Goal: Task Accomplishment & Management: Manage account settings

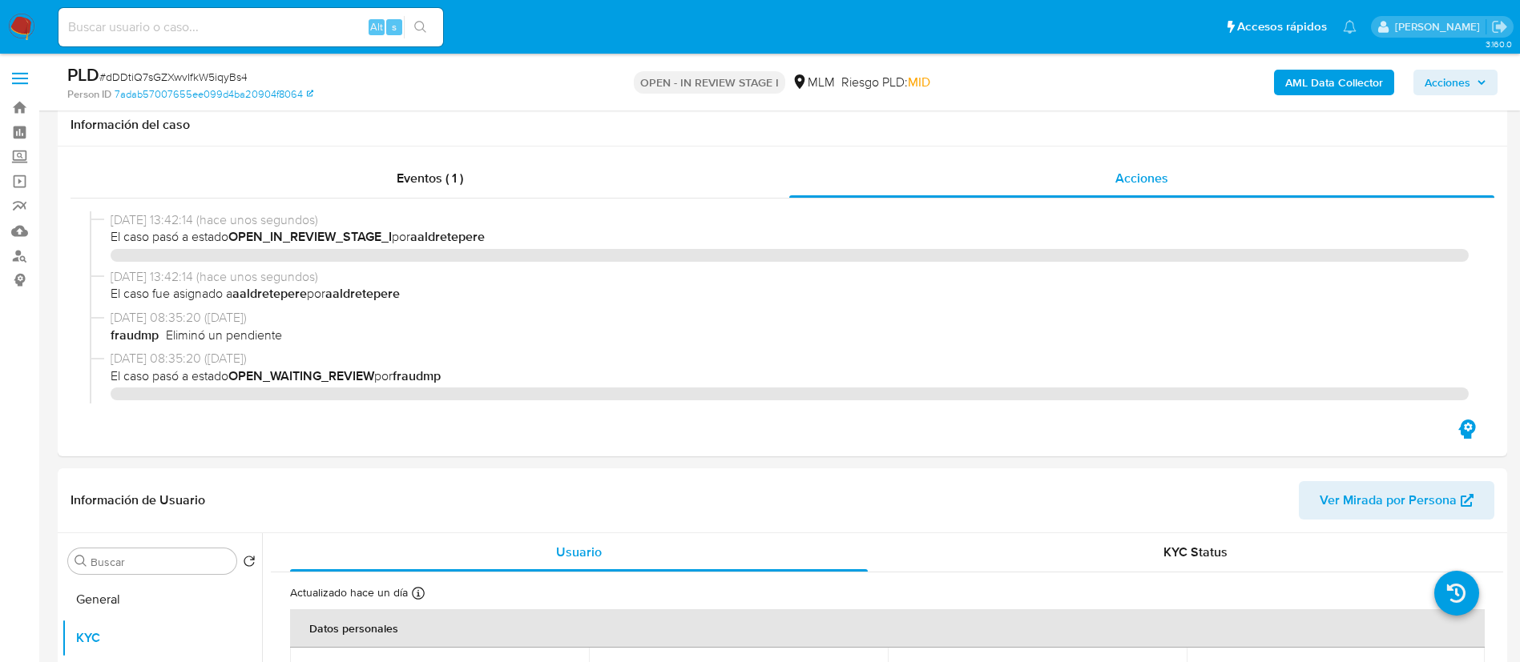
select select "10"
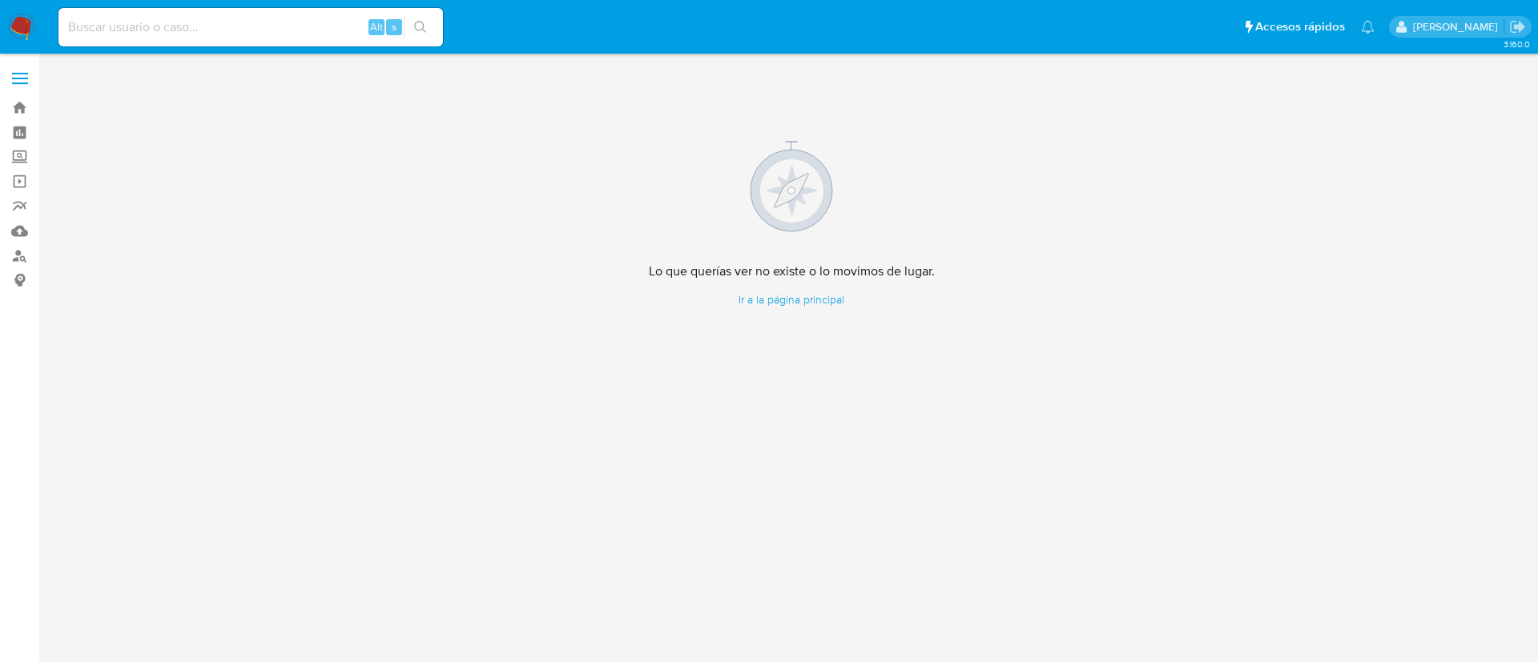
click at [22, 32] on img at bounding box center [21, 27] width 27 height 27
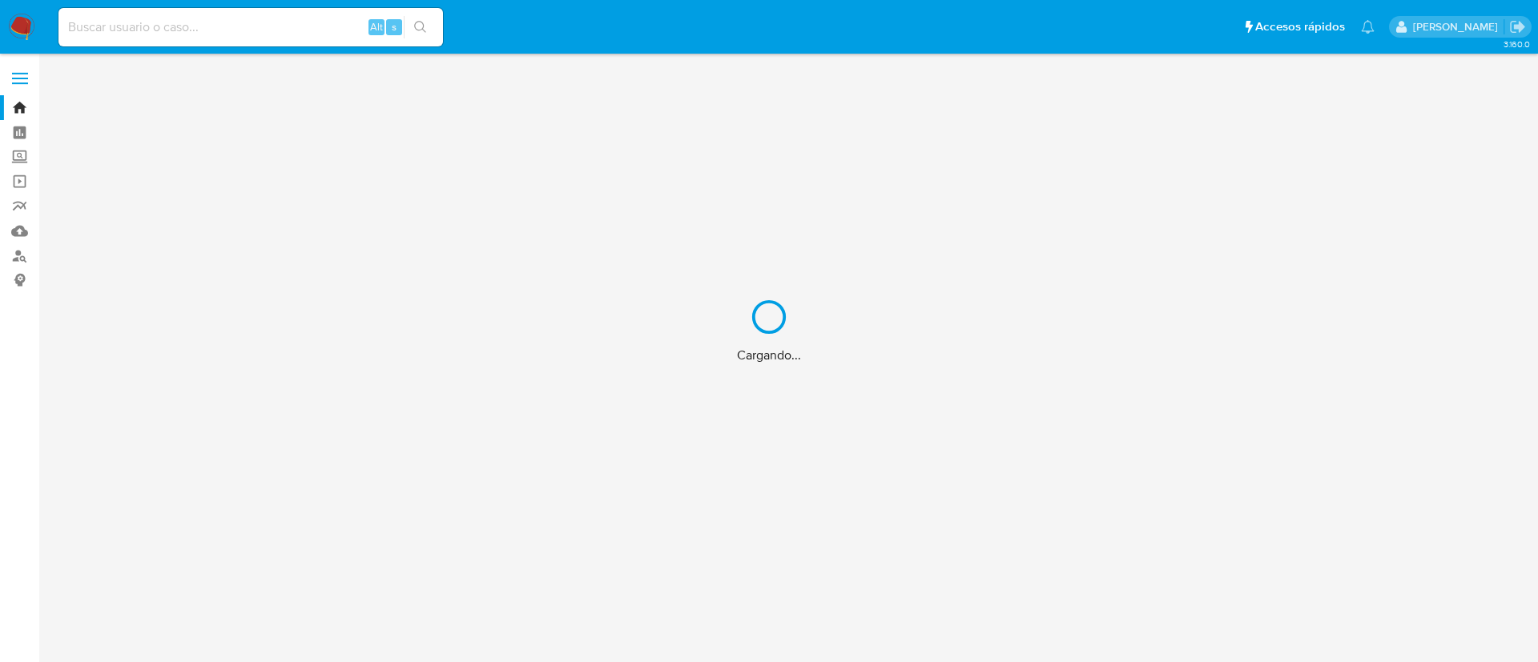
click at [195, 38] on div "Cargando..." at bounding box center [769, 331] width 1538 height 662
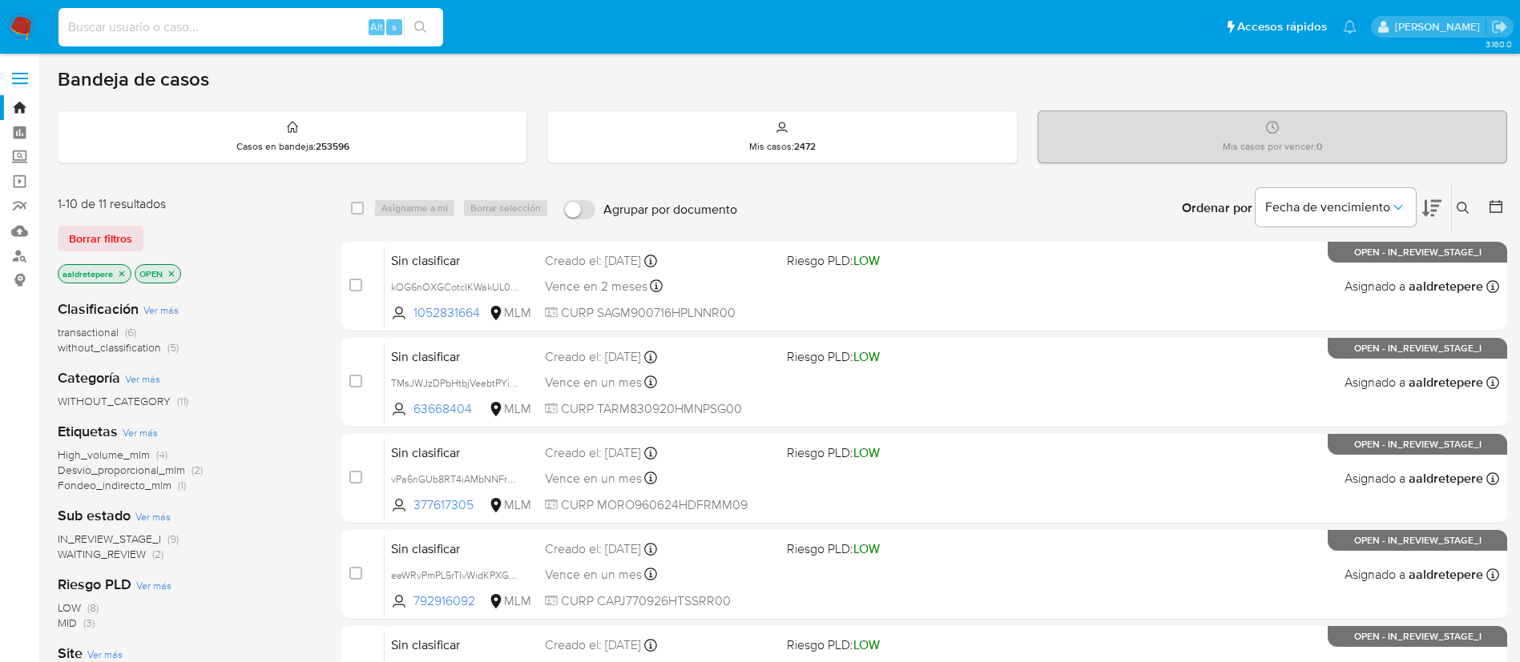
paste input "2548355026"
type input "2548355026"
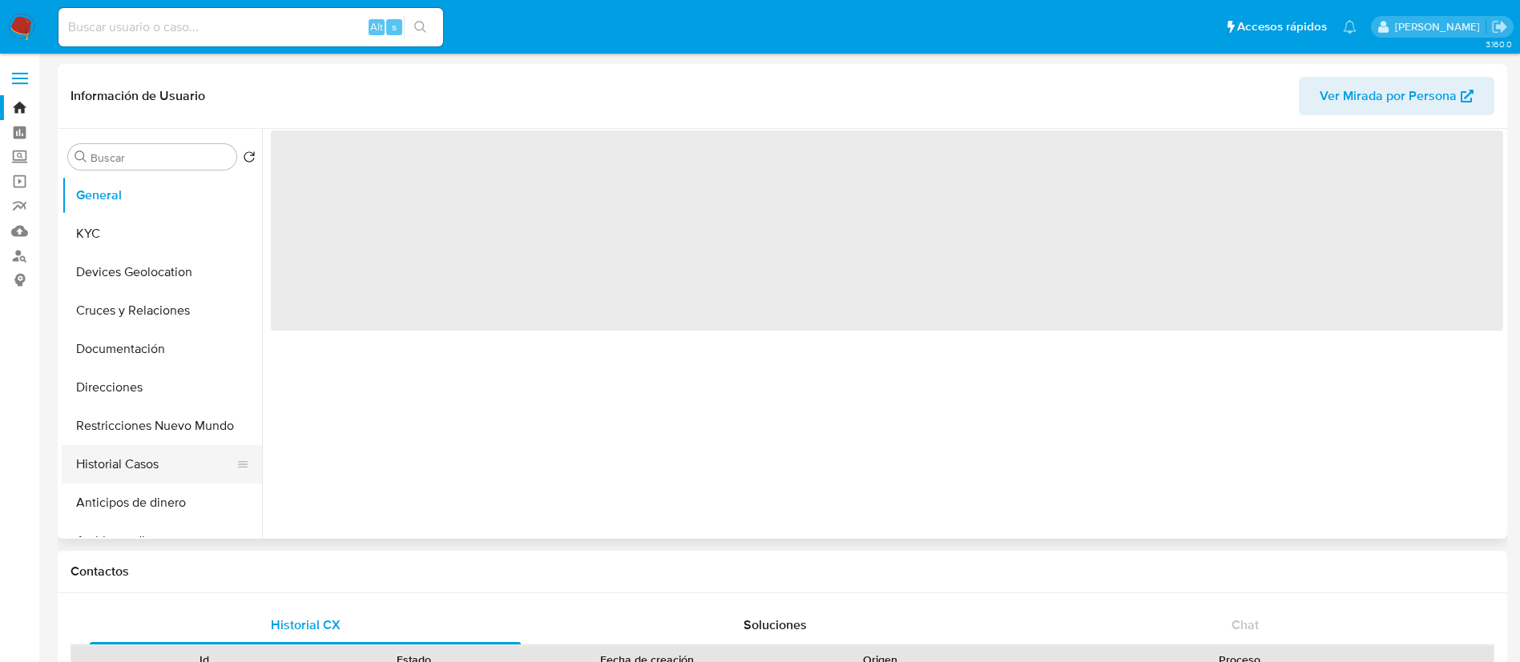
select select "10"
click at [167, 467] on button "Historial Casos" at bounding box center [155, 464] width 187 height 38
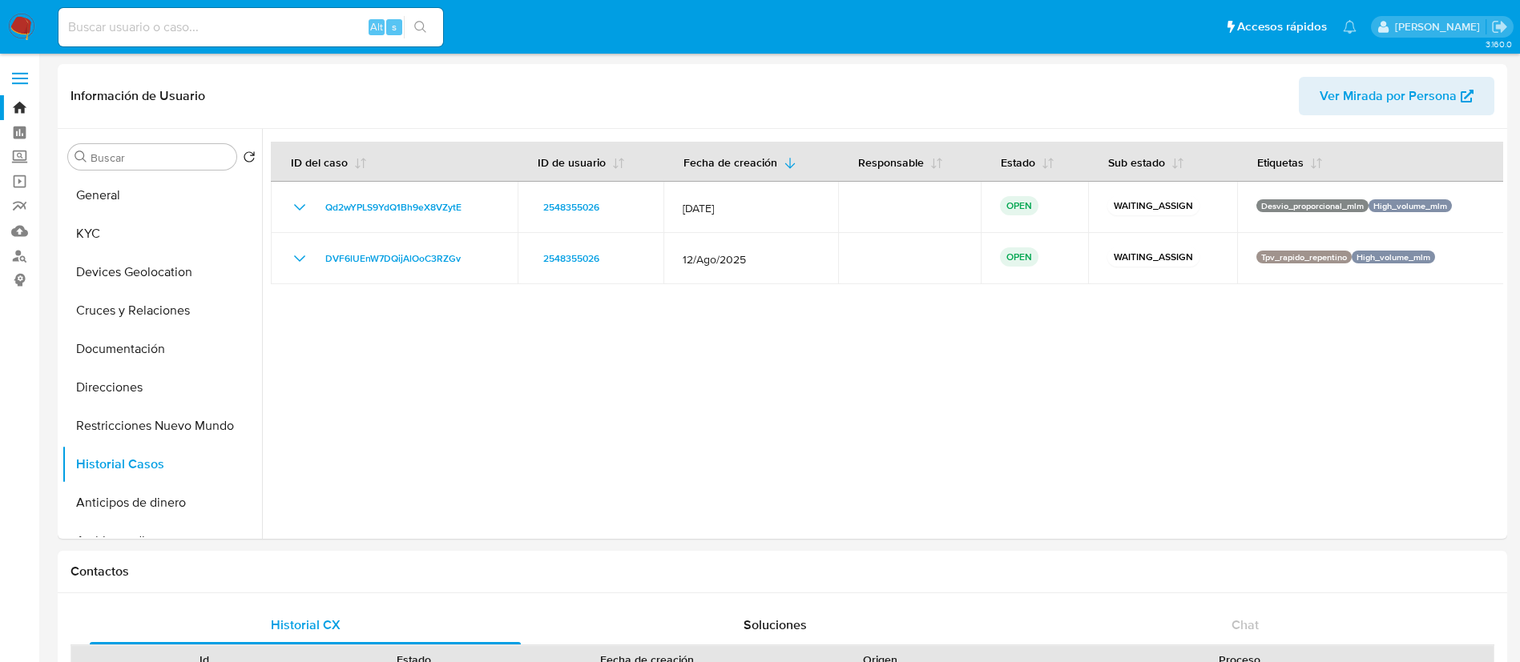
click at [218, 25] on input at bounding box center [250, 27] width 384 height 21
paste input "2012430046"
type input "2012430046"
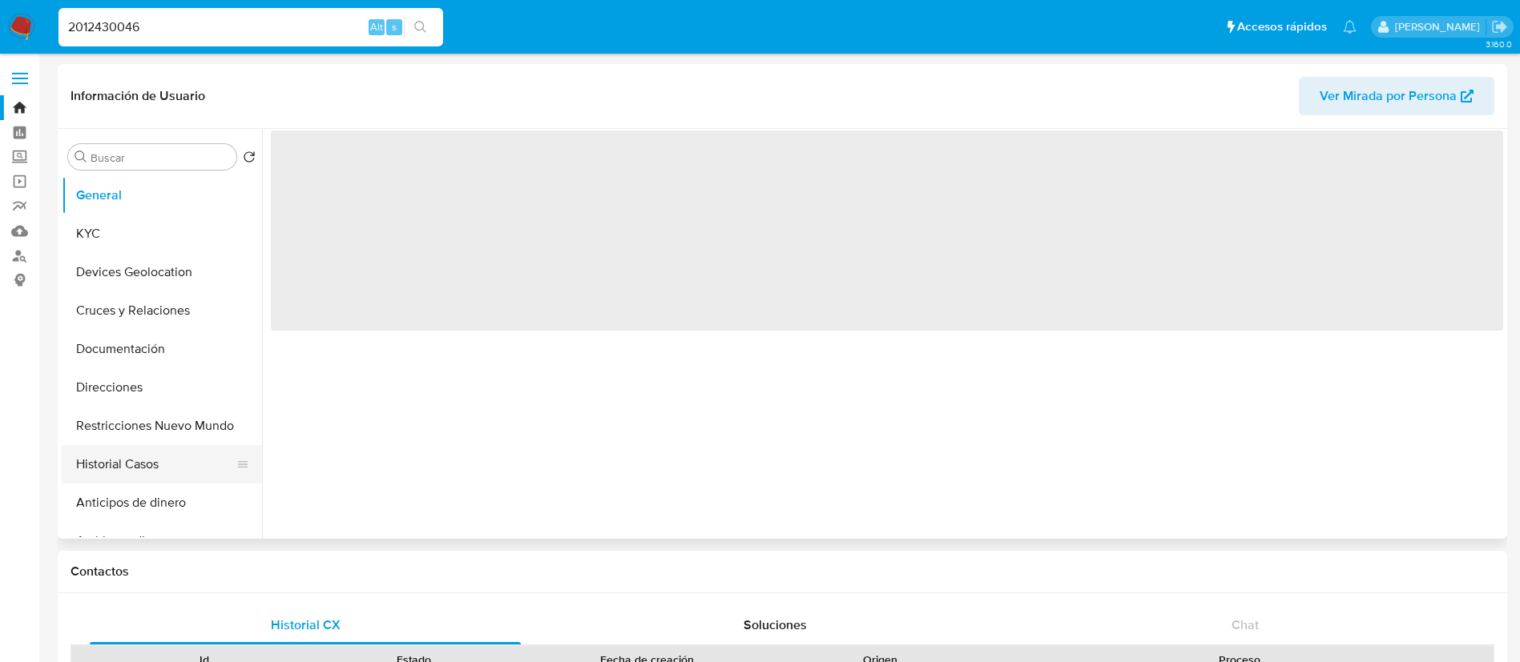
click at [155, 454] on button "Historial Casos" at bounding box center [155, 464] width 187 height 38
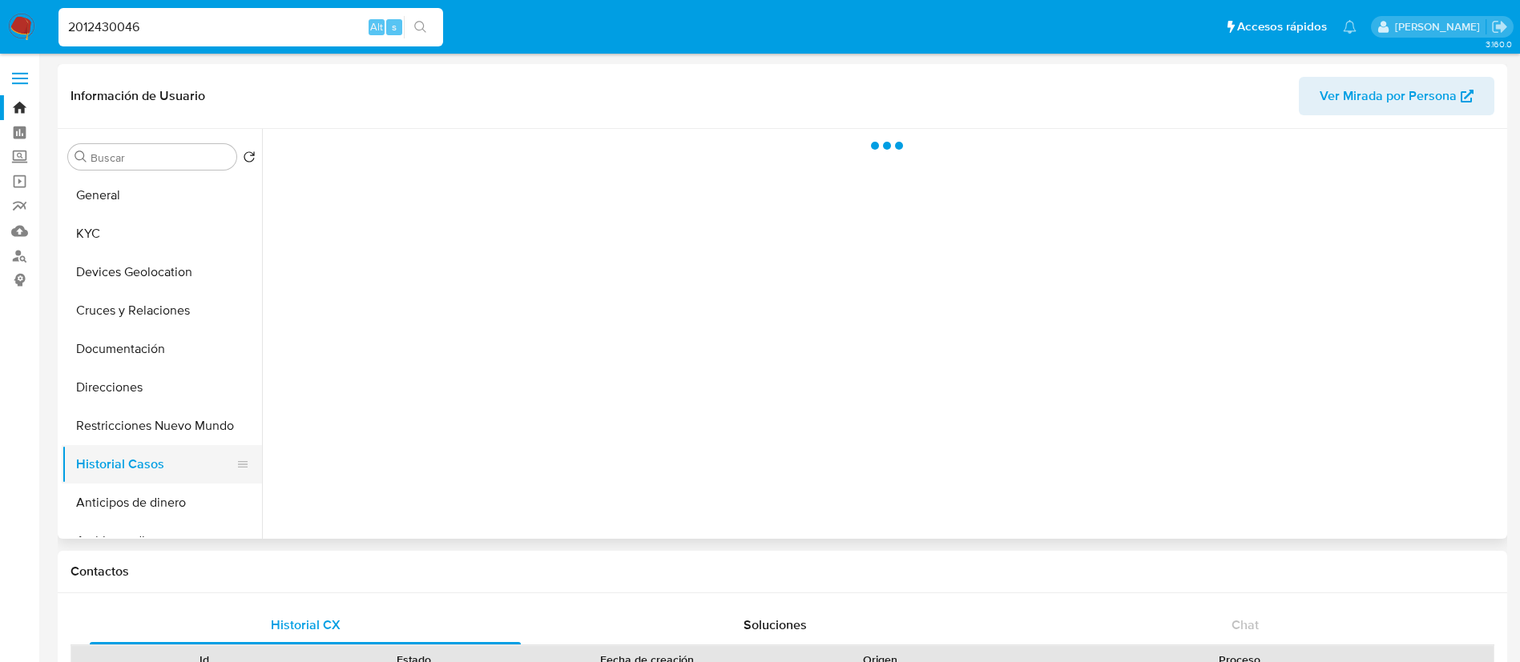
select select "10"
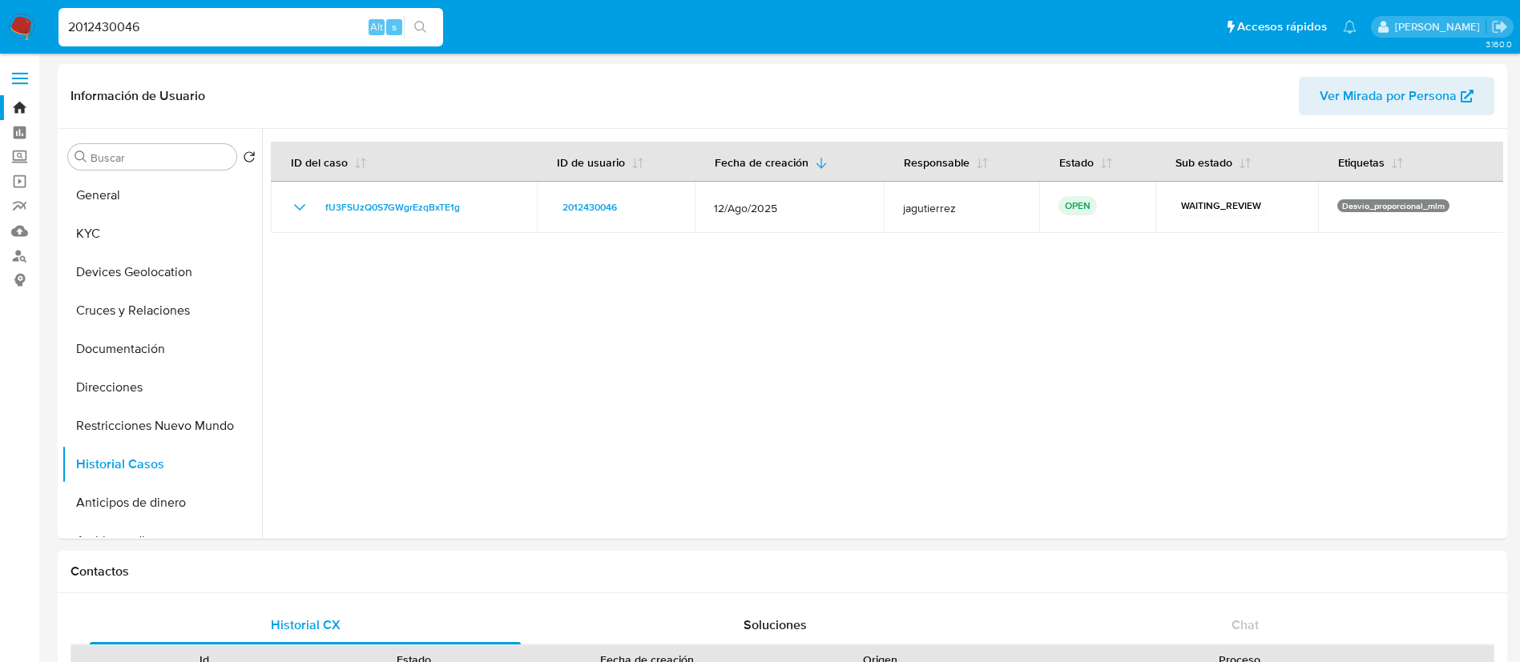
click at [261, 31] on input "2012430046" at bounding box center [250, 27] width 384 height 21
click at [179, 236] on button "KYC" at bounding box center [155, 234] width 187 height 38
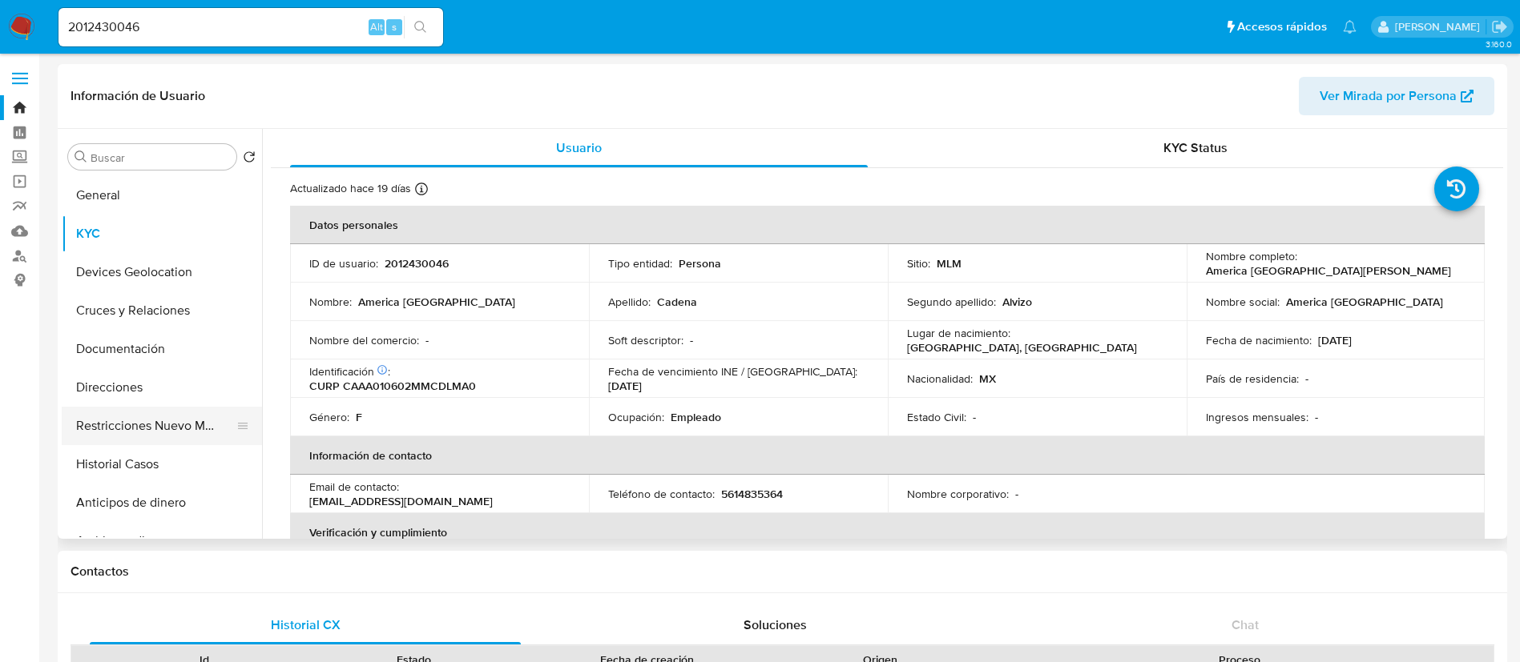
click at [155, 418] on button "Restricciones Nuevo Mundo" at bounding box center [155, 426] width 187 height 38
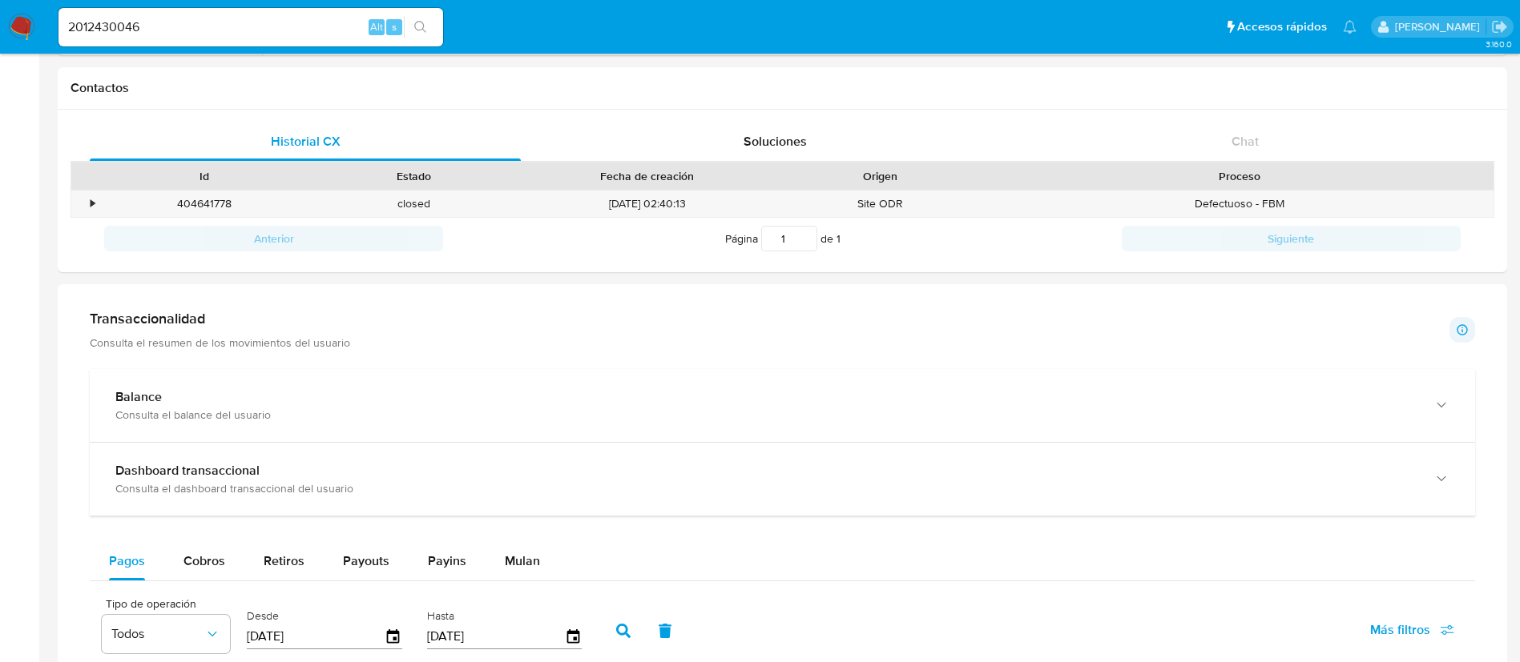
scroll to position [481, 0]
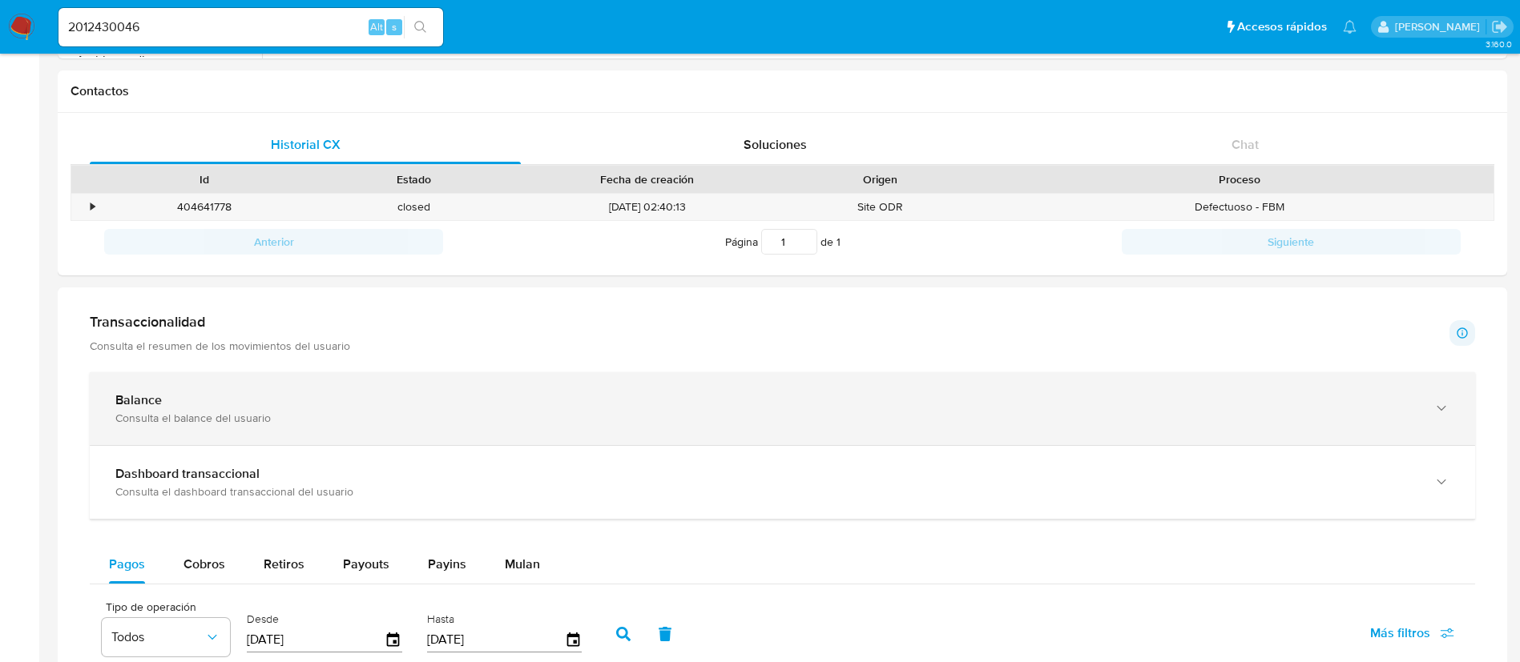
click at [149, 412] on div "Consulta el balance del usuario" at bounding box center [766, 418] width 1302 height 14
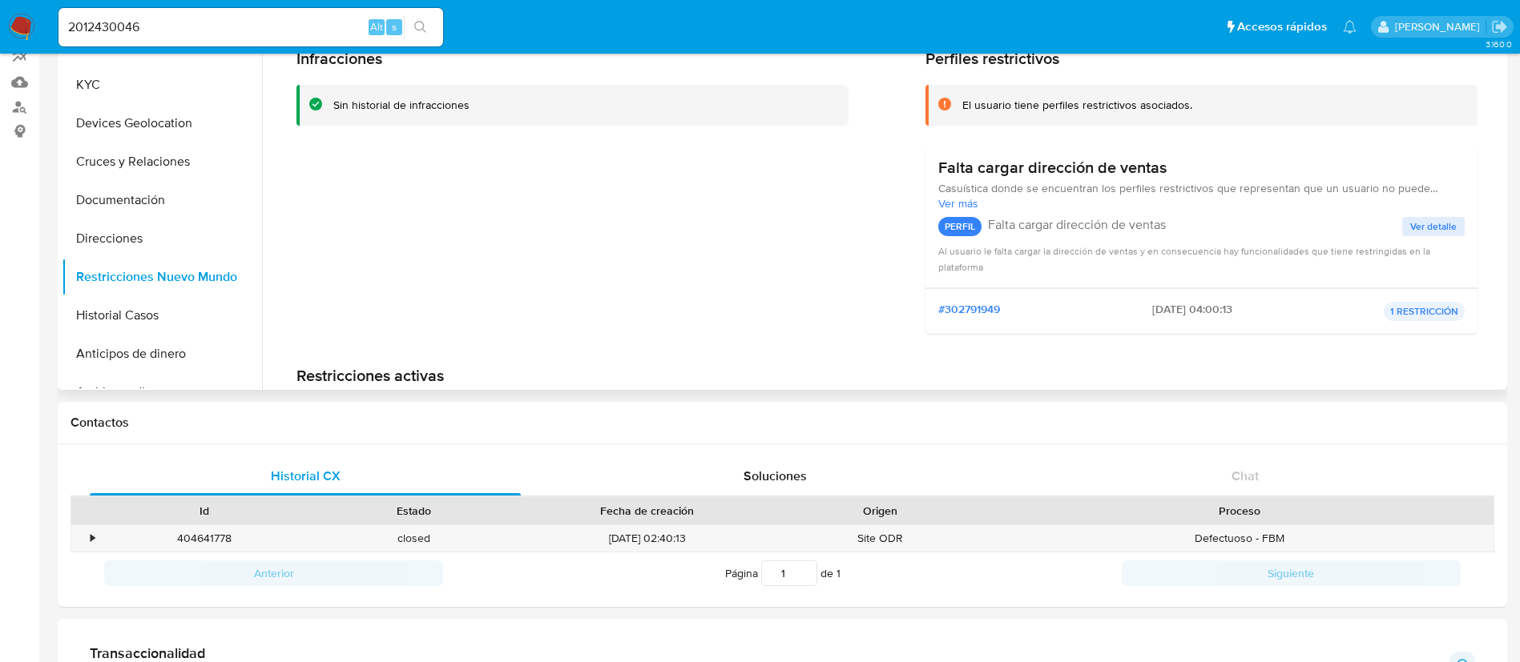
scroll to position [0, 0]
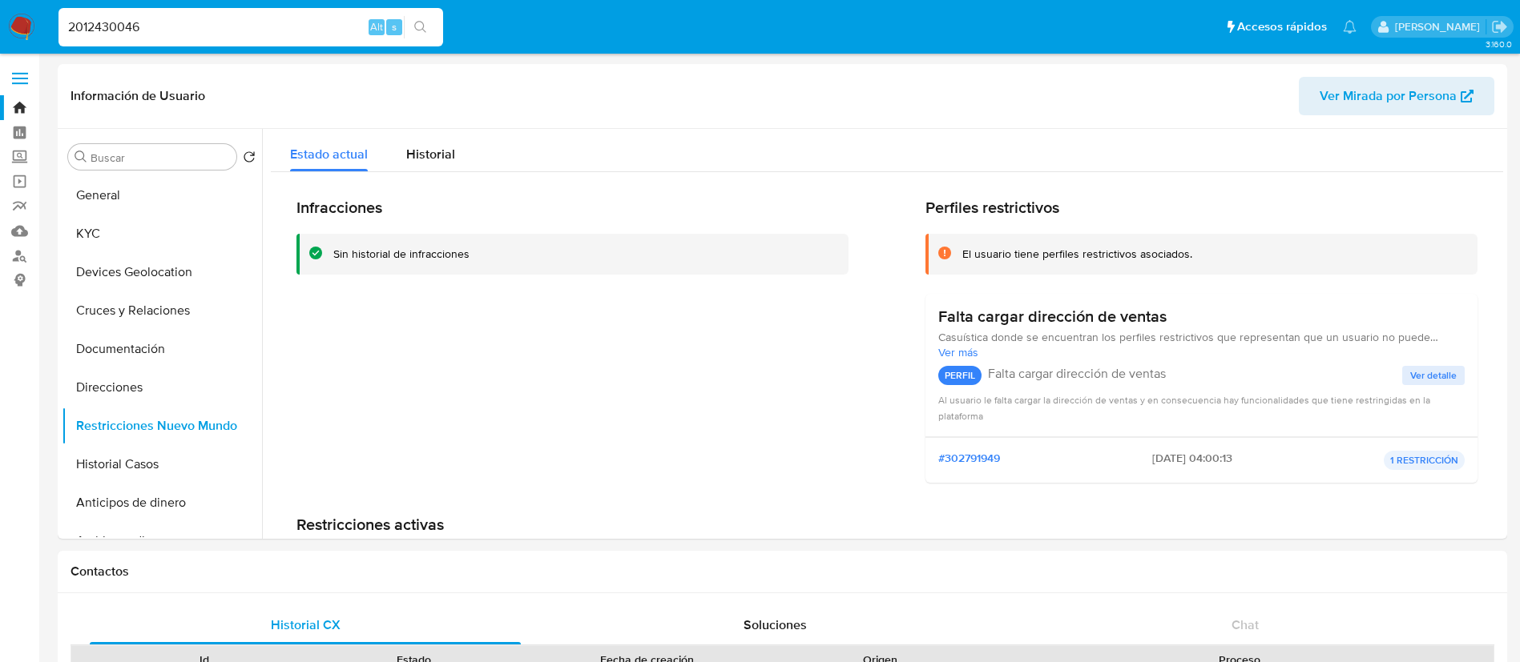
drag, startPoint x: 216, startPoint y: 26, endPoint x: 0, endPoint y: 1, distance: 217.8
click at [0, 11] on nav "Pausado Ver notificaciones 2012430046 Alt s Accesos rápidos Presiona las siguie…" at bounding box center [760, 27] width 1520 height 54
paste input "8838039"
type input "208838039"
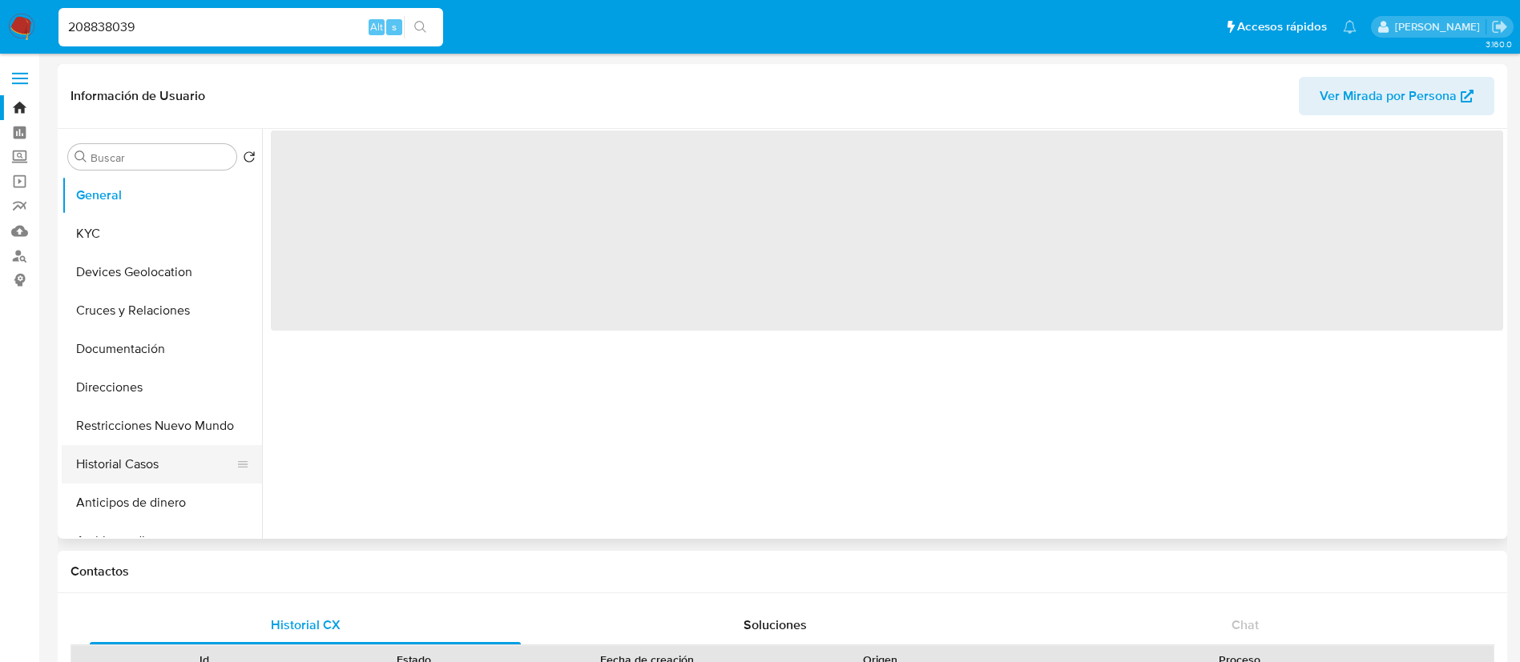
click at [180, 458] on button "Historial Casos" at bounding box center [155, 464] width 187 height 38
select select "10"
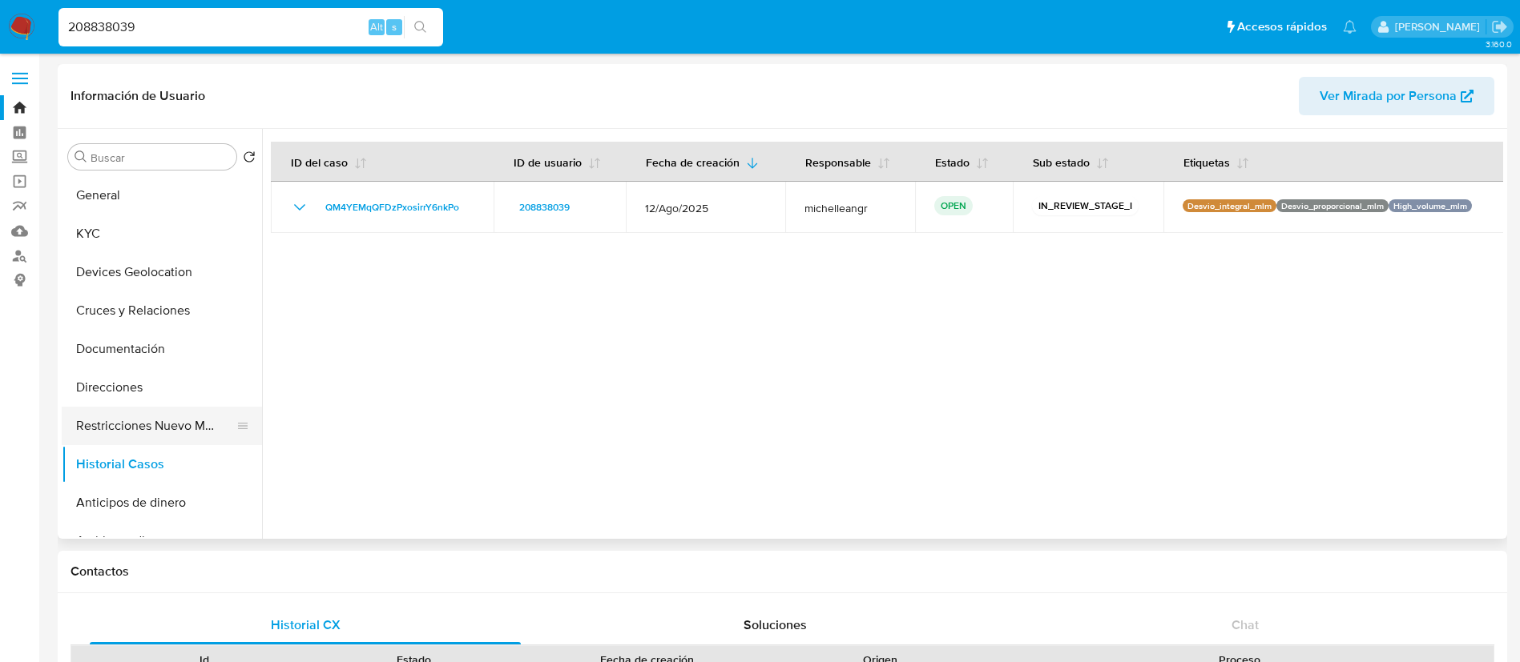
click at [95, 427] on button "Restricciones Nuevo Mundo" at bounding box center [155, 426] width 187 height 38
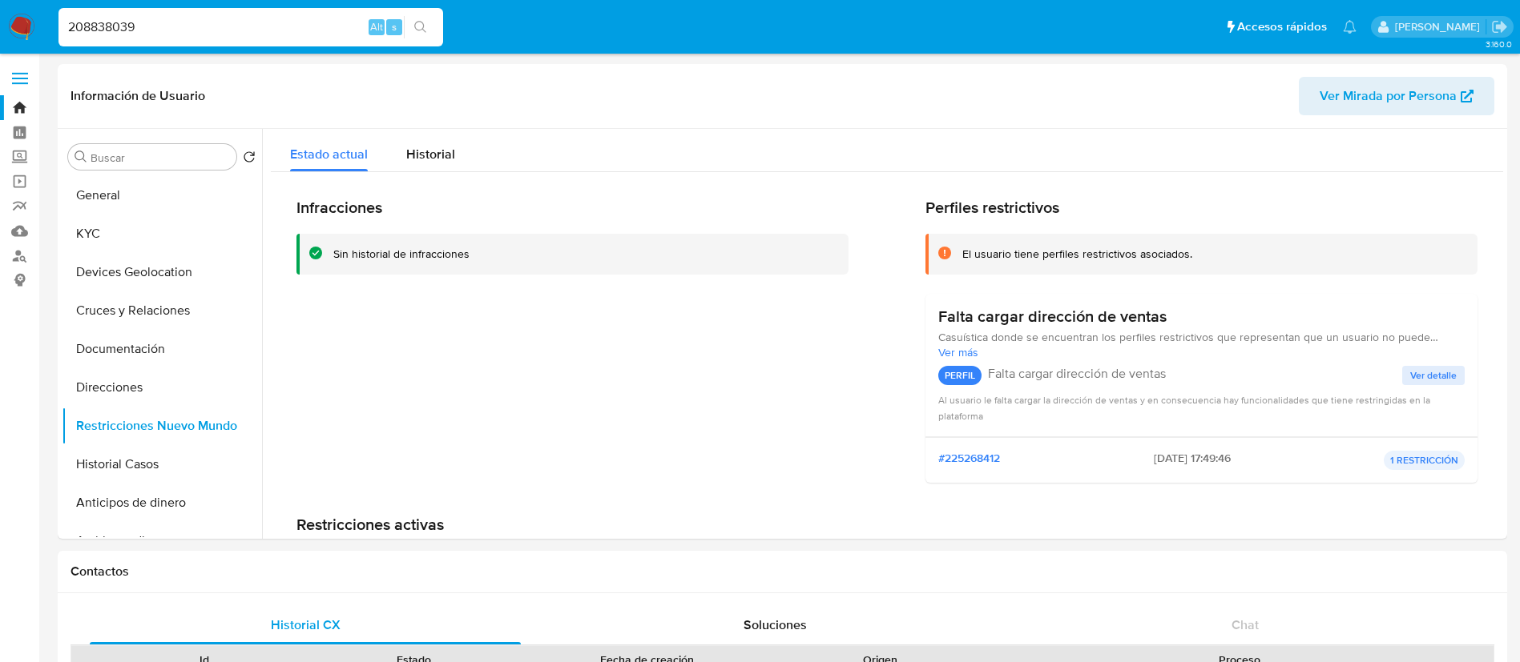
drag, startPoint x: 162, startPoint y: 33, endPoint x: 0, endPoint y: -95, distance: 205.9
paste input "15893012"
type input "158930129"
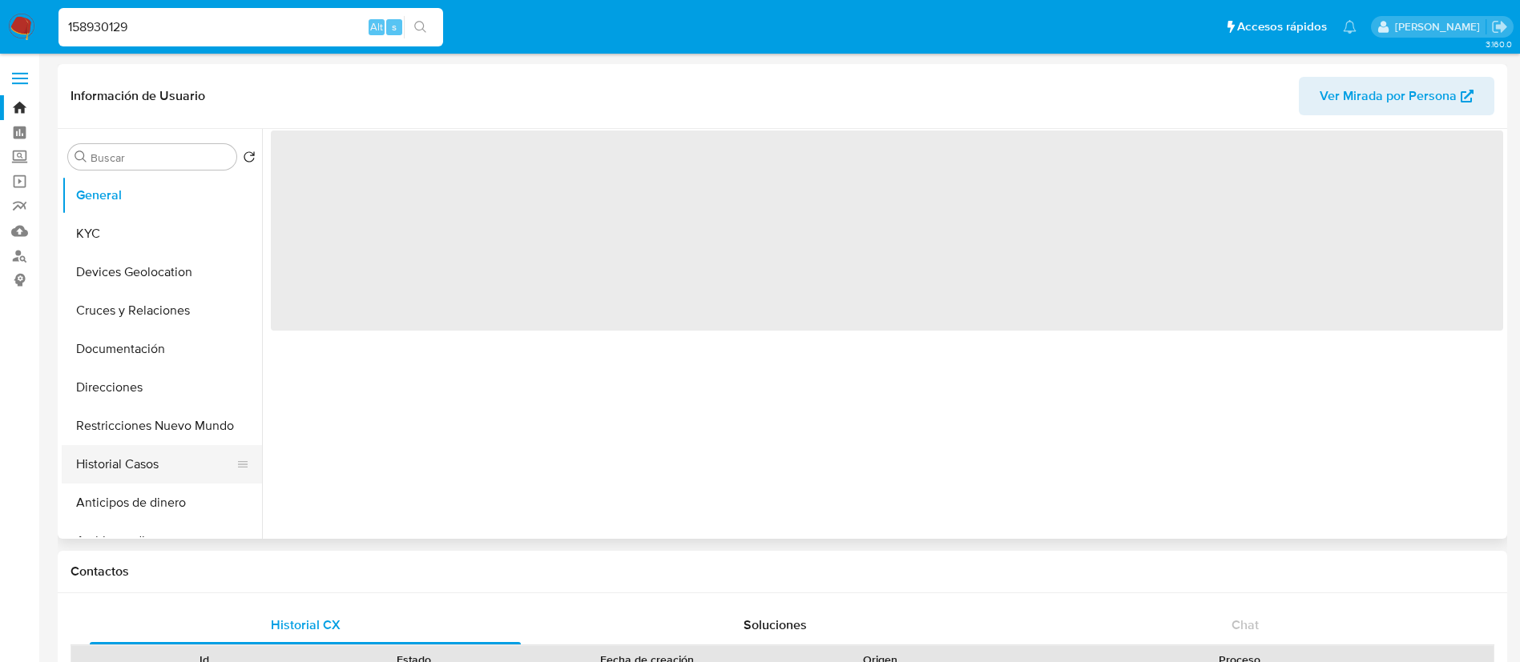
select select "10"
click at [178, 469] on button "Historial Casos" at bounding box center [155, 464] width 187 height 38
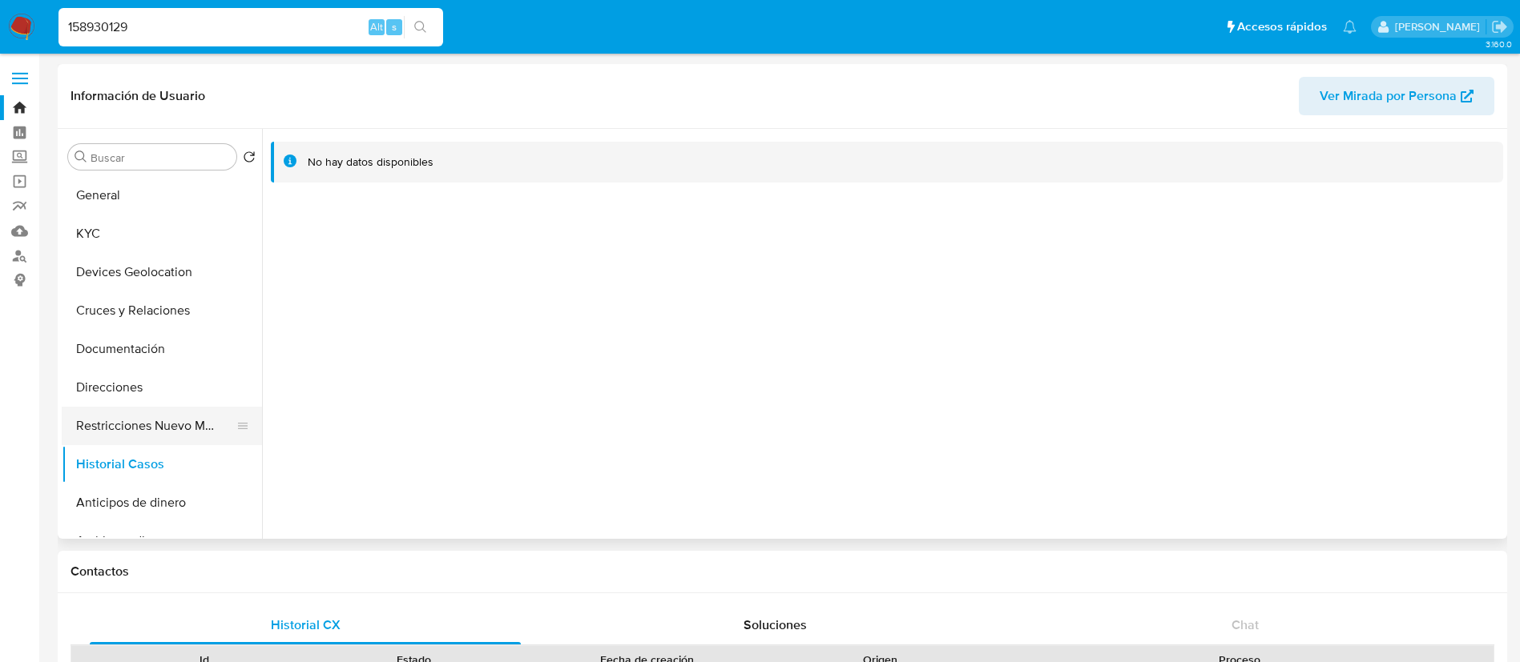
click at [169, 431] on button "Restricciones Nuevo Mundo" at bounding box center [155, 426] width 187 height 38
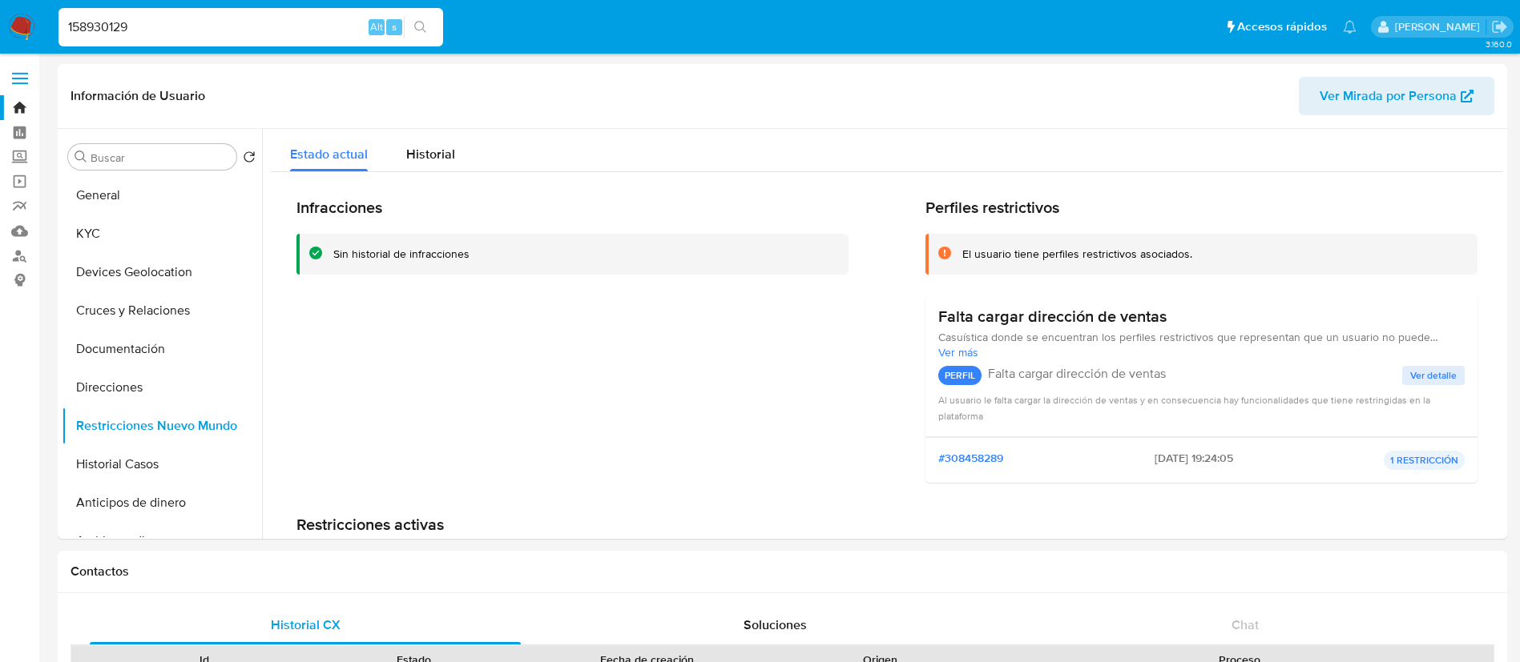
click at [175, 36] on div "158930129 Alt s" at bounding box center [250, 27] width 384 height 38
drag, startPoint x: 175, startPoint y: 33, endPoint x: 0, endPoint y: -38, distance: 188.3
paste input "2299117390"
type input "2299117390"
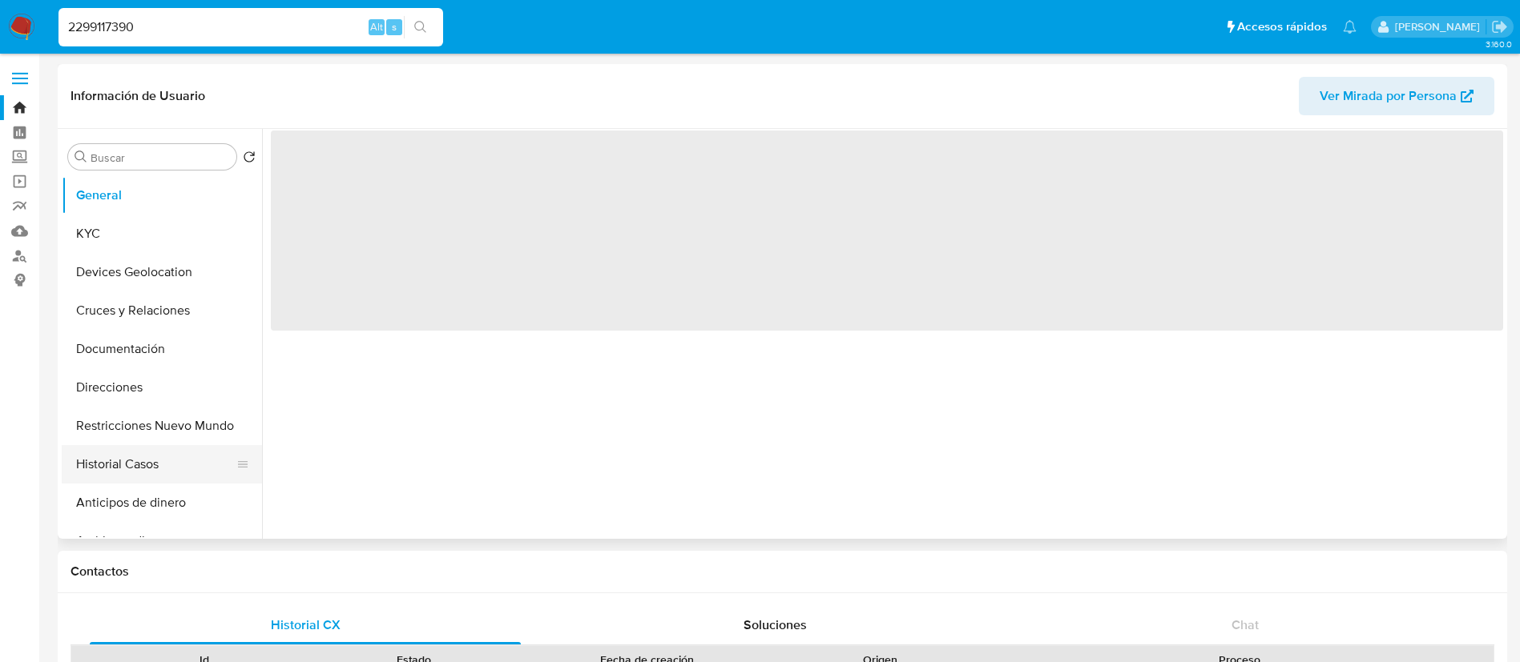
select select "10"
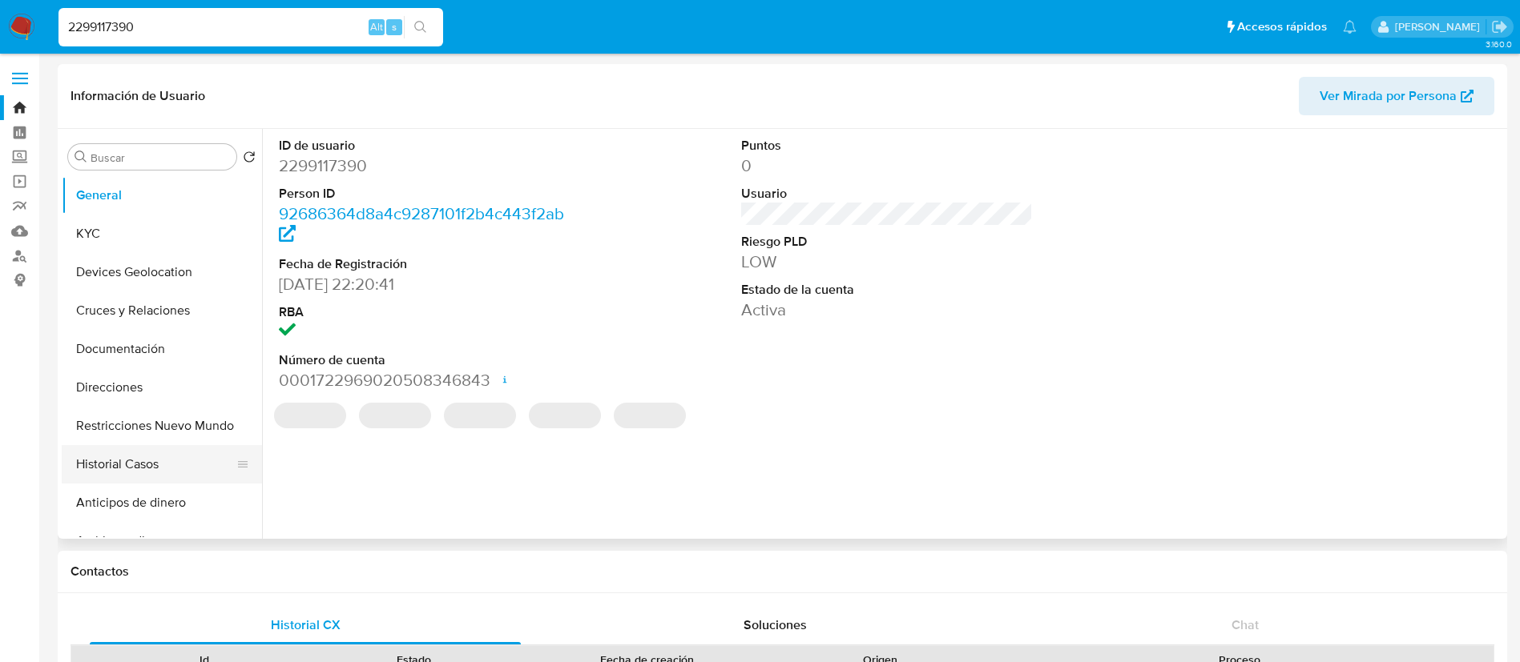
click at [142, 460] on button "Historial Casos" at bounding box center [155, 464] width 187 height 38
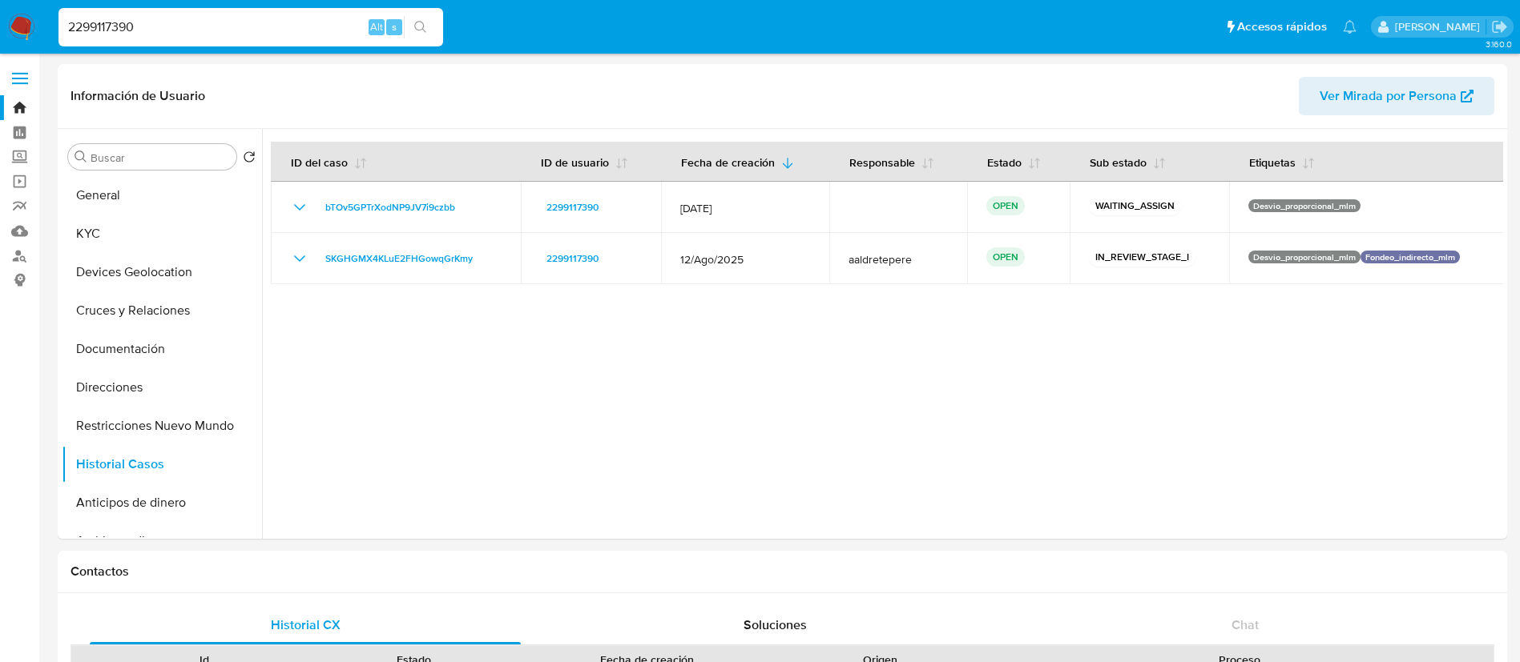
drag, startPoint x: 175, startPoint y: 29, endPoint x: 35, endPoint y: 11, distance: 141.3
click at [59, 19] on input "2299117390" at bounding box center [250, 27] width 384 height 21
paste input "128810173"
type input "1288101730"
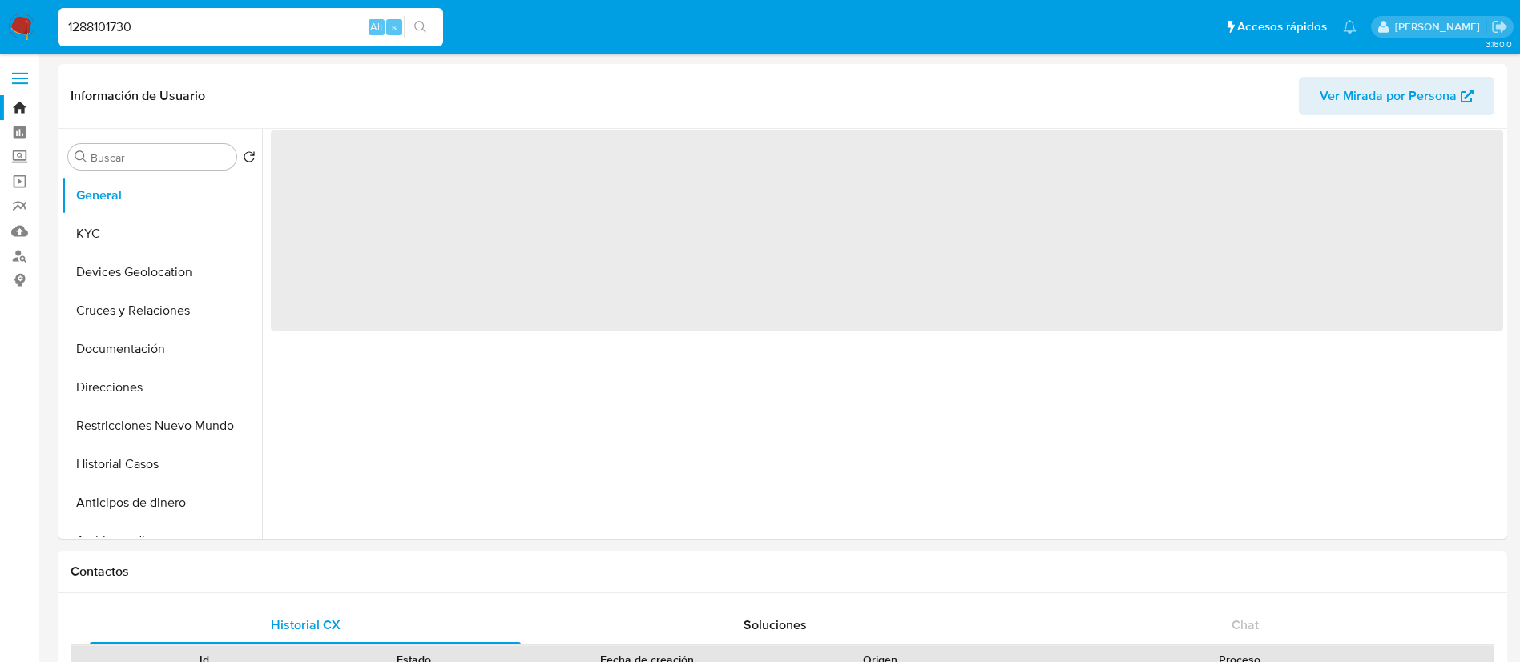
select select "10"
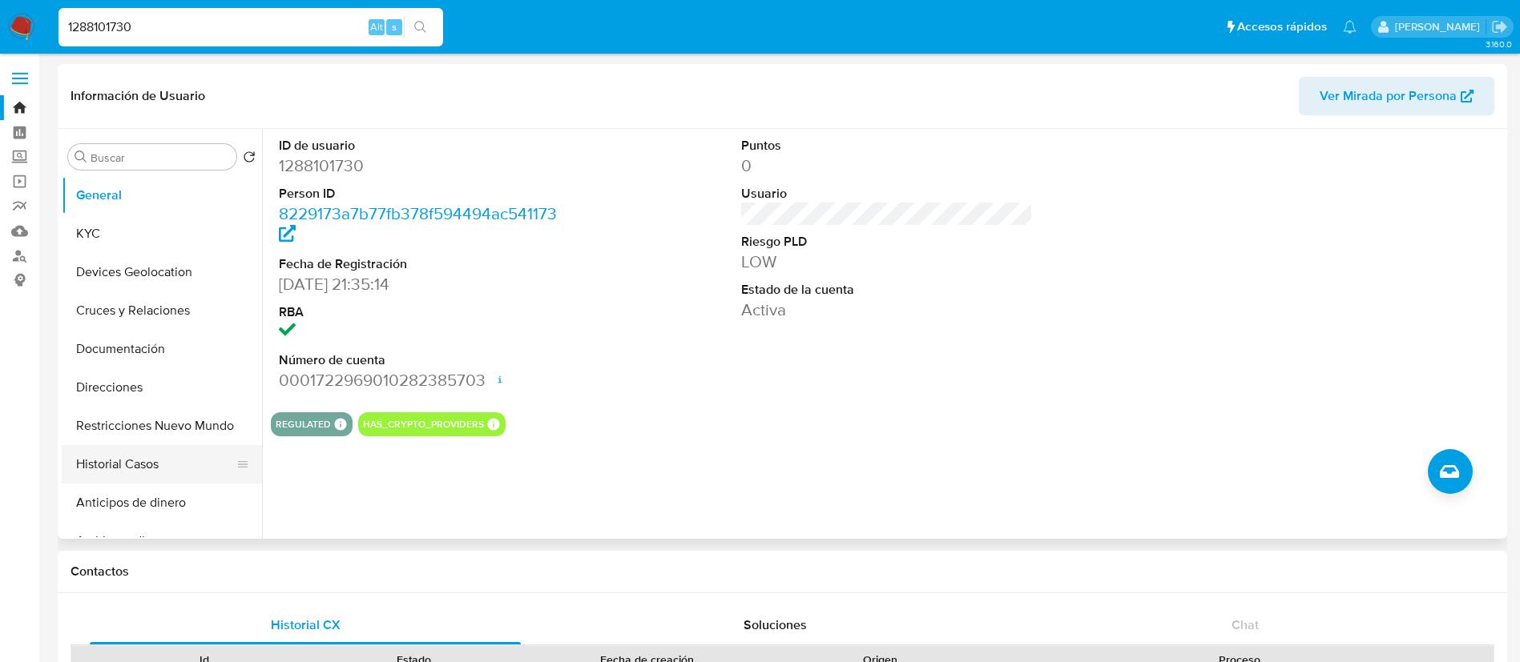
click at [163, 469] on button "Historial Casos" at bounding box center [155, 464] width 187 height 38
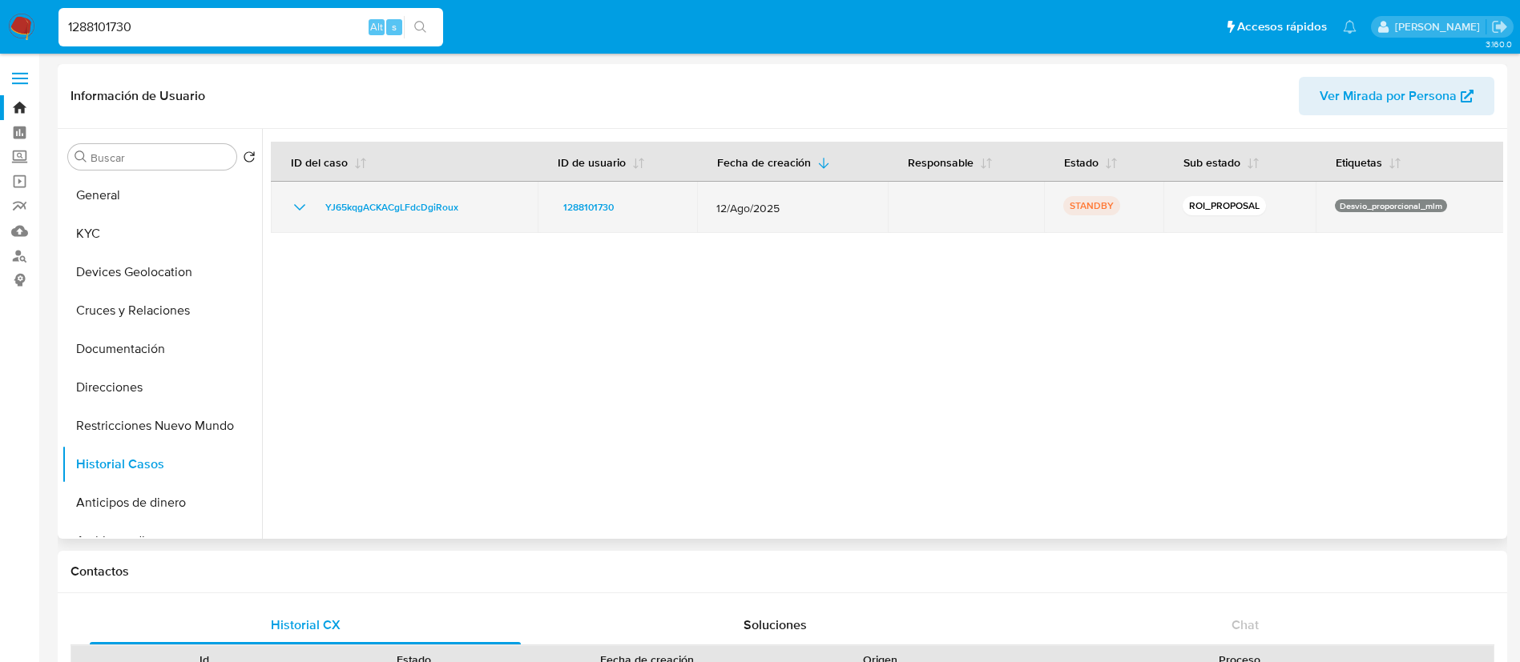
click at [302, 208] on icon "Mostrar/Ocultar" at bounding box center [299, 207] width 19 height 19
click at [444, 193] on td "YJ65kqgACKACgLFdcDgiRoux" at bounding box center [404, 207] width 267 height 51
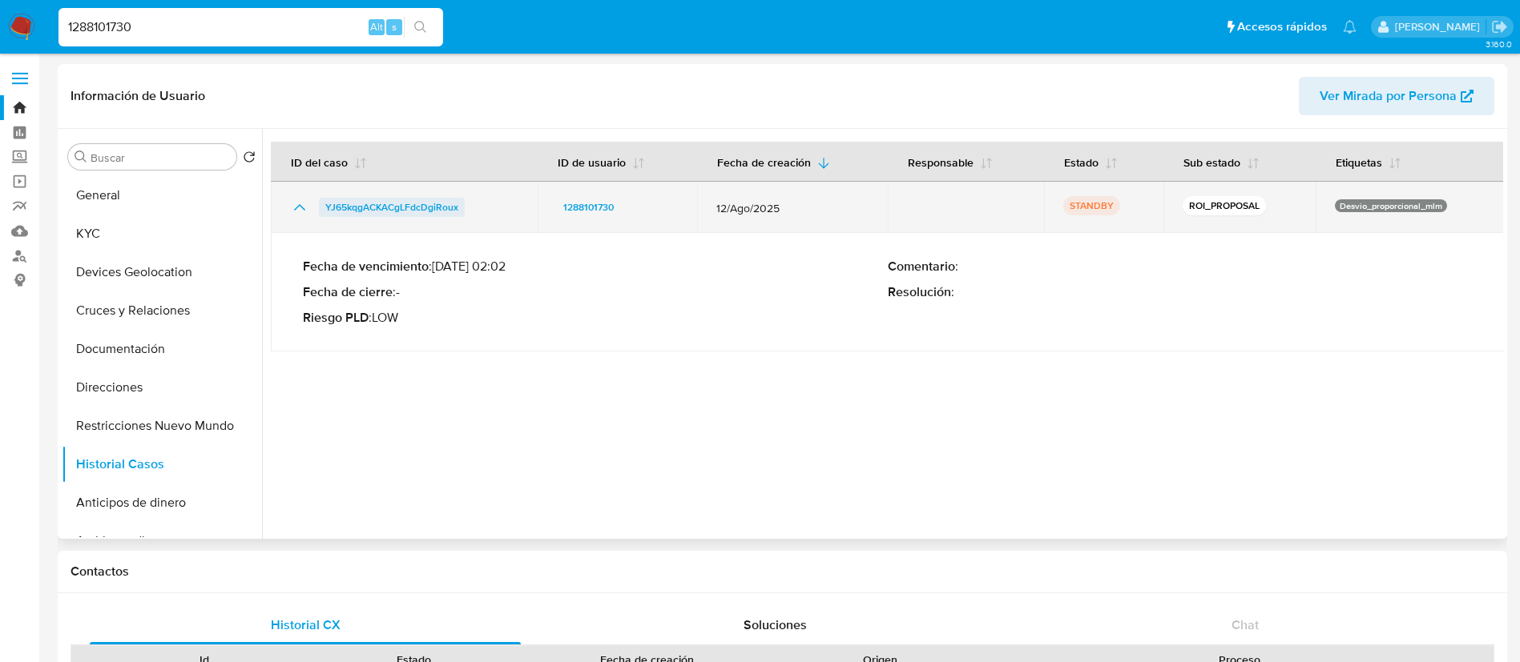
click at [435, 211] on span "YJ65kqgACKACgLFdcDgiRoux" at bounding box center [391, 207] width 133 height 19
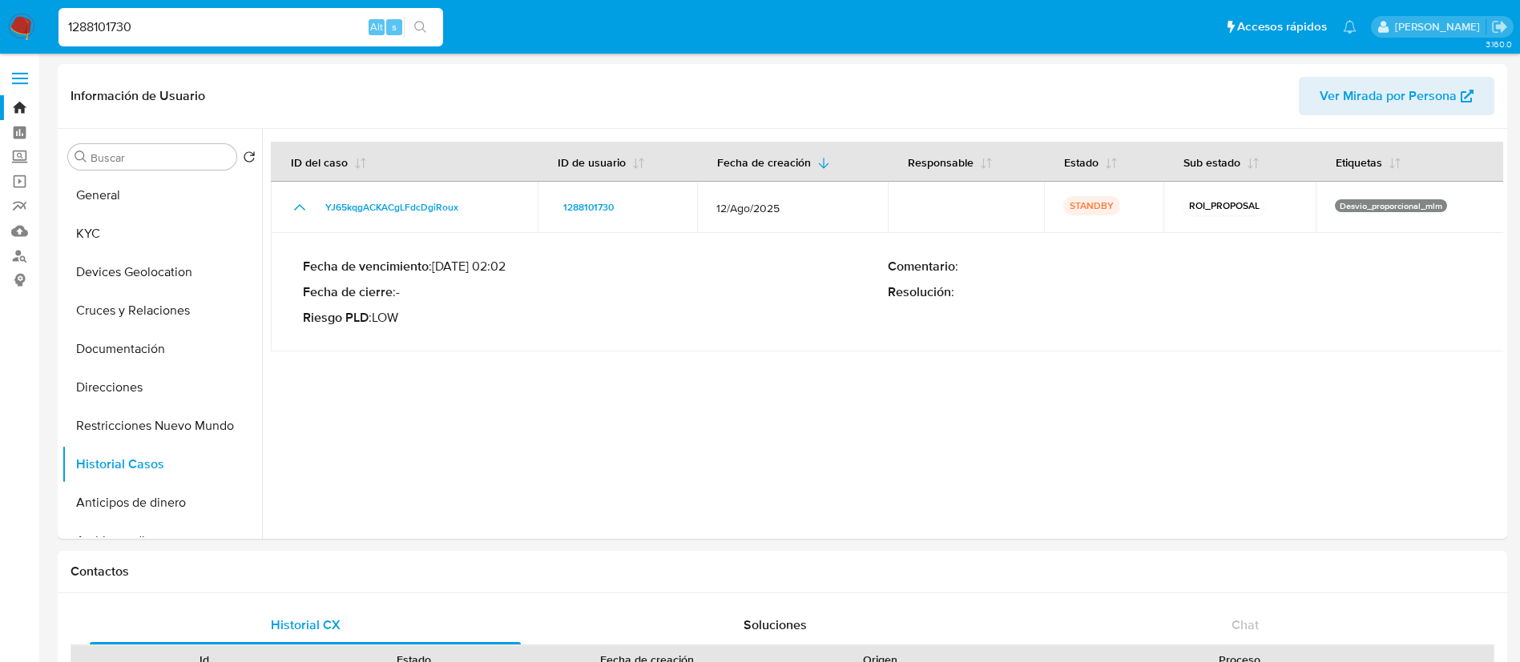
drag, startPoint x: 227, startPoint y: 21, endPoint x: 0, endPoint y: -101, distance: 258.0
paste input "672169992"
type input "1672169992"
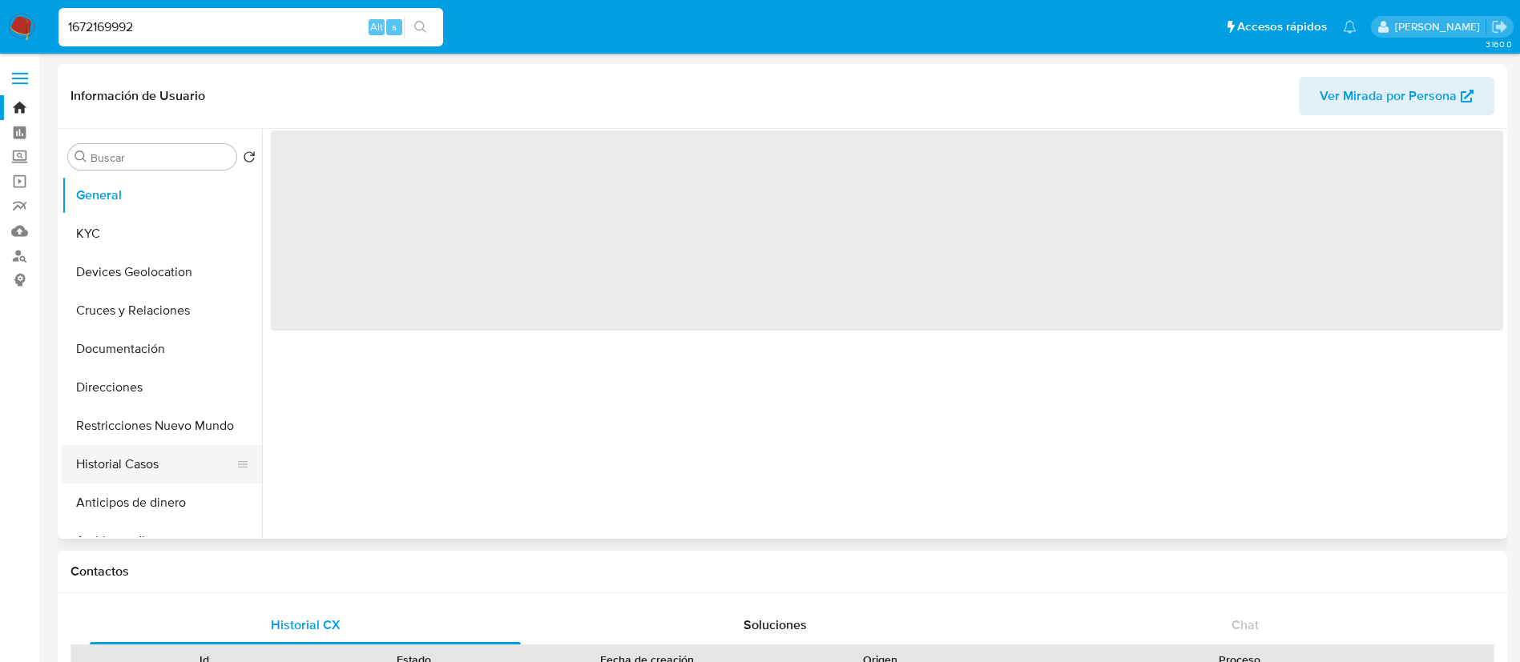
select select "10"
click at [206, 464] on button "Historial Casos" at bounding box center [155, 464] width 187 height 38
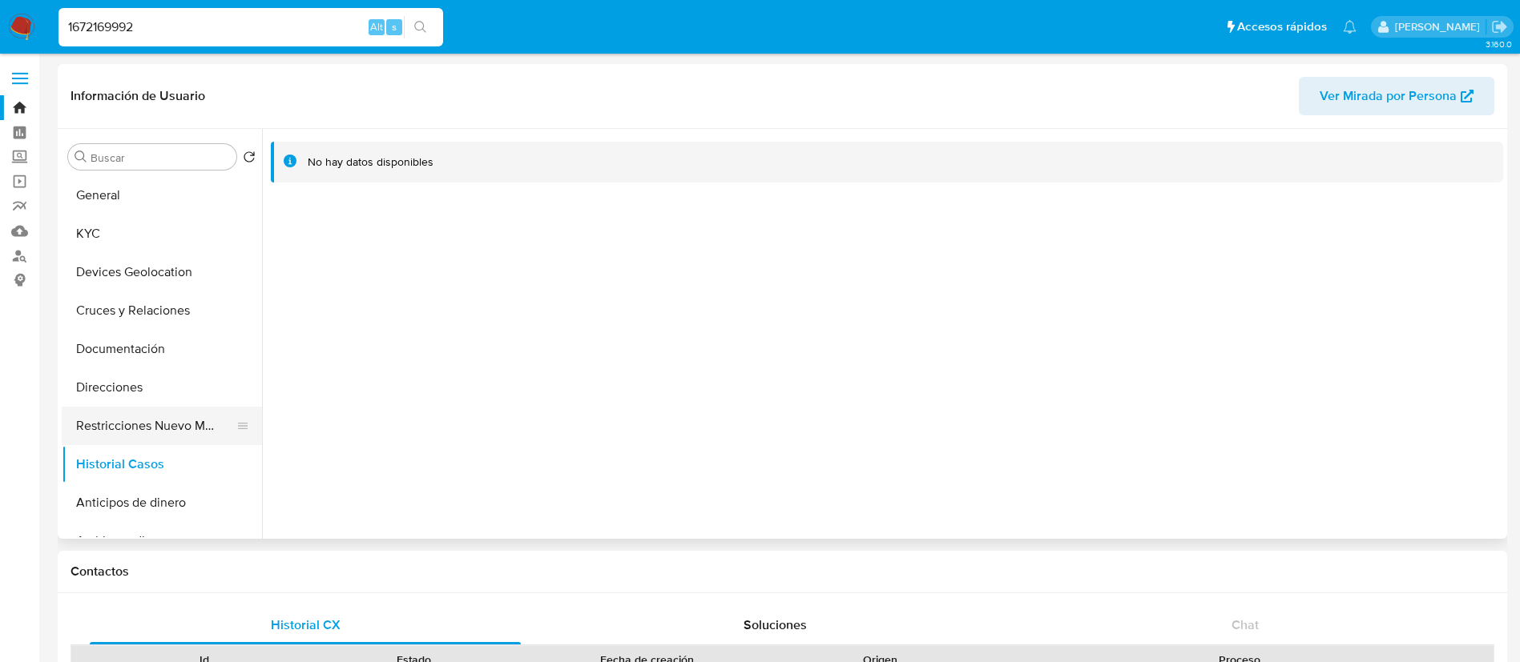
click at [199, 428] on button "Restricciones Nuevo Mundo" at bounding box center [155, 426] width 187 height 38
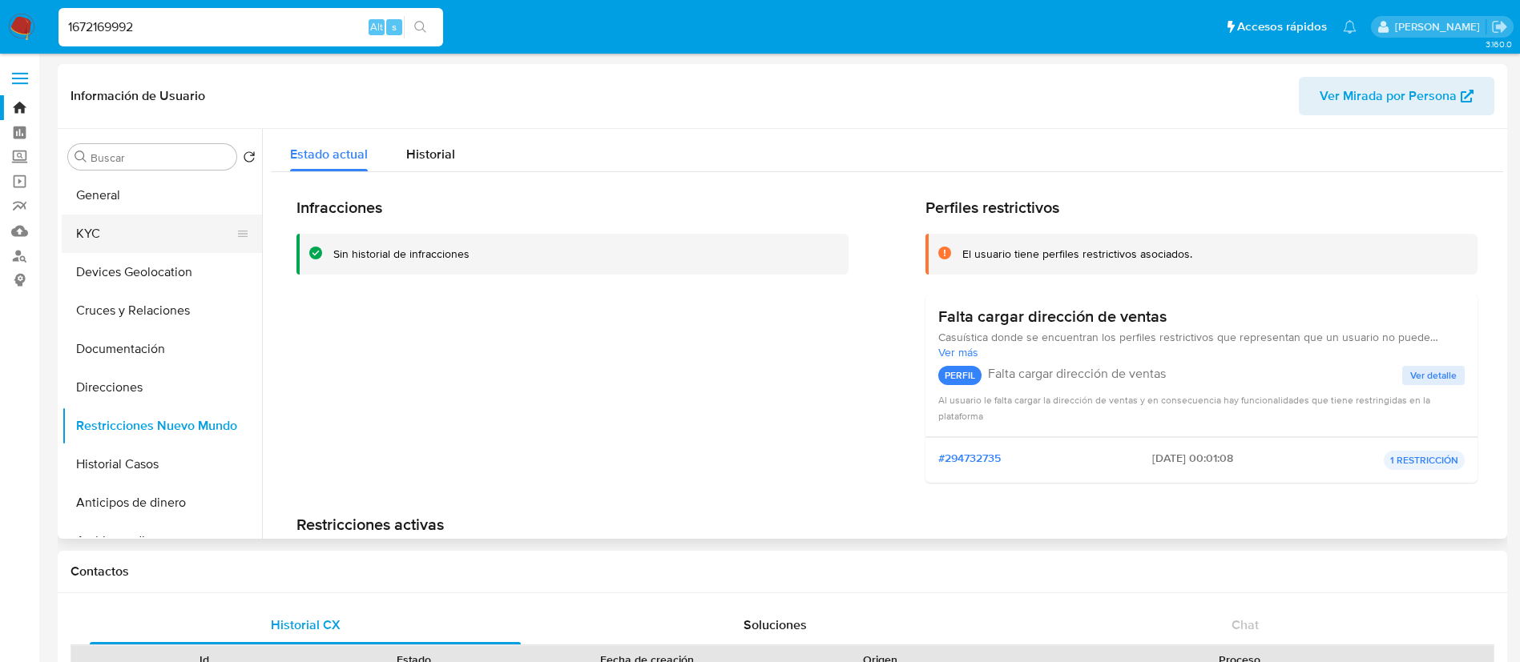
click at [122, 228] on button "KYC" at bounding box center [155, 234] width 187 height 38
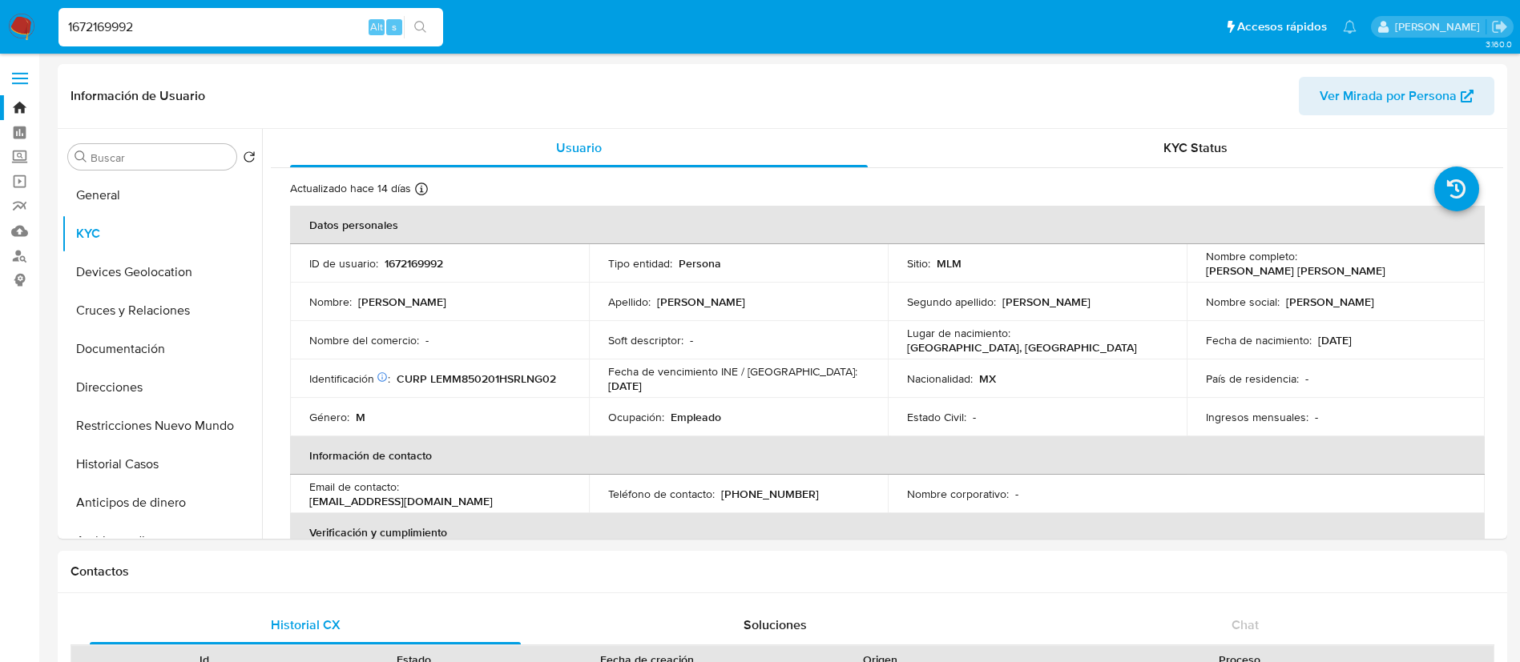
drag, startPoint x: 24, startPoint y: 34, endPoint x: 223, endPoint y: 1, distance: 201.4
click at [24, 34] on img at bounding box center [21, 27] width 27 height 27
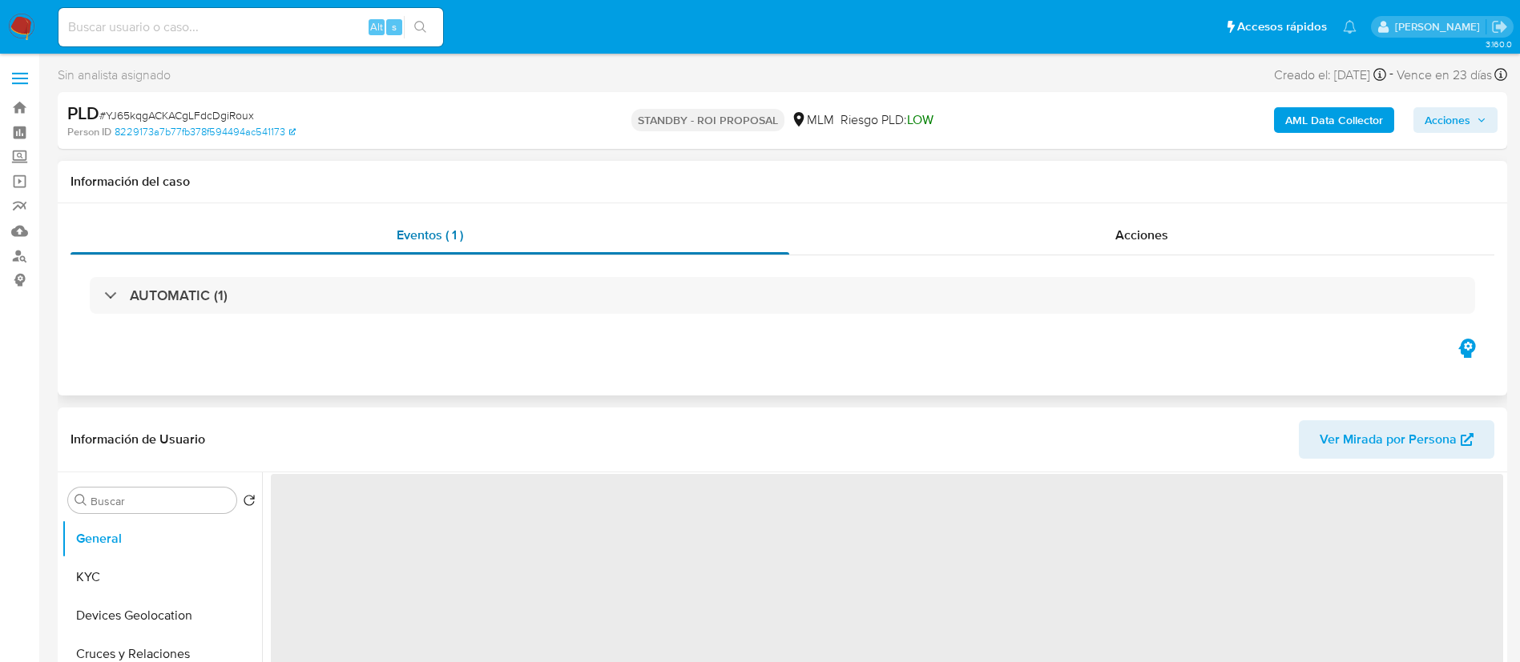
select select "10"
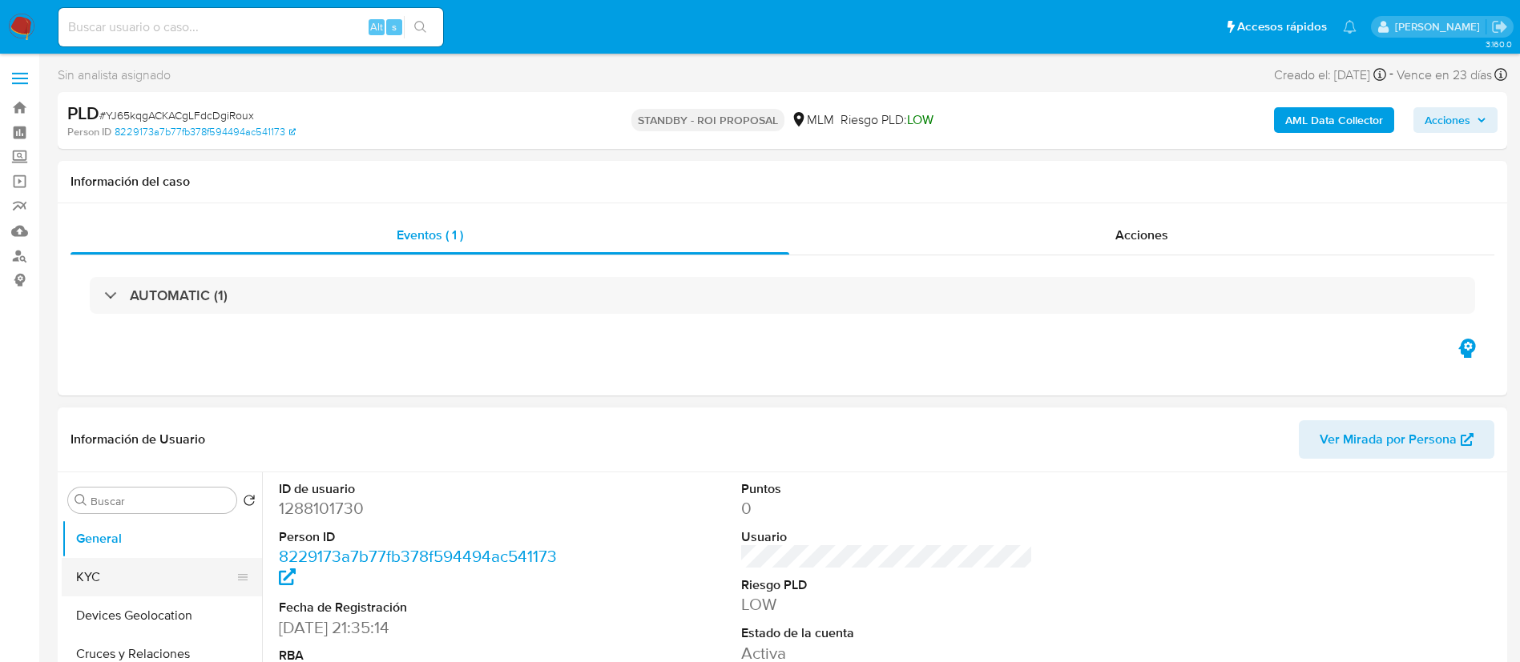
click at [158, 578] on button "KYC" at bounding box center [155, 577] width 187 height 38
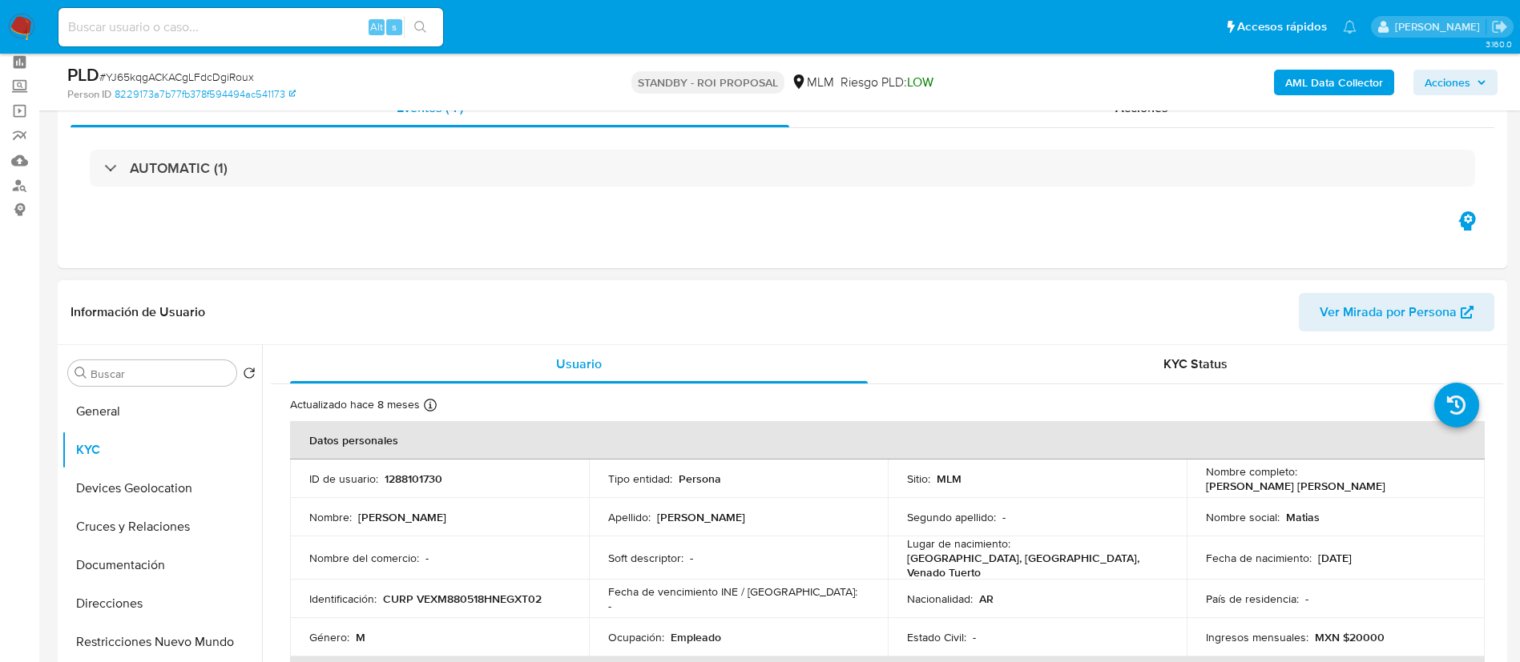
scroll to position [120, 0]
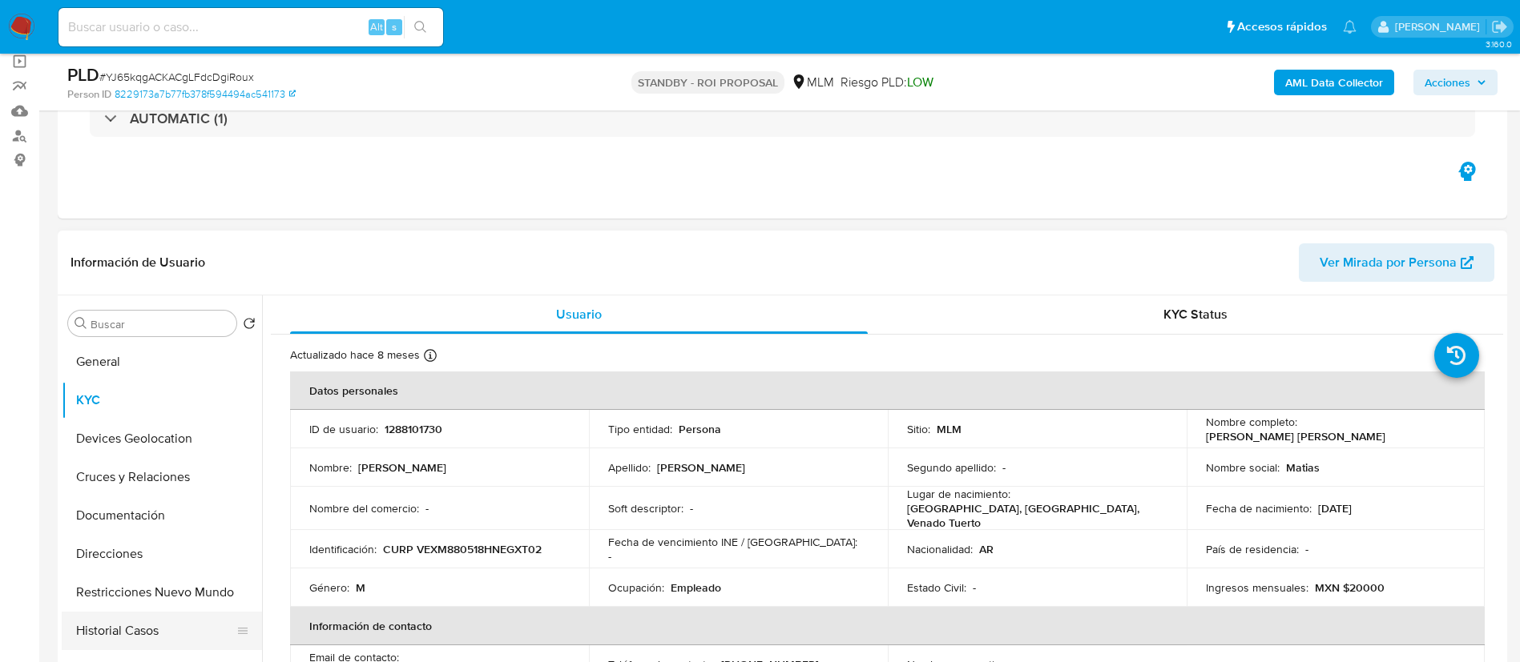
click at [131, 622] on button "Historial Casos" at bounding box center [155, 631] width 187 height 38
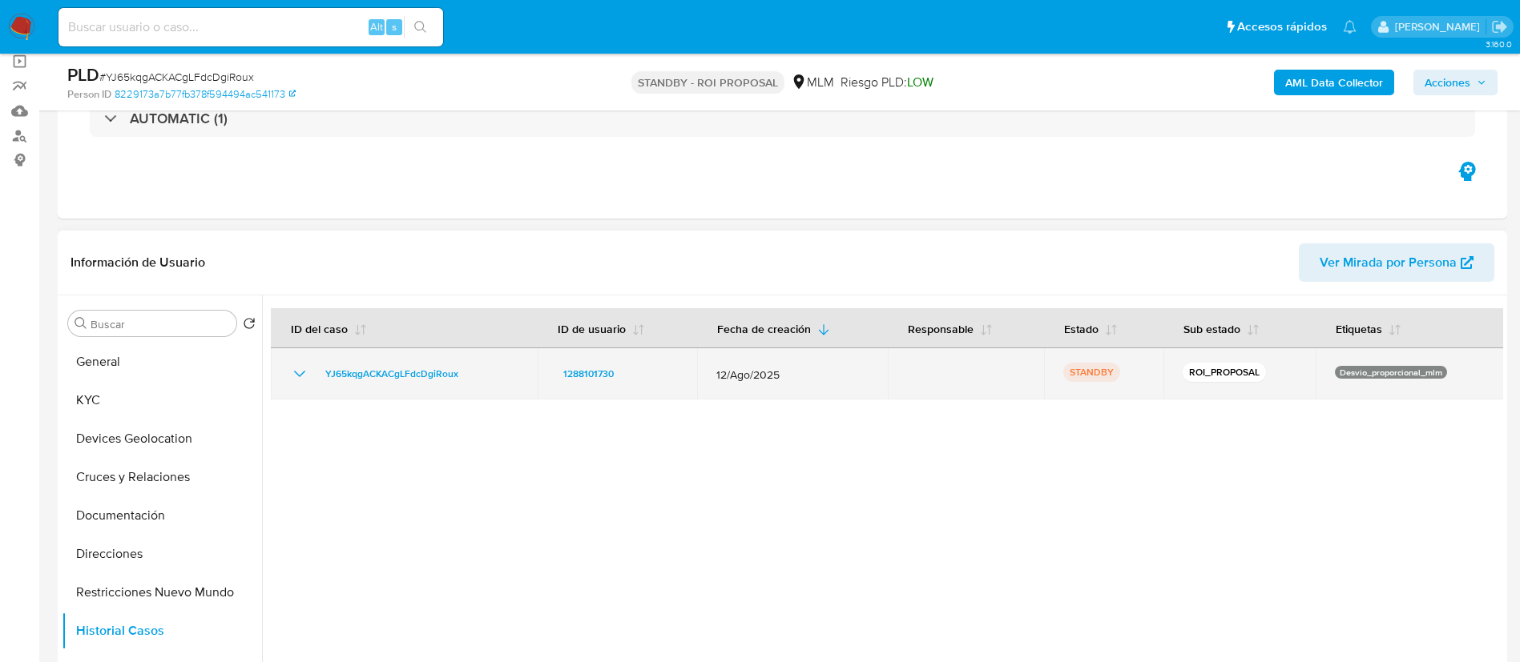
click at [302, 374] on icon "Mostrar/Ocultar" at bounding box center [299, 374] width 11 height 6
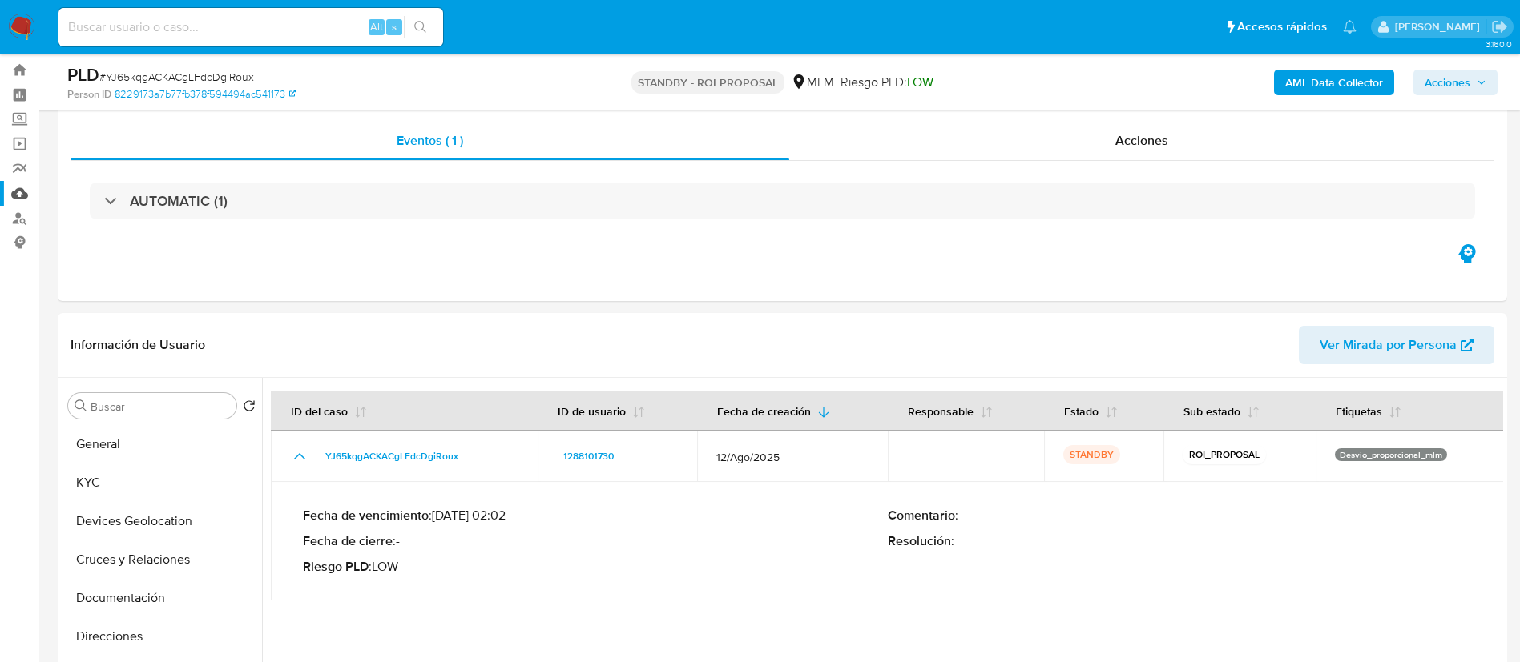
scroll to position [0, 0]
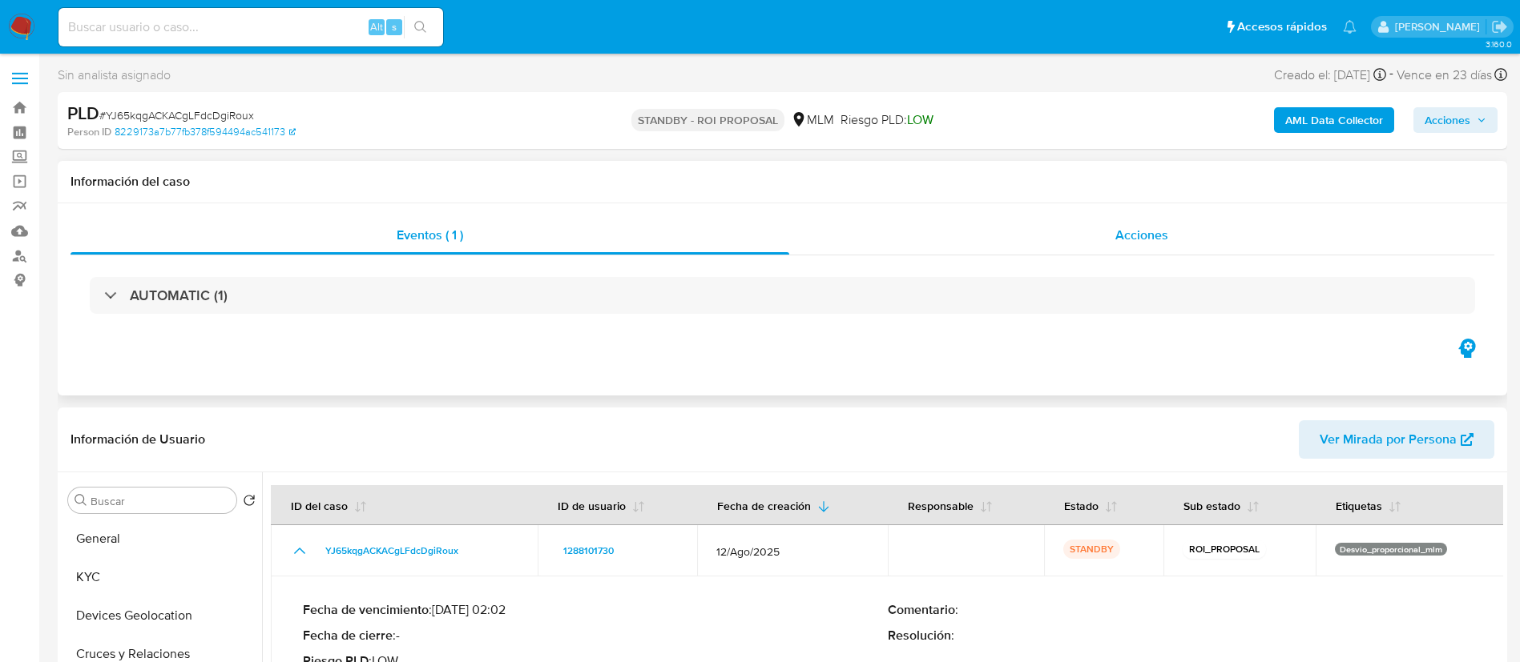
click at [1136, 231] on span "Acciones" at bounding box center [1141, 235] width 53 height 18
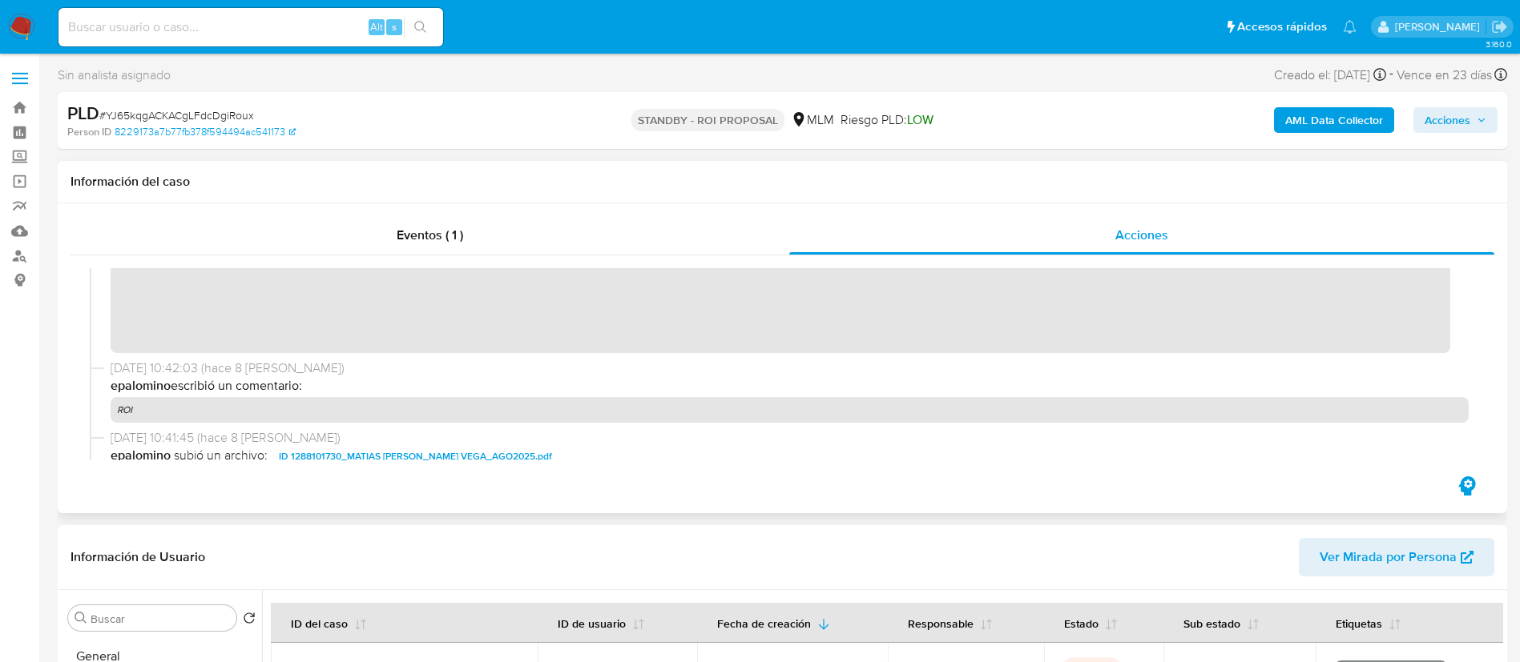
scroll to position [120, 0]
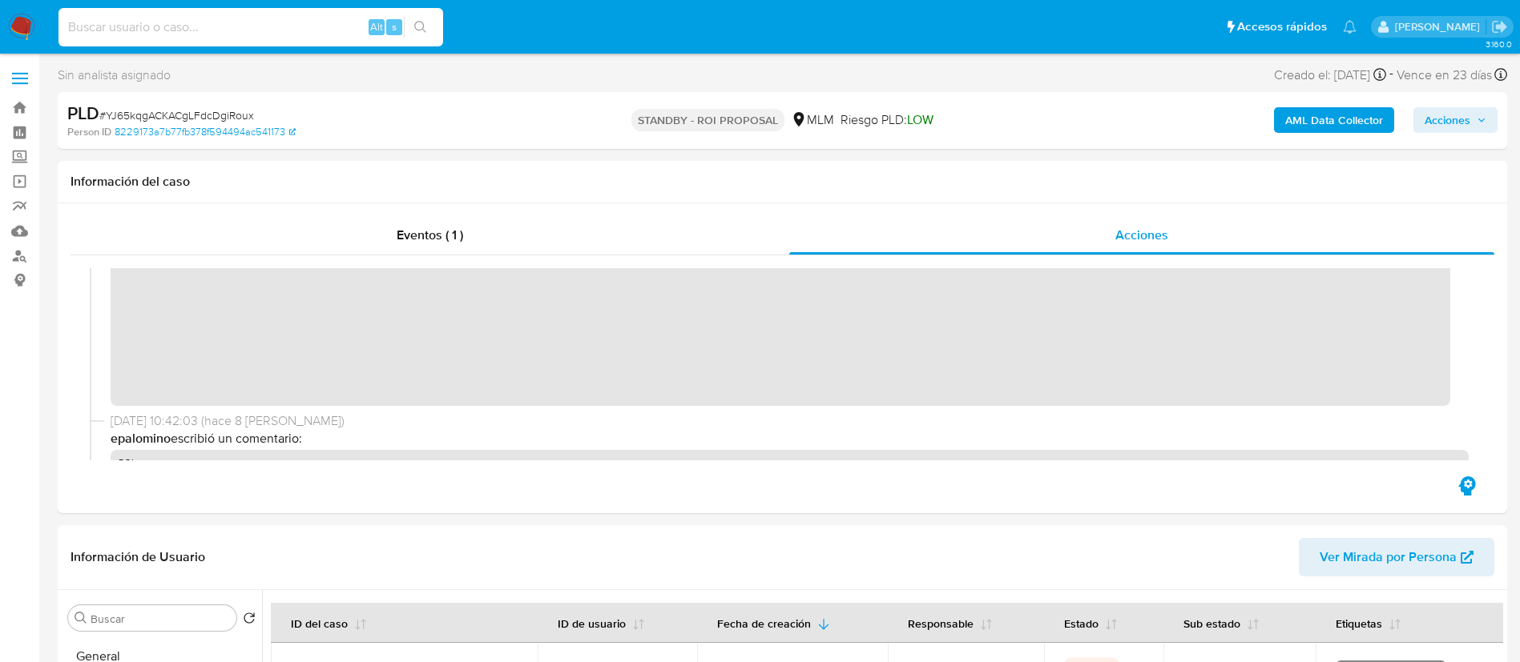
click at [259, 22] on input at bounding box center [250, 27] width 384 height 21
paste input "152394481"
type input "152394481"
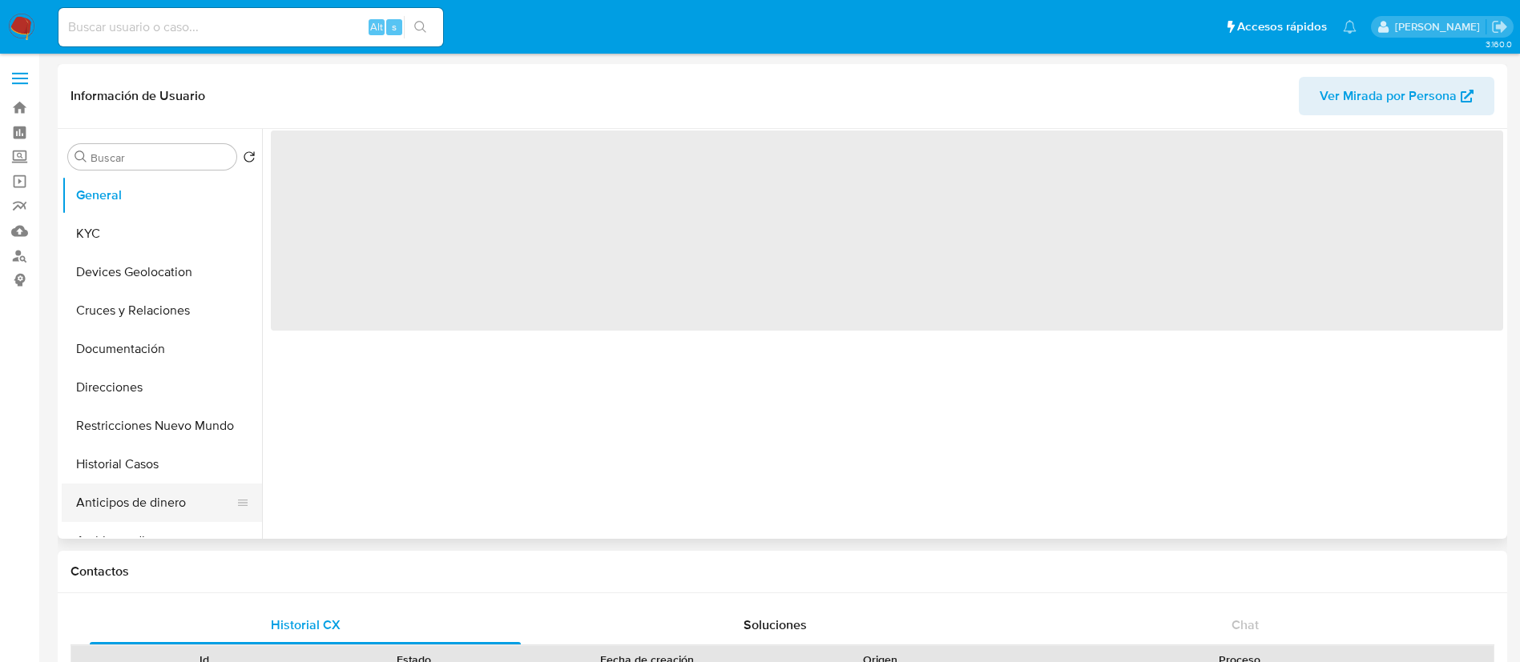
select select "10"
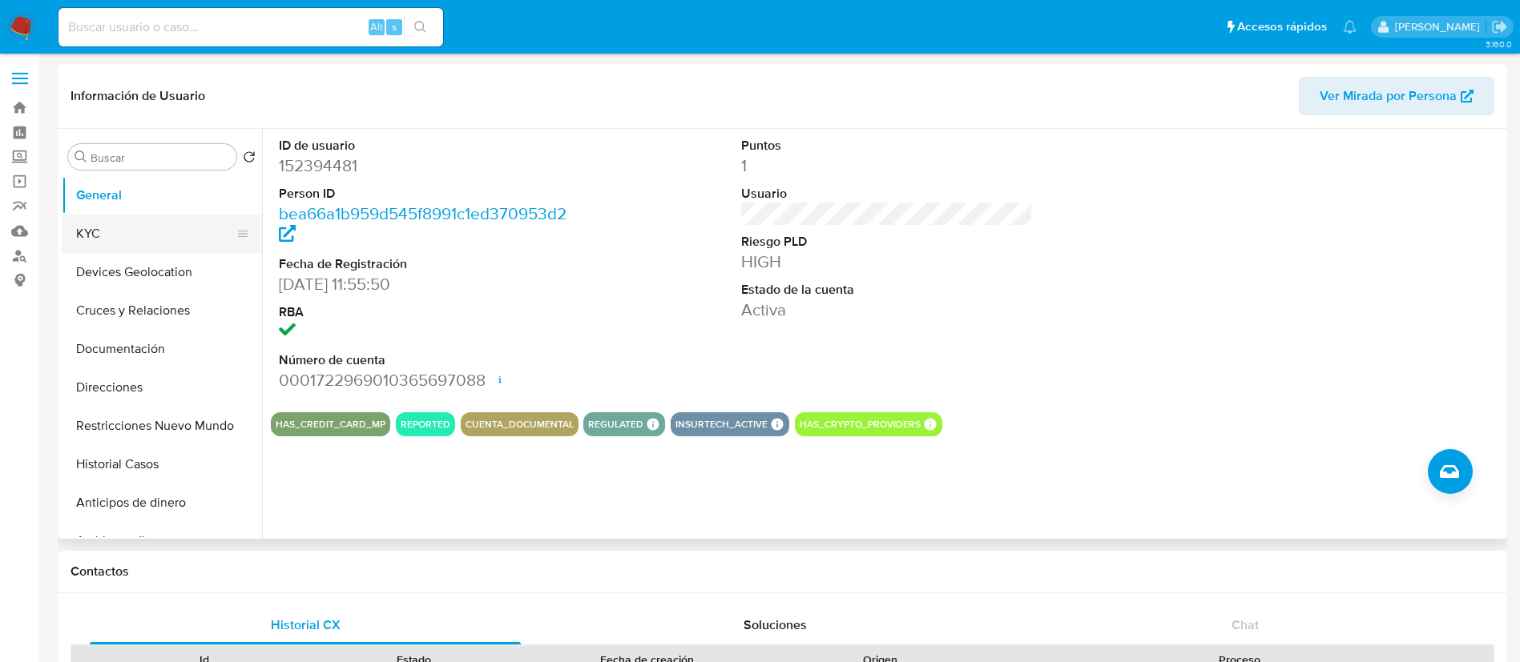
click at [163, 223] on button "KYC" at bounding box center [155, 234] width 187 height 38
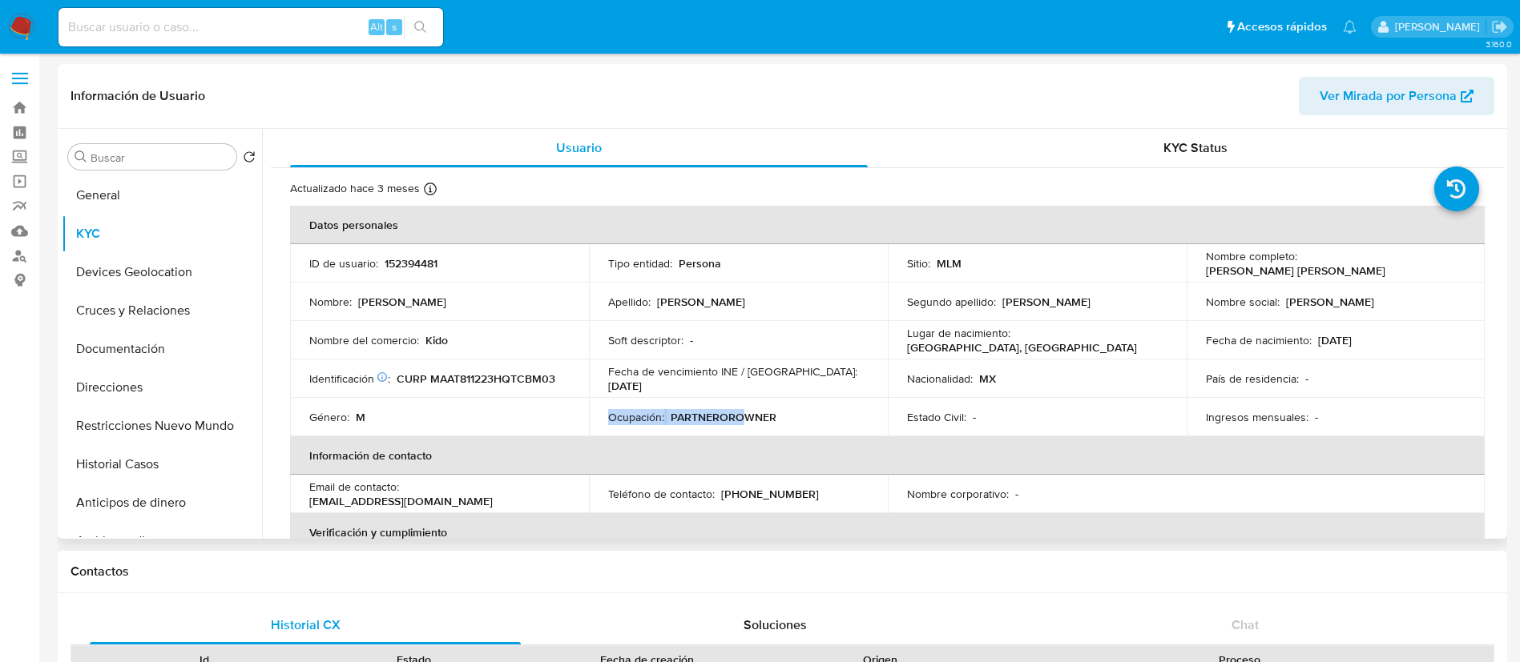
drag, startPoint x: 738, startPoint y: 417, endPoint x: 563, endPoint y: 401, distance: 175.4
click at [601, 409] on td "Ocupación : PARTNEROROWNER" at bounding box center [738, 417] width 299 height 38
drag, startPoint x: 411, startPoint y: 346, endPoint x: 731, endPoint y: 356, distance: 320.6
click at [707, 346] on tr "Nombre del comercio : Kido Soft descriptor : - Lugar de nacimiento : MEXICO, QU…" at bounding box center [887, 340] width 1194 height 38
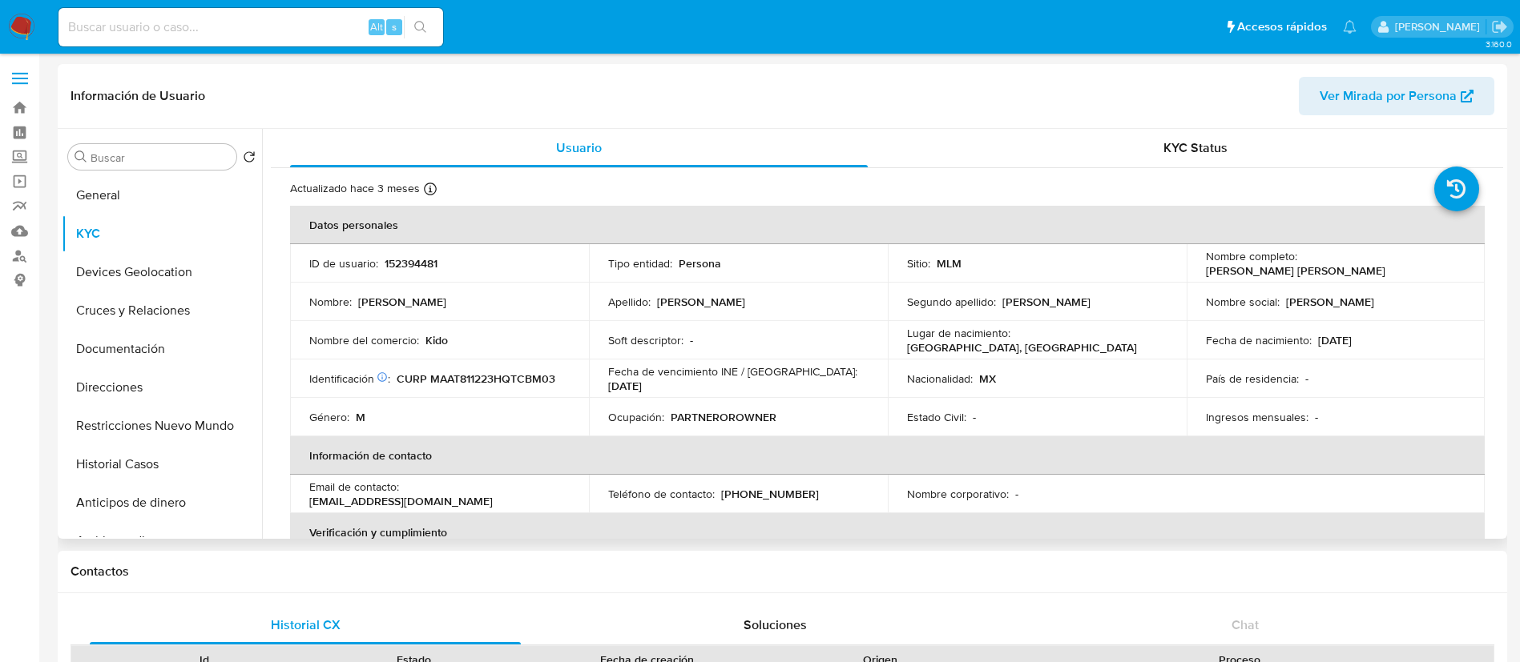
click at [1198, 341] on td "Fecha de nacimiento : 23/12/1981" at bounding box center [1335, 340] width 299 height 38
click at [123, 437] on button "Restricciones Nuevo Mundo" at bounding box center [155, 426] width 187 height 38
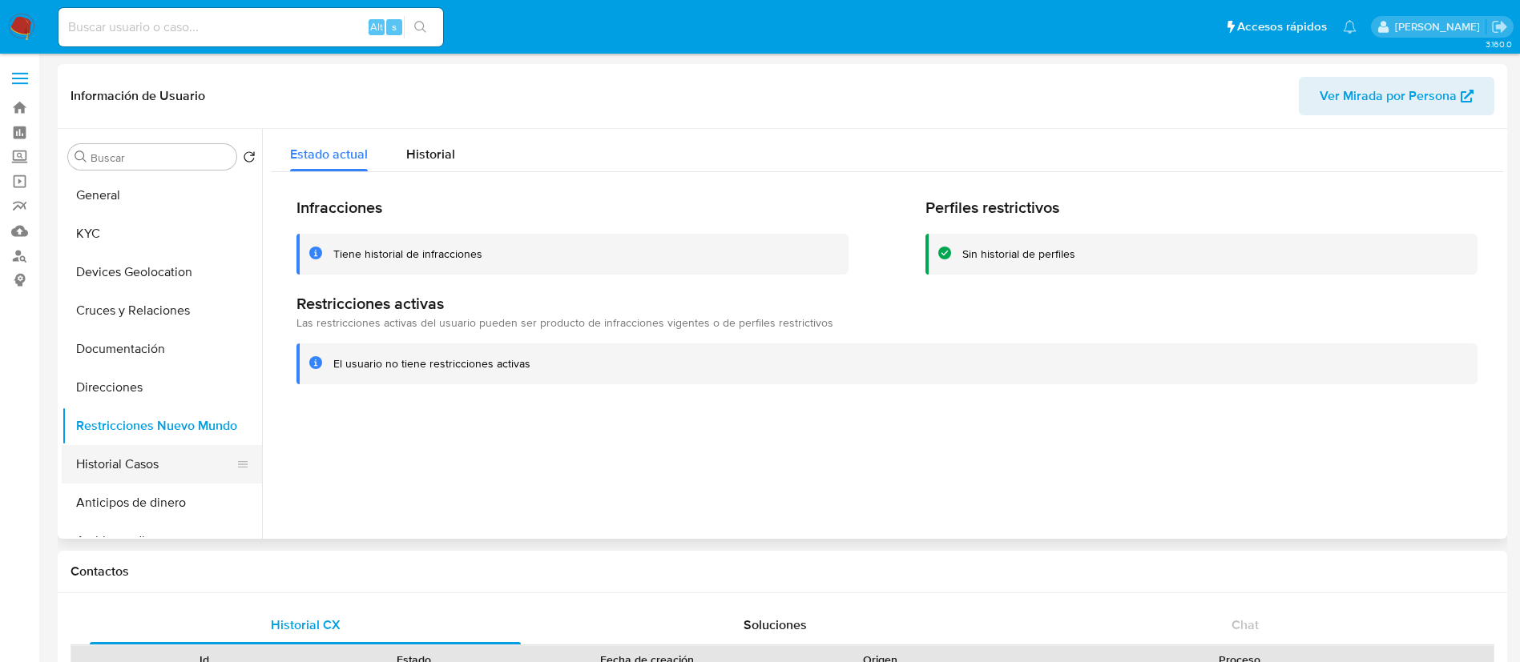
click at [172, 452] on button "Historial Casos" at bounding box center [155, 464] width 187 height 38
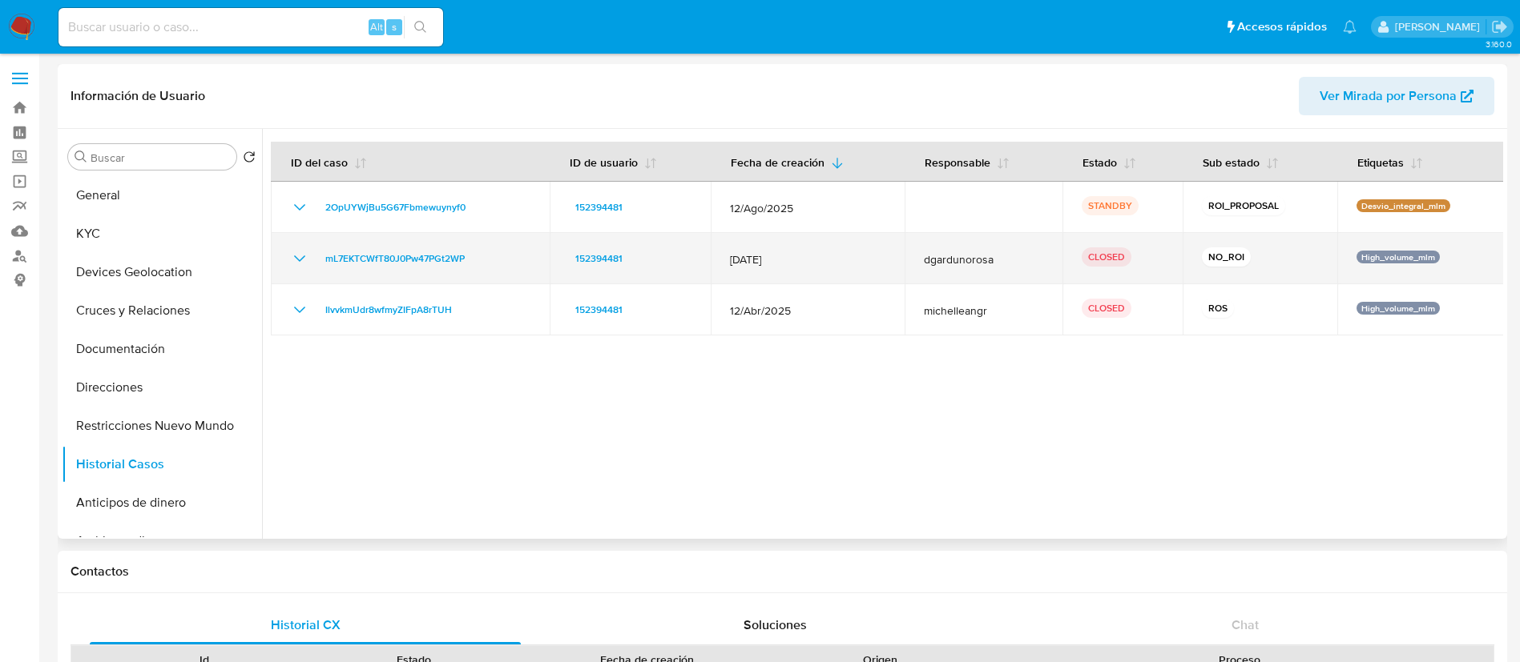
click at [301, 250] on icon "Mostrar/Ocultar" at bounding box center [299, 258] width 19 height 19
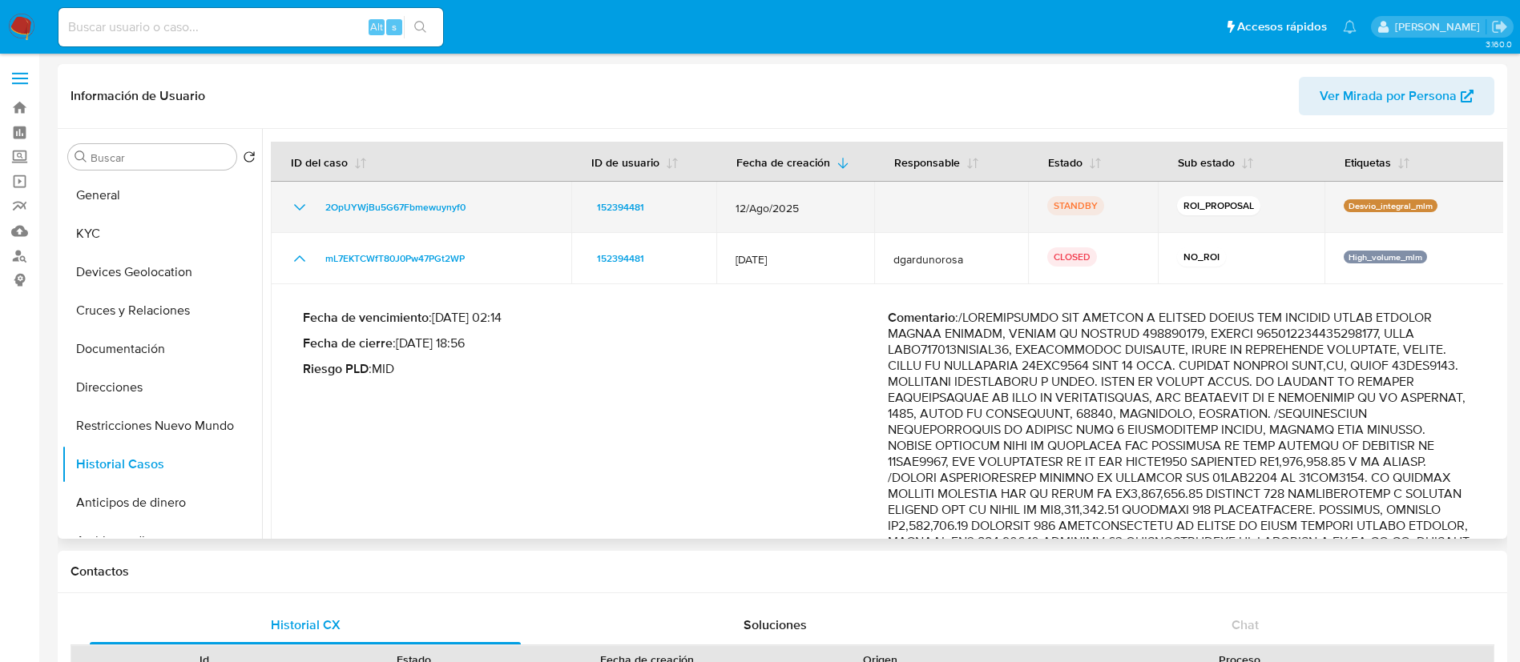
click at [296, 211] on icon "Mostrar/Ocultar" at bounding box center [299, 207] width 19 height 19
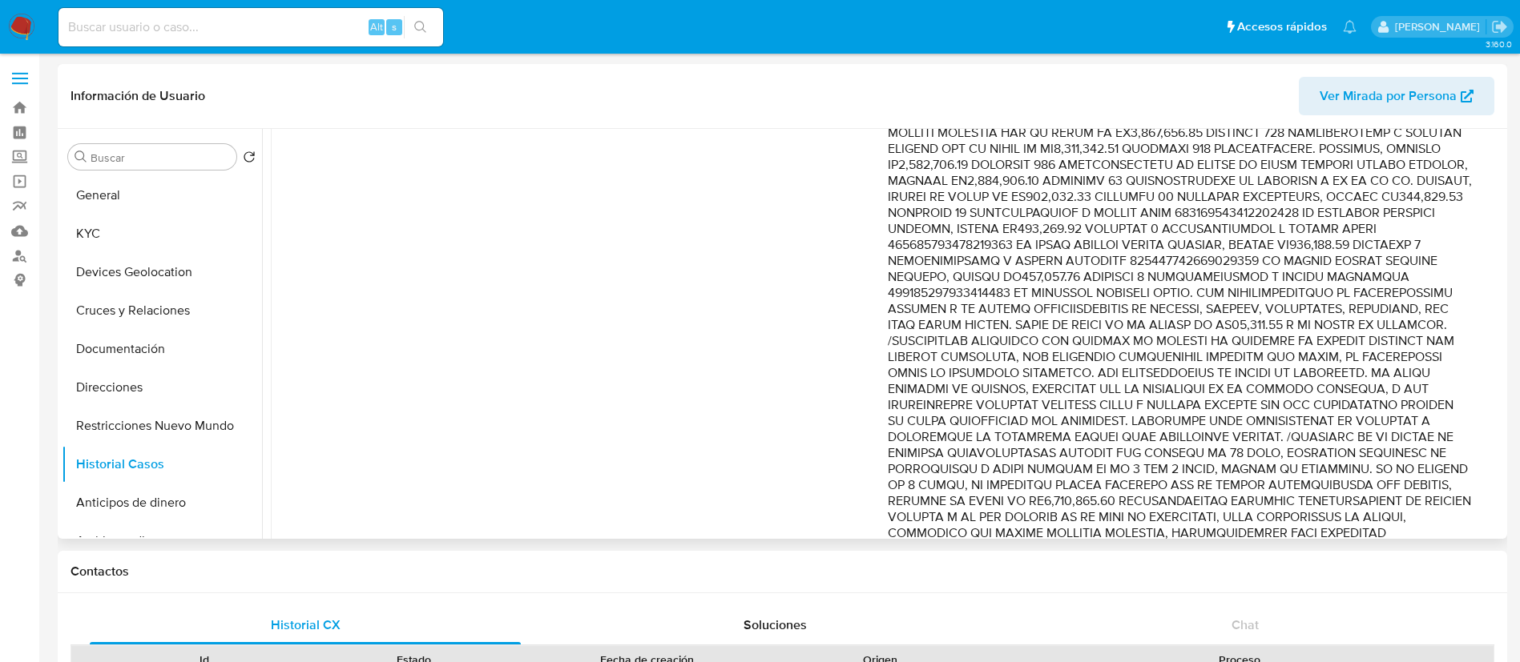
scroll to position [481, 0]
click at [1190, 397] on p "Comentario :" at bounding box center [1180, 308] width 585 height 721
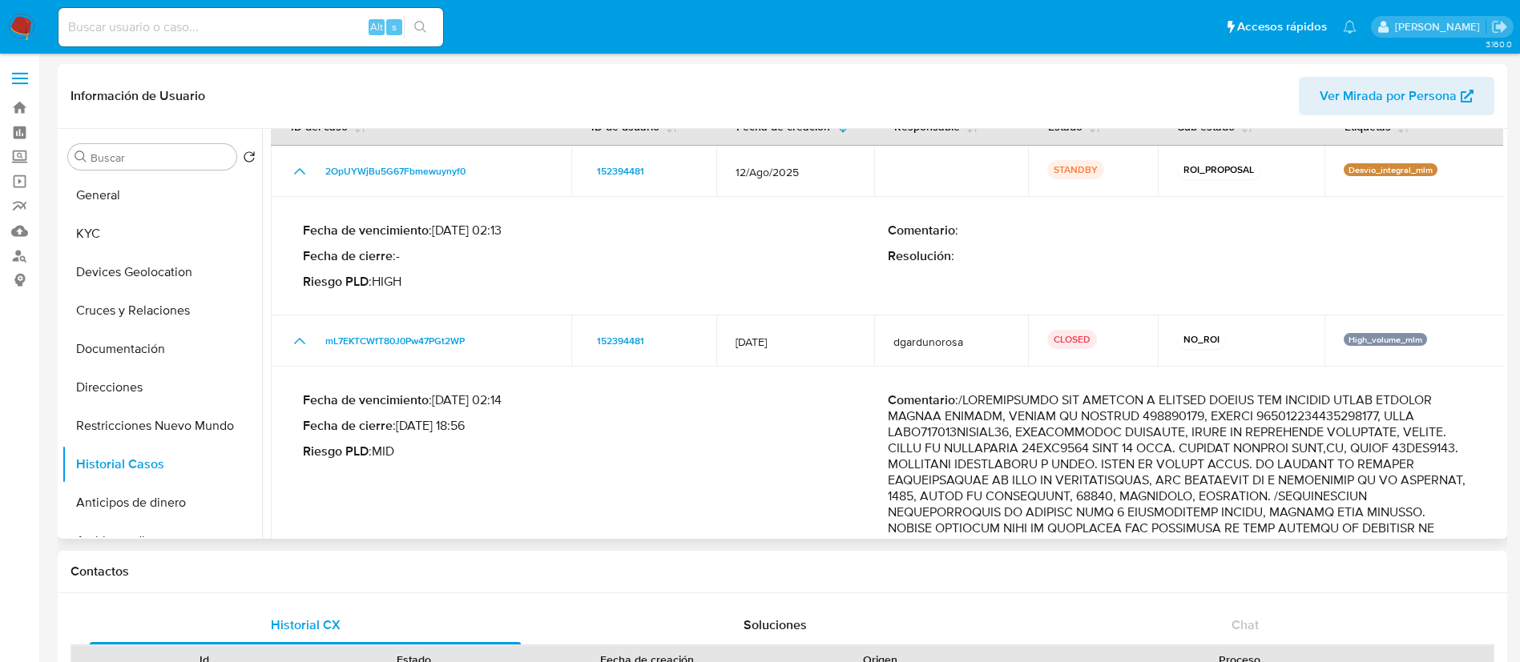
scroll to position [0, 0]
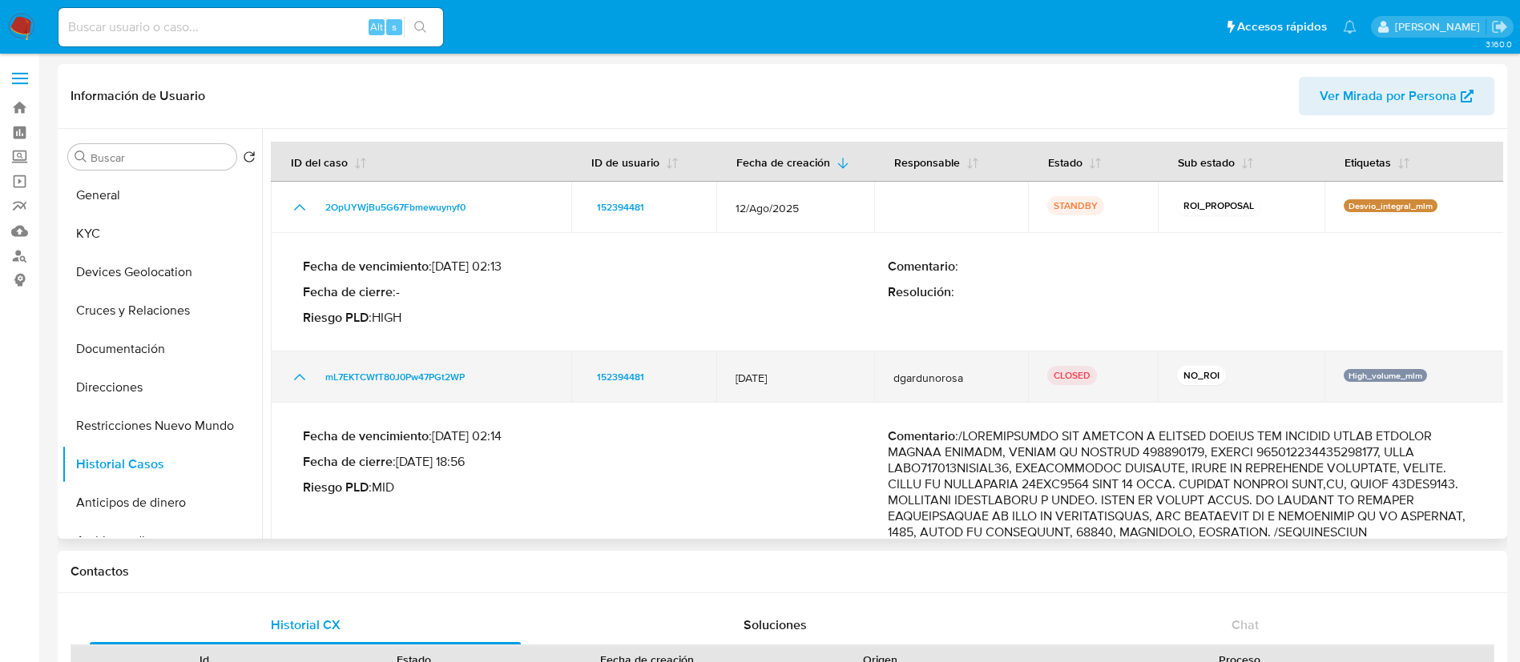
click at [292, 380] on icon "Mostrar/Ocultar" at bounding box center [299, 377] width 19 height 19
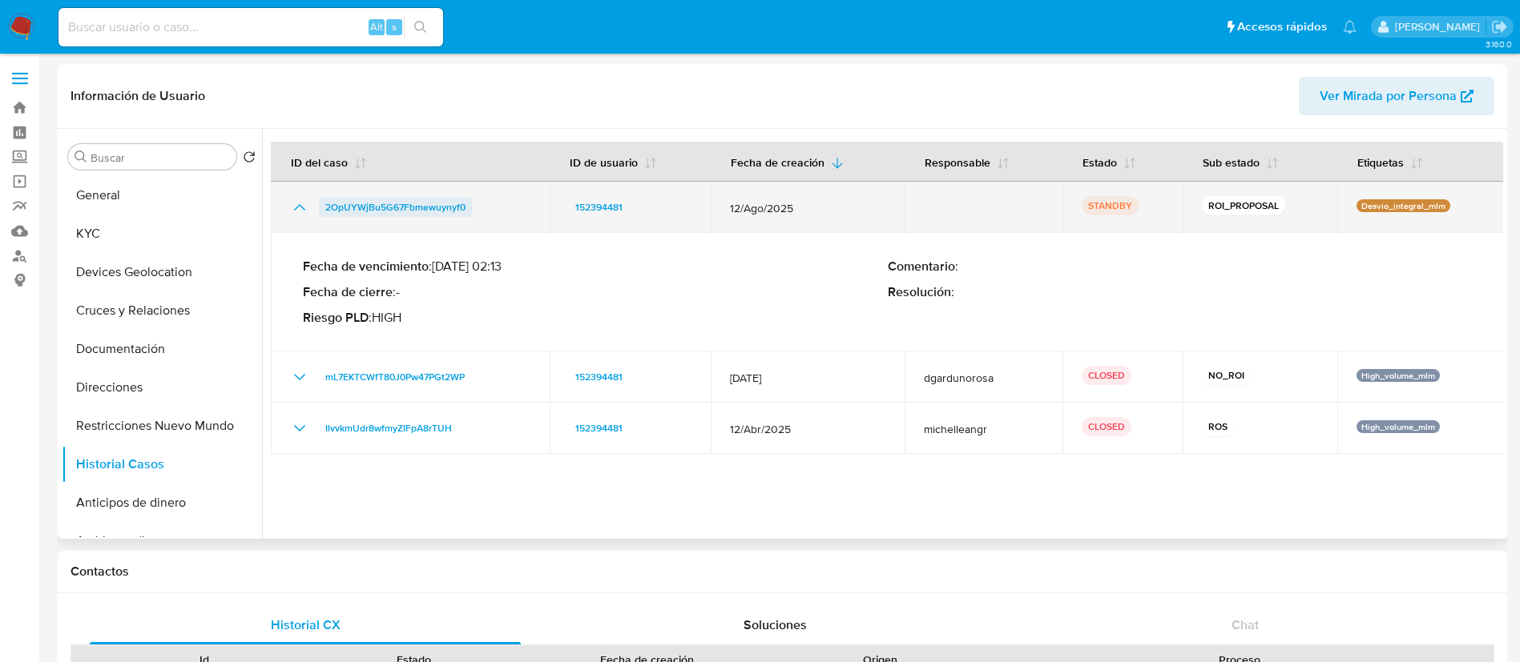
click at [356, 210] on span "2OpUYWjBu5G67Fbmewuynyf0" at bounding box center [395, 207] width 140 height 19
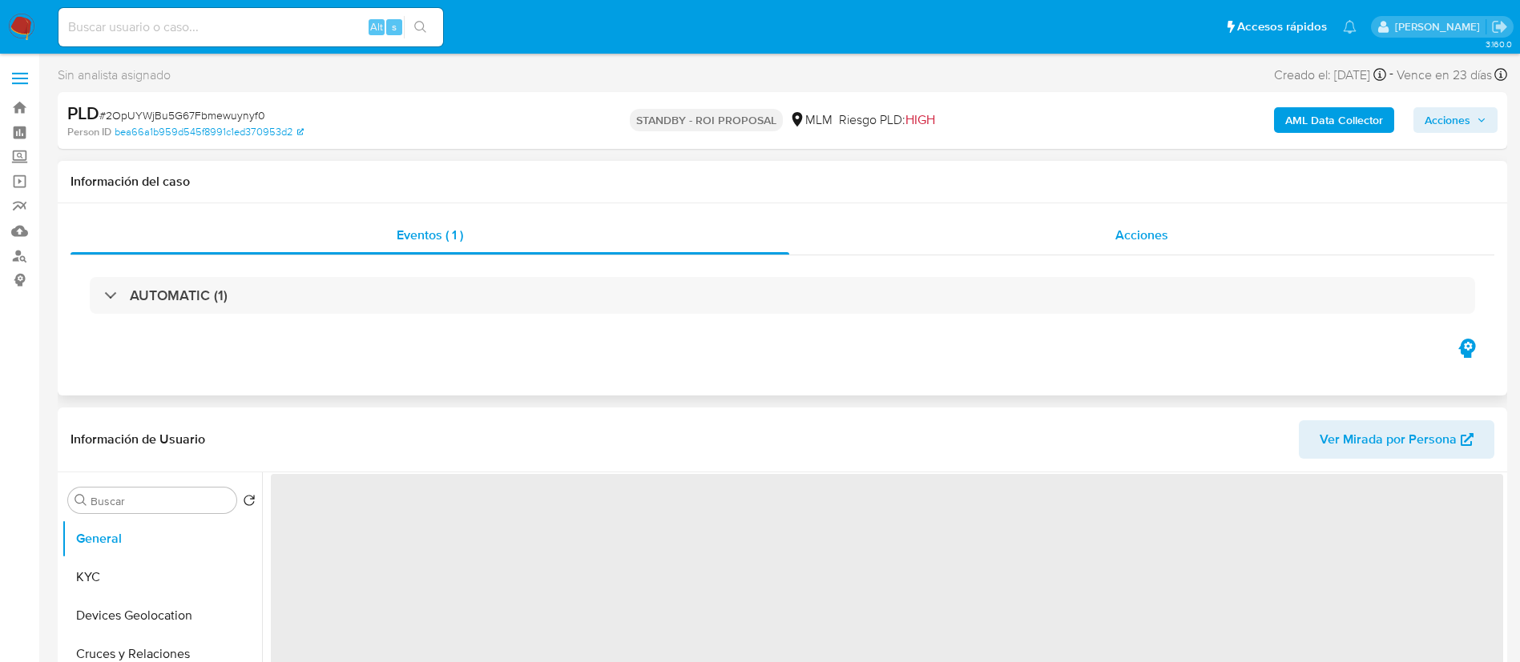
click at [1131, 223] on div "Acciones" at bounding box center [1141, 235] width 705 height 38
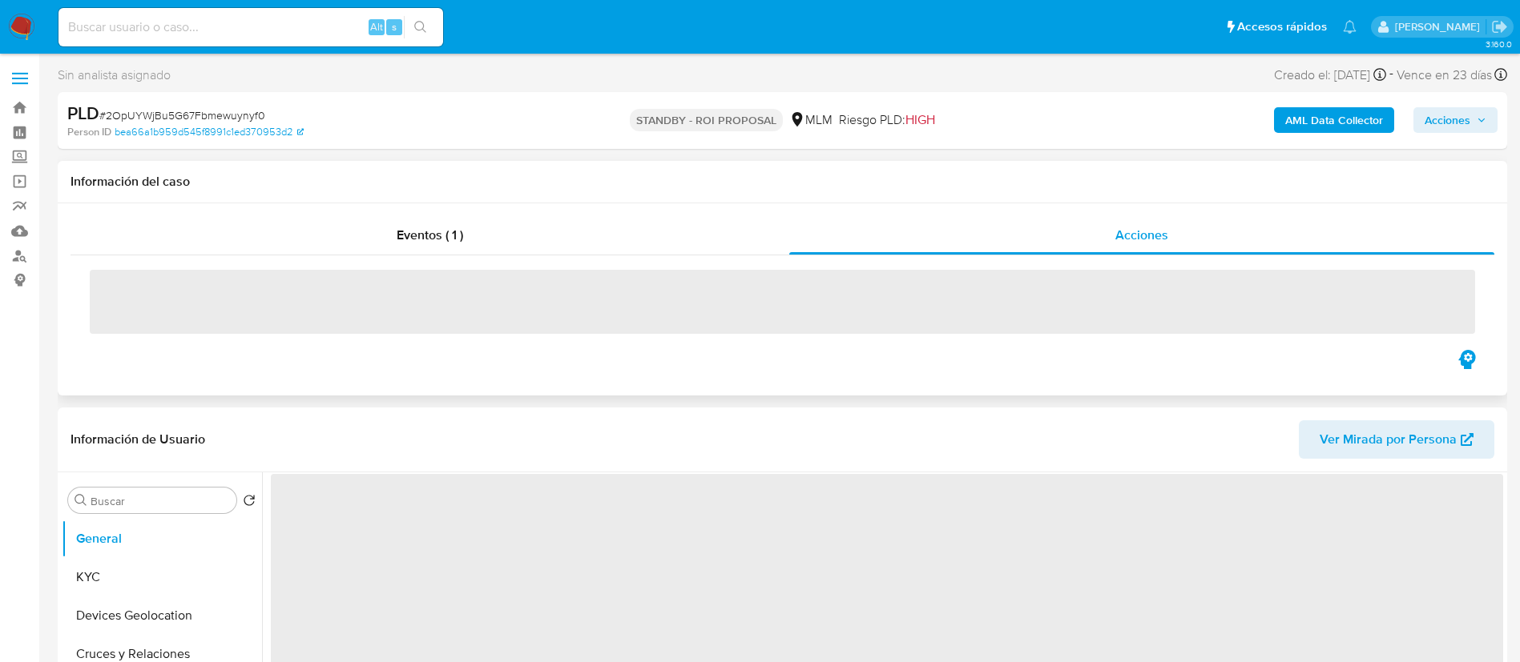
select select "10"
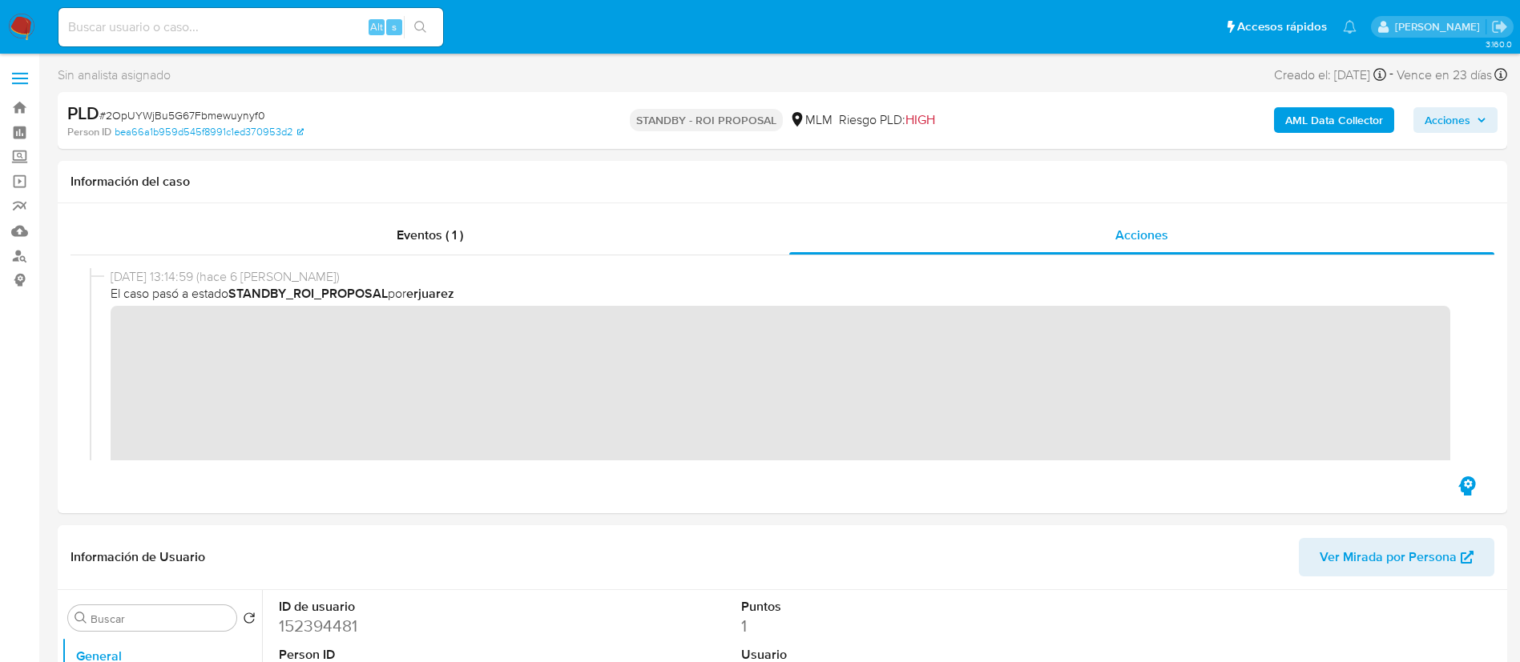
scroll to position [148, 0]
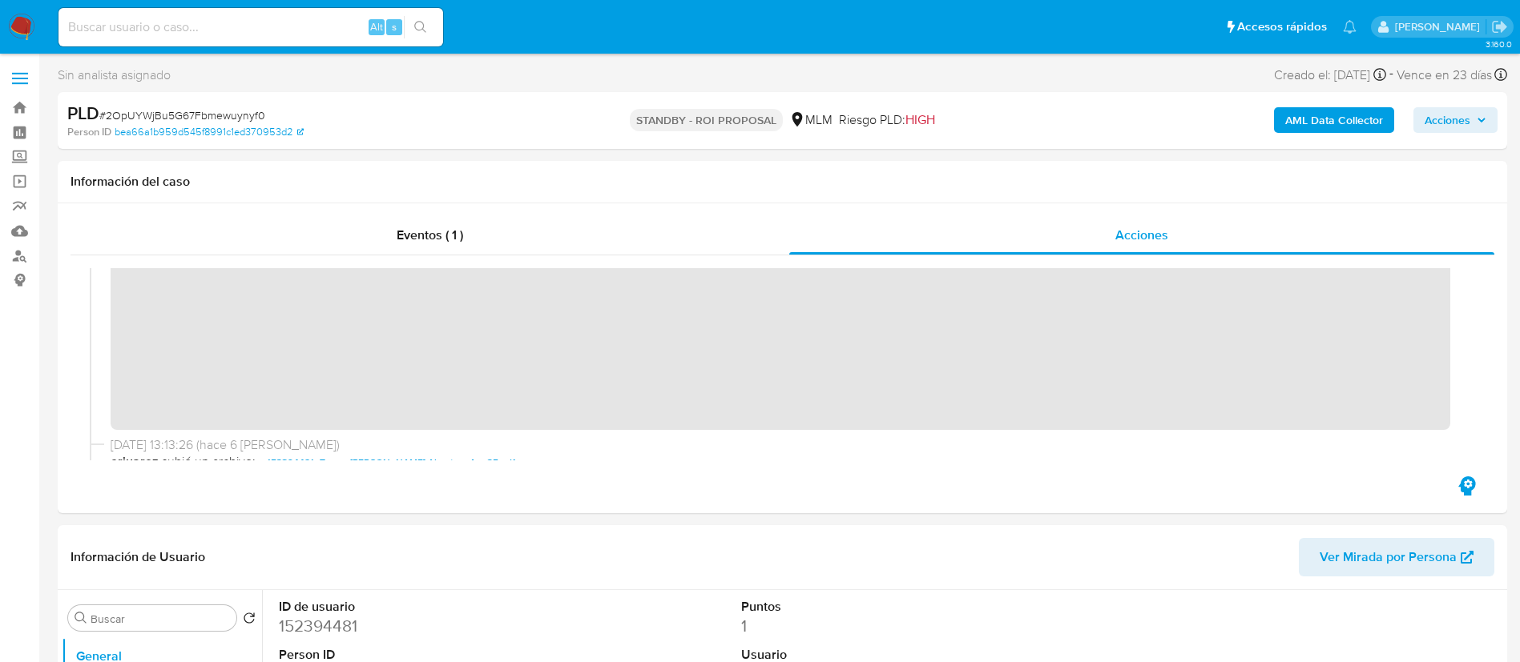
click at [97, 24] on input at bounding box center [250, 27] width 384 height 21
paste input "190427083"
type input "190427083"
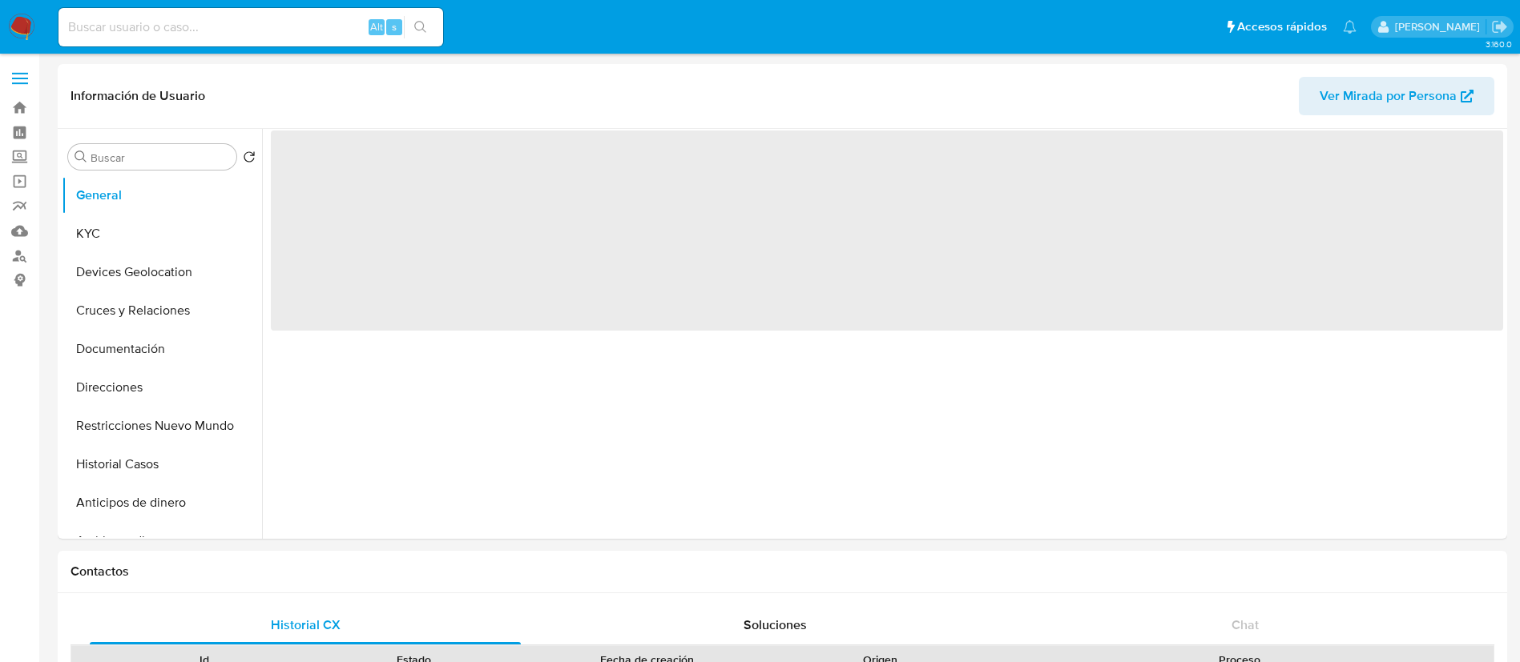
select select "10"
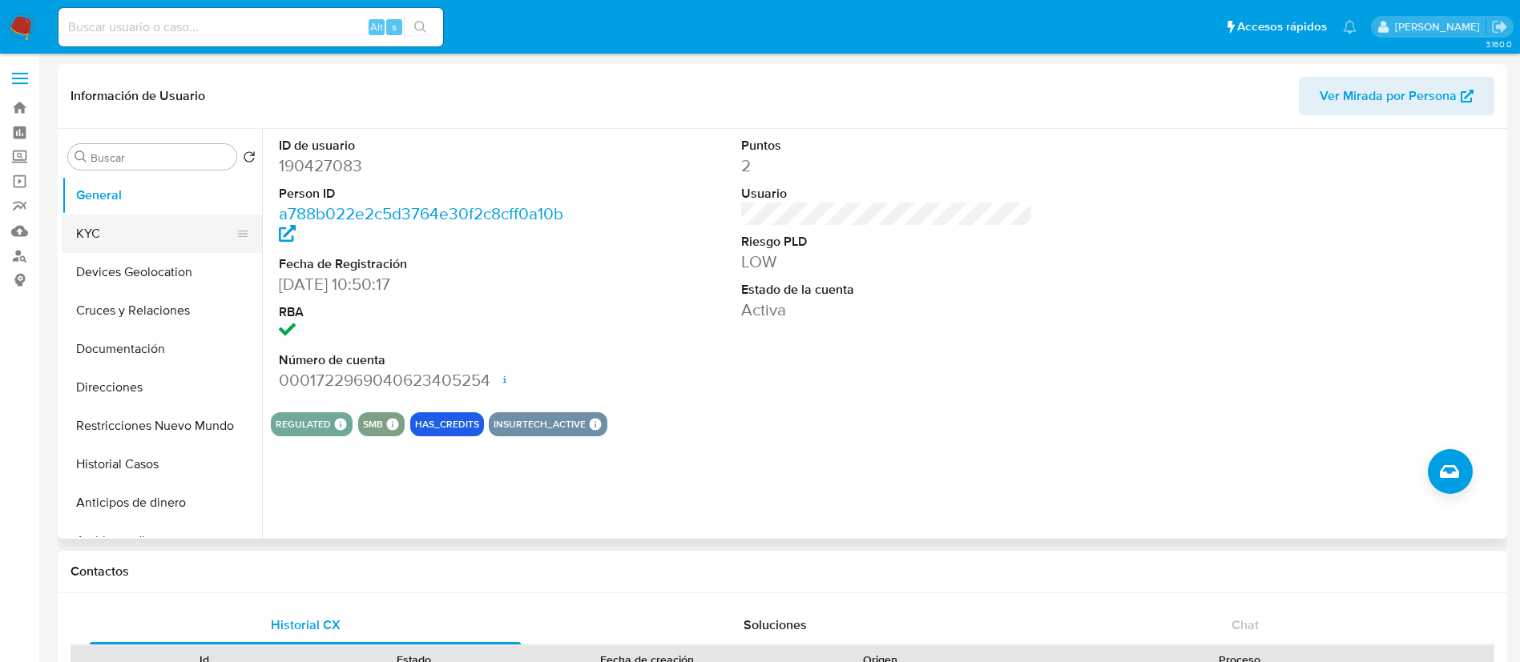
click at [127, 217] on button "KYC" at bounding box center [155, 234] width 187 height 38
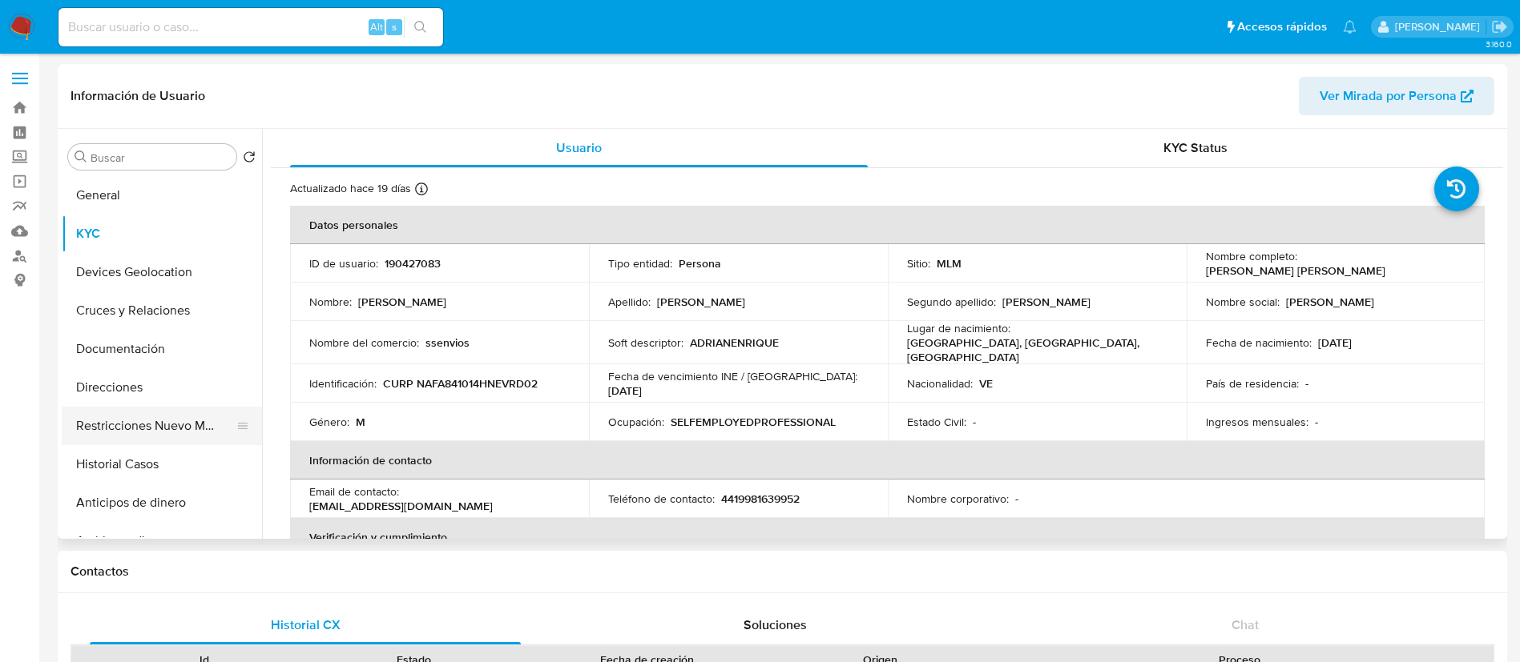
click at [110, 415] on button "Restricciones Nuevo Mundo" at bounding box center [155, 426] width 187 height 38
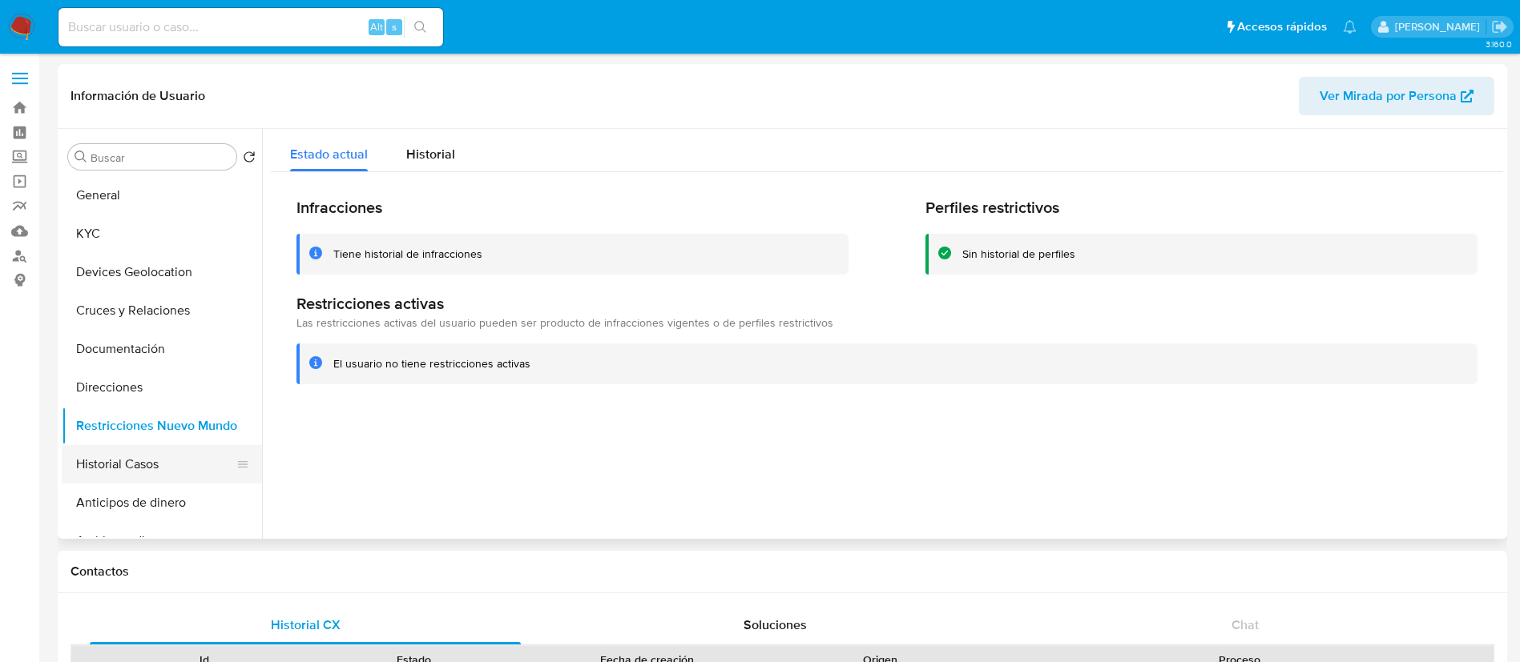
click at [164, 475] on button "Historial Casos" at bounding box center [155, 464] width 187 height 38
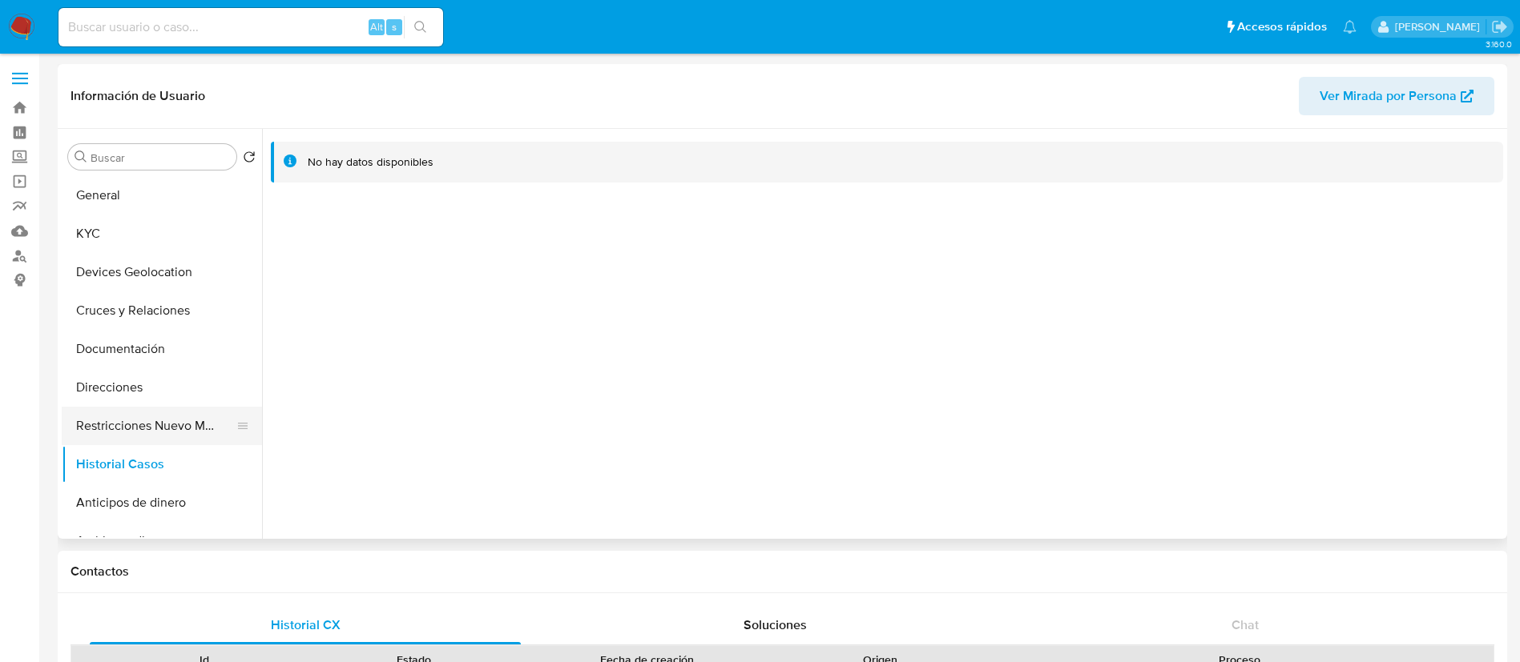
click at [167, 433] on button "Restricciones Nuevo Mundo" at bounding box center [155, 426] width 187 height 38
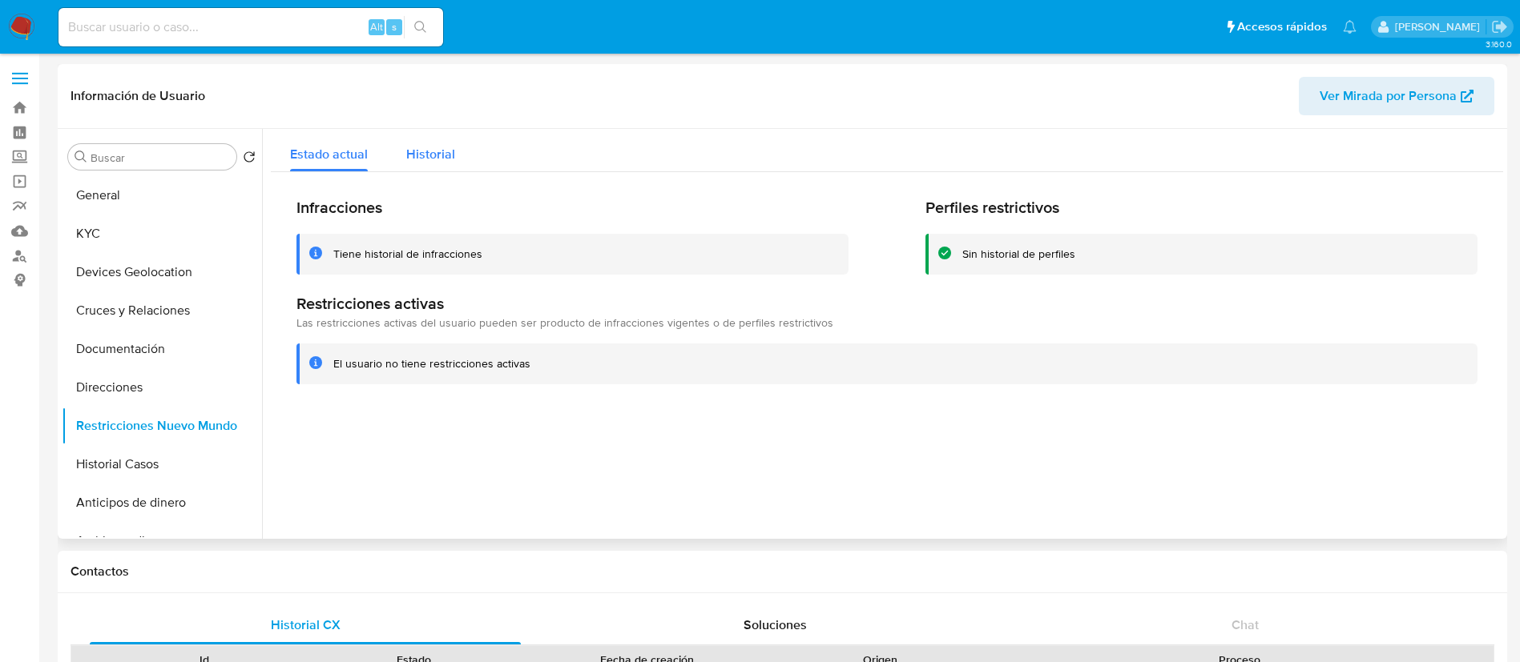
click at [435, 155] on span "Historial" at bounding box center [430, 154] width 49 height 18
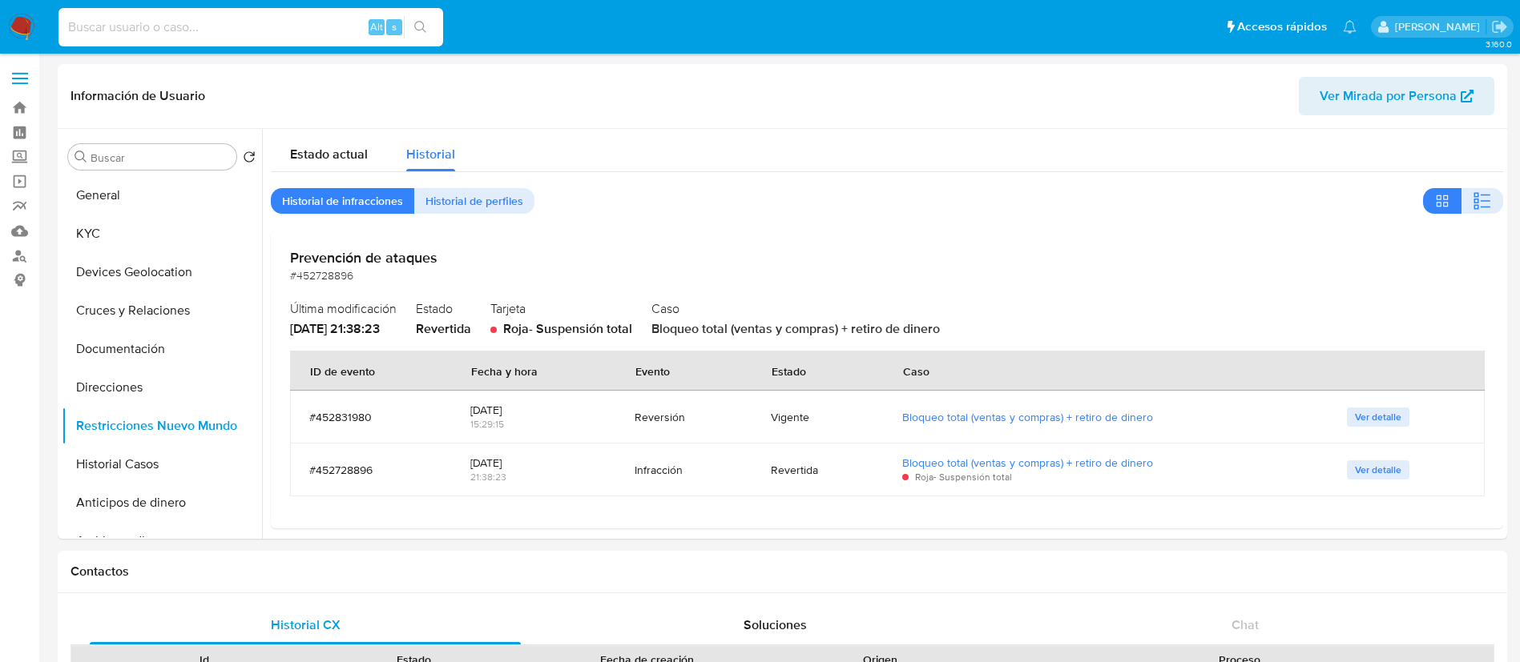
click at [216, 26] on input at bounding box center [250, 27] width 384 height 21
paste input "492821881"
type input "492821881"
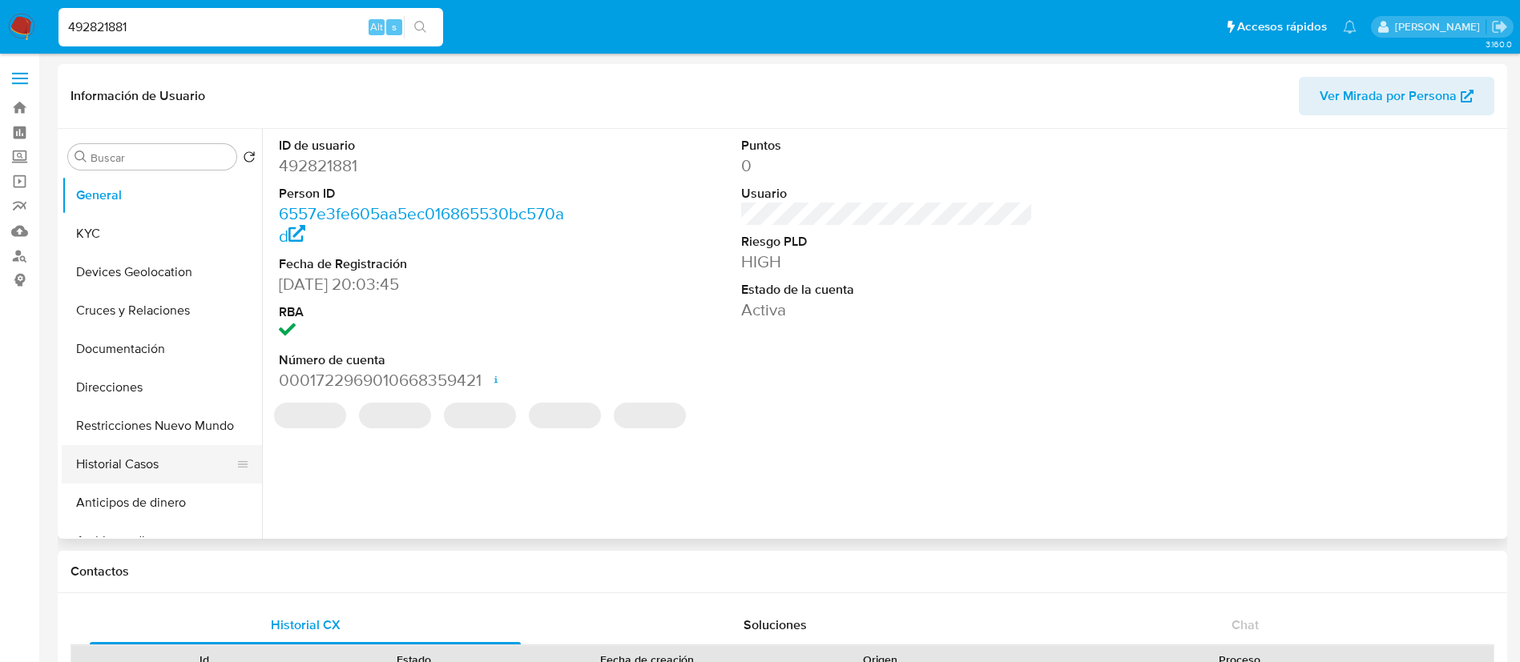
select select "10"
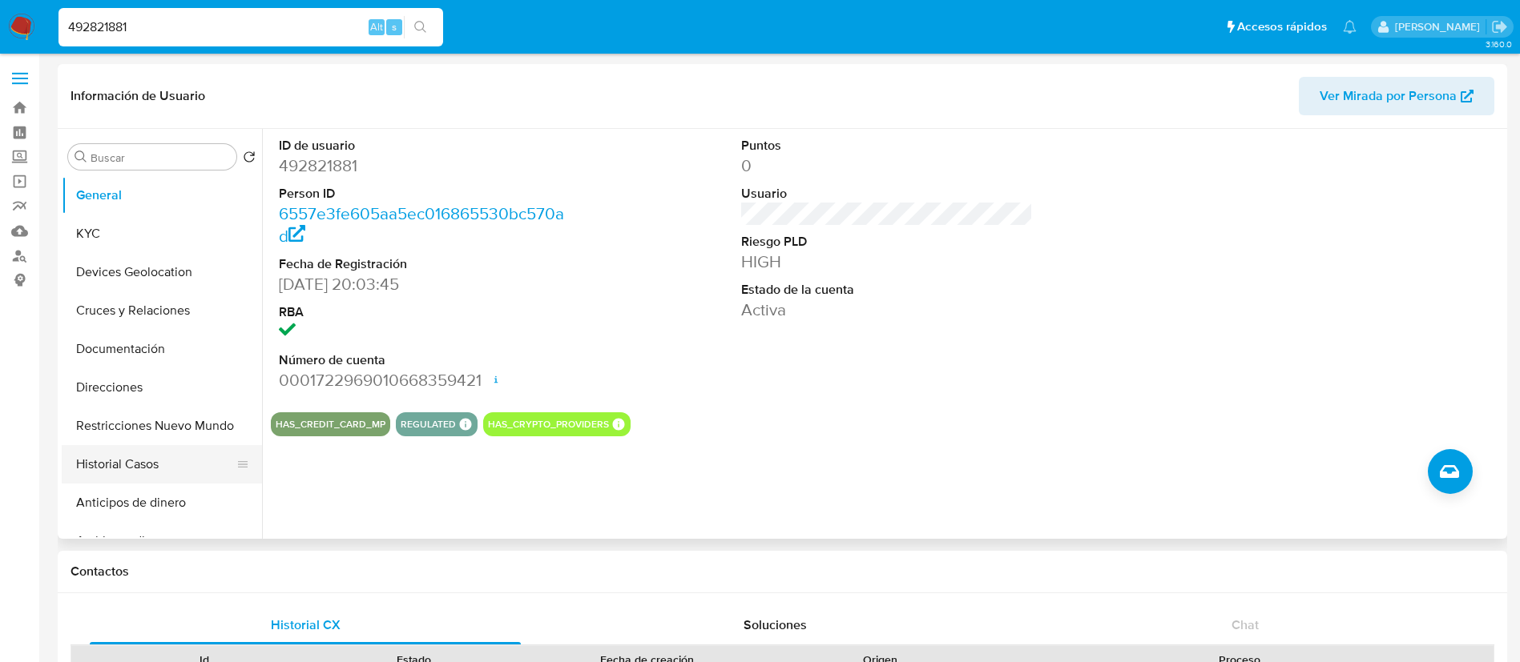
click at [135, 464] on button "Historial Casos" at bounding box center [155, 464] width 187 height 38
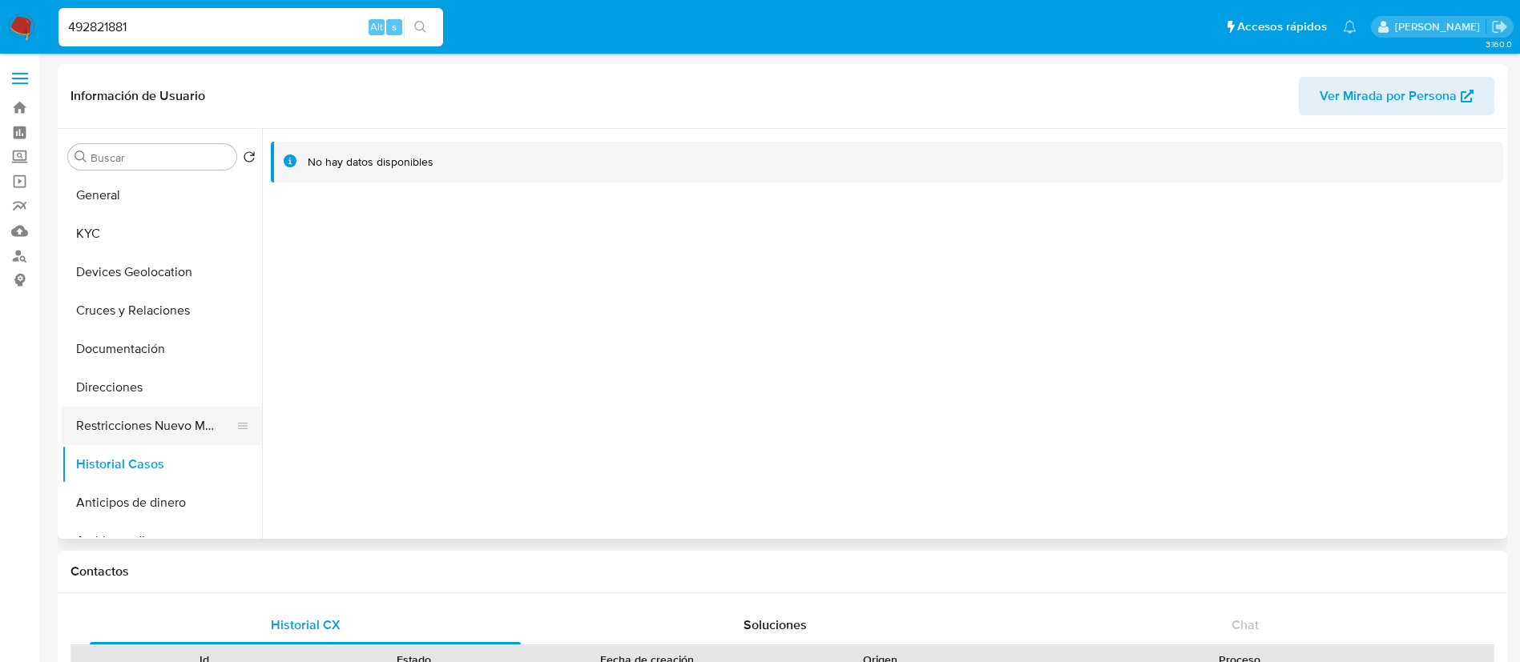
click at [156, 429] on button "Restricciones Nuevo Mundo" at bounding box center [155, 426] width 187 height 38
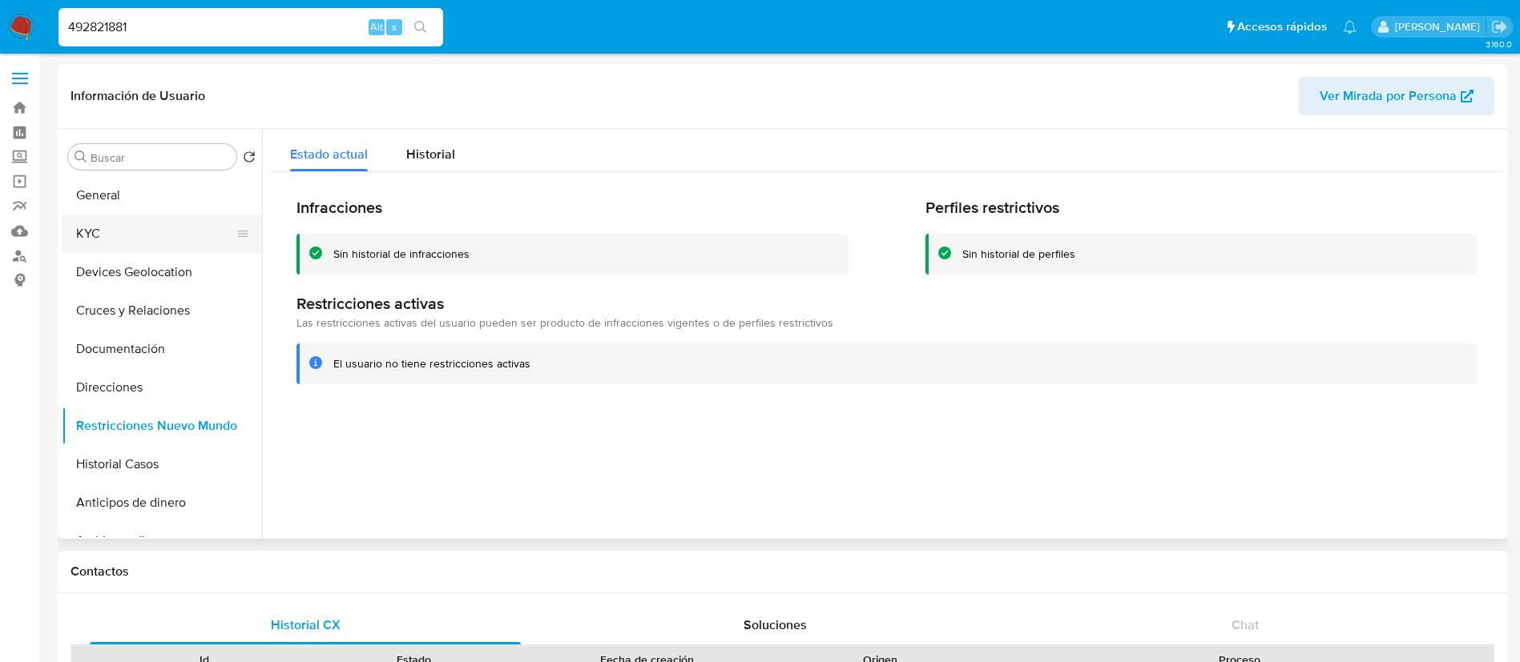
click at [162, 231] on button "KYC" at bounding box center [155, 234] width 187 height 38
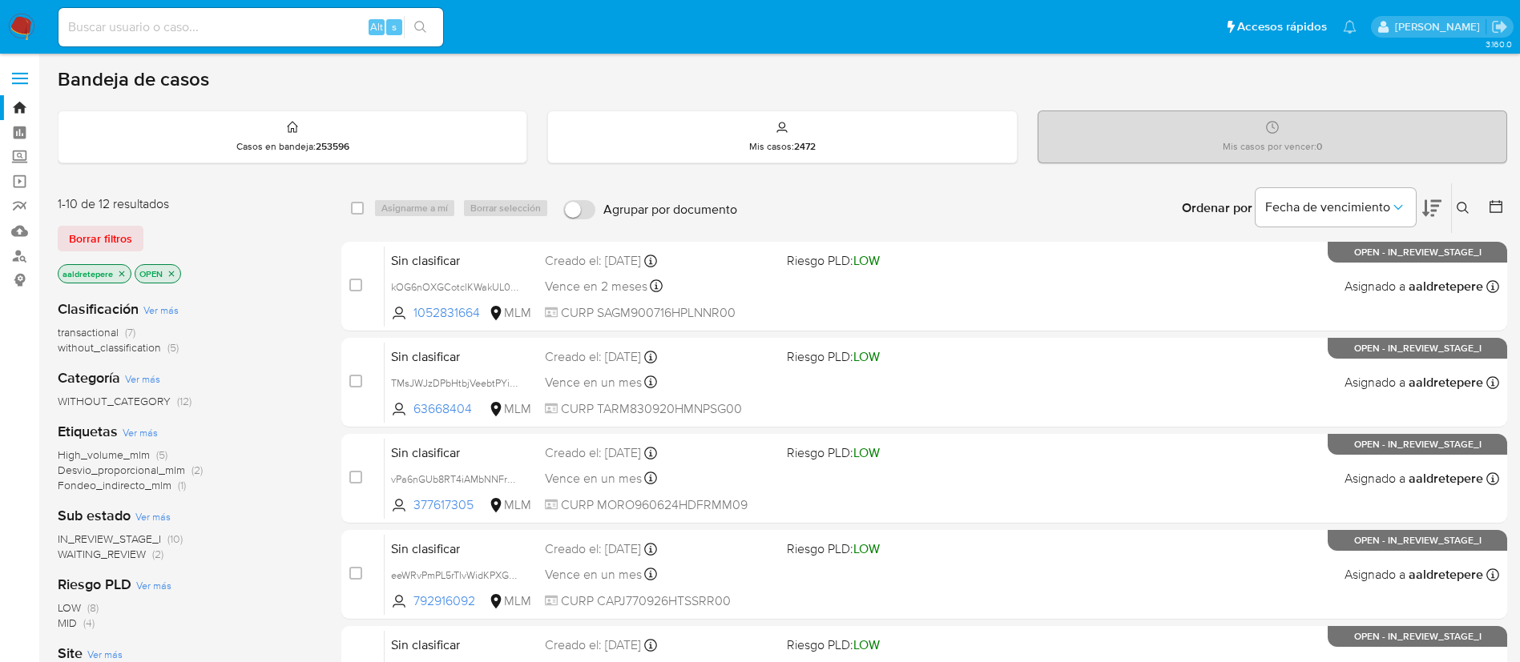
click at [21, 18] on img at bounding box center [21, 27] width 27 height 27
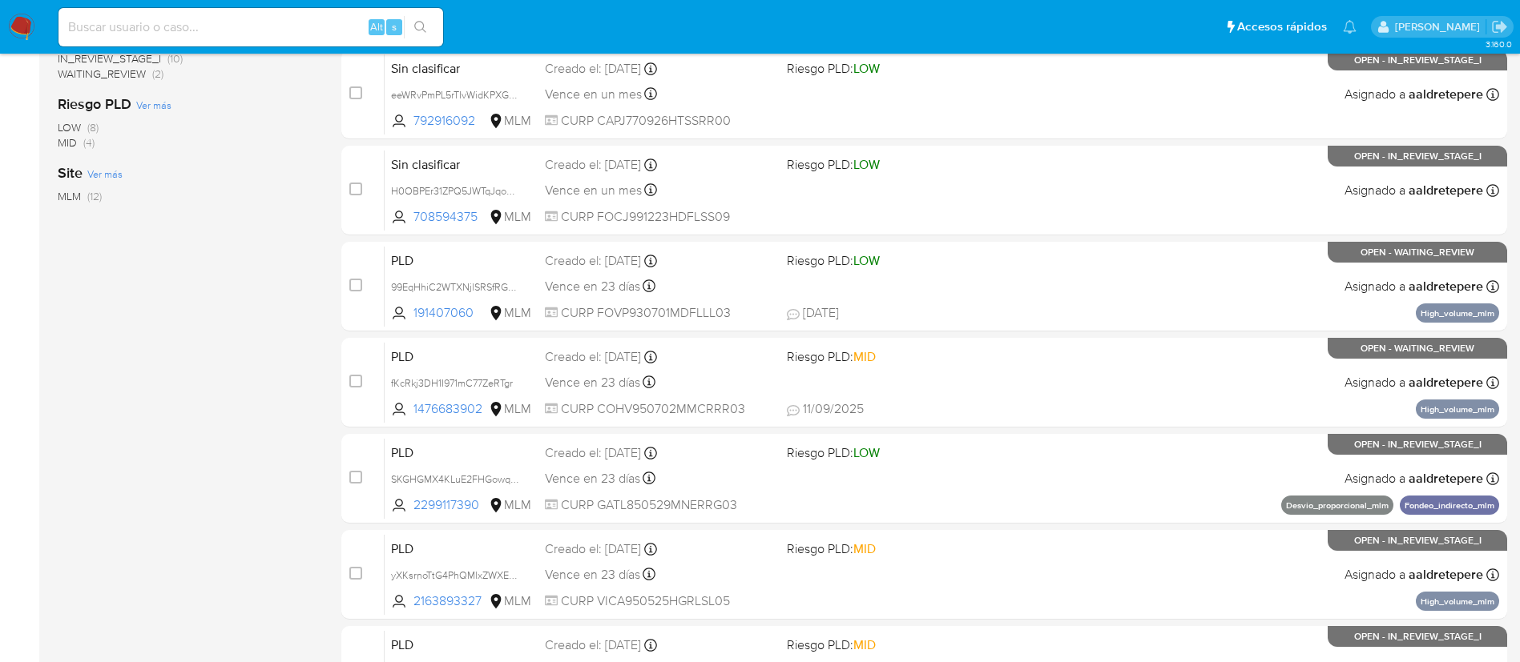
scroll to position [660, 0]
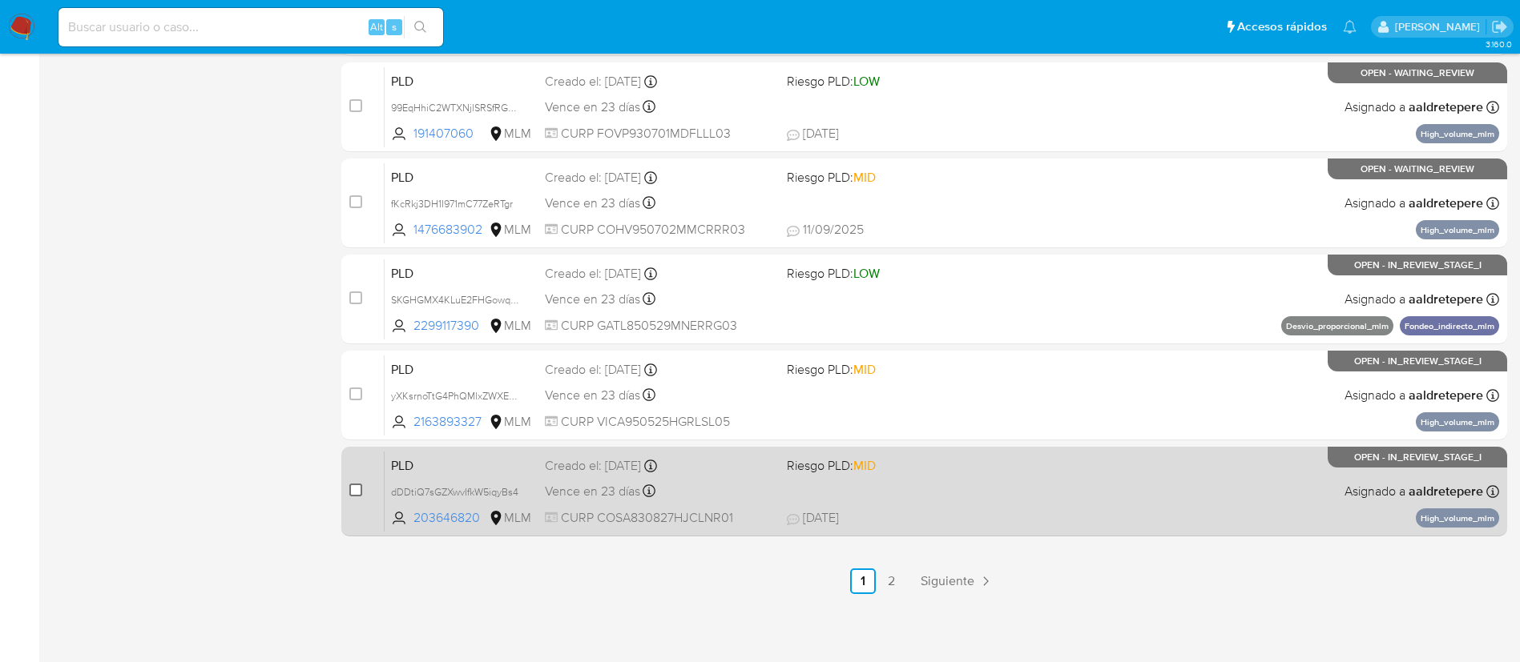
click at [352, 486] on input "checkbox" at bounding box center [355, 490] width 13 height 13
checkbox input "true"
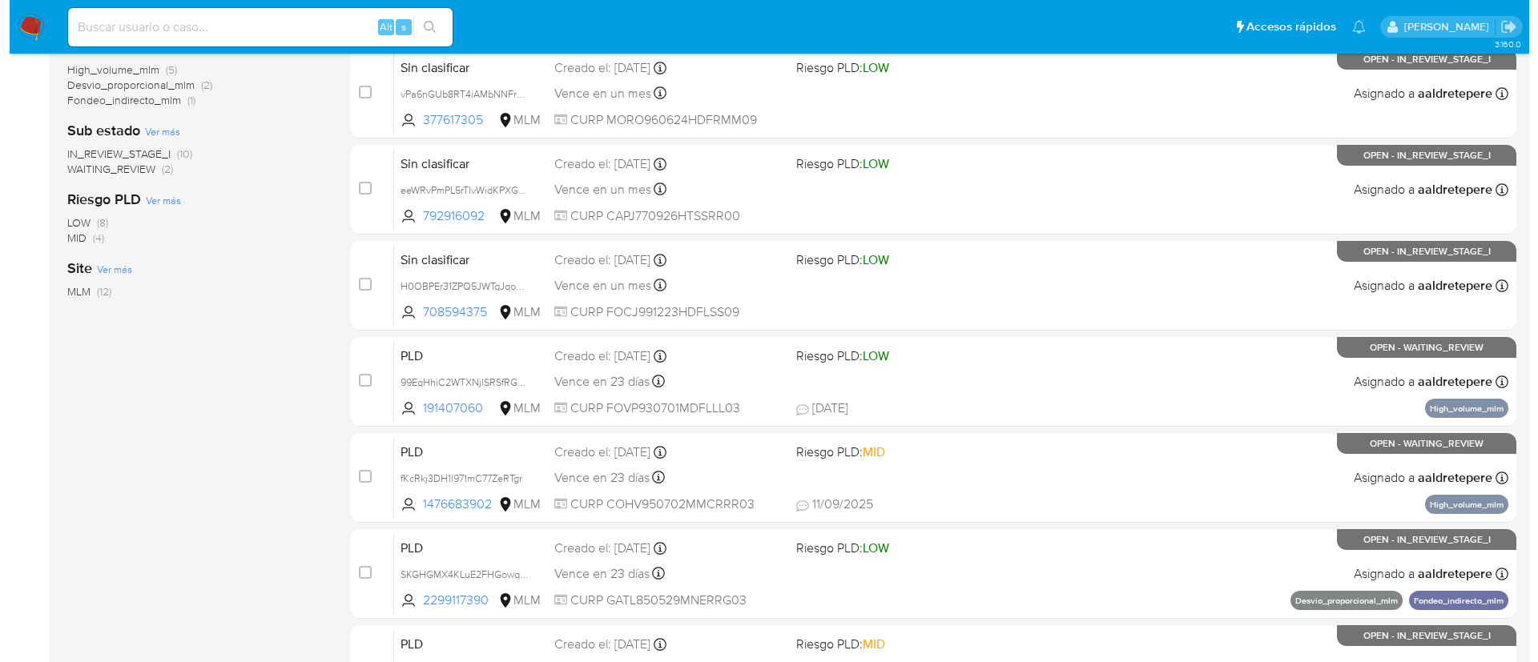
scroll to position [59, 0]
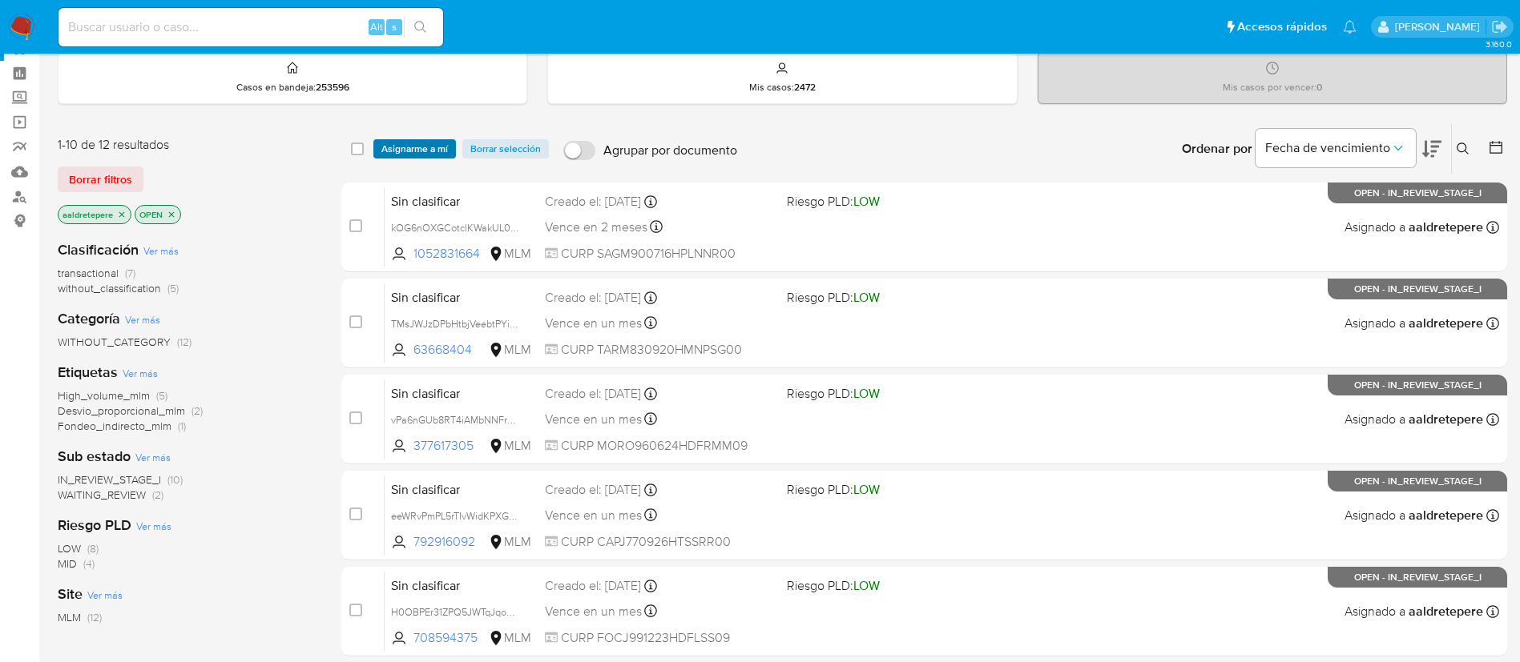
drag, startPoint x: 396, startPoint y: 140, endPoint x: 408, endPoint y: 151, distance: 15.9
click at [397, 141] on span "Asignarme a mí" at bounding box center [414, 149] width 66 height 16
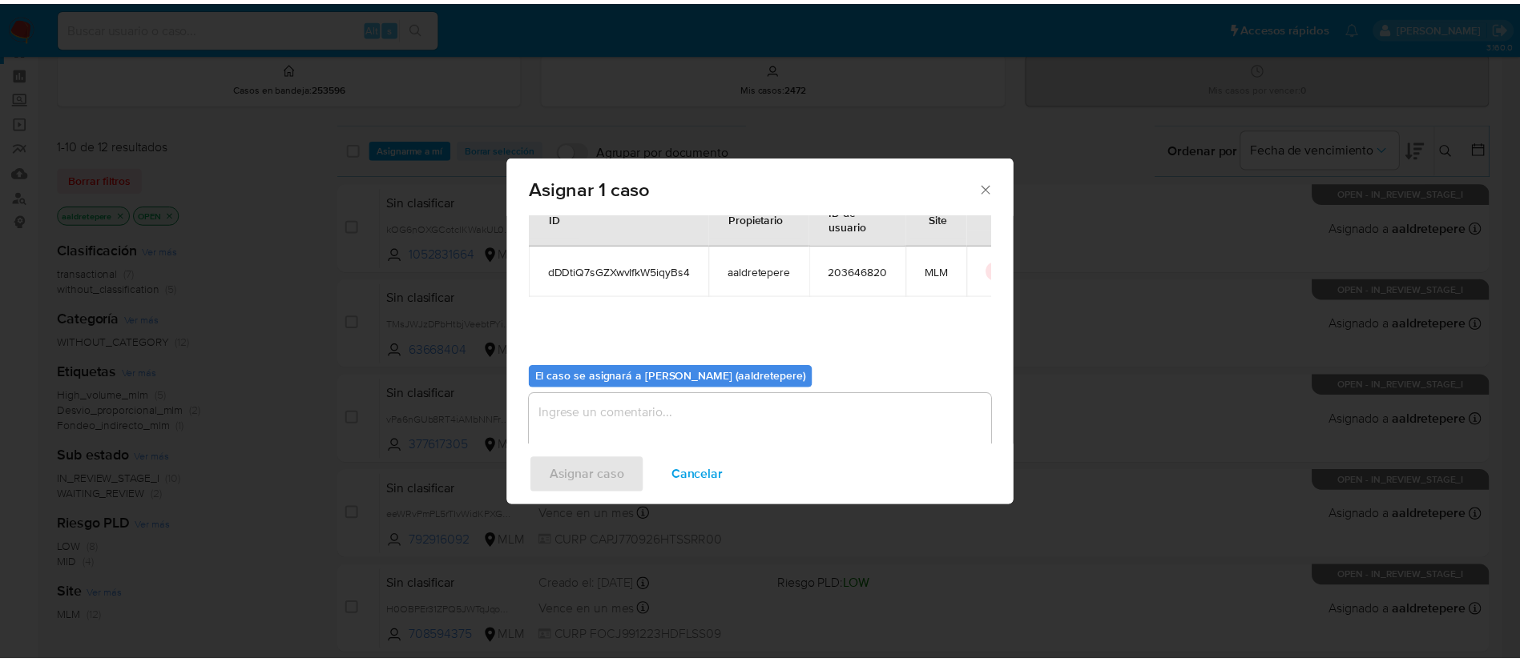
scroll to position [83, 0]
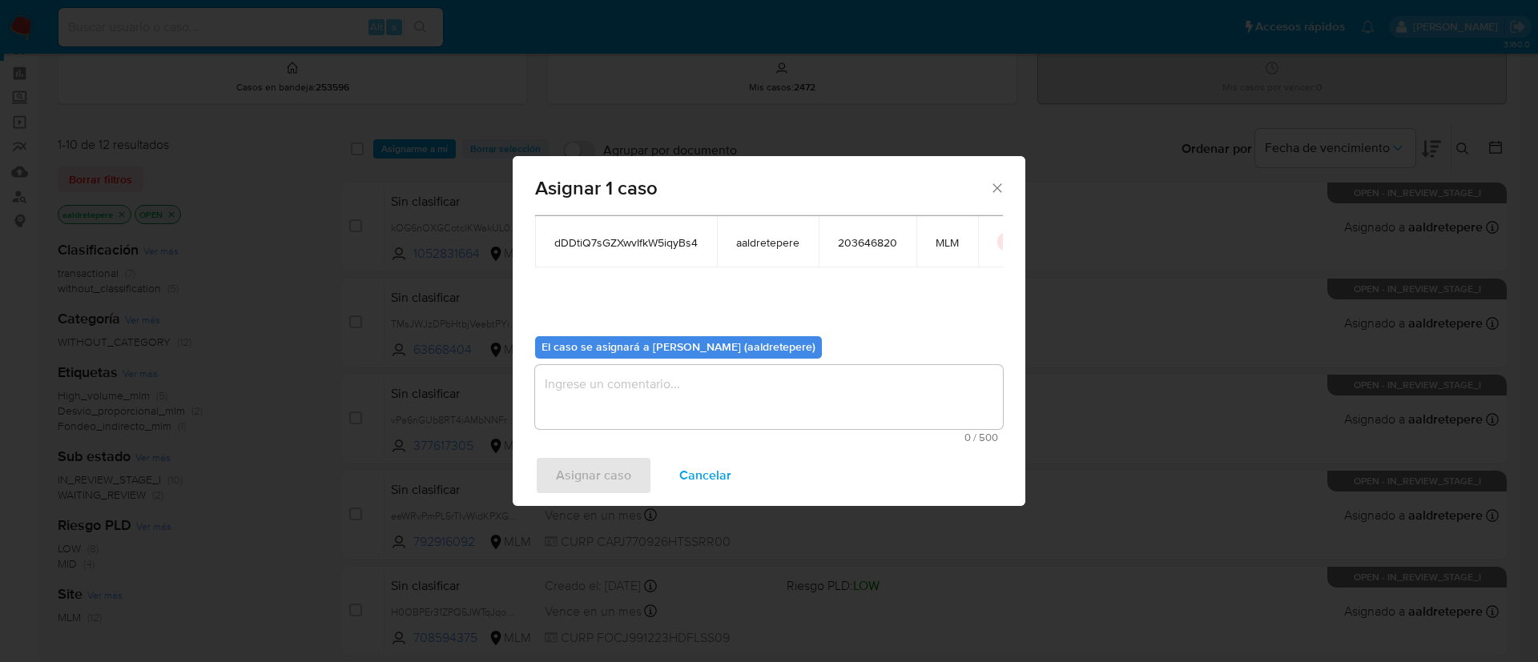
drag, startPoint x: 771, startPoint y: 407, endPoint x: 774, endPoint y: 421, distance: 14.6
click at [772, 409] on textarea "assign-modal" at bounding box center [769, 397] width 468 height 64
click at [583, 477] on span "Asignar caso" at bounding box center [593, 475] width 75 height 35
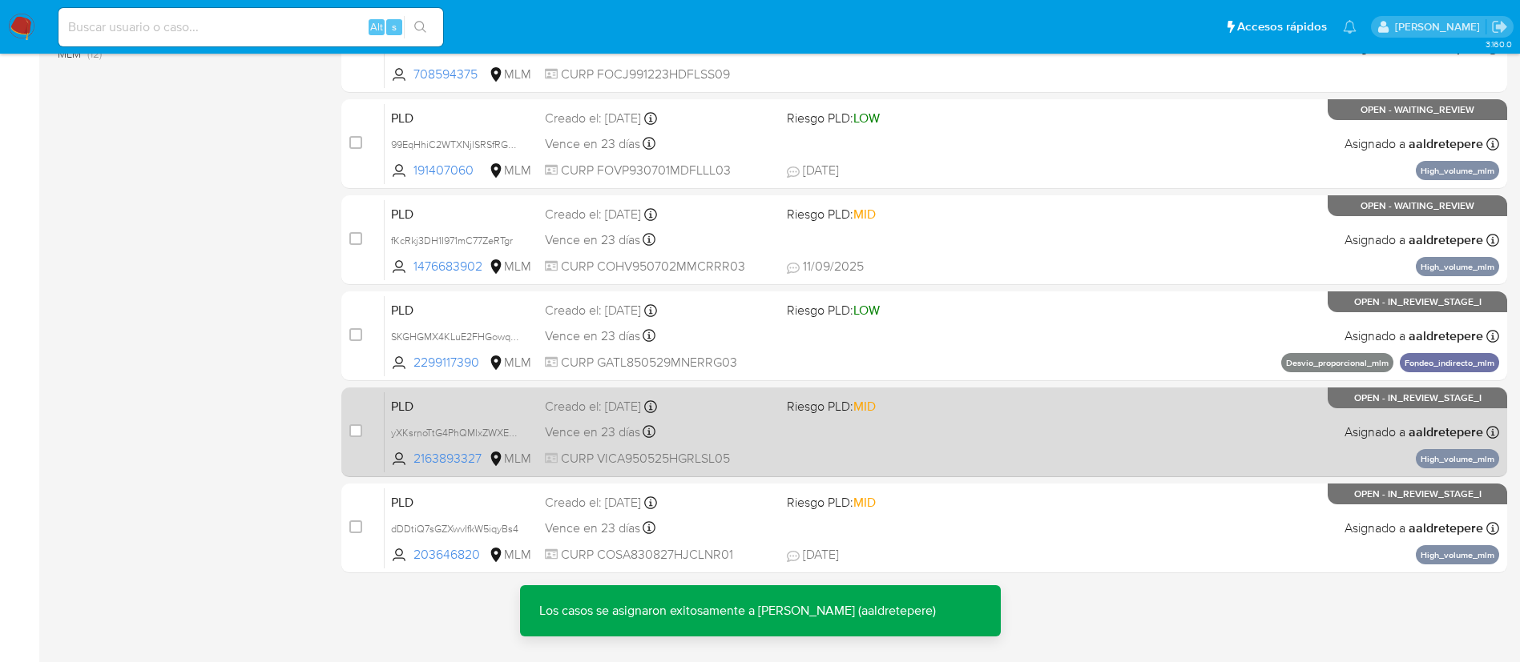
scroll to position [660, 0]
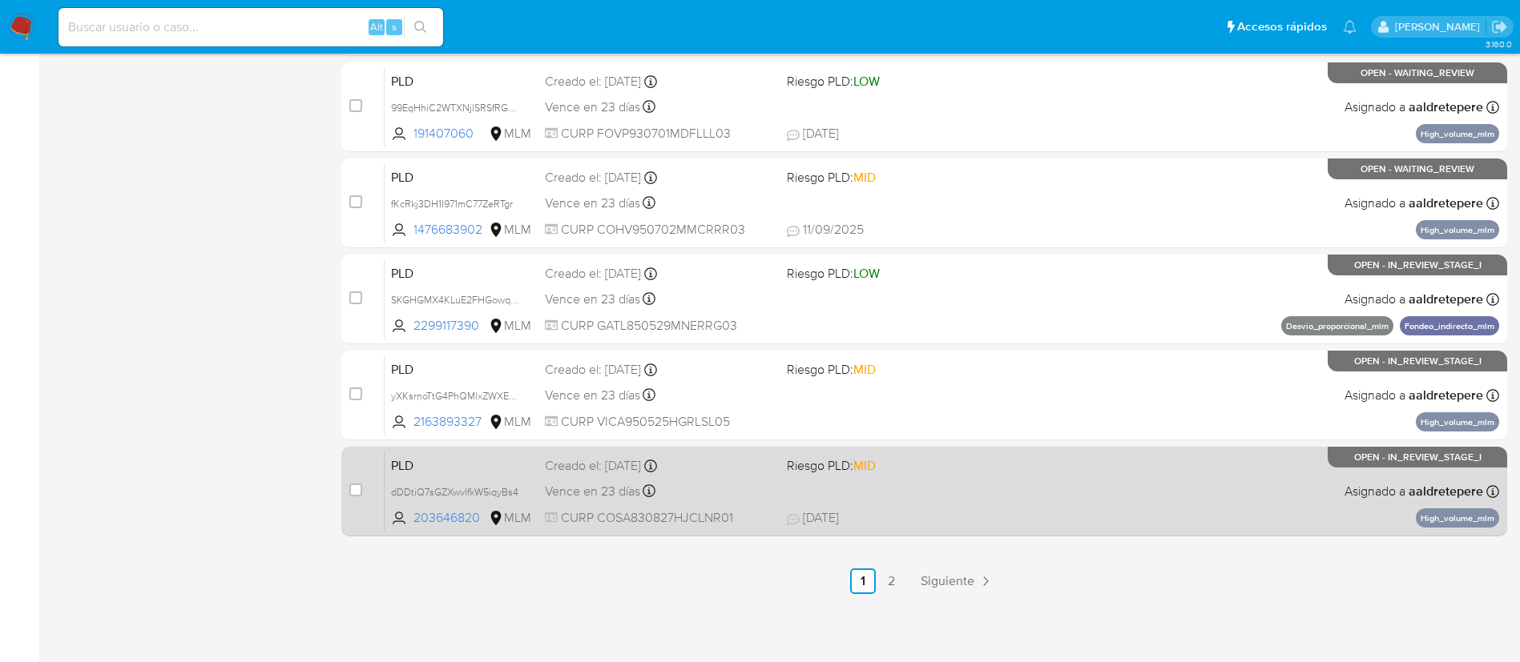
click at [887, 529] on div "PLD dDDtiQ7sGZXwvIfkW5iqyBs4 203646820 MLM Riesgo PLD: MID Creado el: [DATE] Cr…" at bounding box center [941, 491] width 1114 height 81
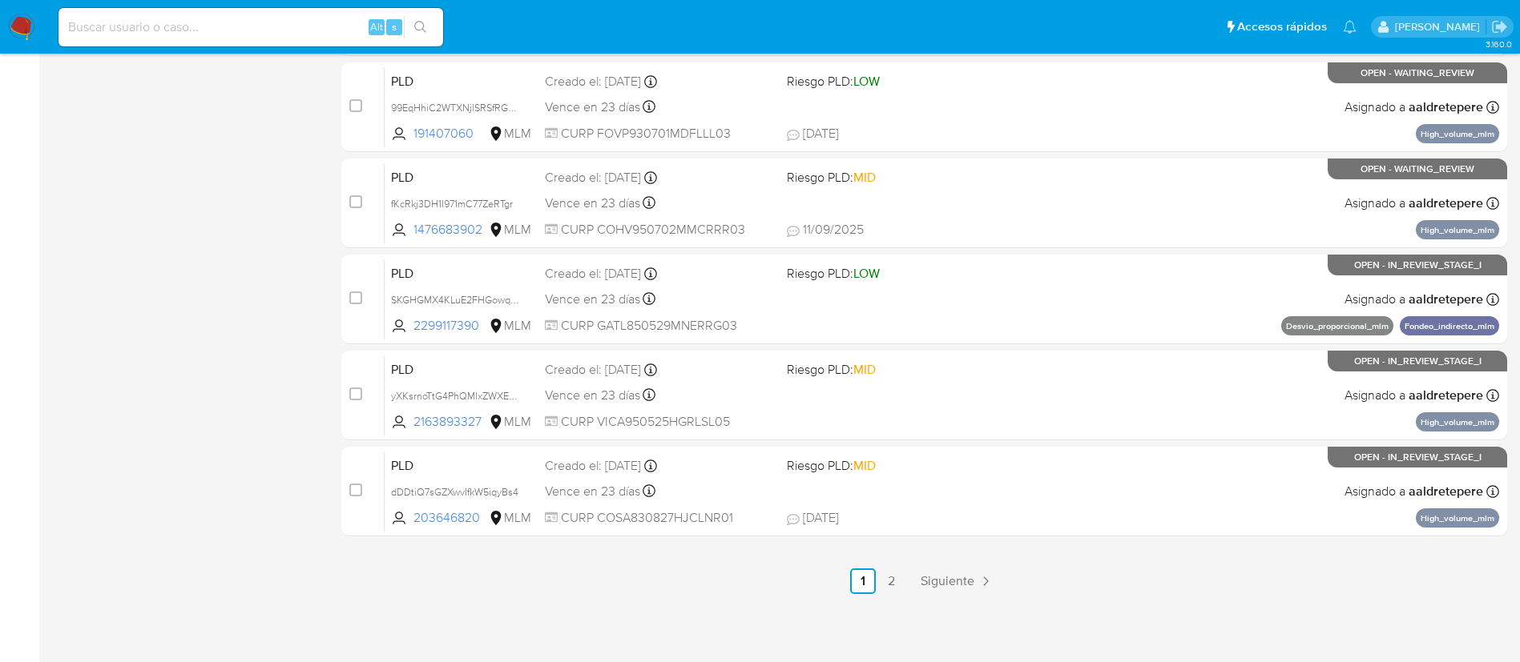
click at [12, 28] on img at bounding box center [21, 27] width 27 height 27
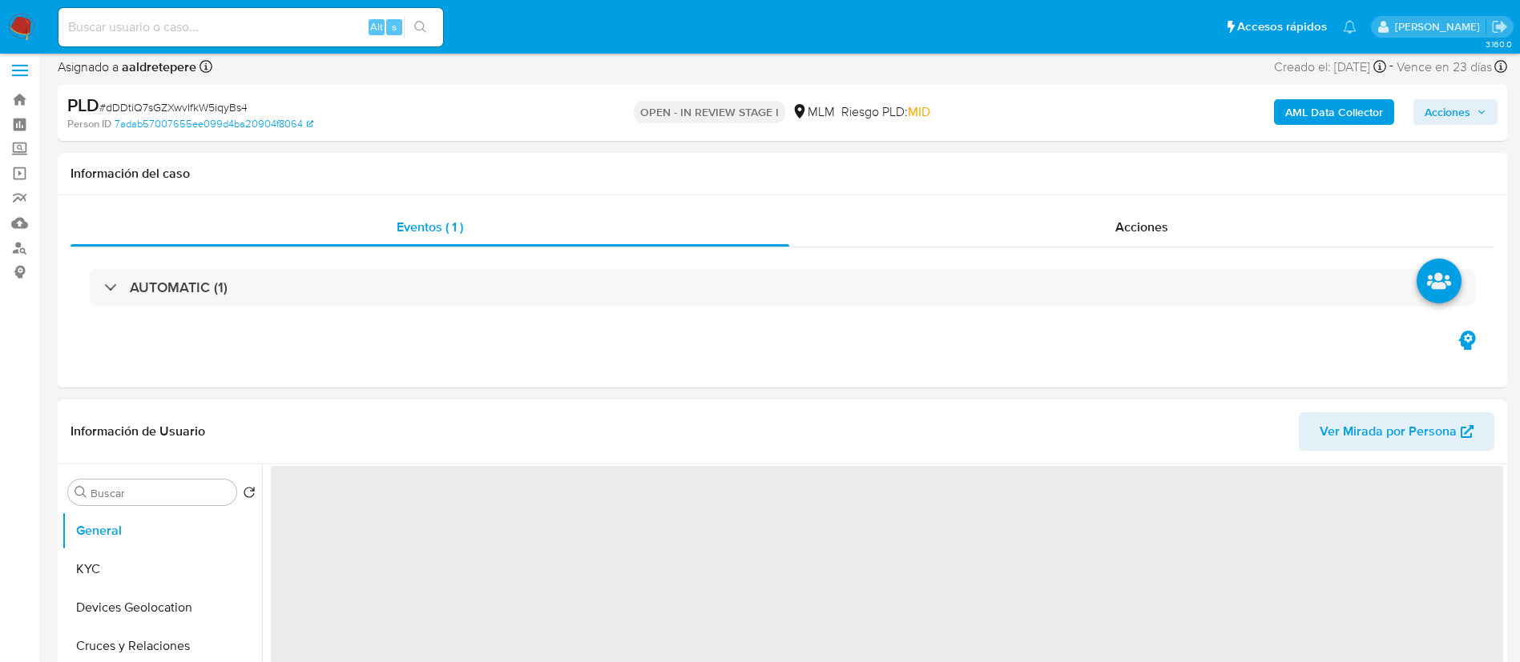
scroll to position [120, 0]
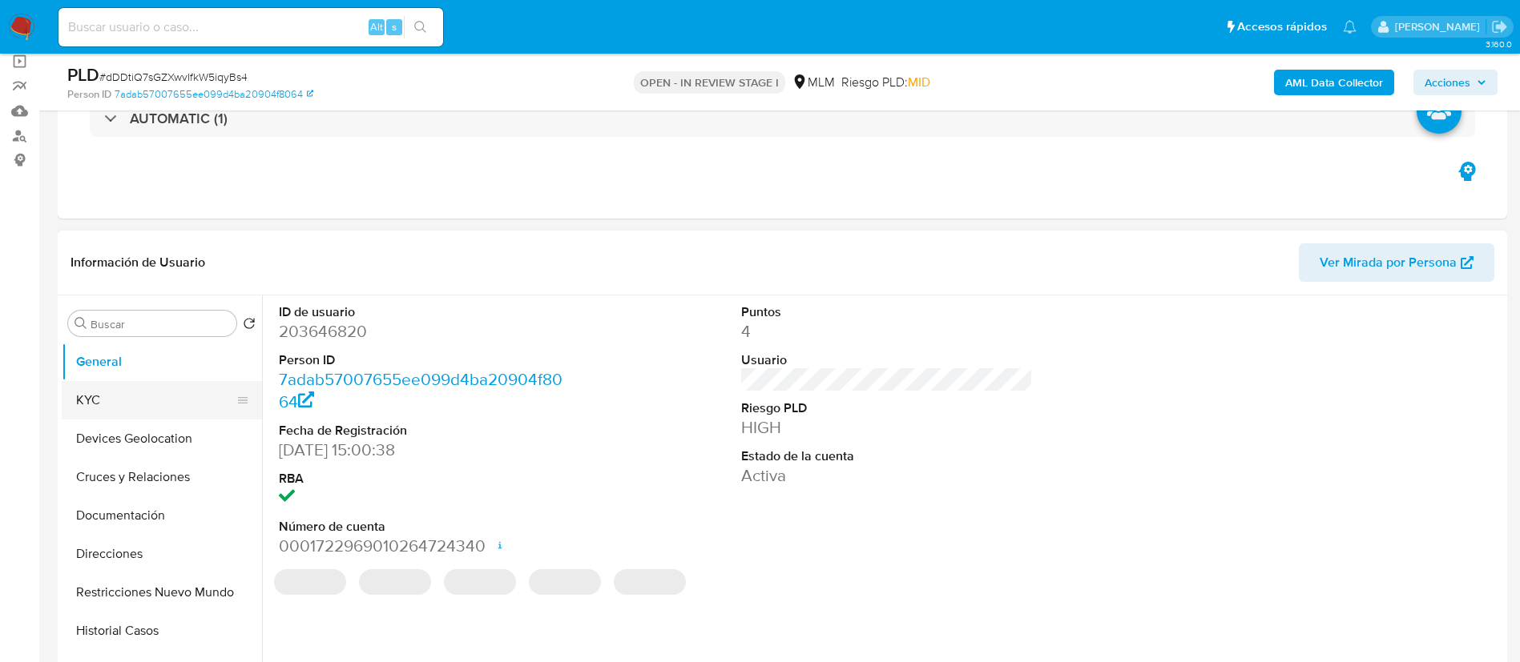
click at [119, 402] on button "KYC" at bounding box center [155, 400] width 187 height 38
select select "10"
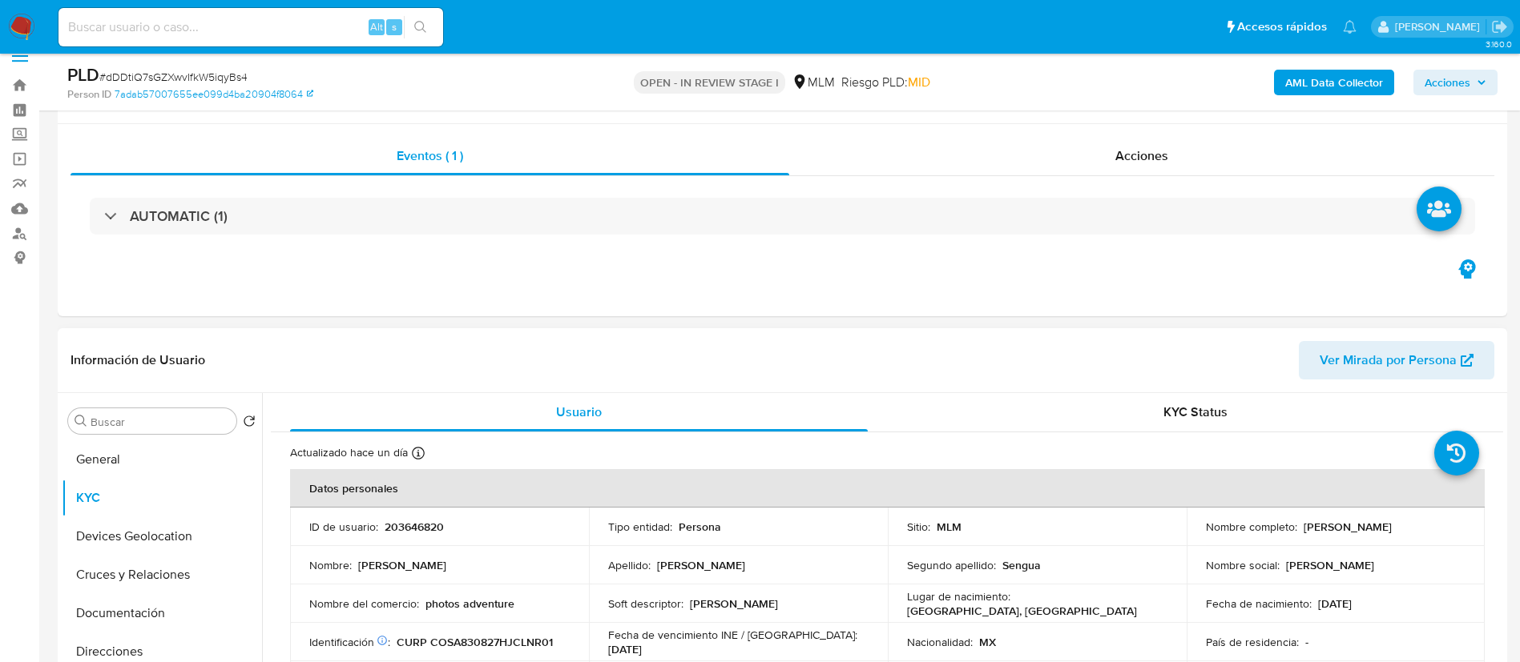
scroll to position [0, 0]
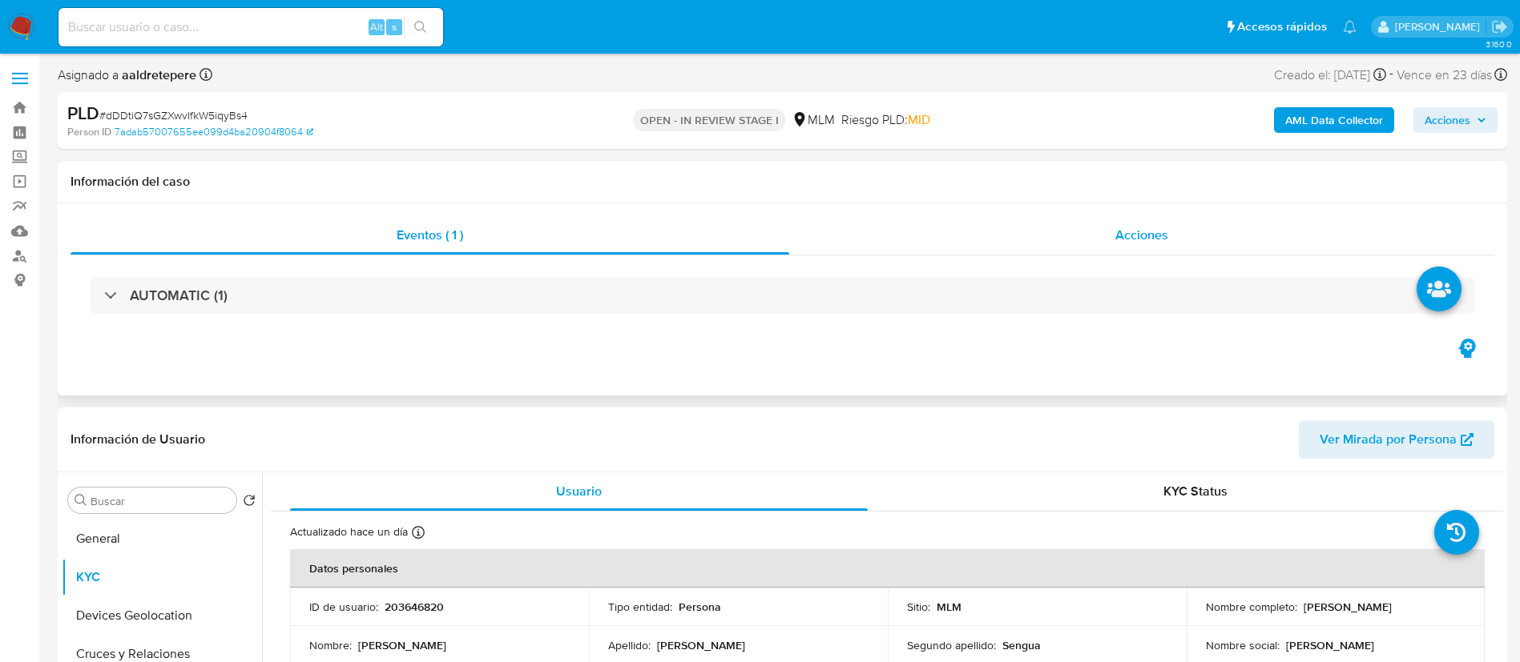
click at [1165, 245] on div "Acciones" at bounding box center [1141, 235] width 705 height 38
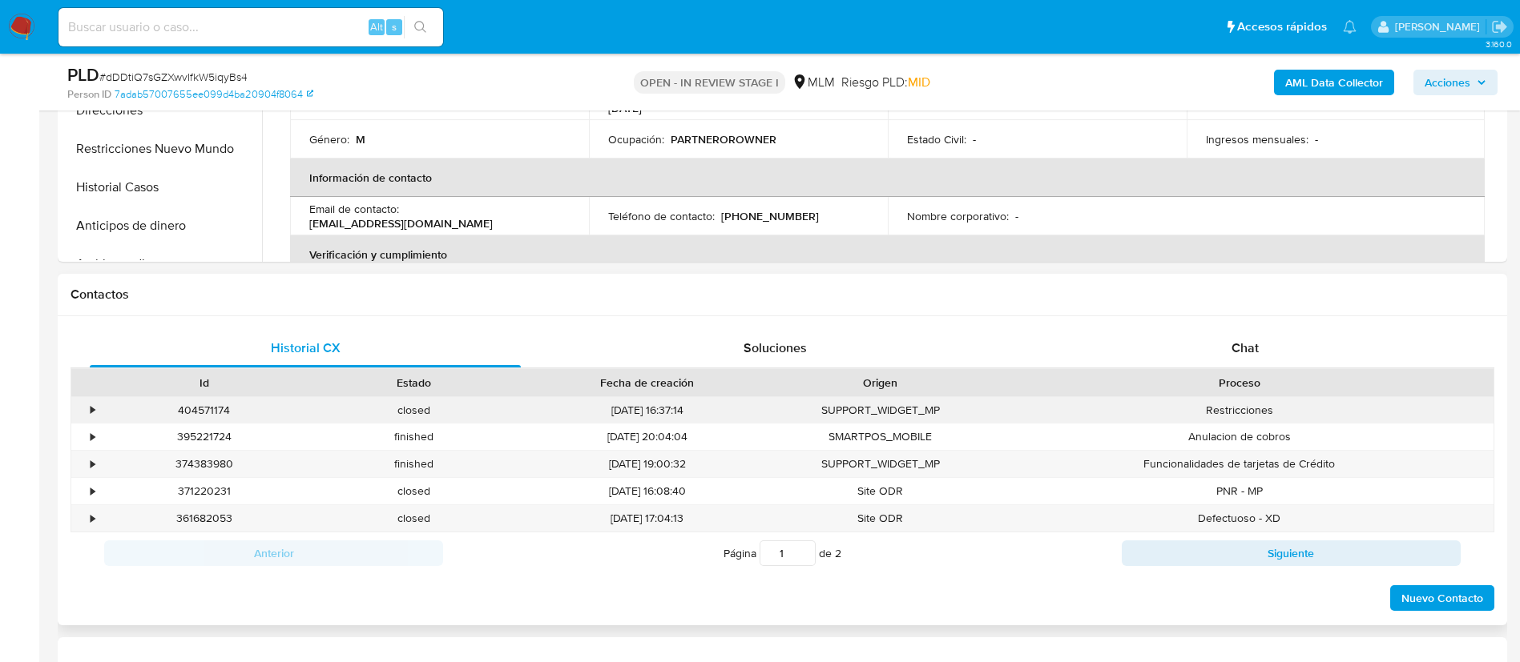
scroll to position [601, 0]
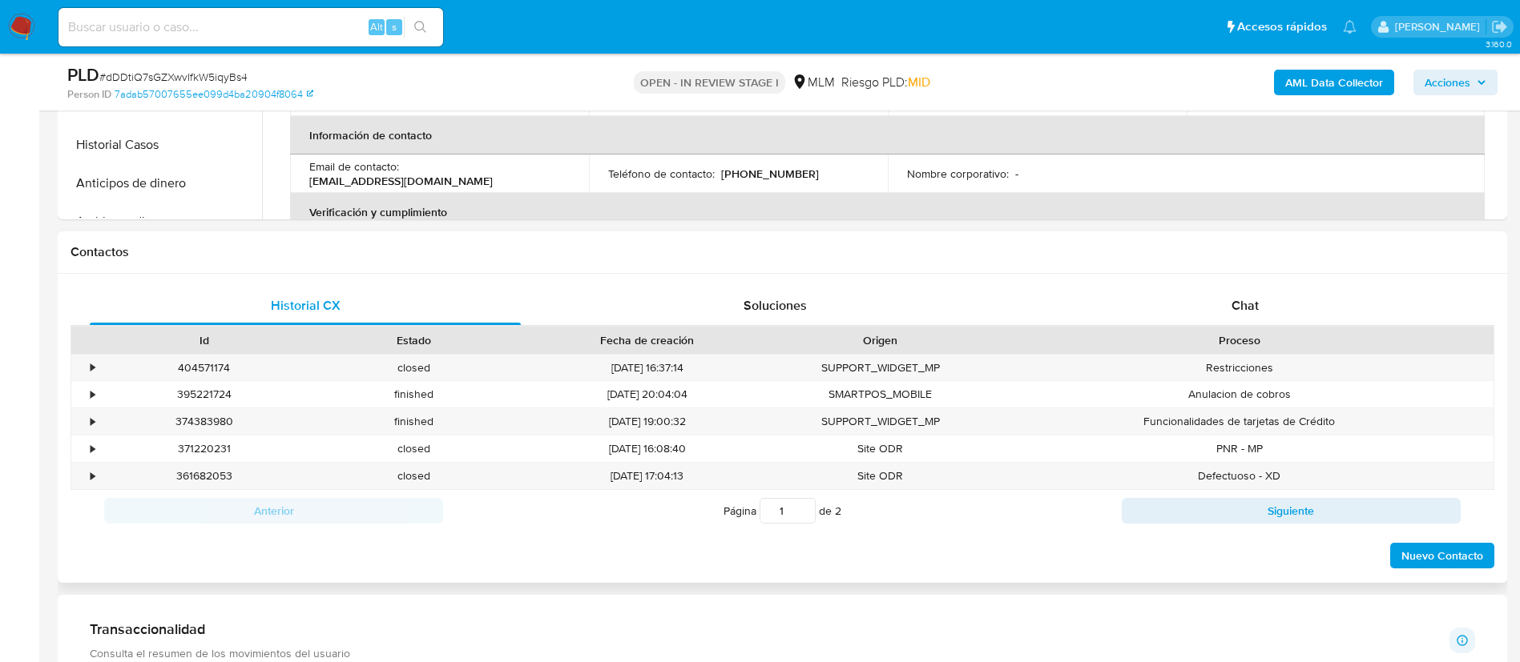
scroll to position [841, 0]
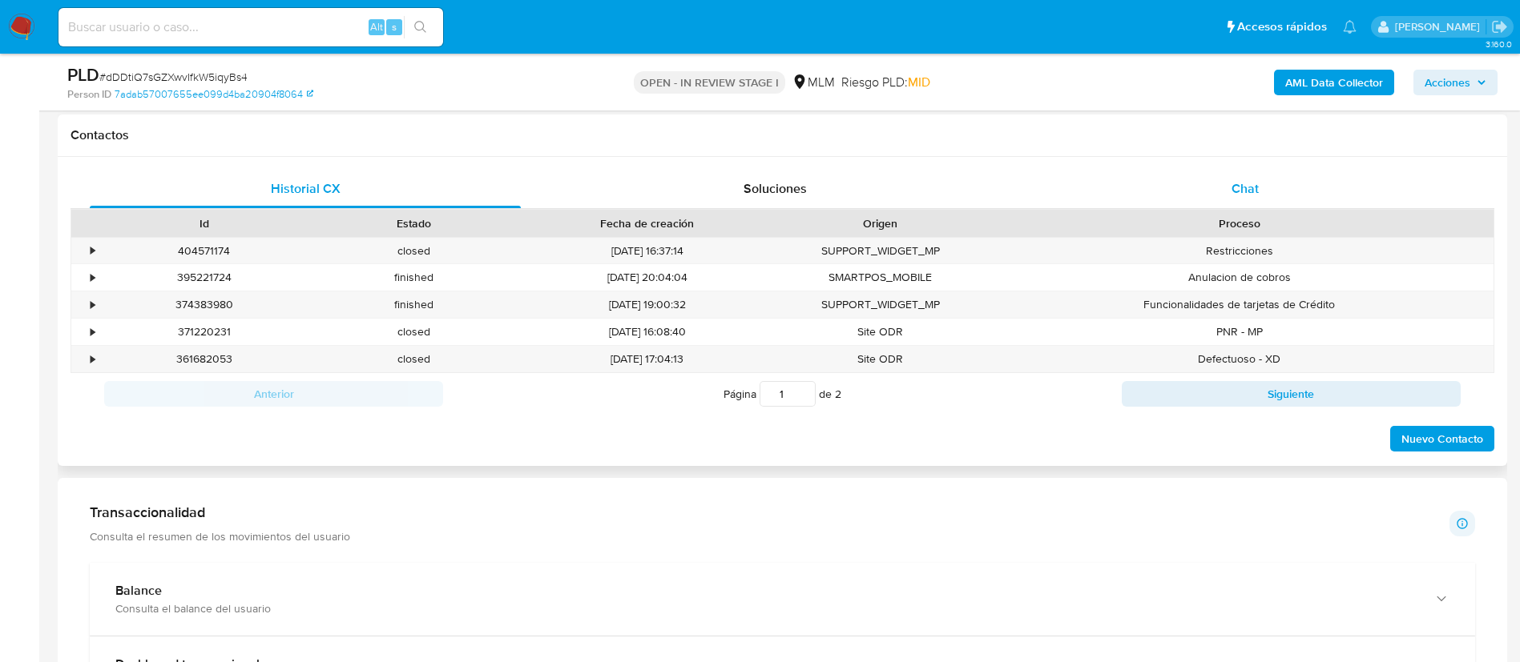
click at [1250, 192] on span "Chat" at bounding box center [1244, 188] width 27 height 18
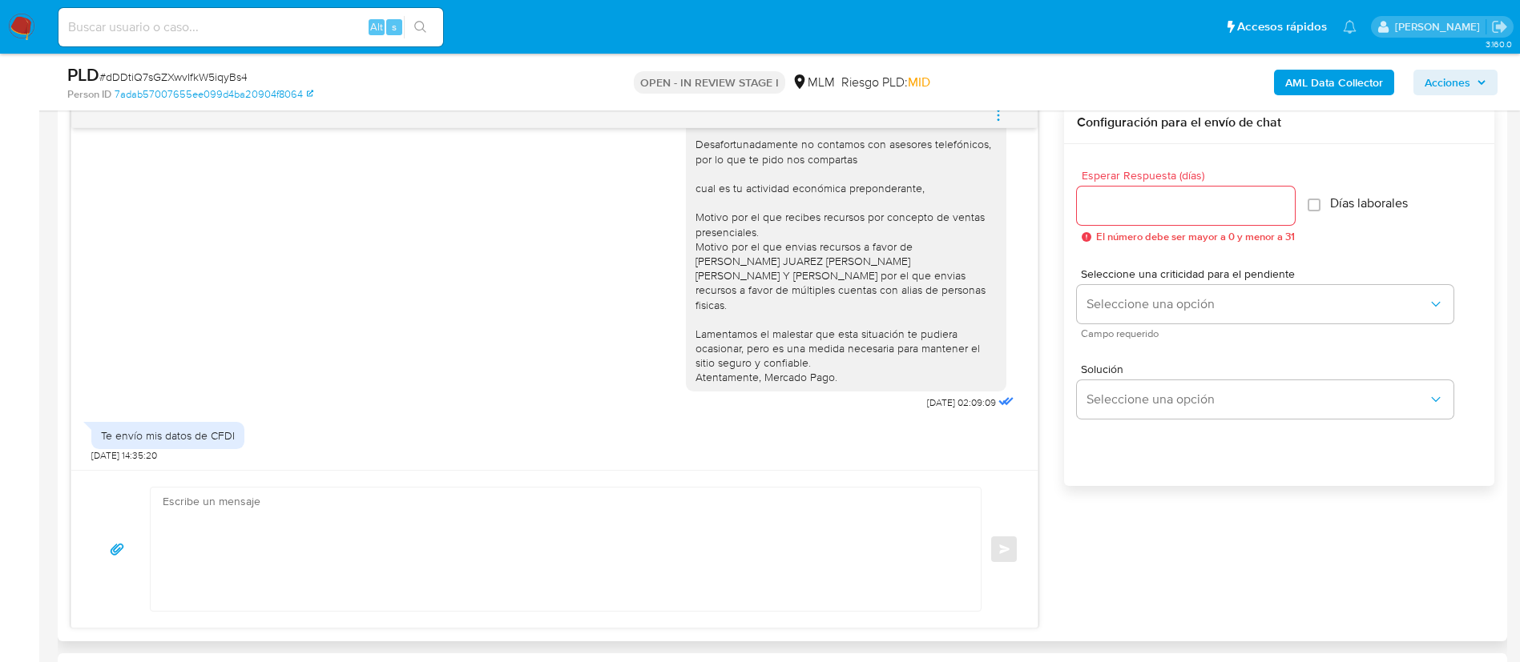
scroll to position [439, 0]
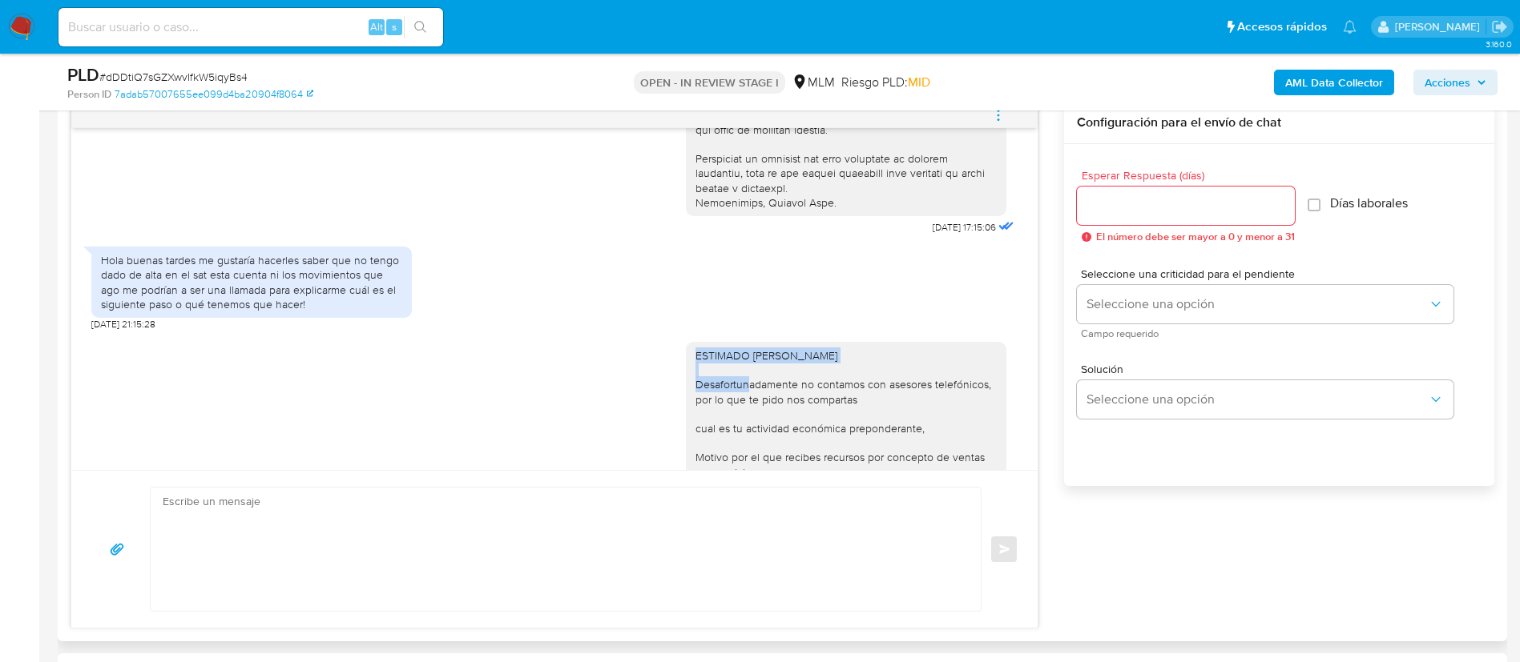
drag, startPoint x: 944, startPoint y: 356, endPoint x: 646, endPoint y: 340, distance: 299.2
click at [646, 340] on div "ESTIMADO [PERSON_NAME] Desafortunadamente no contamos con asesores telefónicos,…" at bounding box center [554, 493] width 926 height 324
copy div "ESTIMADO ARMANDO COLMENARES SENGUA"
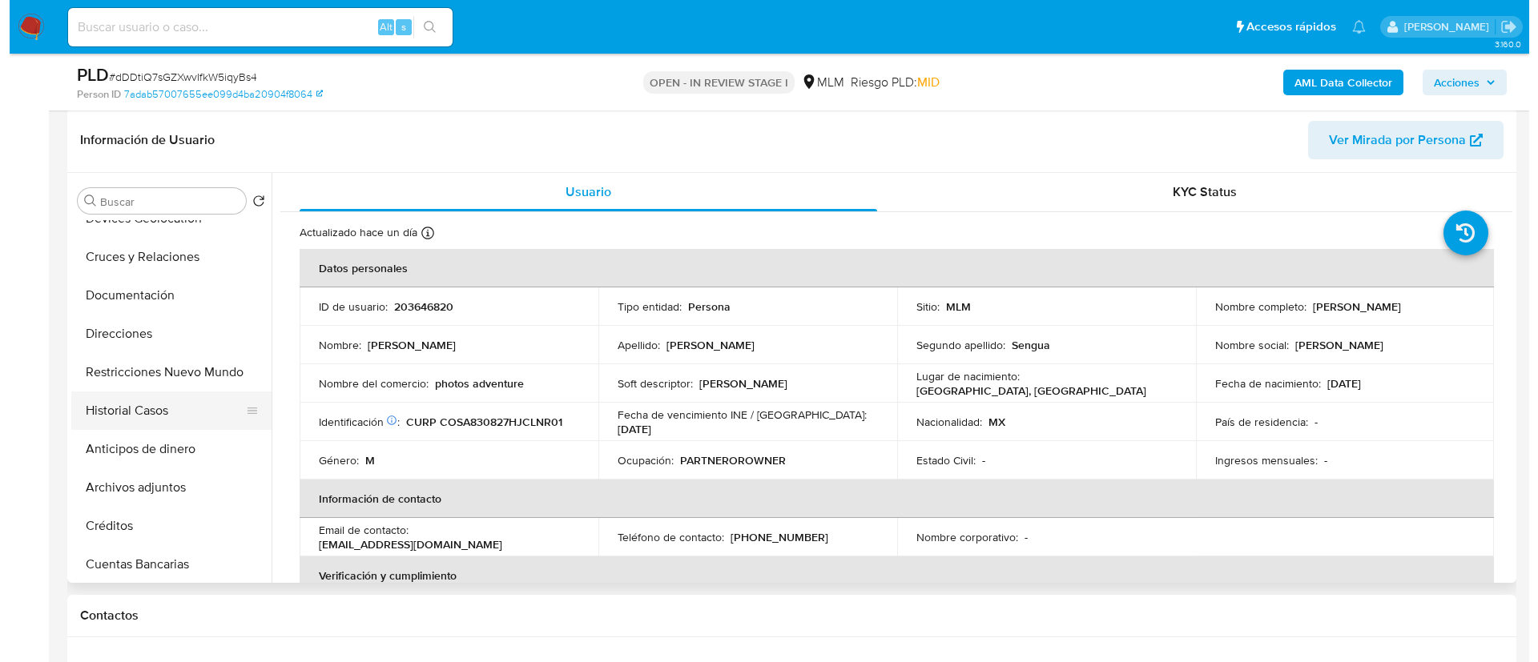
scroll to position [120, 0]
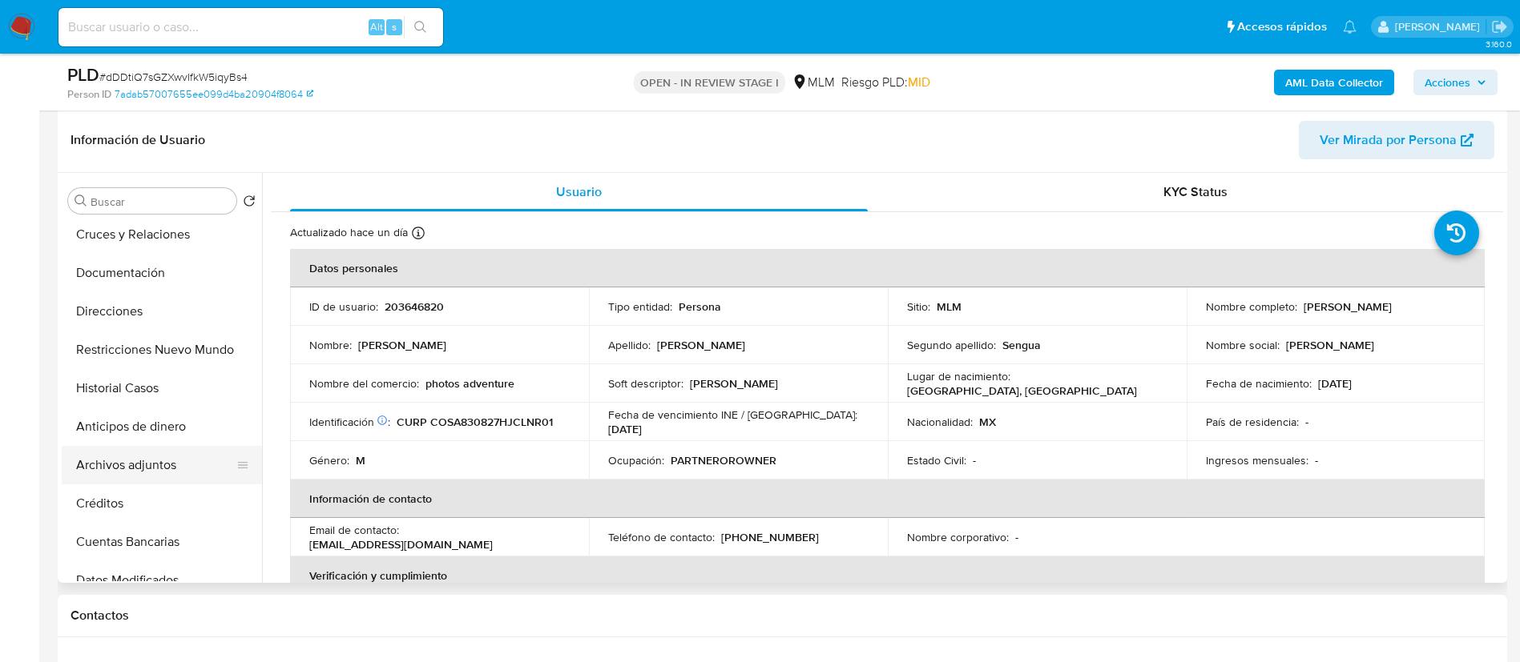
click at [170, 467] on button "Archivos adjuntos" at bounding box center [155, 465] width 187 height 38
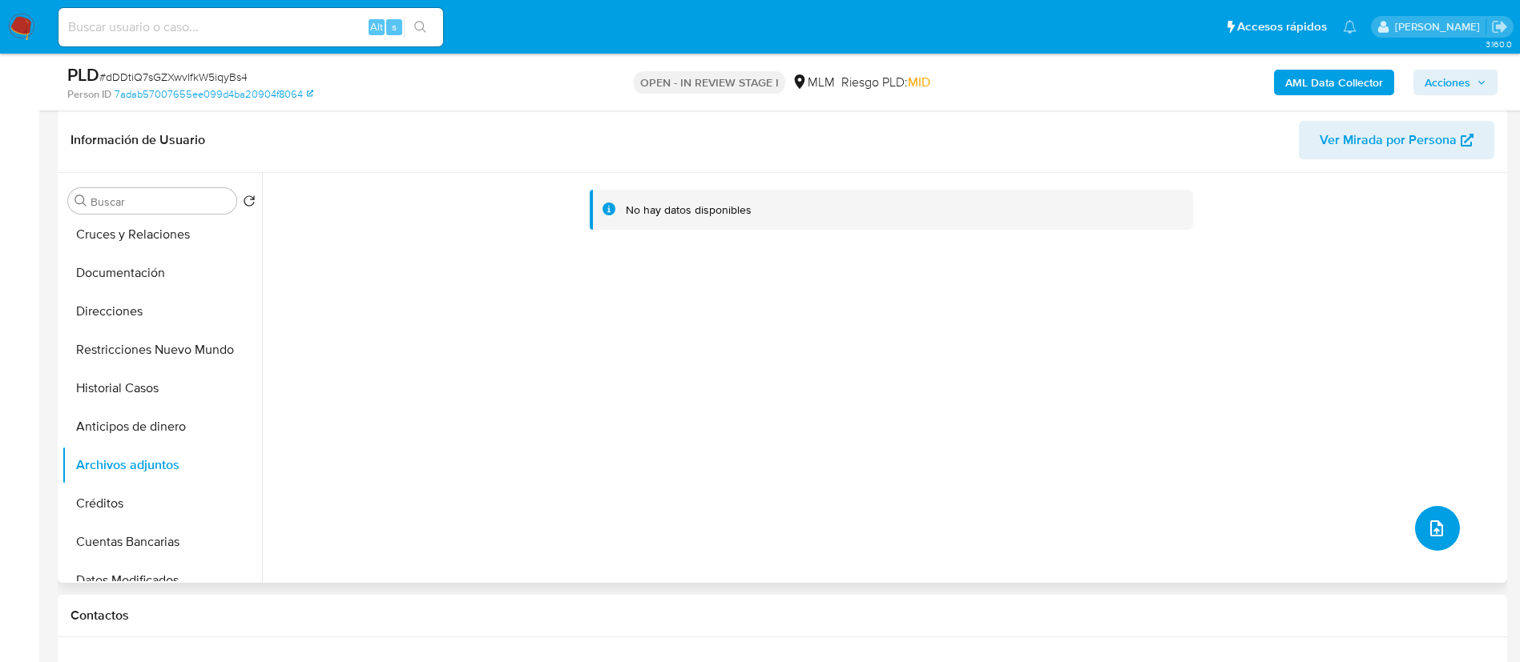
click at [1435, 532] on icon "upload-file" at bounding box center [1436, 528] width 19 height 19
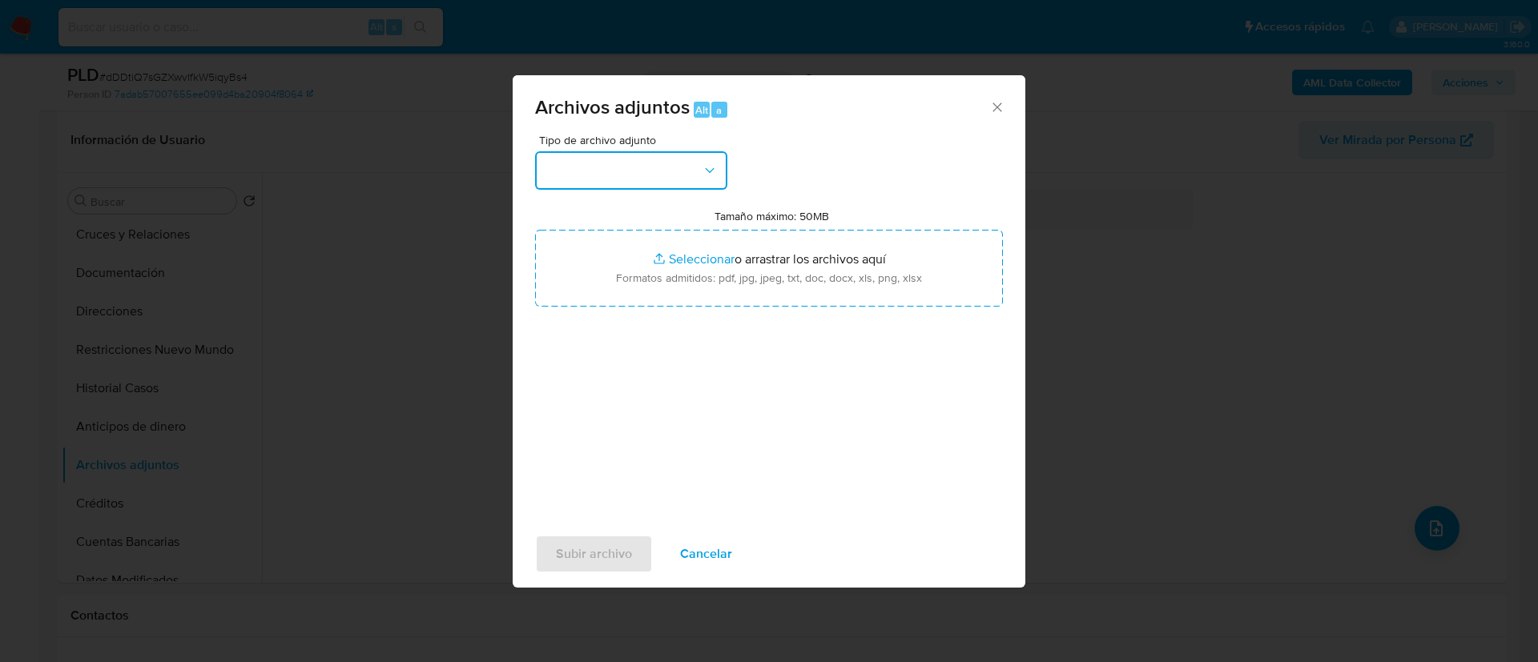
click at [626, 174] on button "button" at bounding box center [631, 170] width 192 height 38
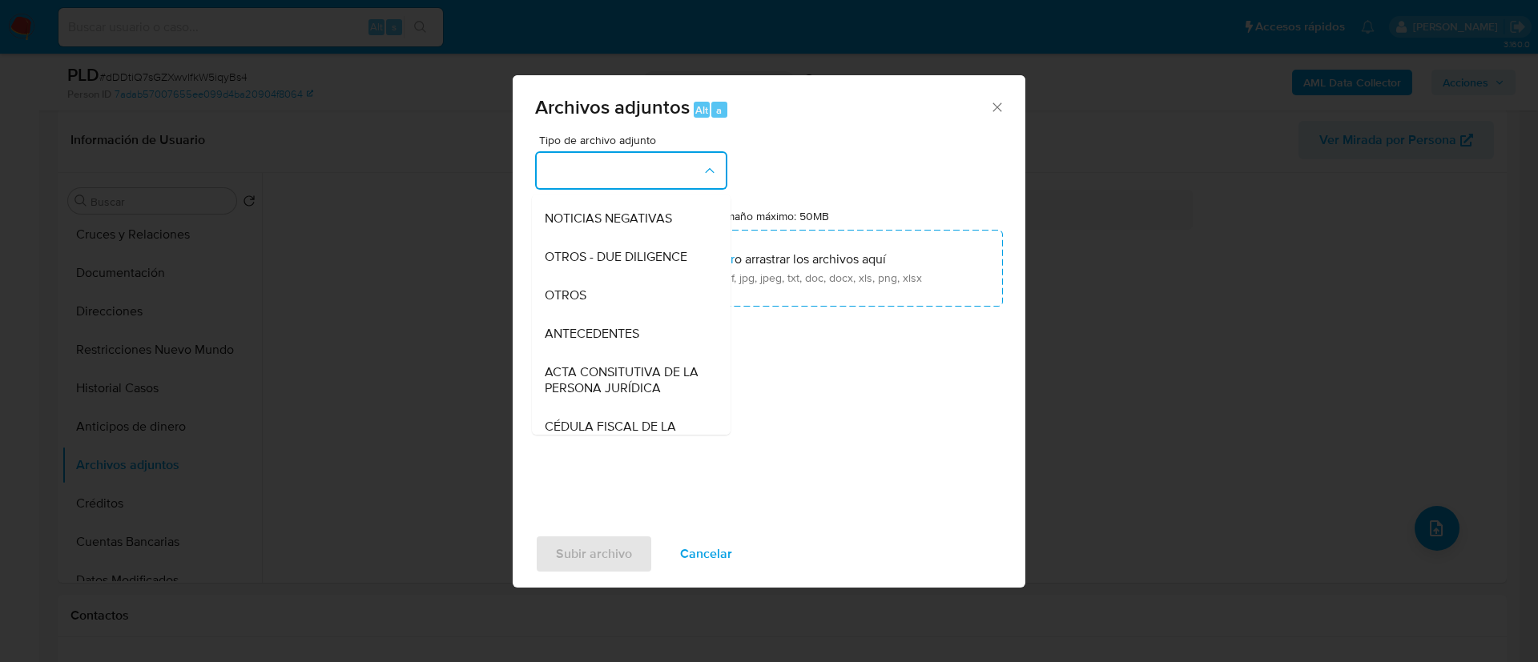
scroll to position [240, 0]
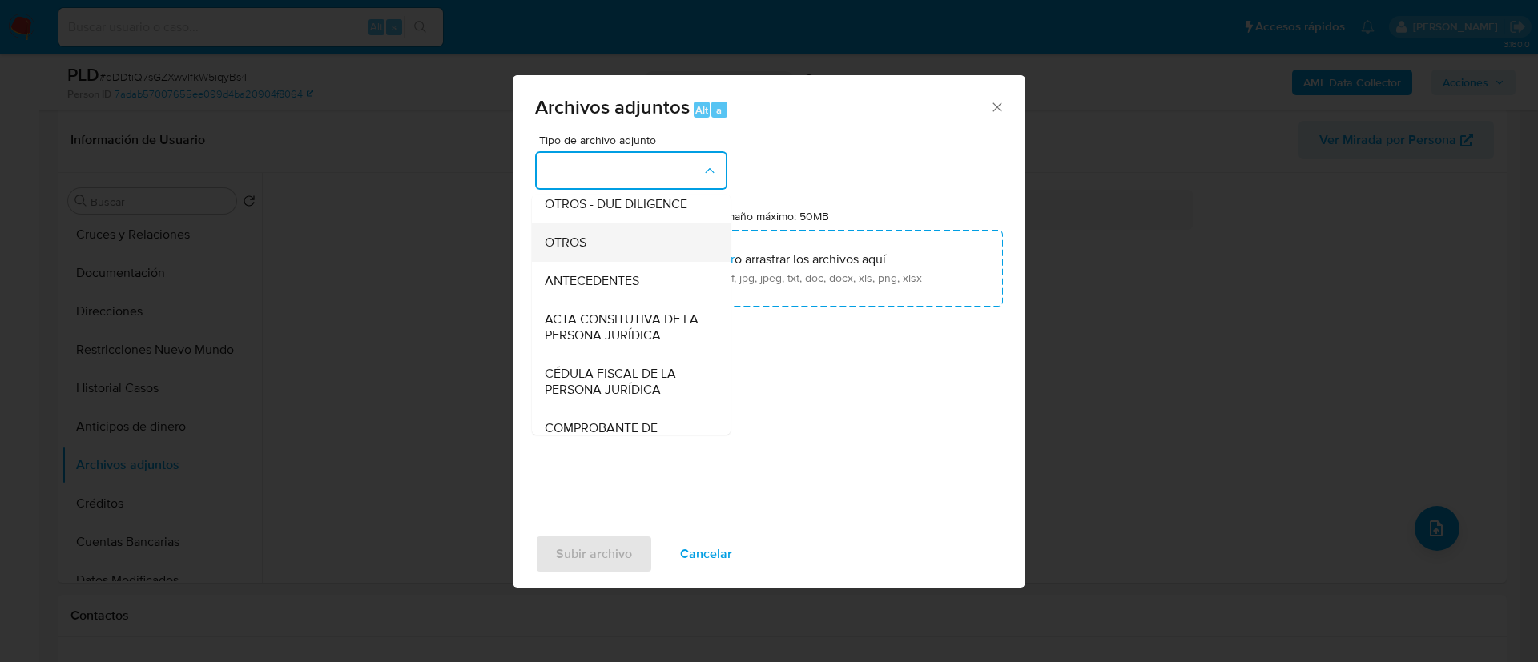
click at [614, 262] on div "OTROS" at bounding box center [626, 242] width 163 height 38
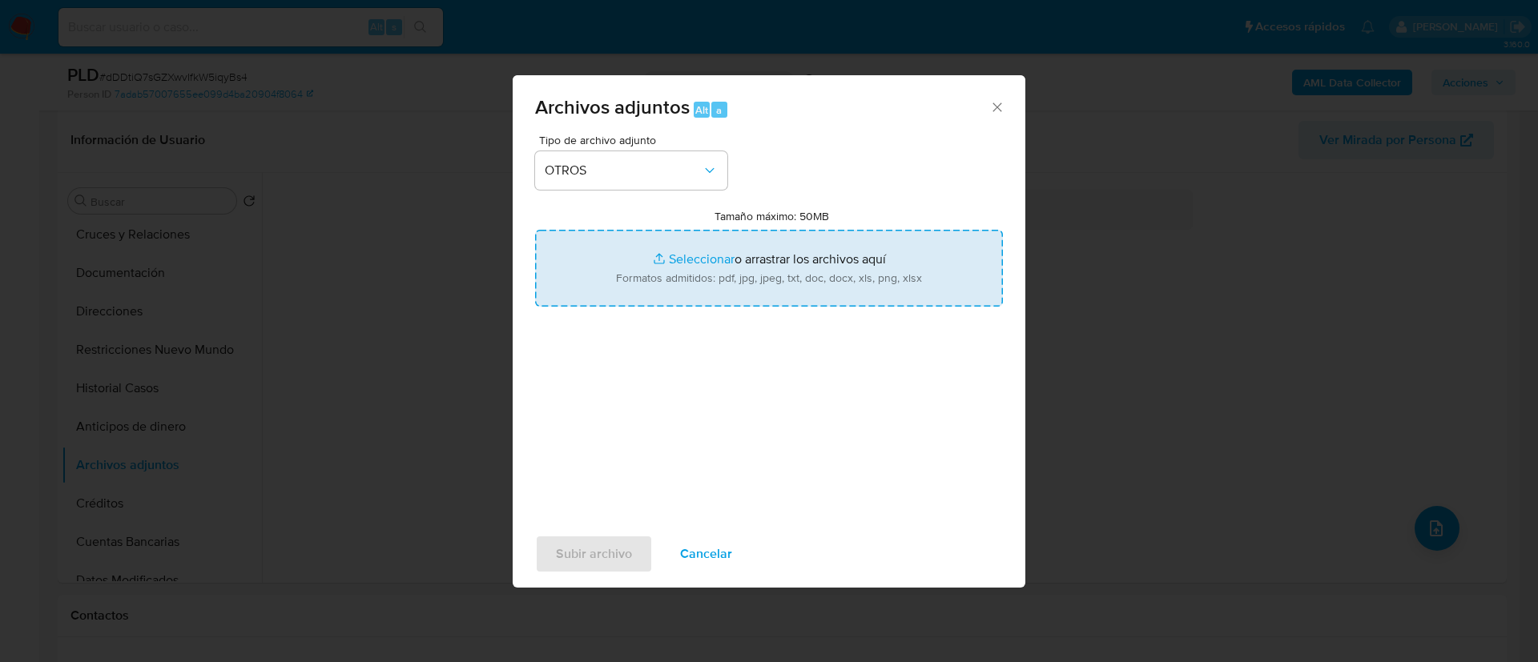
click at [701, 268] on input "Tamaño máximo: 50MB Seleccionar archivos" at bounding box center [769, 268] width 468 height 77
type input "C:\fakepath\203646820_ARMANDO COLMENARES SENGUA_AGOSTO 2025 (1).xlsx"
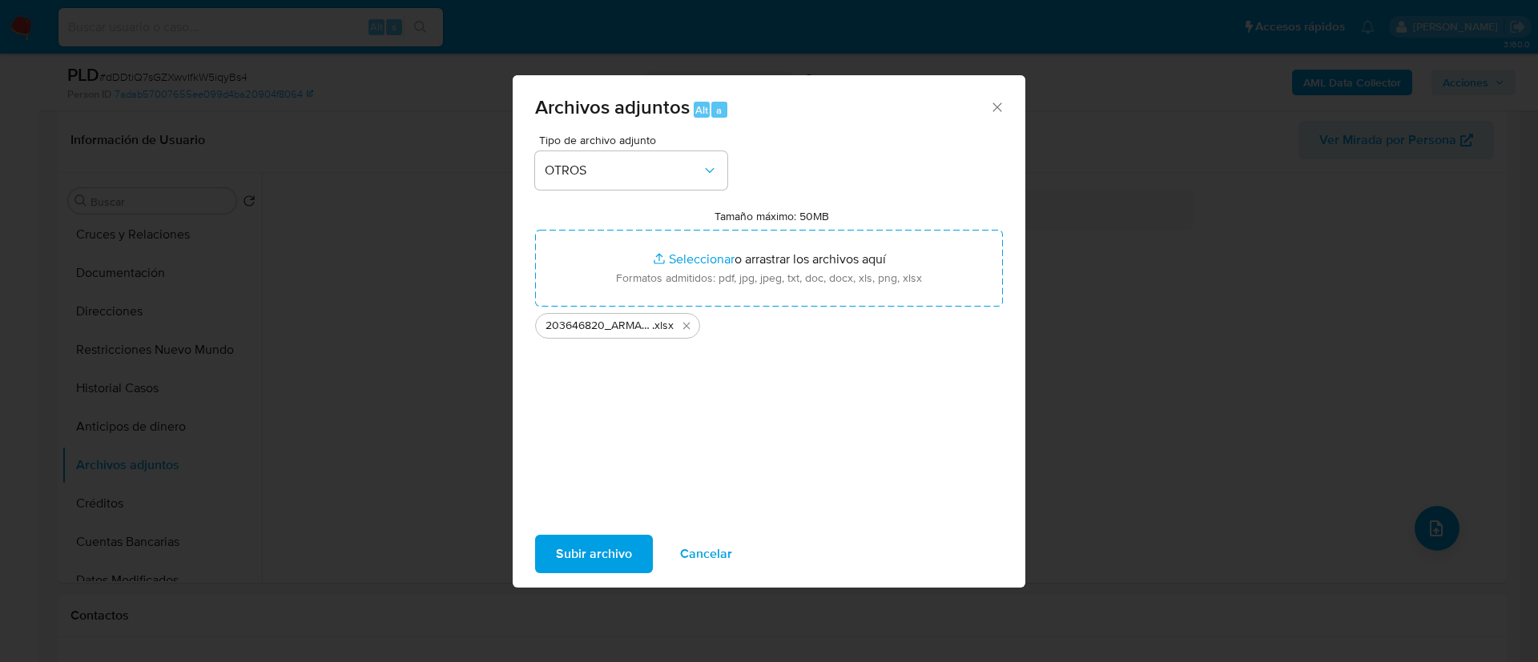
click at [606, 554] on span "Subir archivo" at bounding box center [594, 554] width 76 height 35
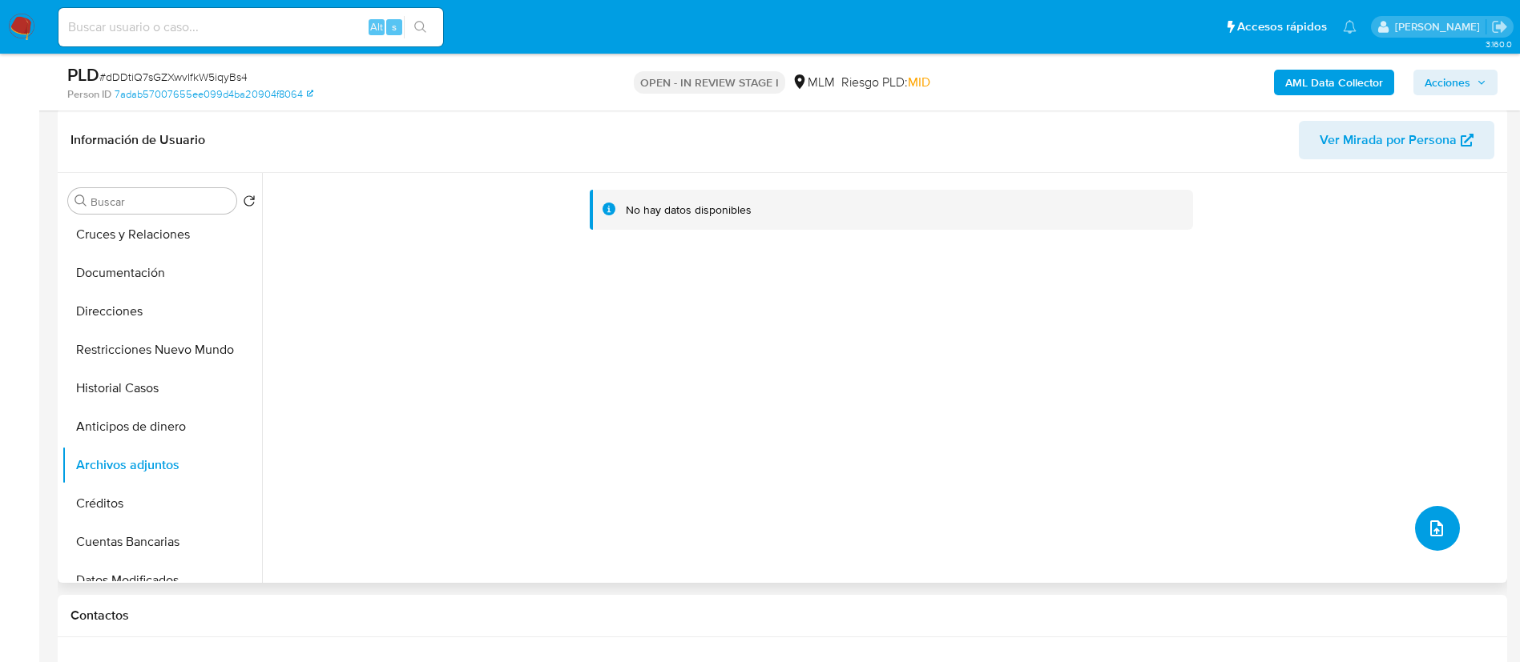
click at [1427, 537] on icon "upload-file" at bounding box center [1436, 528] width 19 height 19
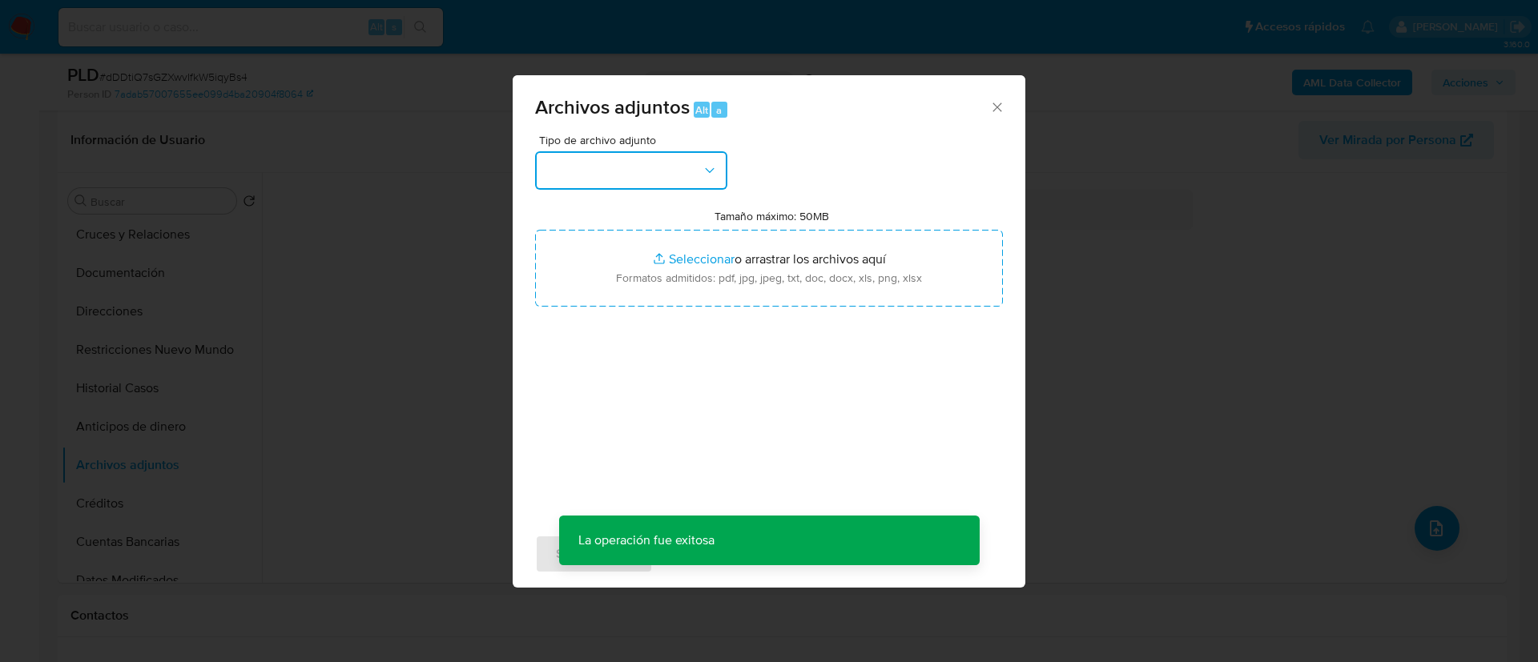
click at [624, 189] on button "button" at bounding box center [631, 170] width 192 height 38
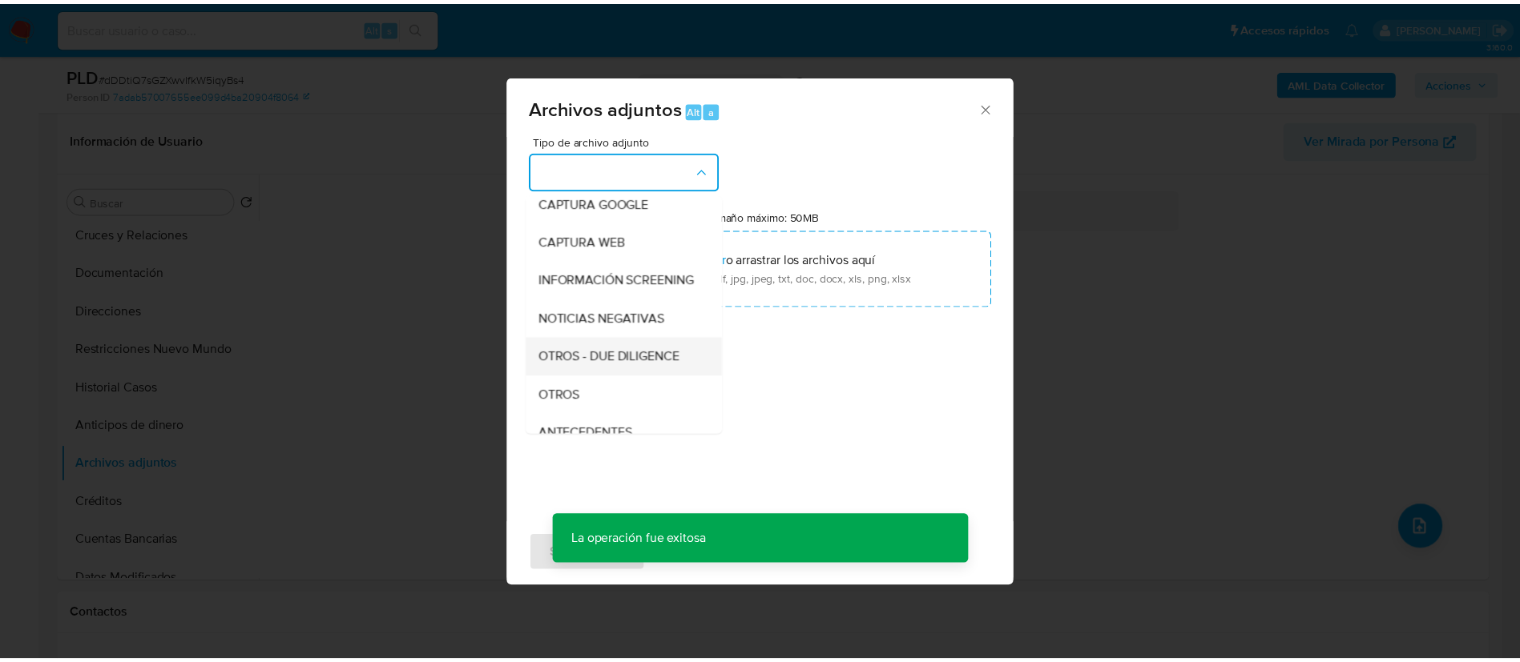
scroll to position [120, 0]
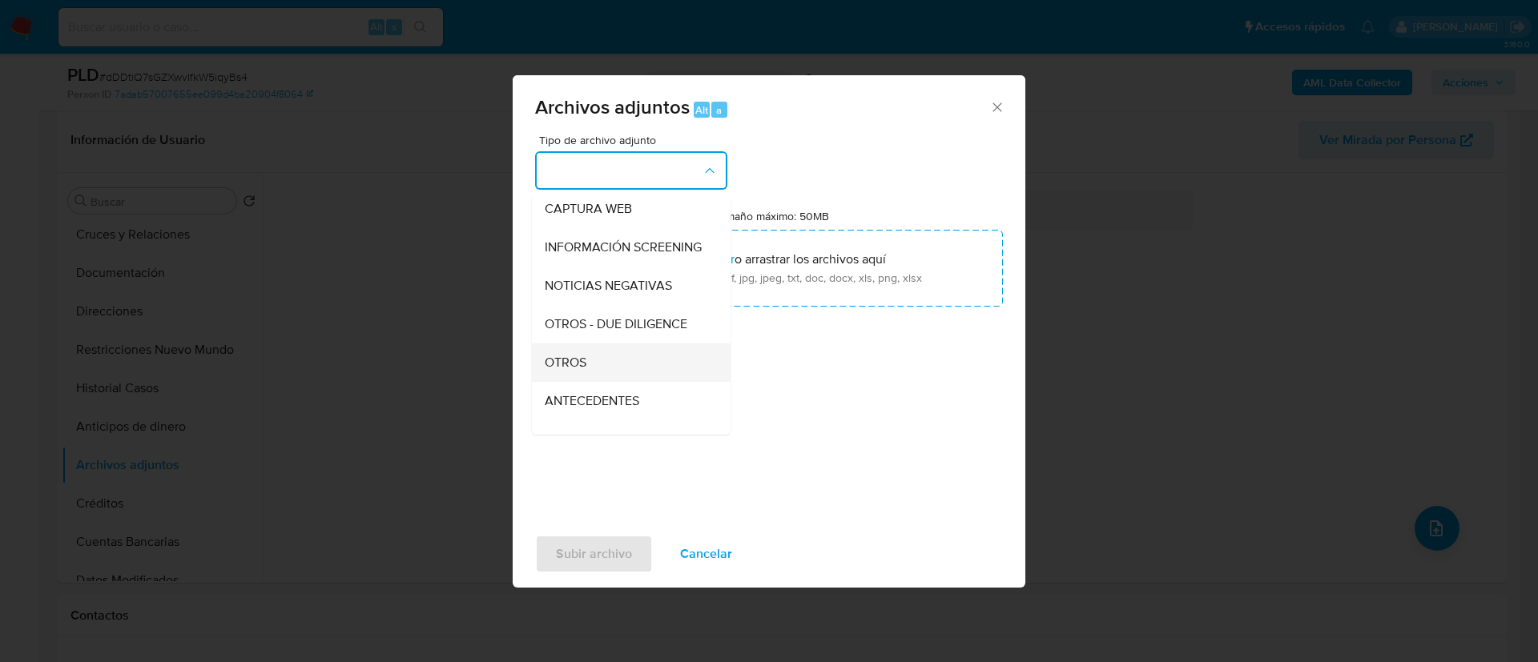
click at [599, 382] on div "OTROS" at bounding box center [626, 363] width 163 height 38
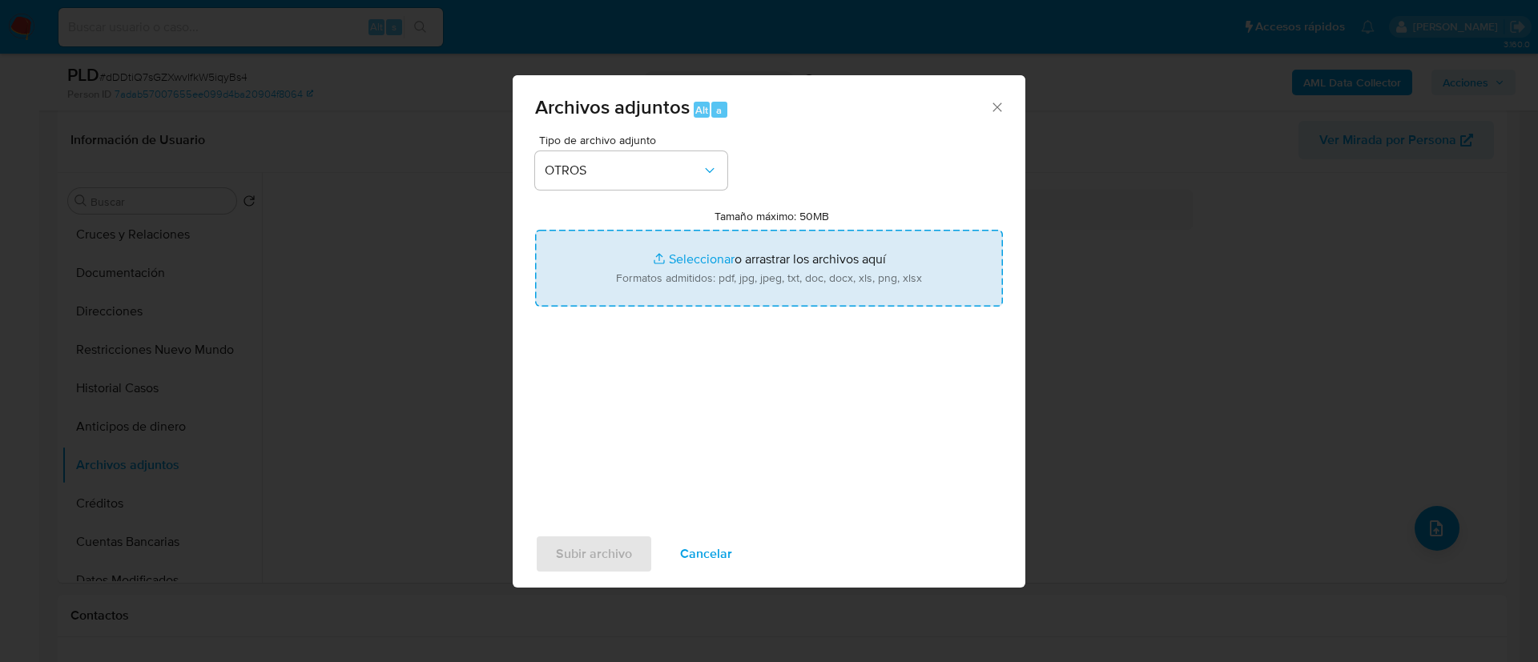
click at [675, 271] on input "Tamaño máximo: 50MB Seleccionar archivos" at bounding box center [769, 268] width 468 height 77
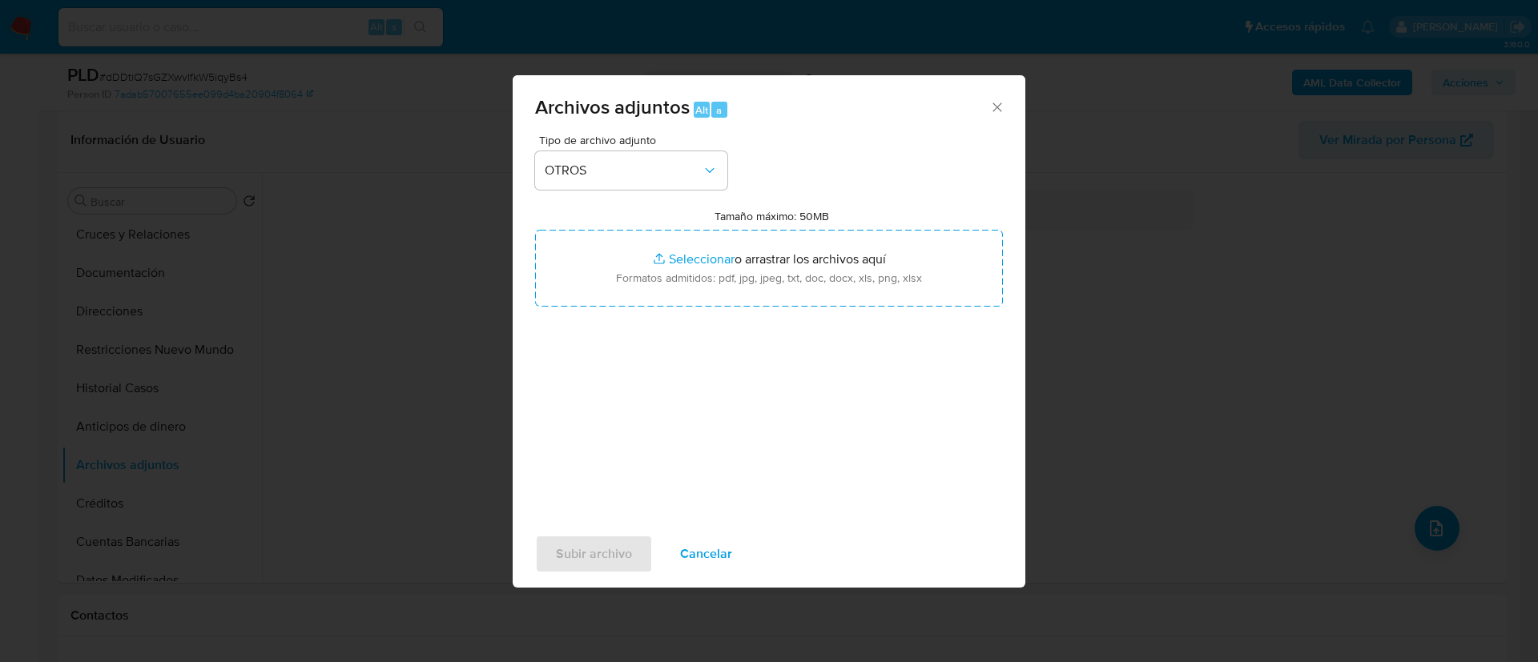
type input "C:\fakepath\203646820_Armando Colmenares Sengua_AGOSTO 2025.pdf"
click at [608, 560] on span "Subir archivo" at bounding box center [594, 554] width 76 height 35
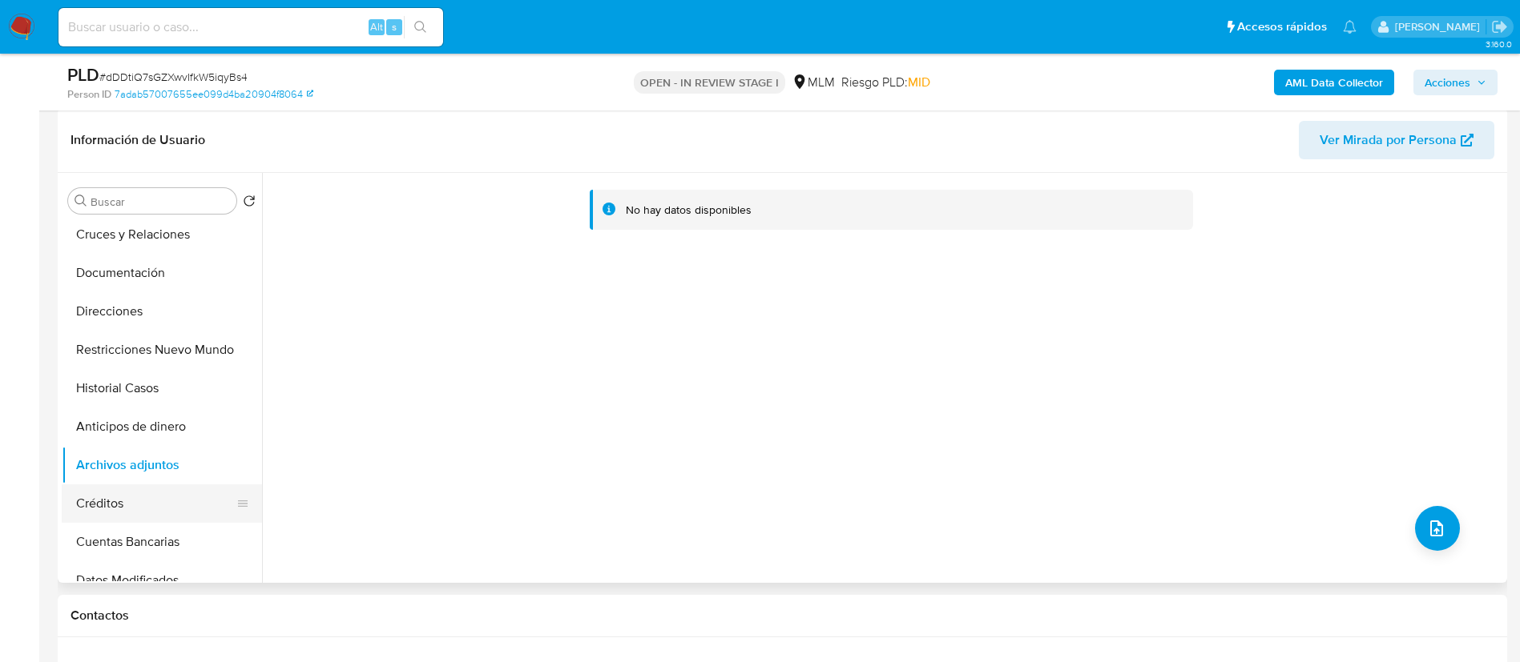
click at [118, 491] on button "Créditos" at bounding box center [155, 504] width 187 height 38
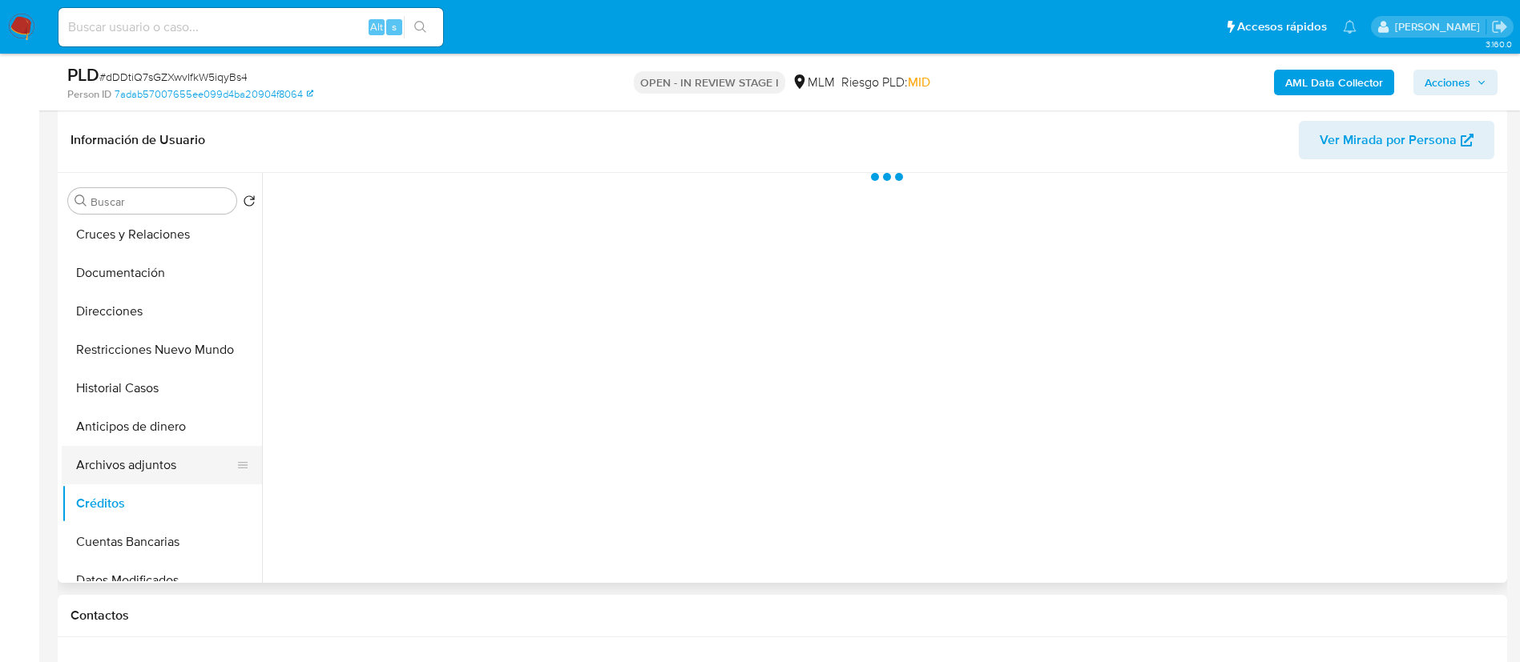
click at [125, 469] on button "Archivos adjuntos" at bounding box center [155, 465] width 187 height 38
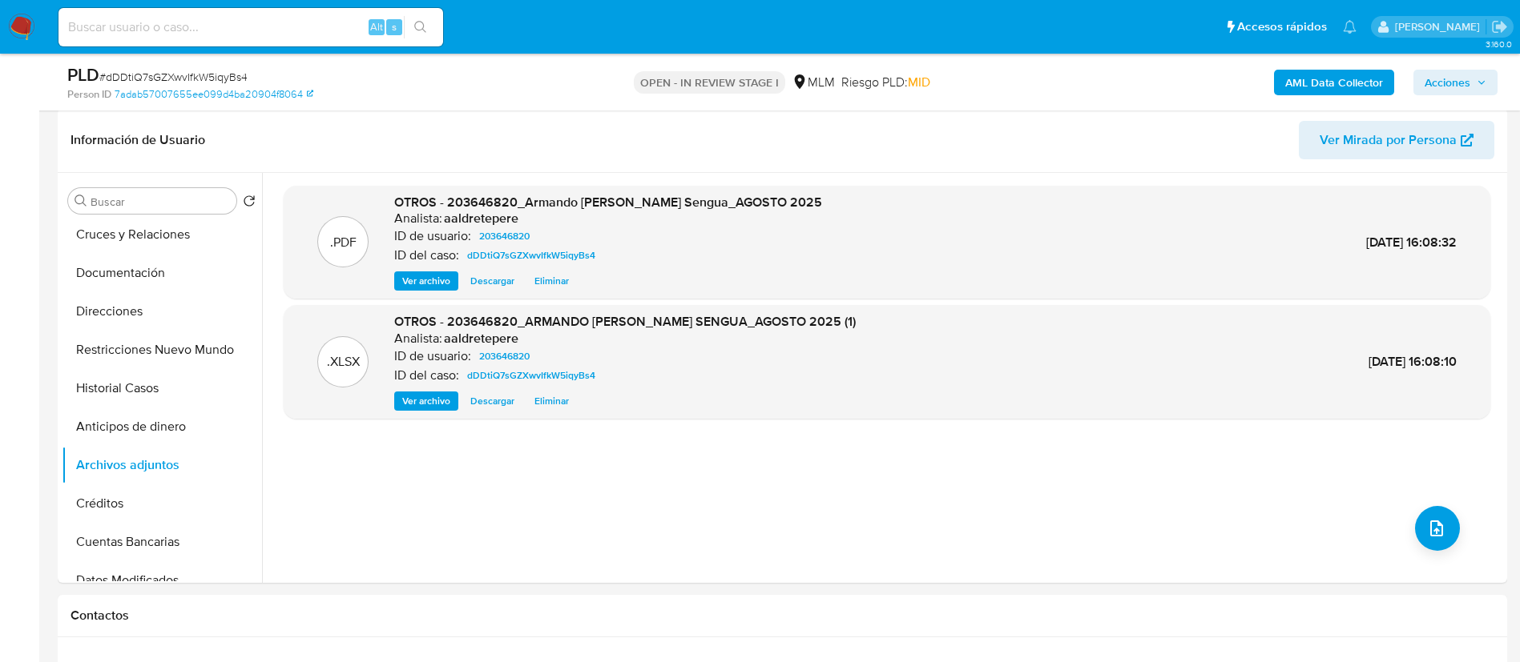
click at [1445, 79] on span "Acciones" at bounding box center [1447, 83] width 46 height 26
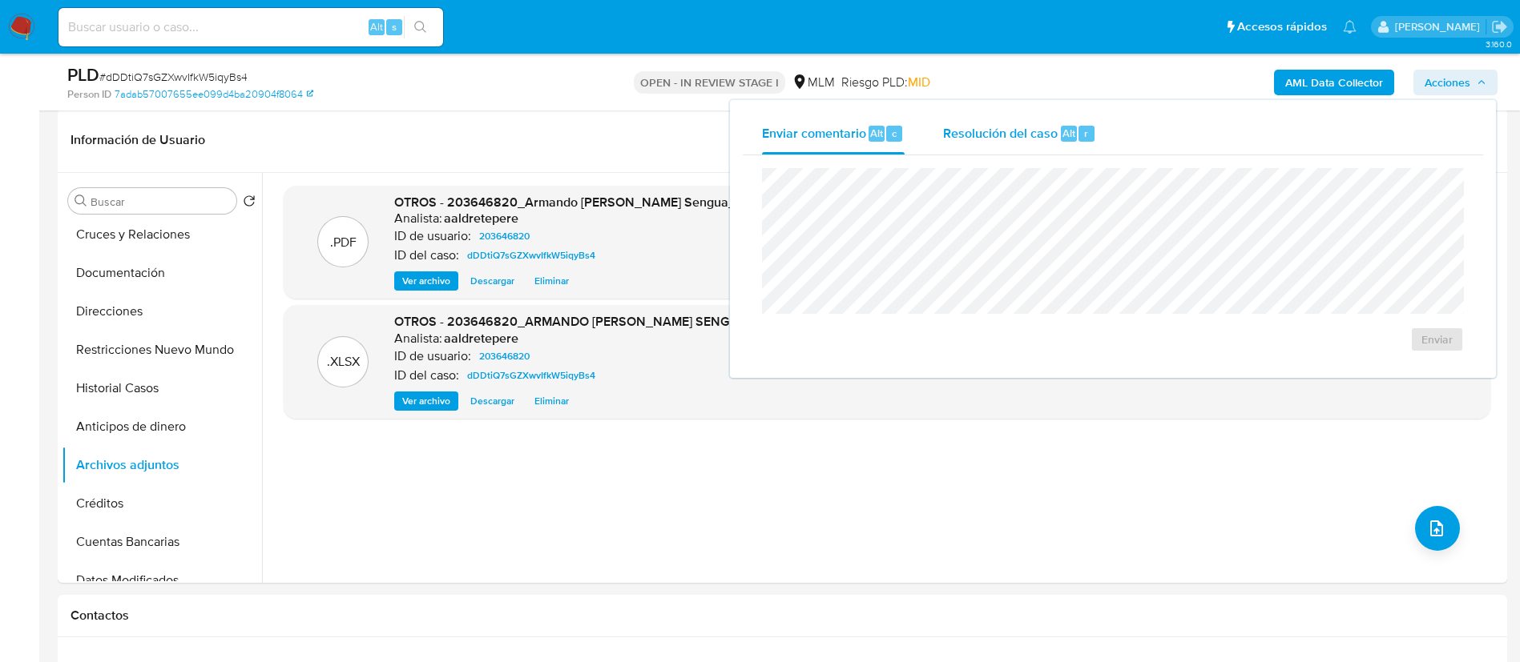
click at [1081, 134] on div "r" at bounding box center [1086, 134] width 16 height 16
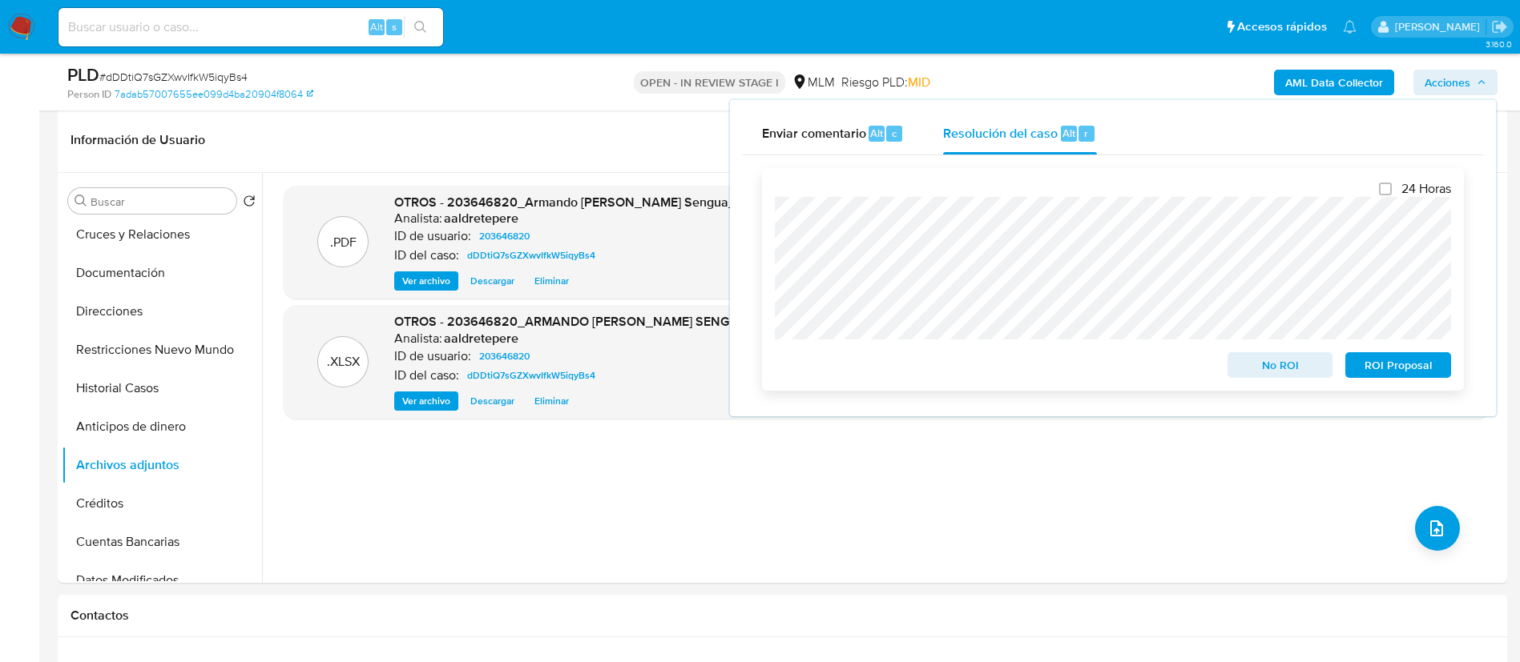
click at [770, 288] on div "24 Horas No ROI ROI Proposal" at bounding box center [1113, 279] width 702 height 223
click at [1402, 368] on span "ROI Proposal" at bounding box center [1397, 365] width 83 height 22
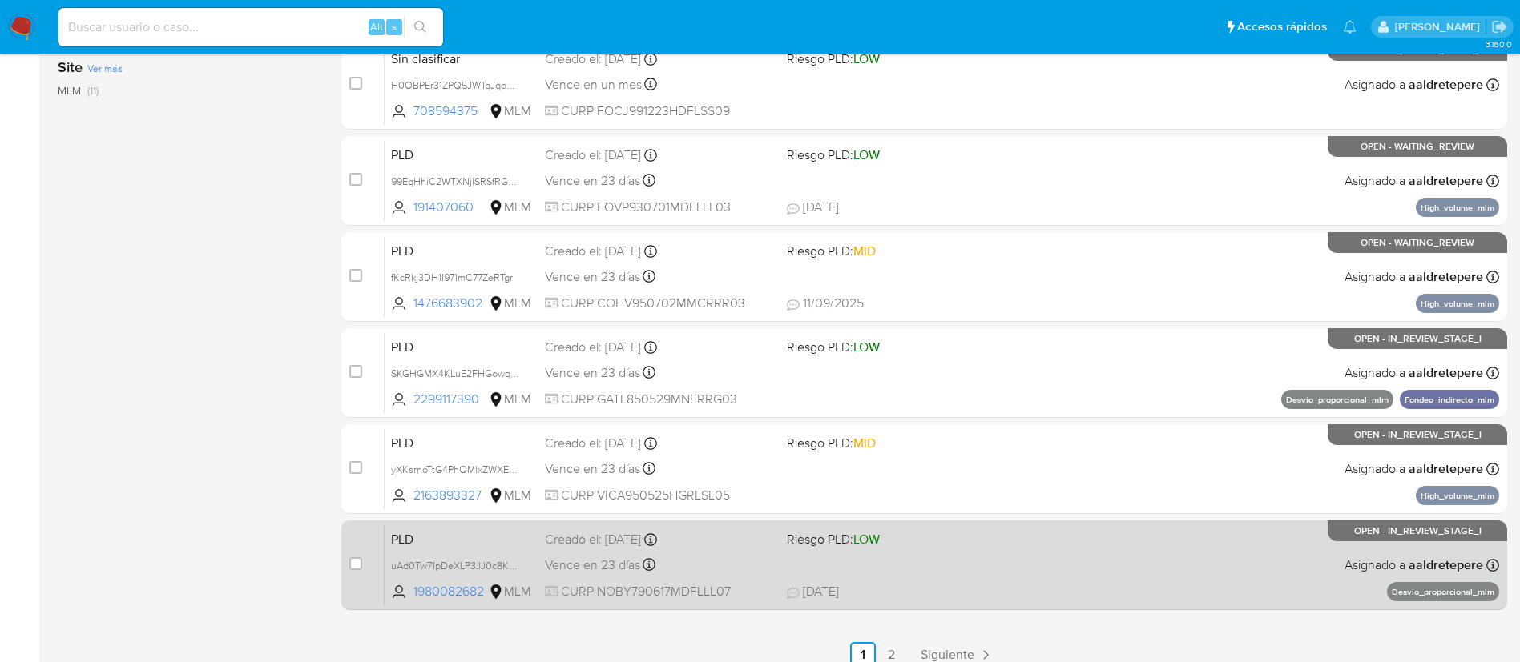
scroll to position [660, 0]
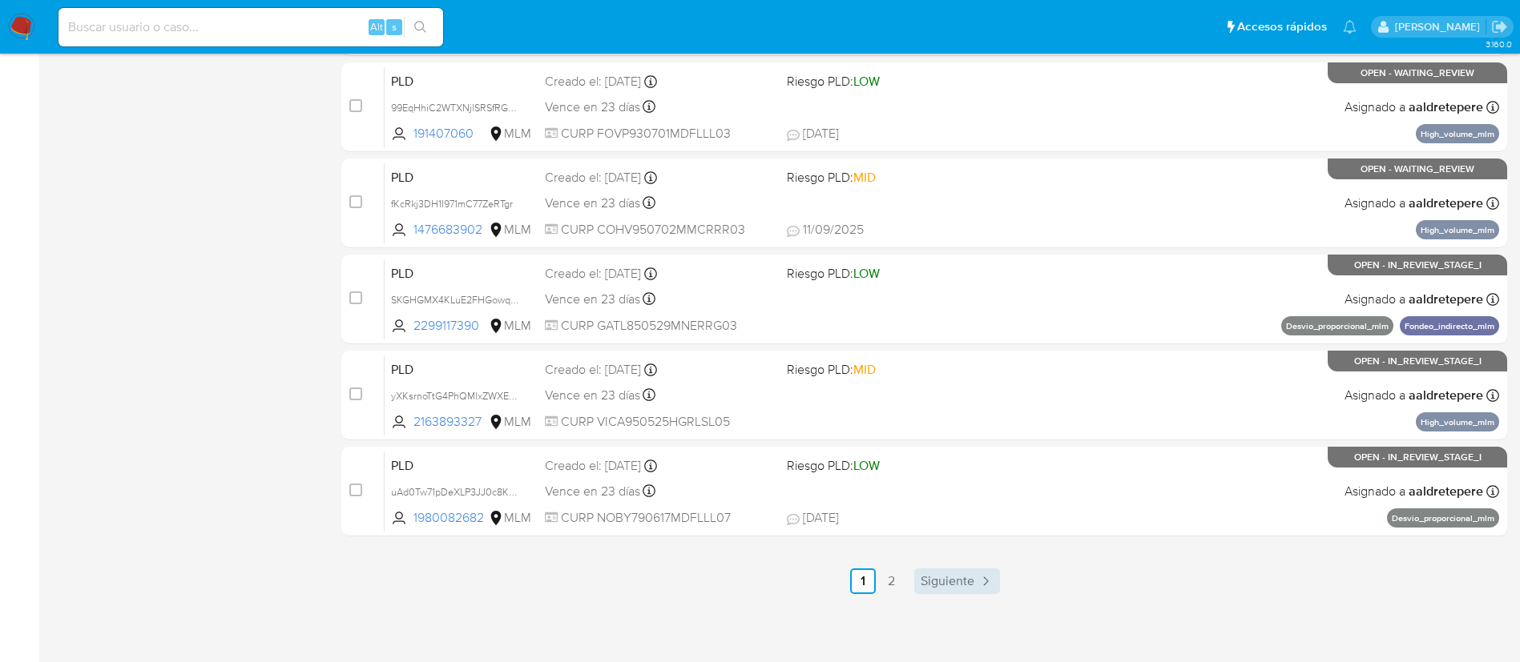
click at [949, 576] on span "Siguiente" at bounding box center [947, 581] width 54 height 13
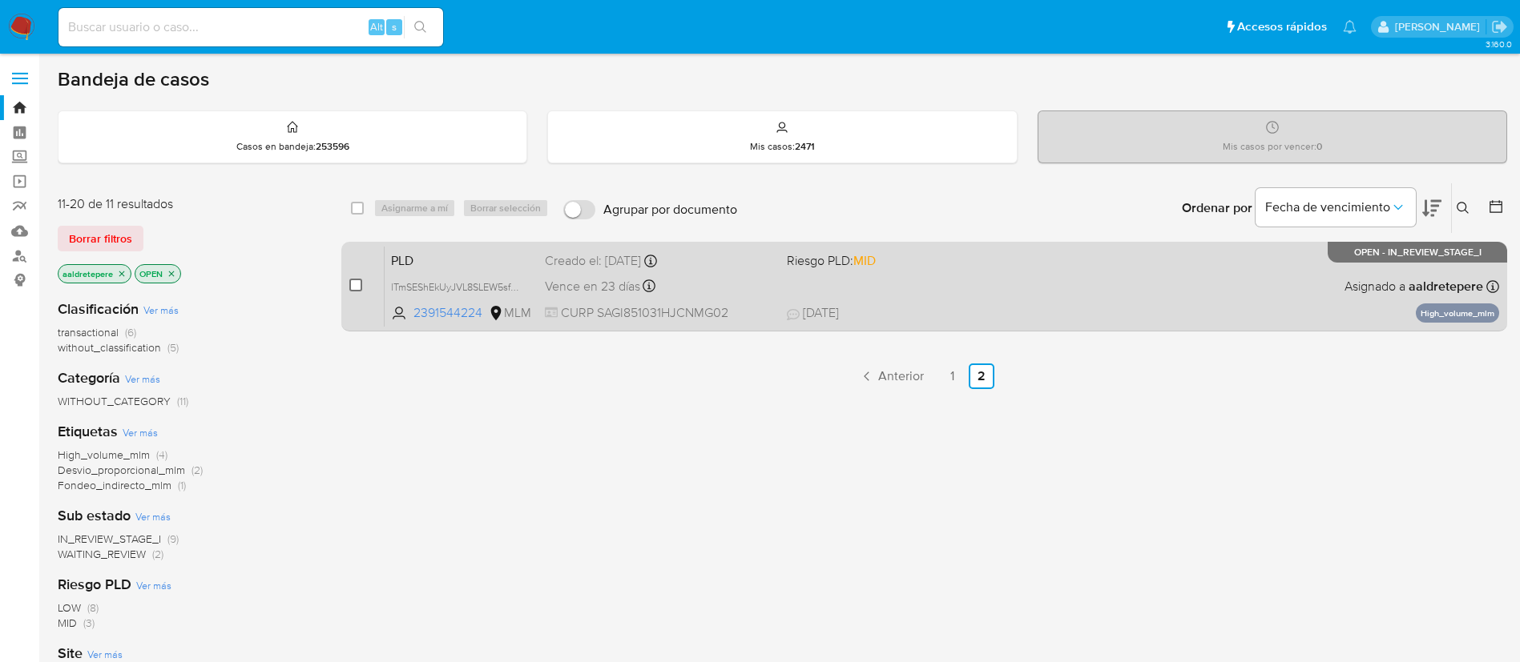
click at [354, 291] on input "checkbox" at bounding box center [355, 285] width 13 height 13
checkbox input "true"
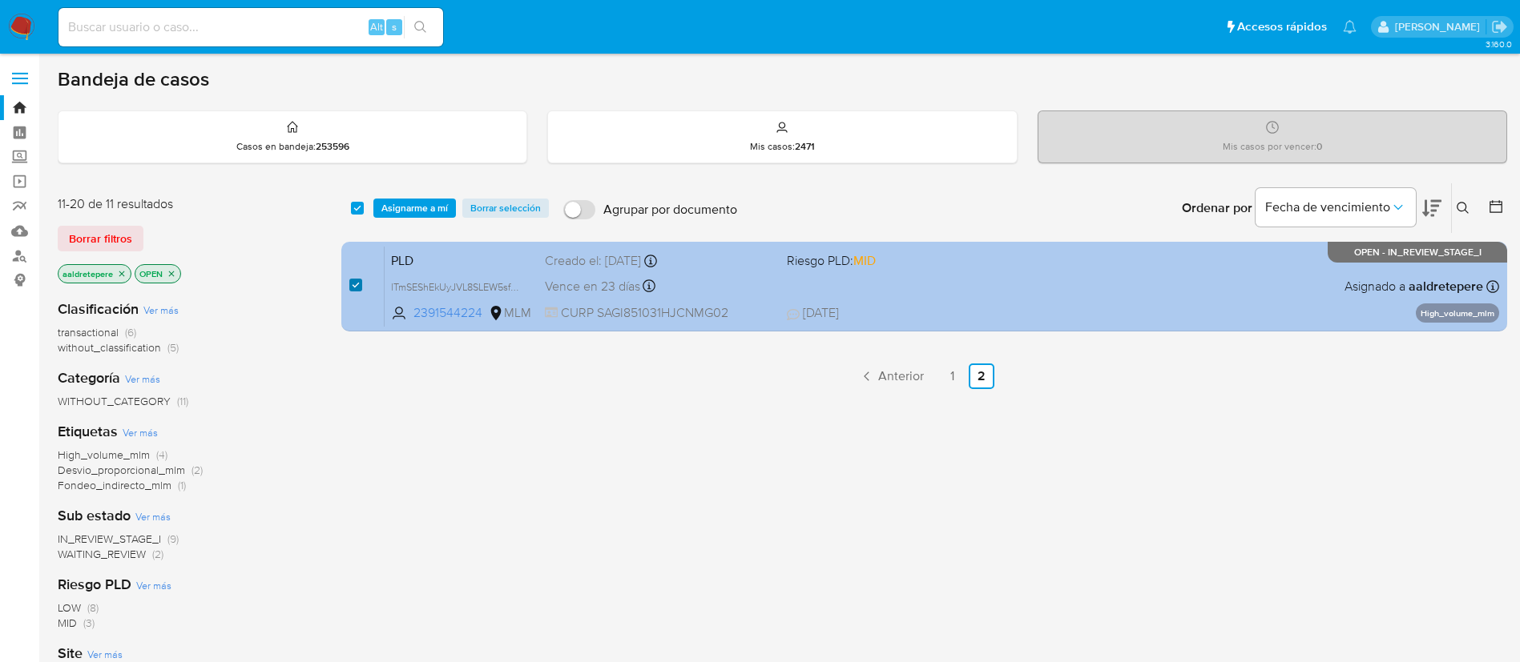
checkbox input "true"
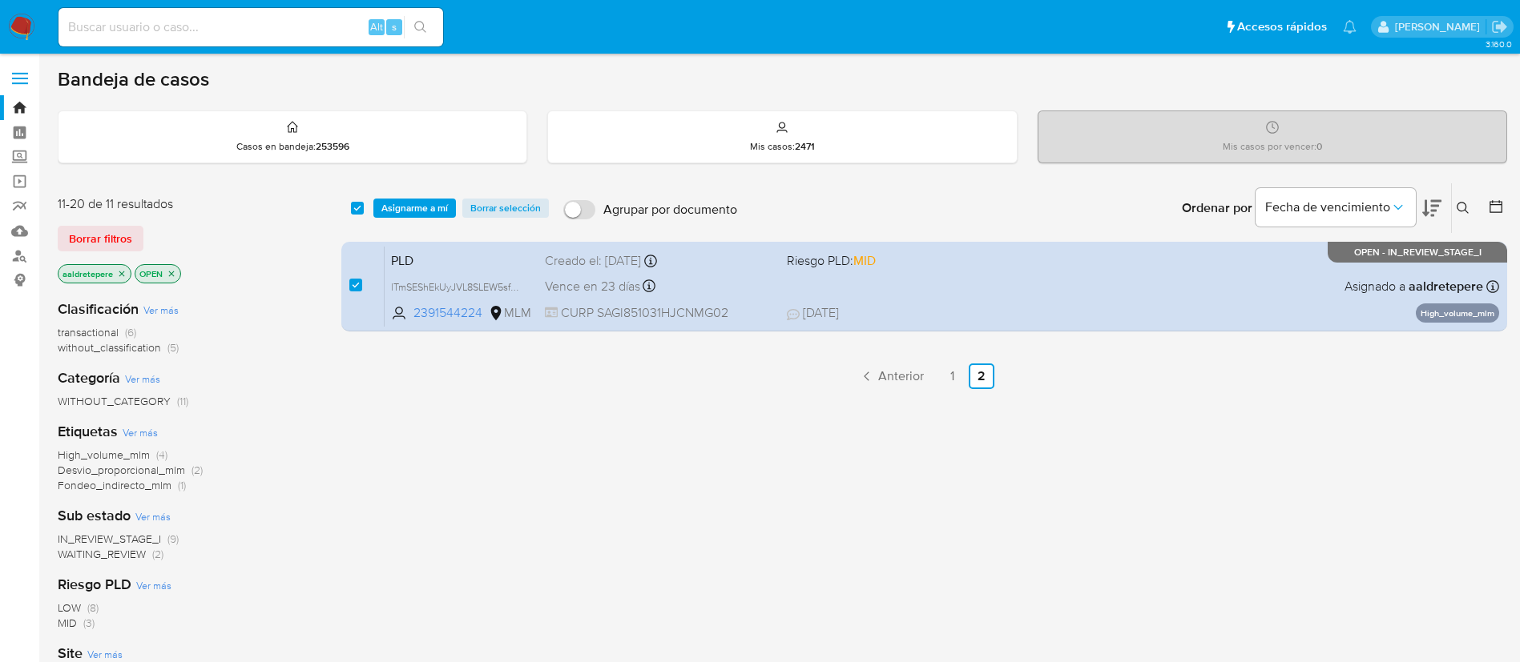
click at [27, 23] on img at bounding box center [21, 27] width 27 height 27
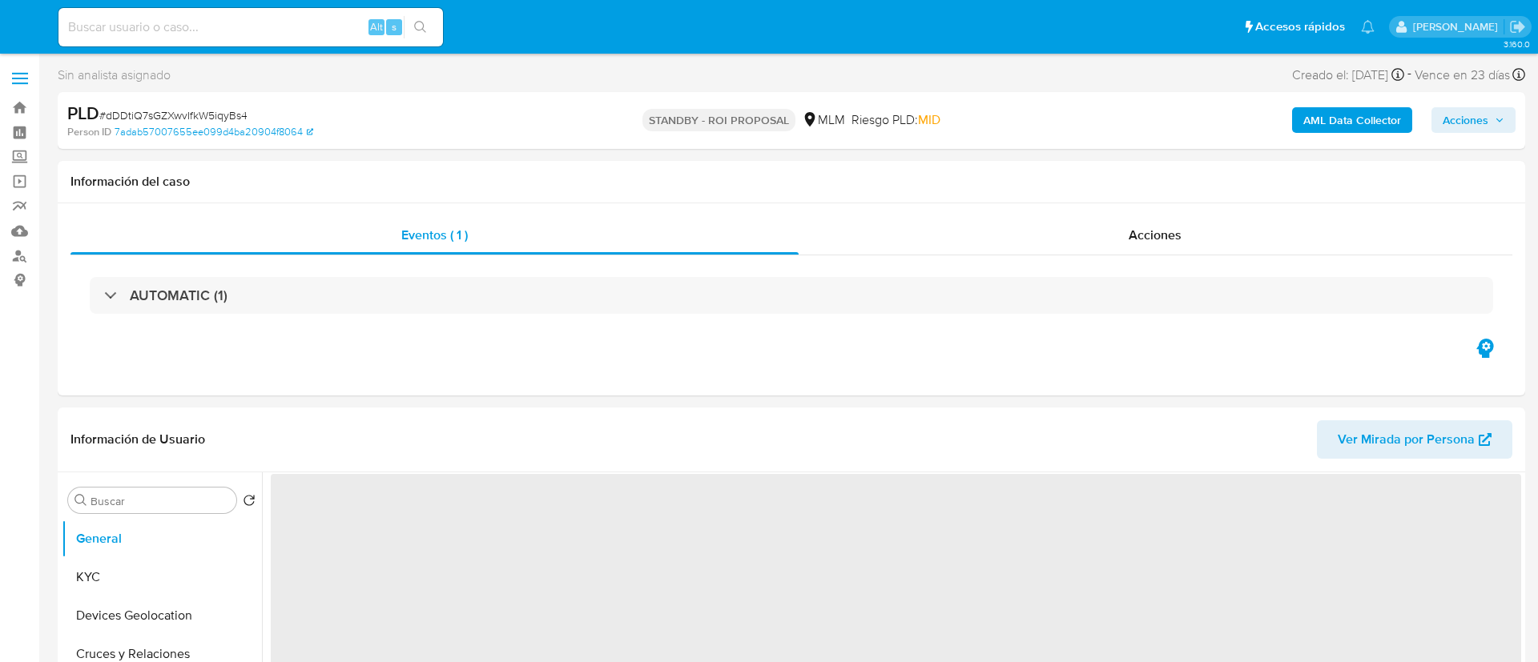
select select "10"
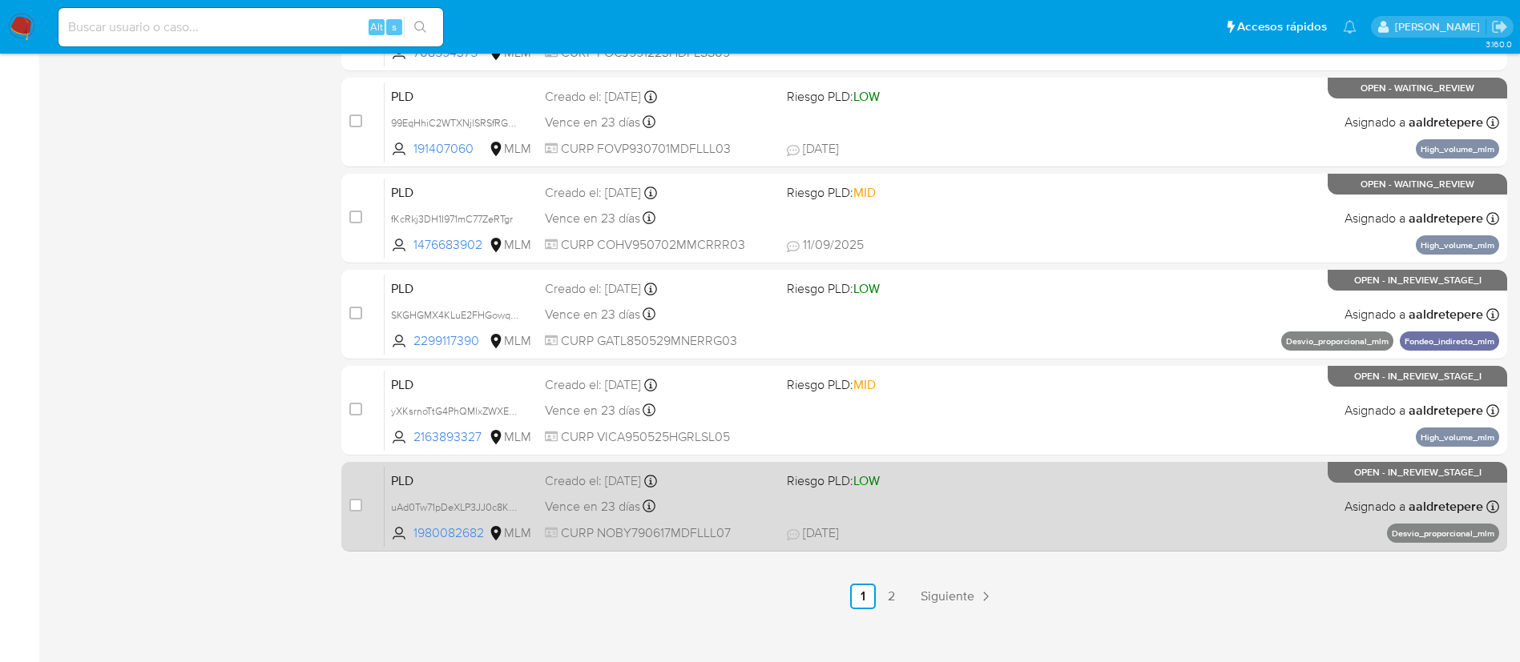
scroll to position [660, 0]
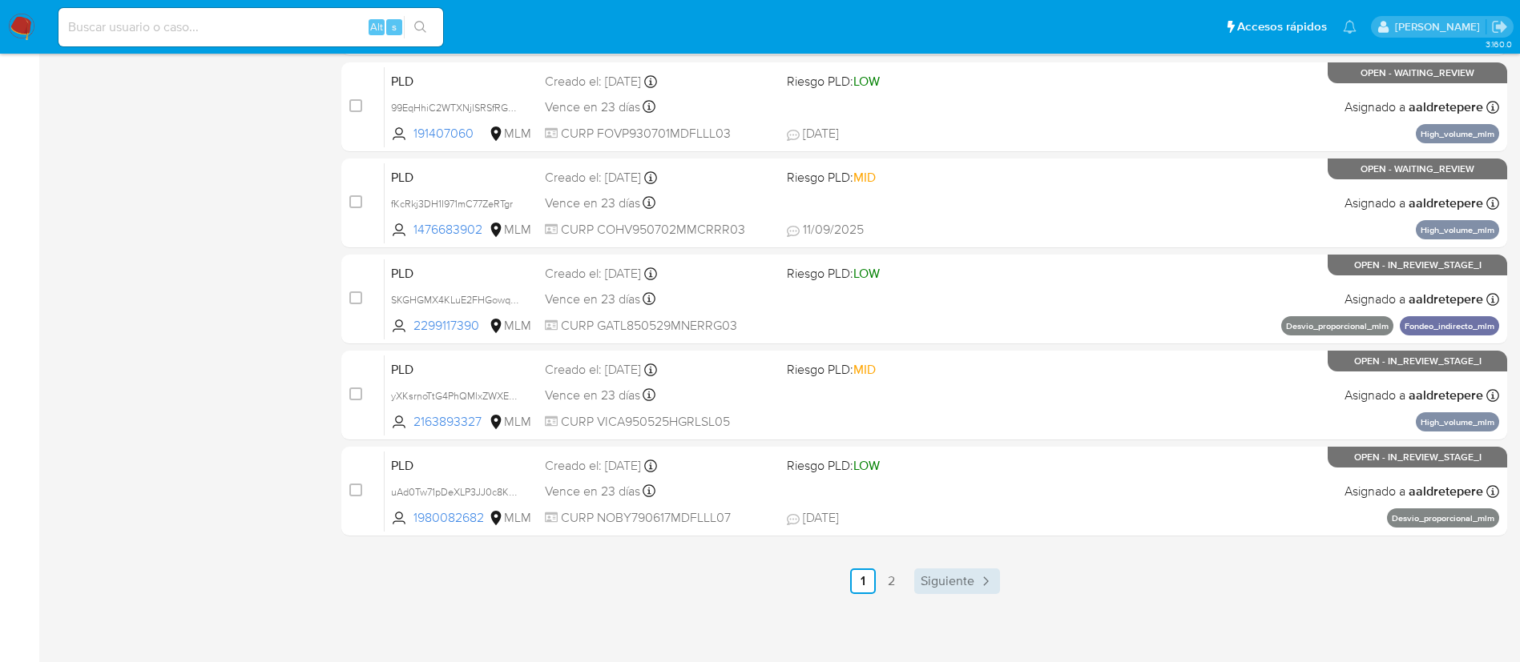
click at [972, 585] on span "Siguiente" at bounding box center [947, 581] width 54 height 13
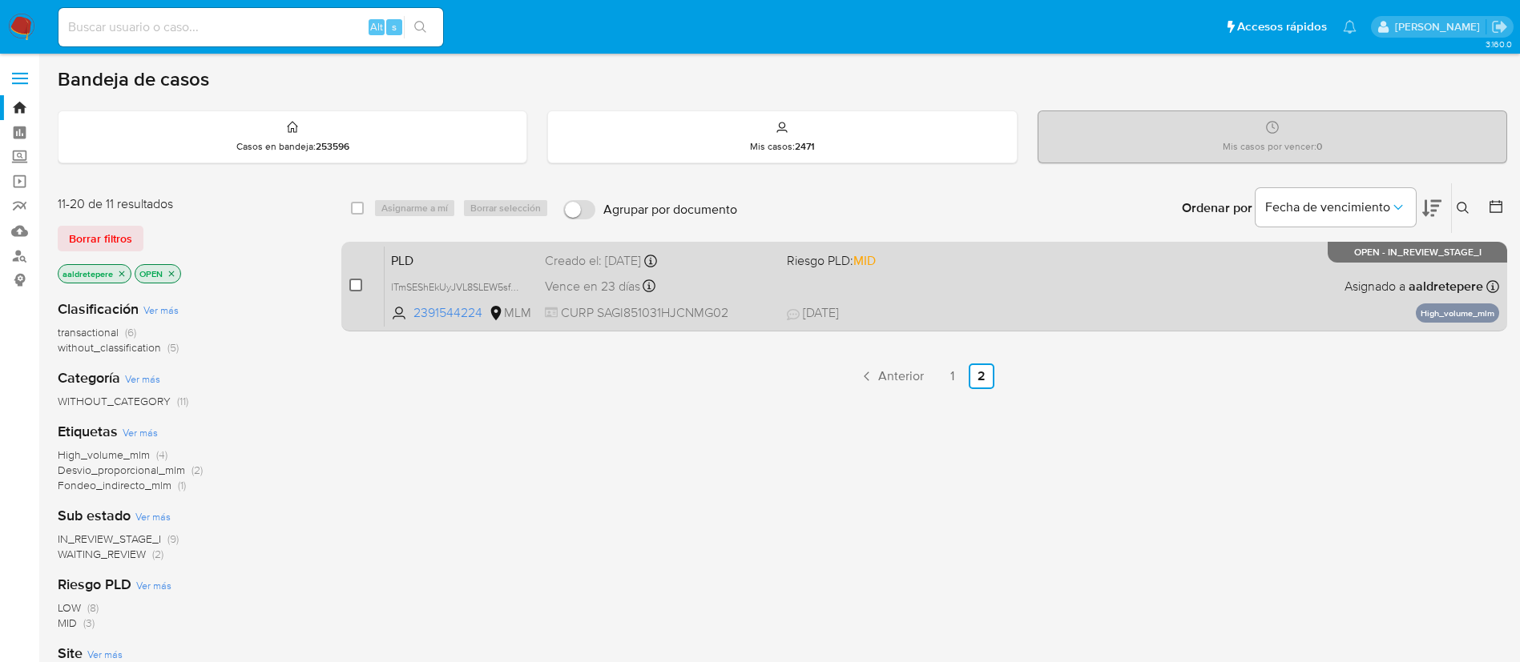
click at [359, 283] on input "checkbox" at bounding box center [355, 285] width 13 height 13
checkbox input "true"
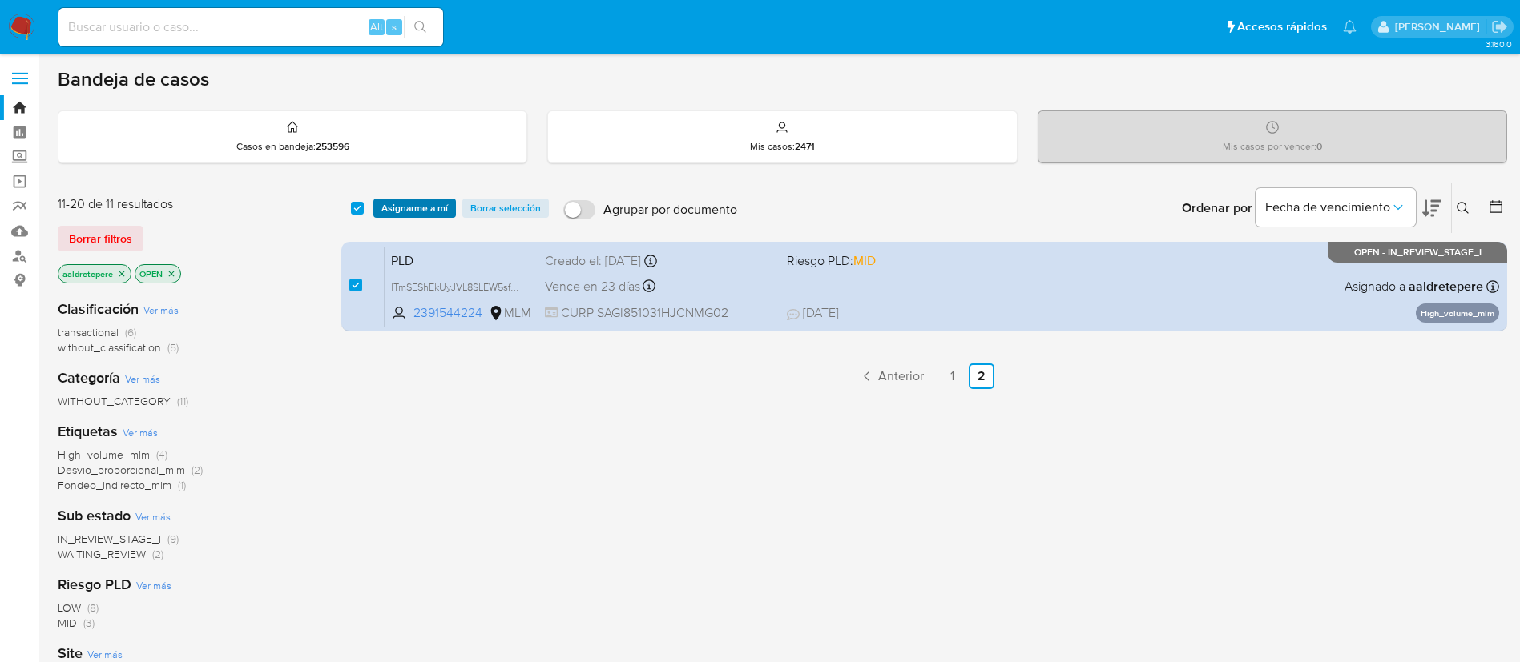
click at [409, 211] on span "Asignarme a mí" at bounding box center [414, 208] width 66 height 16
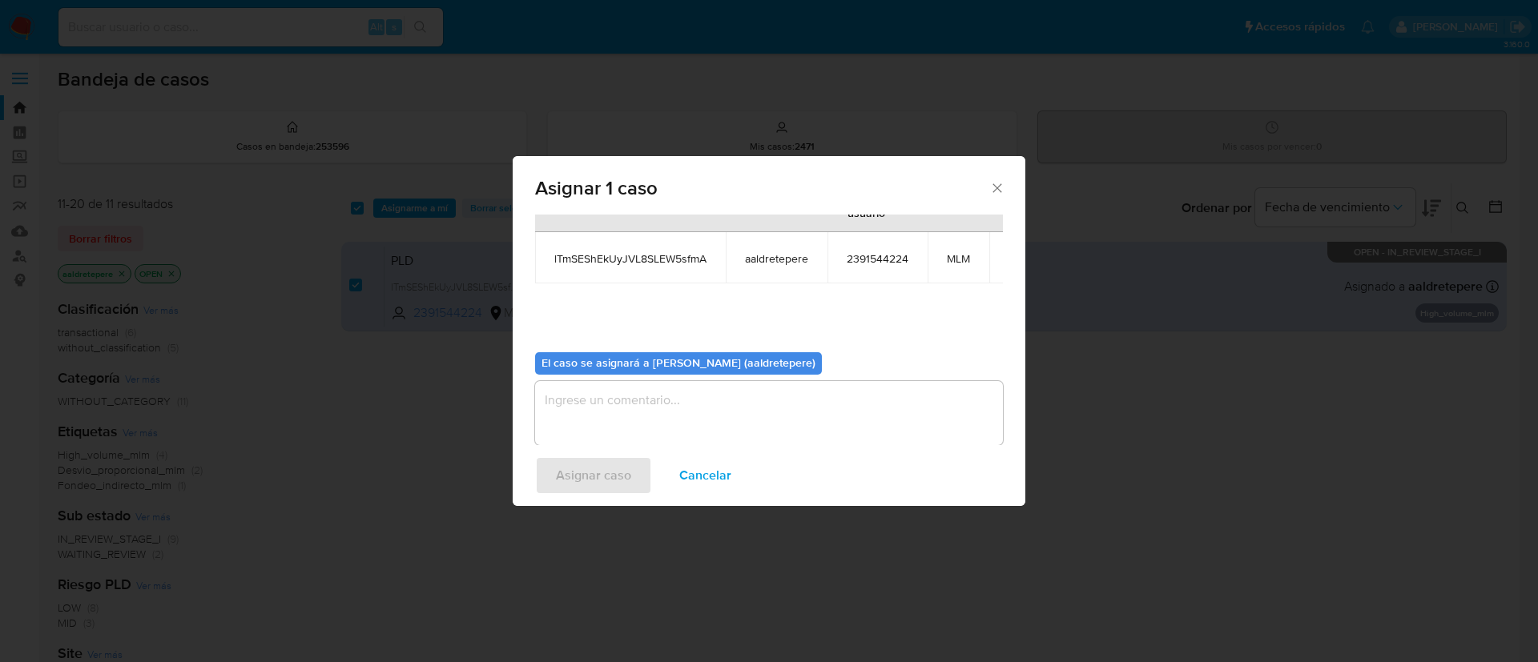
scroll to position [102, 0]
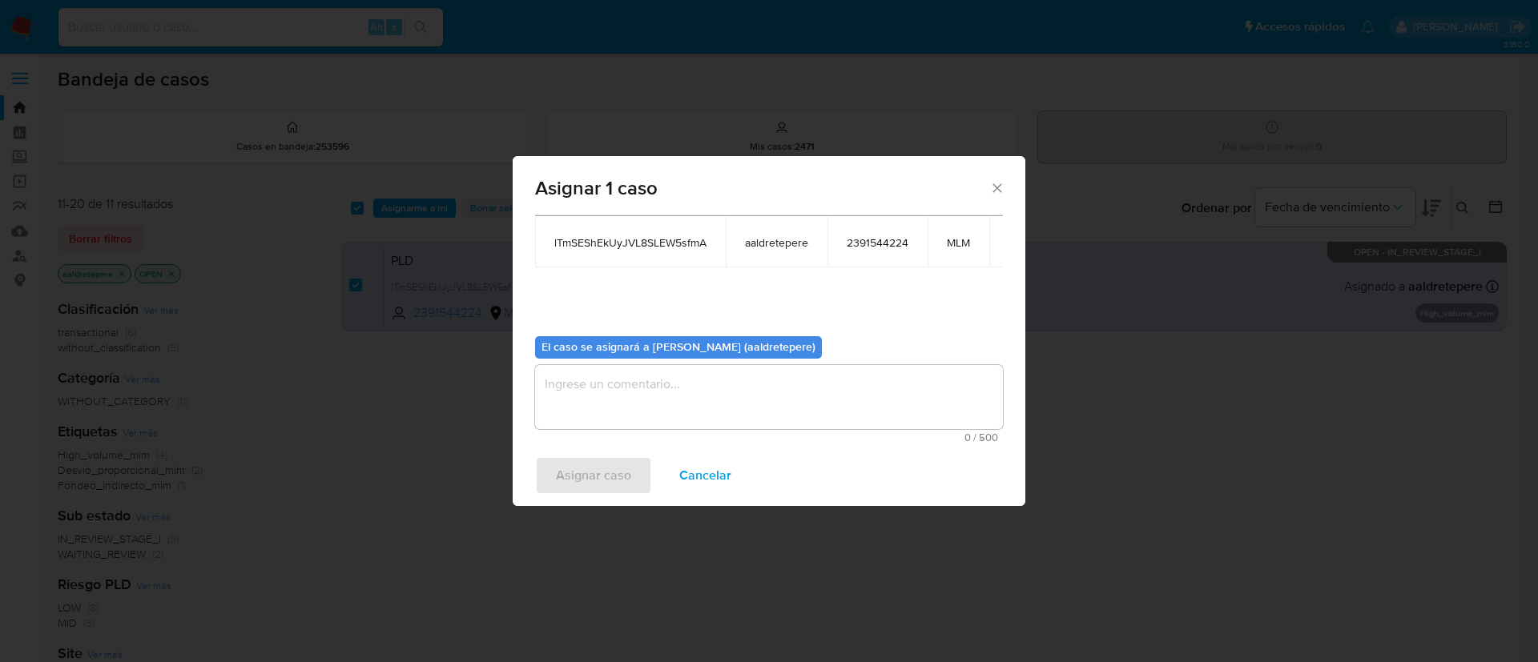
click at [629, 407] on textarea "assign-modal" at bounding box center [769, 397] width 468 height 64
click at [626, 459] on span "Asignar caso" at bounding box center [593, 475] width 75 height 35
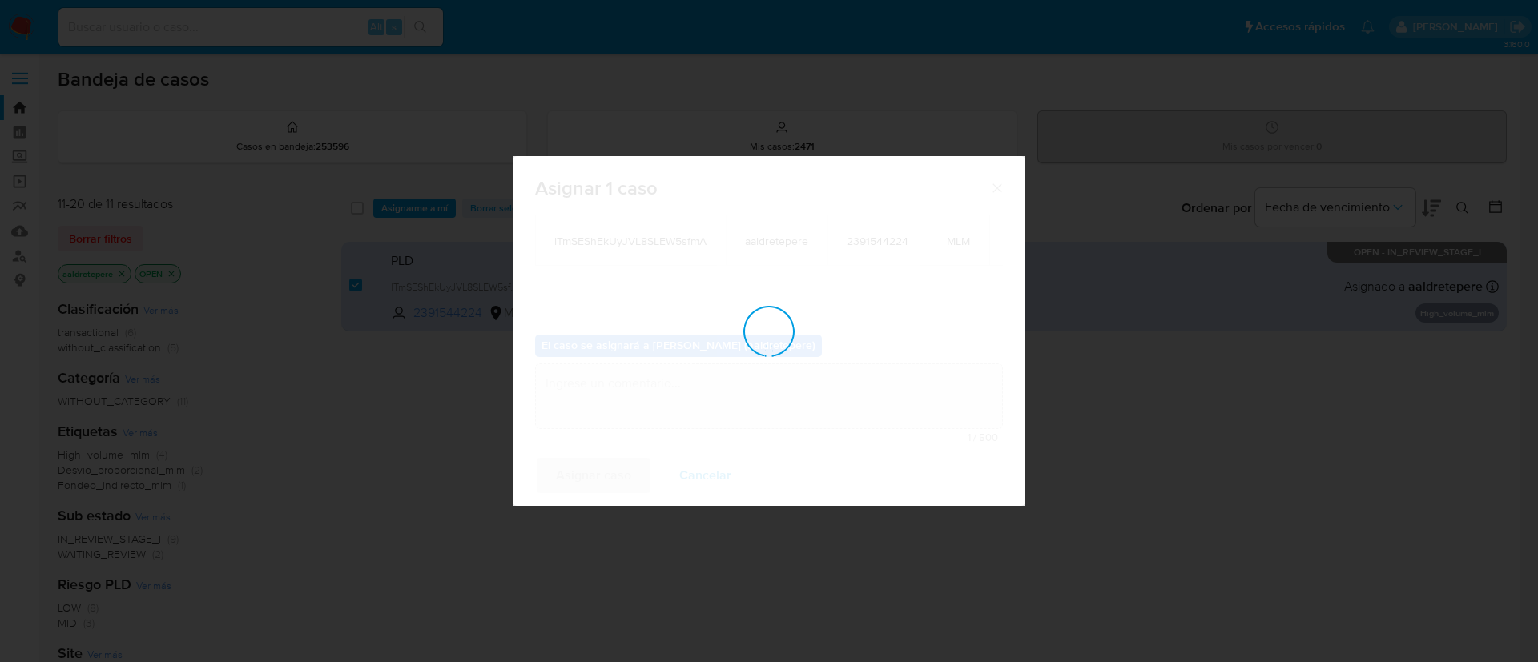
checkbox input "false"
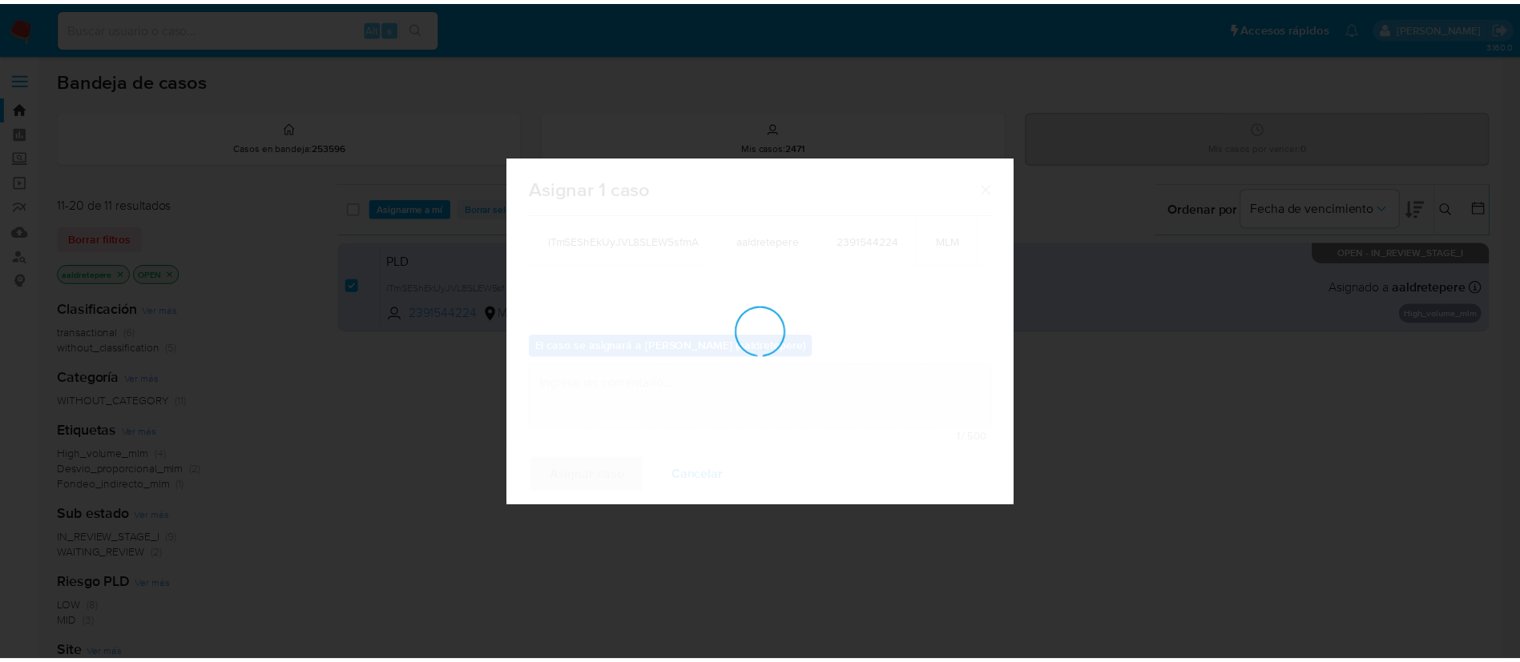
scroll to position [97, 0]
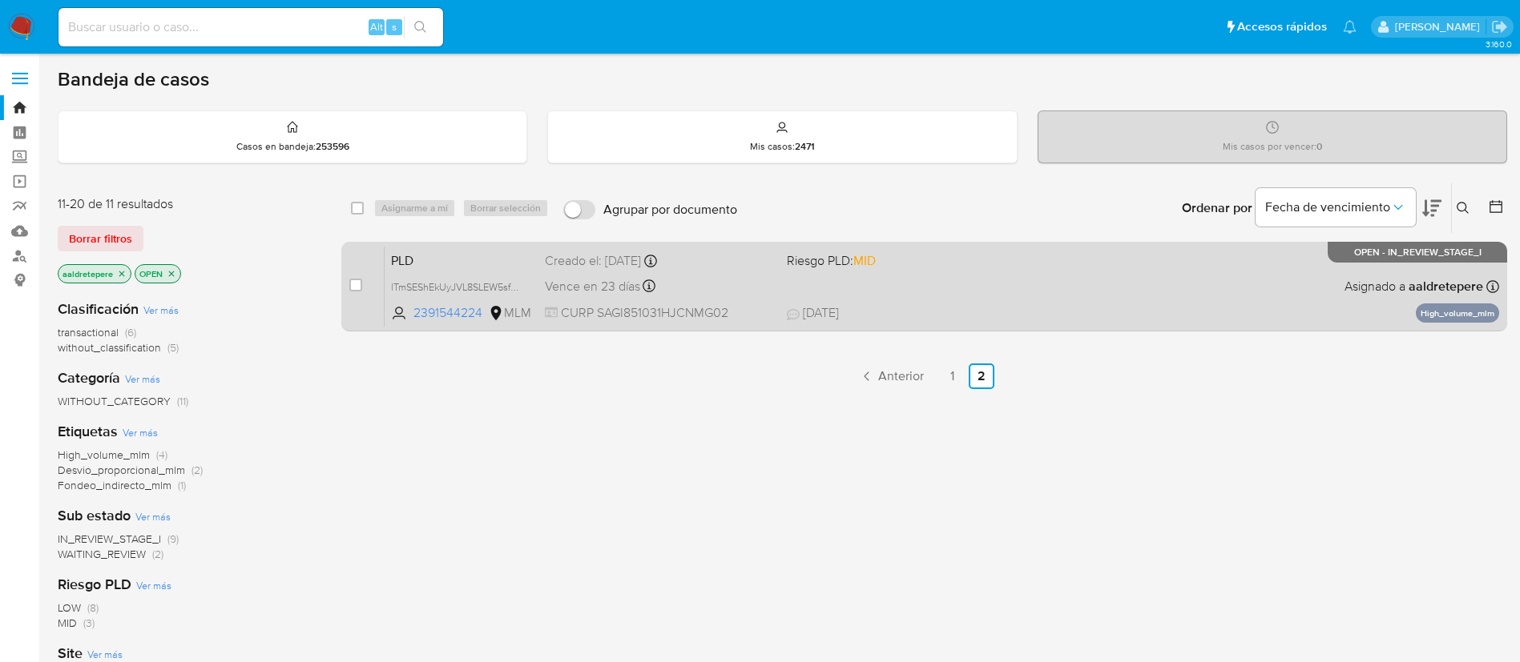
drag, startPoint x: 1160, startPoint y: 293, endPoint x: 1160, endPoint y: 276, distance: 16.8
click at [1160, 276] on div "PLD lTmSEShEkUyJVL8SLEW5sfmA 2391544224 MLM Riesgo PLD: MID Creado el: 12/08/20…" at bounding box center [941, 286] width 1114 height 81
click at [980, 312] on span "17/09/2025 17/09/2025 16:02" at bounding box center [1022, 313] width 471 height 18
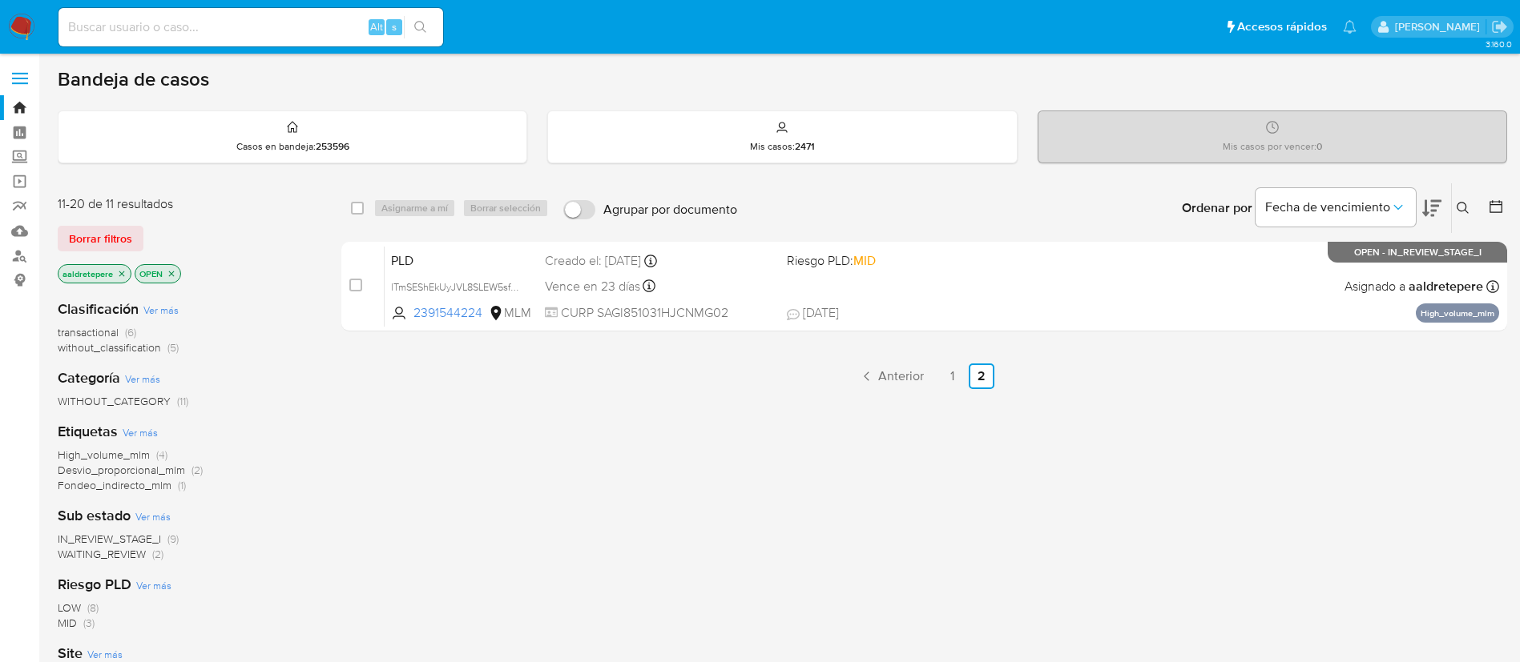
click at [31, 21] on img at bounding box center [21, 27] width 27 height 27
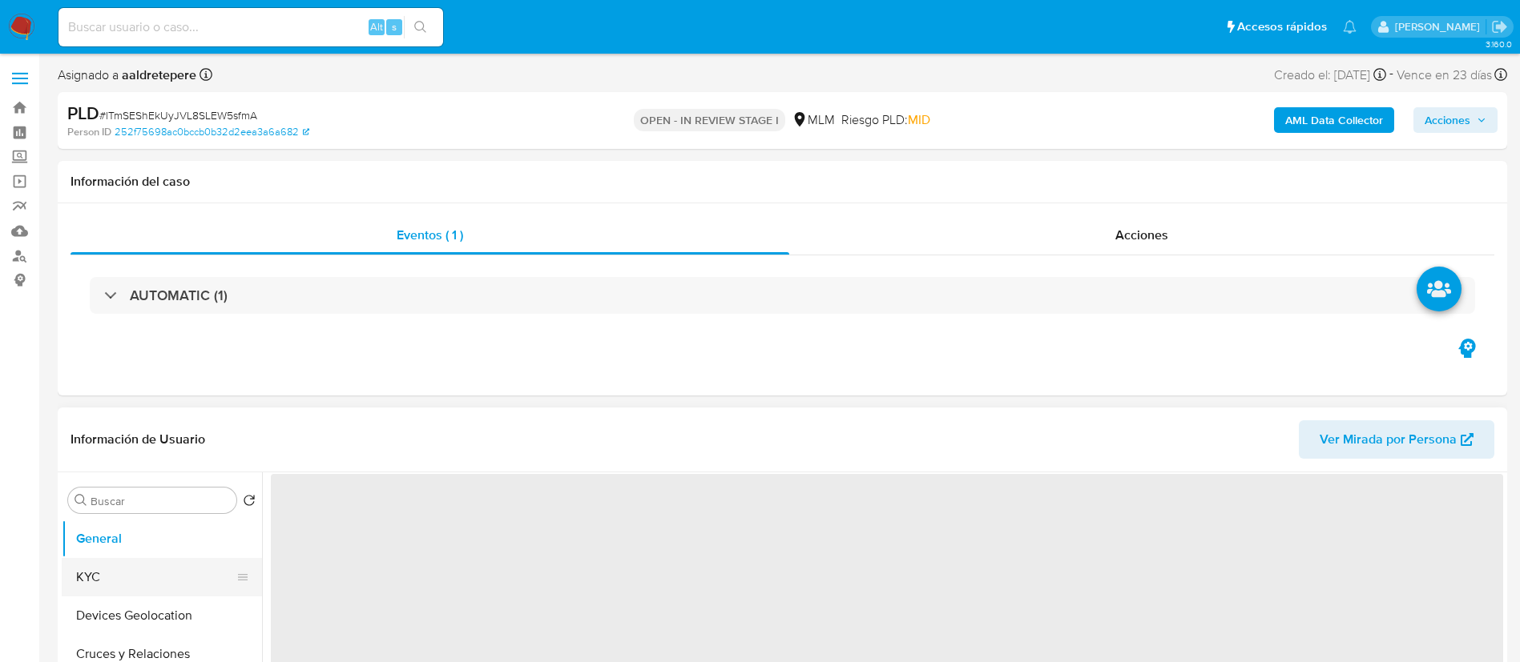
select select "10"
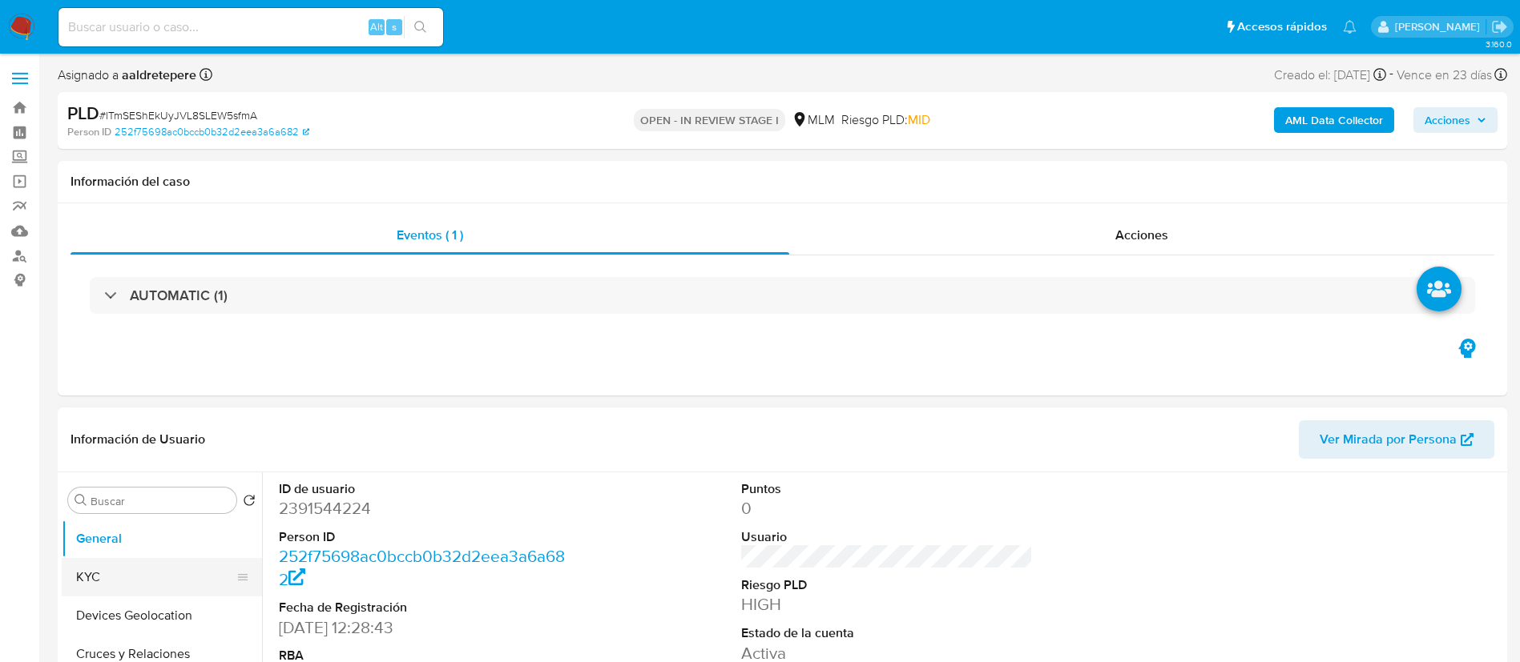
click at [236, 566] on div at bounding box center [242, 577] width 13 height 35
click at [1158, 232] on span "Acciones" at bounding box center [1141, 235] width 53 height 18
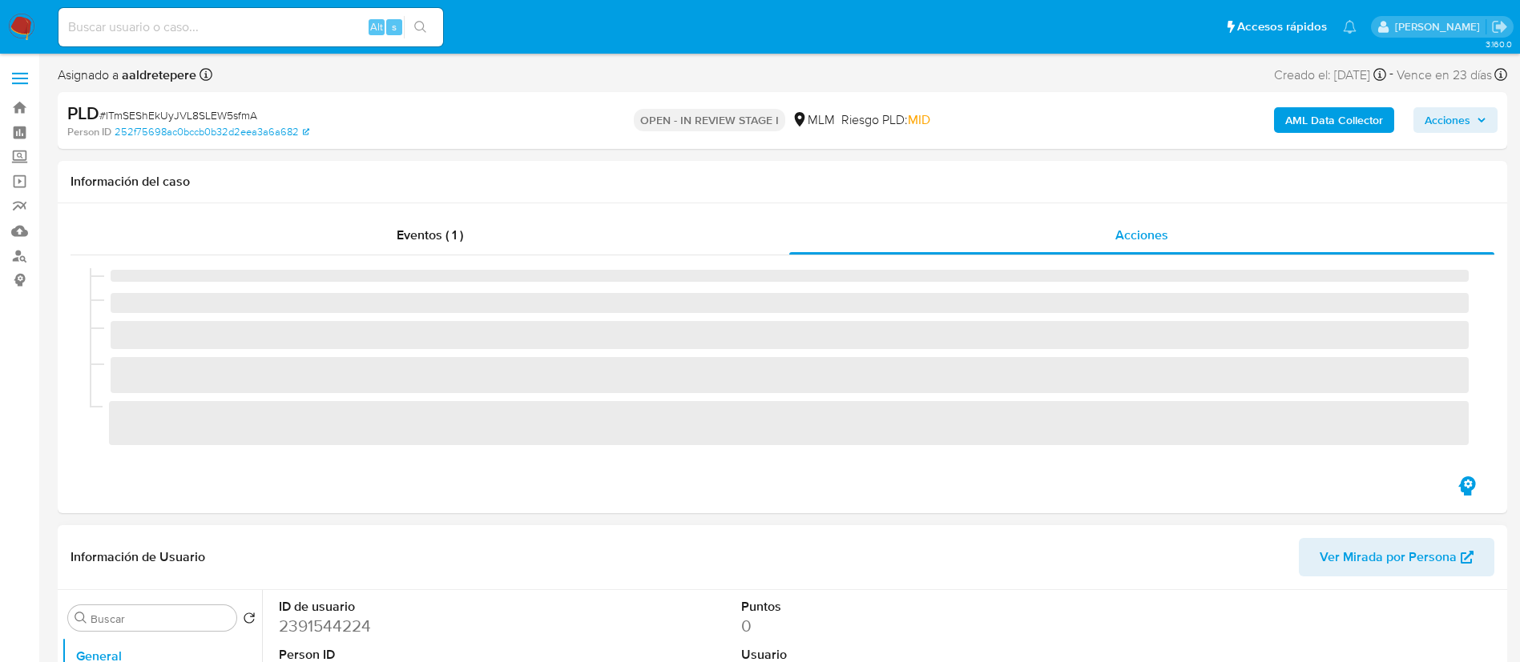
click at [163, 564] on h1 "Información de Usuario" at bounding box center [137, 558] width 135 height 16
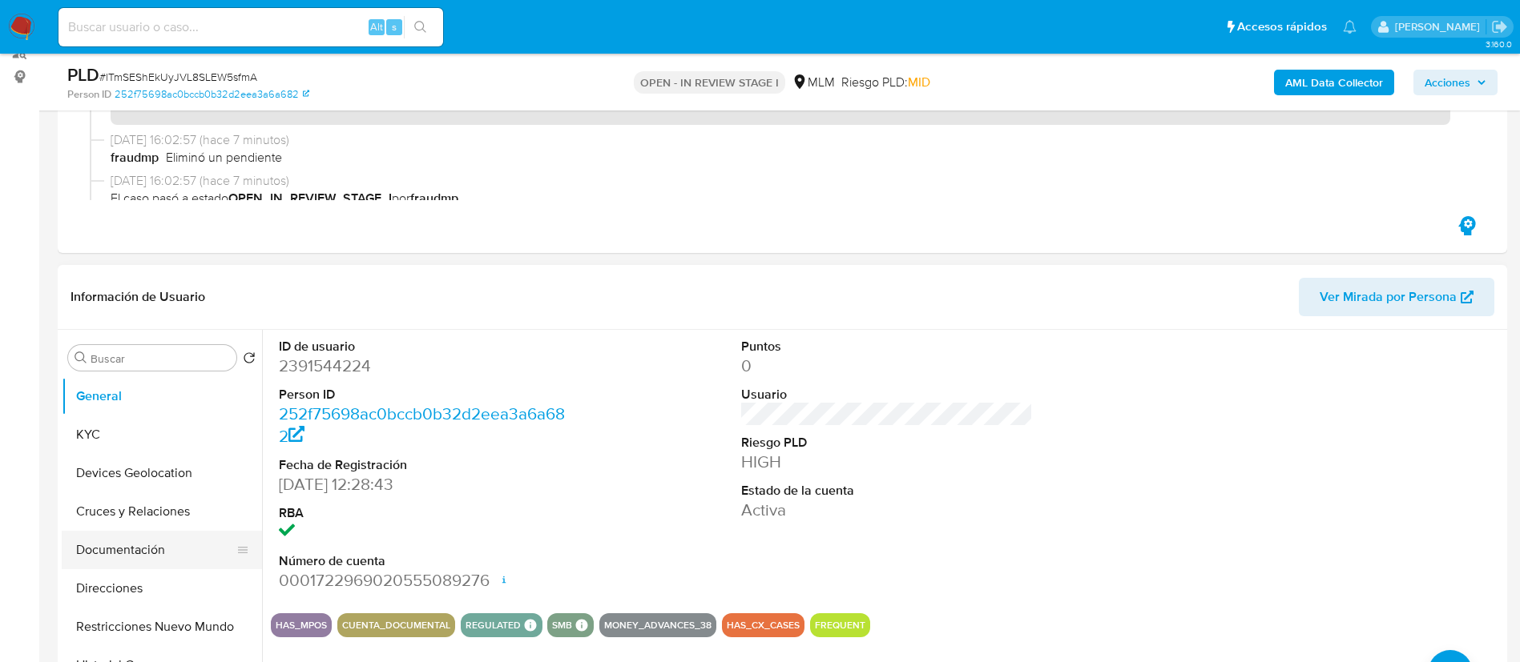
scroll to position [240, 0]
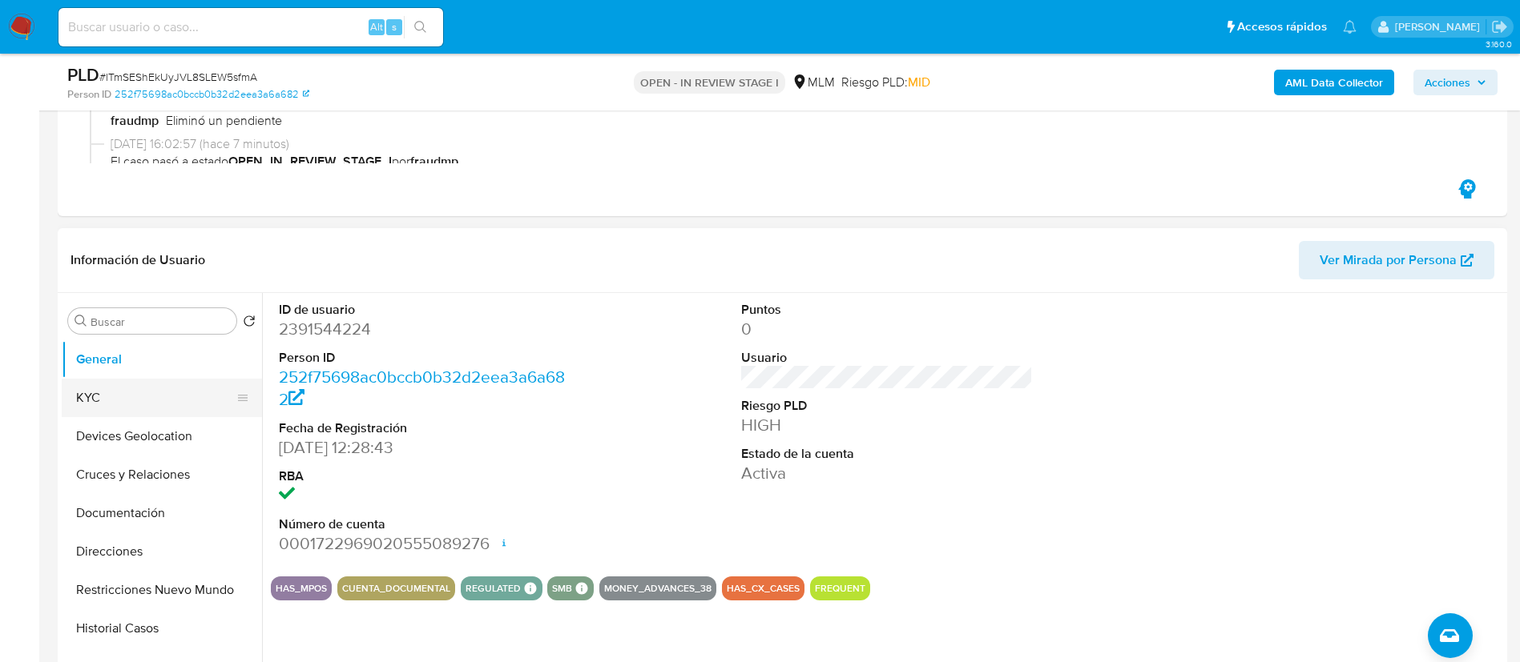
click at [162, 401] on button "KYC" at bounding box center [155, 398] width 187 height 38
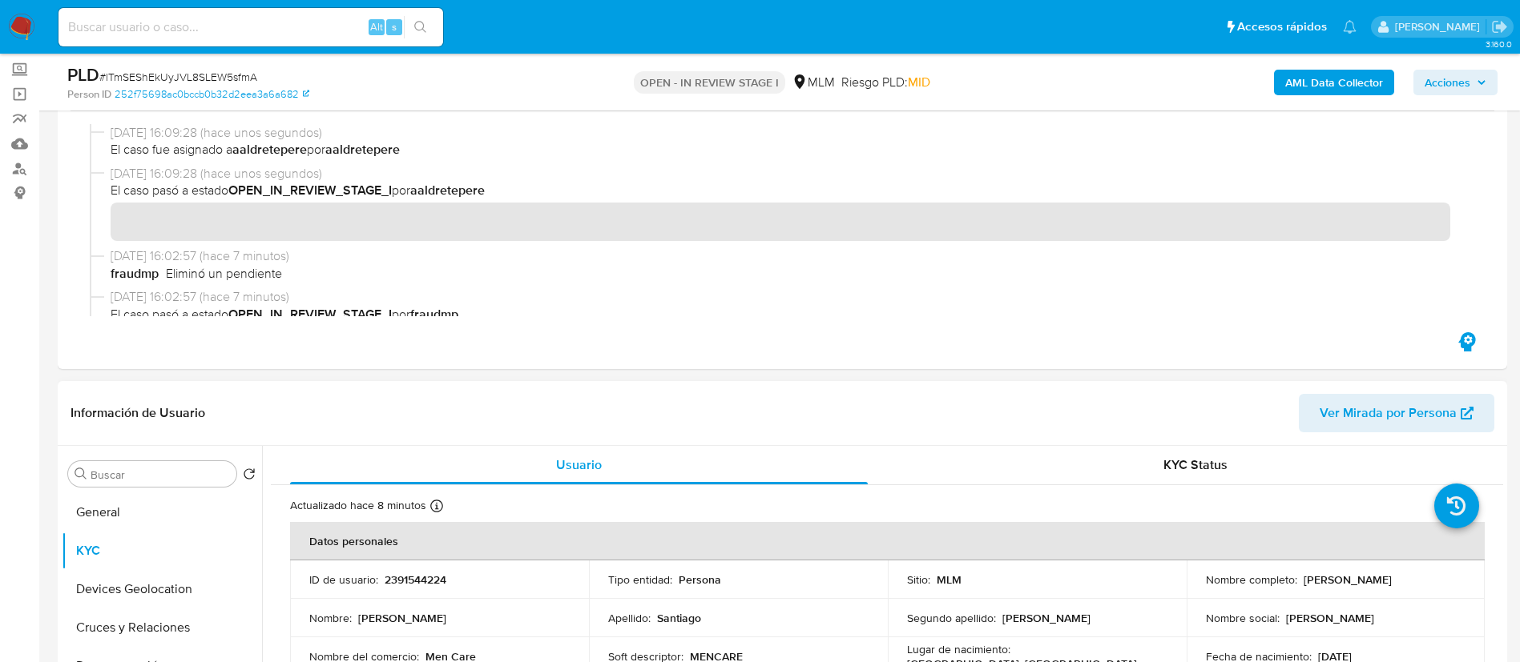
scroll to position [0, 0]
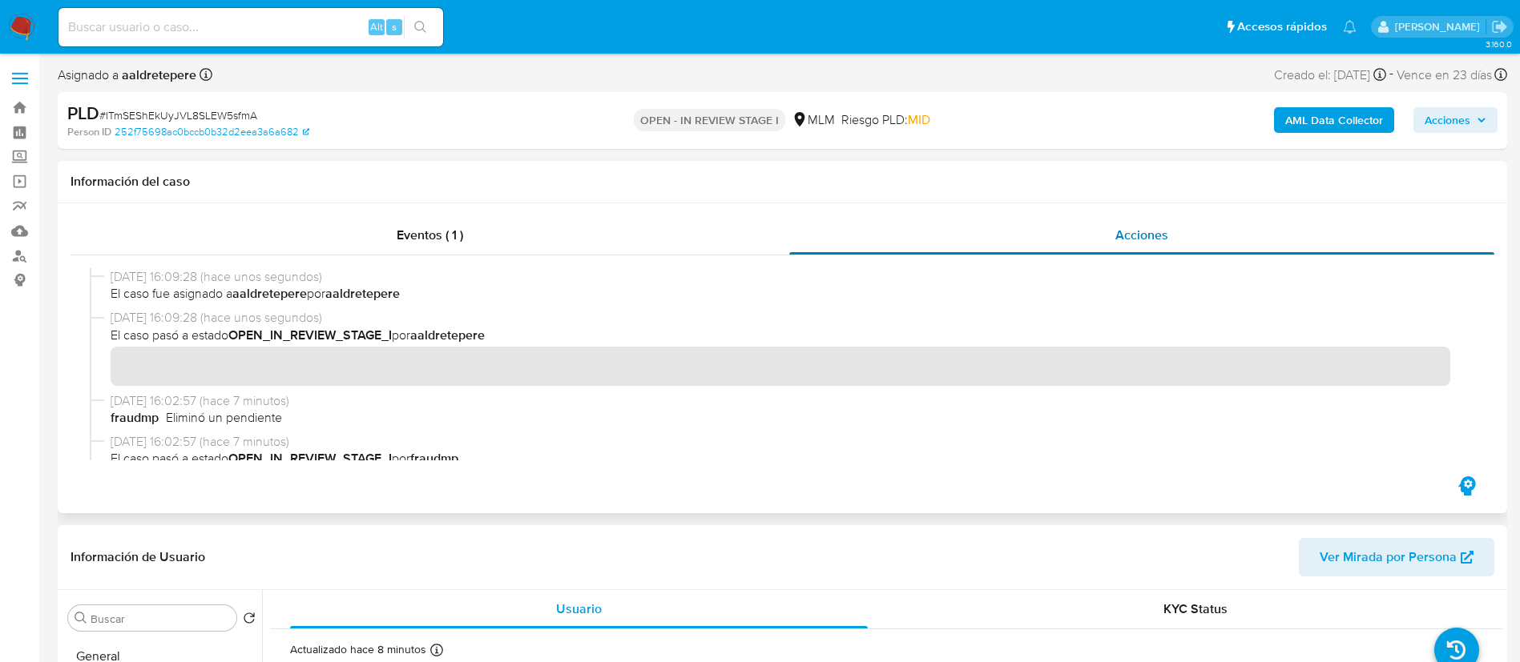
click at [1127, 248] on div "Acciones" at bounding box center [1141, 235] width 705 height 38
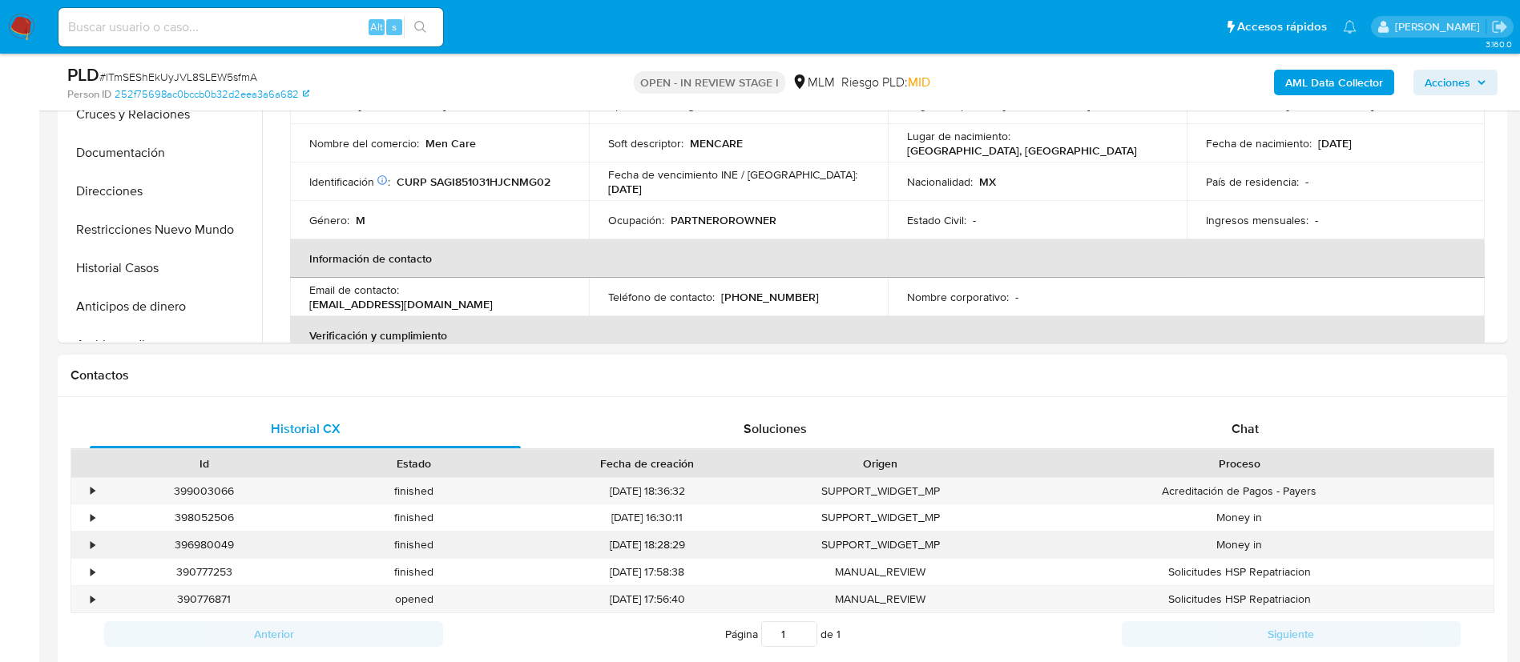
scroll to position [721, 0]
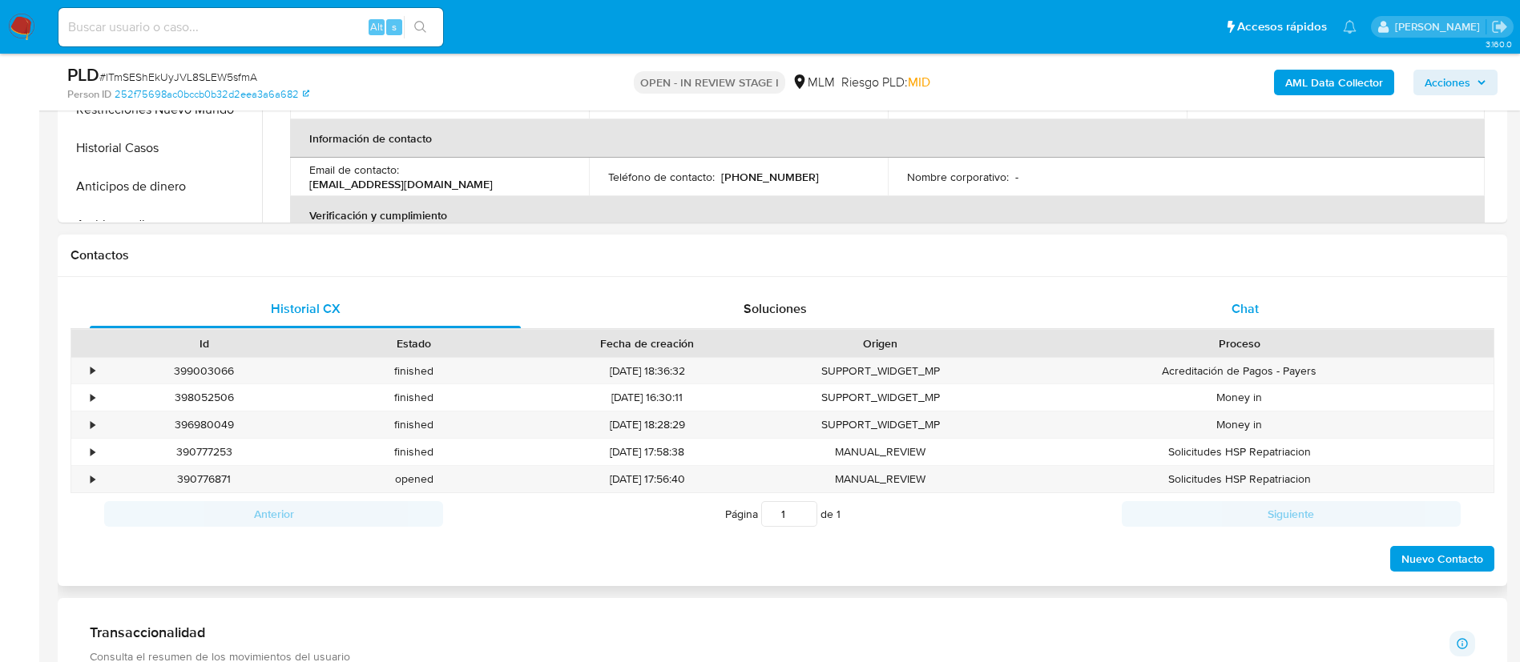
click at [1238, 313] on span "Chat" at bounding box center [1244, 309] width 27 height 18
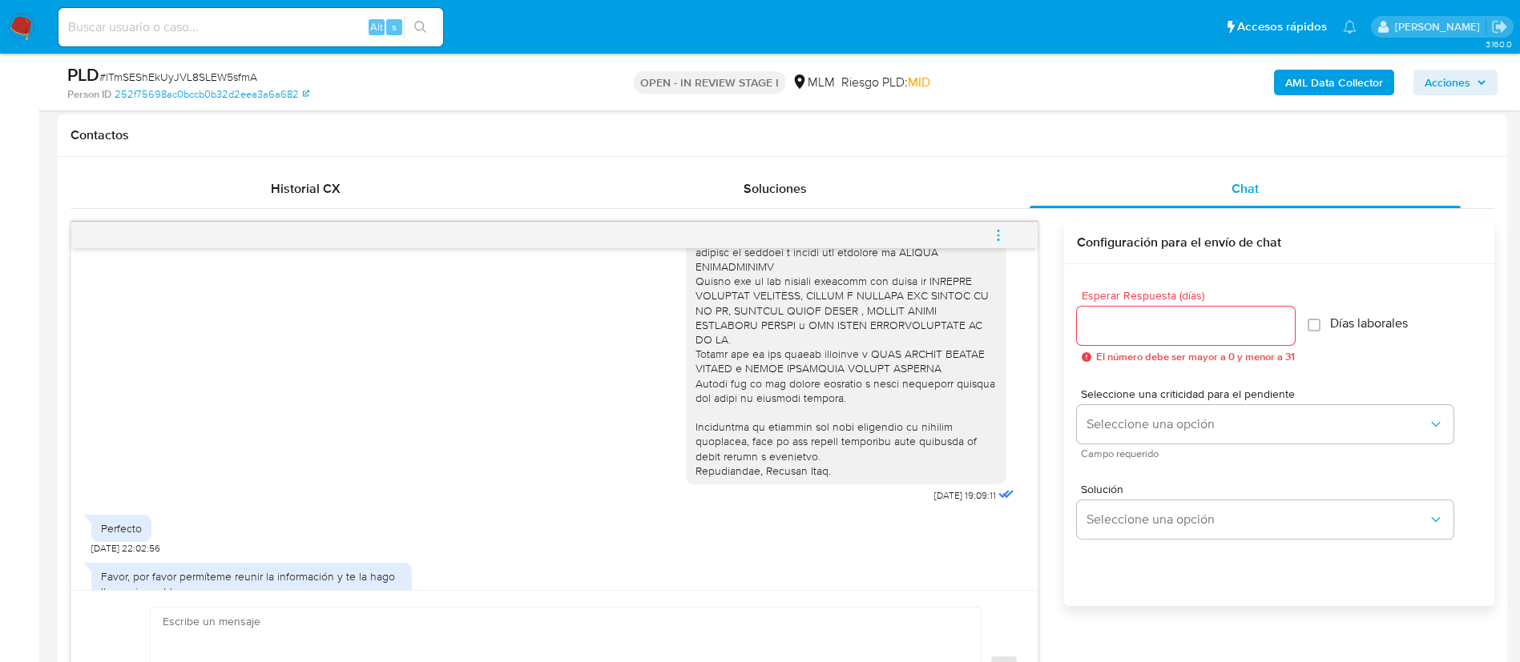
scroll to position [400, 0]
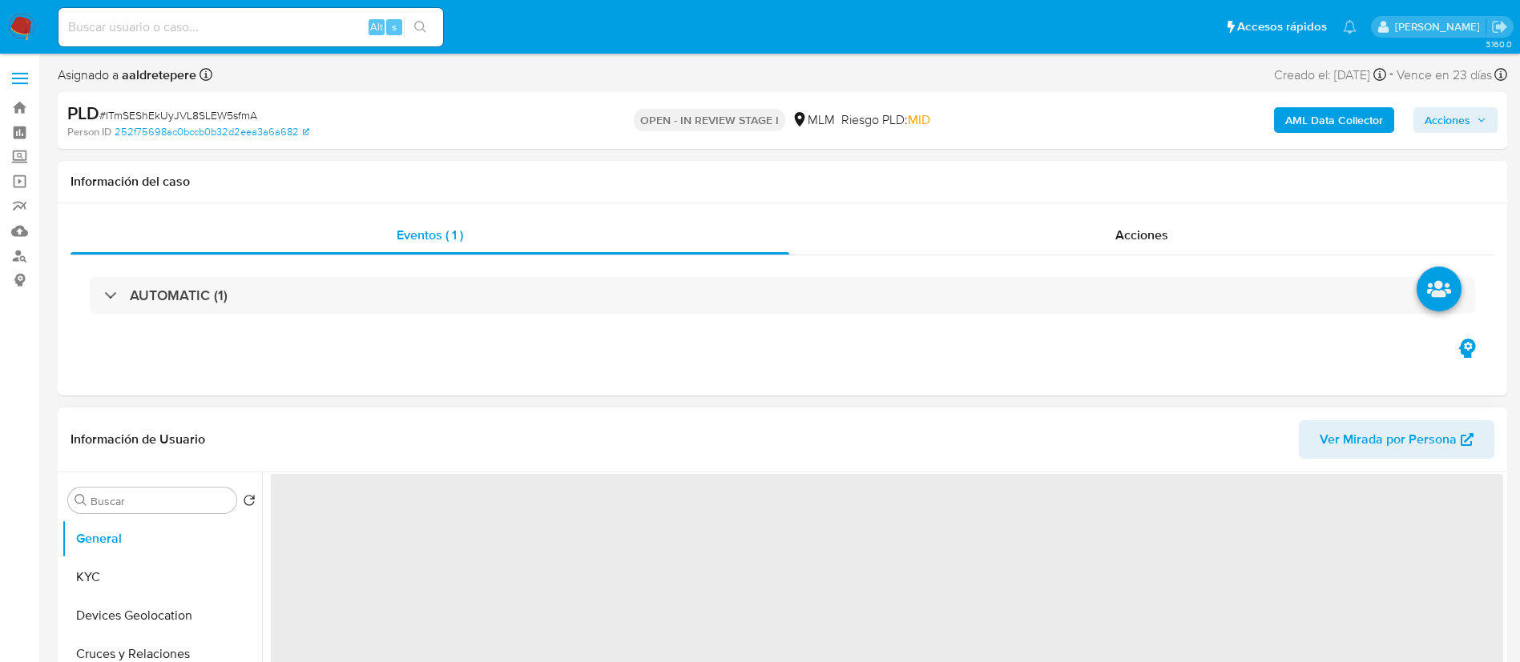
select select "10"
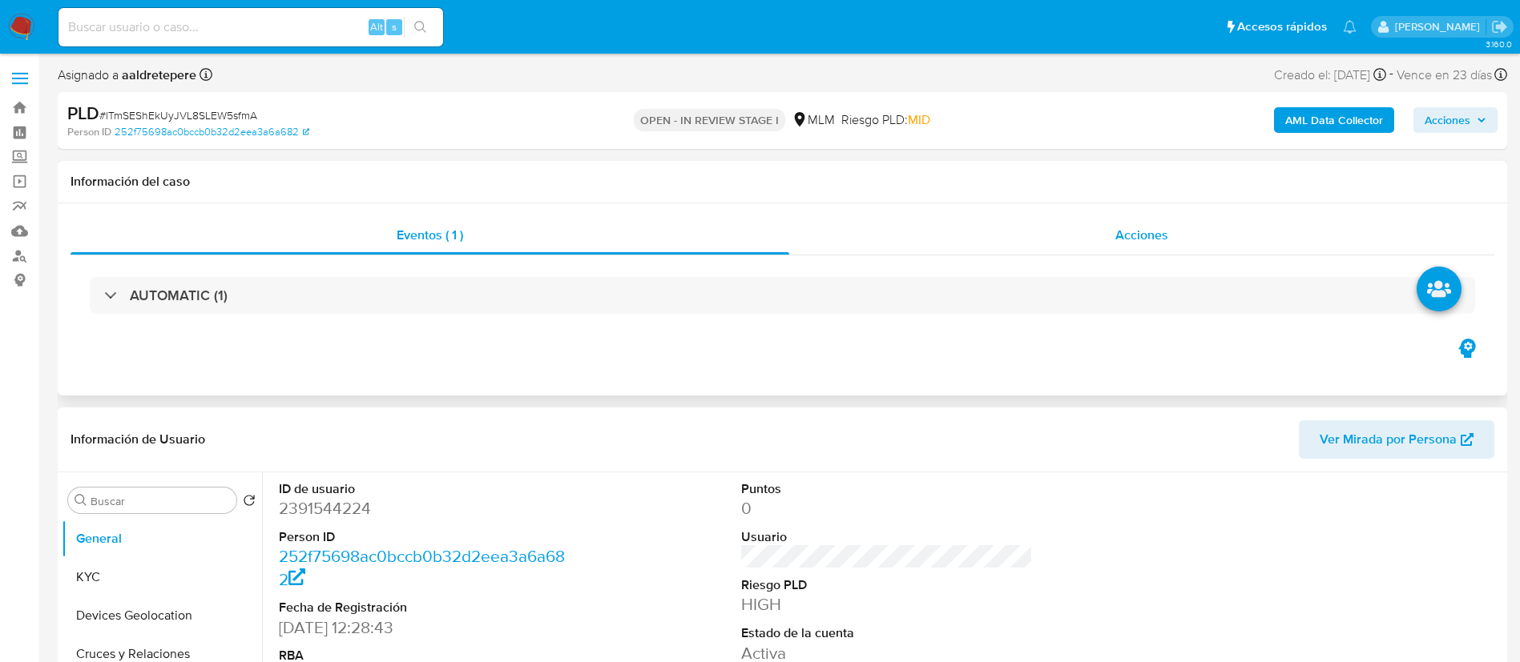
click at [1100, 227] on div "Acciones" at bounding box center [1141, 235] width 705 height 38
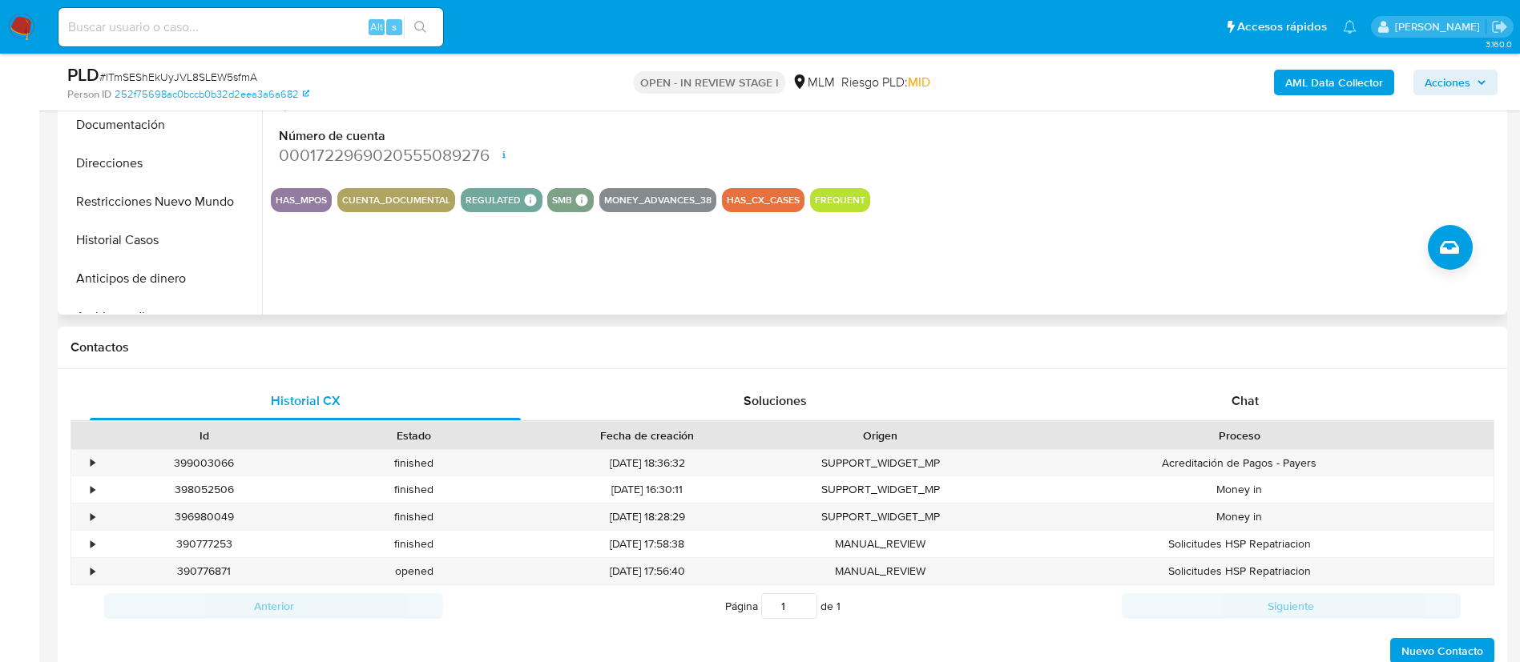
scroll to position [601, 0]
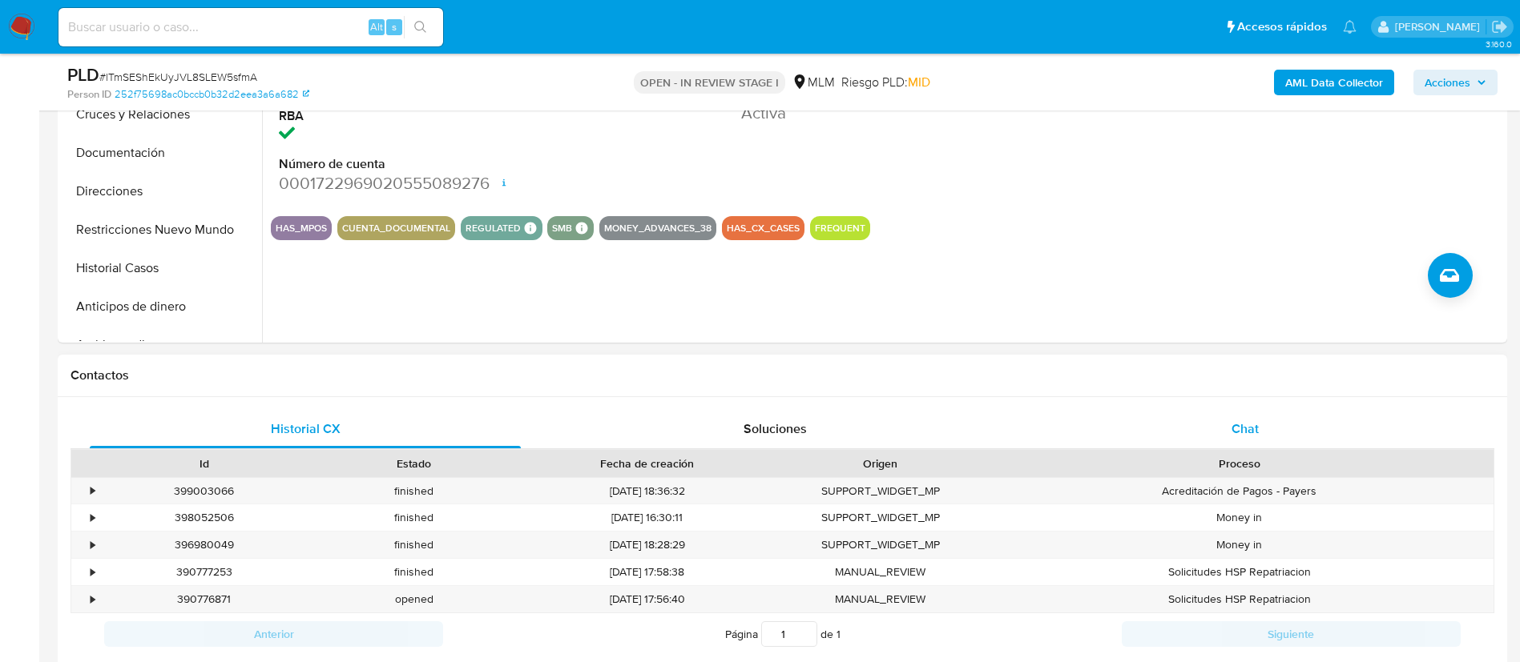
click at [1246, 415] on div "Chat" at bounding box center [1244, 429] width 431 height 38
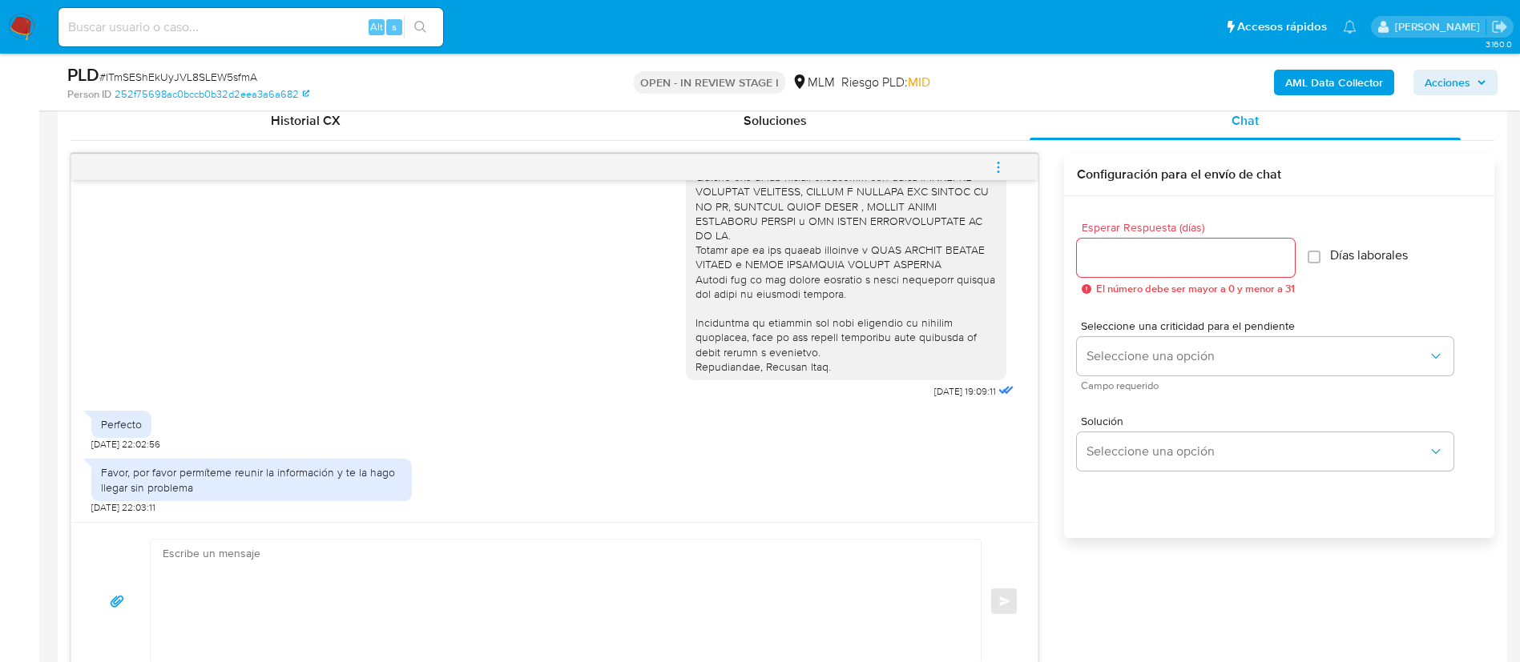
scroll to position [1081, 0]
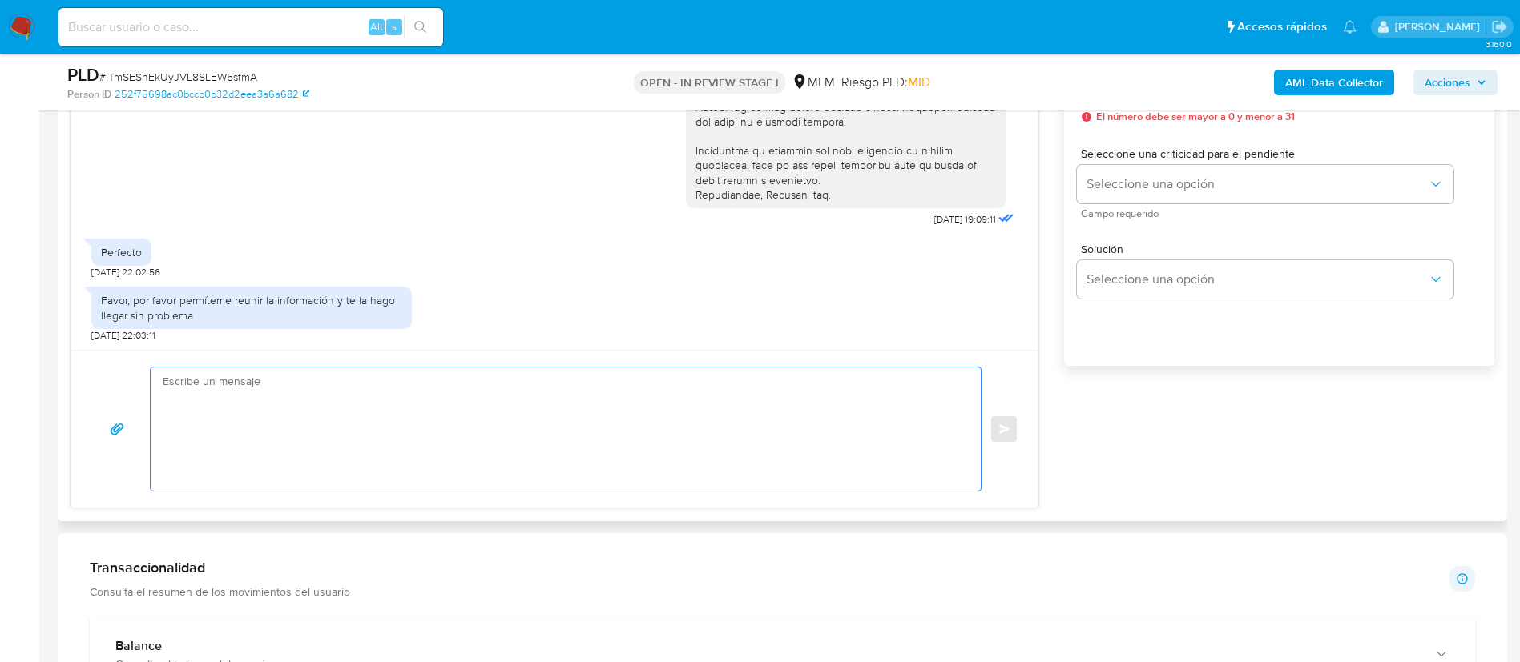
click at [807, 477] on textarea at bounding box center [562, 429] width 798 height 123
paste textarea "Muchas gracias por tus respuestas."
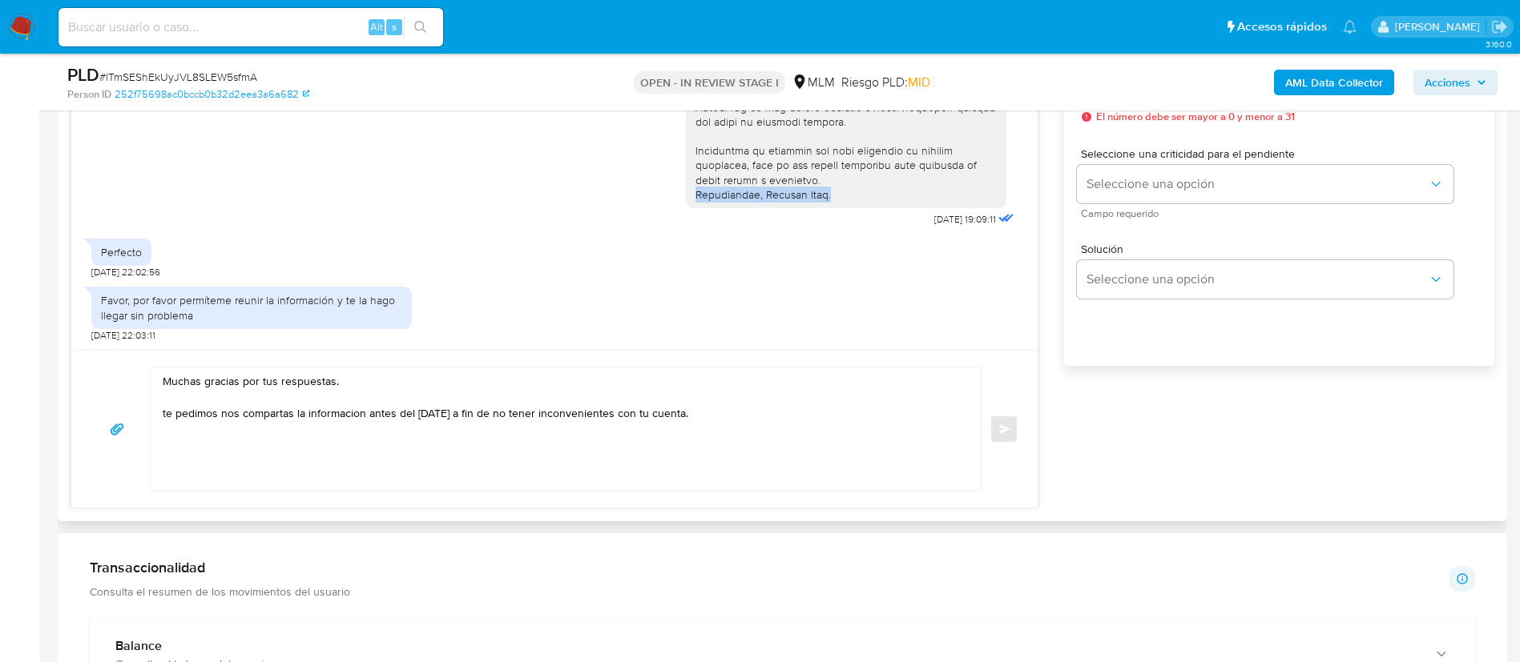
drag, startPoint x: 820, startPoint y: 197, endPoint x: 678, endPoint y: 195, distance: 141.8
copy div "Atentamente, Mercado Pago."
click at [190, 444] on textarea "Muchas gracias por tus respuestas. te pedimos nos compartas la informacion ante…" at bounding box center [562, 429] width 798 height 123
paste textarea "Atentamente, Mercado Pago."
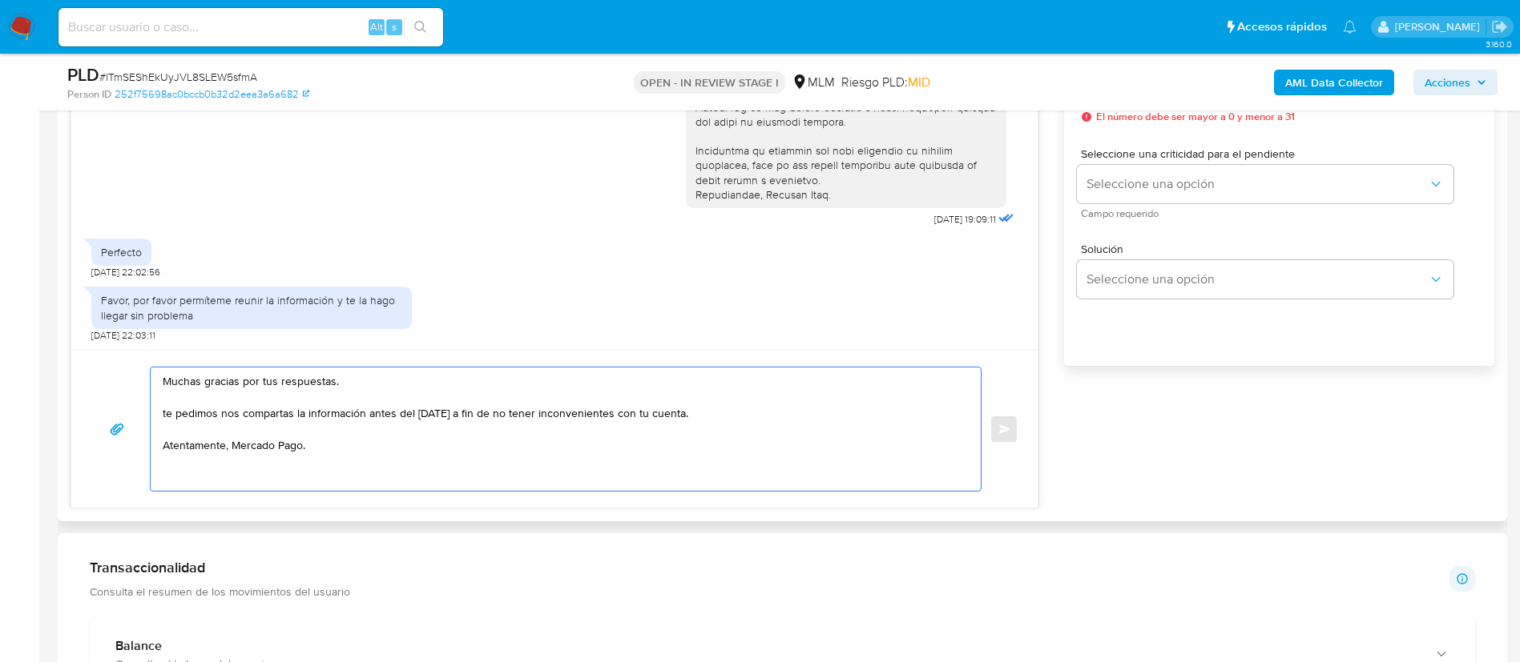
click at [496, 462] on textarea "Muchas gracias por tus respuestas. te pedimos nos compartas la información ante…" at bounding box center [562, 429] width 798 height 123
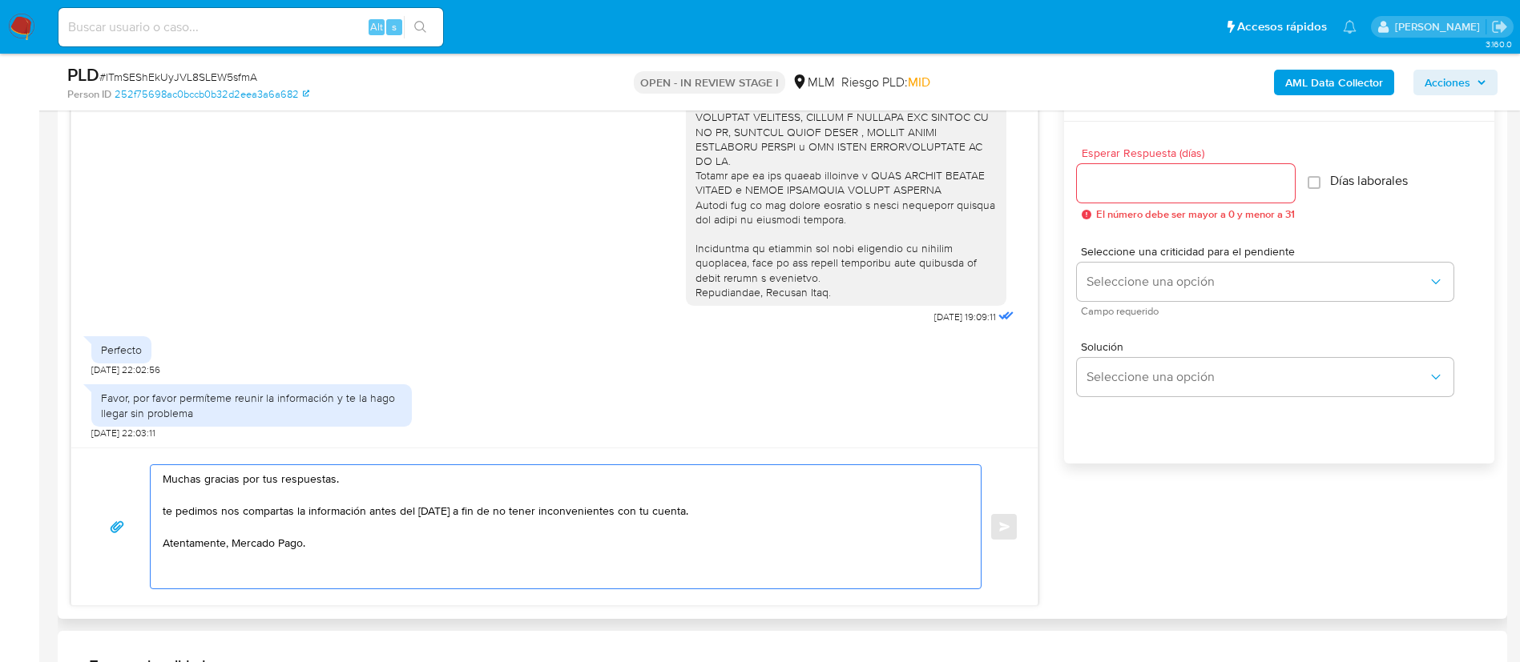
scroll to position [961, 0]
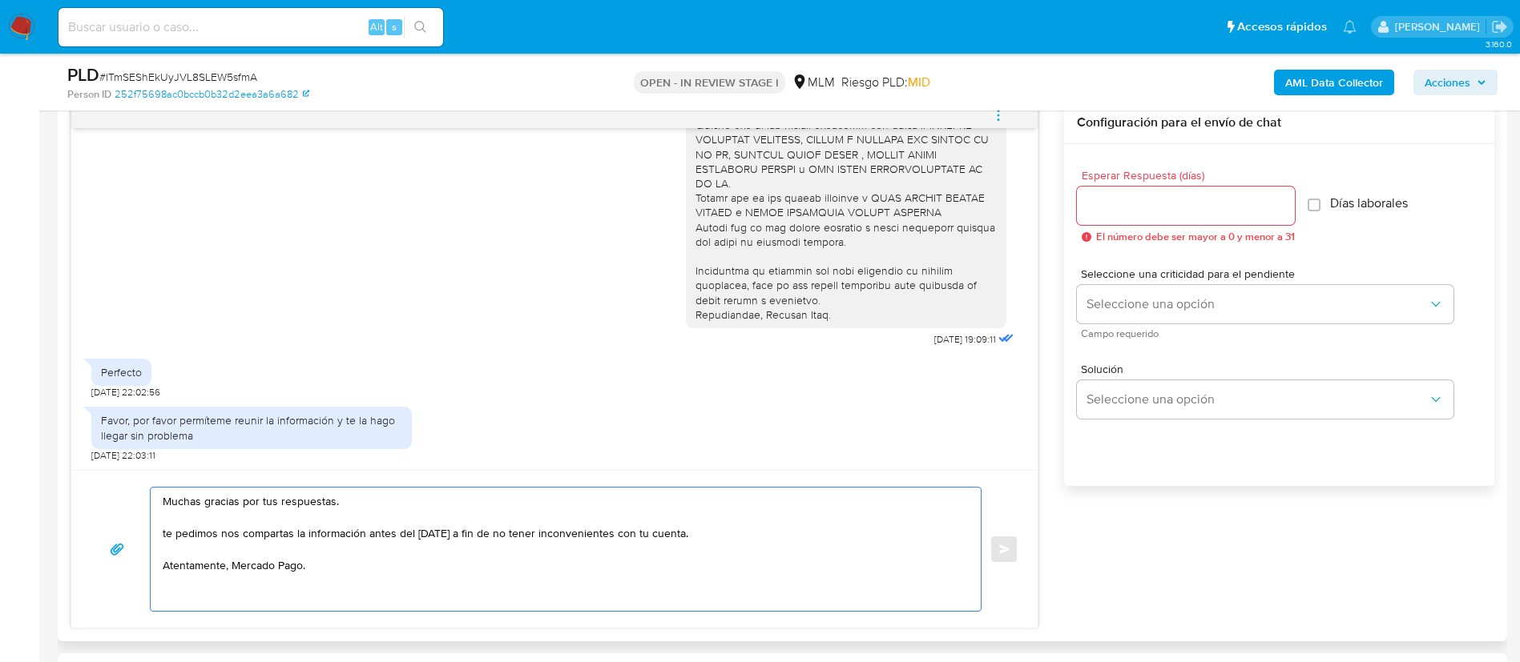
type textarea "Muchas gracias por tus respuestas. te pedimos nos compartas la información ante…"
click at [1124, 219] on div at bounding box center [1186, 206] width 218 height 38
click at [1124, 211] on input "Esperar Respuesta (días)" at bounding box center [1186, 205] width 218 height 21
type input "2"
type input "4"
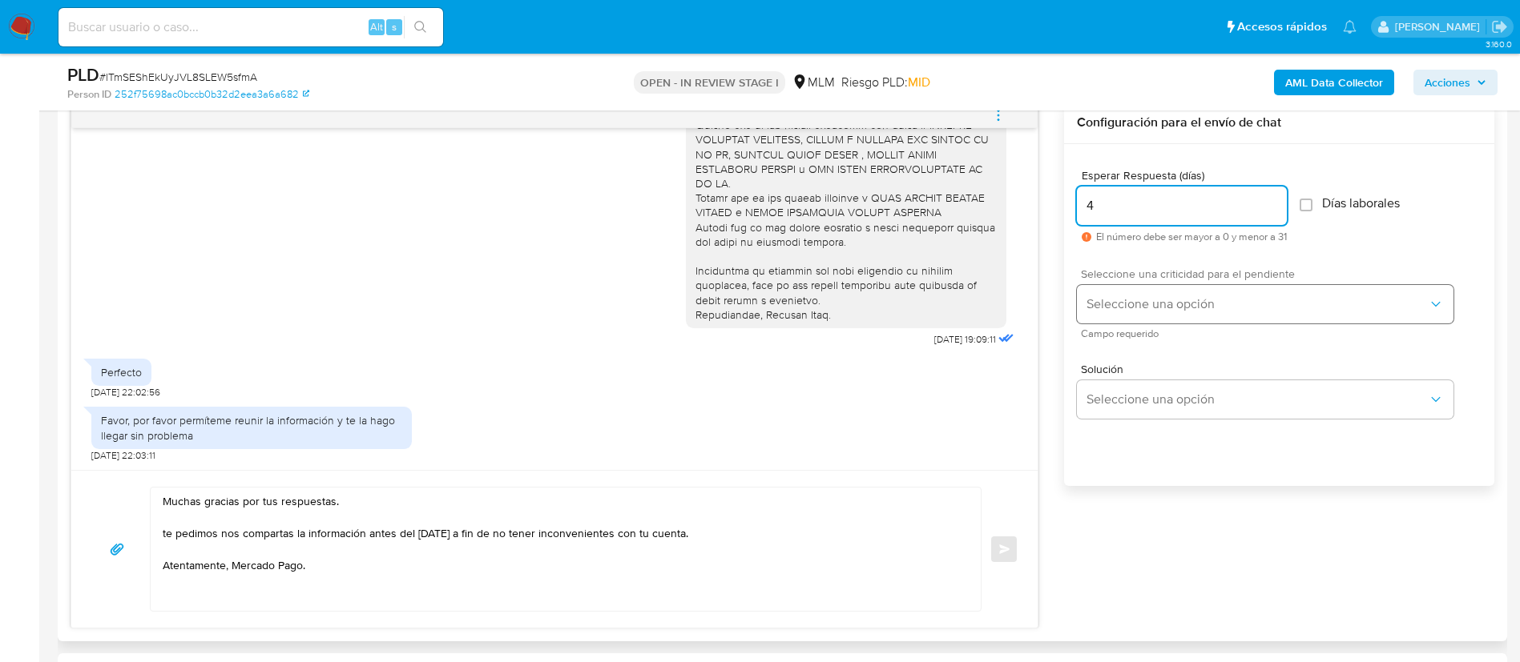
type input "4"
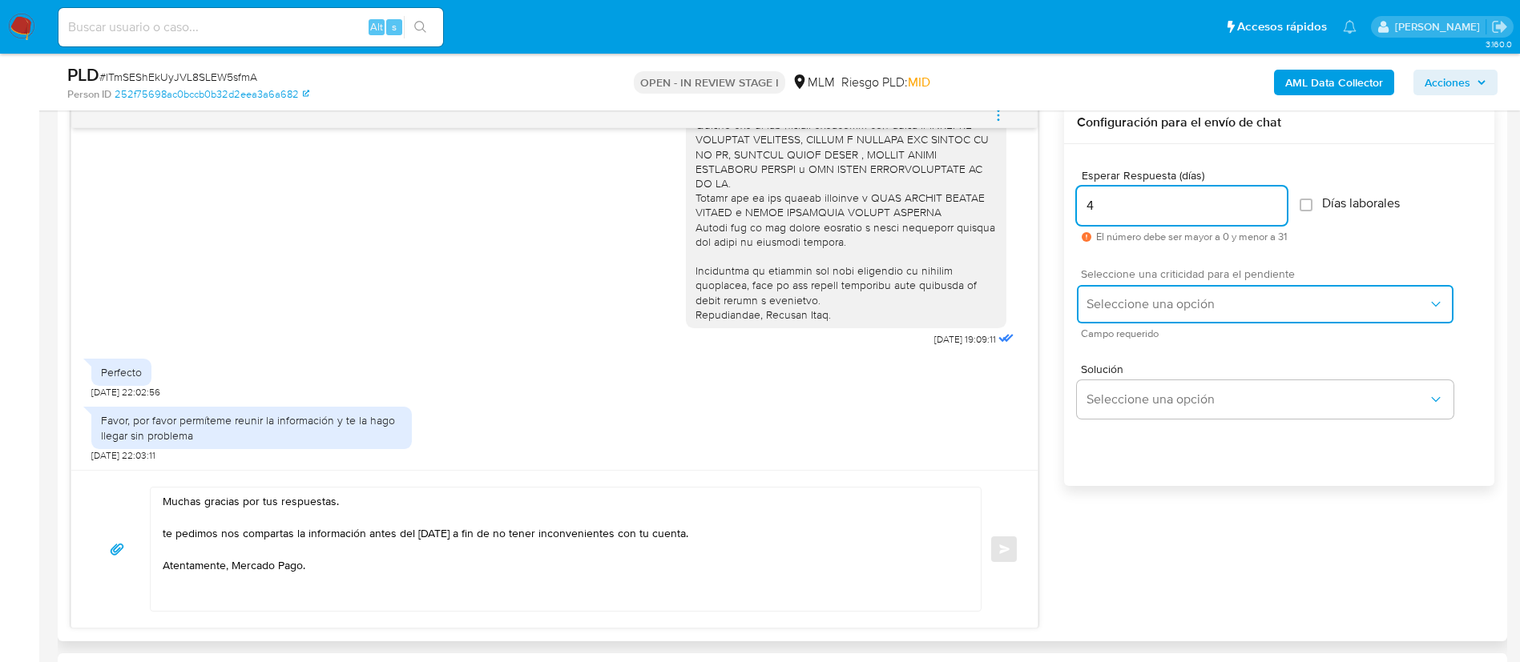
click at [1193, 305] on span "Seleccione una opción" at bounding box center [1256, 304] width 341 height 16
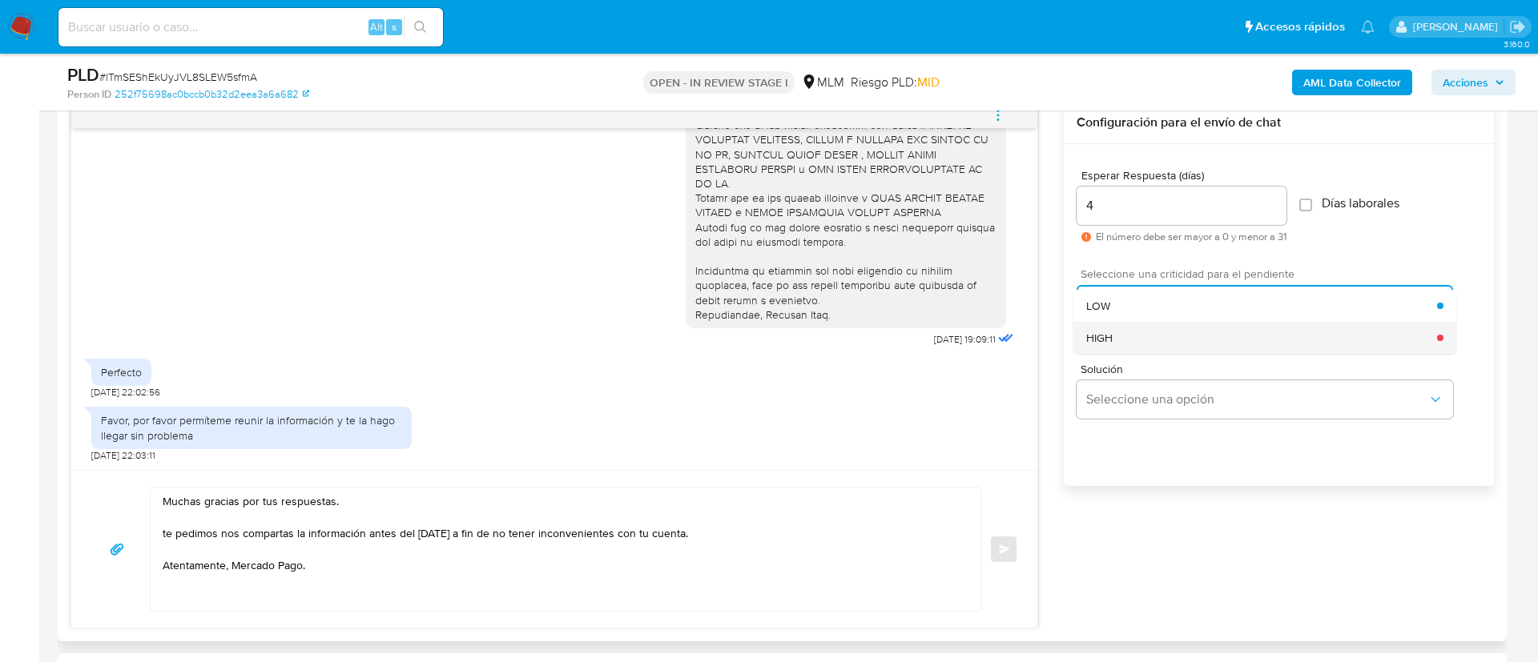
click at [1141, 340] on div "HIGH" at bounding box center [1261, 338] width 351 height 32
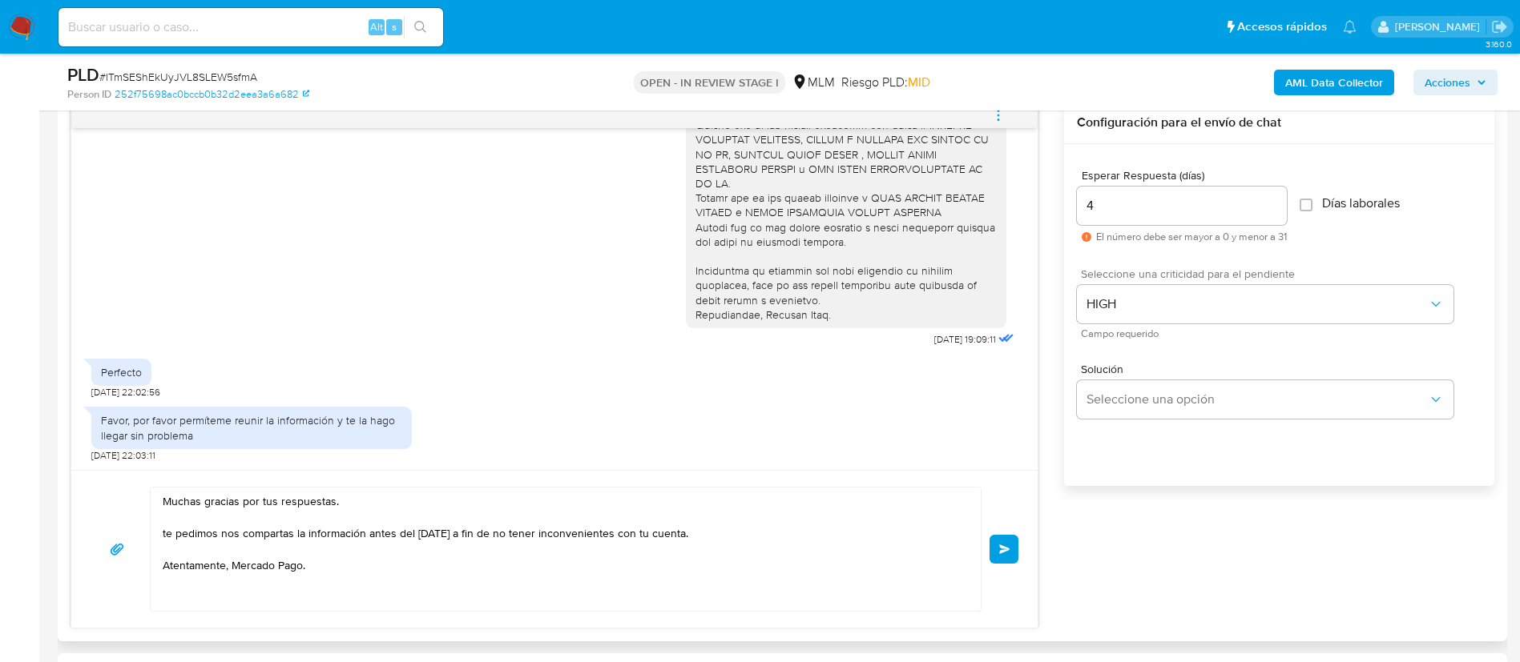
drag, startPoint x: 1012, startPoint y: 549, endPoint x: 1000, endPoint y: 529, distance: 23.0
click at [1010, 550] on button "Enviar" at bounding box center [1003, 549] width 29 height 29
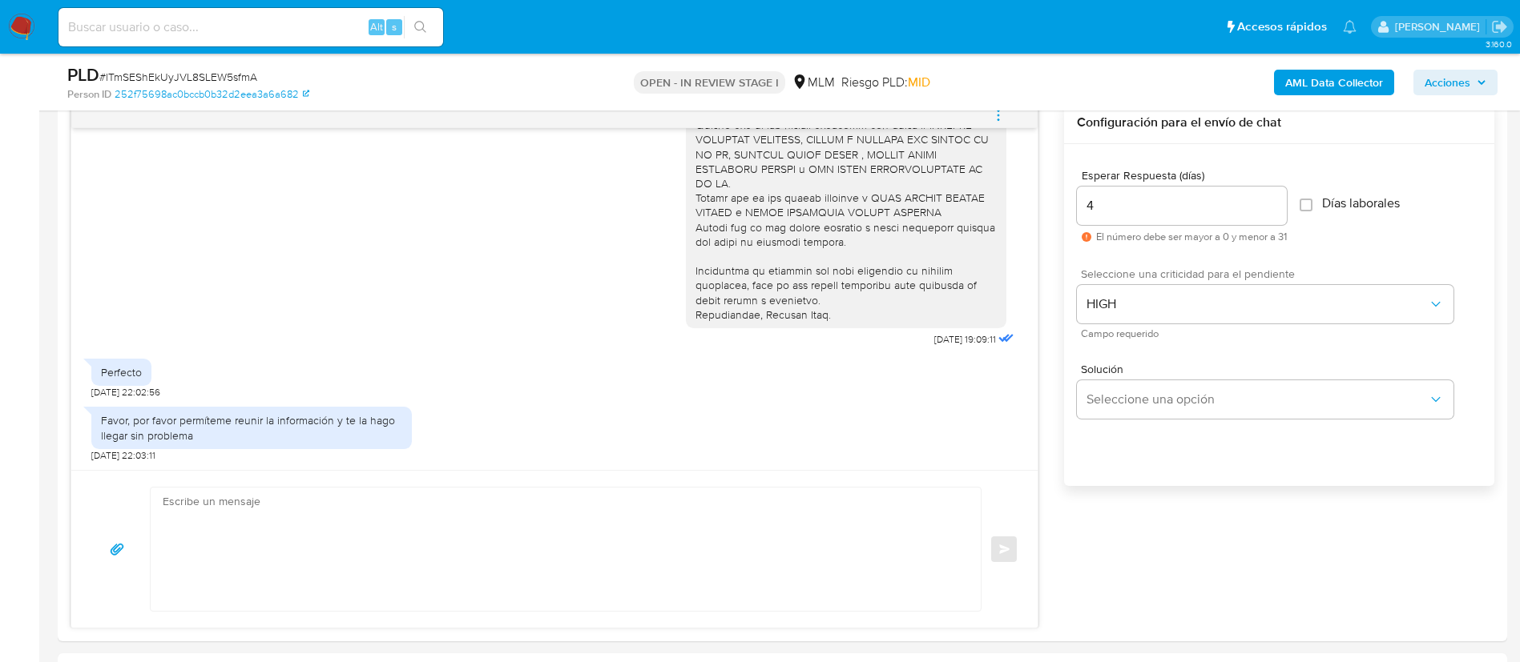
scroll to position [534, 0]
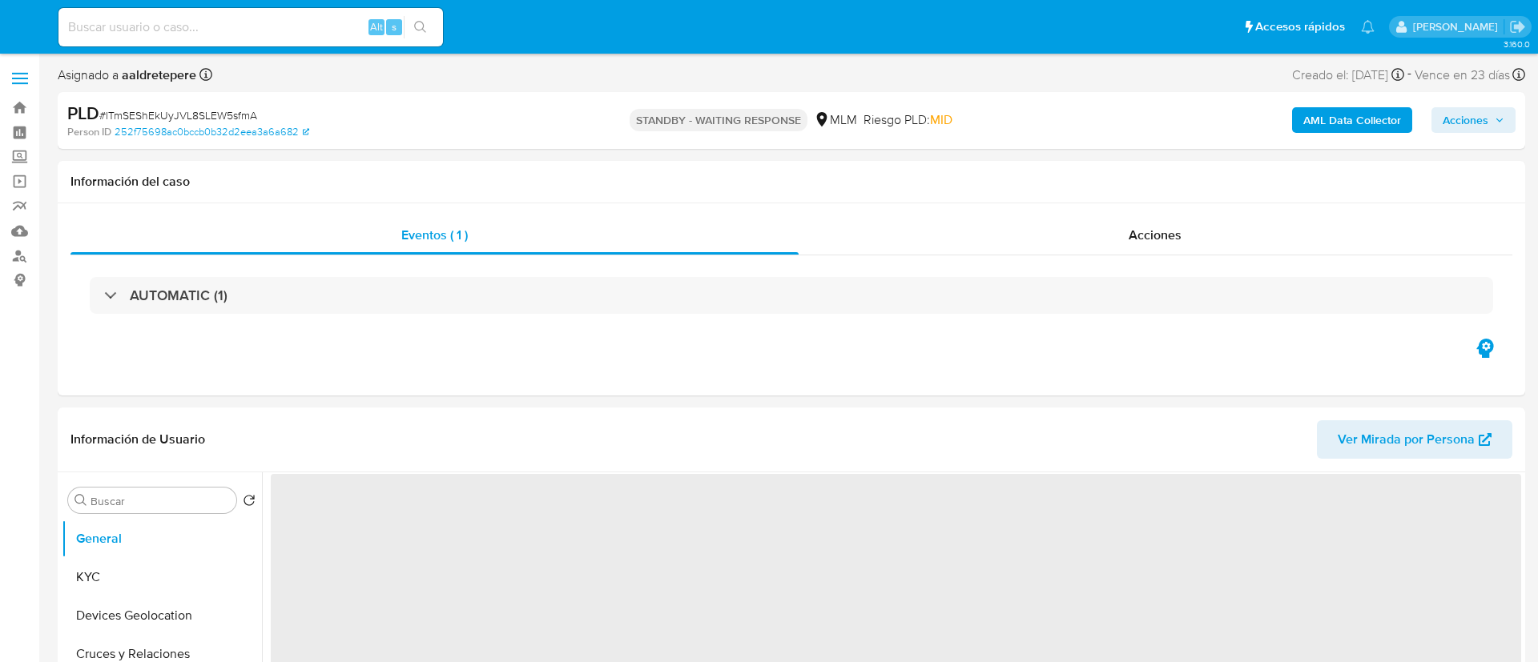
select select "10"
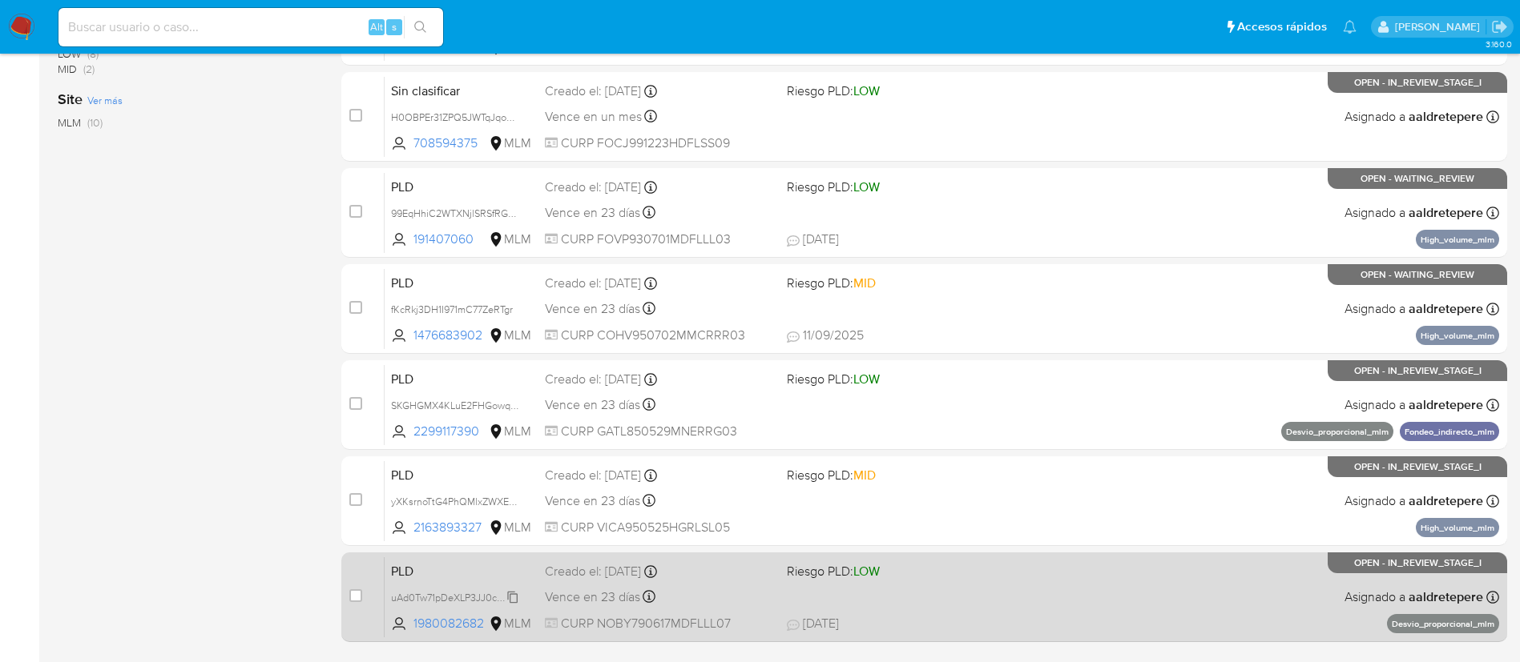
scroll to position [660, 0]
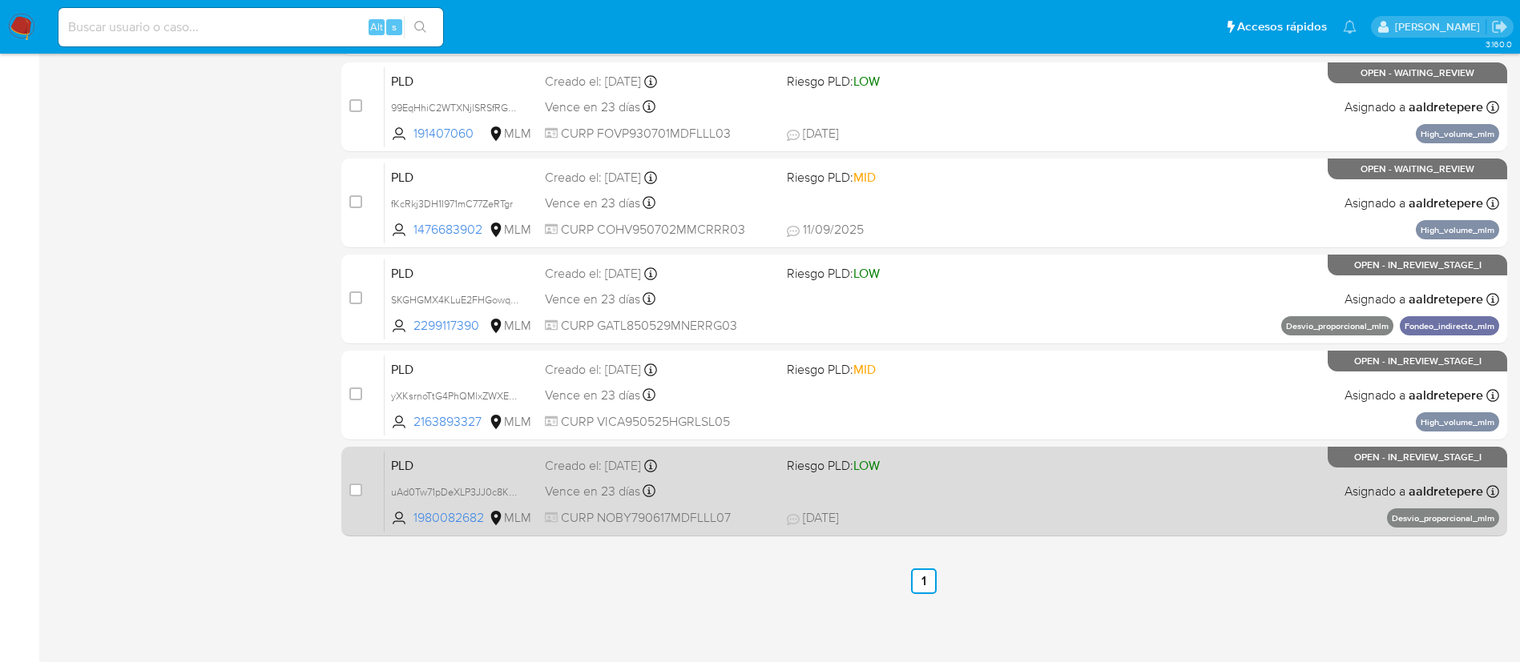
click at [352, 482] on div "case-item-checkbox" at bounding box center [355, 490] width 13 height 16
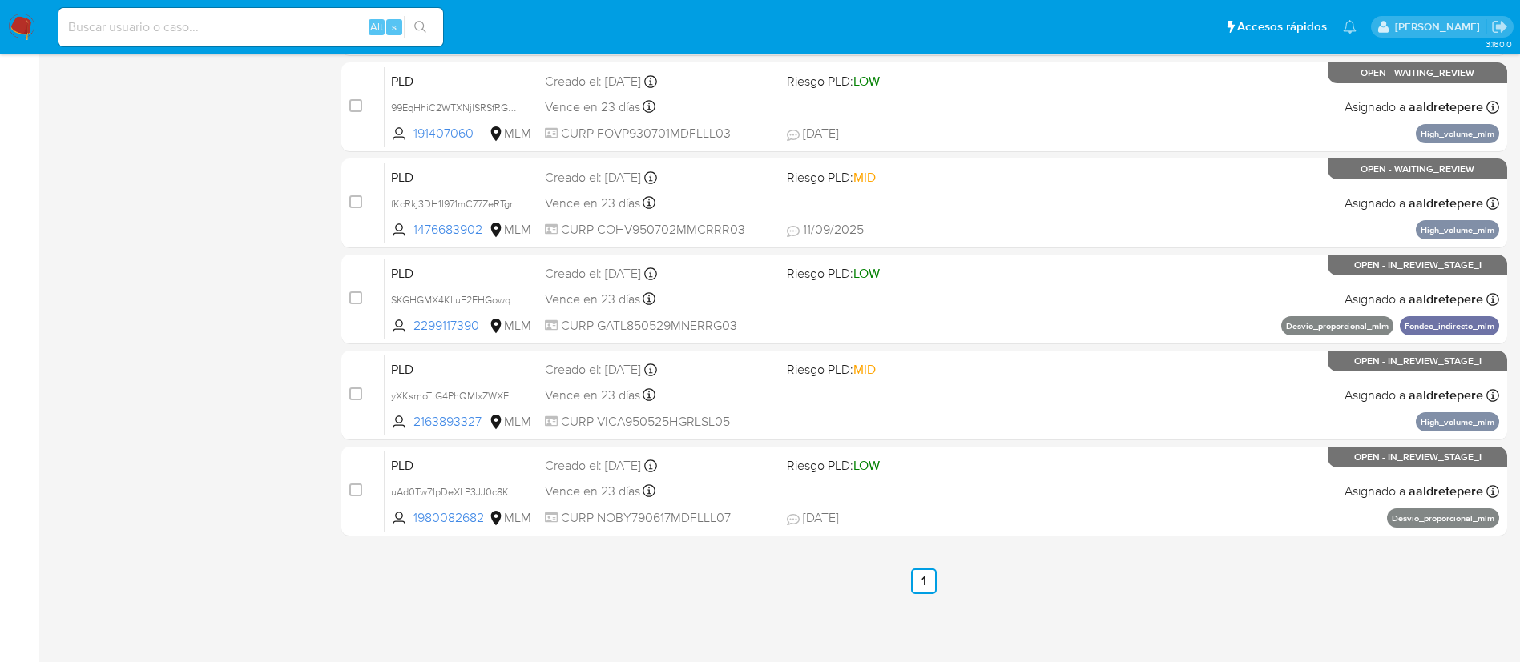
drag, startPoint x: 355, startPoint y: 495, endPoint x: 335, endPoint y: 485, distance: 22.6
click at [354, 494] on input "checkbox" at bounding box center [355, 490] width 13 height 13
checkbox input "true"
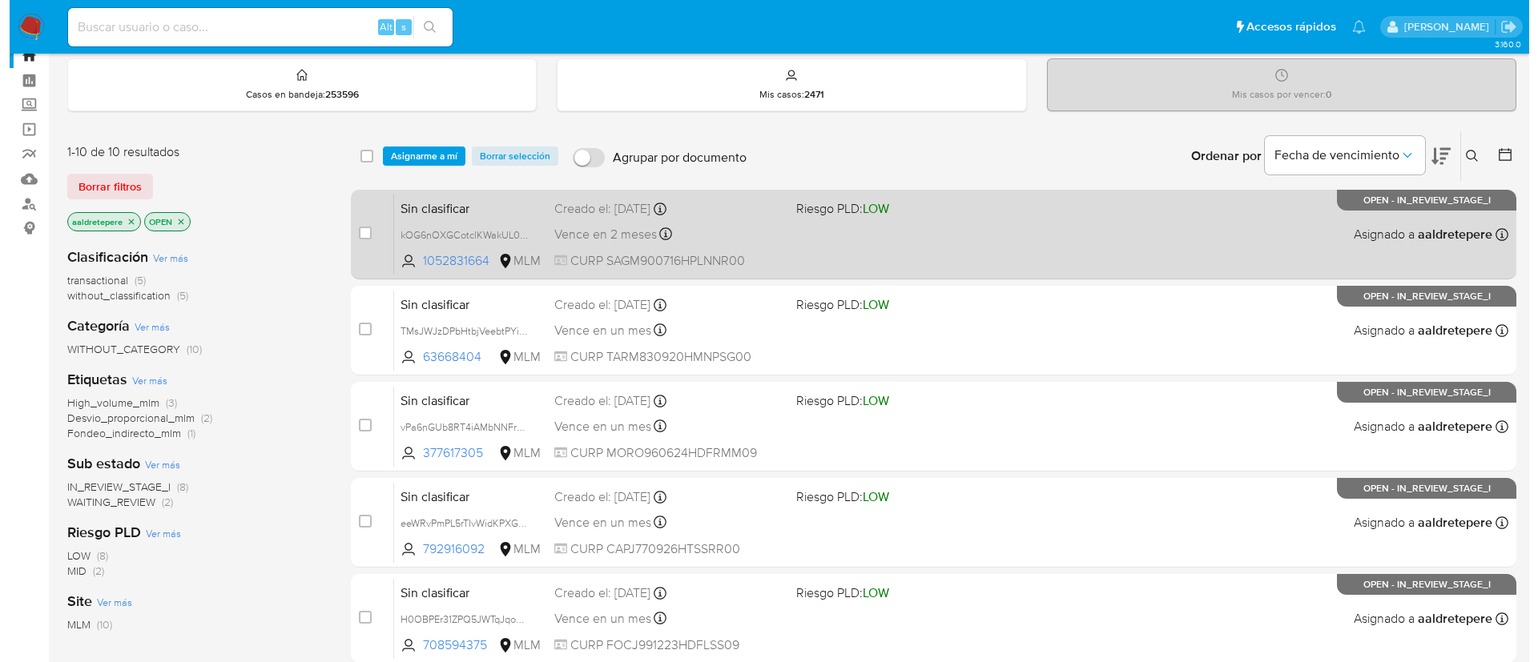
scroll to position [0, 0]
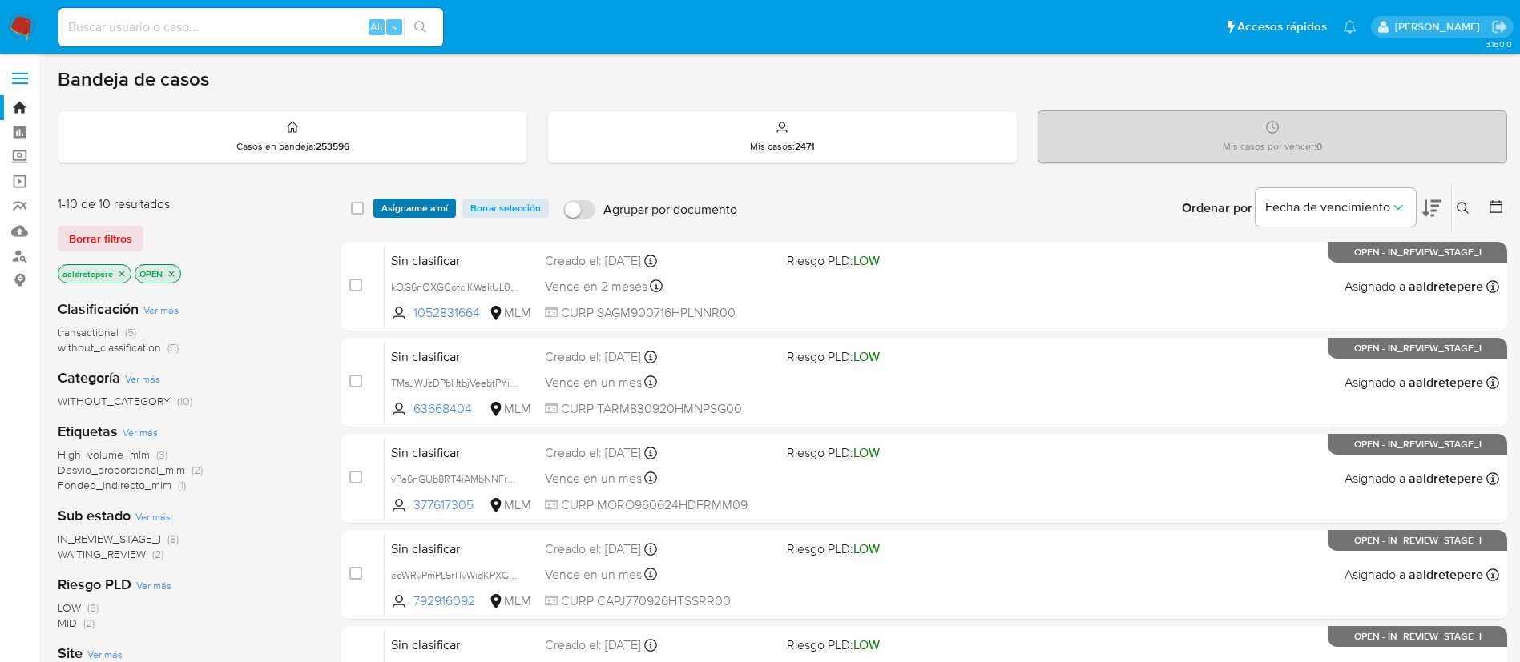
click at [417, 209] on span "Asignarme a mí" at bounding box center [414, 208] width 66 height 16
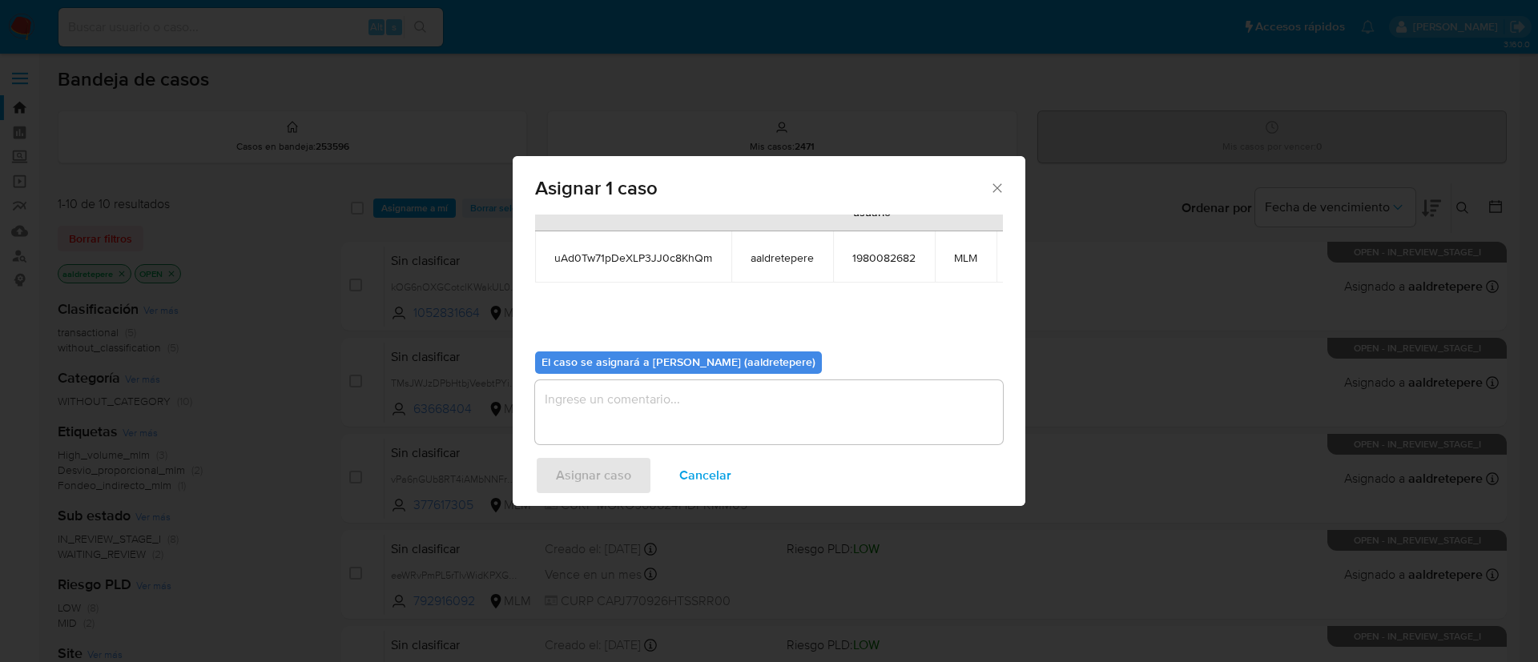
scroll to position [102, 0]
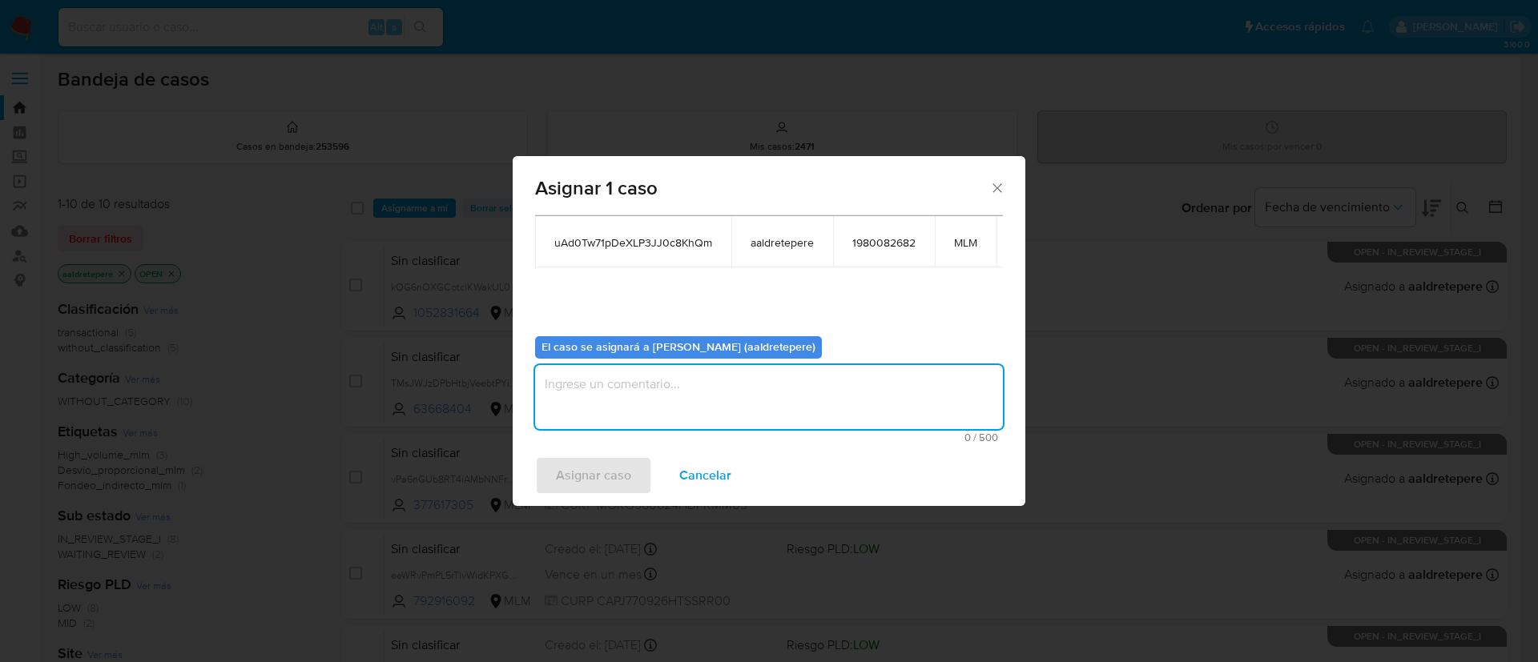
click at [597, 394] on textarea "assign-modal" at bounding box center [769, 397] width 468 height 64
click at [592, 468] on span "Asignar caso" at bounding box center [593, 475] width 75 height 35
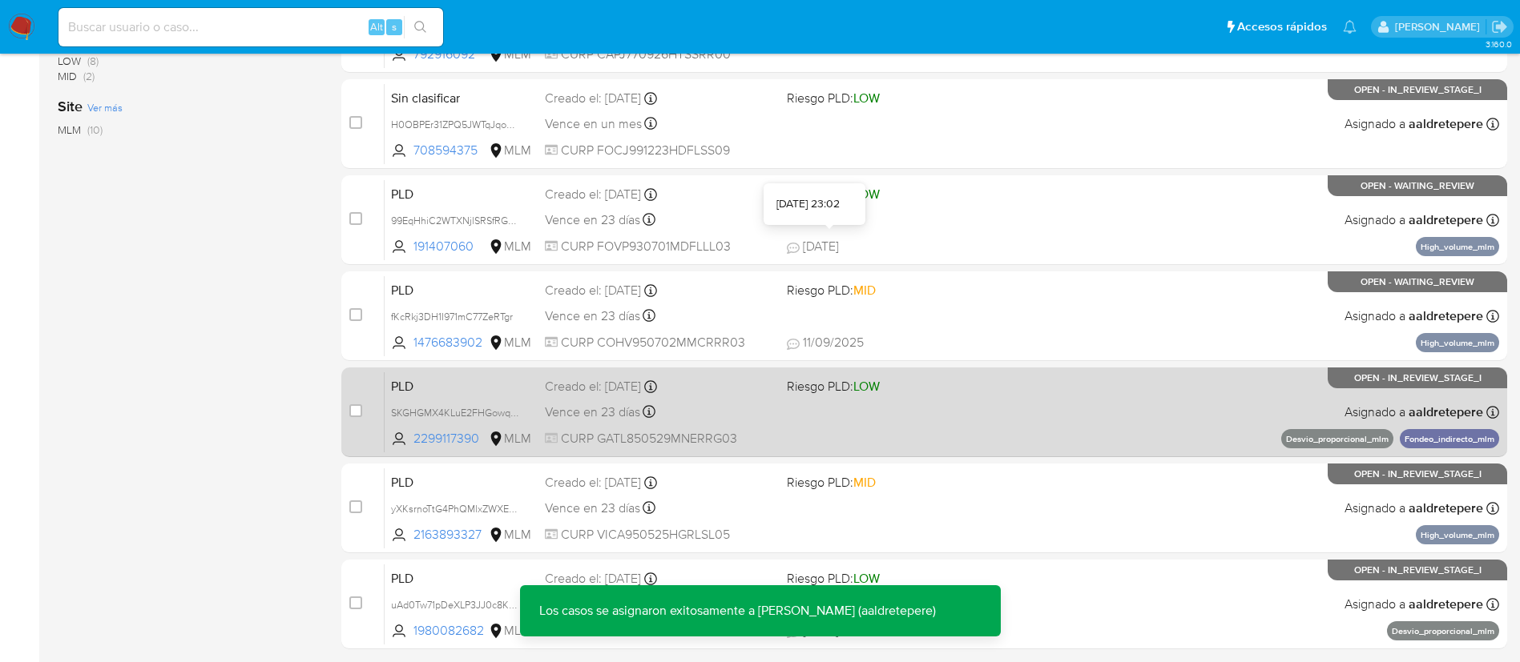
scroll to position [660, 0]
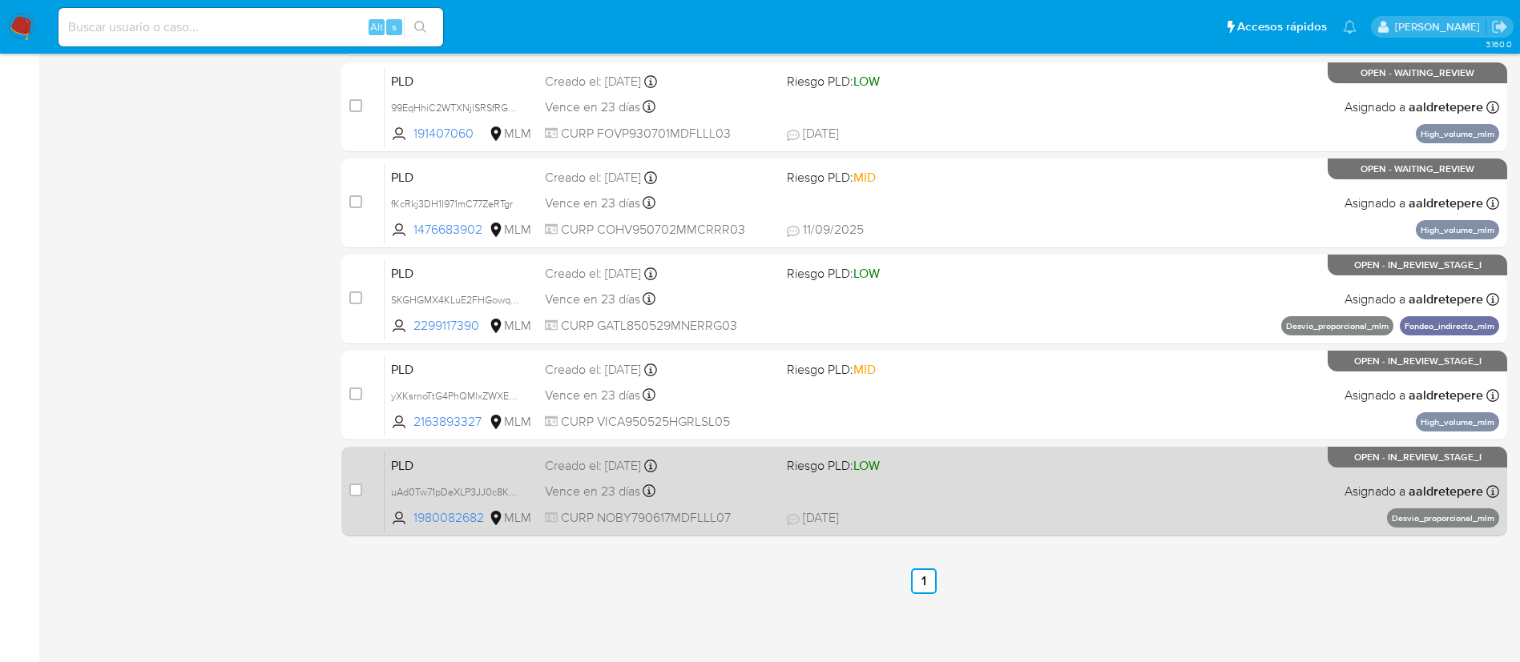
click at [986, 497] on div "PLD uAd0Tw71pDeXLP3JJ0c8KhQm 1980082682 MLM Riesgo PLD: LOW Creado el: [DATE] C…" at bounding box center [941, 491] width 1114 height 81
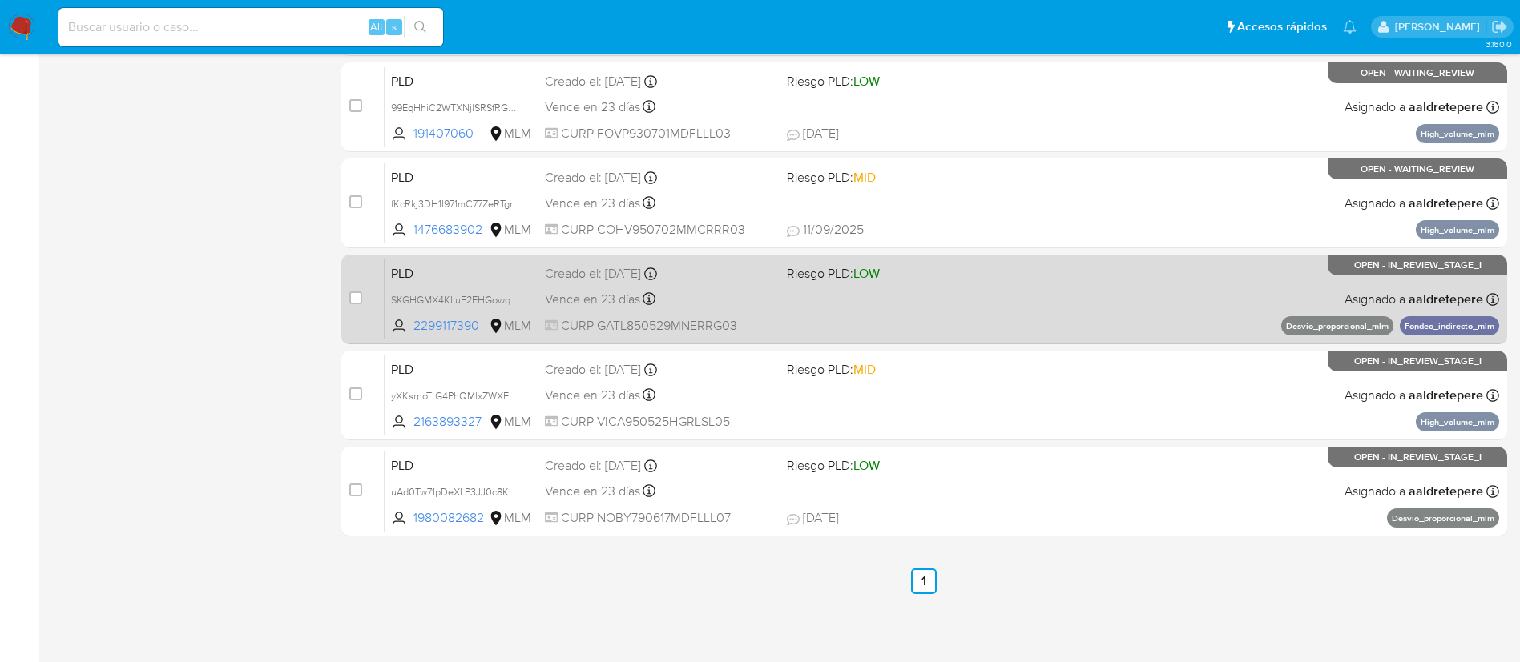
scroll to position [420, 0]
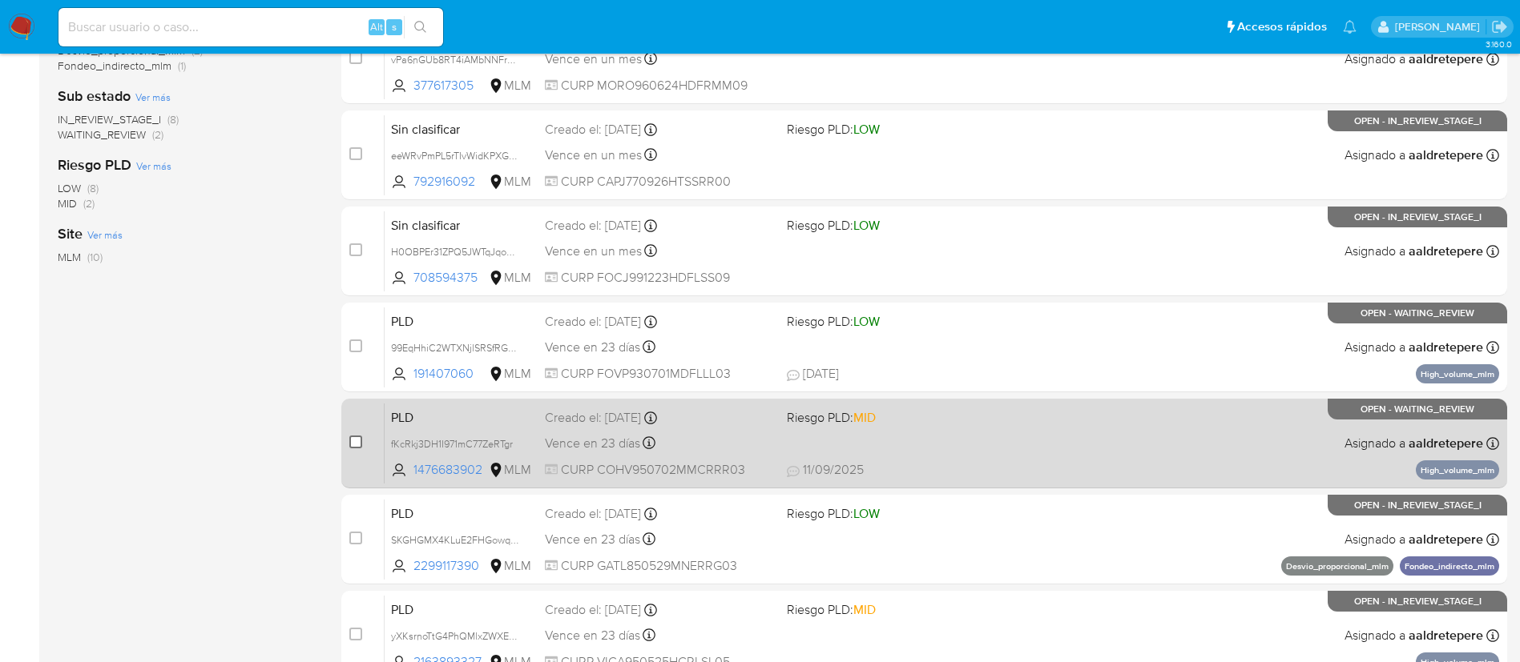
click at [356, 442] on input "checkbox" at bounding box center [355, 442] width 13 height 13
checkbox input "true"
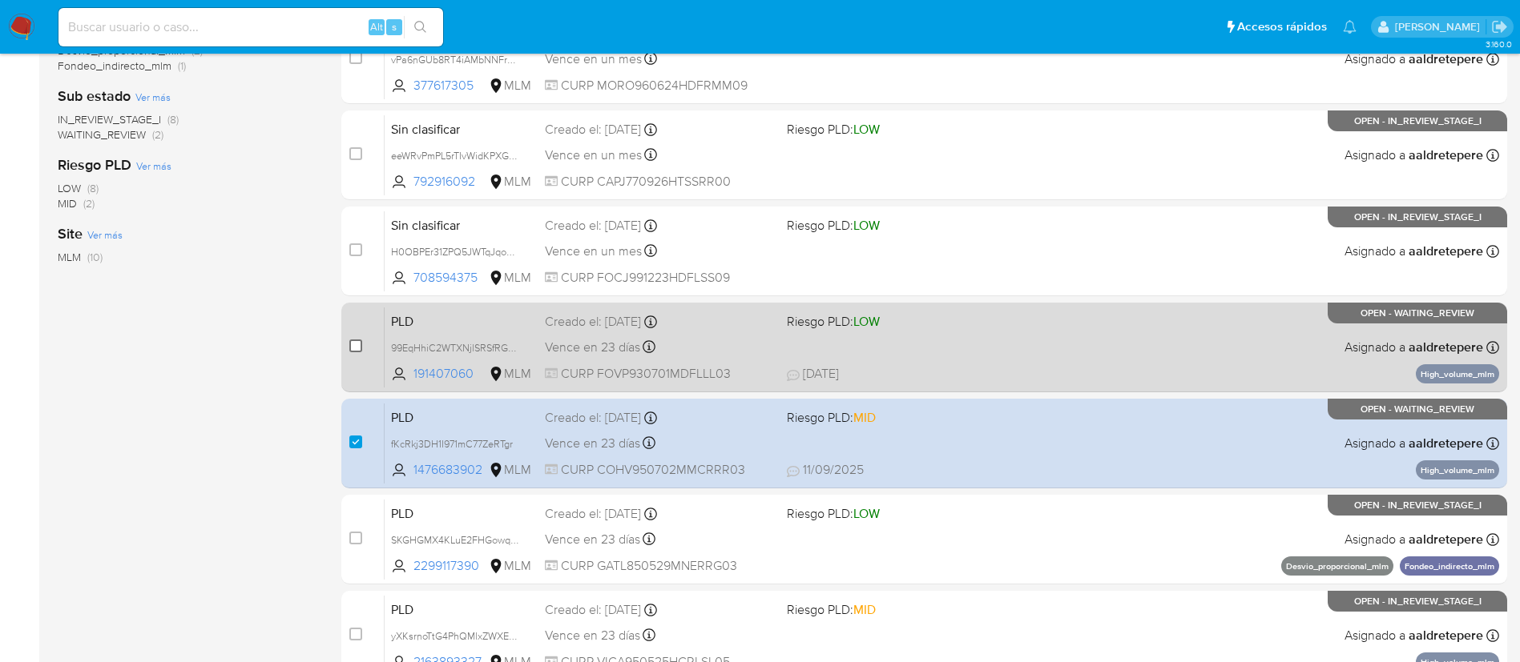
click at [356, 345] on input "checkbox" at bounding box center [355, 346] width 13 height 13
checkbox input "true"
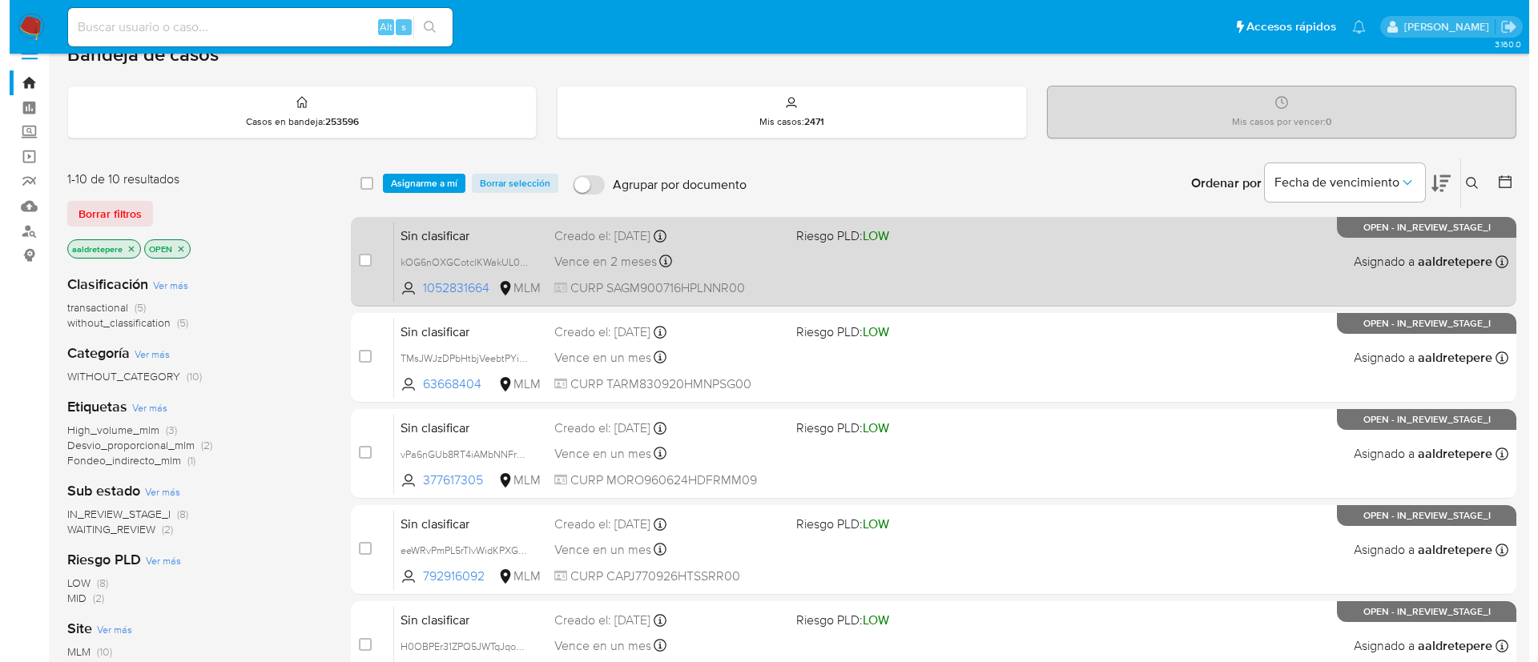
scroll to position [0, 0]
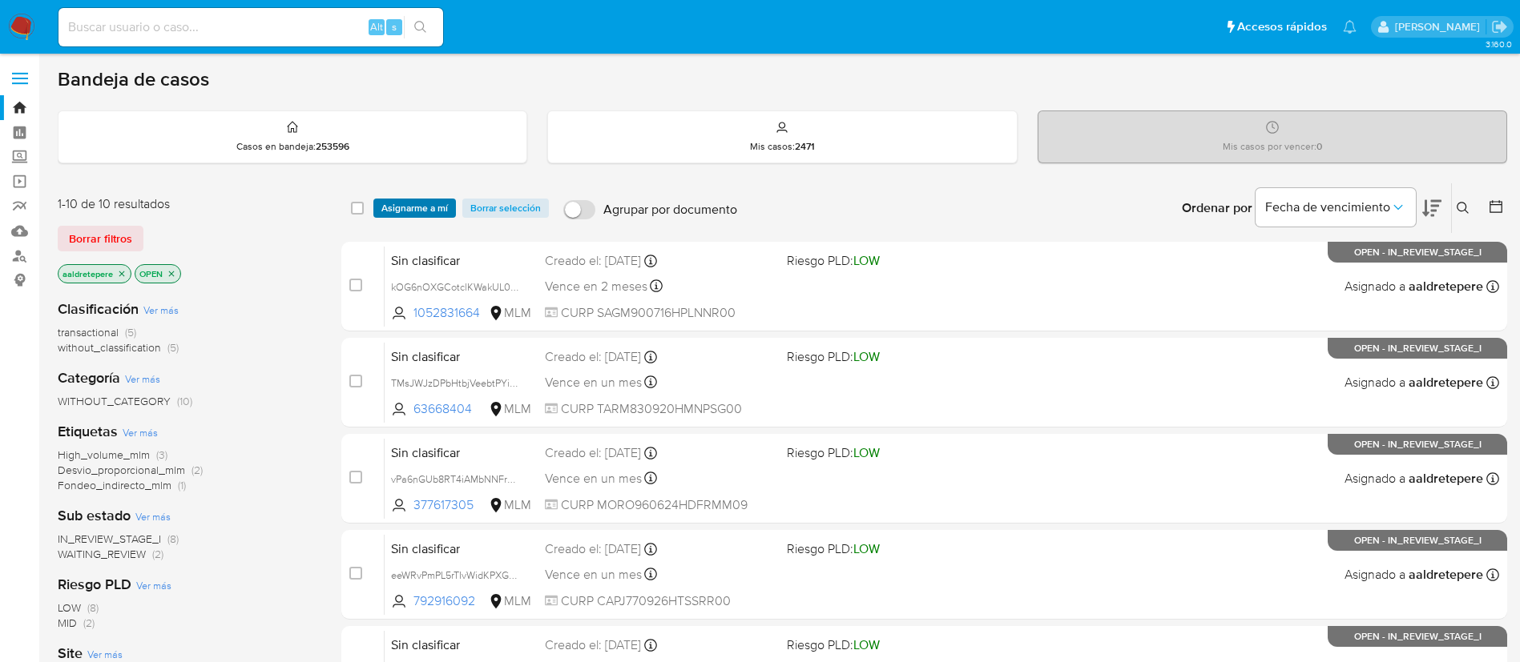
click at [425, 210] on span "Asignarme a mí" at bounding box center [414, 208] width 66 height 16
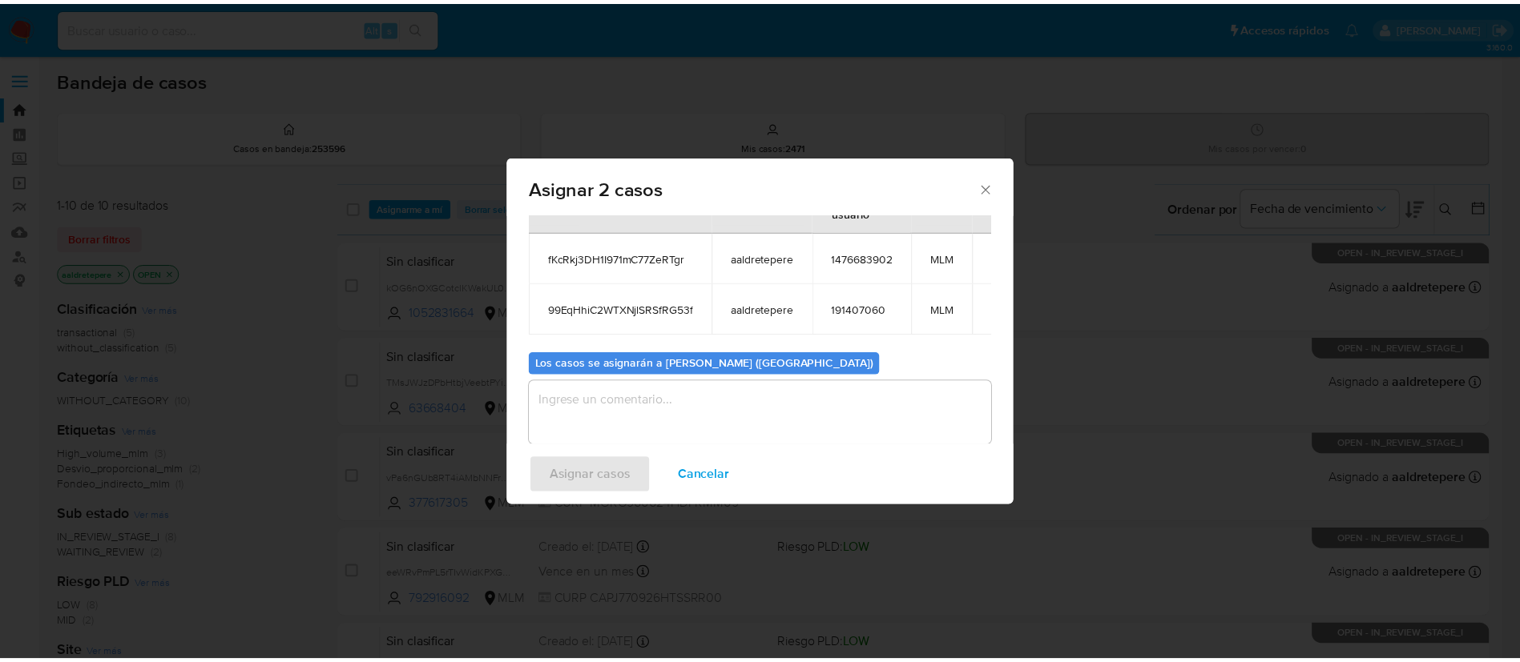
scroll to position [97, 0]
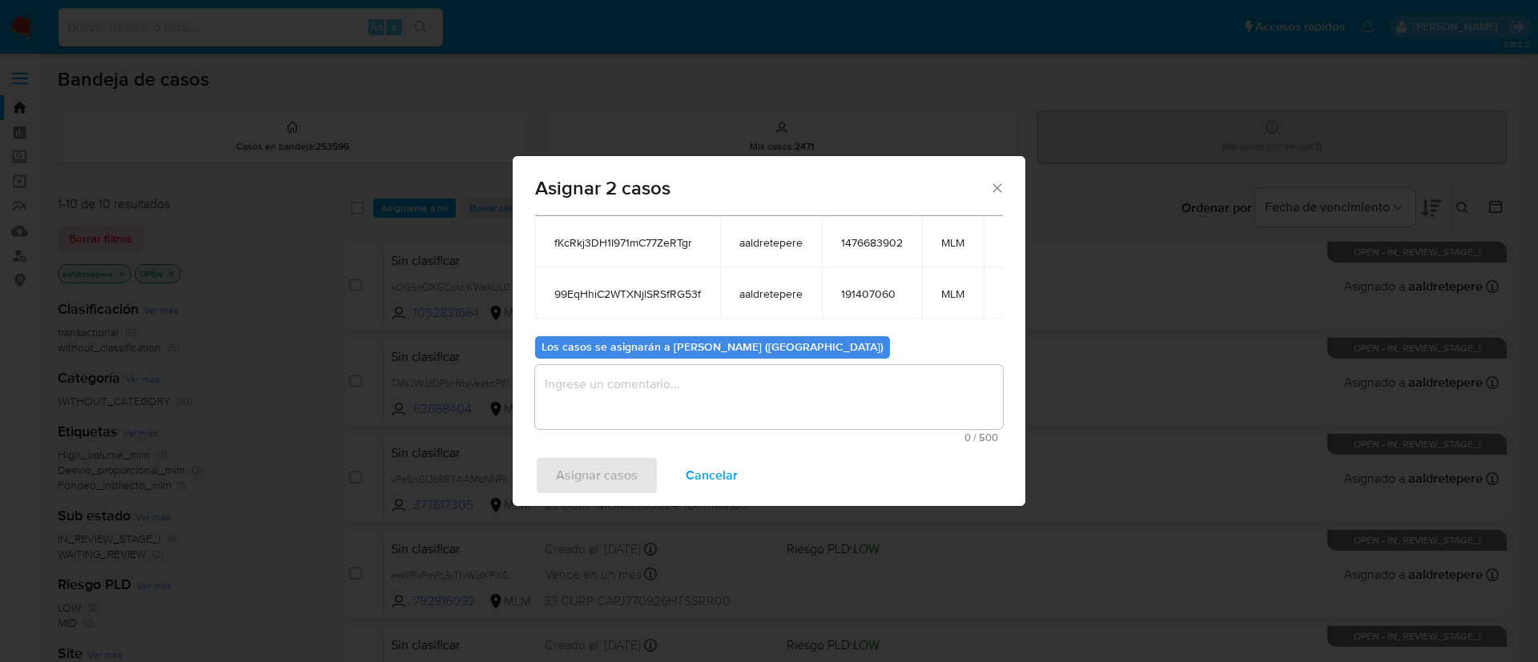
click at [704, 408] on textarea "assign-modal" at bounding box center [769, 397] width 468 height 64
click at [591, 478] on span "Asignar casos" at bounding box center [597, 475] width 82 height 35
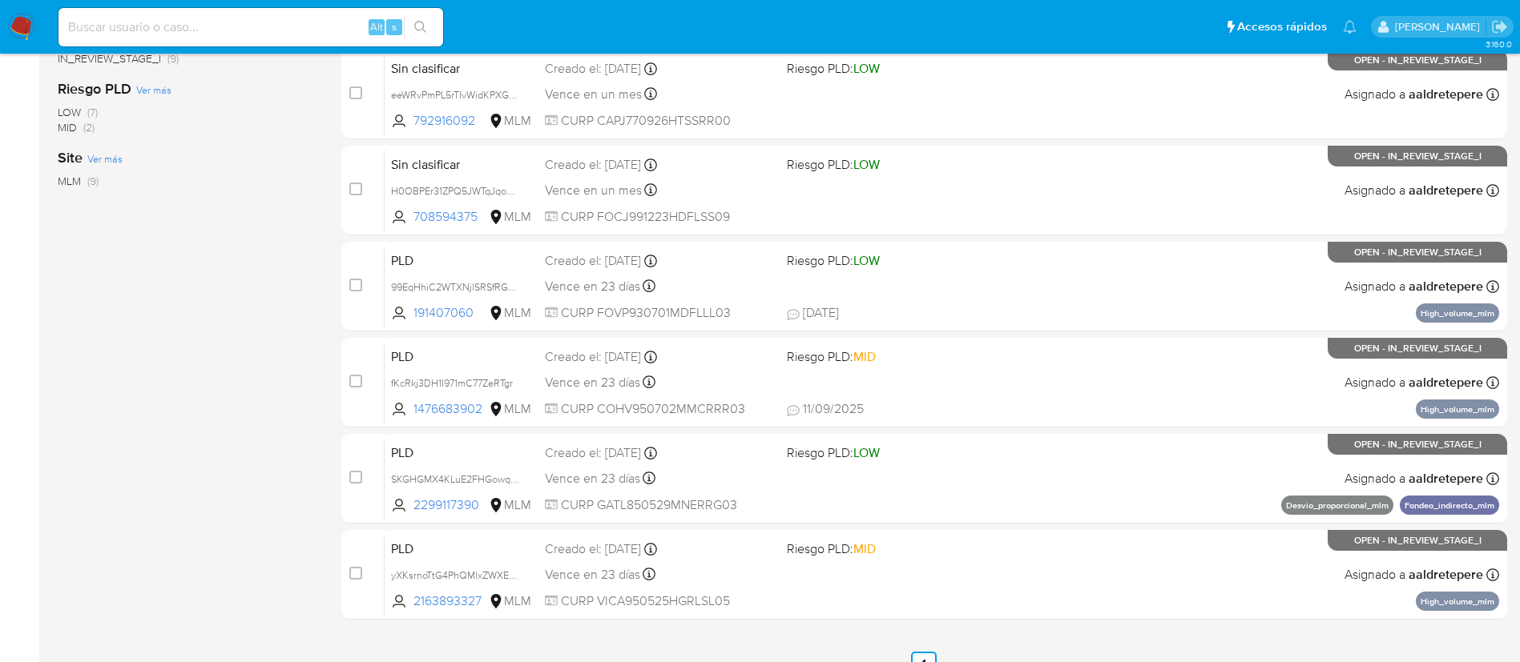
scroll to position [444, 0]
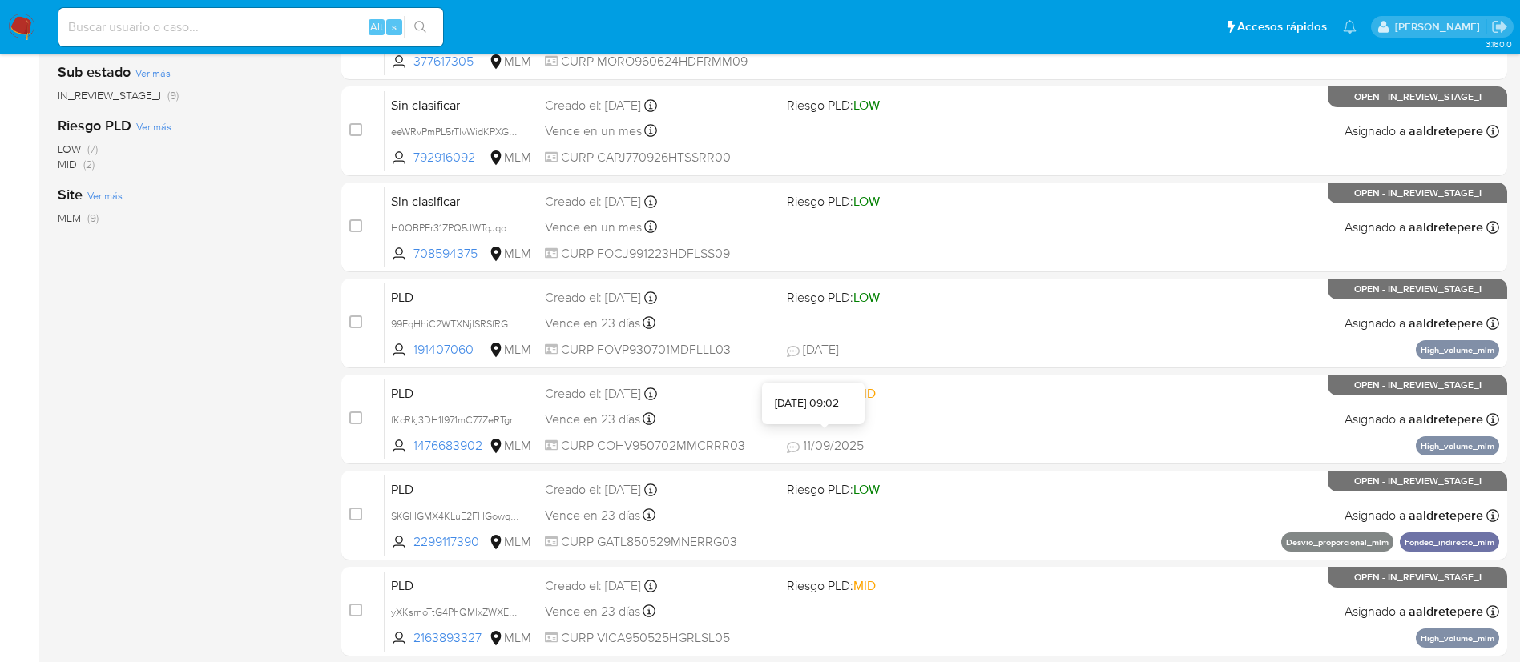
drag, startPoint x: 807, startPoint y: 425, endPoint x: 792, endPoint y: 408, distance: 22.7
click at [792, 408] on div "[DATE] 09:02" at bounding box center [807, 404] width 64 height 16
click at [26, 22] on img at bounding box center [21, 27] width 27 height 27
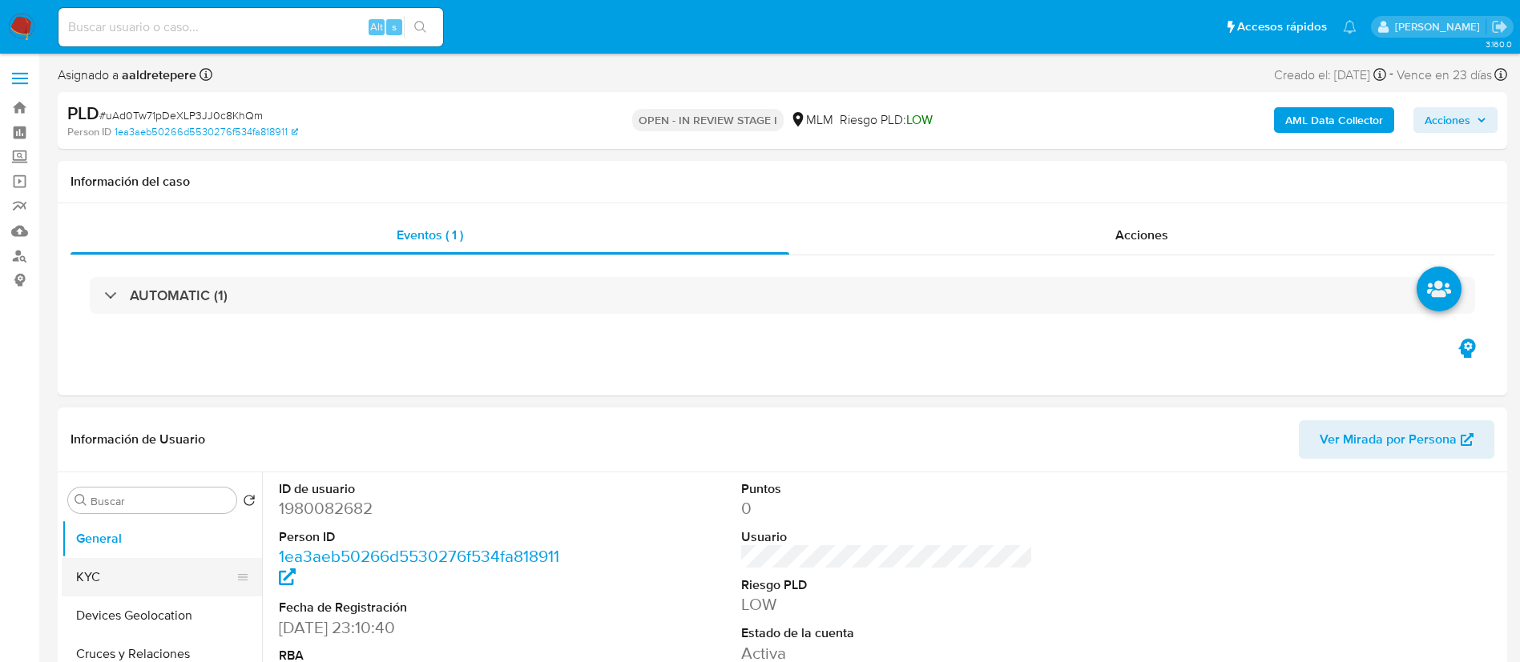
click at [201, 578] on button "KYC" at bounding box center [155, 577] width 187 height 38
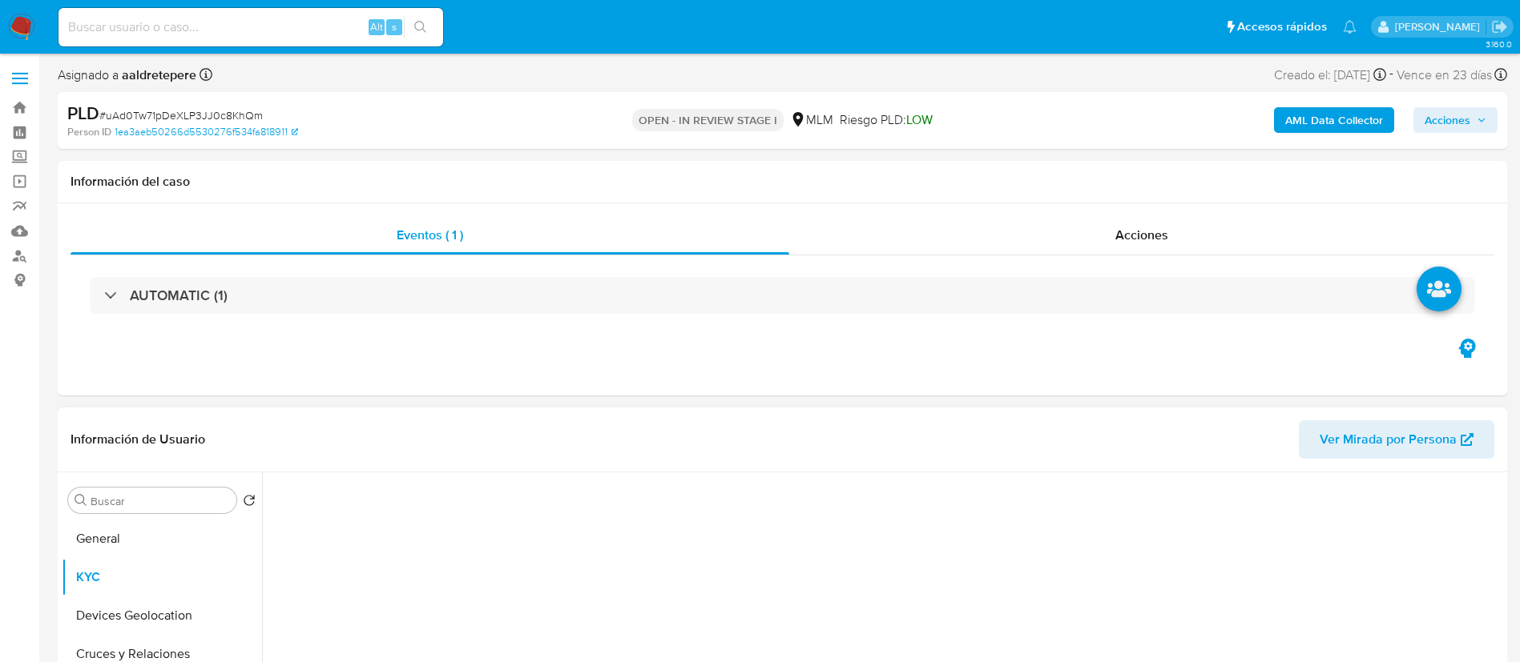
select select "10"
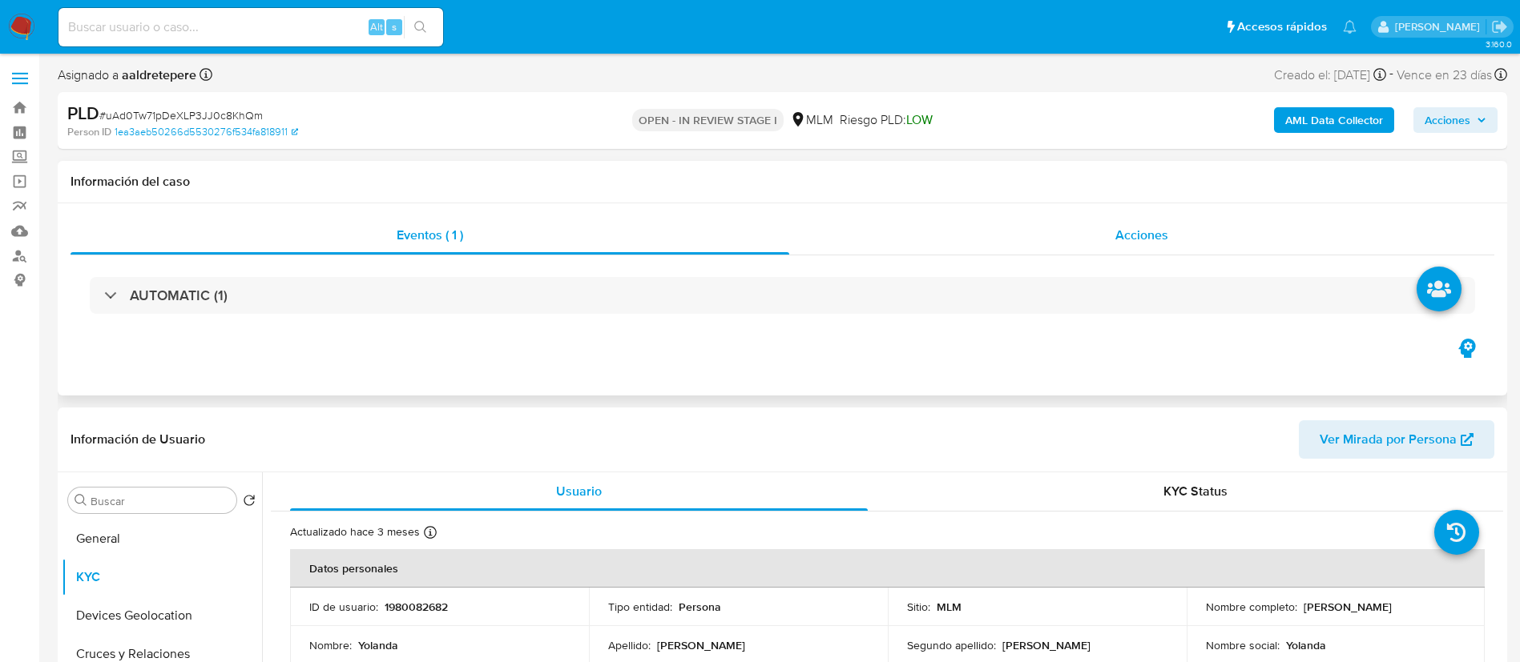
click at [1157, 226] on span "Acciones" at bounding box center [1141, 235] width 53 height 18
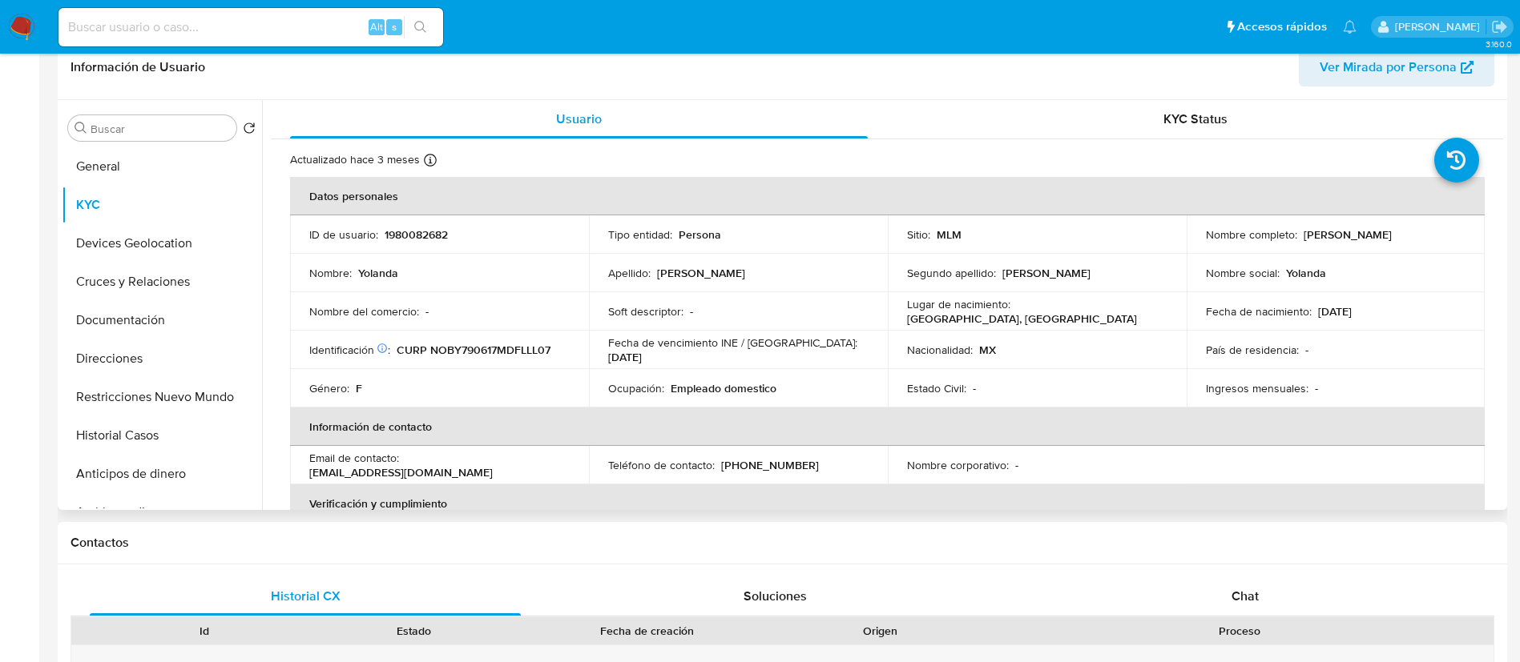
scroll to position [481, 0]
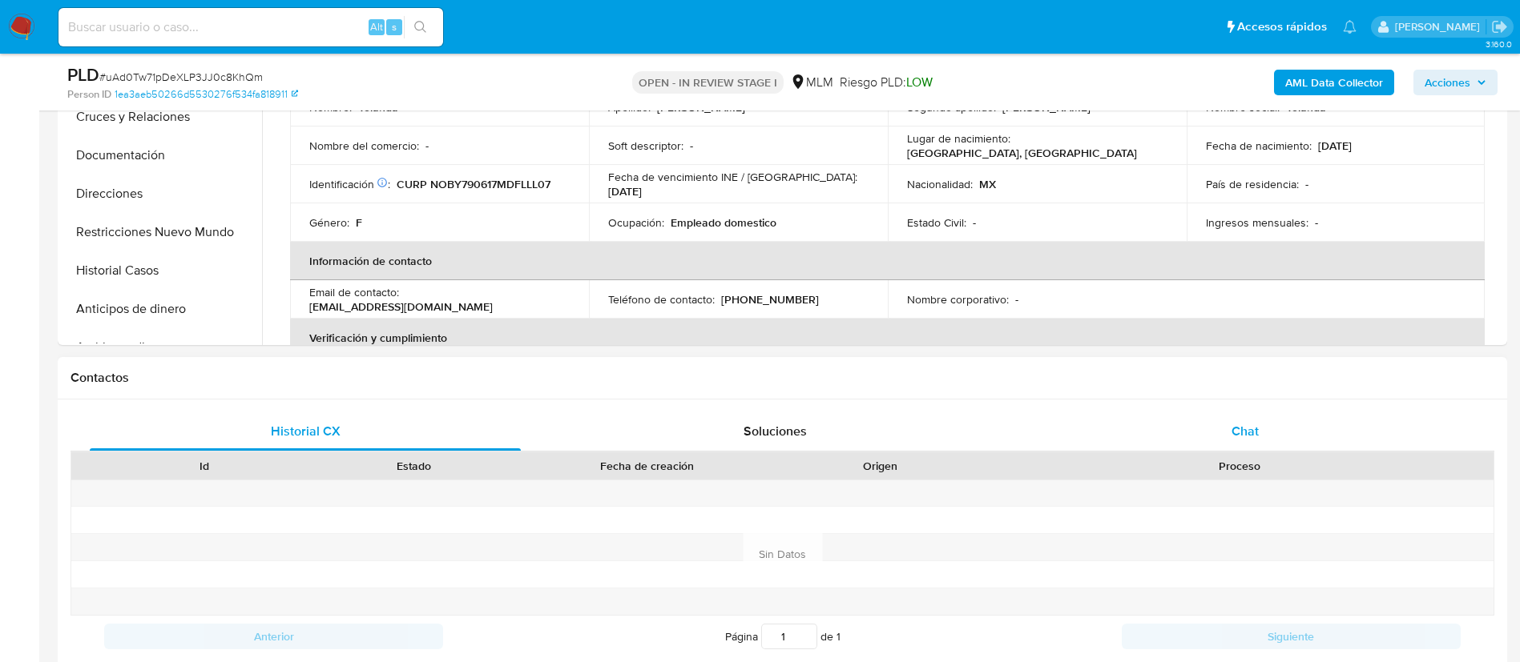
click at [1216, 432] on div "Chat" at bounding box center [1244, 432] width 431 height 38
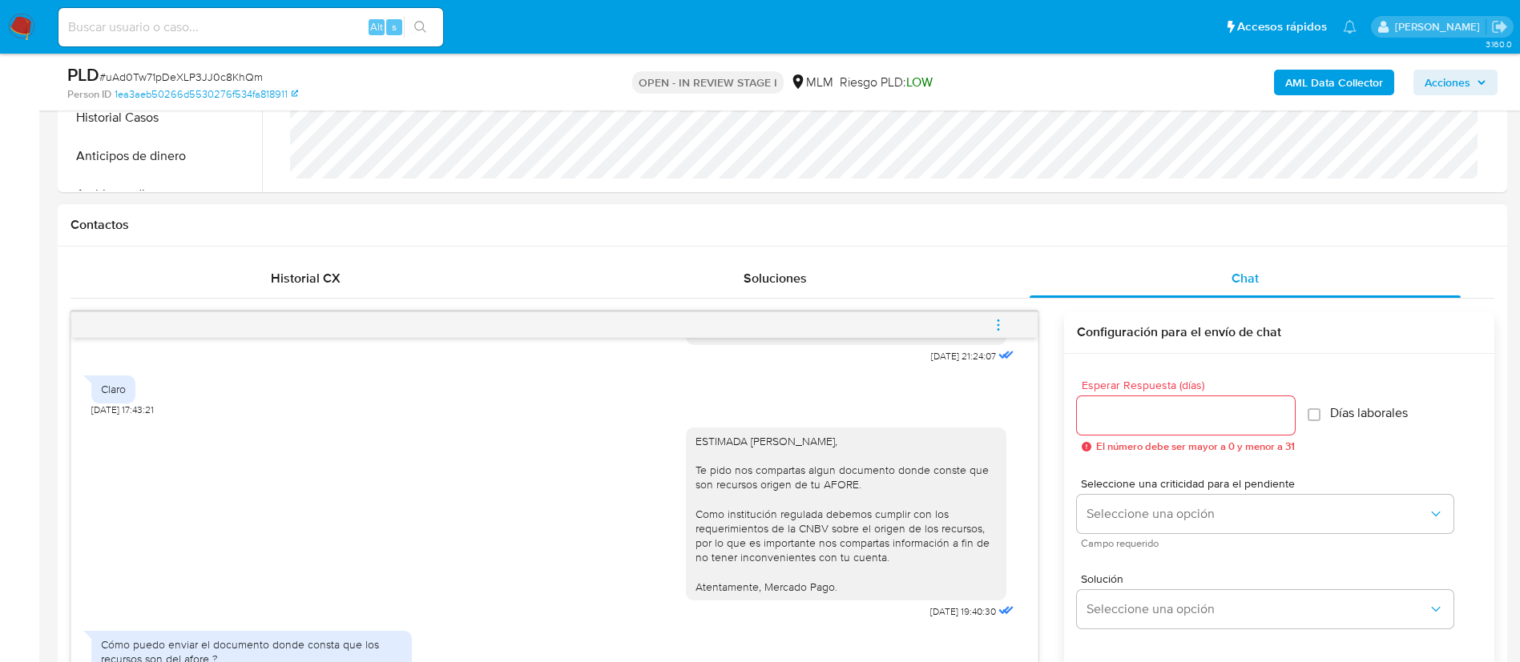
scroll to position [961, 0]
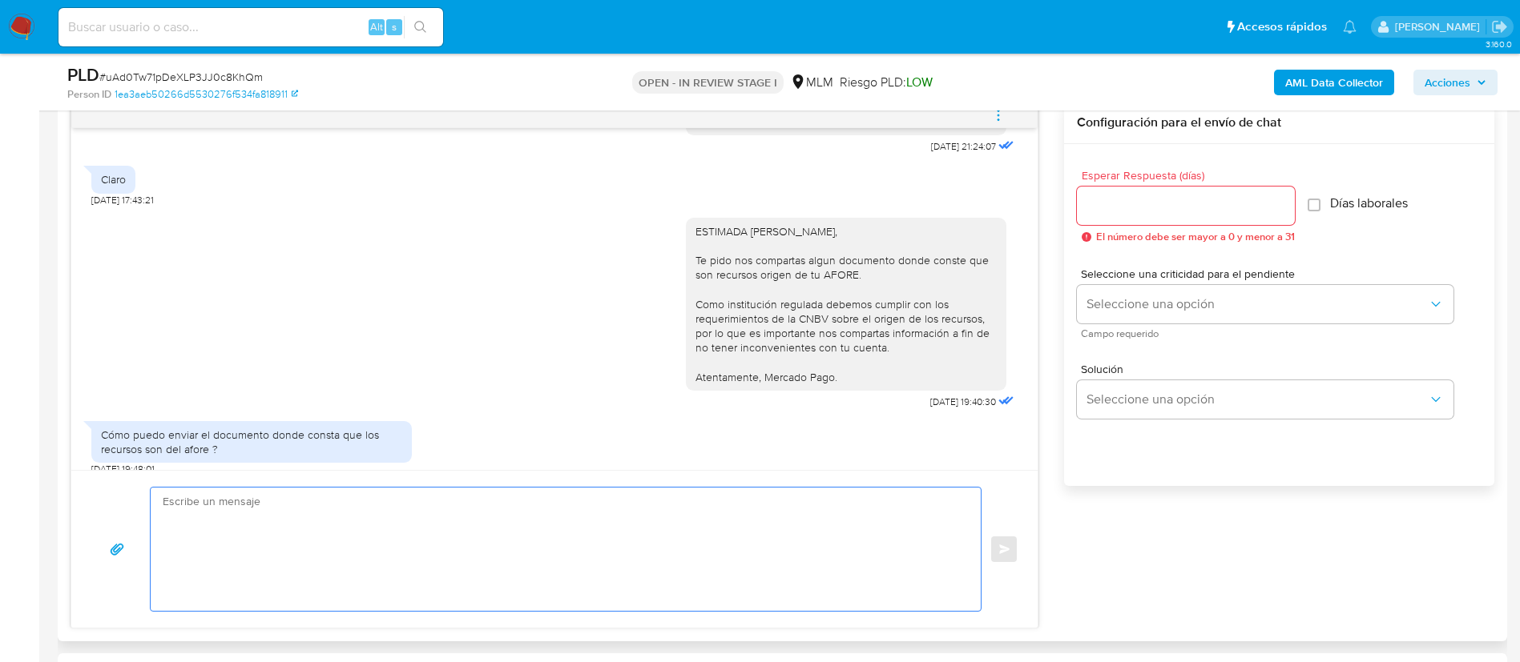
click at [521, 534] on textarea at bounding box center [562, 549] width 798 height 123
paste textarea "Para adjuntar los archivos presiona "Responder" > haz clic en el botón "Adjunta…"
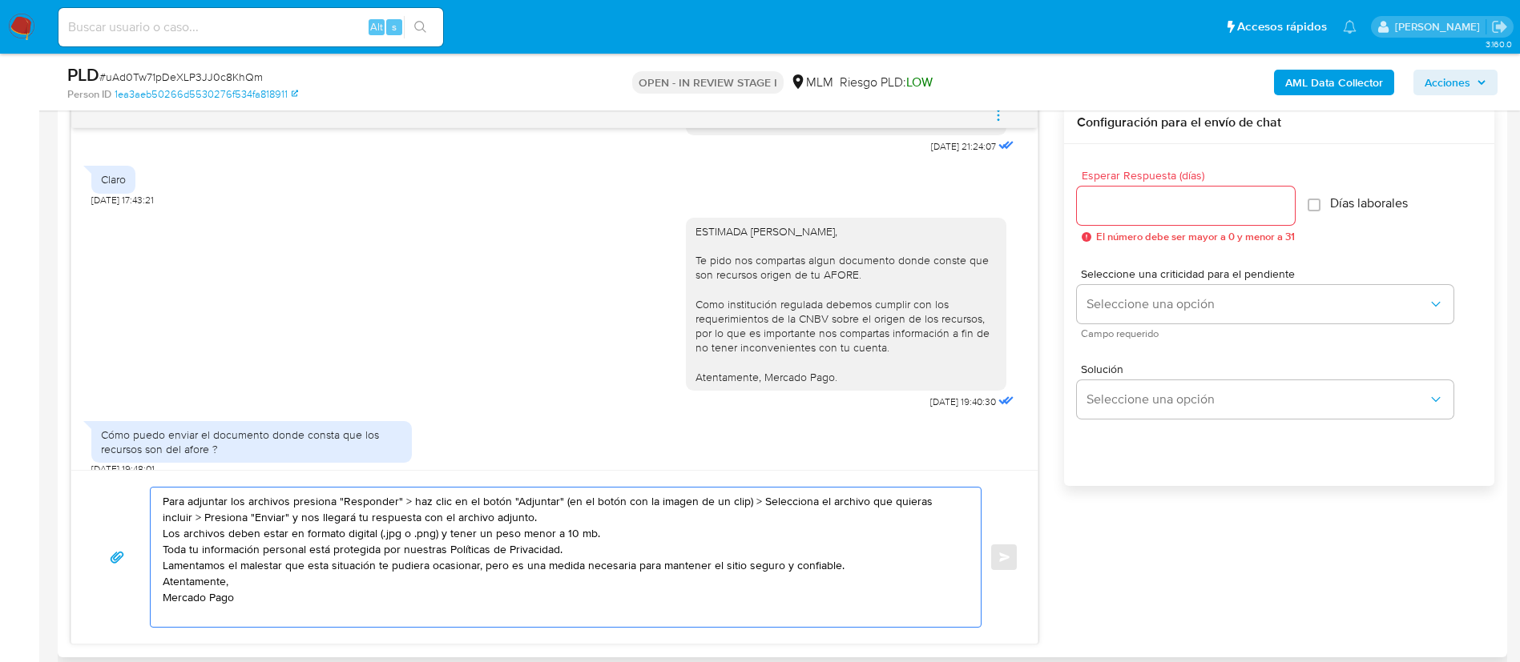
type textarea "Para adjuntar los archivos presiona "Responder" > haz clic en el botón "Adjunta…"
click at [1150, 220] on div at bounding box center [1186, 206] width 218 height 38
click at [1152, 206] on input "Esperar Respuesta (días)" at bounding box center [1186, 205] width 218 height 21
type input "3"
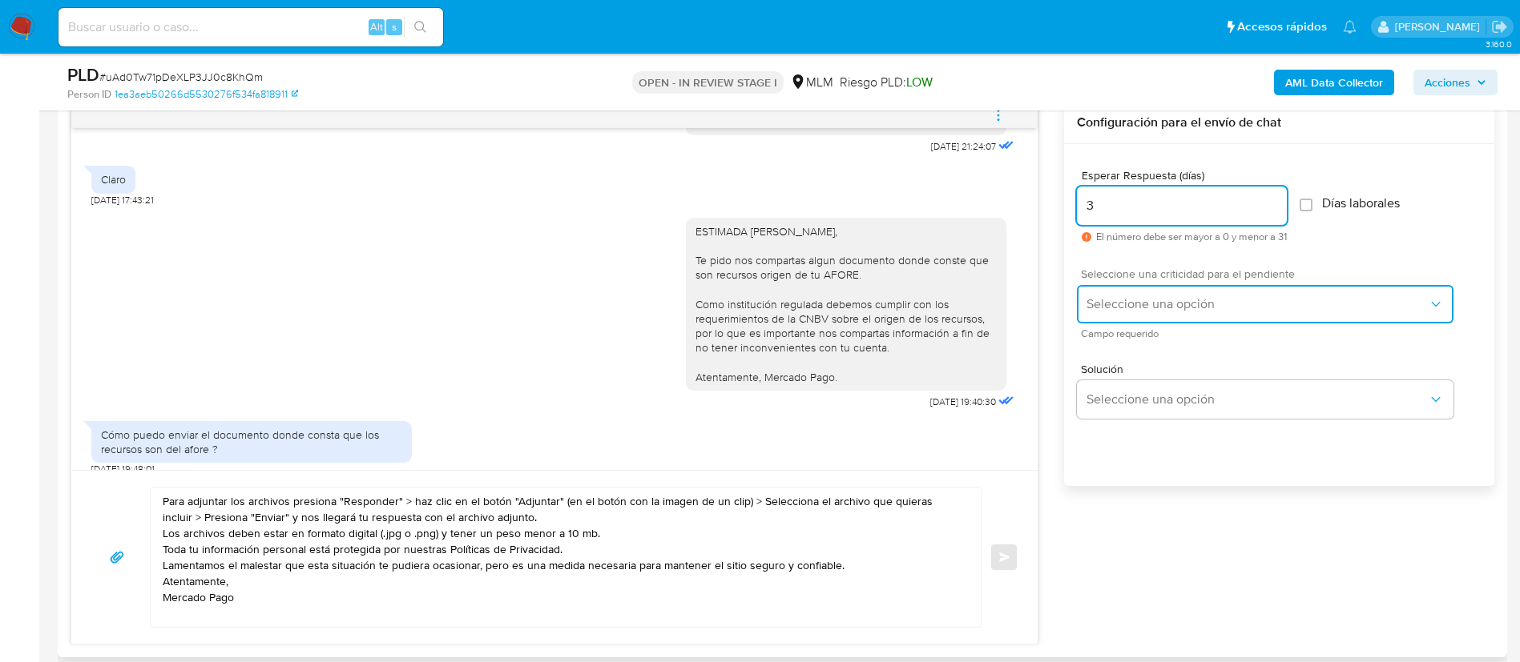
click at [1162, 293] on button "Seleccione una opción" at bounding box center [1265, 304] width 376 height 38
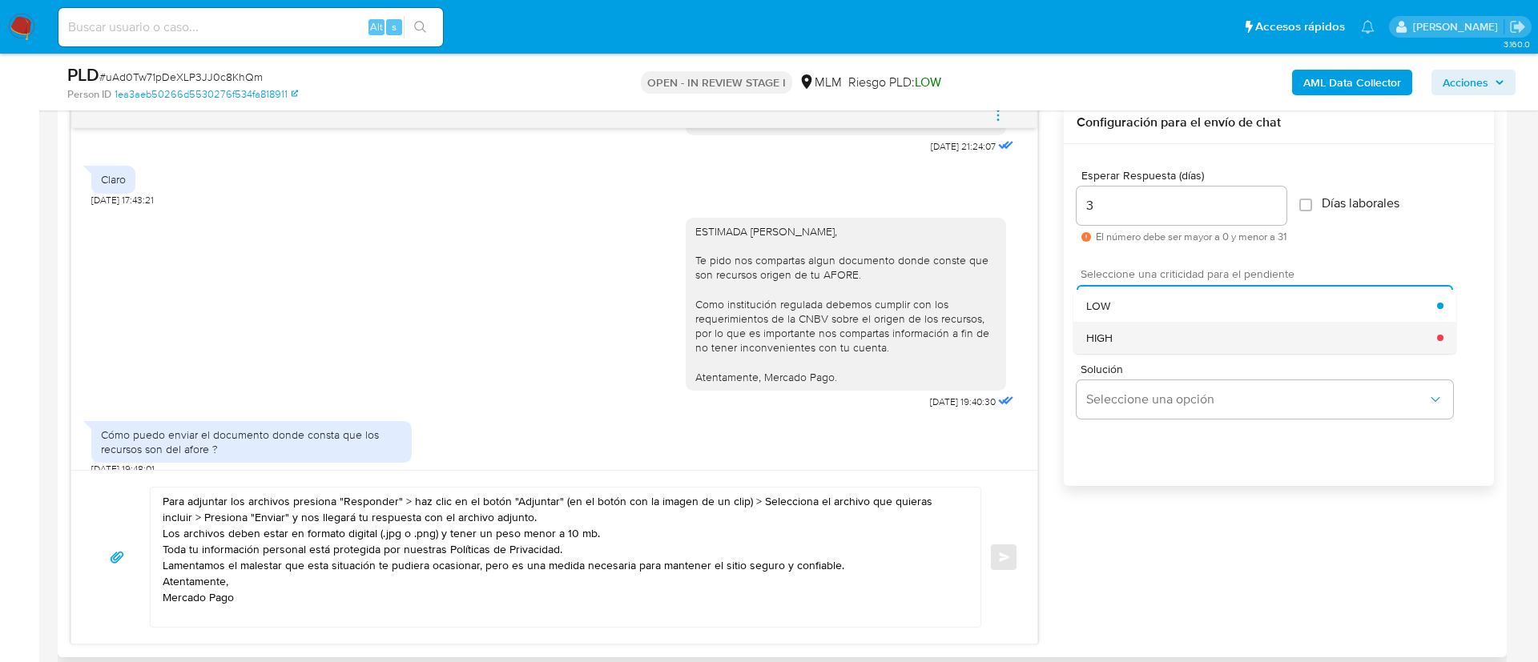
click at [1119, 330] on div "HIGH" at bounding box center [1261, 338] width 351 height 32
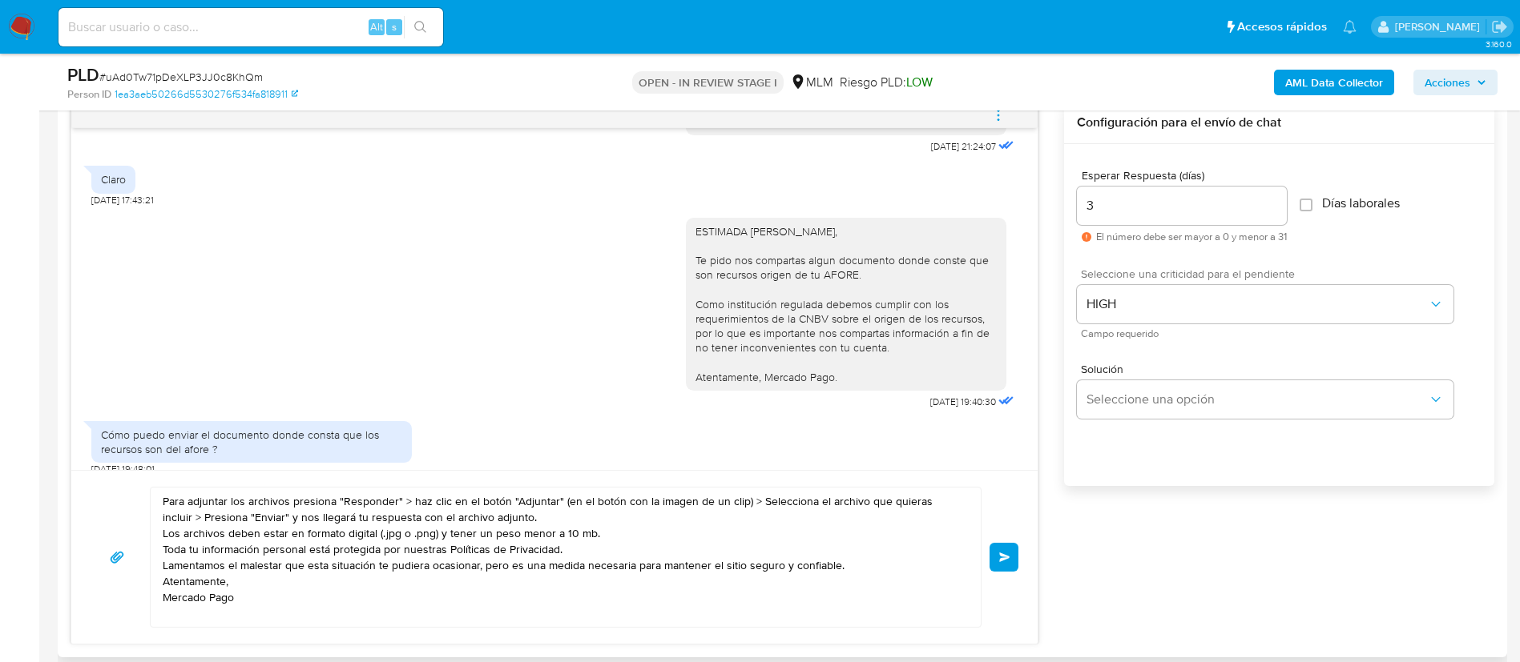
click at [1000, 546] on button "Enviar" at bounding box center [1003, 557] width 29 height 29
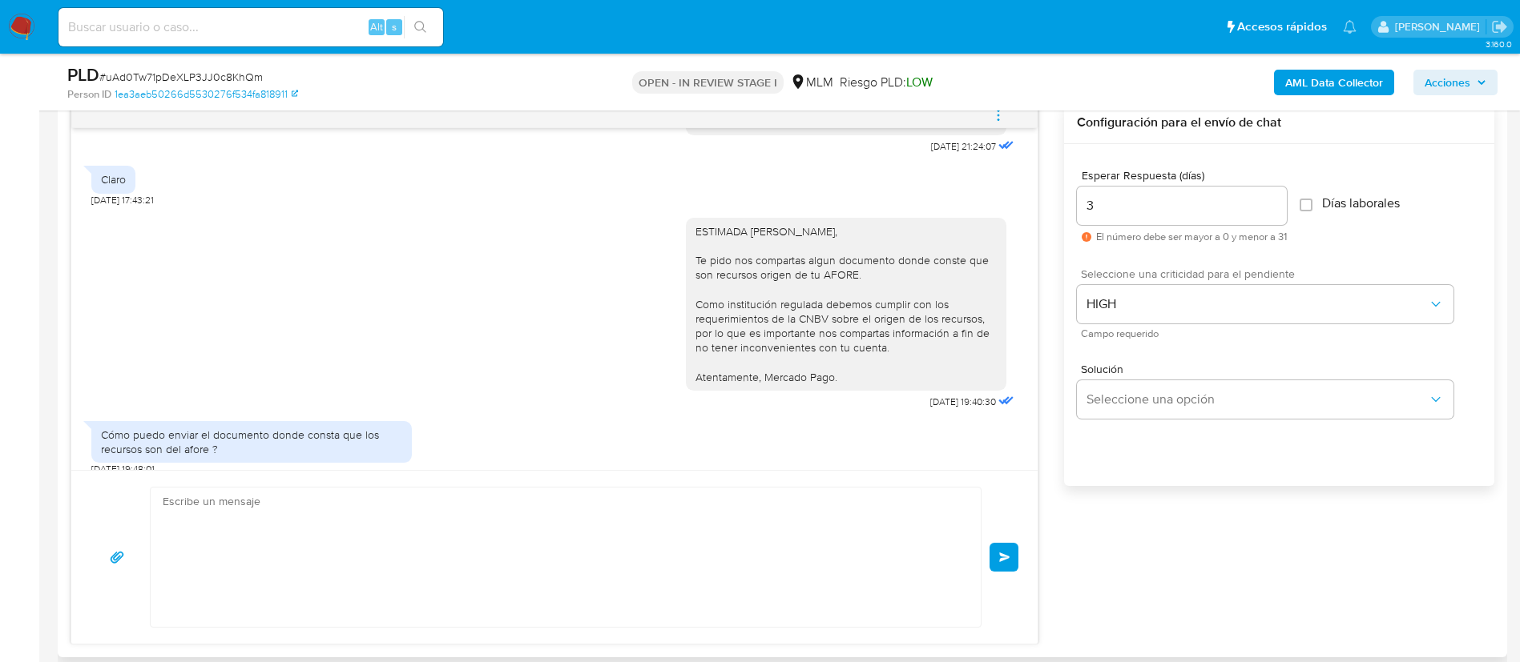
scroll to position [1194, 0]
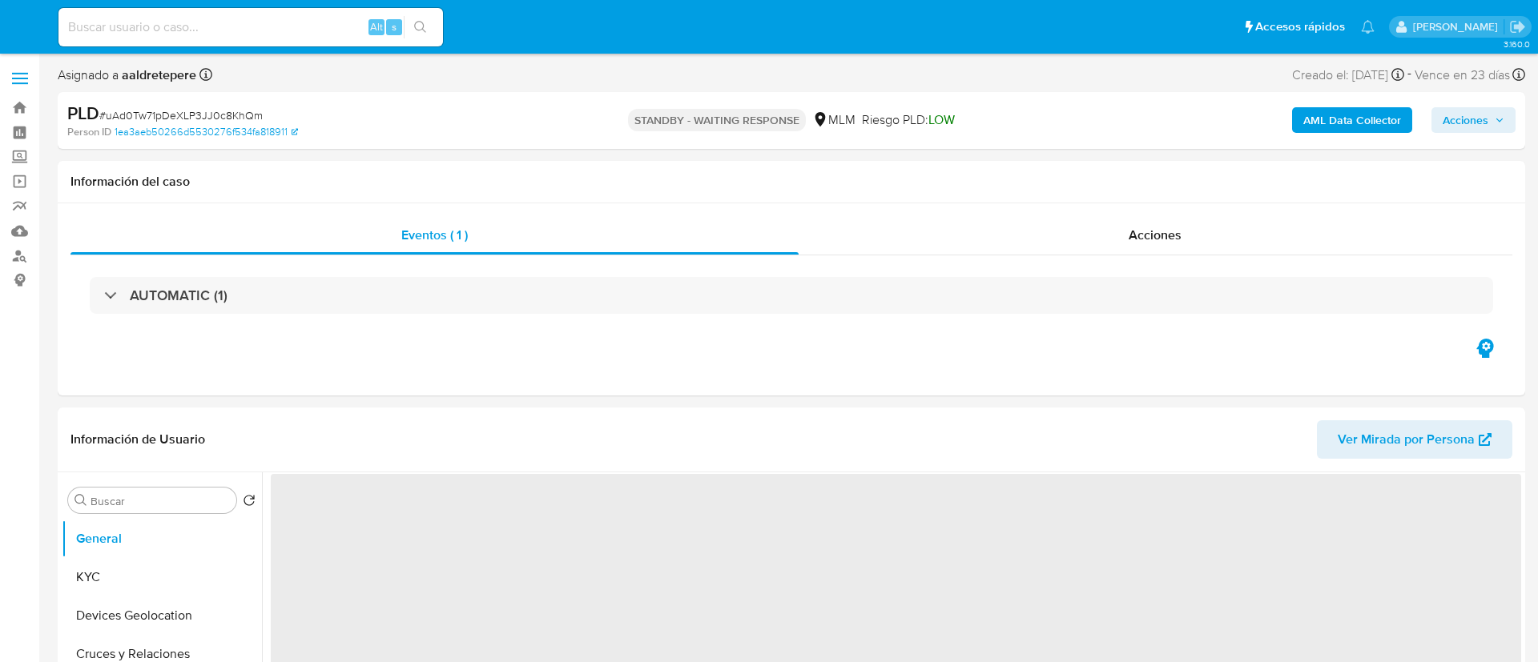
select select "10"
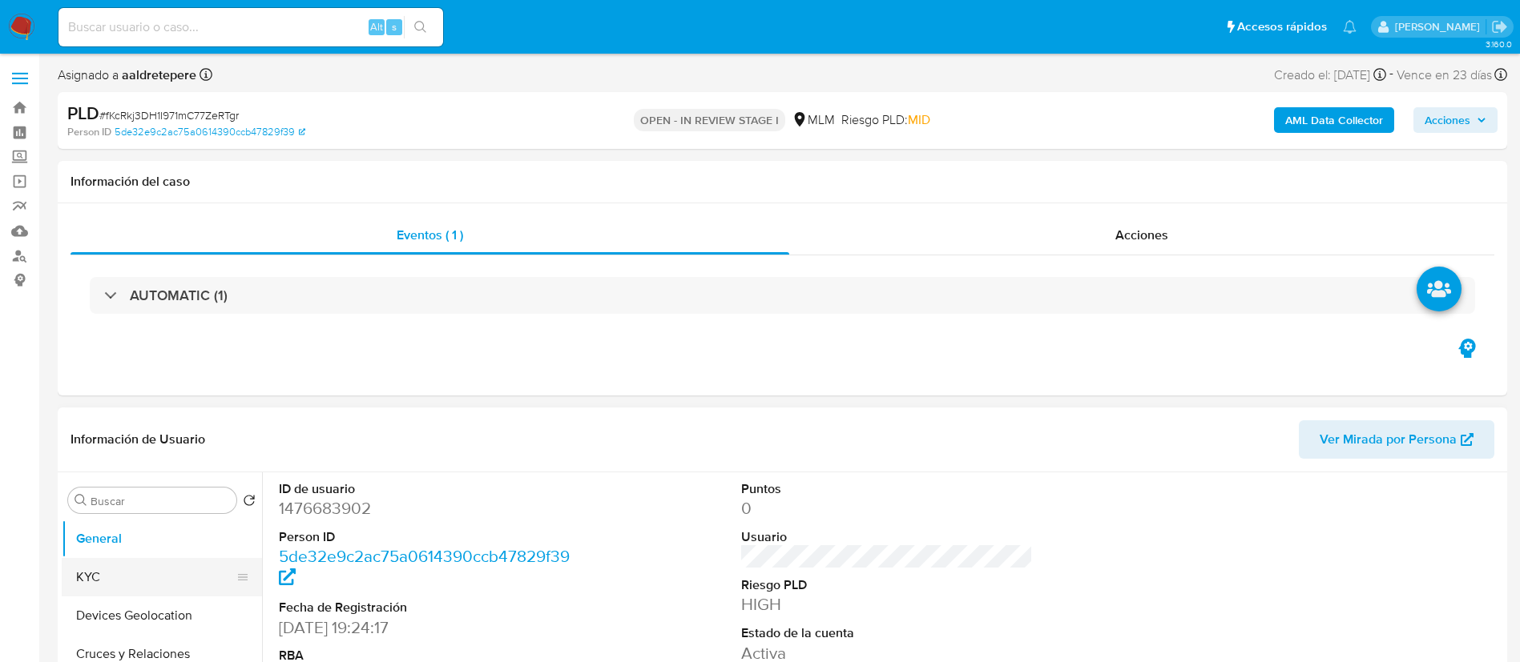
select select "10"
click at [156, 575] on button "KYC" at bounding box center [155, 577] width 187 height 38
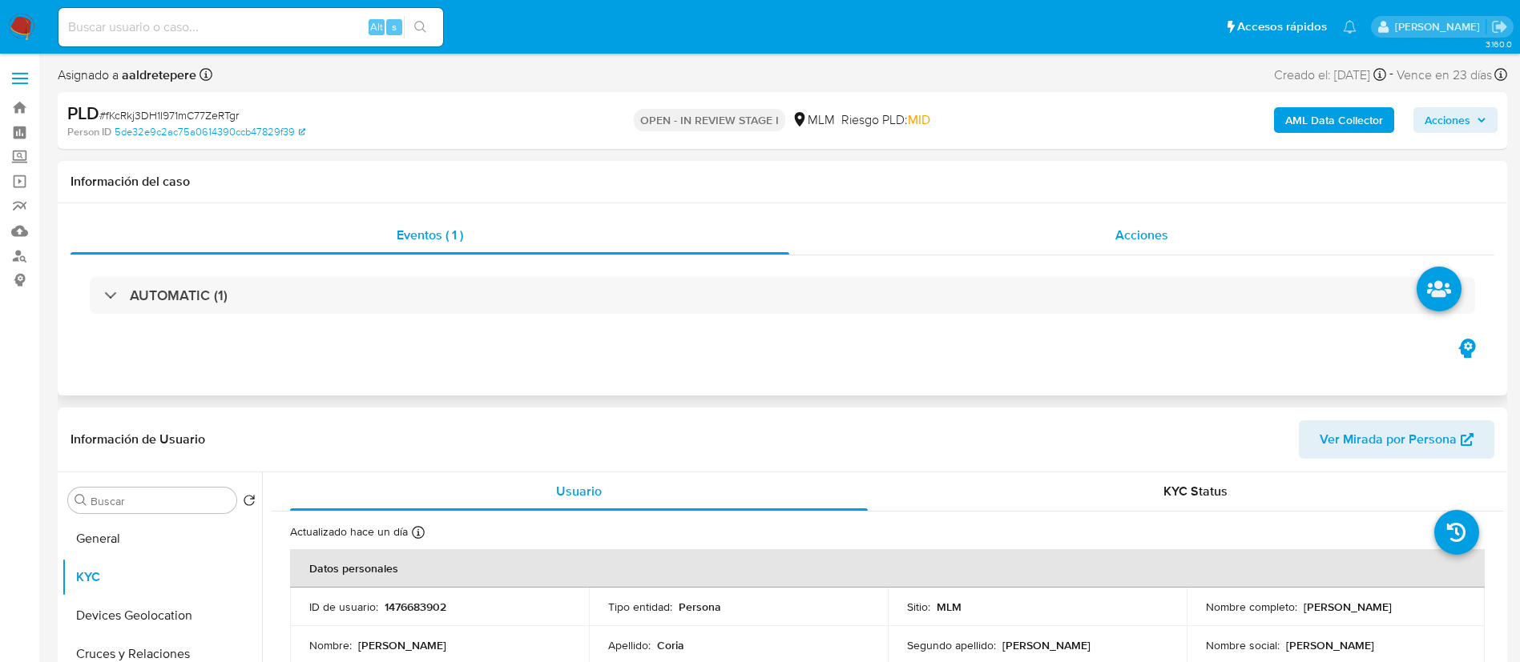
click at [1141, 219] on div "Acciones" at bounding box center [1141, 235] width 705 height 38
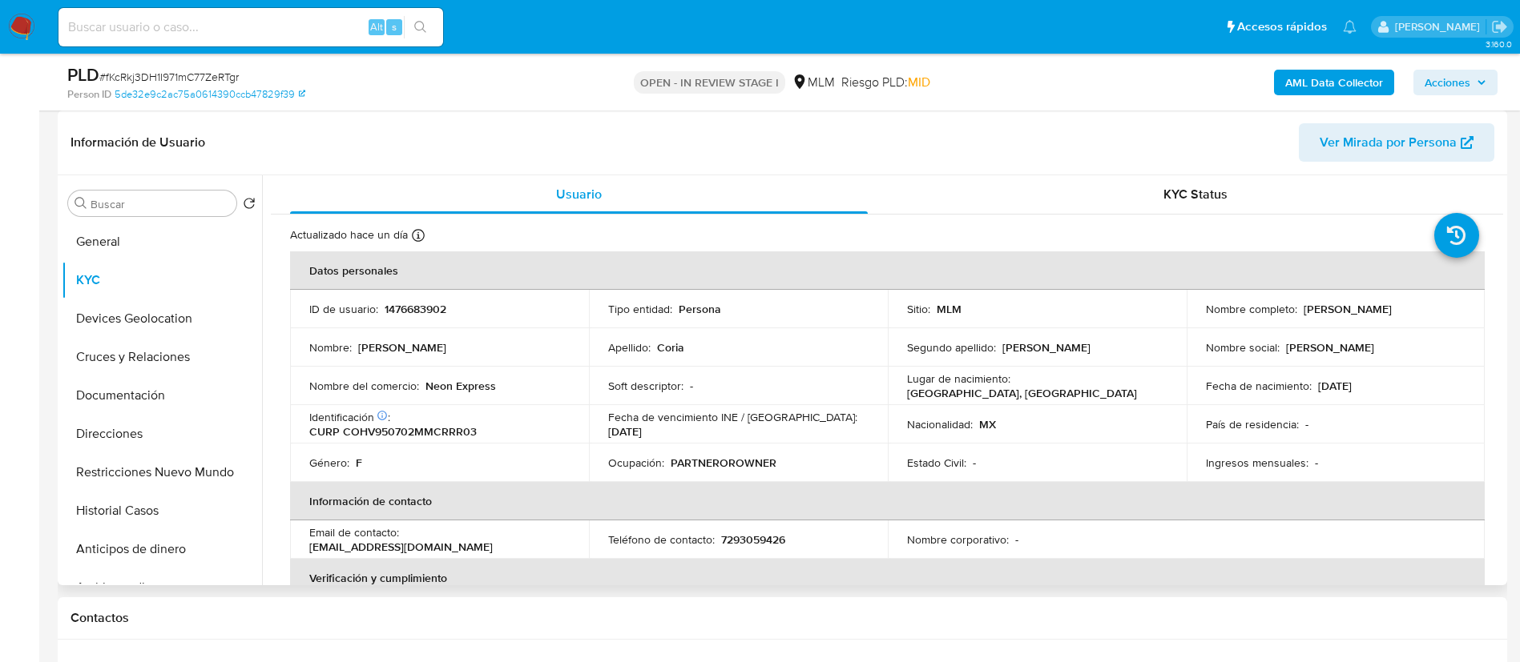
scroll to position [360, 0]
click at [1270, 559] on th "Verificación y cumplimiento" at bounding box center [887, 576] width 1194 height 38
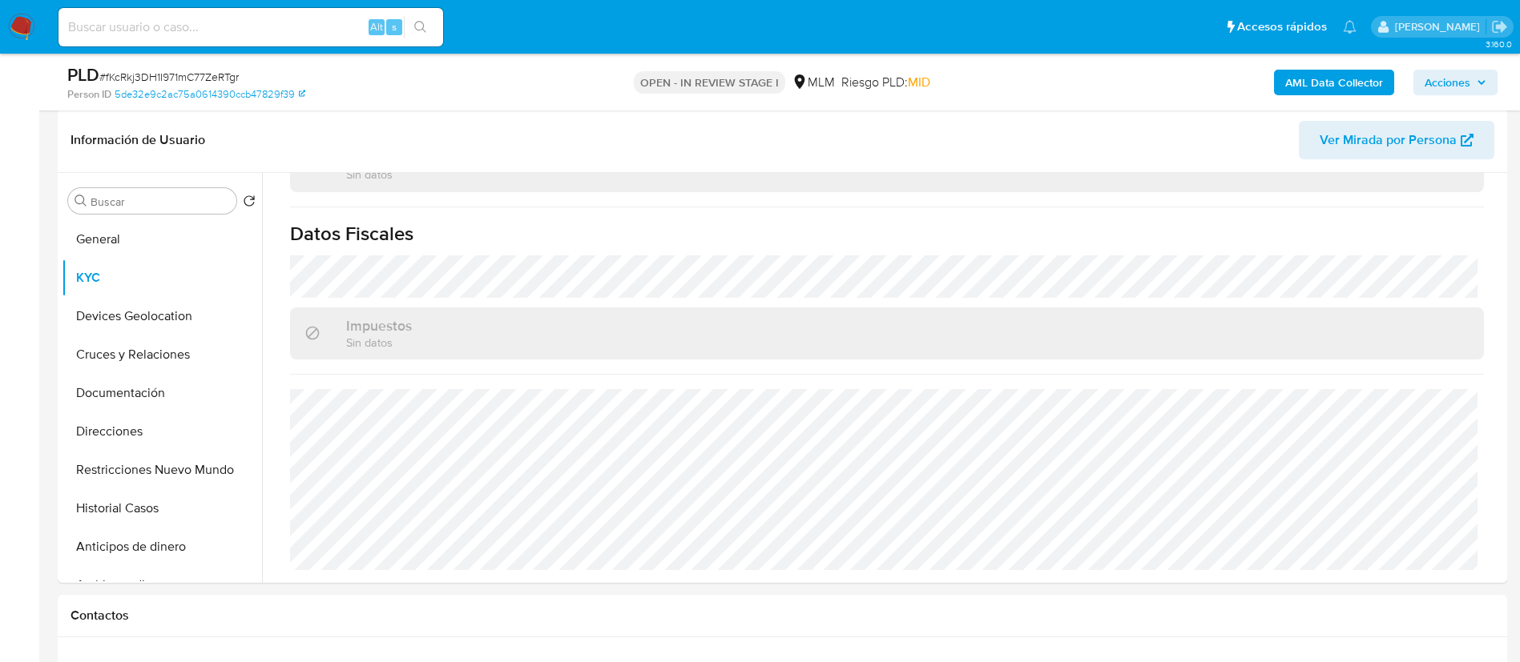
scroll to position [841, 0]
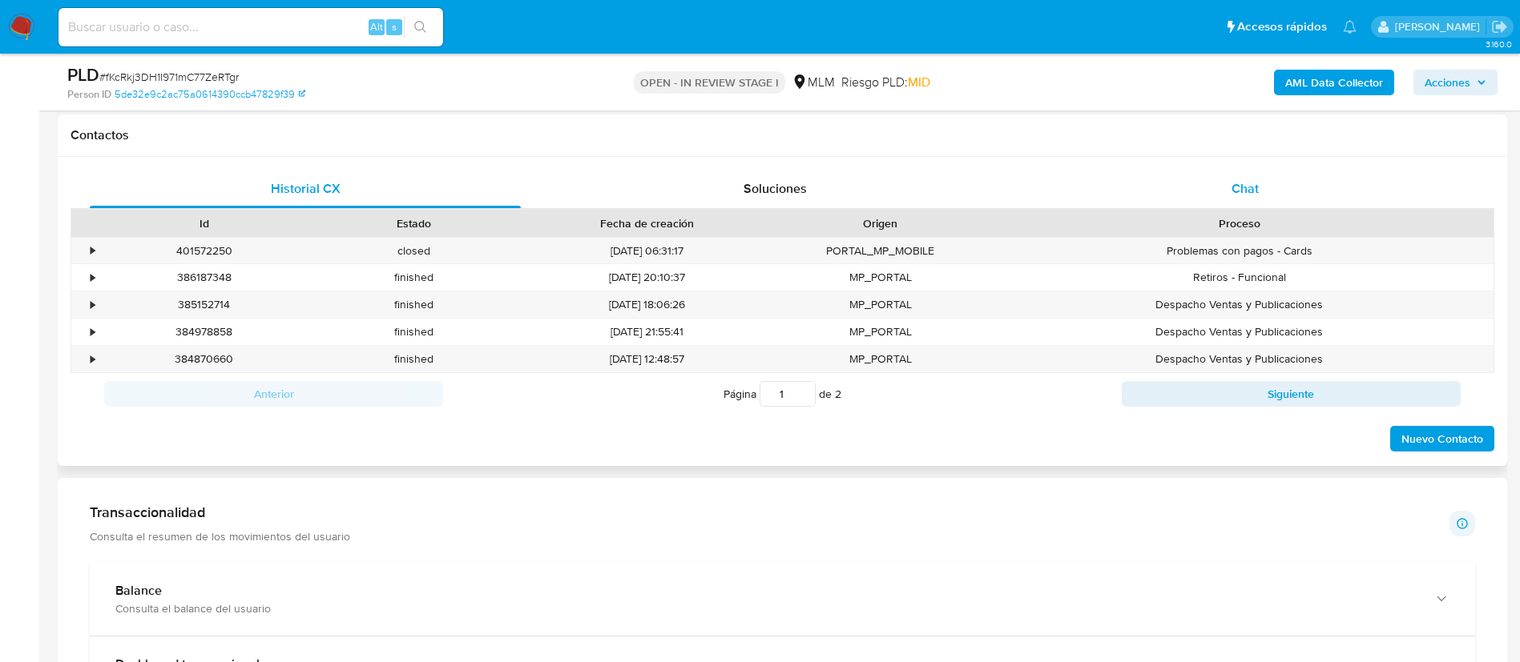
click at [1234, 183] on span "Chat" at bounding box center [1244, 188] width 27 height 18
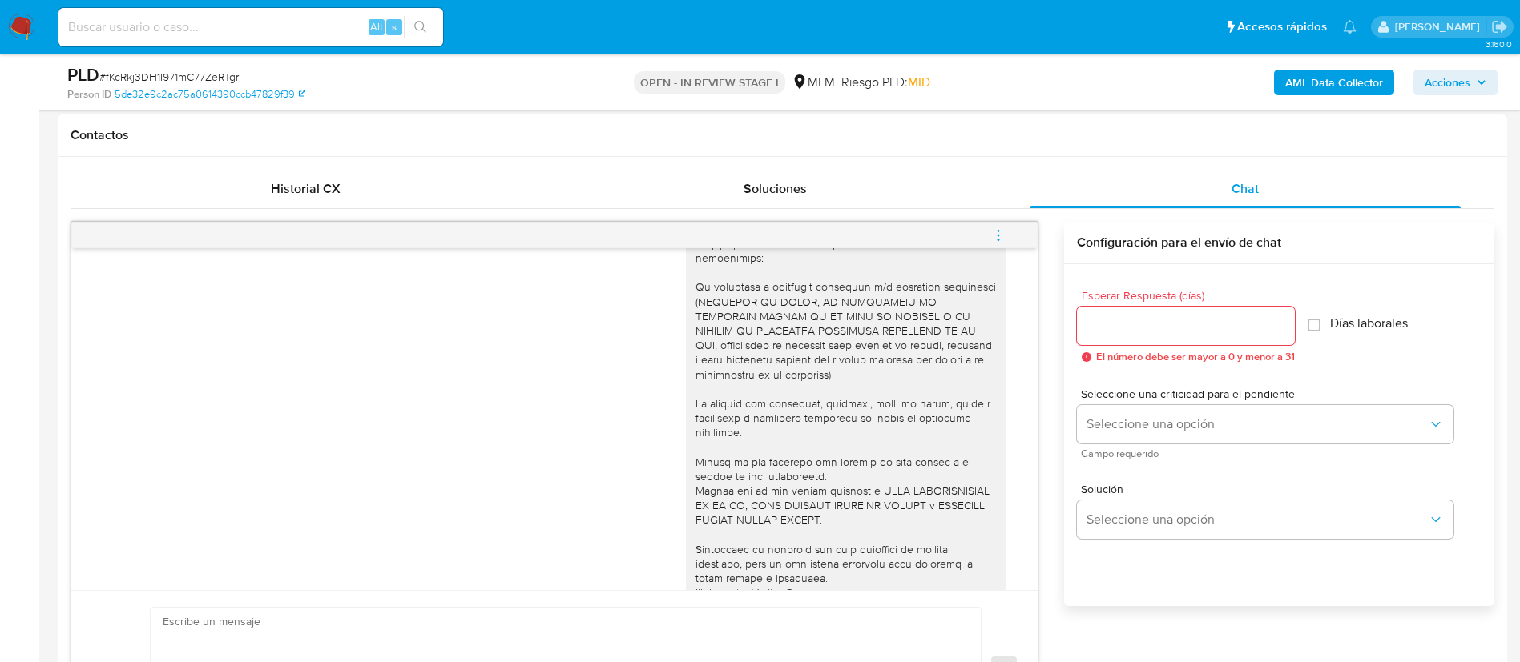
scroll to position [0, 0]
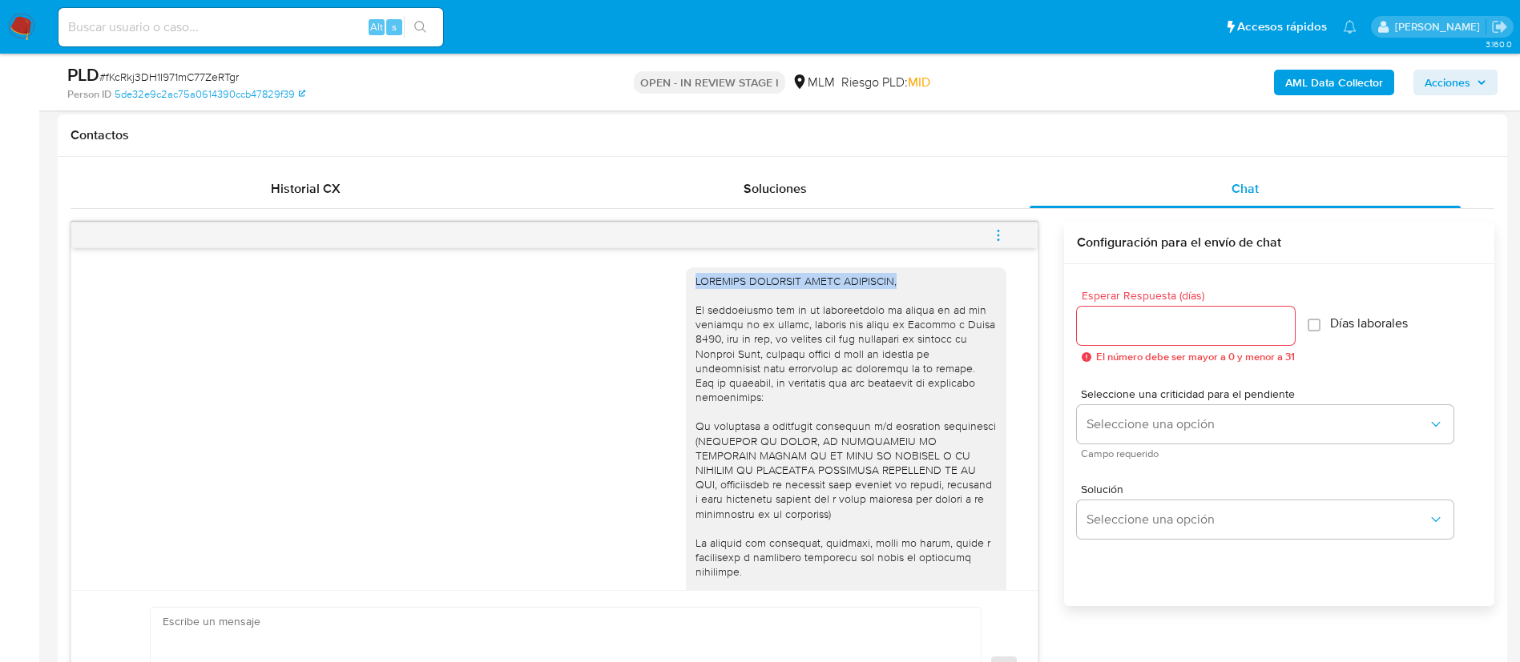
drag, startPoint x: 915, startPoint y: 285, endPoint x: 670, endPoint y: 273, distance: 244.6
click at [686, 273] on div at bounding box center [846, 507] width 320 height 479
copy div "ESTIMADA [PERSON_NAME],"
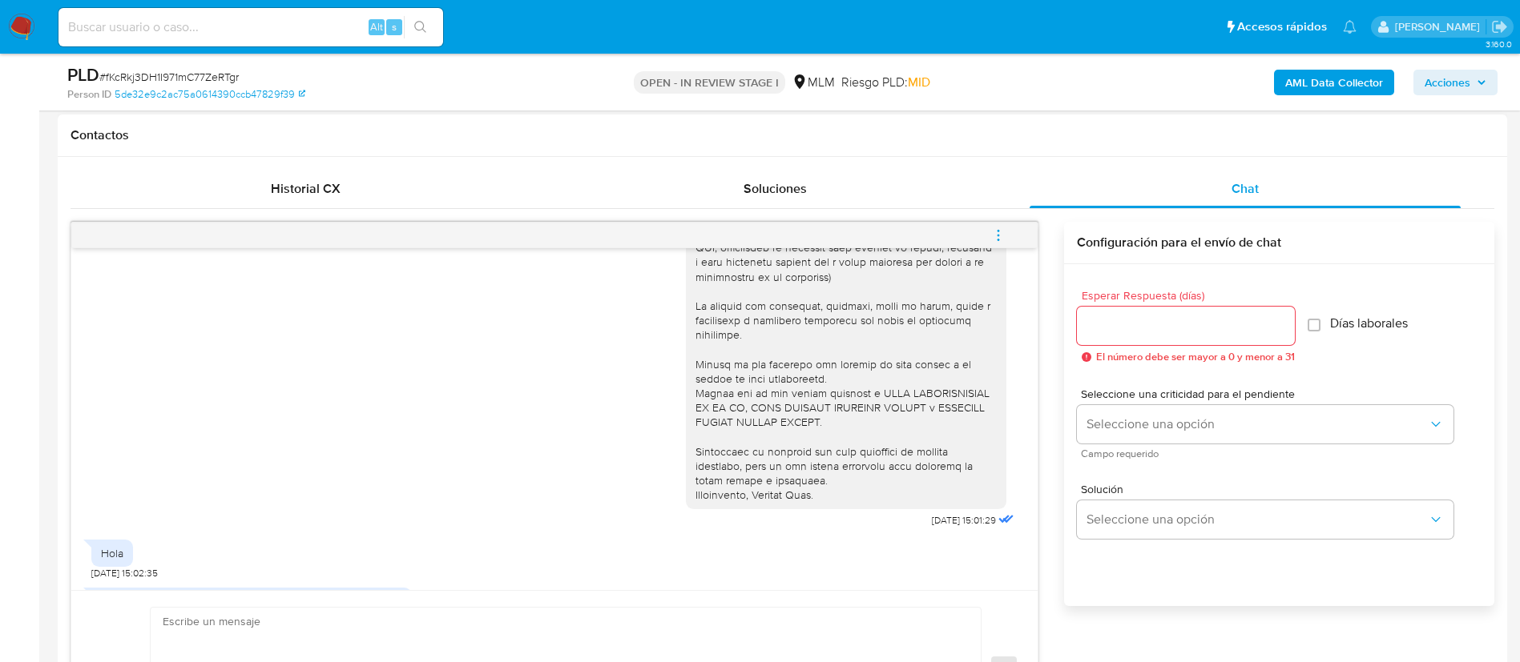
scroll to position [346, 0]
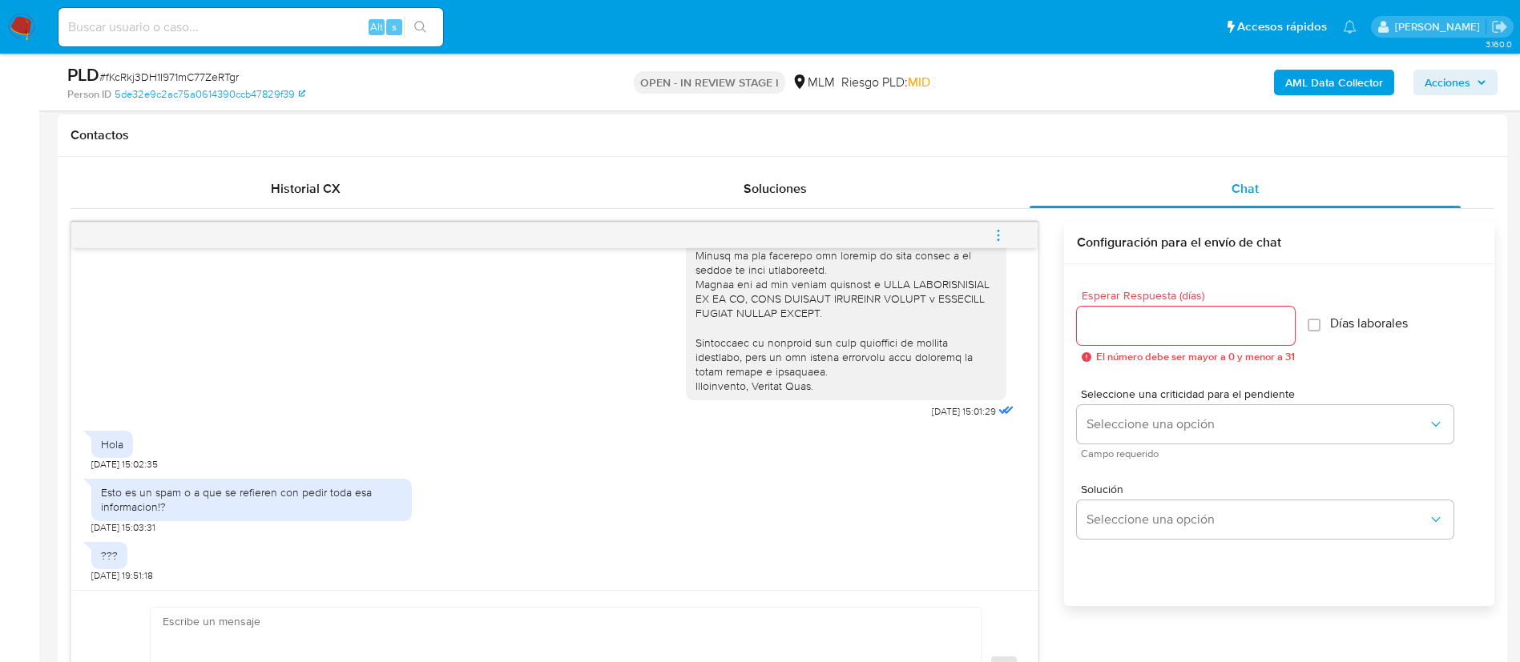
click at [302, 636] on textarea at bounding box center [562, 669] width 798 height 123
paste textarea "ESTIMADA VERONICA CORIA HERNANDEZ,"
paste textarea "Como institución regulada debemos cumplir con los requerimientos de la CNBV sob…"
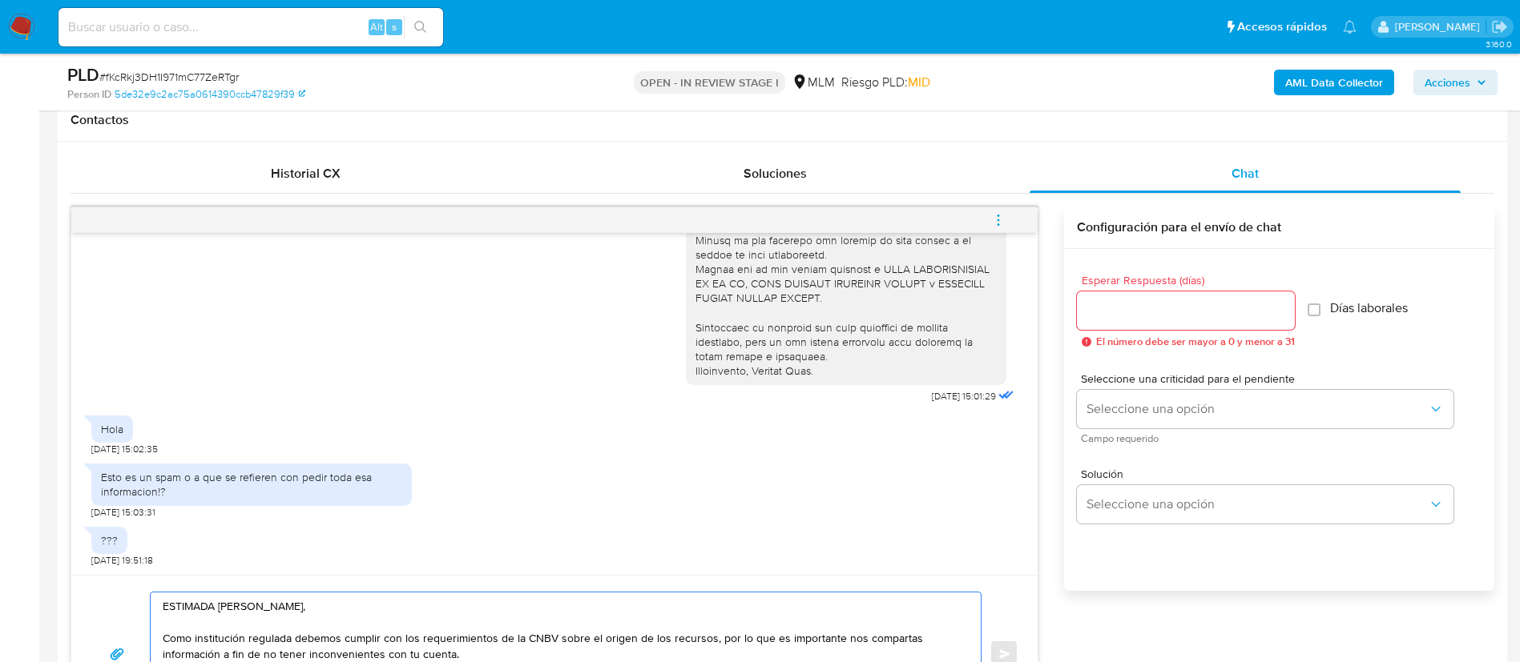
scroll to position [976, 0]
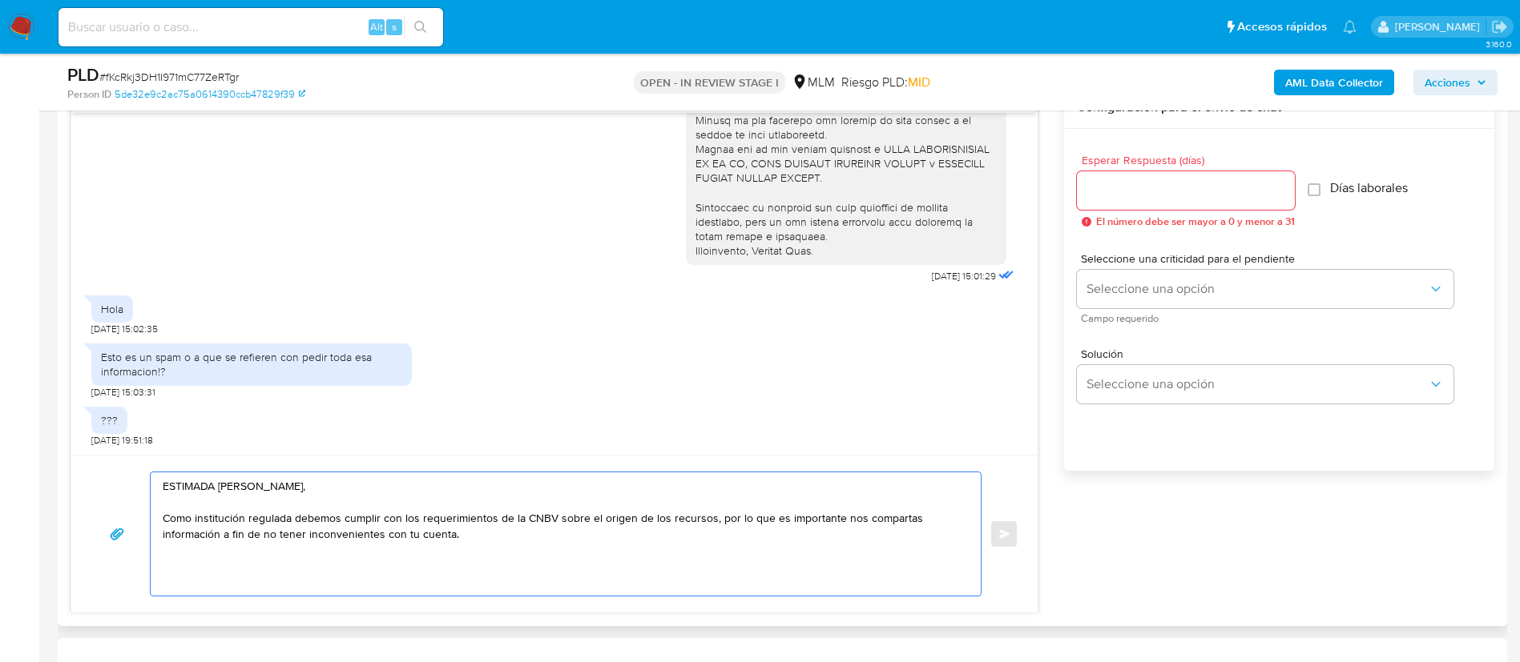
click at [223, 537] on textarea "ESTIMADA VERONICA CORIA HERNANDEZ, Como institución regulada debemos cumplir co…" at bounding box center [562, 534] width 798 height 123
click at [675, 553] on textarea "ESTIMADA VERONICA CORIA HERNANDEZ, Como institución regulada debemos cumplir co…" at bounding box center [562, 534] width 798 height 123
drag, startPoint x: 821, startPoint y: 252, endPoint x: 676, endPoint y: 250, distance: 145.0
click at [686, 250] on div at bounding box center [846, 25] width 320 height 479
copy div "Atentamente, Mercado Pago."
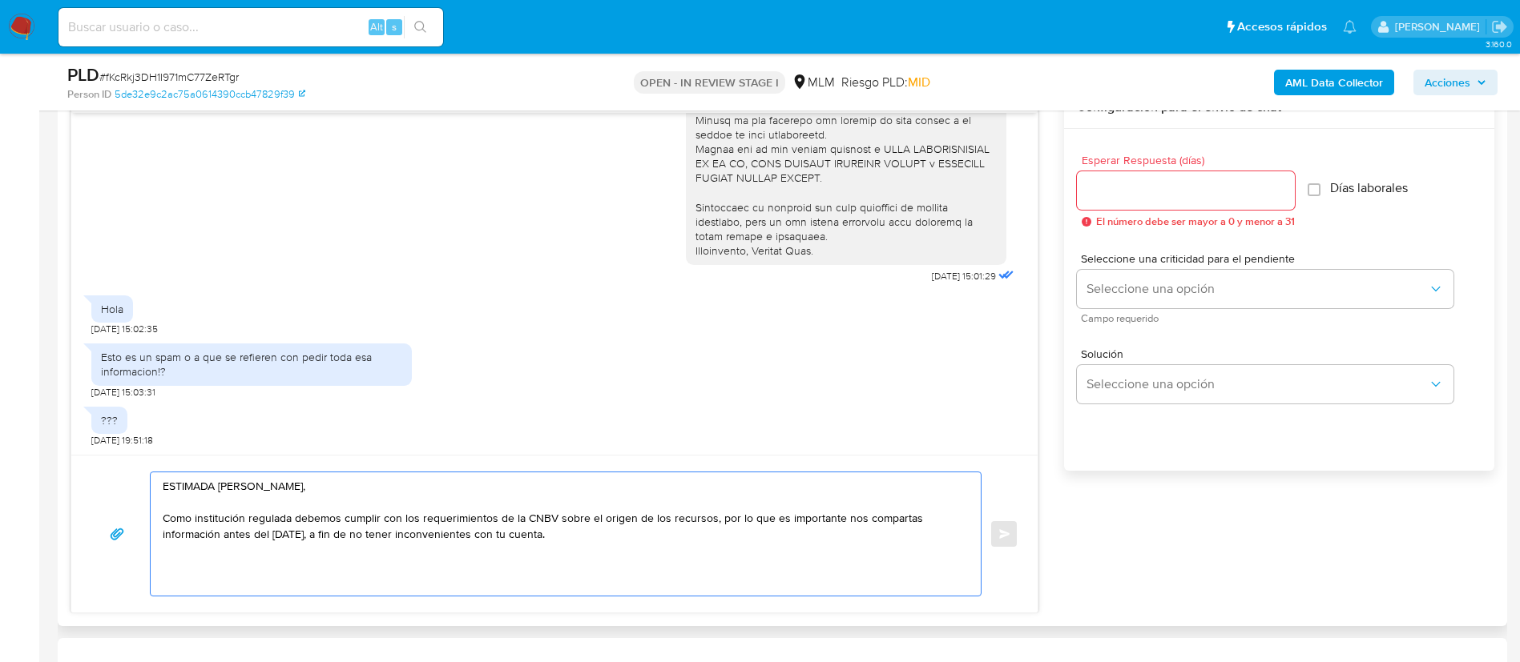
drag, startPoint x: 599, startPoint y: 543, endPoint x: 622, endPoint y: 461, distance: 85.5
click at [592, 529] on textarea "ESTIMADA VERONICA CORIA HERNANDEZ, Como institución regulada debemos cumplir co…" at bounding box center [562, 534] width 798 height 123
paste textarea "Atentamente, Mercado Pago."
click at [402, 500] on textarea "ESTIMADA VERONICA CORIA HERNANDEZ, Como institución regulada debemos cumplir co…" at bounding box center [562, 534] width 798 height 123
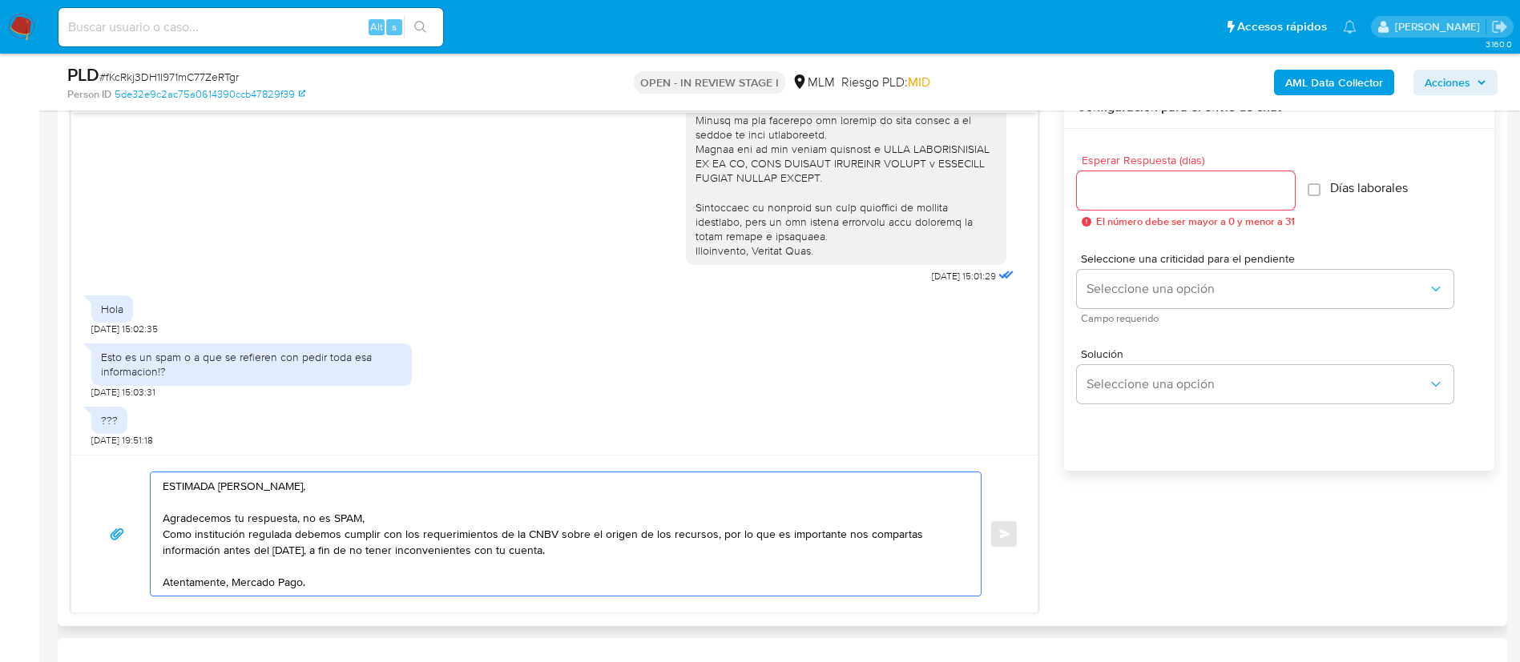
type textarea "ESTIMADA VERONICA CORIA HERNANDEZ, Agradecemos tu respuesta, no es SPAM, Como i…"
click at [1152, 190] on input "Esperar Respuesta (días)" at bounding box center [1186, 190] width 218 height 21
type input "4"
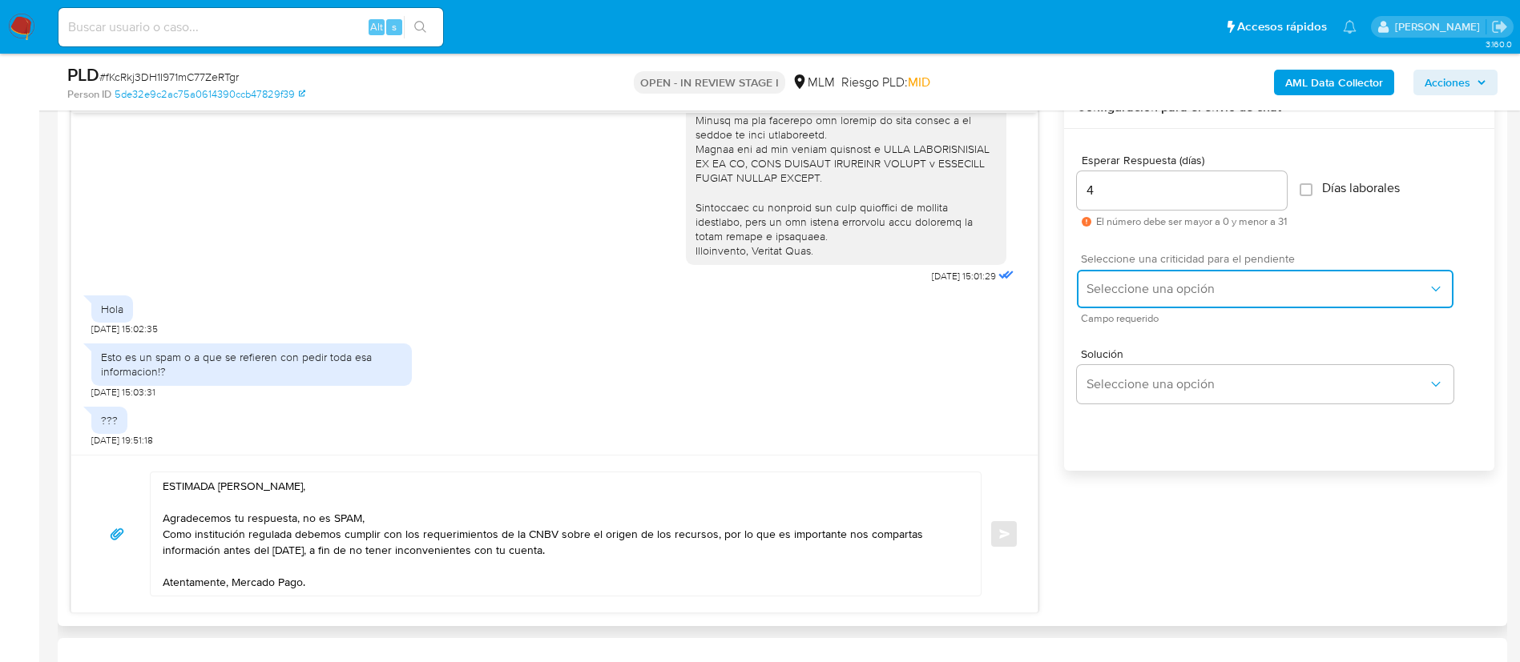
click at [1195, 282] on span "Seleccione una opción" at bounding box center [1256, 289] width 341 height 16
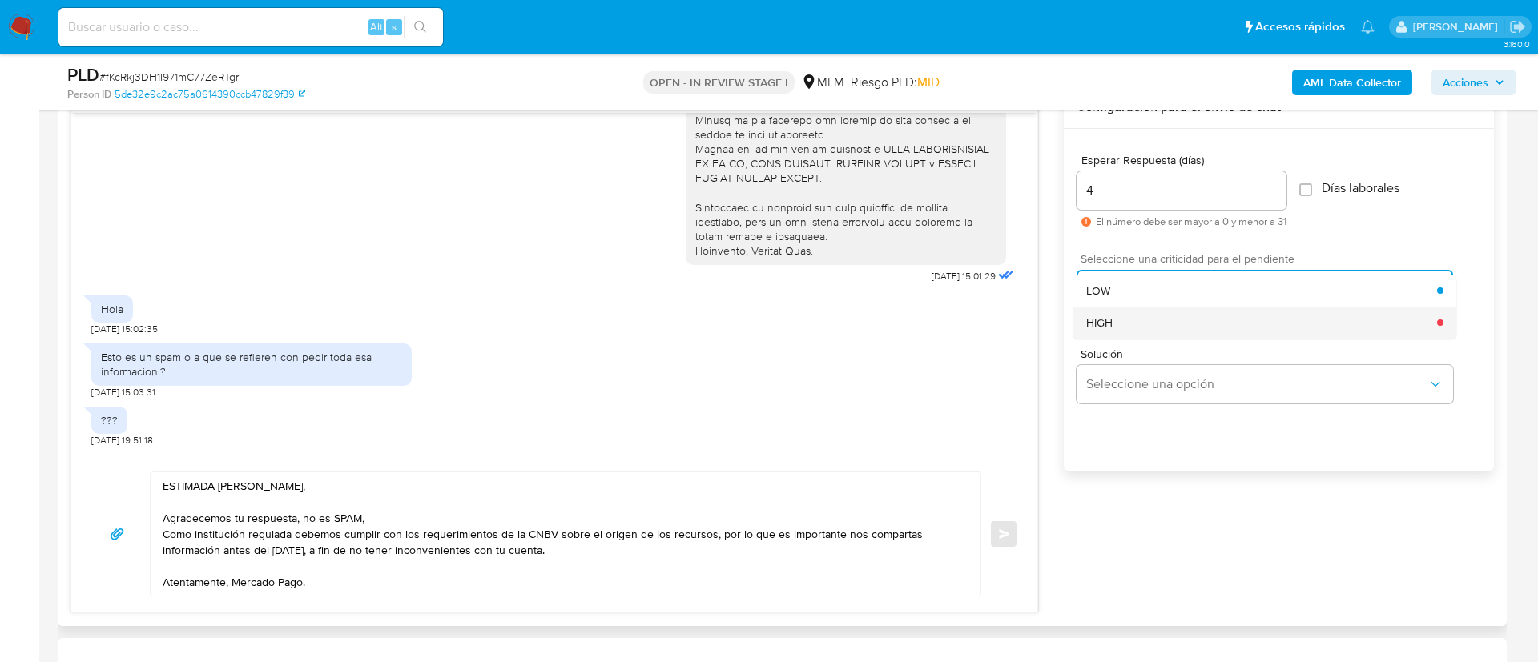
click at [1147, 329] on div "HIGH" at bounding box center [1261, 323] width 351 height 32
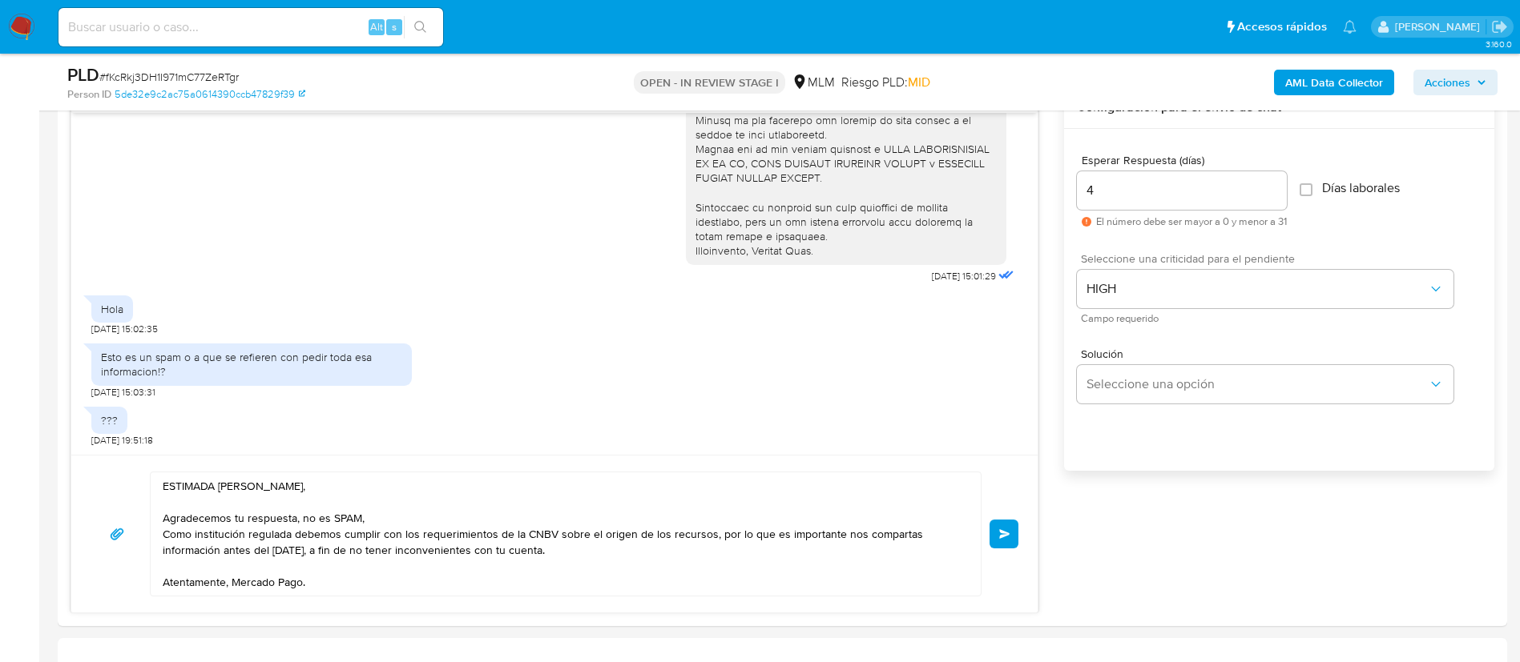
drag, startPoint x: 1015, startPoint y: 540, endPoint x: 1137, endPoint y: 201, distance: 360.3
click at [1193, 245] on div "11/09/2025 15:01:29 Hola 11/09/2025 15:02:35 Esto es un spam o a que se refiere…" at bounding box center [781, 350] width 1423 height 527
click at [1121, 190] on input "4" at bounding box center [1182, 190] width 210 height 21
type input "3"
click at [1008, 530] on span "Enviar" at bounding box center [1004, 534] width 11 height 10
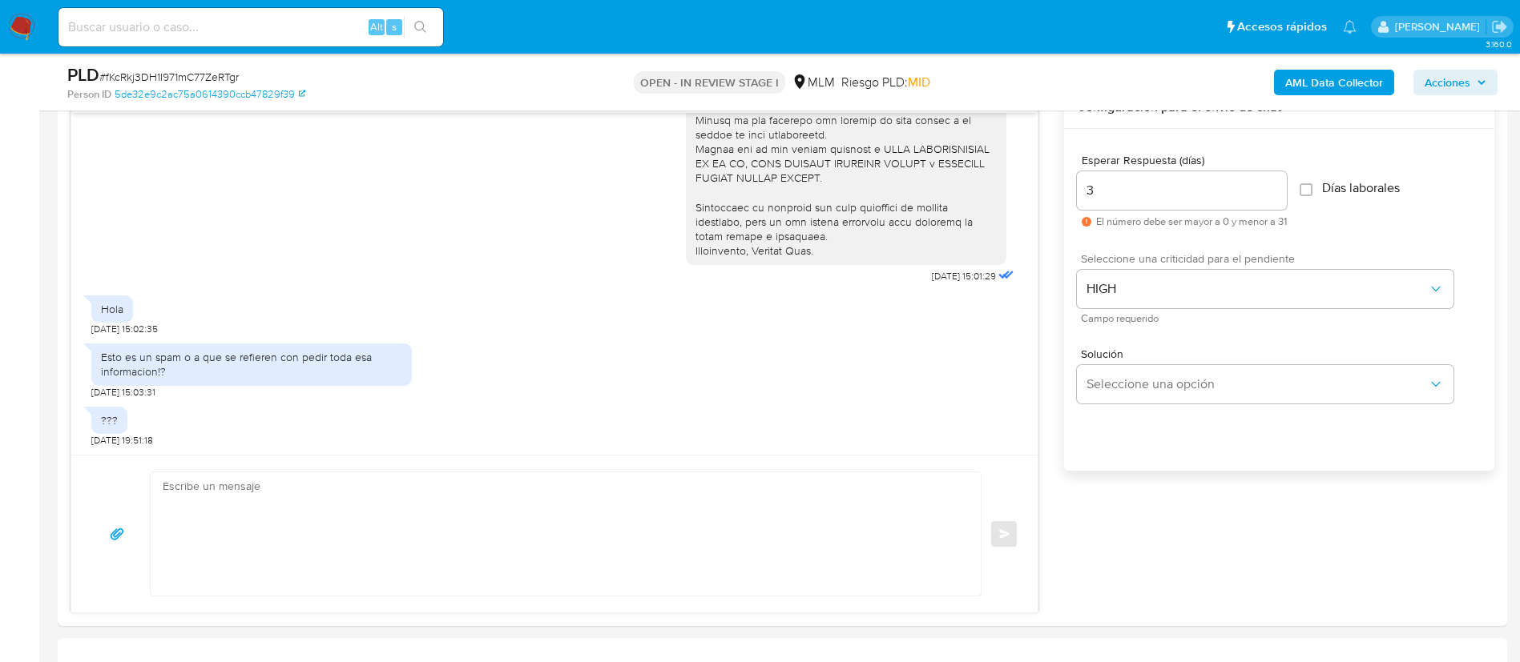
scroll to position [539, 0]
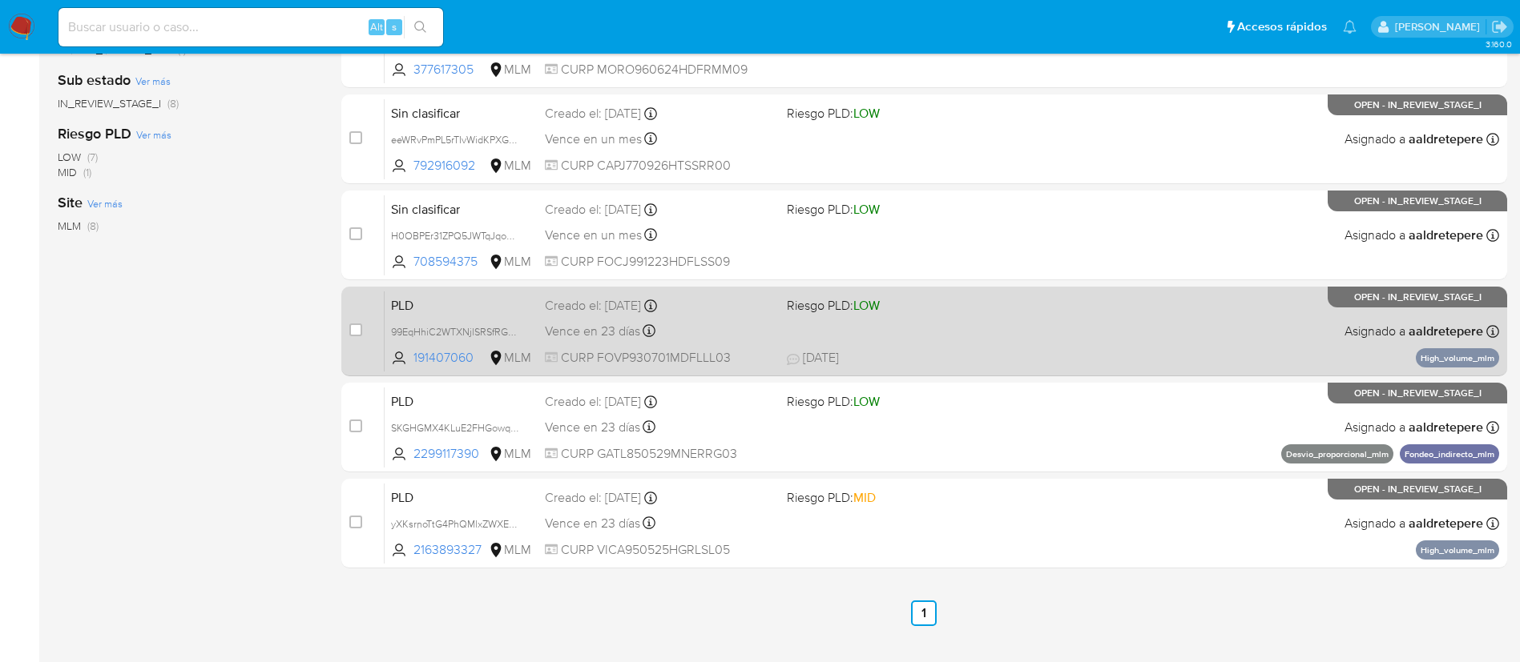
scroll to position [468, 0]
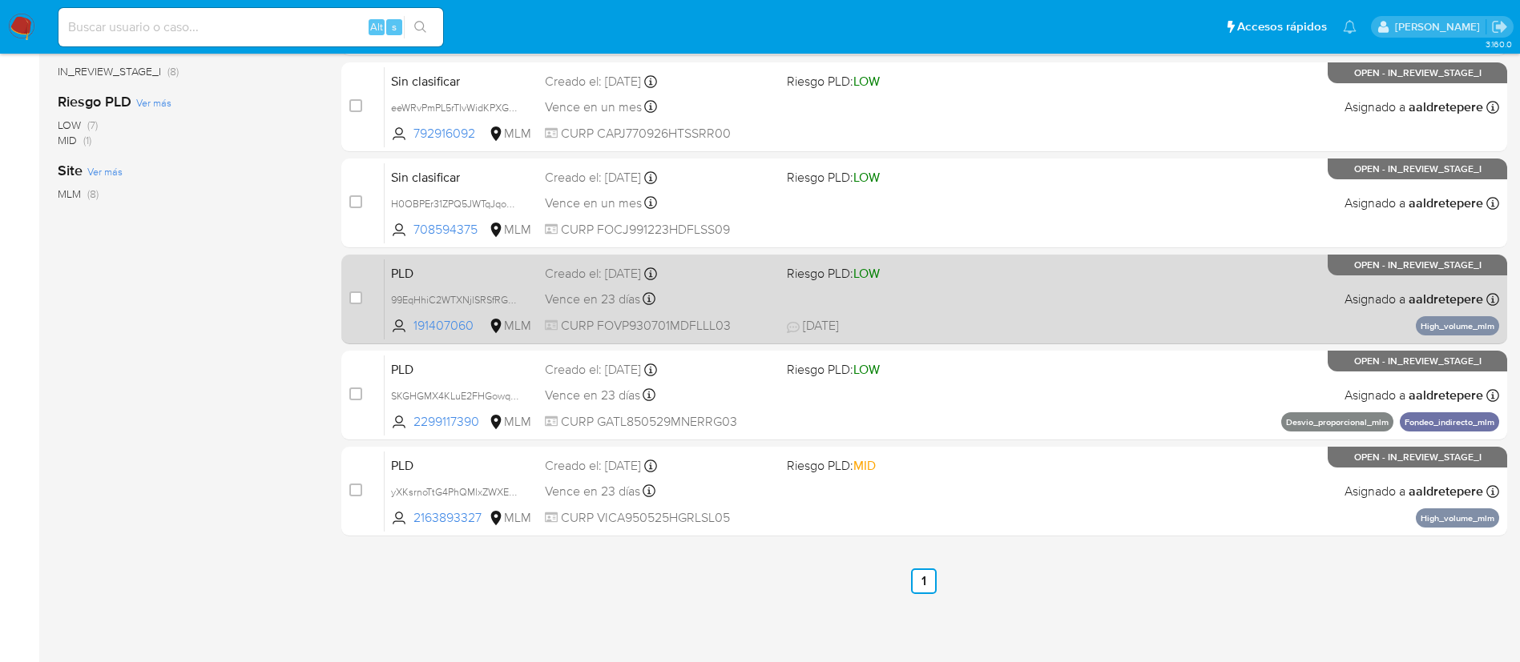
click at [919, 284] on div "PLD 99EqHhiC2WTXNjlSRSfRG53f 191407060 MLM Riesgo PLD: LOW Creado el: 12/08/202…" at bounding box center [941, 299] width 1114 height 81
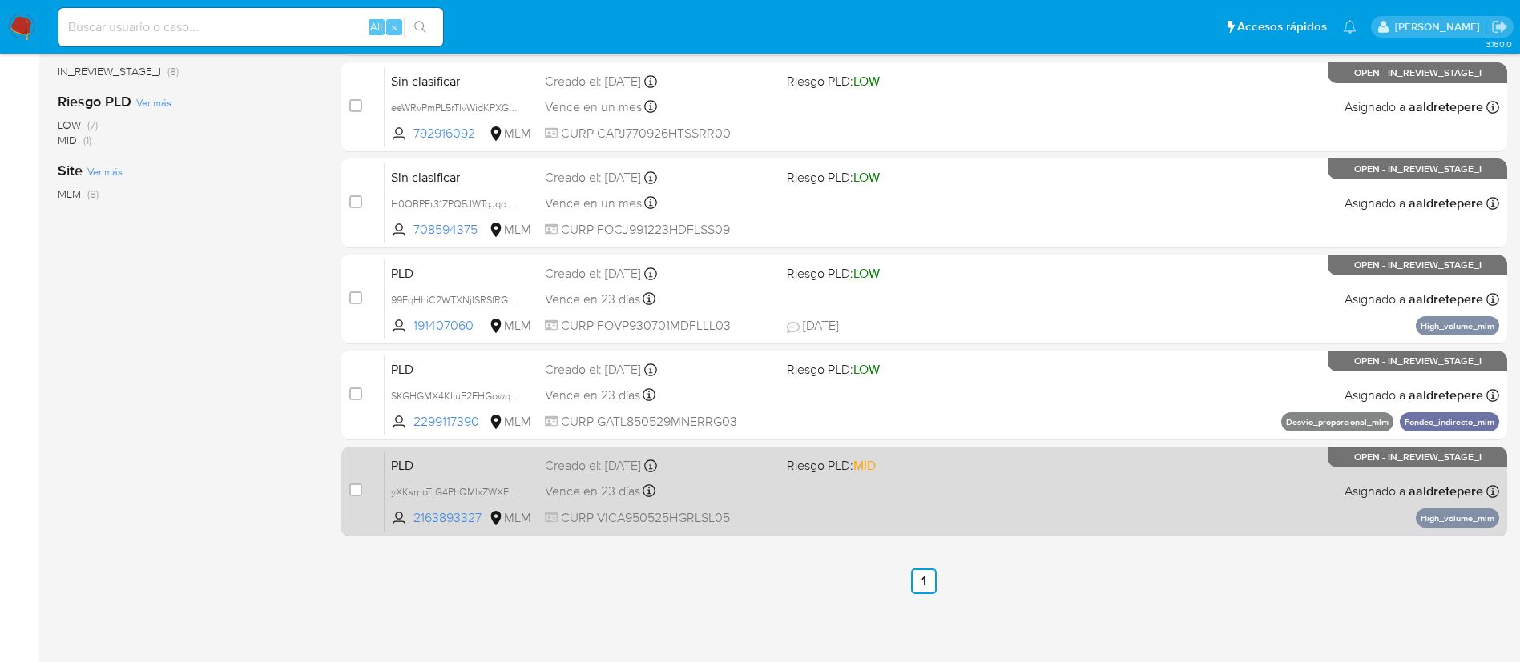
click at [739, 530] on div "PLD yXKsrnoTtG4PhQMlxZWXEaPI 2163893327 MLM Riesgo PLD: MID Creado el: 12/08/20…" at bounding box center [941, 491] width 1114 height 81
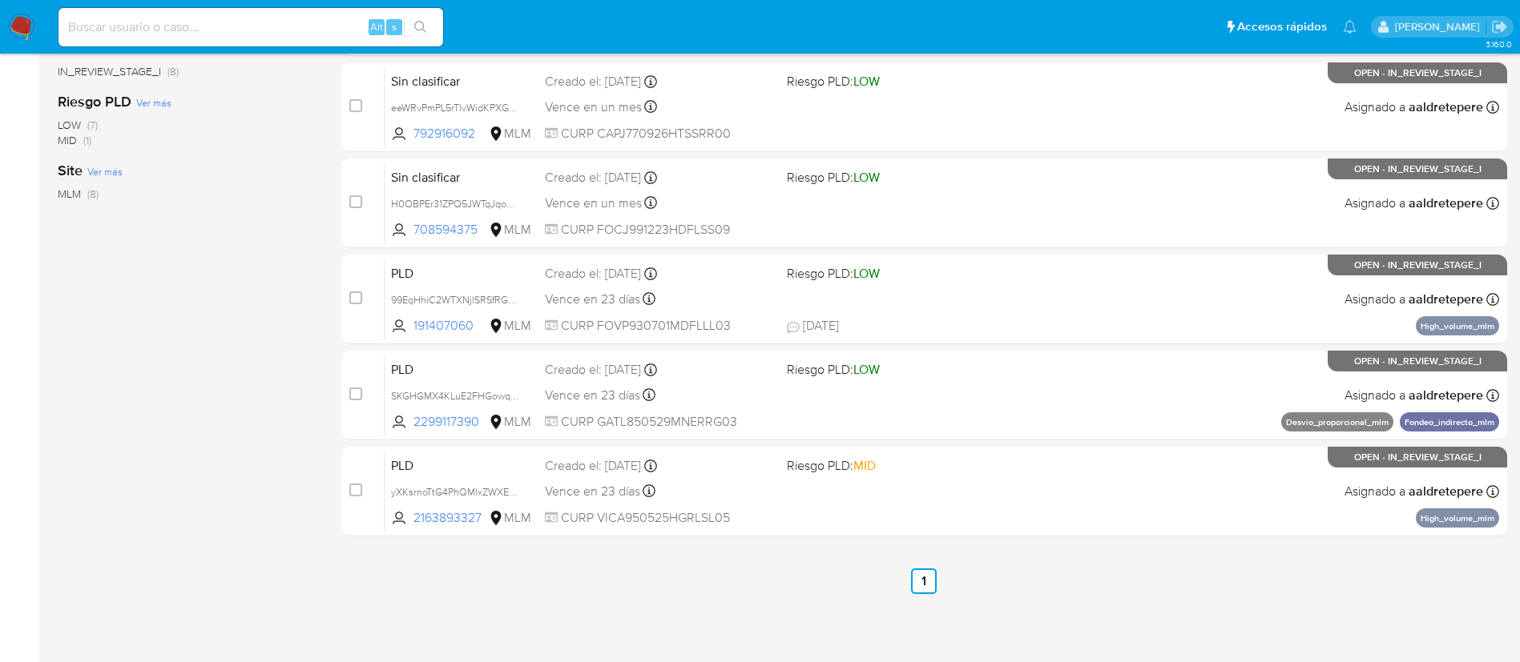
click at [27, 19] on img at bounding box center [21, 27] width 27 height 27
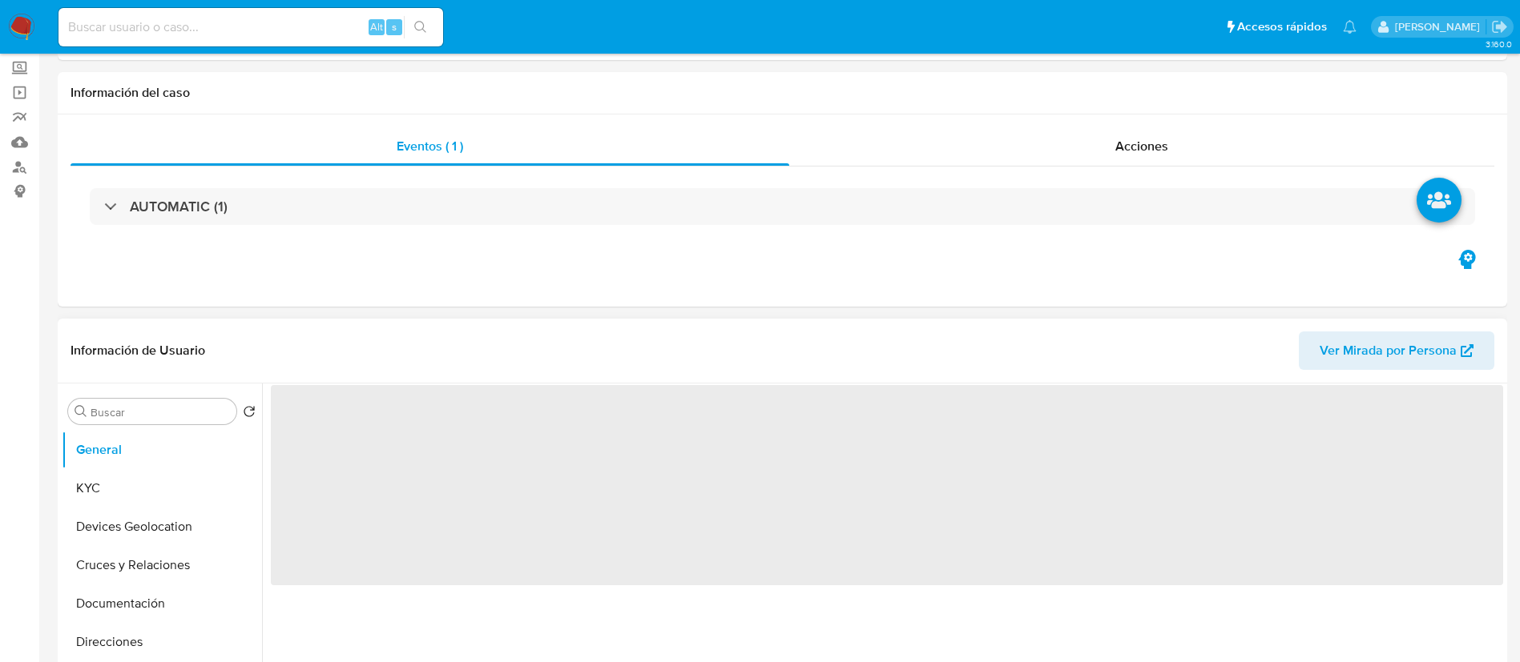
select select "10"
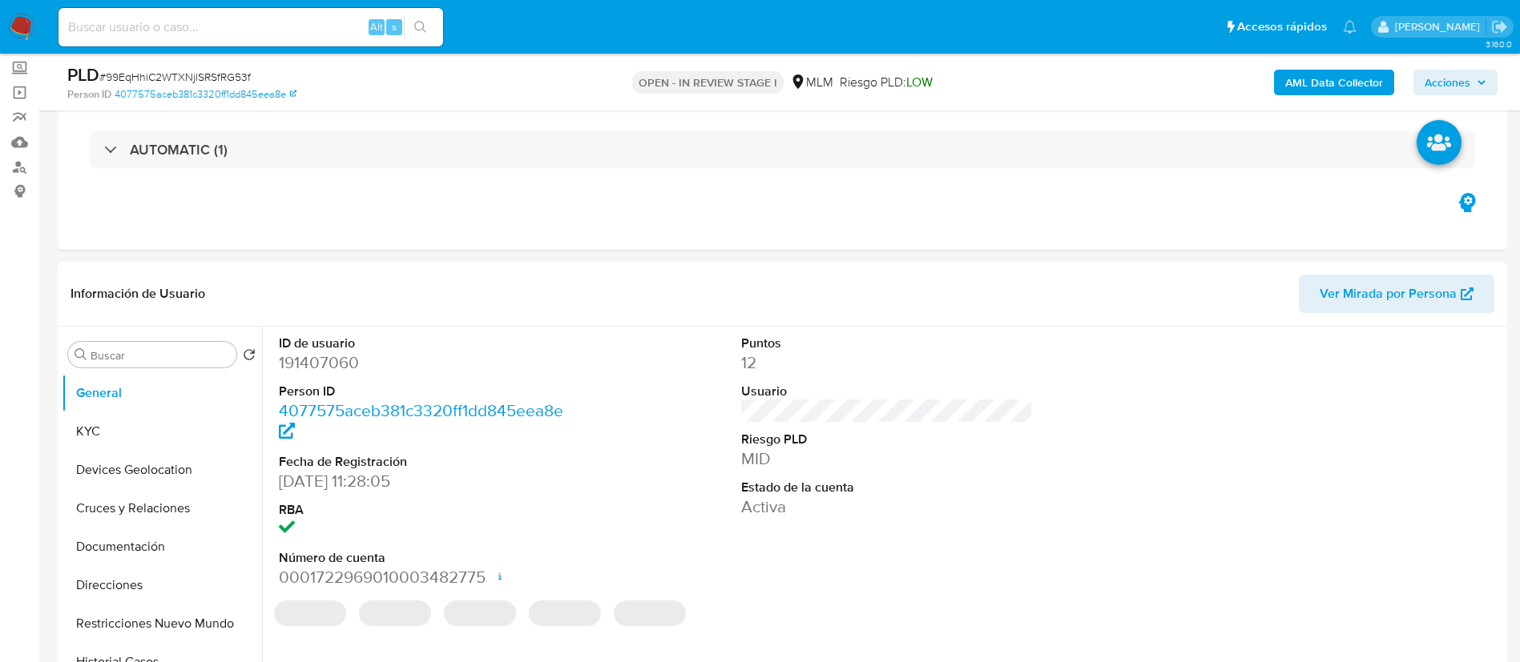
scroll to position [360, 0]
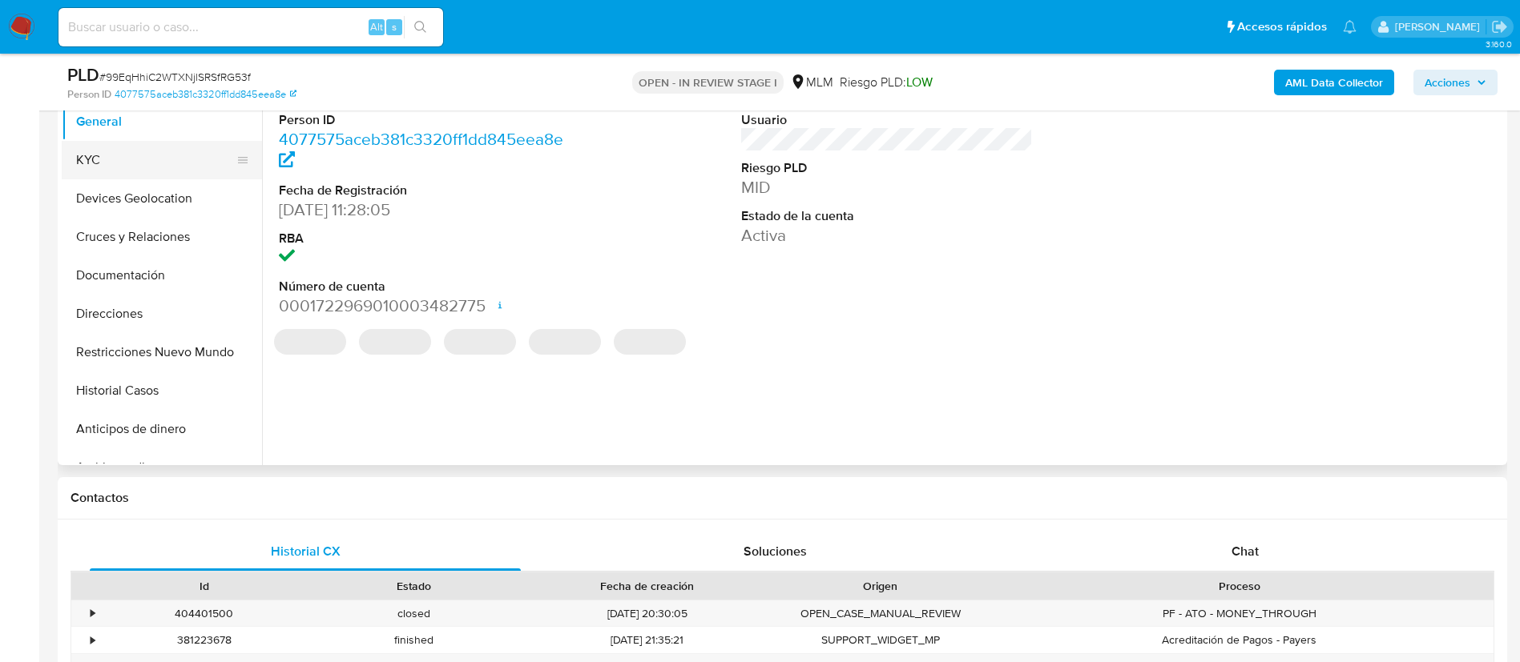
click at [160, 173] on button "KYC" at bounding box center [155, 160] width 187 height 38
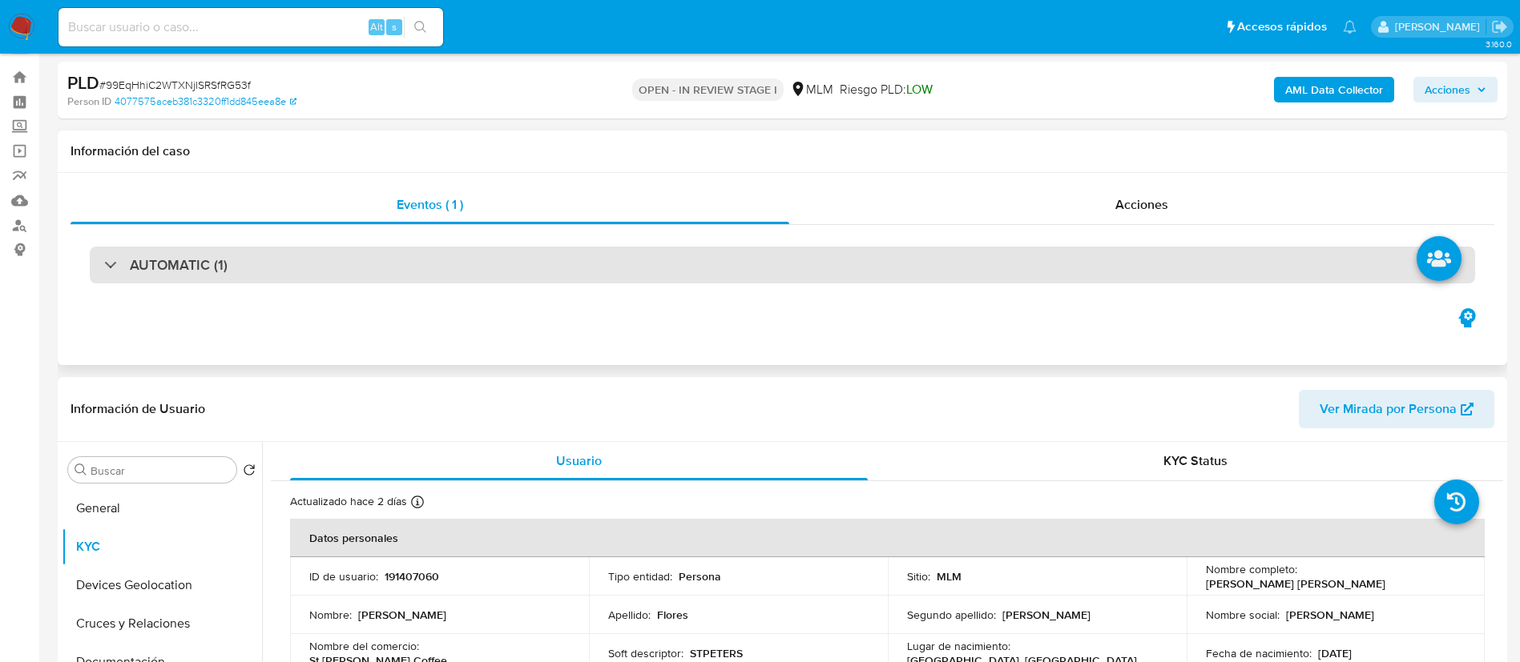
scroll to position [0, 0]
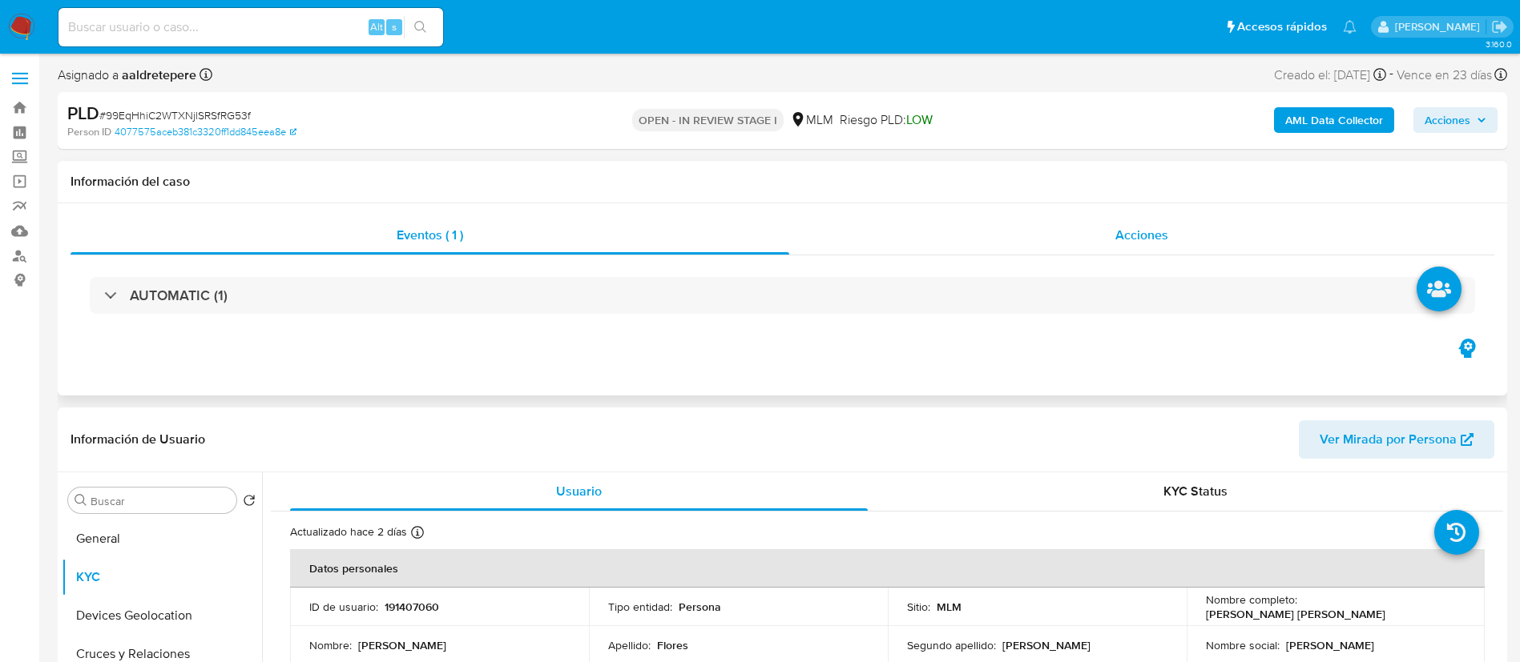
click at [1135, 240] on span "Acciones" at bounding box center [1141, 235] width 53 height 18
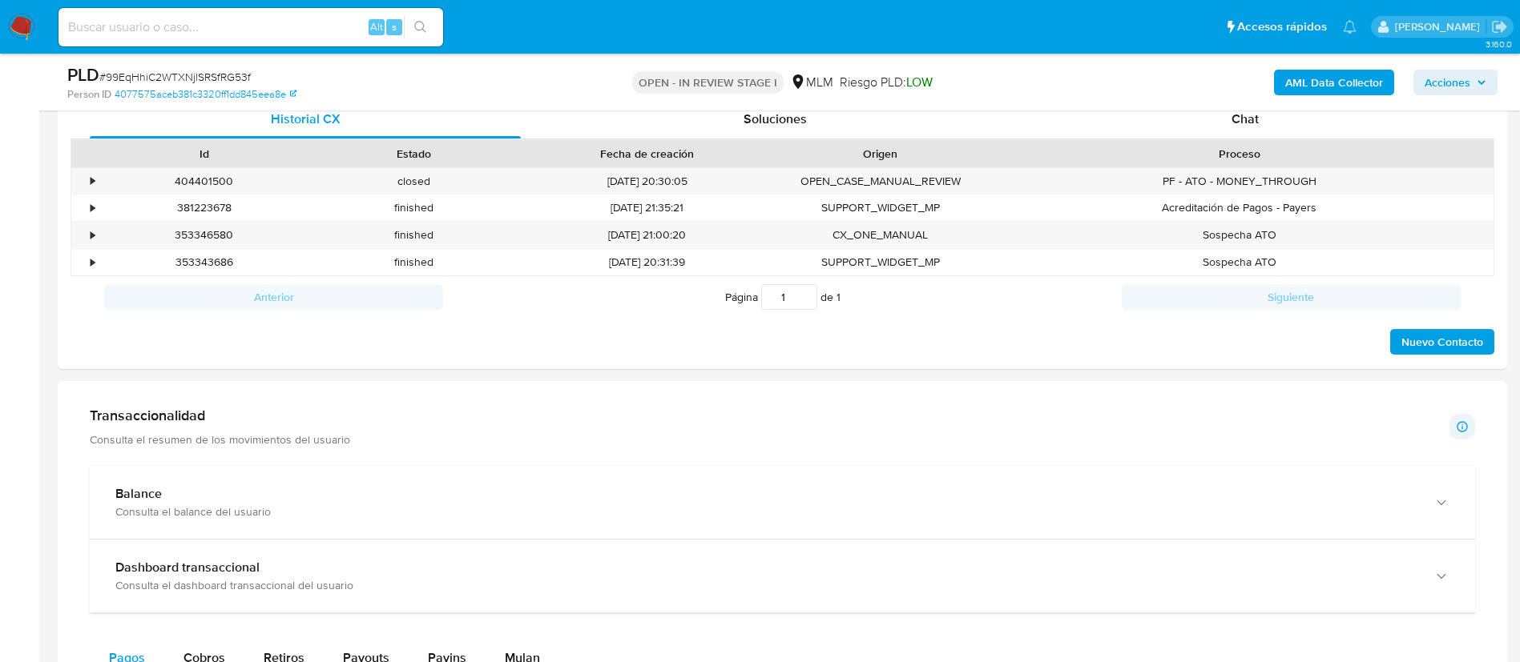
scroll to position [721, 0]
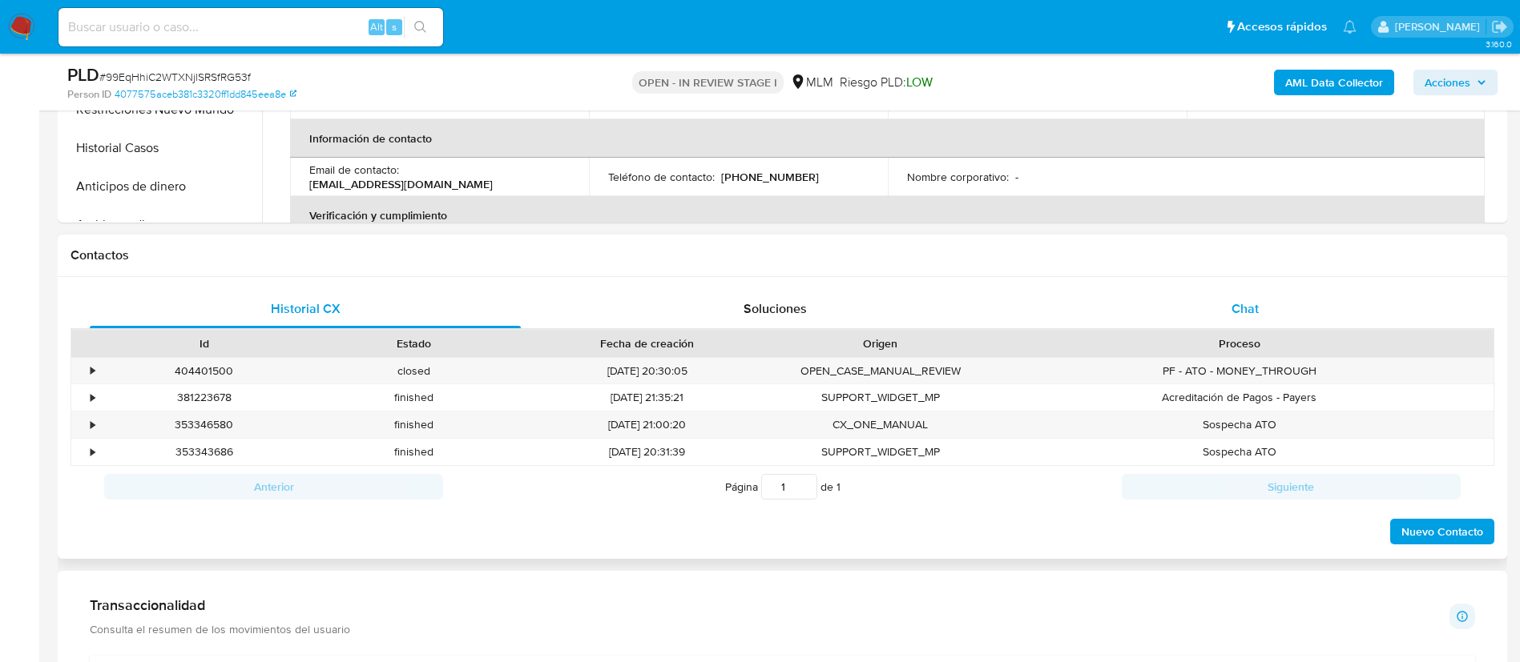
click at [1254, 311] on span "Chat" at bounding box center [1244, 309] width 27 height 18
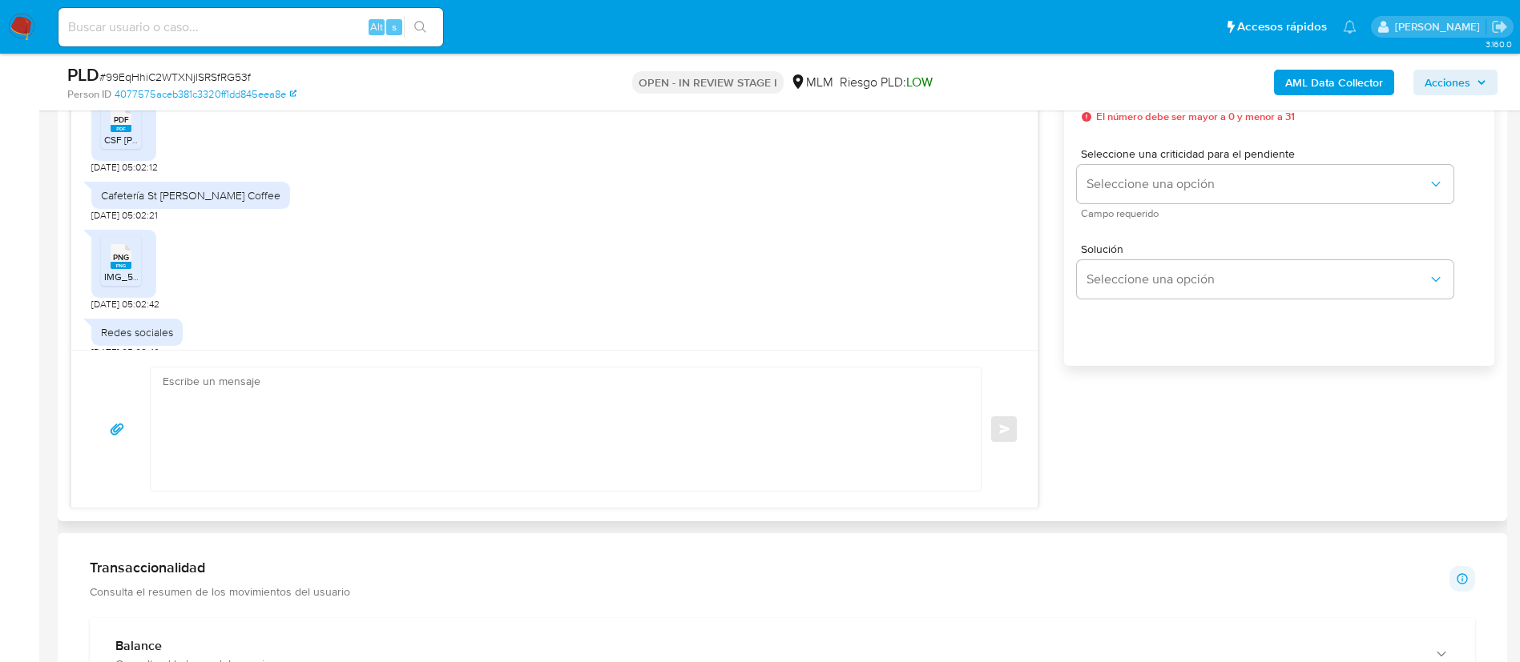
scroll to position [481, 0]
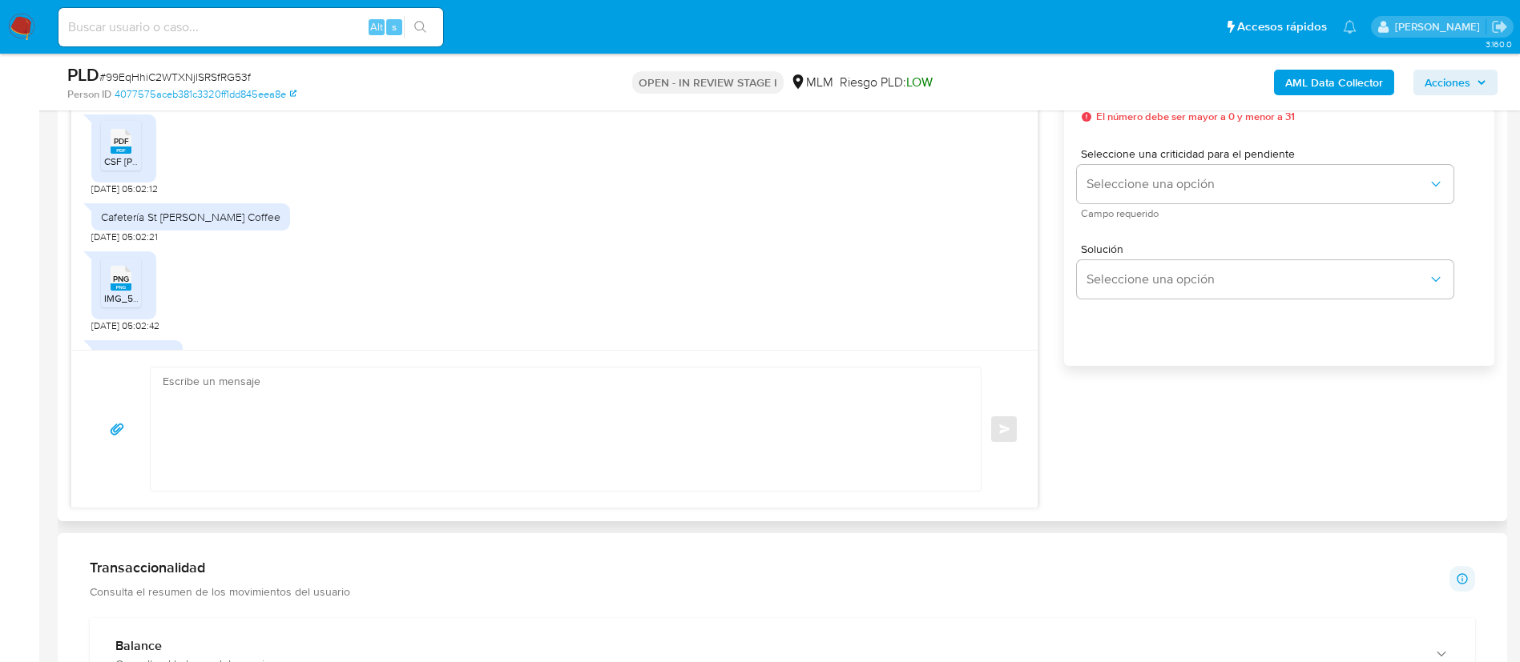
click at [143, 160] on ul "PDF PDF CSF Paula.pdf" at bounding box center [124, 148] width 46 height 55
click at [125, 146] on span "PDF" at bounding box center [121, 141] width 15 height 10
click at [106, 276] on div "PNG PNG" at bounding box center [121, 276] width 34 height 31
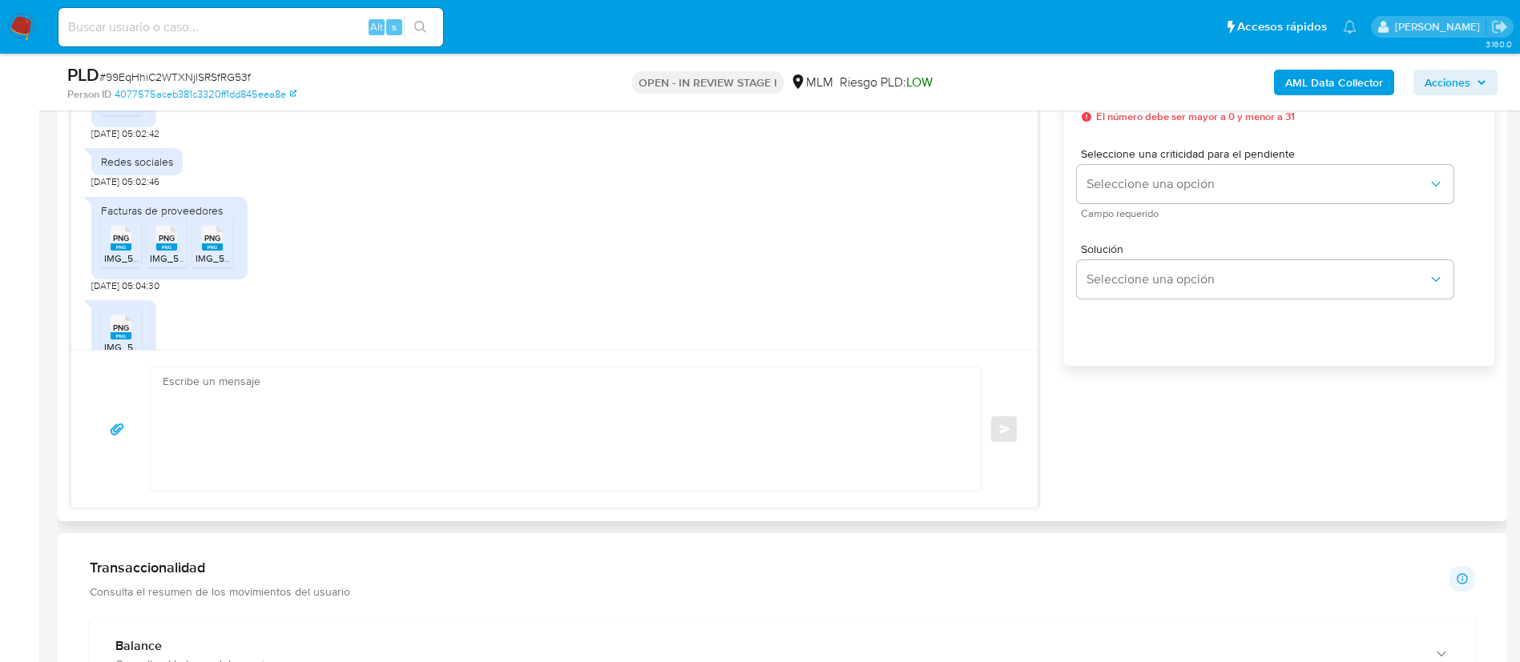
scroll to position [721, 0]
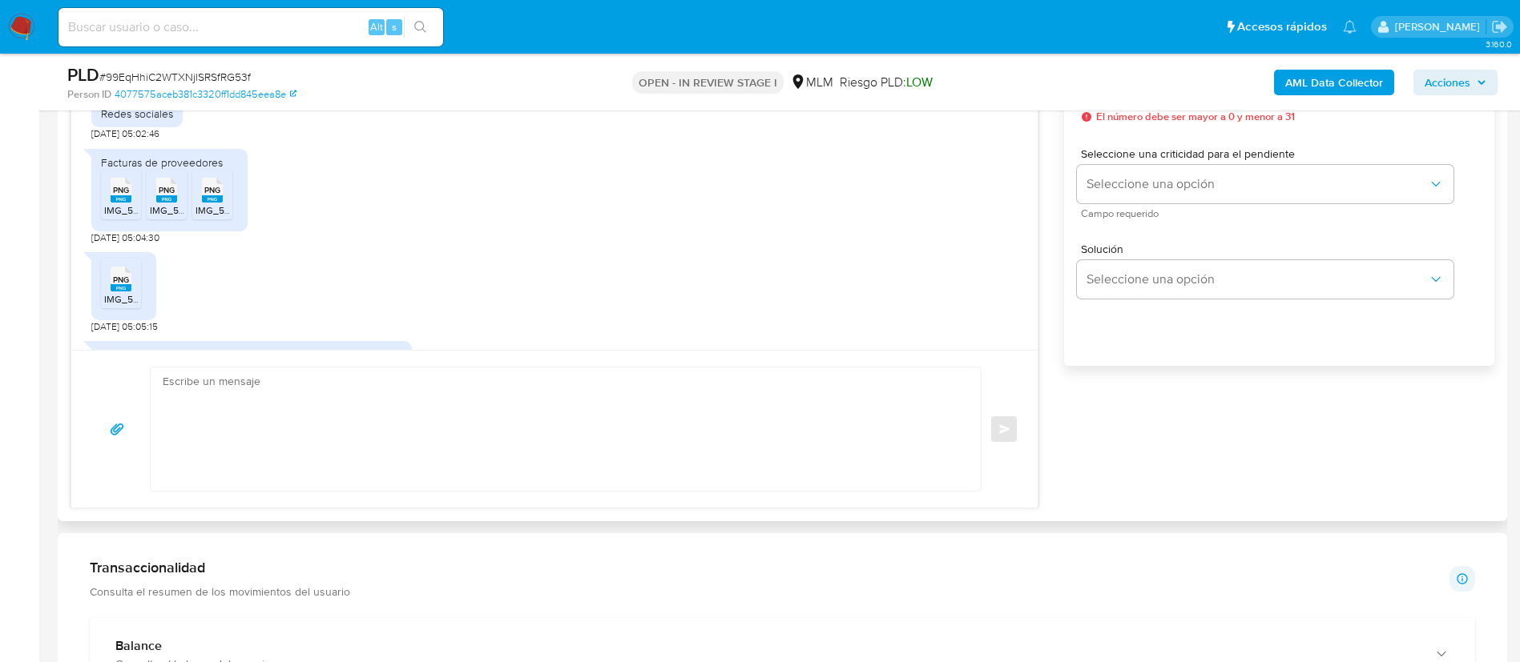
drag, startPoint x: 123, startPoint y: 200, endPoint x: 144, endPoint y: 200, distance: 21.6
click at [123, 200] on rect at bounding box center [121, 198] width 21 height 7
drag, startPoint x: 159, startPoint y: 200, endPoint x: 193, endPoint y: 200, distance: 34.4
click at [174, 200] on rect at bounding box center [166, 198] width 21 height 7
drag, startPoint x: 222, startPoint y: 197, endPoint x: 113, endPoint y: 272, distance: 132.0
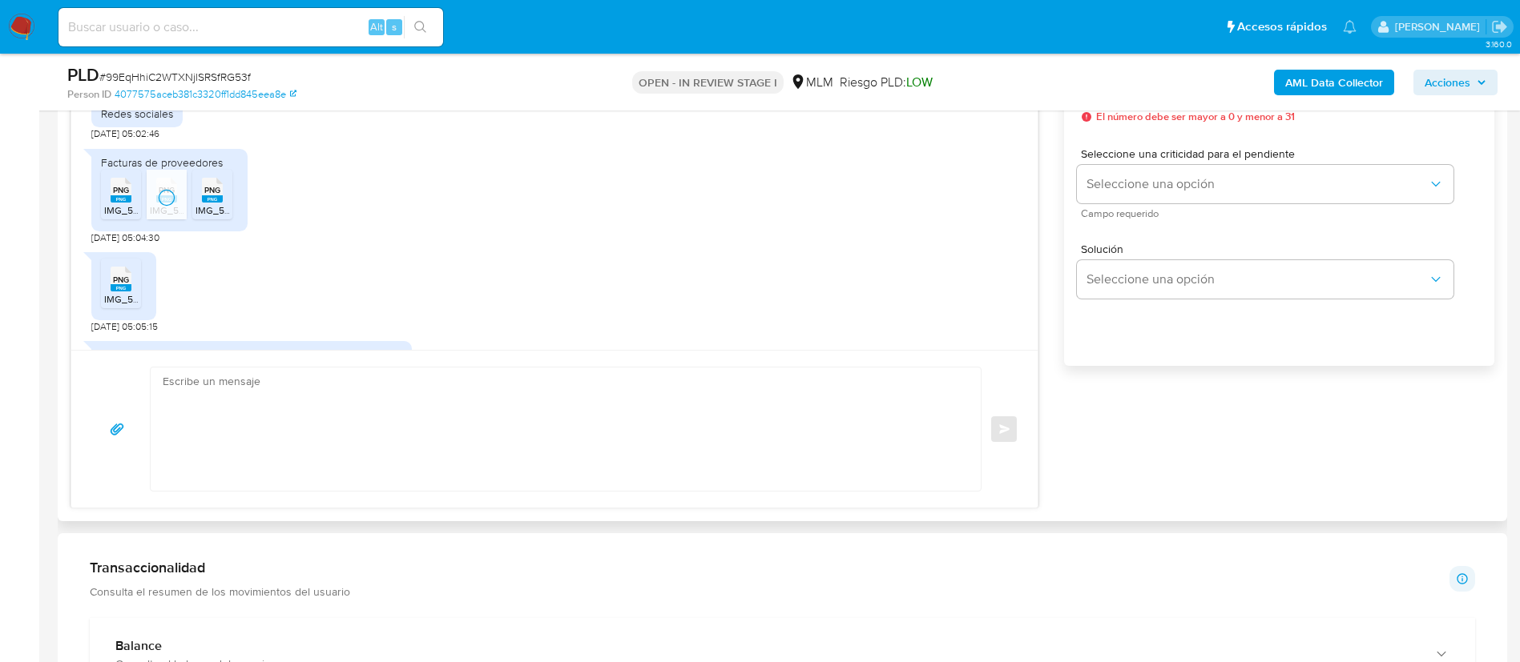
click at [217, 199] on rect at bounding box center [212, 198] width 21 height 7
click at [121, 284] on span "PNG" at bounding box center [121, 280] width 16 height 10
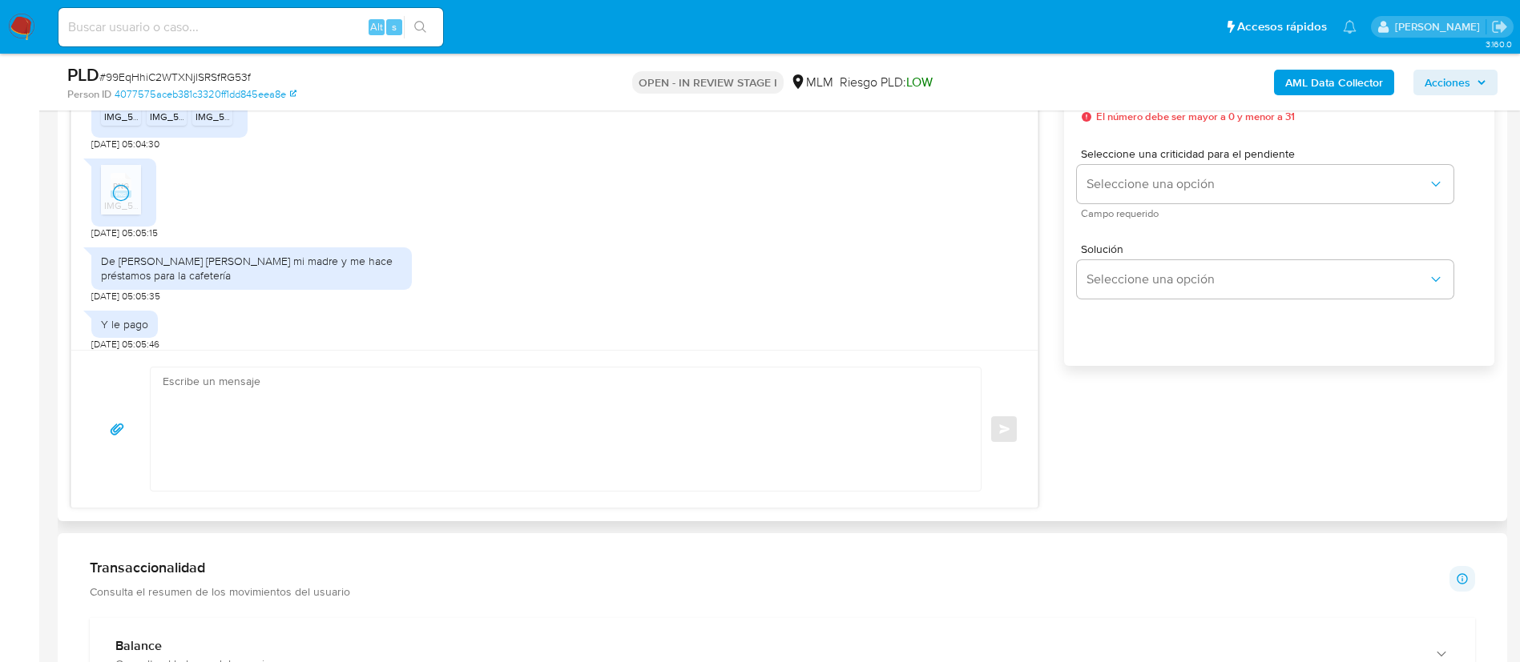
scroll to position [841, 0]
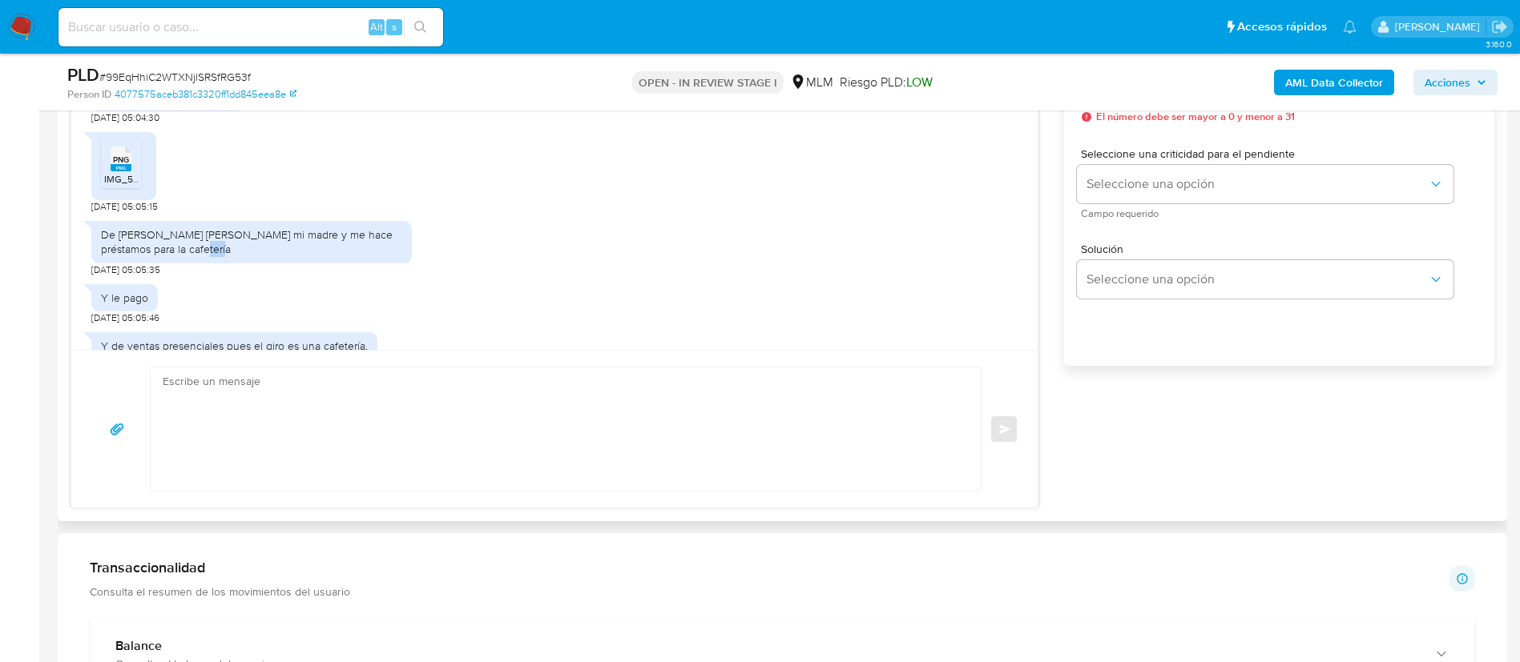
drag, startPoint x: 162, startPoint y: 252, endPoint x: 233, endPoint y: 276, distance: 75.2
click at [233, 276] on div "De Isabel Vilchis González es mi madre y me hace préstamos para la cafetería 09…" at bounding box center [251, 244] width 320 height 63
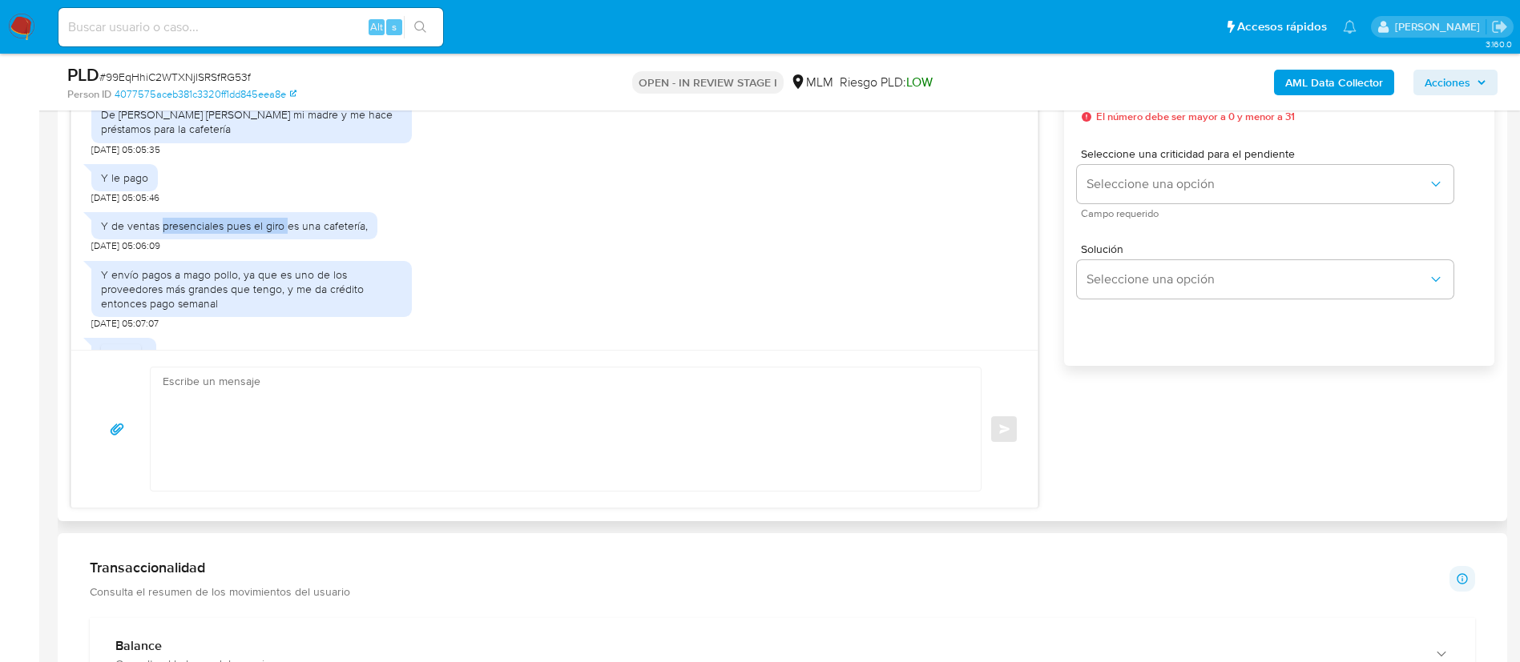
drag, startPoint x: 161, startPoint y: 227, endPoint x: 286, endPoint y: 230, distance: 125.0
click at [286, 230] on div "Y de ventas presenciales pues el giro es una cafetería," at bounding box center [234, 226] width 267 height 14
click at [203, 277] on div "Y envío pagos a mago pollo, ya que es uno de los proveedores más grandes que te…" at bounding box center [251, 290] width 301 height 44
drag, startPoint x: 130, startPoint y: 273, endPoint x: 249, endPoint y: 305, distance: 123.6
click at [249, 305] on div "Y envío pagos a mago pollo, ya que es uno de los proveedores más grandes que te…" at bounding box center [251, 290] width 301 height 44
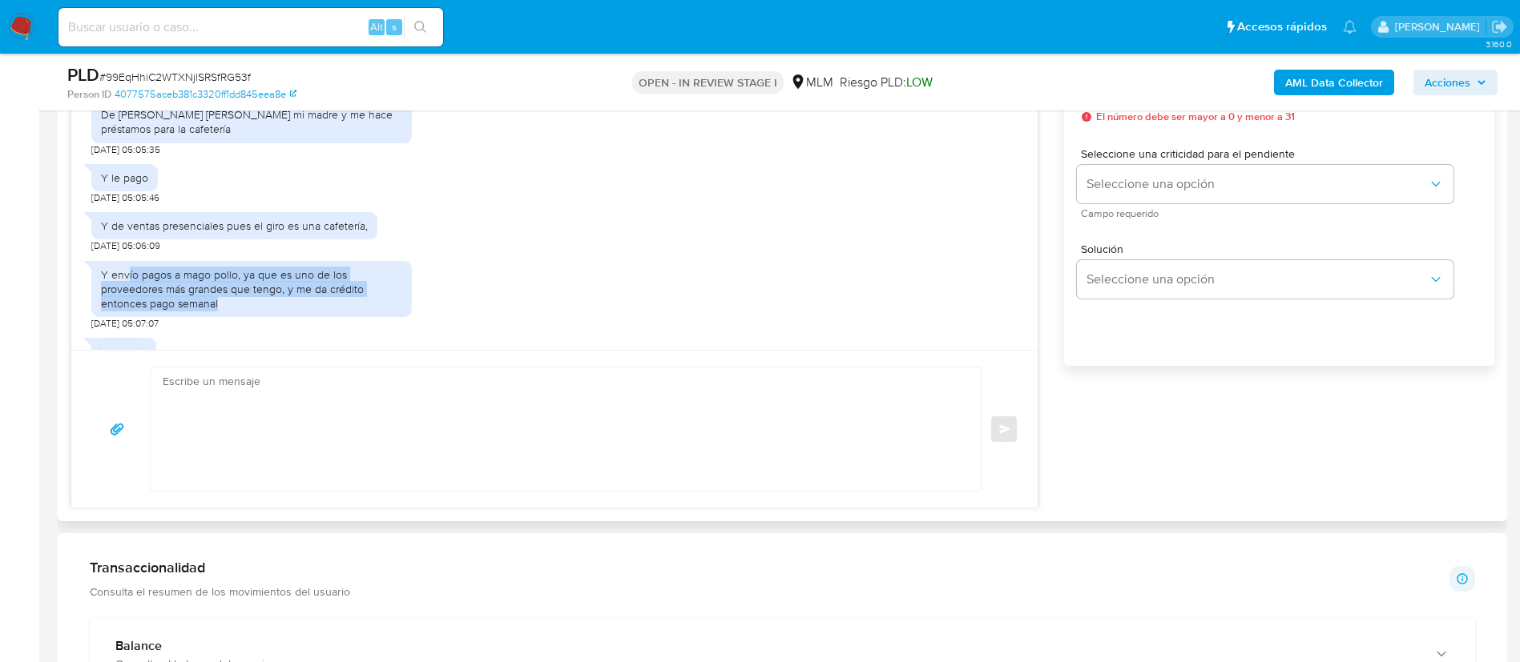
scroll to position [1038, 0]
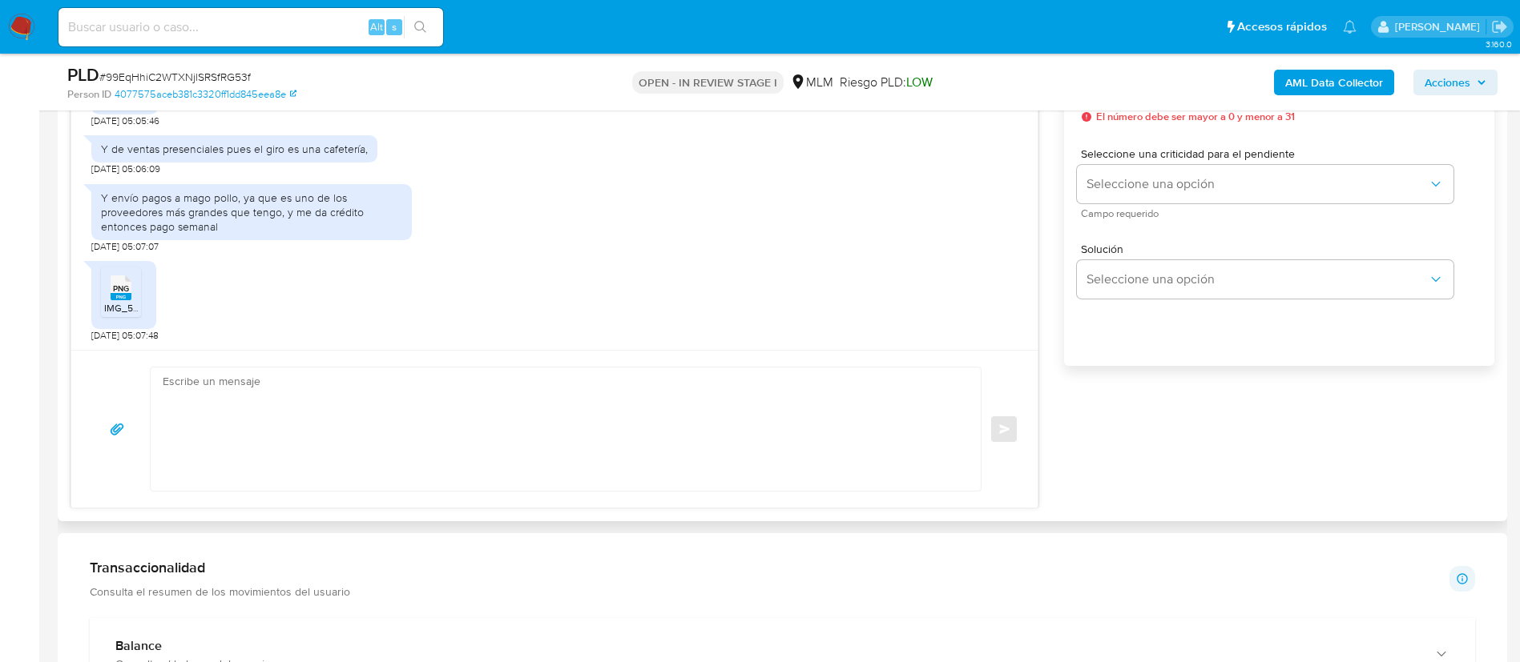
click at [136, 295] on div "PNG PNG" at bounding box center [121, 286] width 34 height 31
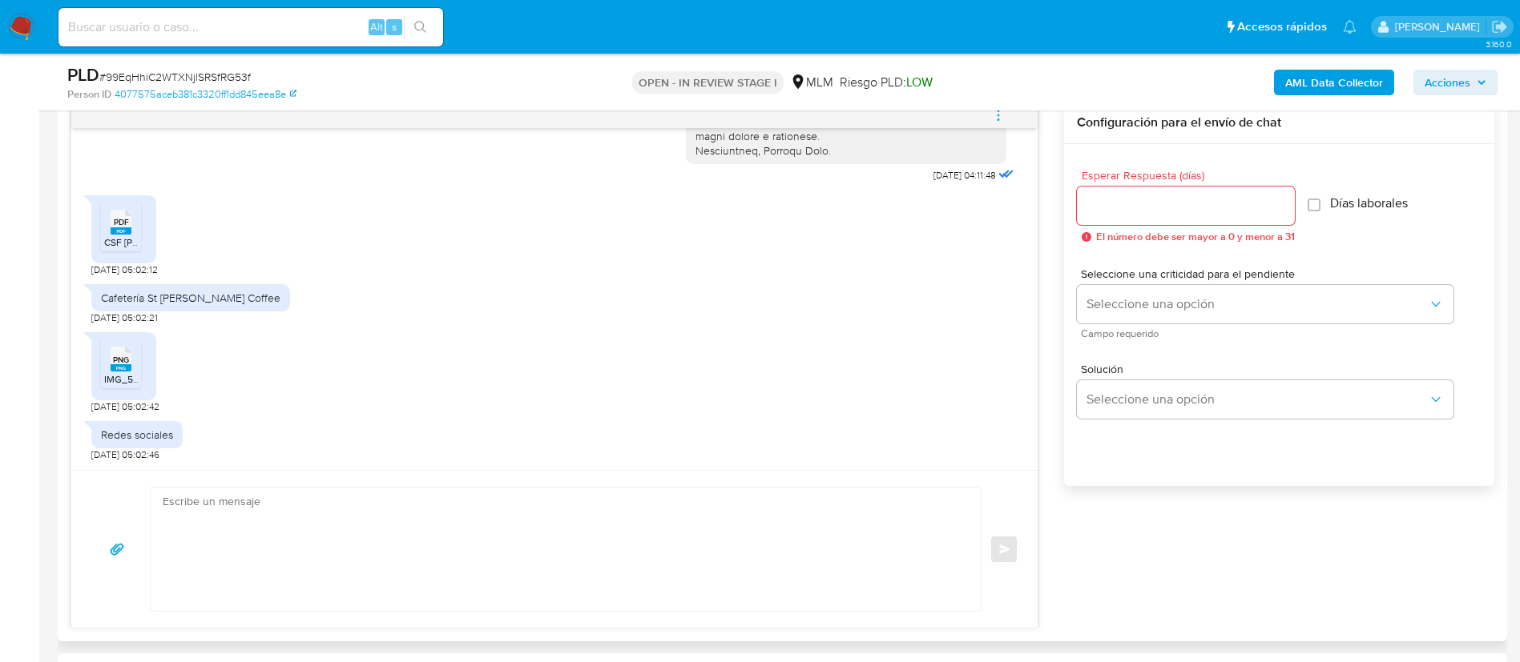
scroll to position [601, 0]
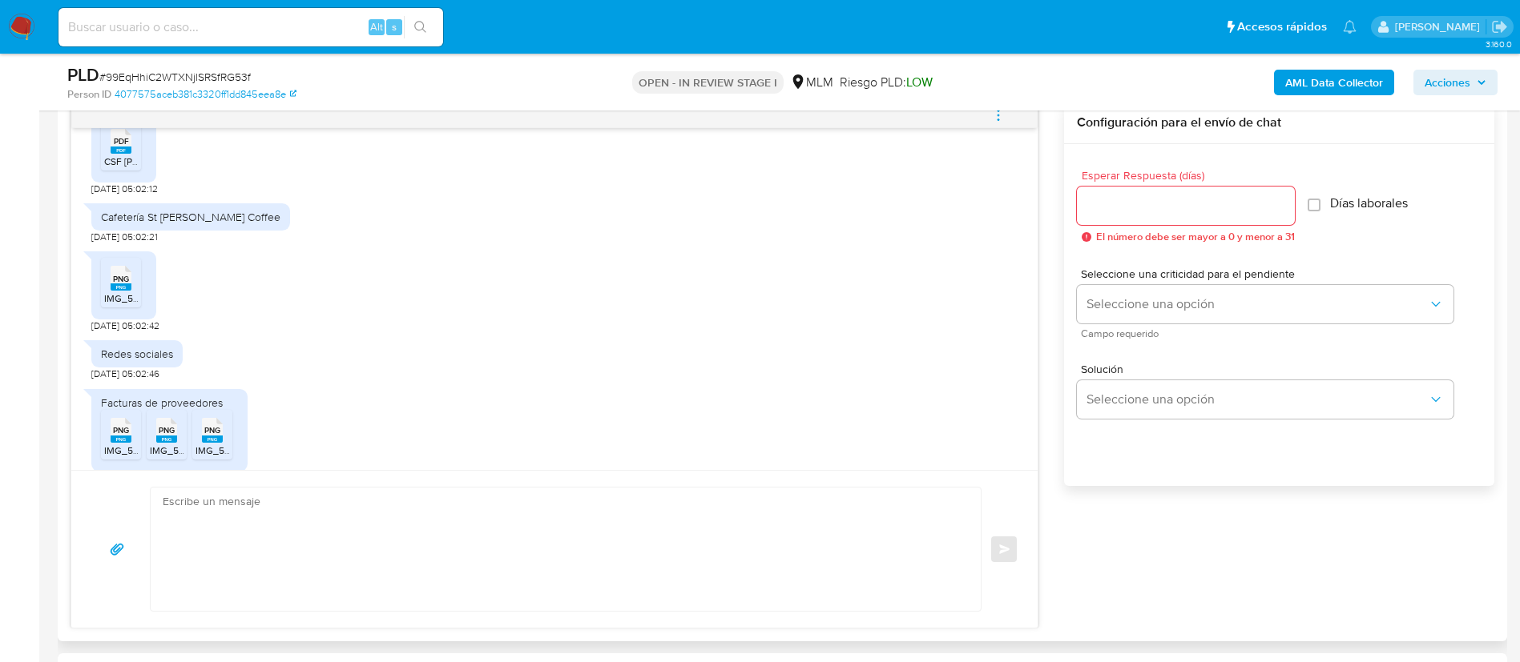
click at [139, 152] on li "PDF PDF CSF Paula.pdf" at bounding box center [121, 146] width 40 height 50
click at [122, 293] on span "IMG_5305.png" at bounding box center [136, 299] width 65 height 14
click at [114, 440] on div "PNG PNG" at bounding box center [121, 428] width 34 height 31
click at [167, 429] on span "PNG" at bounding box center [167, 430] width 16 height 10
click at [207, 429] on span "PNG" at bounding box center [212, 430] width 16 height 10
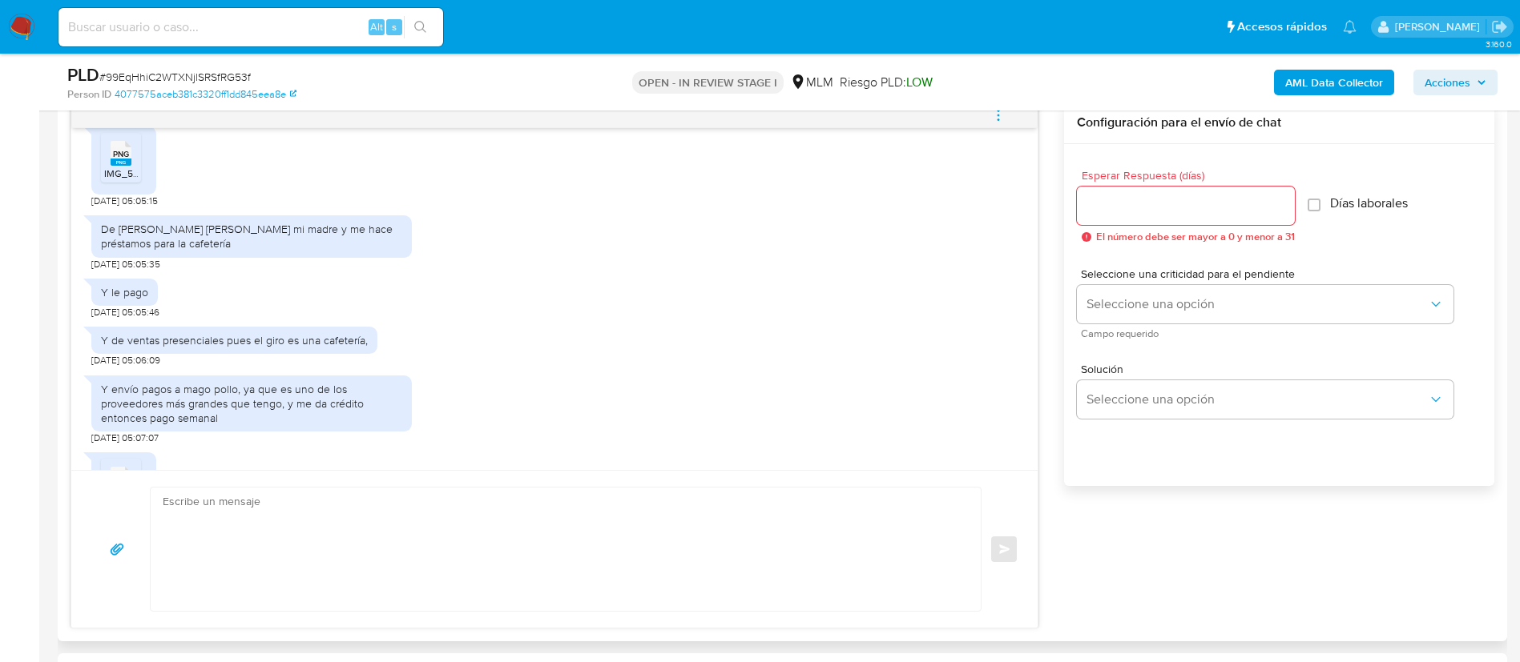
scroll to position [918, 0]
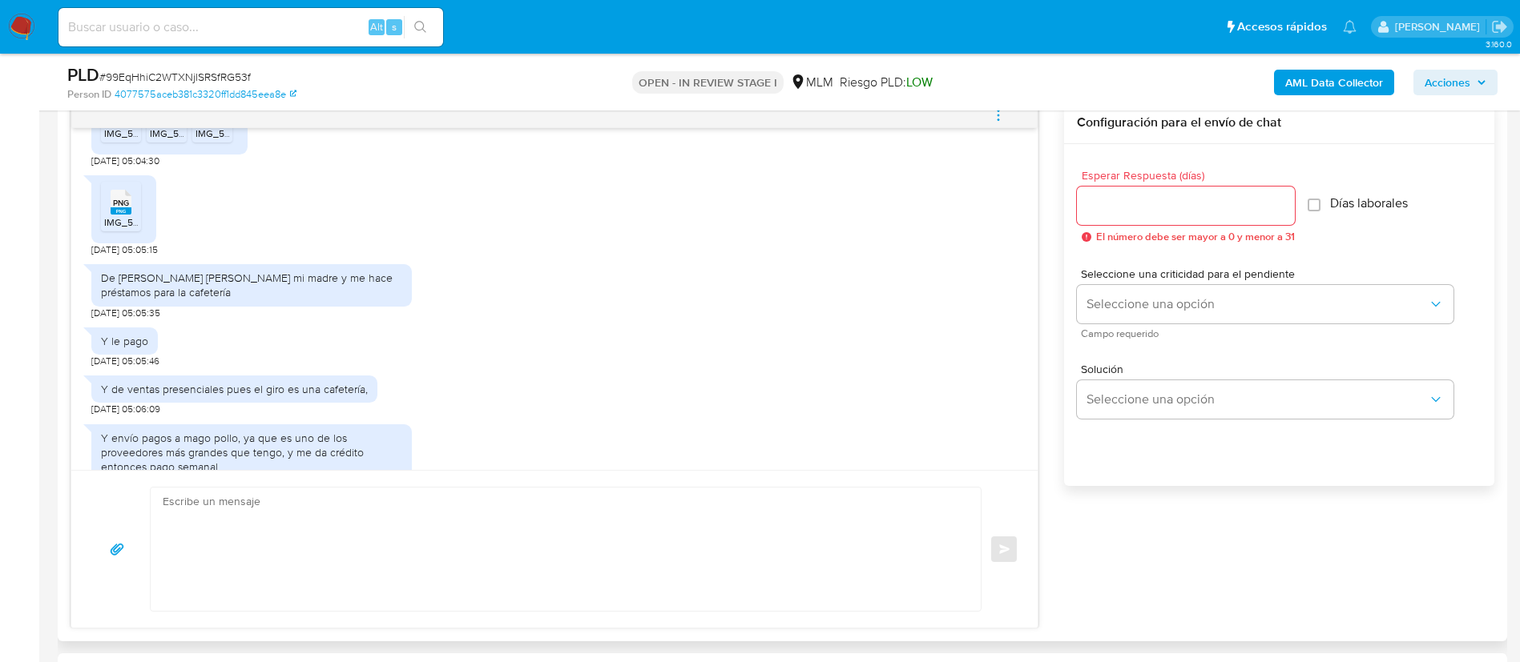
click at [132, 199] on div "PNG PNG" at bounding box center [121, 200] width 34 height 31
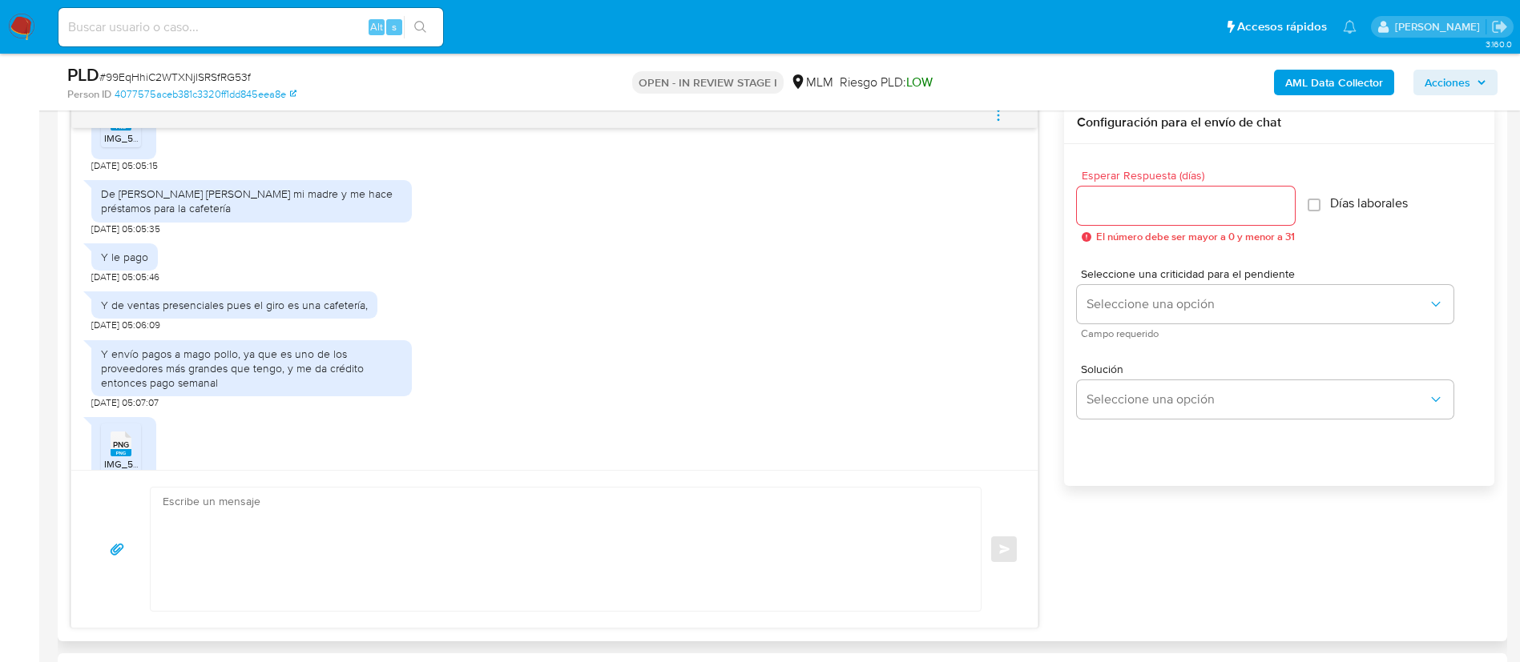
scroll to position [1038, 0]
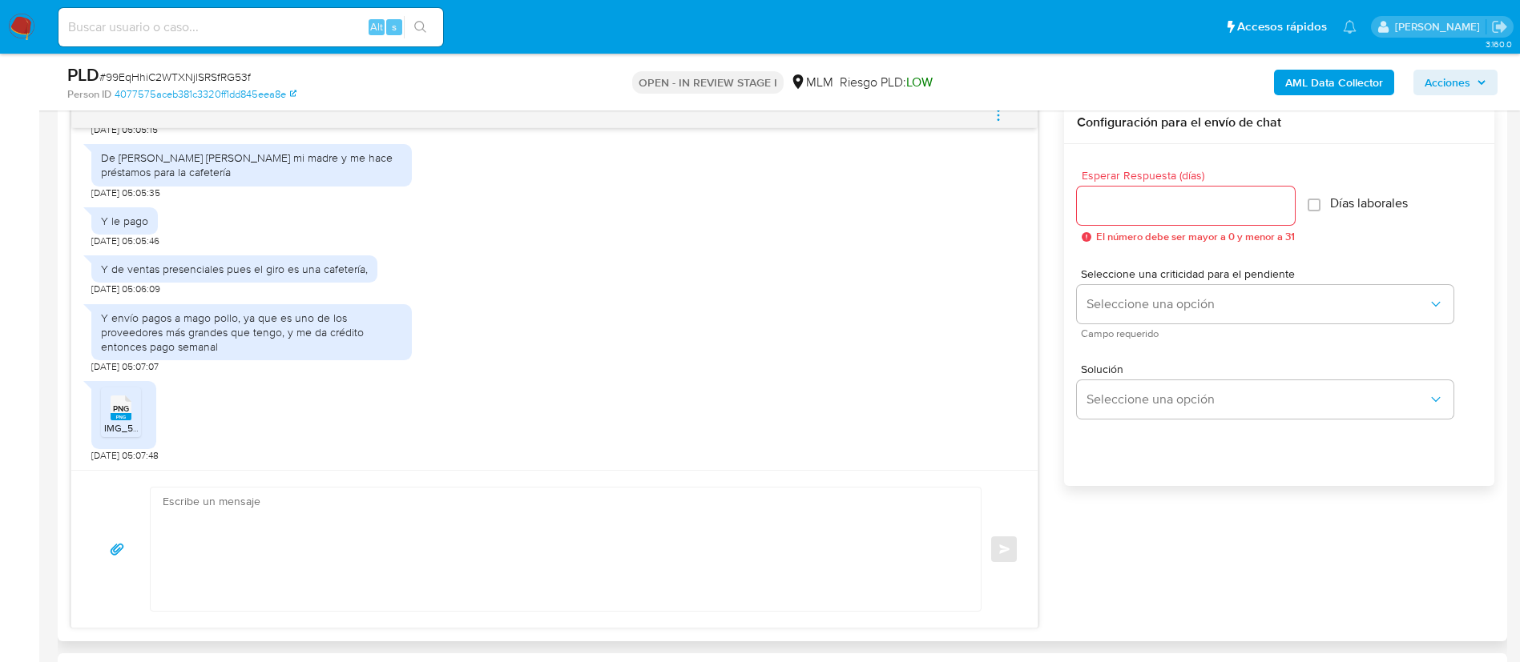
click at [119, 395] on icon "PNG" at bounding box center [121, 408] width 21 height 28
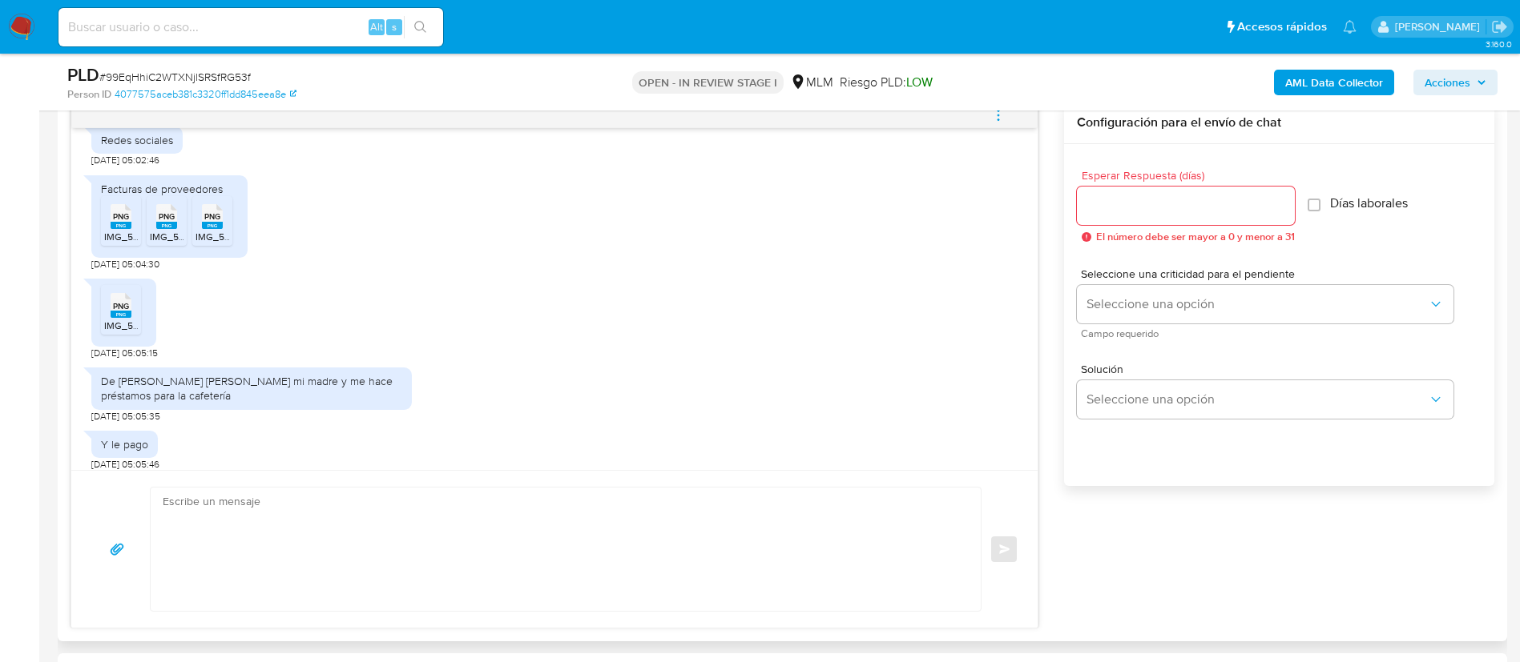
scroll to position [798, 0]
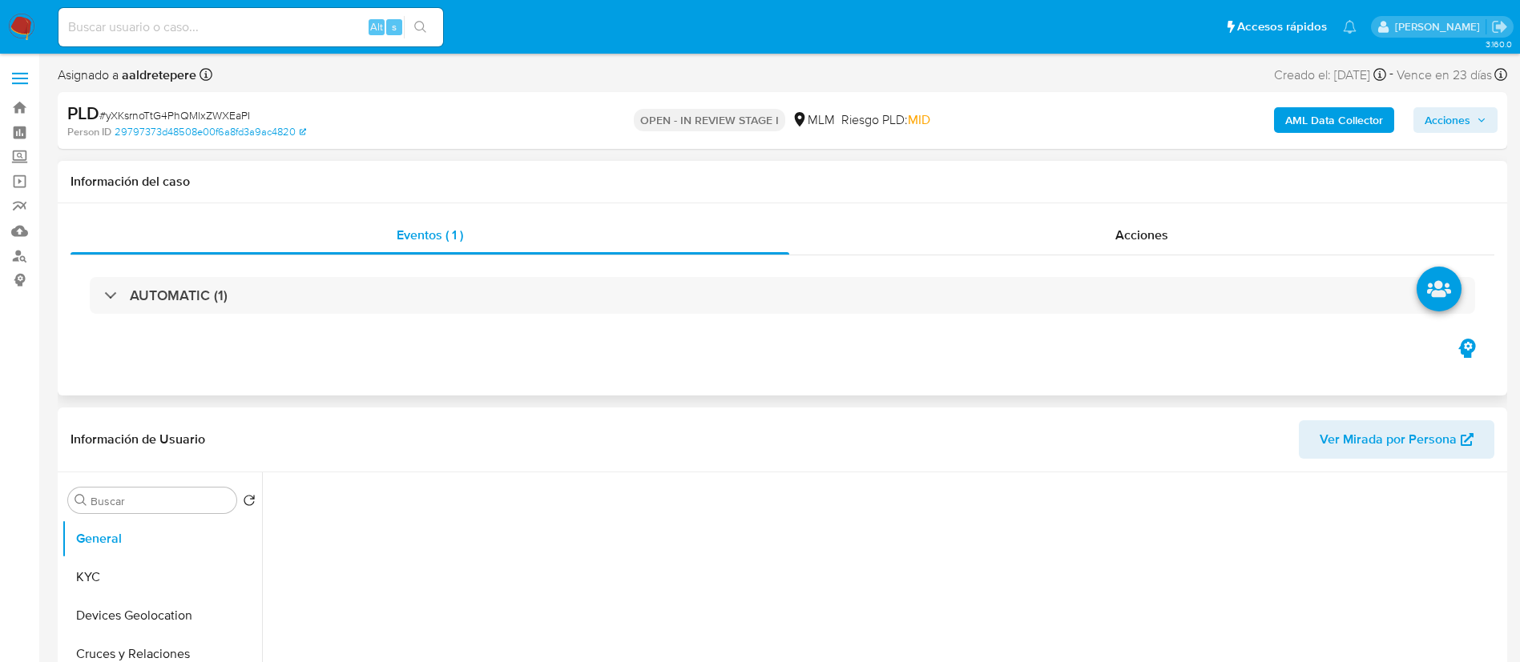
select select "10"
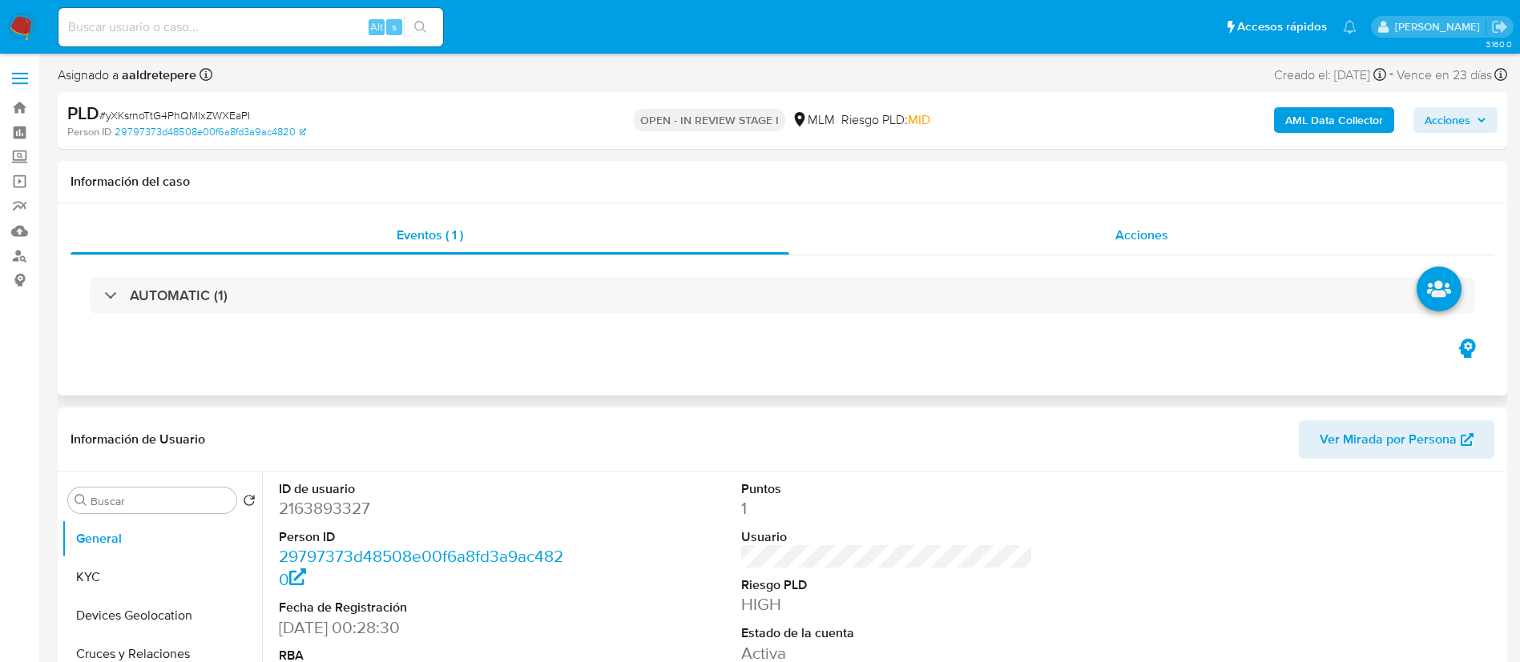
click at [1153, 229] on span "Acciones" at bounding box center [1141, 235] width 53 height 18
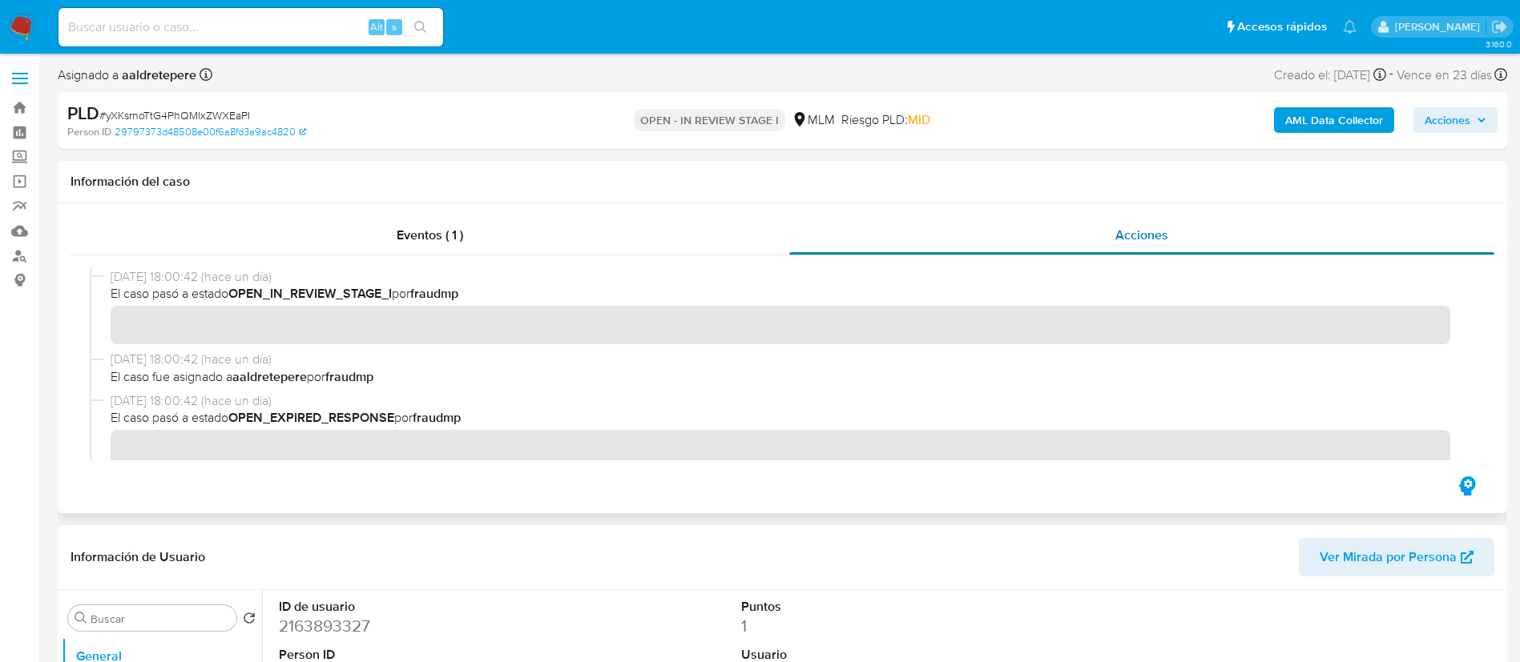
click at [1143, 228] on span "Acciones" at bounding box center [1141, 235] width 53 height 18
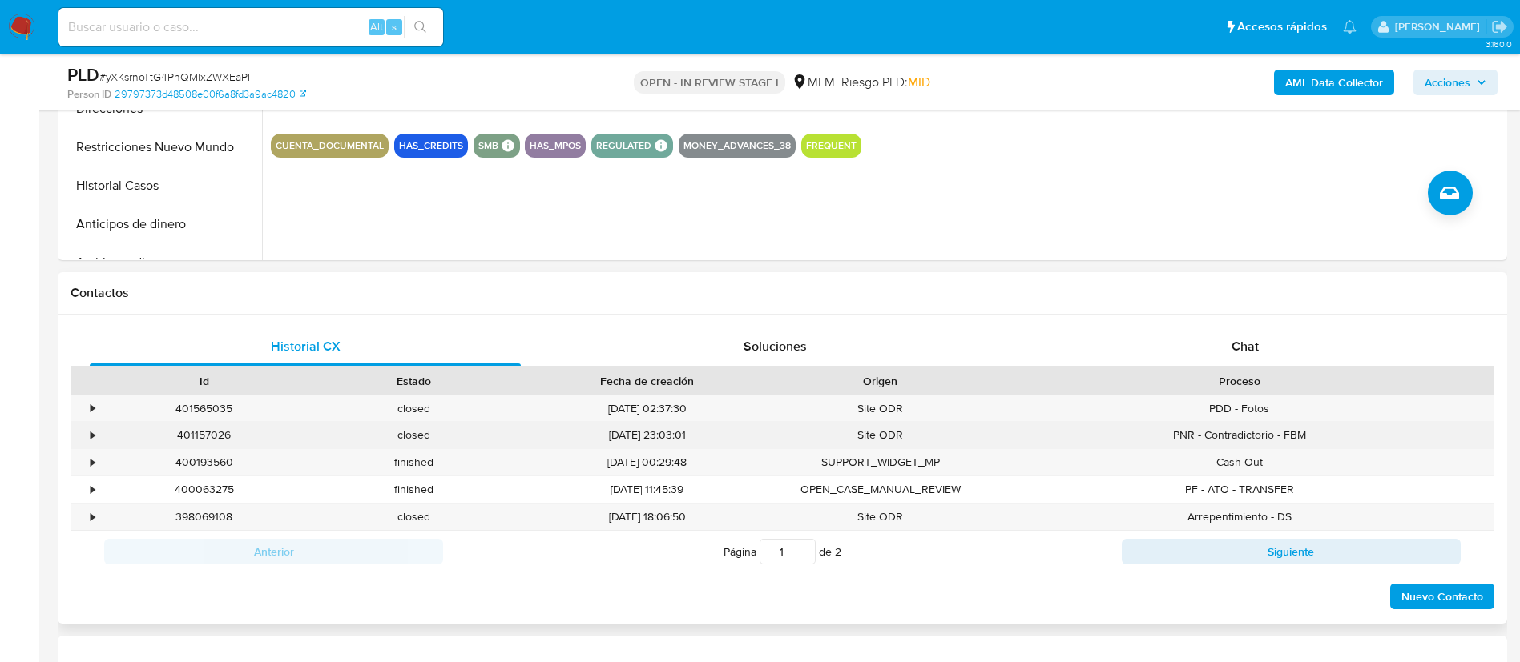
scroll to position [721, 0]
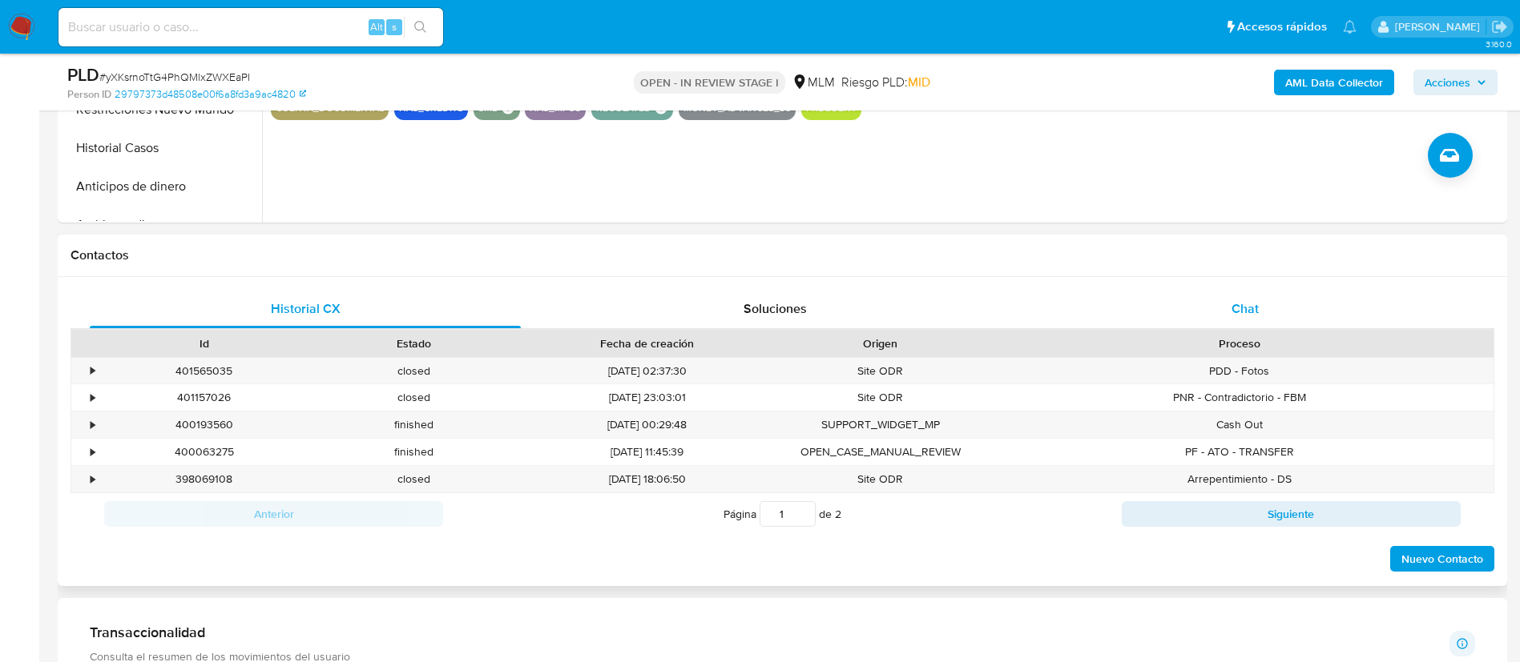
click at [1240, 305] on span "Chat" at bounding box center [1244, 309] width 27 height 18
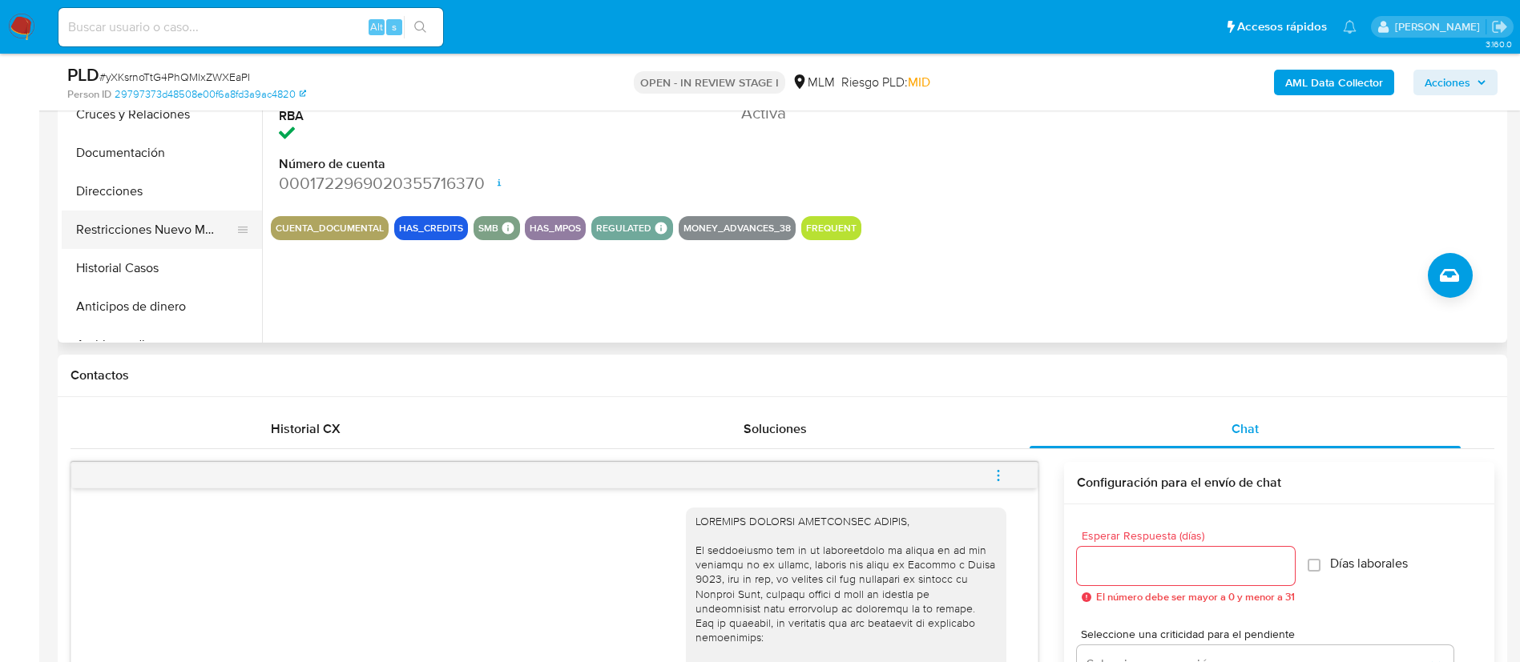
scroll to position [120, 0]
click at [154, 218] on button "Archivos adjuntos" at bounding box center [155, 225] width 187 height 38
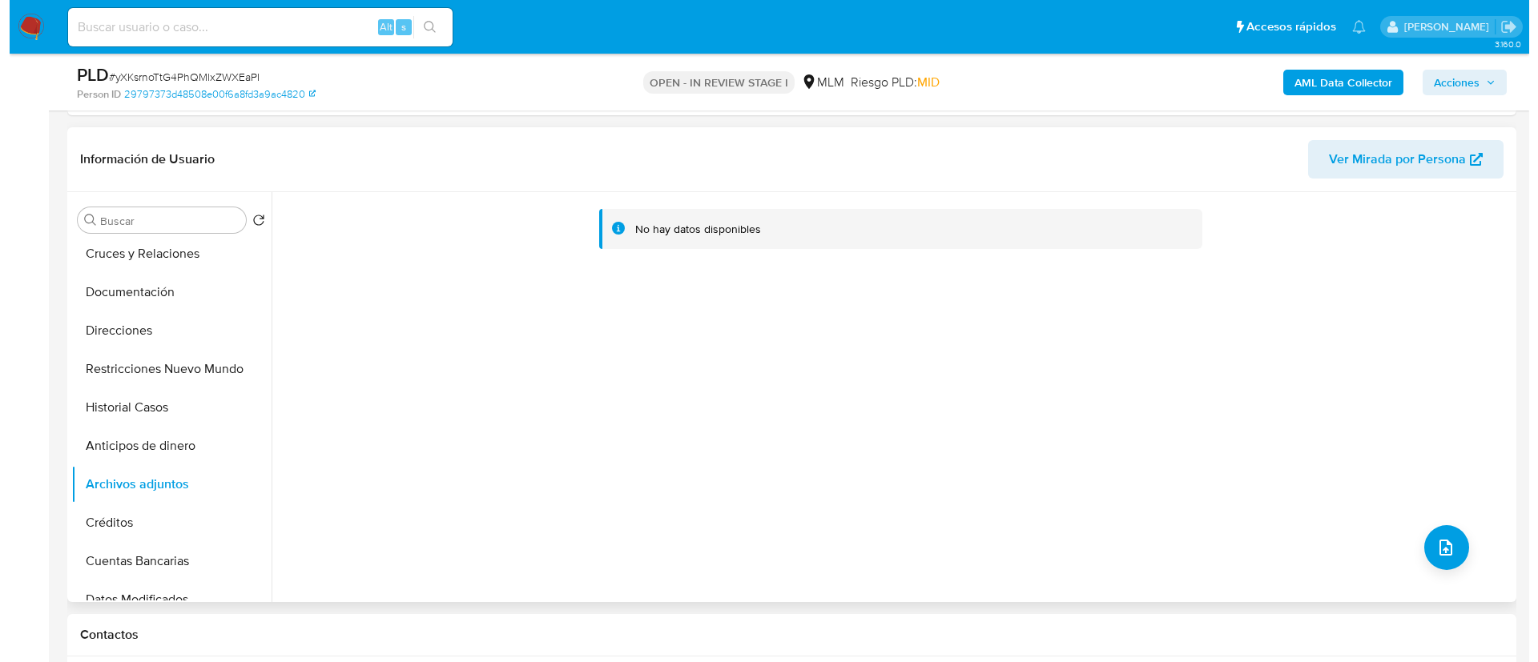
scroll to position [481, 0]
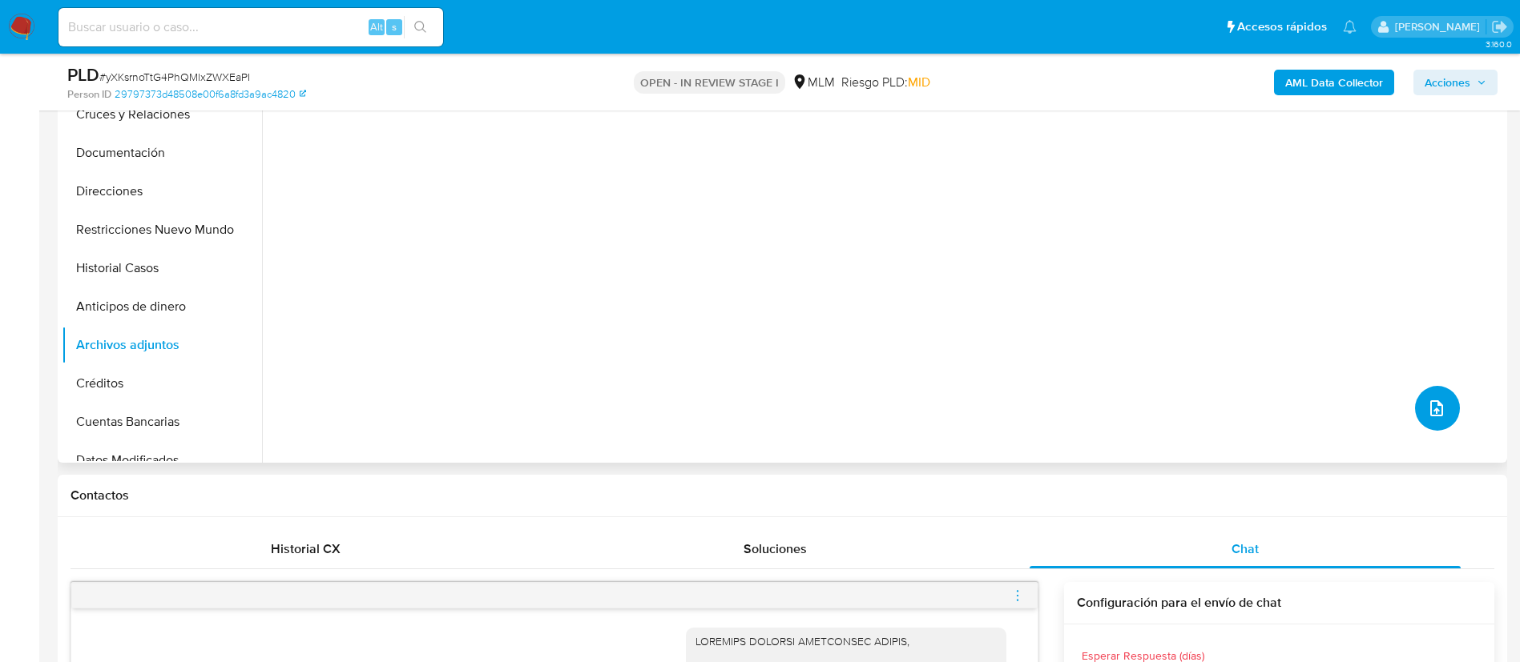
click at [1443, 409] on button "upload-file" at bounding box center [1437, 408] width 45 height 45
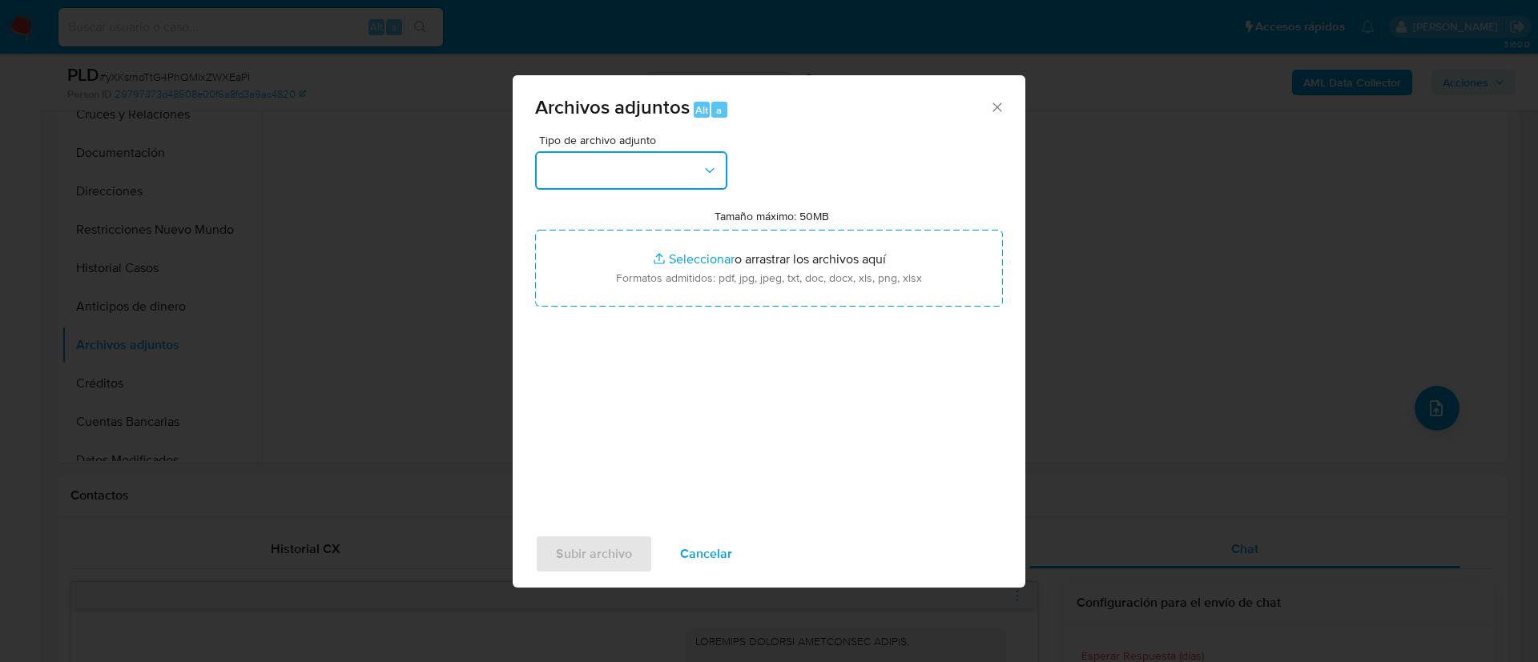
click at [626, 171] on button "button" at bounding box center [631, 170] width 192 height 38
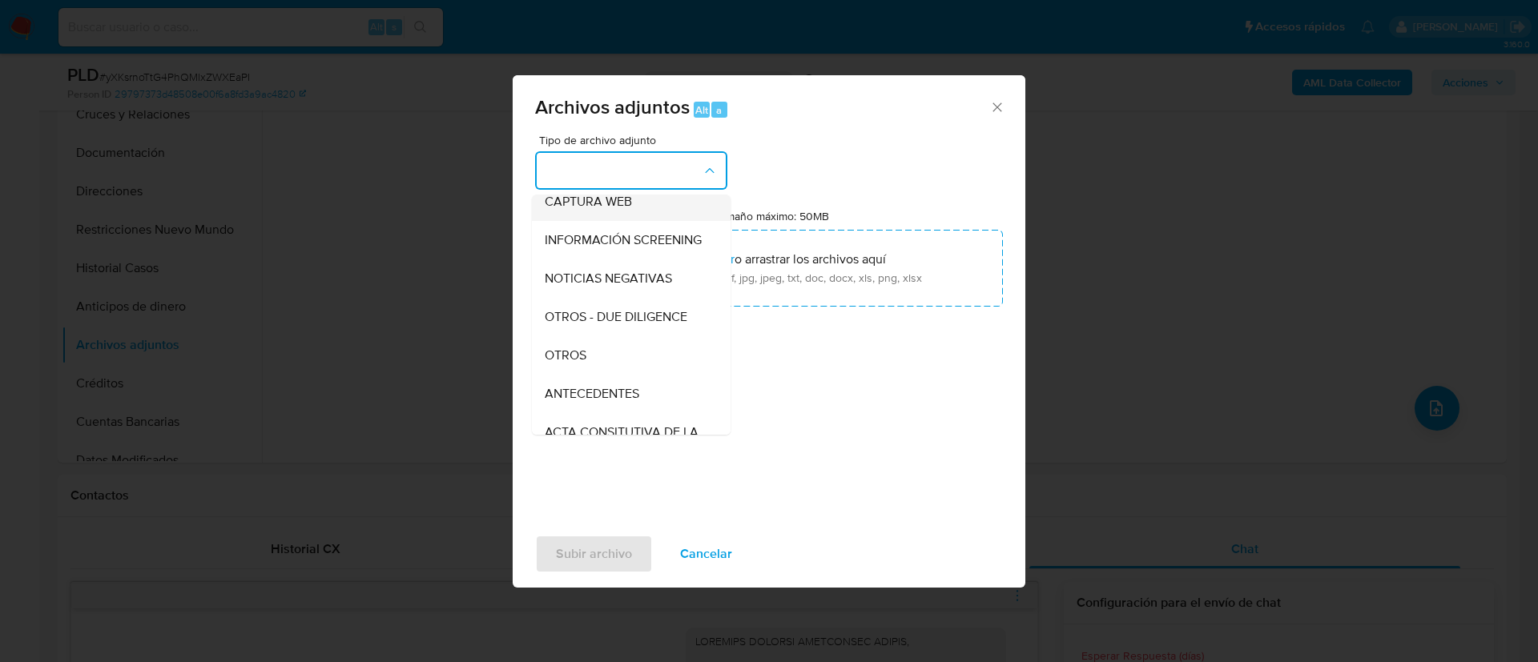
scroll to position [165, 0]
click at [609, 327] on div "OTROS" at bounding box center [626, 318] width 163 height 38
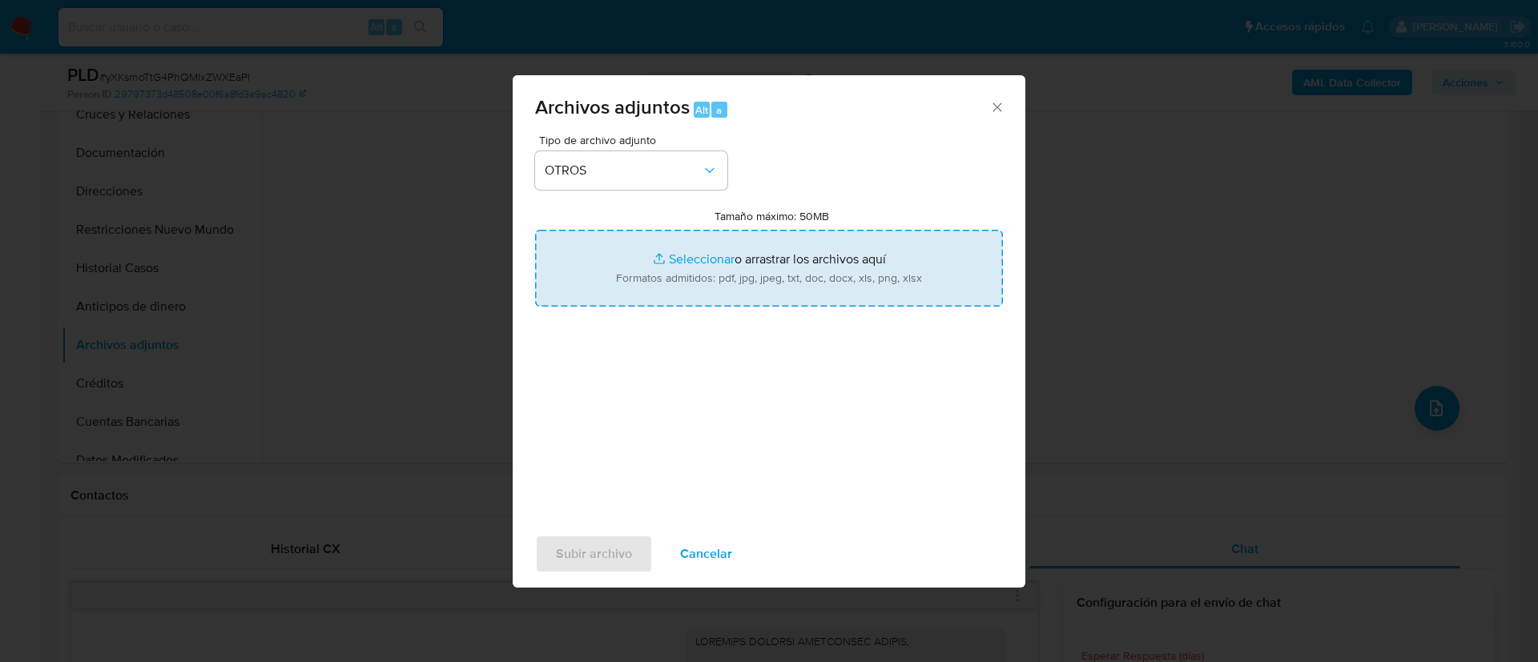
click at [779, 250] on input "Tamaño máximo: 50MB Seleccionar archivos" at bounding box center [769, 268] width 468 height 77
type input "C:\fakepath\2163893327_ Alberto Villanueva Castro_AGOSTO 2025.pdf"
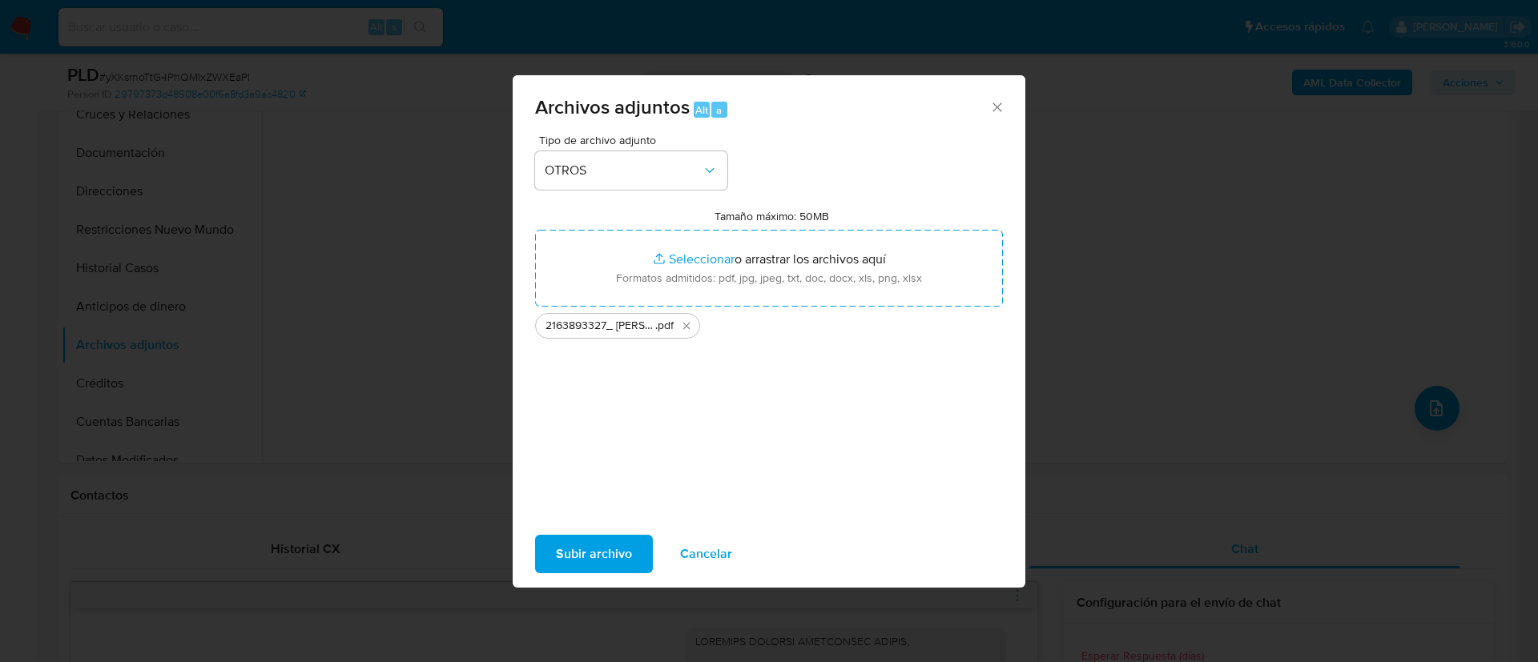
click at [605, 565] on span "Subir archivo" at bounding box center [594, 554] width 76 height 35
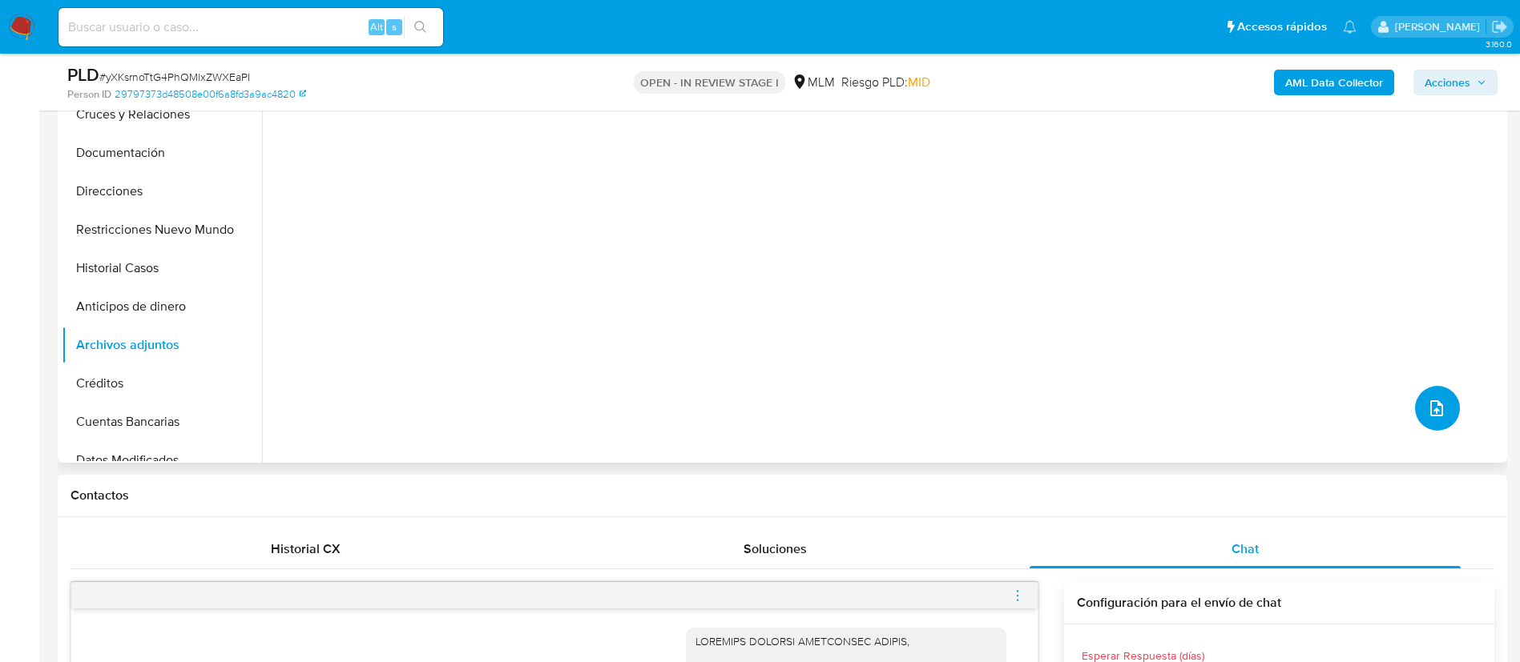
click at [1431, 421] on button "upload-file" at bounding box center [1437, 408] width 45 height 45
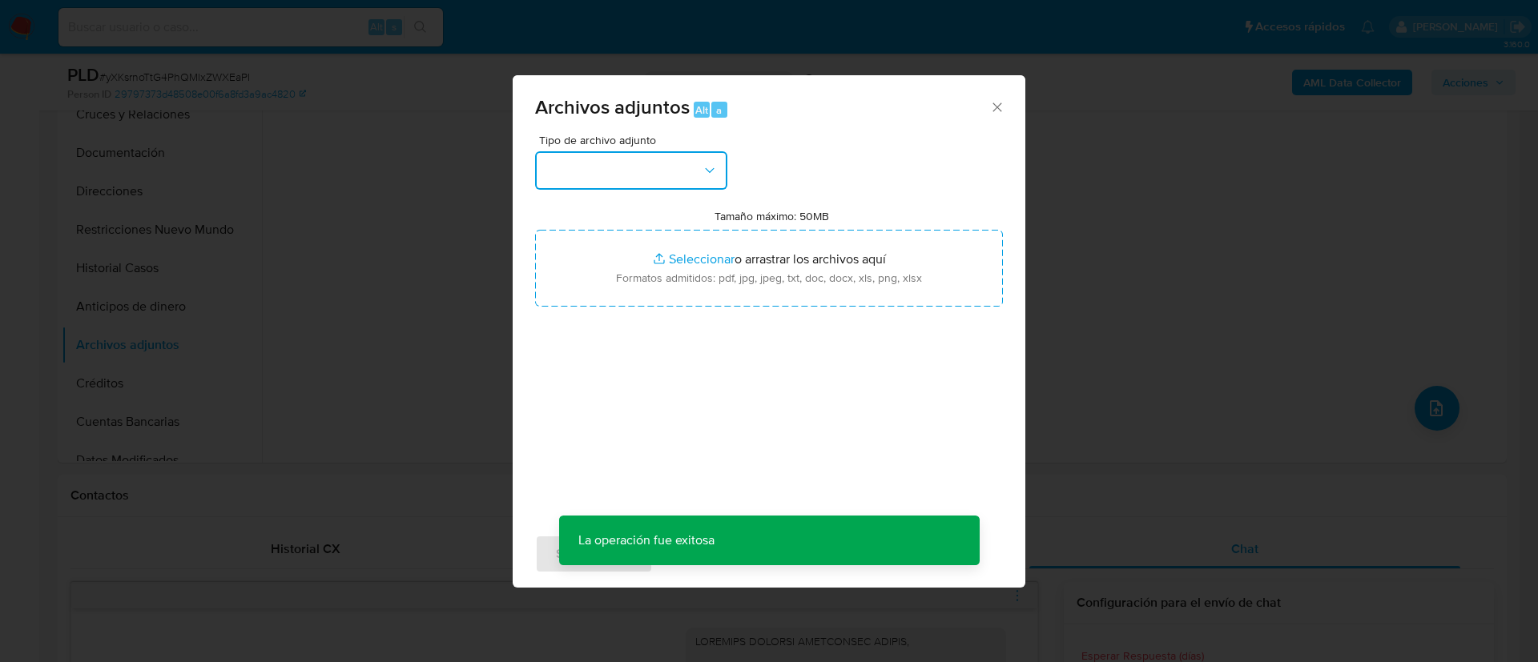
click at [646, 185] on button "button" at bounding box center [631, 170] width 192 height 38
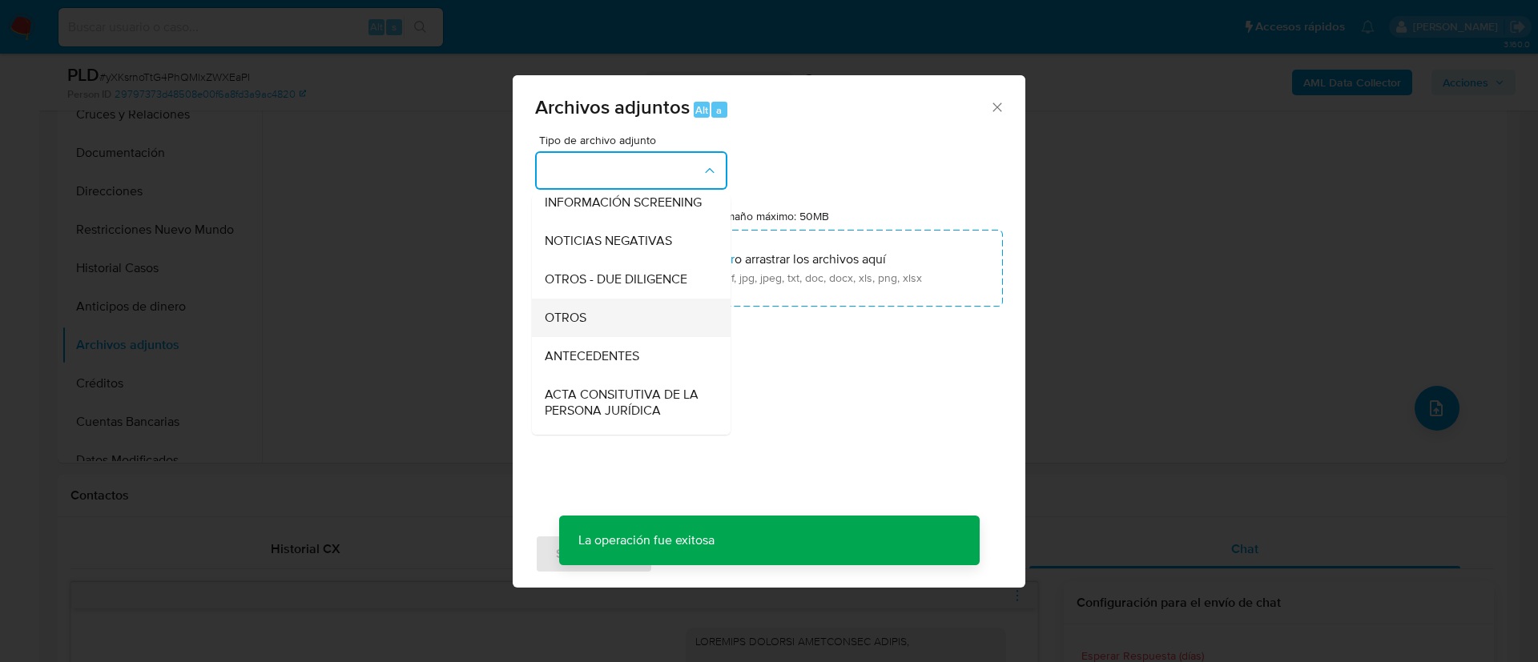
click at [635, 324] on div "OTROS" at bounding box center [626, 318] width 163 height 38
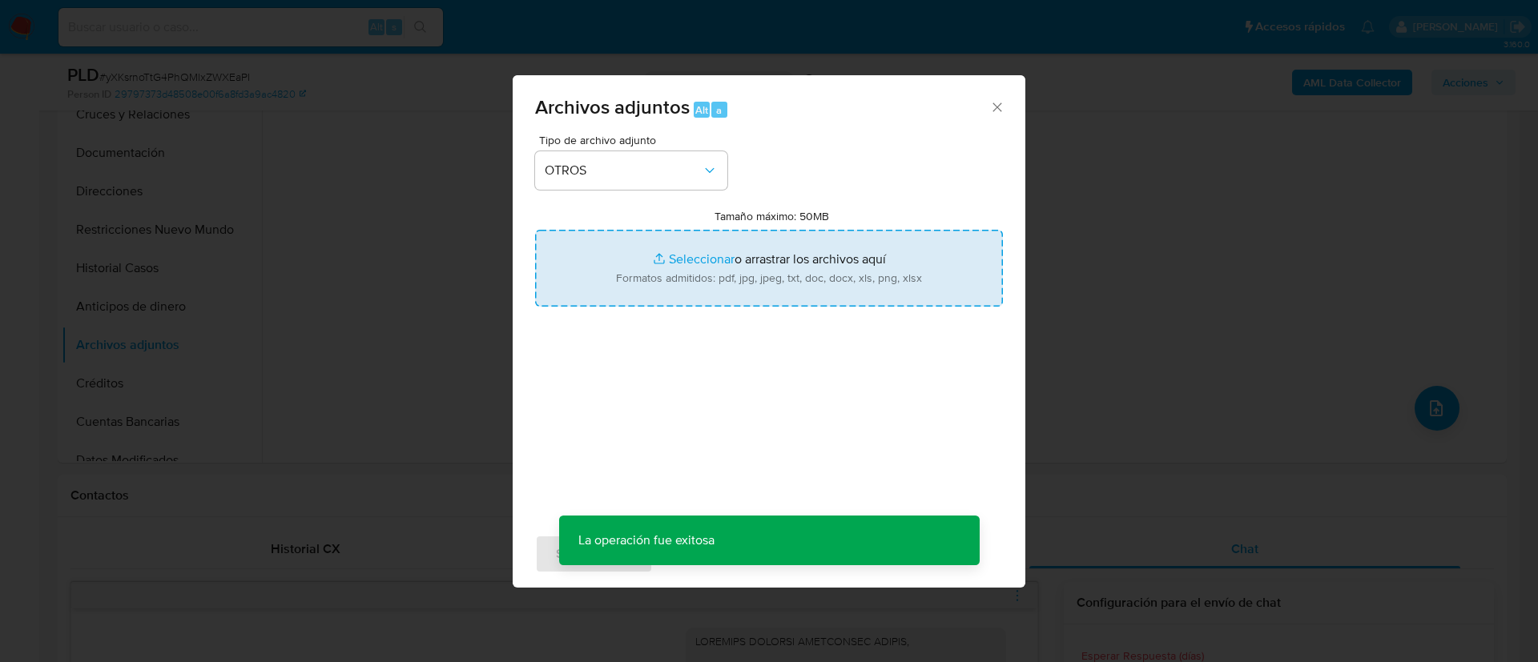
click at [697, 276] on input "Tamaño máximo: 50MB Seleccionar archivos" at bounding box center [769, 268] width 468 height 77
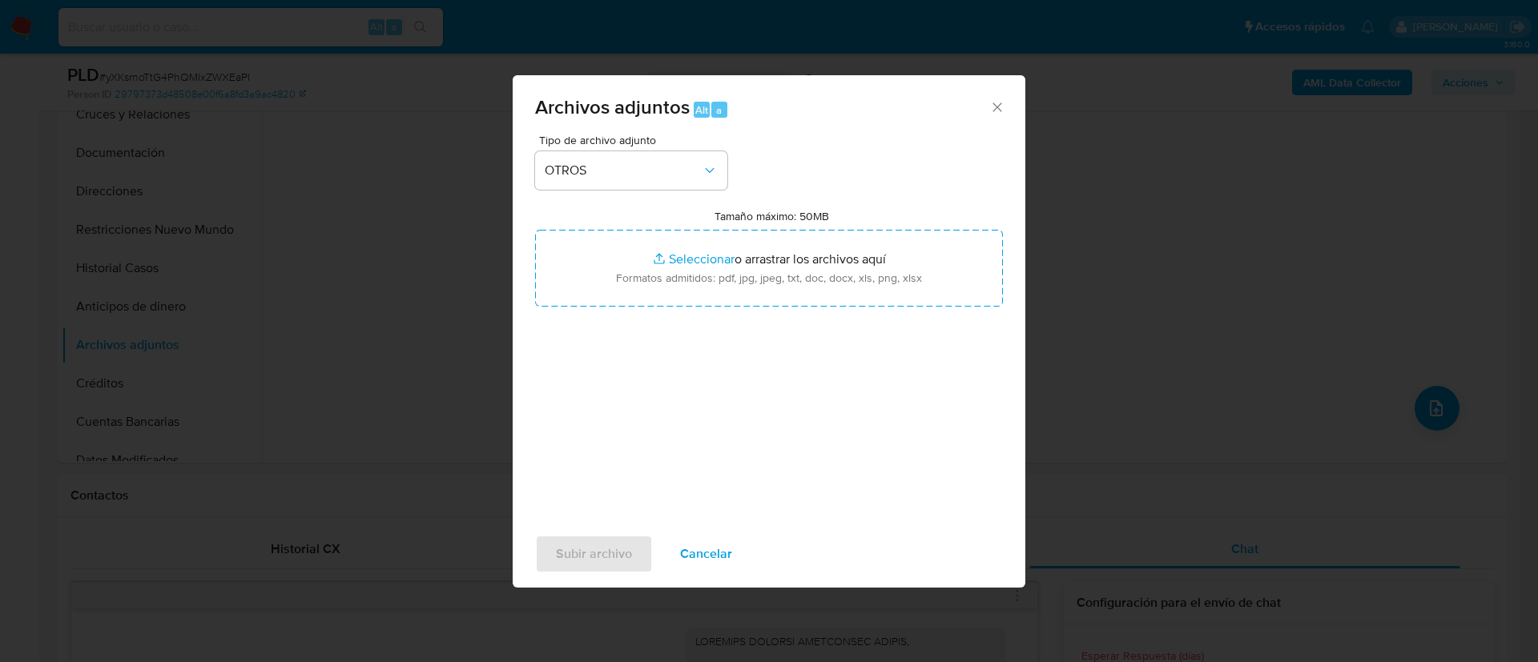
click at [718, 554] on span "Cancelar" at bounding box center [706, 554] width 52 height 35
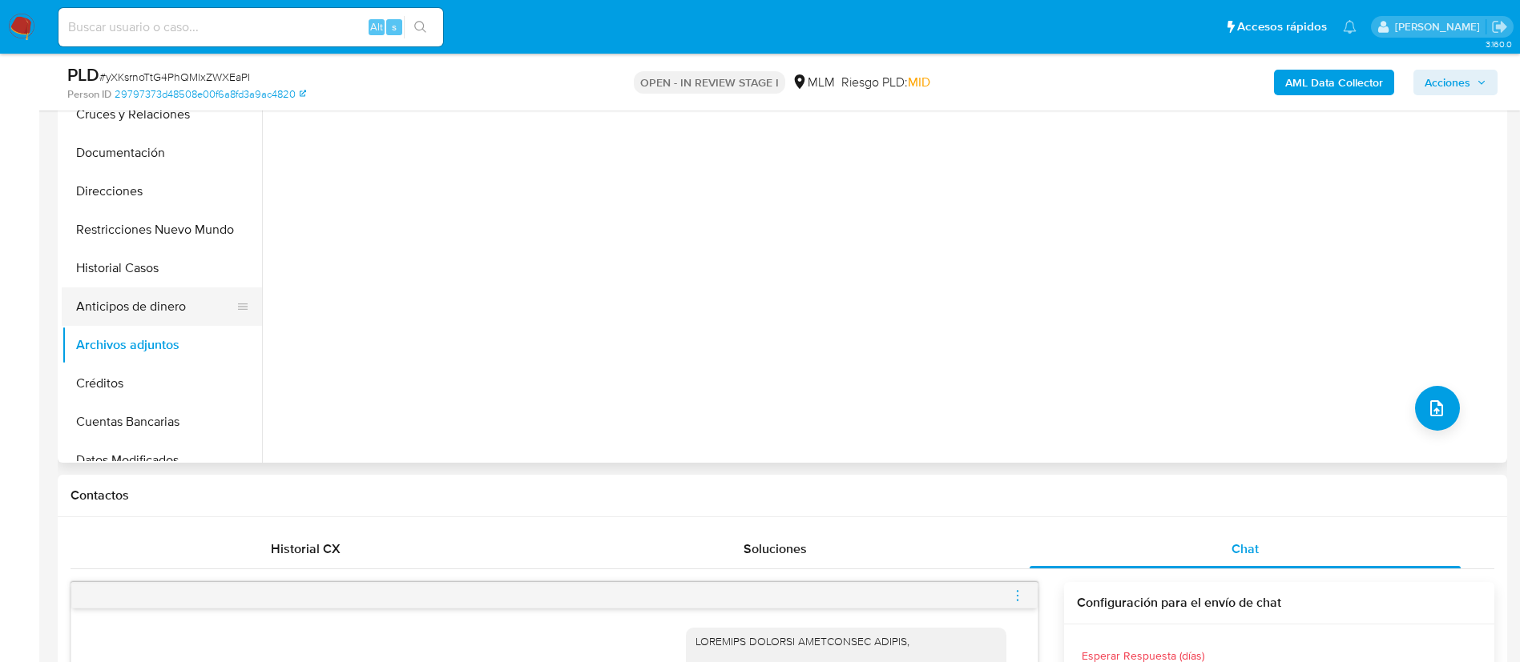
click at [97, 310] on button "Anticipos de dinero" at bounding box center [155, 307] width 187 height 38
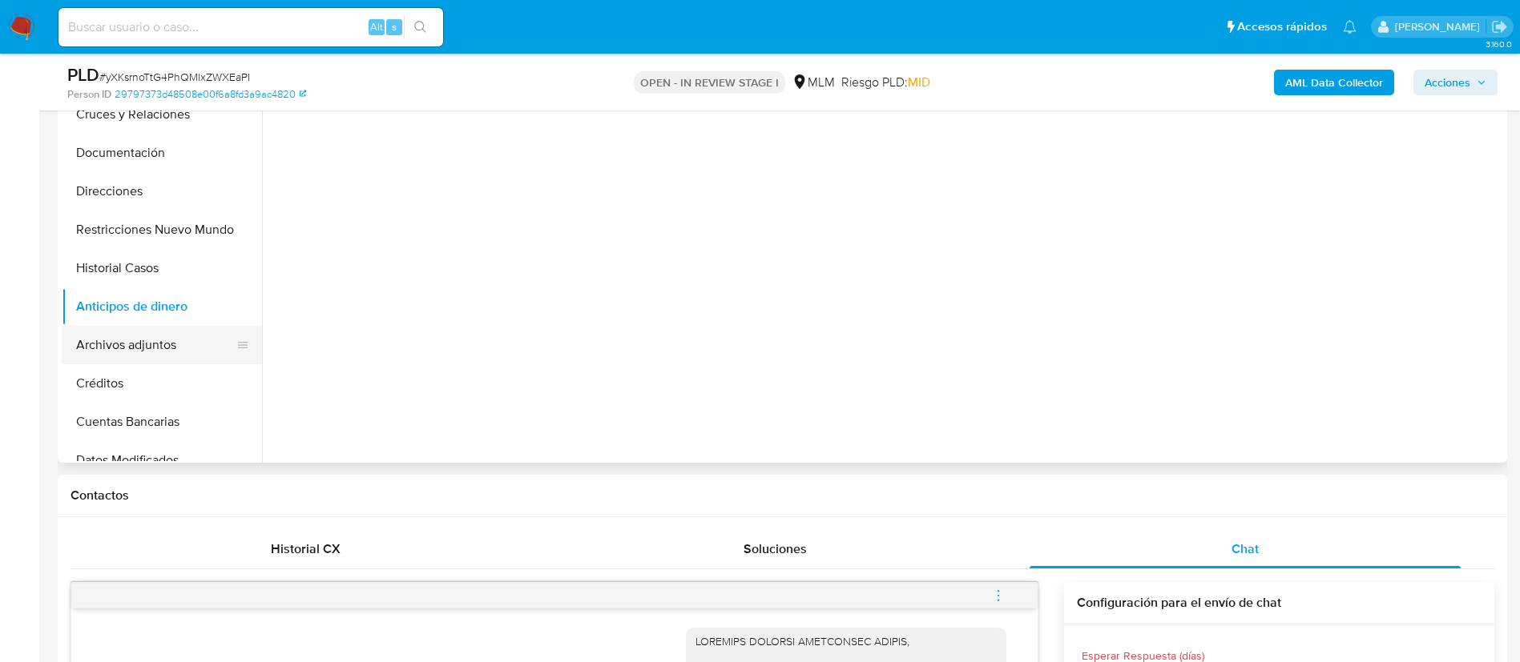
click at [99, 335] on button "Archivos adjuntos" at bounding box center [155, 345] width 187 height 38
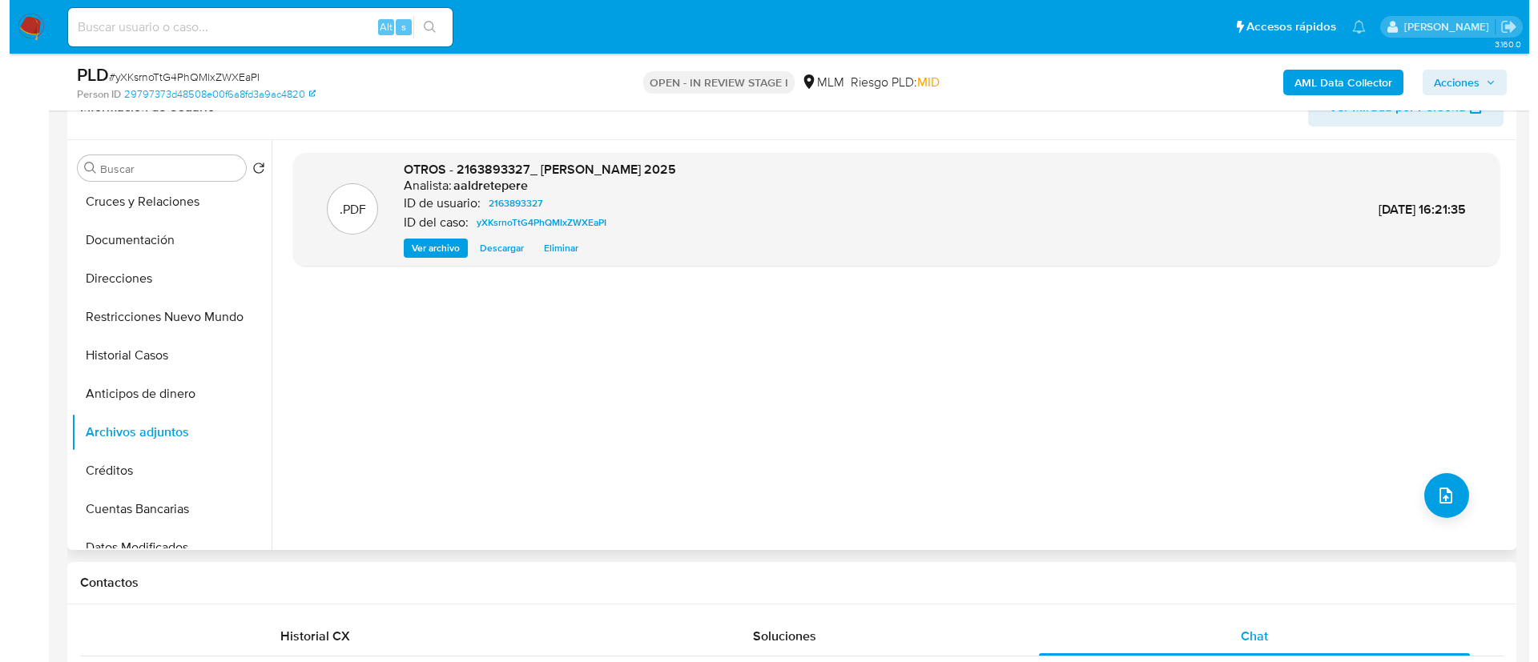
scroll to position [360, 0]
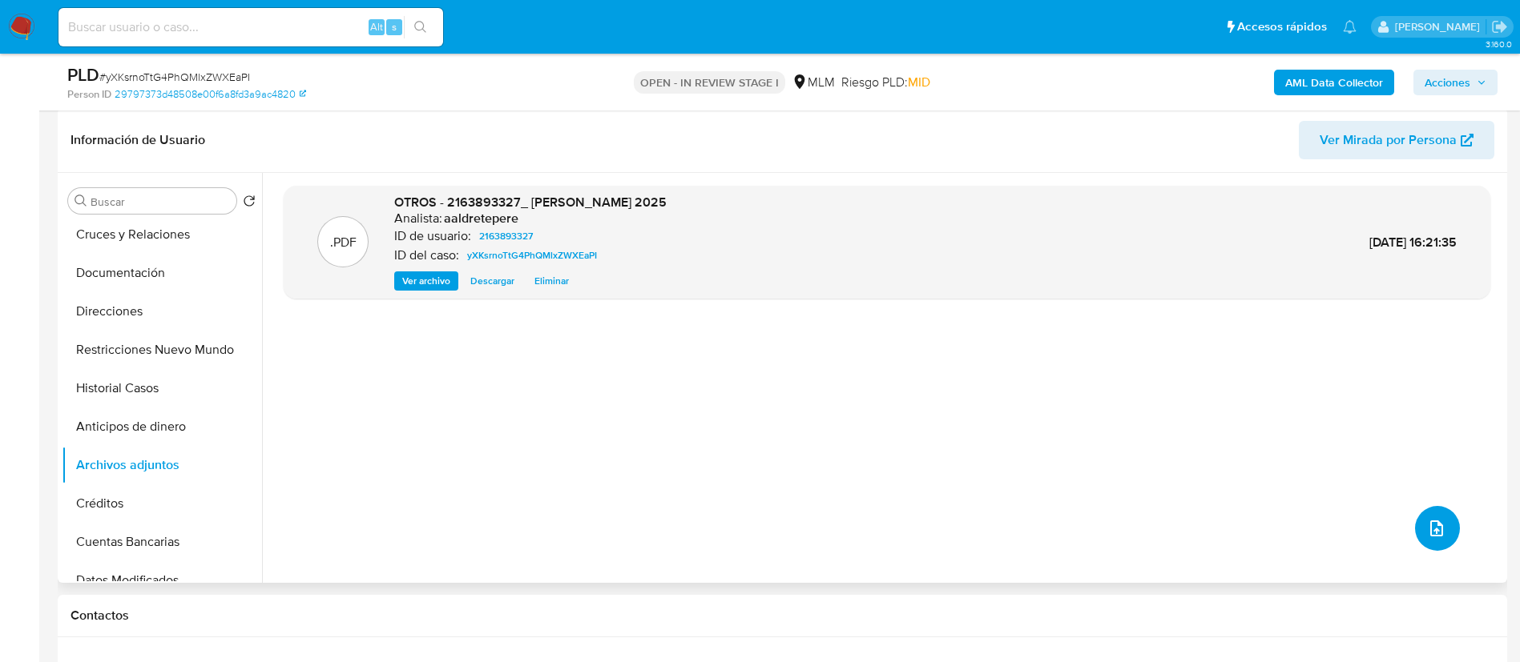
click at [1438, 509] on button "upload-file" at bounding box center [1437, 528] width 45 height 45
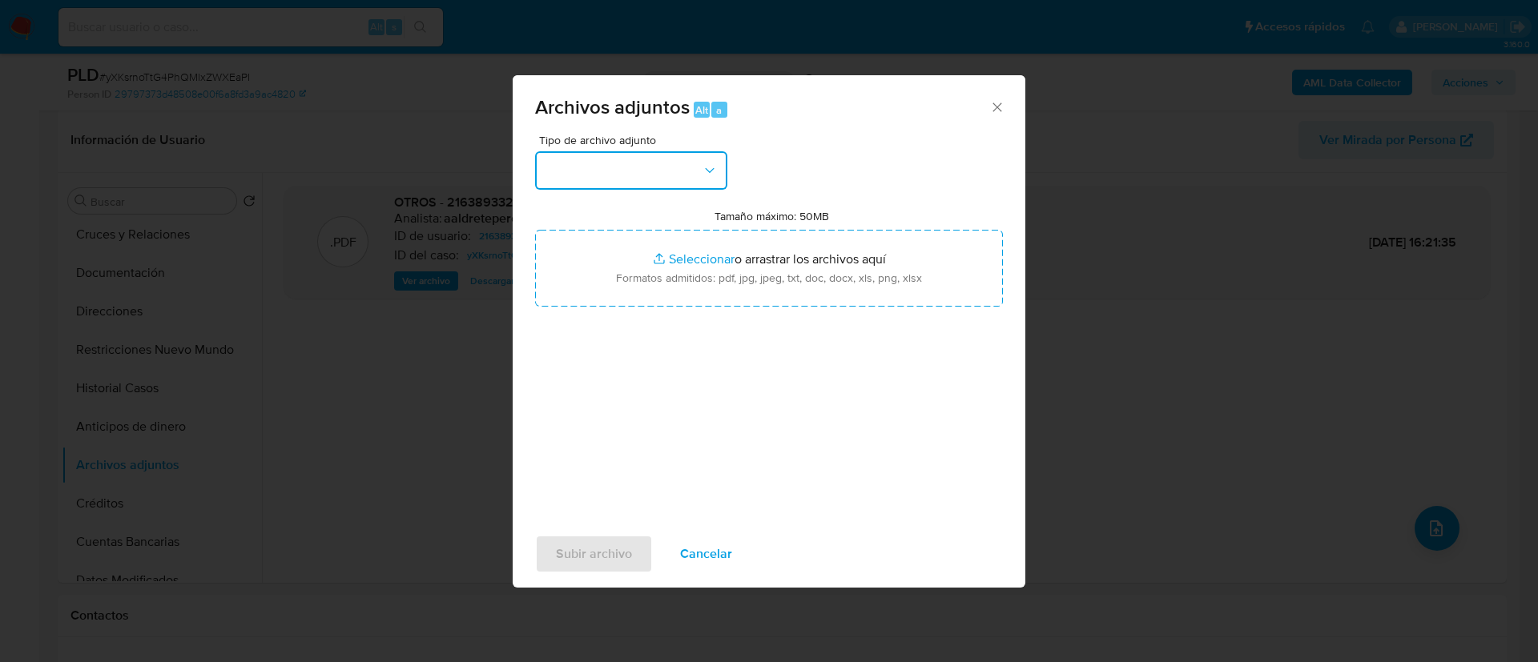
click at [619, 186] on button "button" at bounding box center [631, 170] width 192 height 38
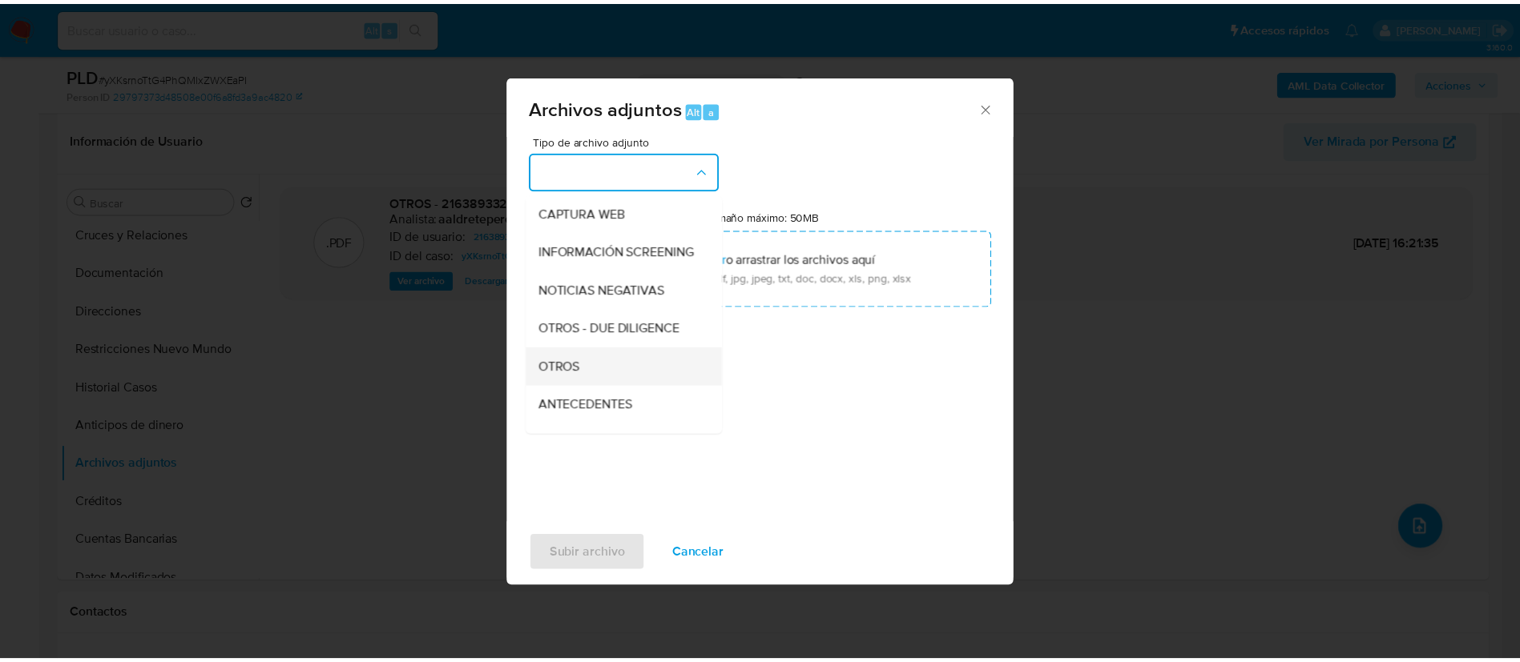
scroll to position [165, 0]
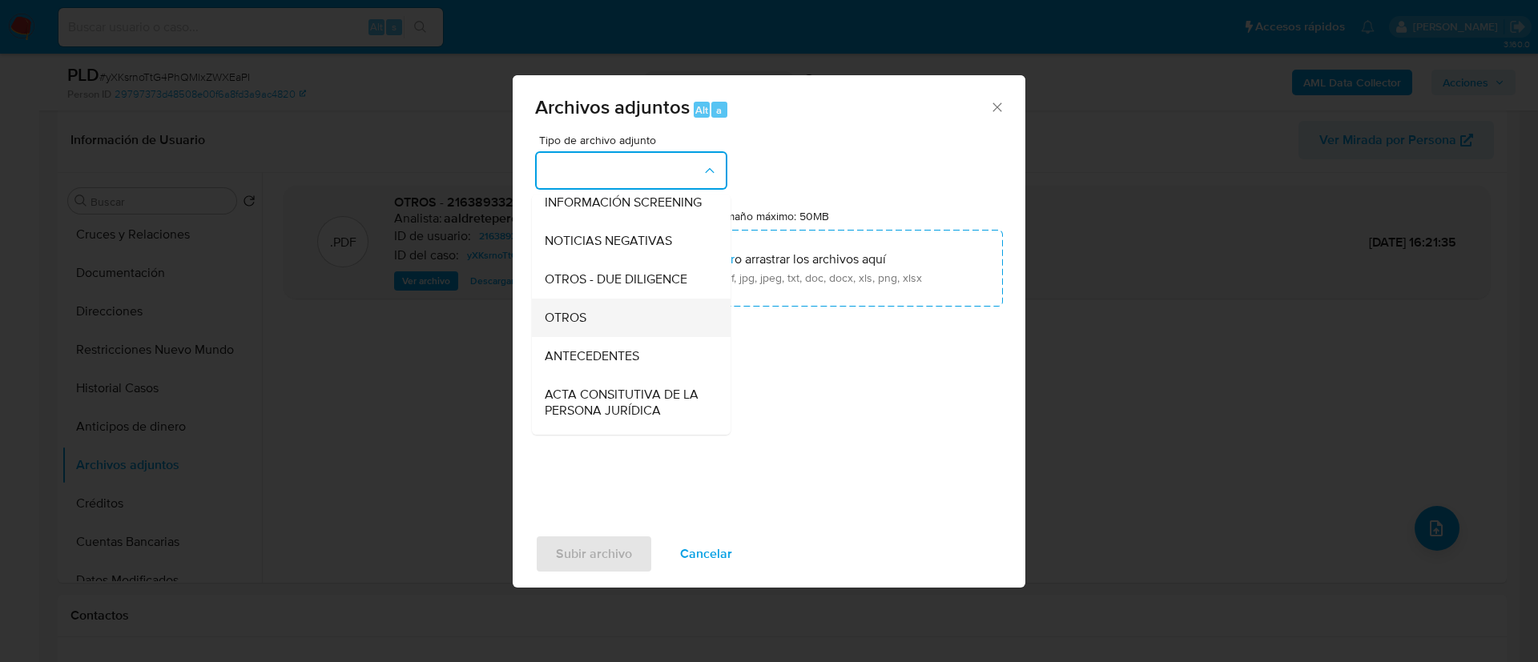
click at [671, 337] on div "OTROS" at bounding box center [626, 318] width 163 height 38
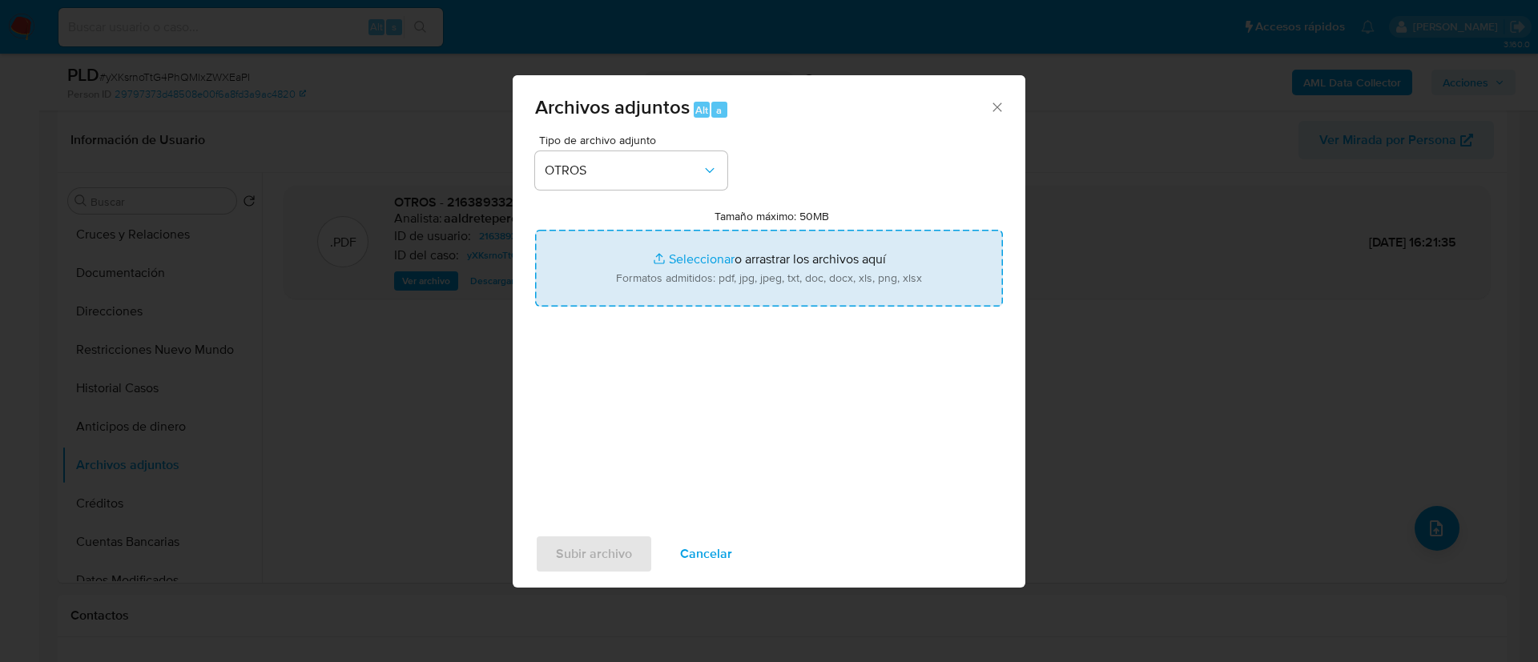
click at [715, 299] on input "Tamaño máximo: 50MB Seleccionar archivos" at bounding box center [769, 268] width 468 height 77
type input "C:\fakepath\2163893327_ALBERTO VILLANUEVA COLIMA_AGOSTO 2025.xlsx"
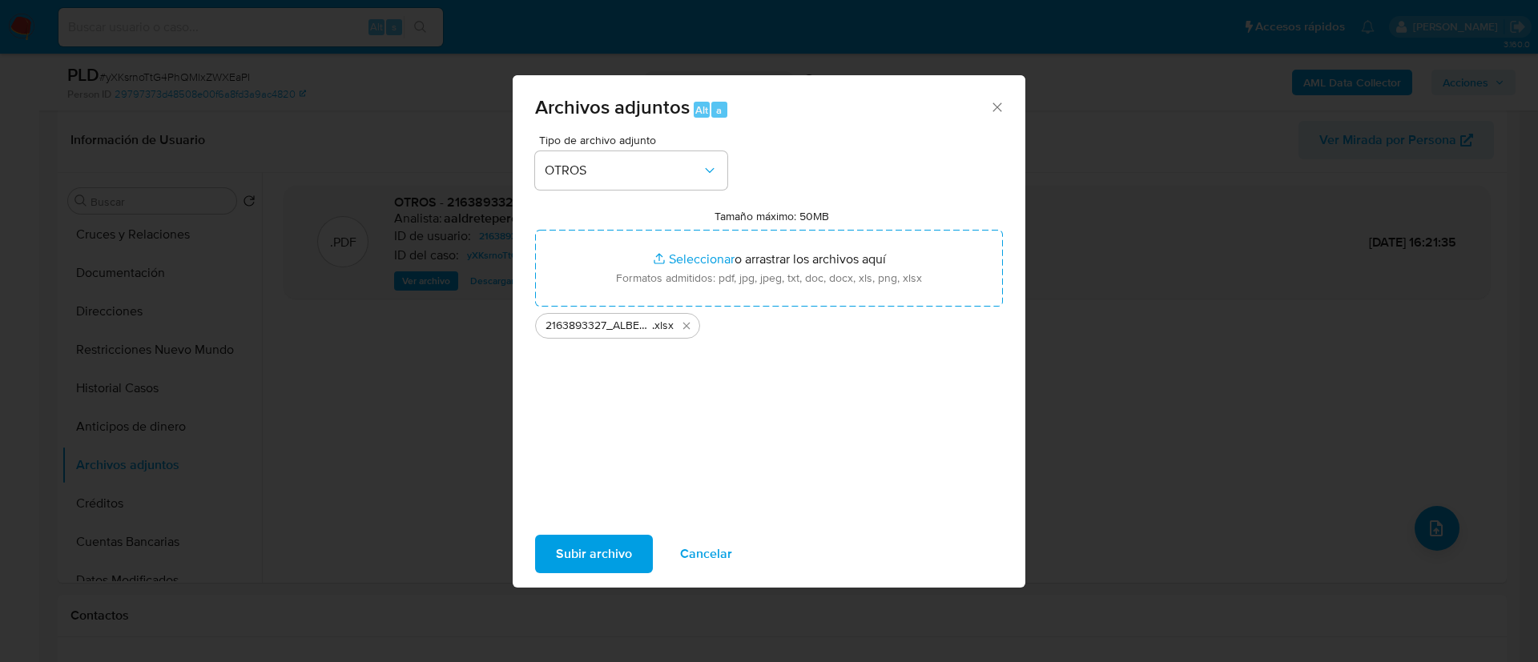
click at [598, 553] on span "Subir archivo" at bounding box center [594, 554] width 76 height 35
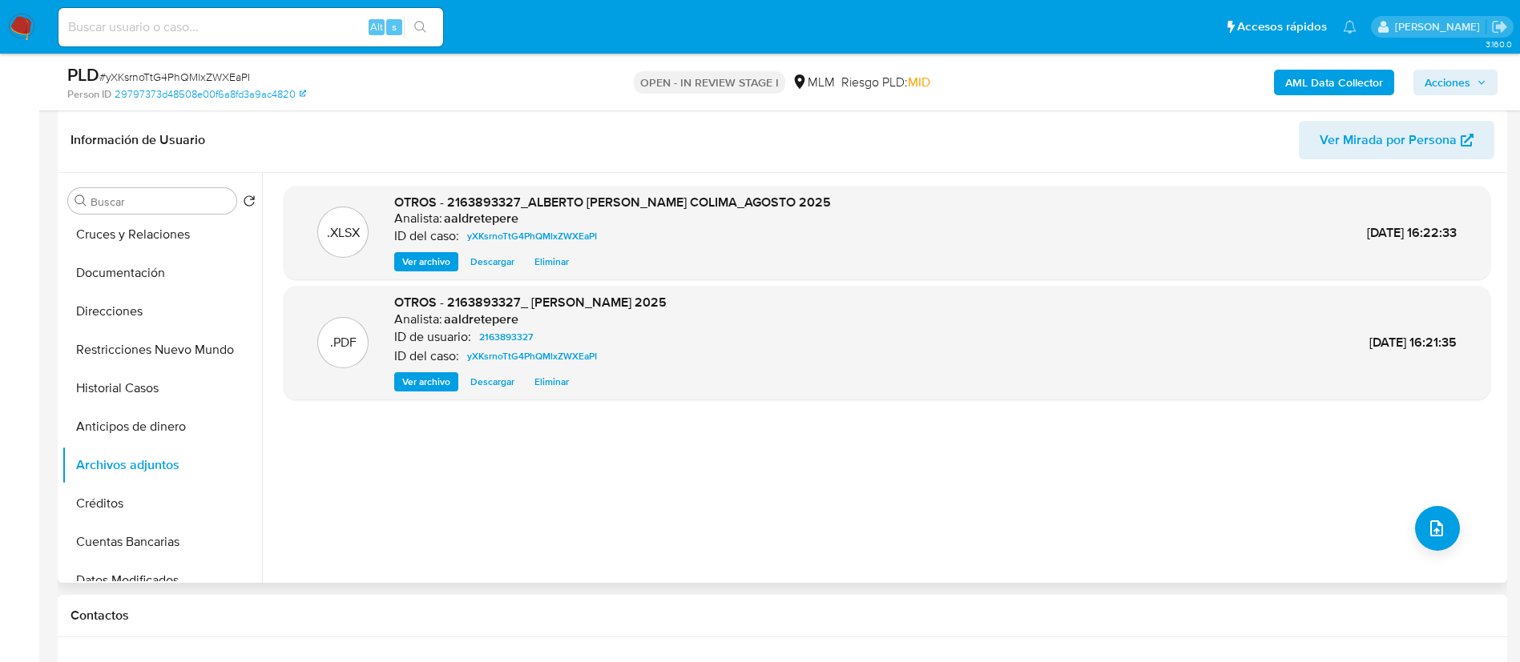
click at [925, 475] on div ".XLSX OTROS - 2163893327_ALBERTO VILLANUEVA COLIMA_AGOSTO 2025 Analista: aaldre…" at bounding box center [887, 378] width 1206 height 384
click at [1440, 87] on span "Acciones" at bounding box center [1447, 83] width 46 height 26
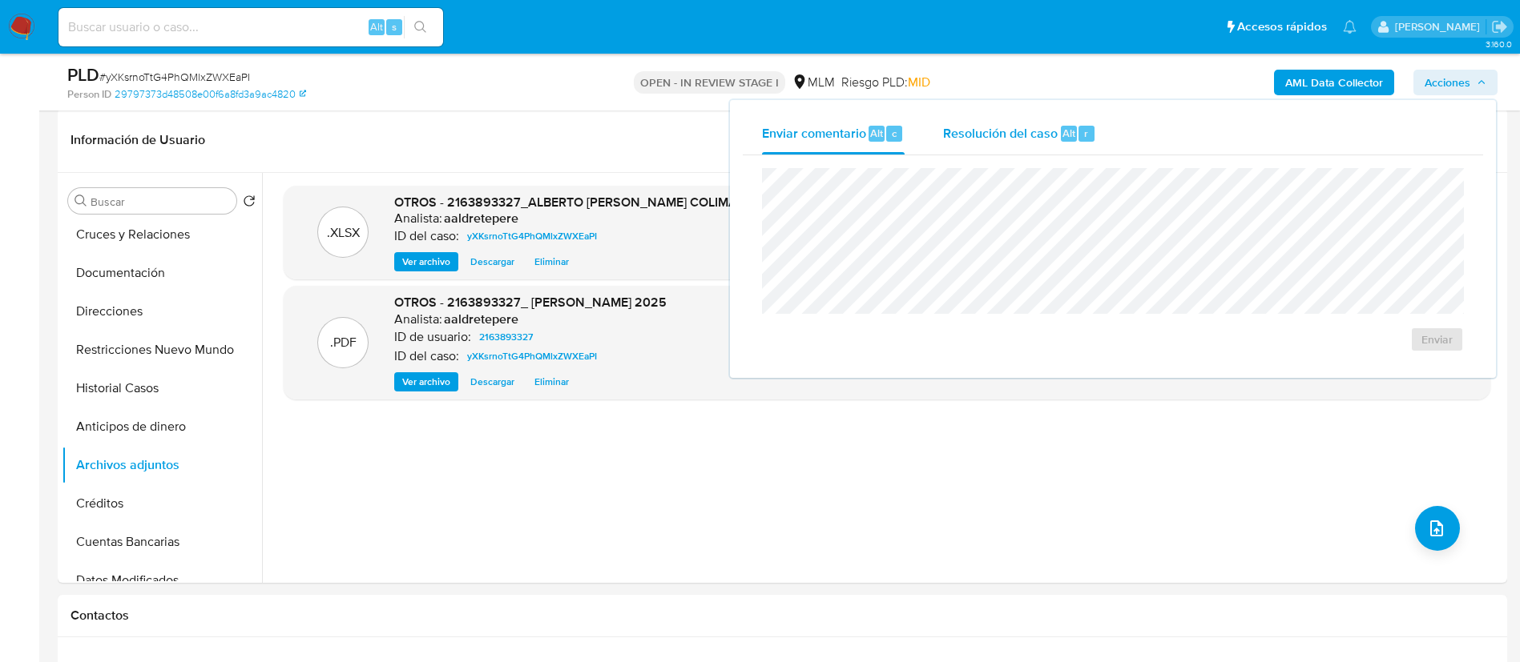
click at [1052, 122] on div "Resolución del caso Alt r" at bounding box center [1019, 134] width 153 height 42
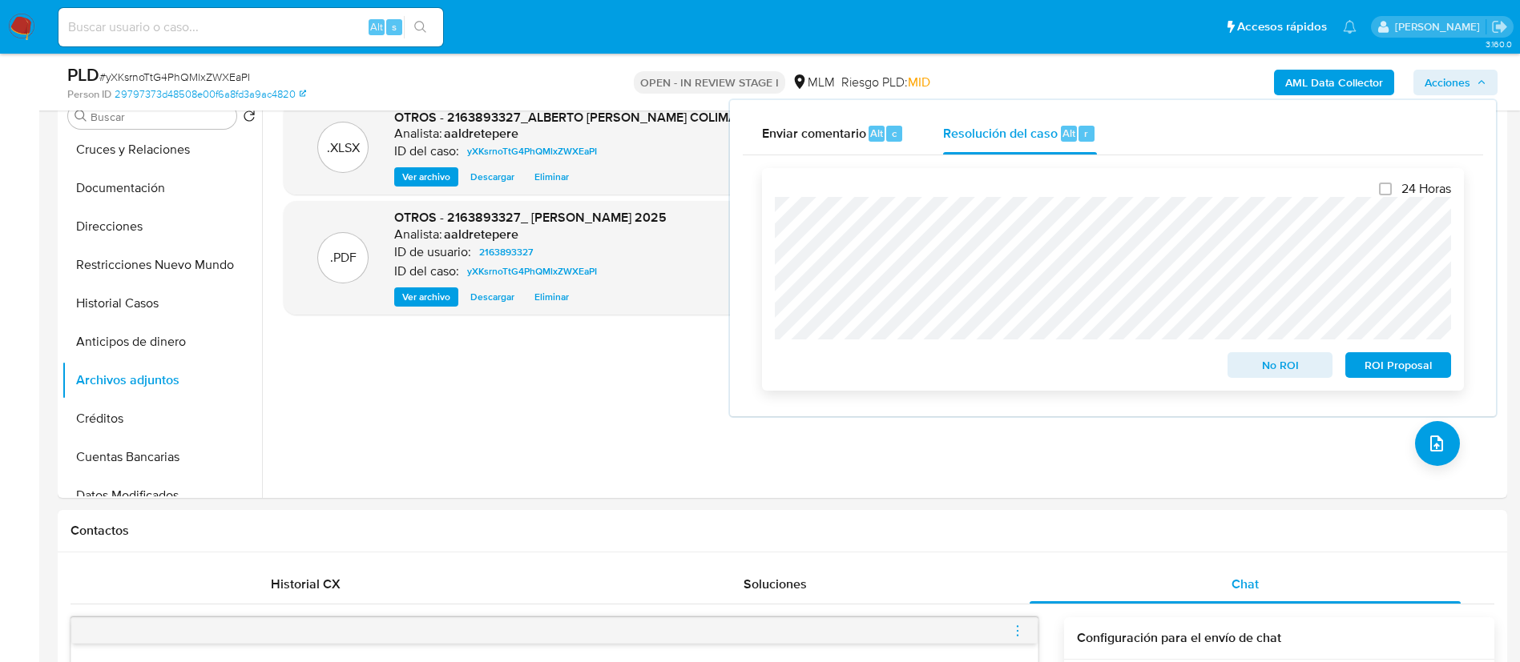
scroll to position [481, 0]
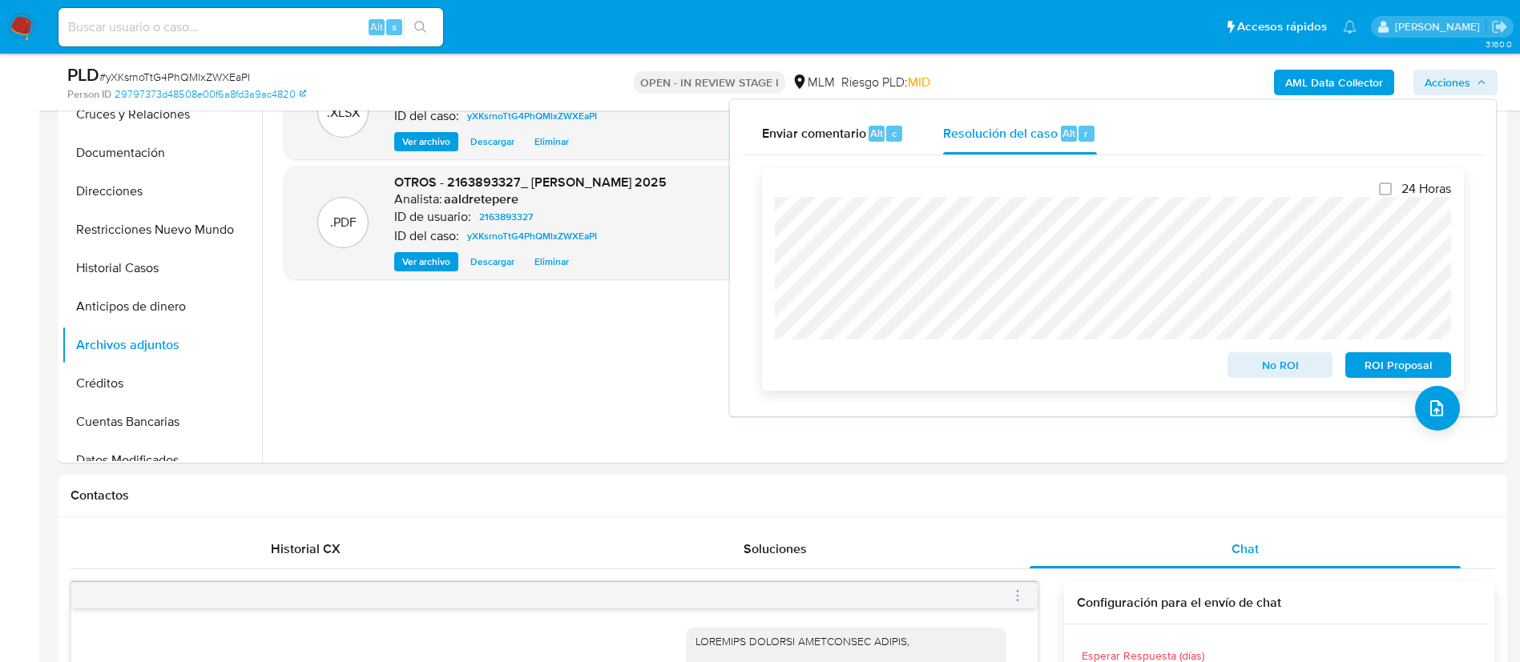
click at [1280, 364] on span "No ROI" at bounding box center [1279, 365] width 83 height 22
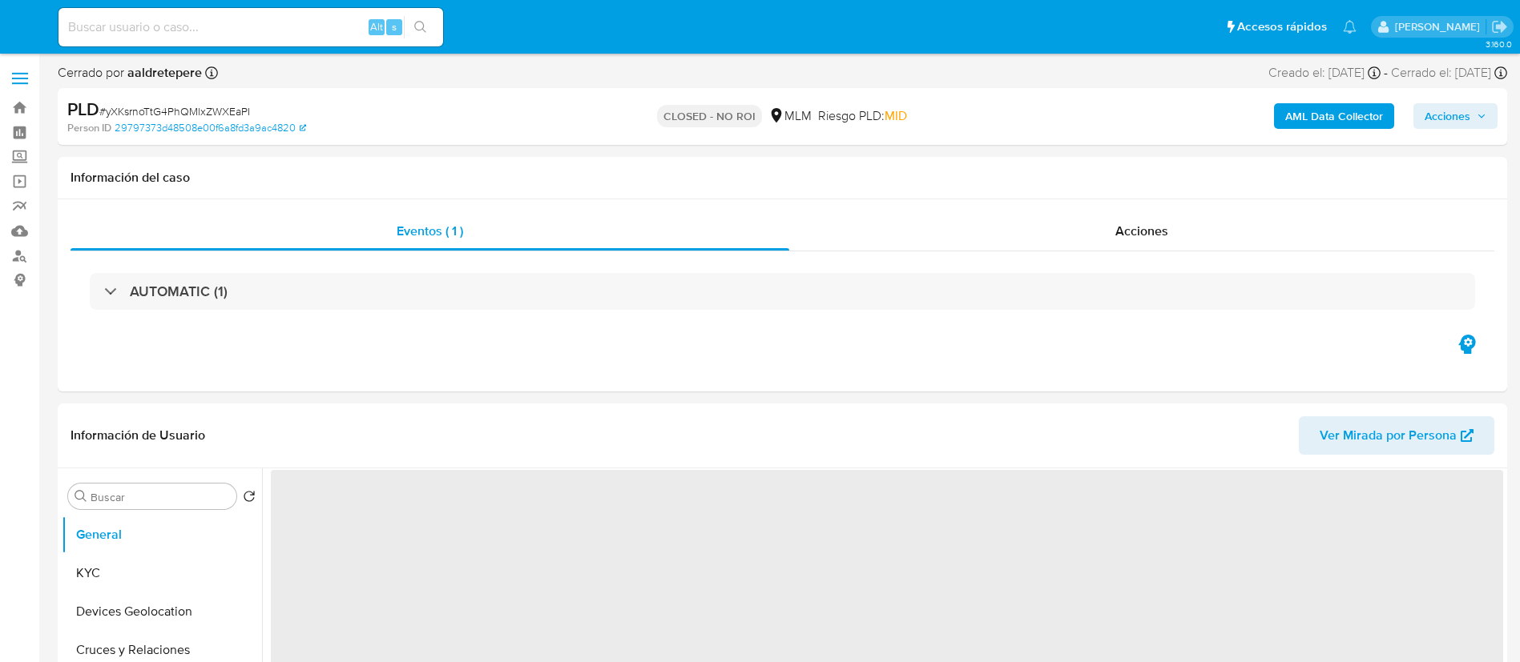
select select "10"
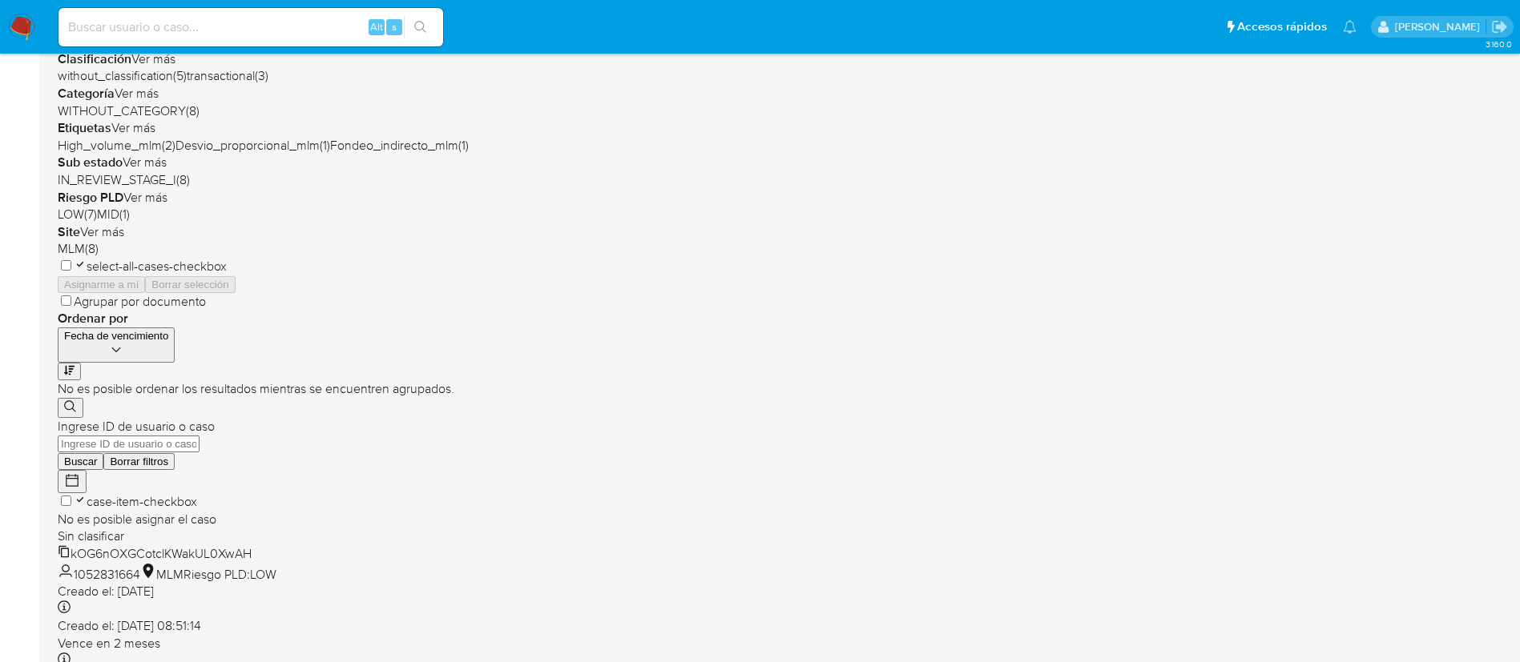
scroll to position [468, 0]
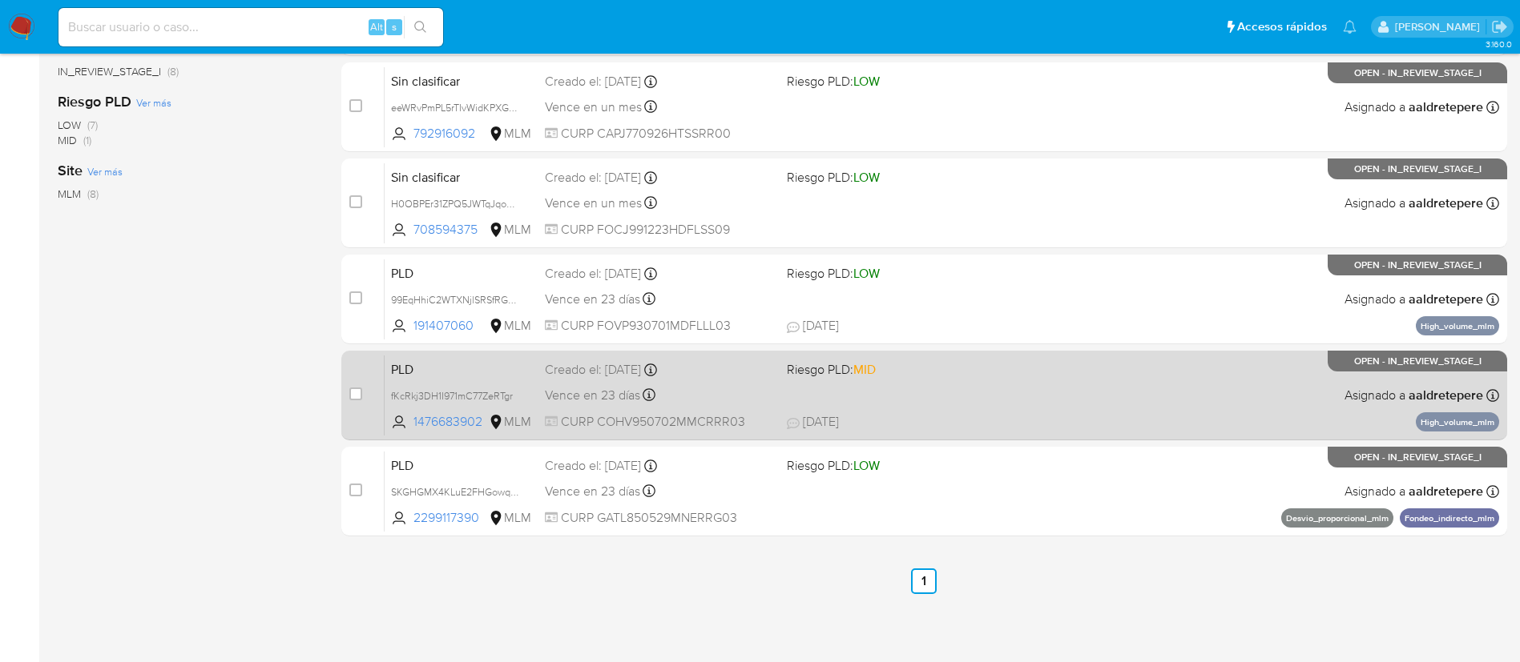
click at [348, 397] on div "case-item-checkbox No es posible asignar el caso PLD fKcRkj3DH1I971mC77ZeRTgr 1…" at bounding box center [924, 396] width 1166 height 90
click at [355, 391] on input "checkbox" at bounding box center [355, 394] width 13 height 13
checkbox input "true"
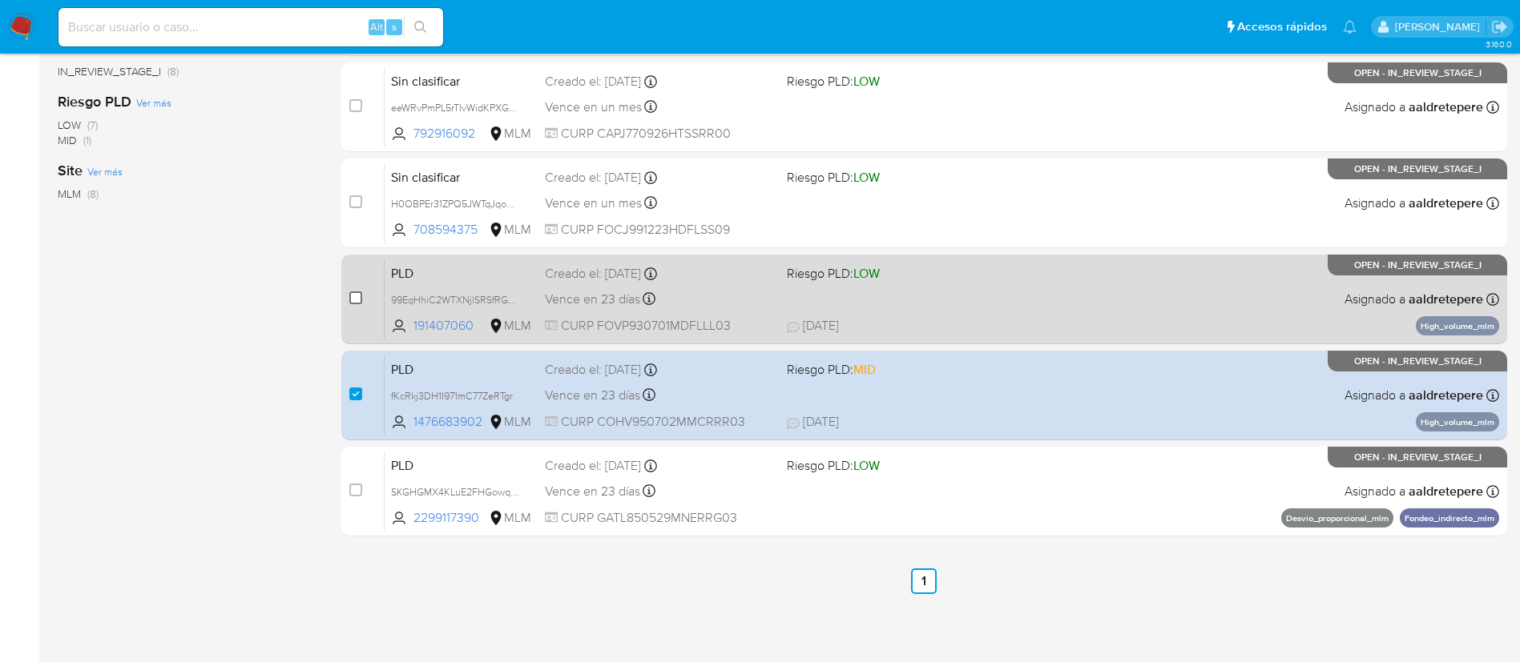
click at [353, 301] on input "checkbox" at bounding box center [355, 298] width 13 height 13
checkbox input "true"
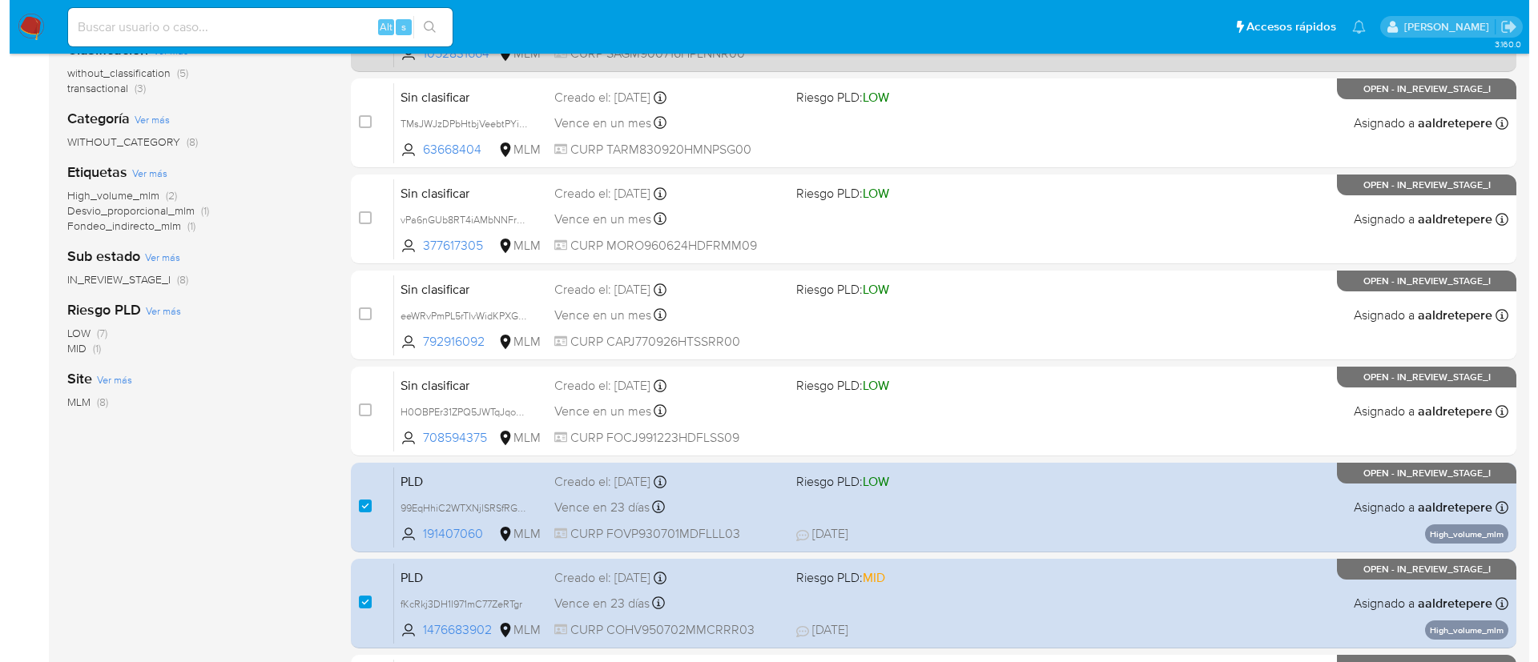
scroll to position [107, 0]
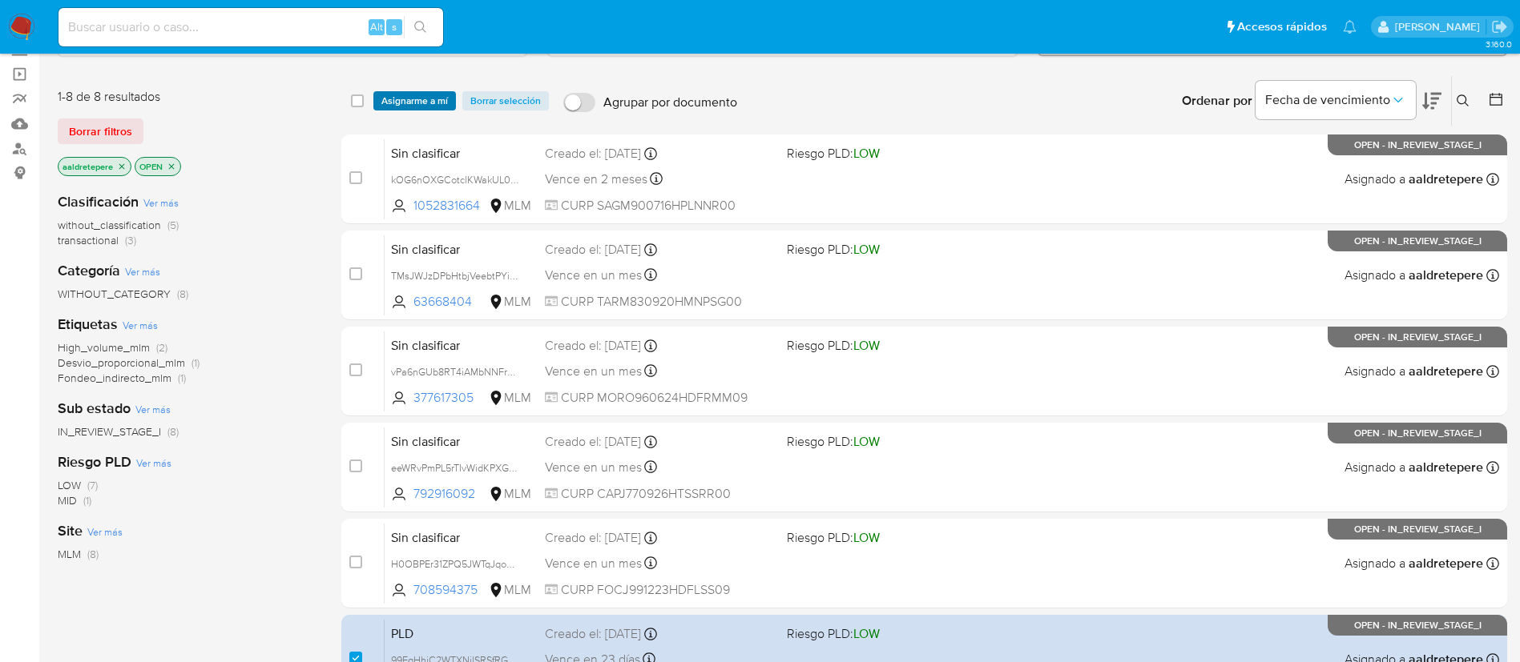
click at [417, 95] on span "Asignarme a mí" at bounding box center [414, 101] width 66 height 16
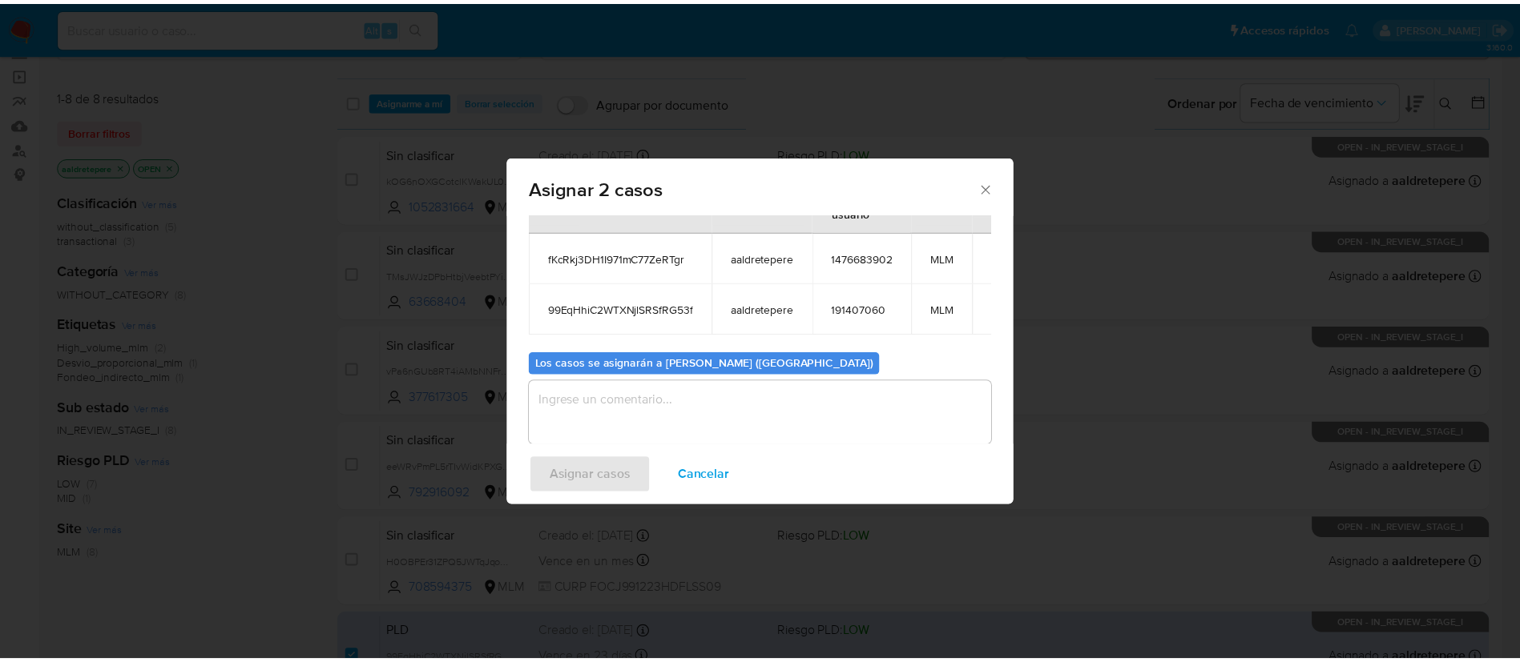
scroll to position [97, 0]
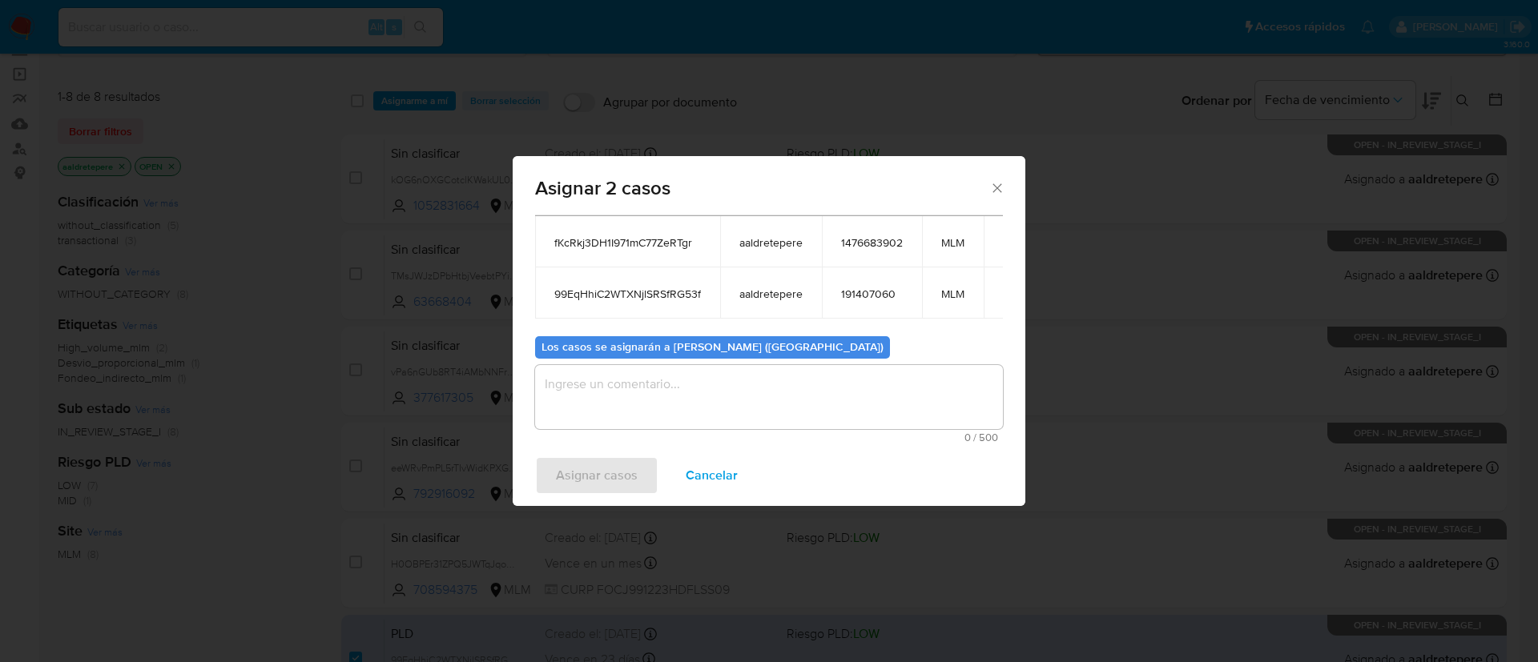
click at [626, 416] on textarea "assign-modal" at bounding box center [769, 397] width 468 height 64
click at [606, 471] on div "Asignar casos Cancelar" at bounding box center [769, 475] width 513 height 61
click at [600, 354] on b "Los casos se asignarán a Alicia Aldrete (aaldretepere)" at bounding box center [712, 347] width 342 height 16
click at [602, 399] on textarea "assign-modal" at bounding box center [769, 397] width 468 height 64
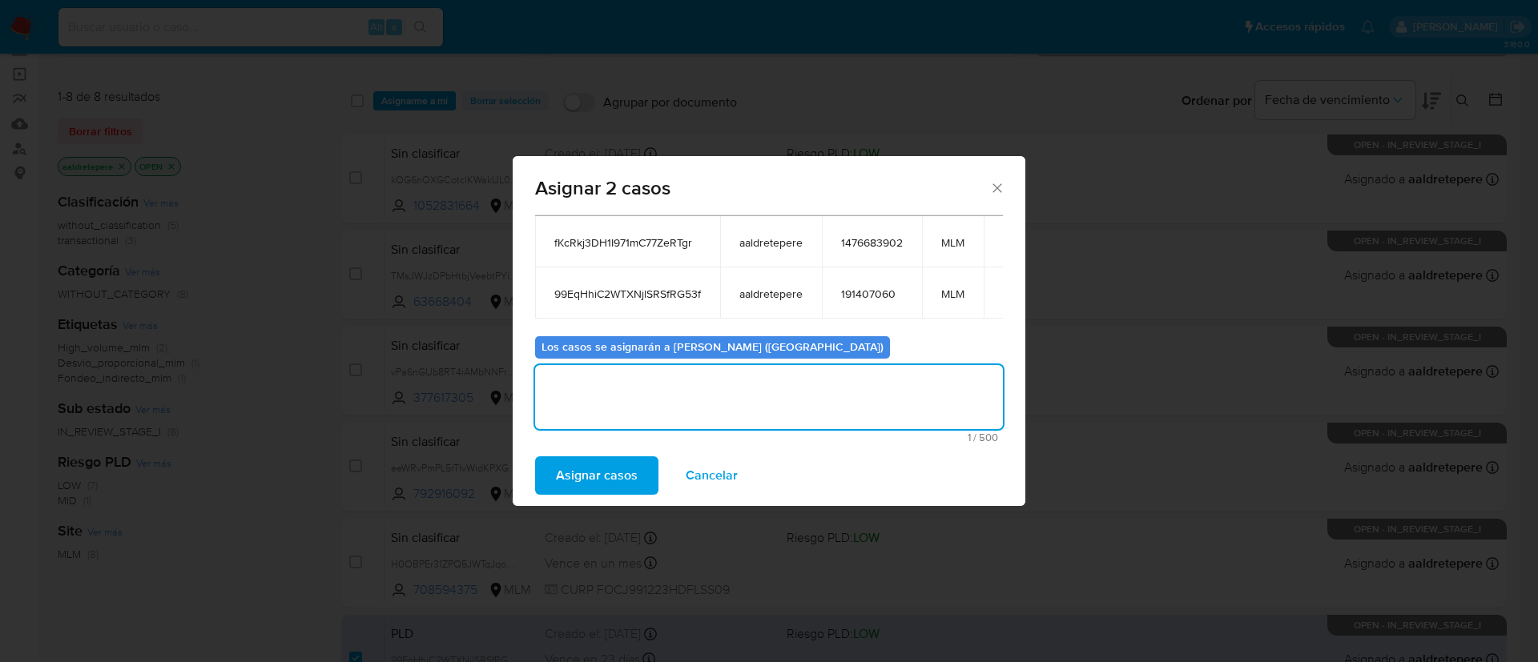
click at [578, 478] on span "Asignar casos" at bounding box center [597, 475] width 82 height 35
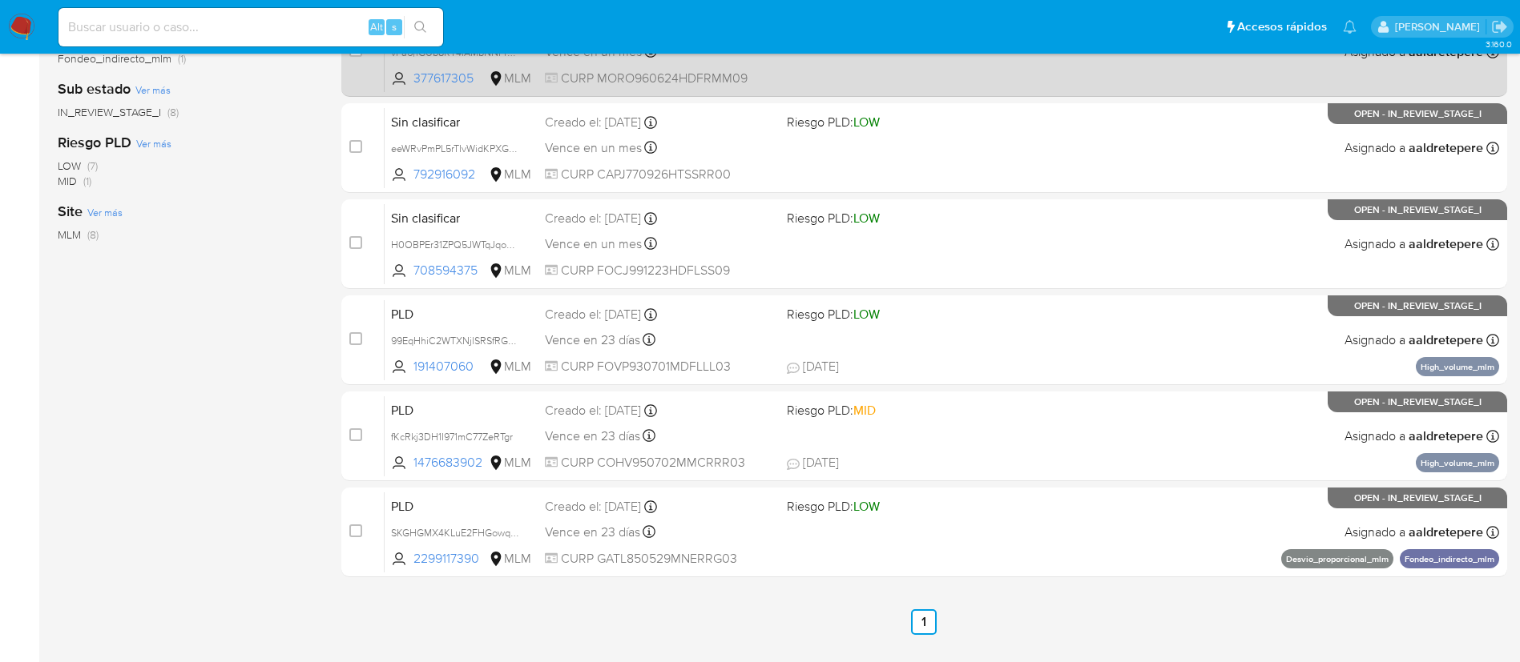
scroll to position [468, 0]
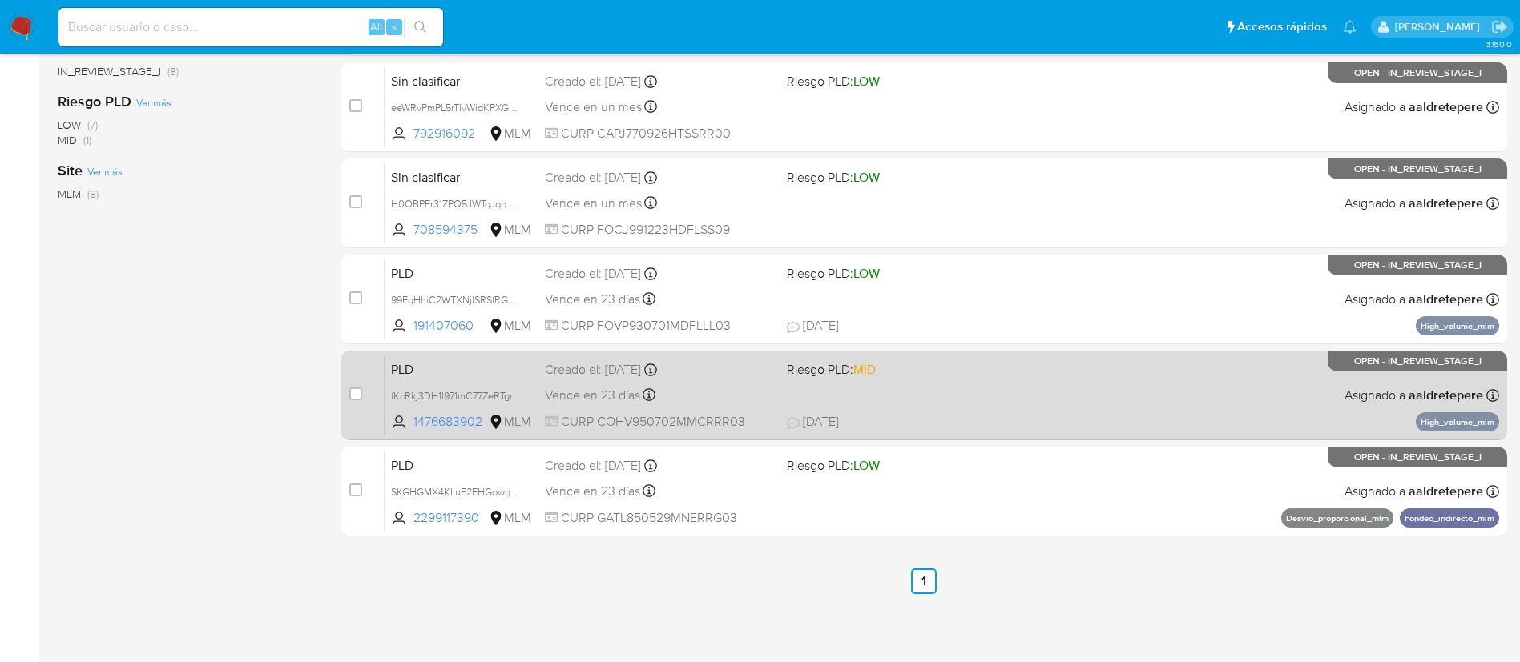
click at [1008, 417] on span "17/09/2025 17/09/2025 16:19" at bounding box center [1022, 422] width 471 height 18
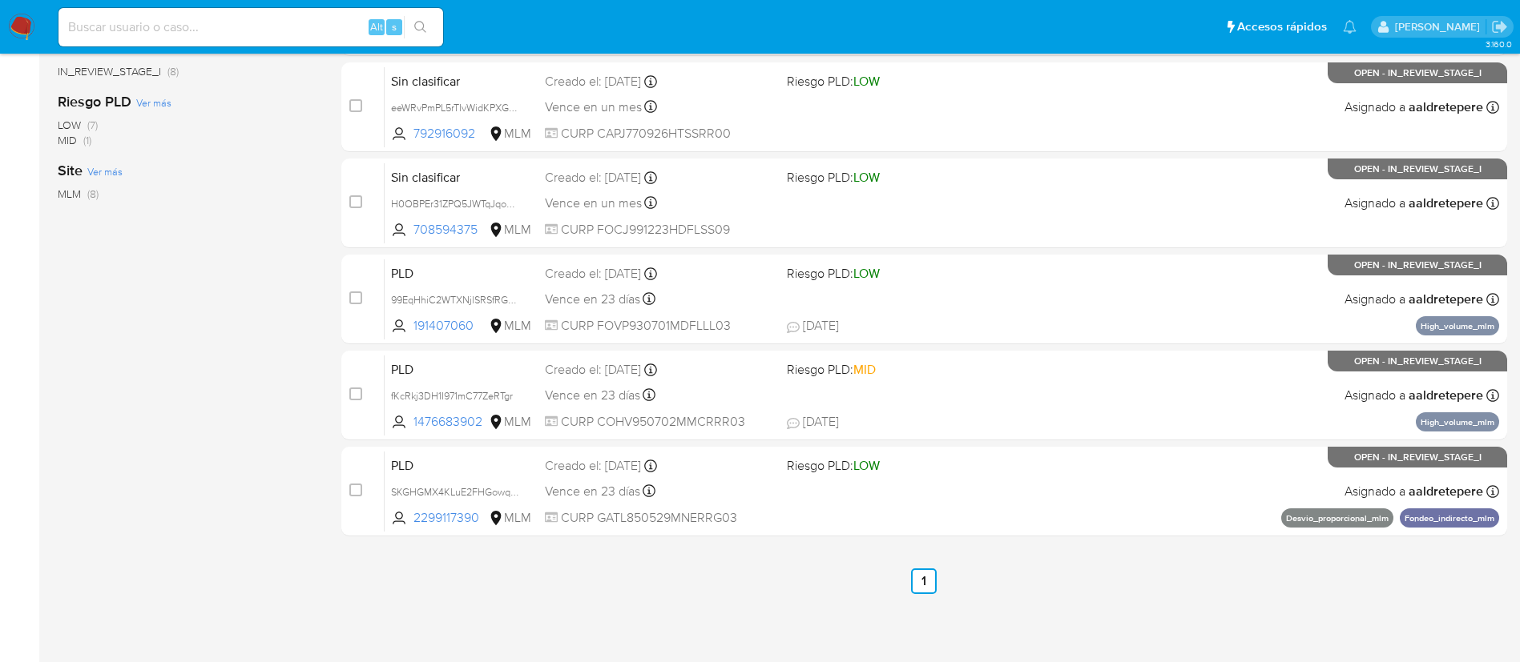
click at [15, 34] on img at bounding box center [21, 27] width 27 height 27
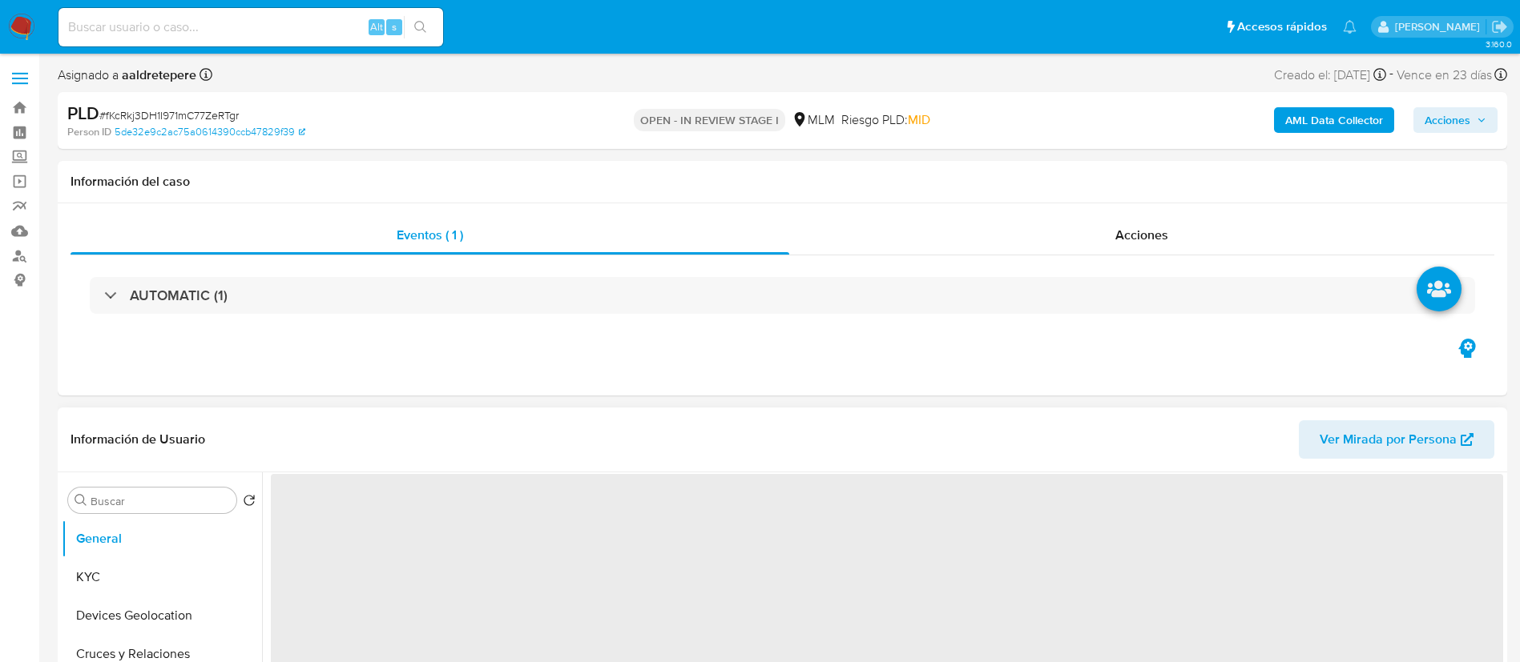
select select "10"
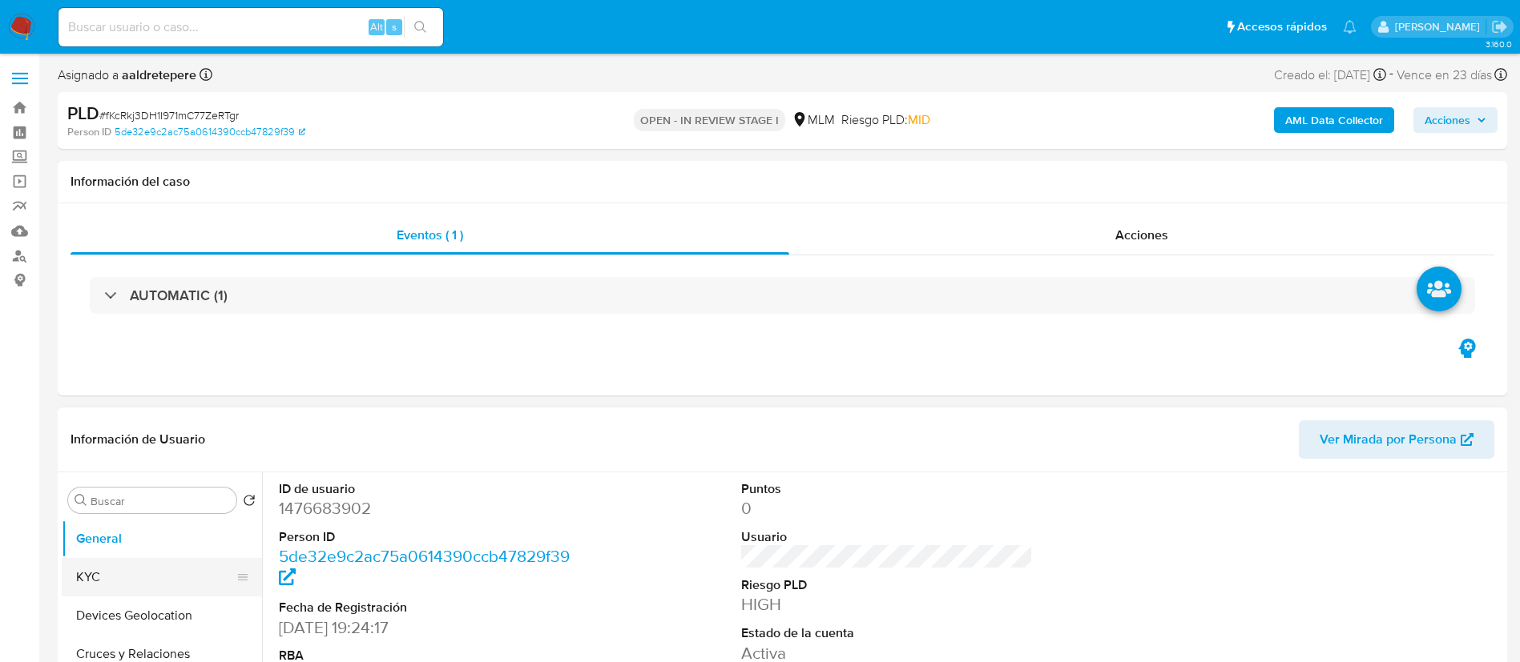
drag, startPoint x: 104, startPoint y: 600, endPoint x: 113, endPoint y: 592, distance: 11.9
click at [115, 592] on button "KYC" at bounding box center [155, 577] width 187 height 38
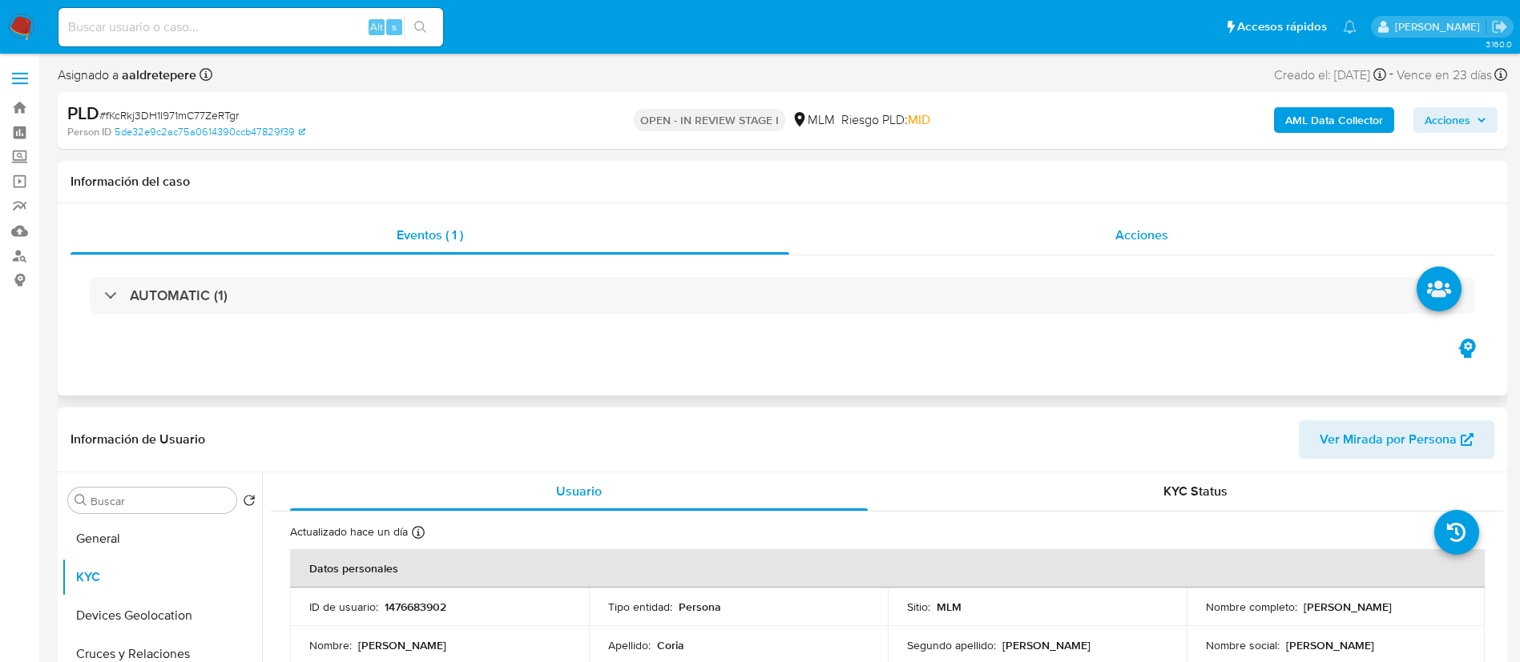
click at [1139, 233] on span "Acciones" at bounding box center [1141, 235] width 53 height 18
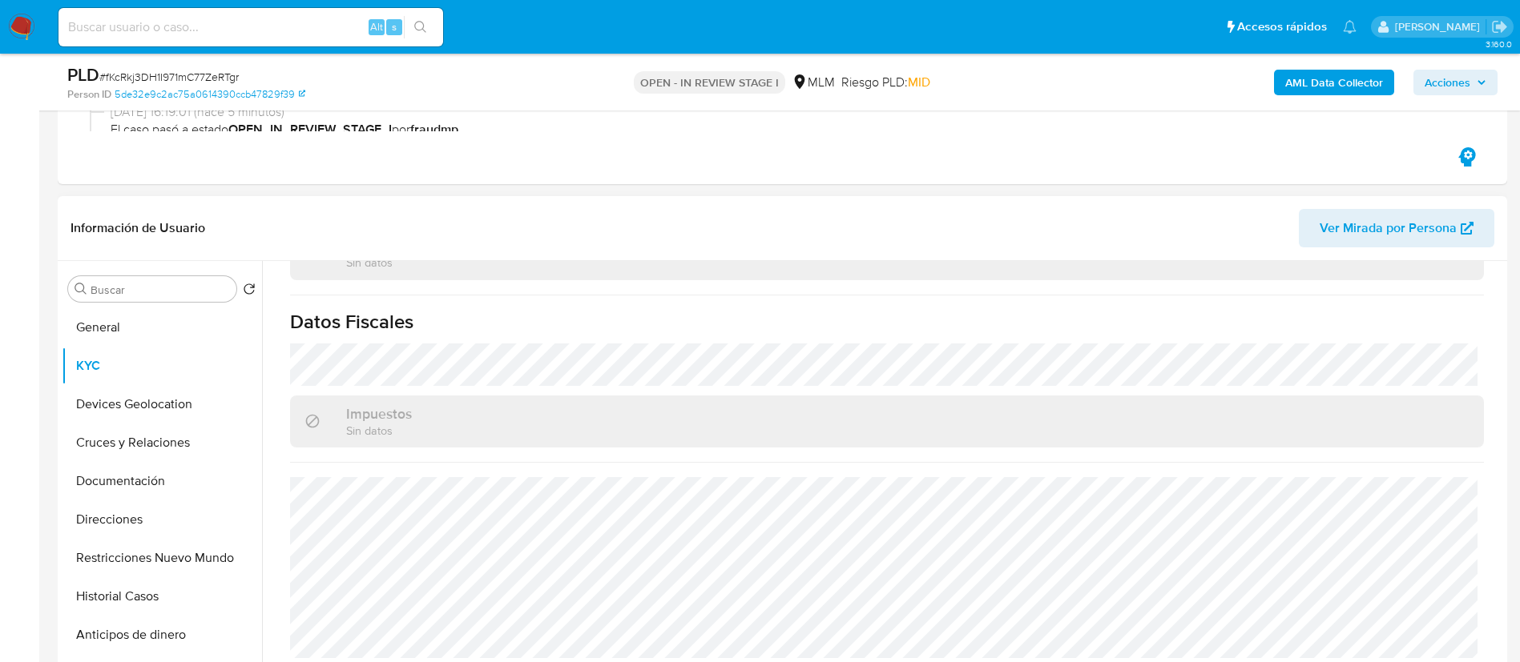
scroll to position [601, 0]
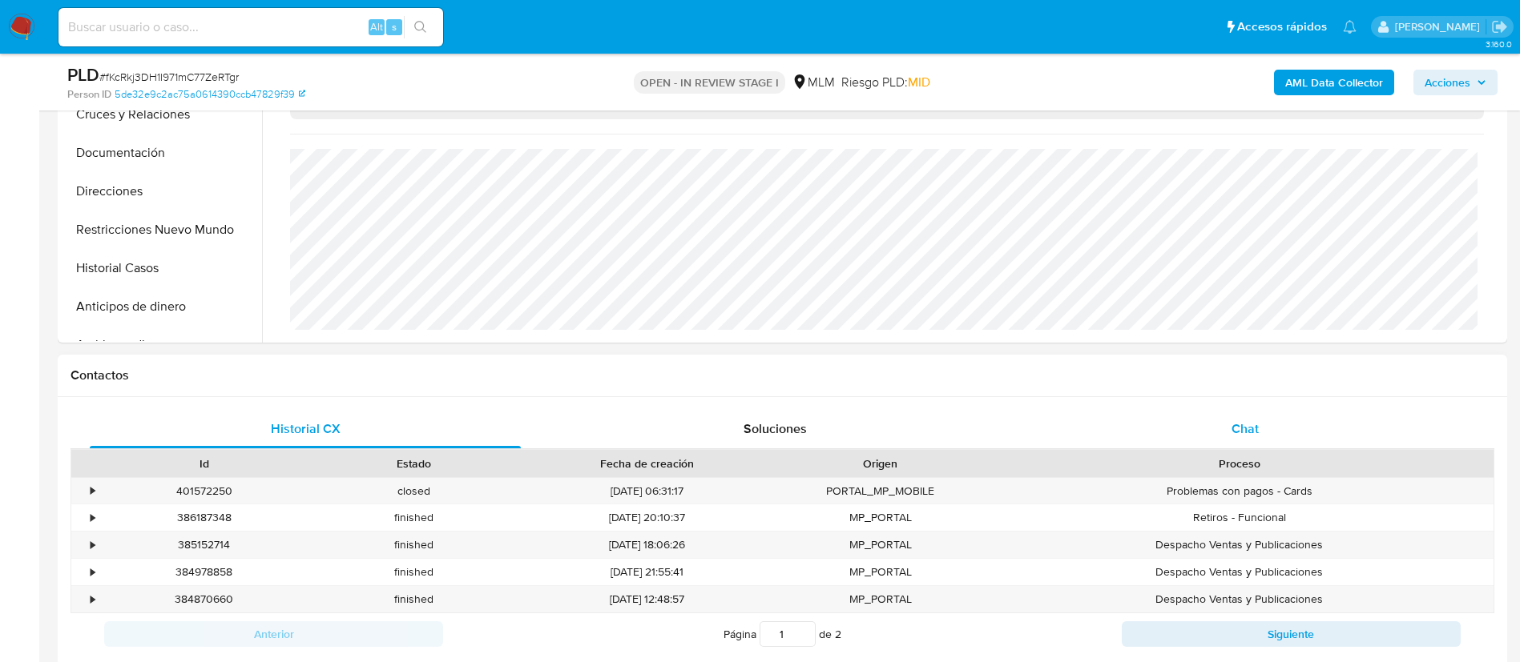
click at [1259, 410] on div "Chat" at bounding box center [1244, 429] width 431 height 38
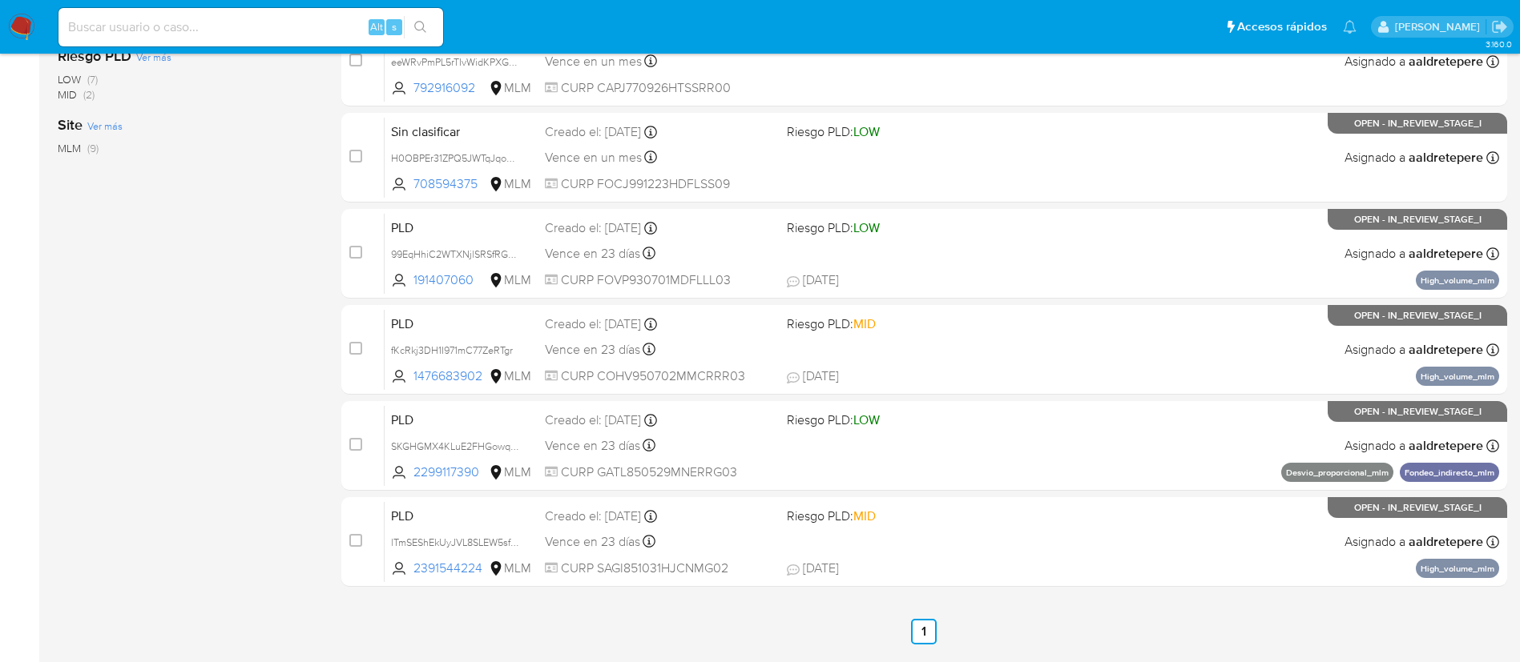
scroll to position [564, 0]
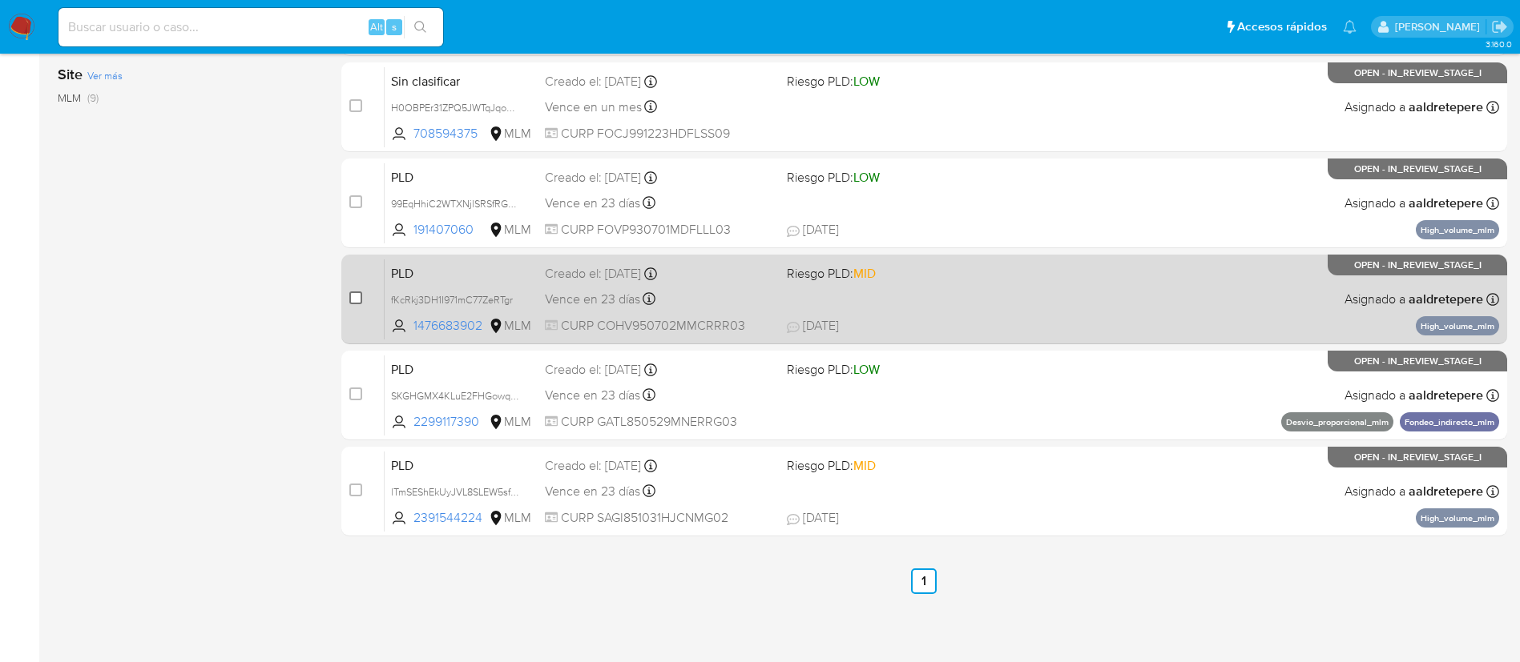
click at [352, 296] on input "checkbox" at bounding box center [355, 298] width 13 height 13
checkbox input "true"
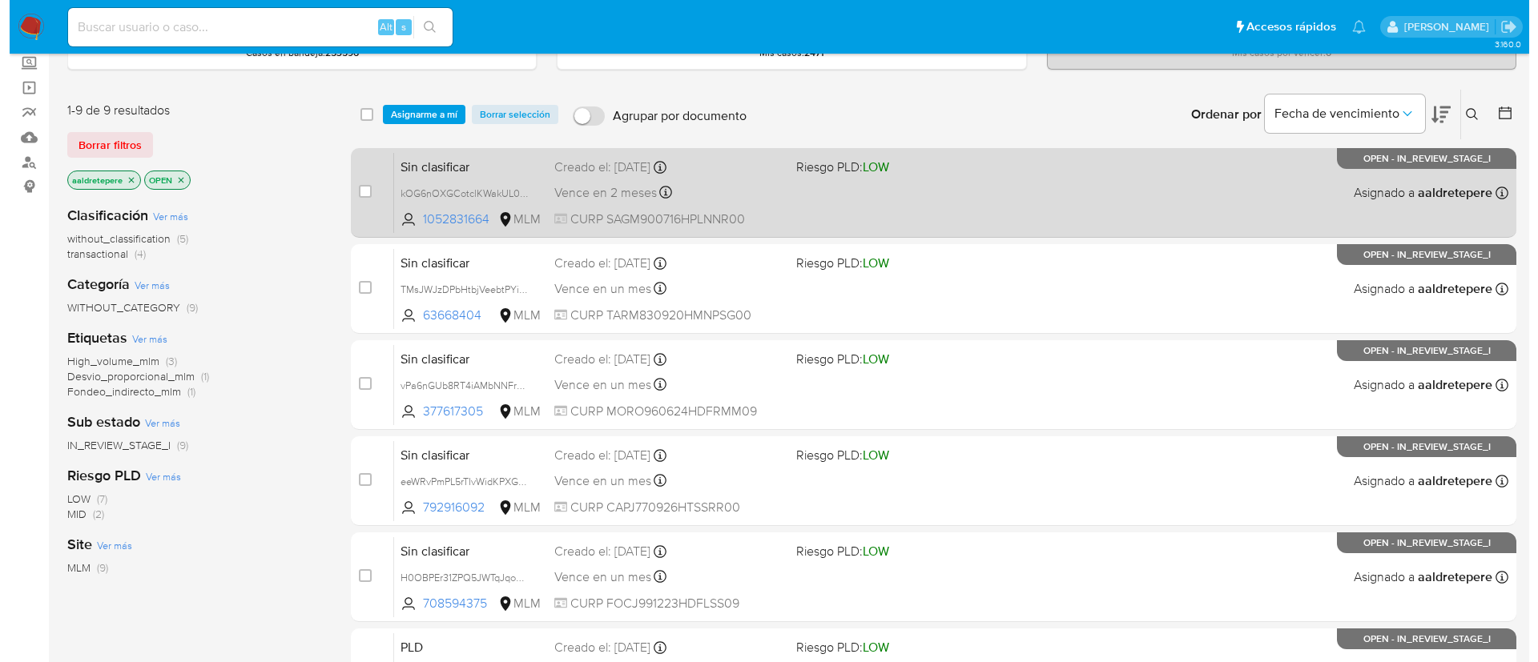
scroll to position [0, 0]
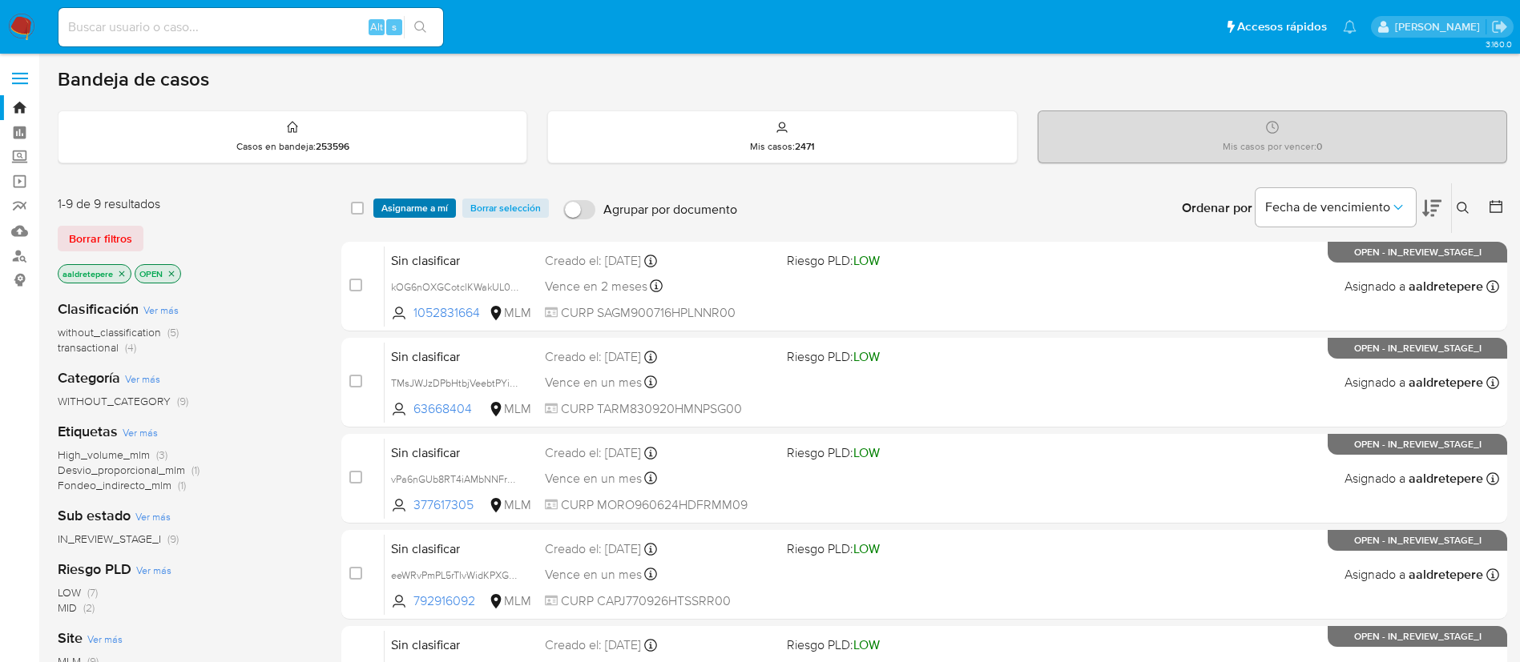
click at [421, 203] on span "Asignarme a mí" at bounding box center [414, 208] width 66 height 16
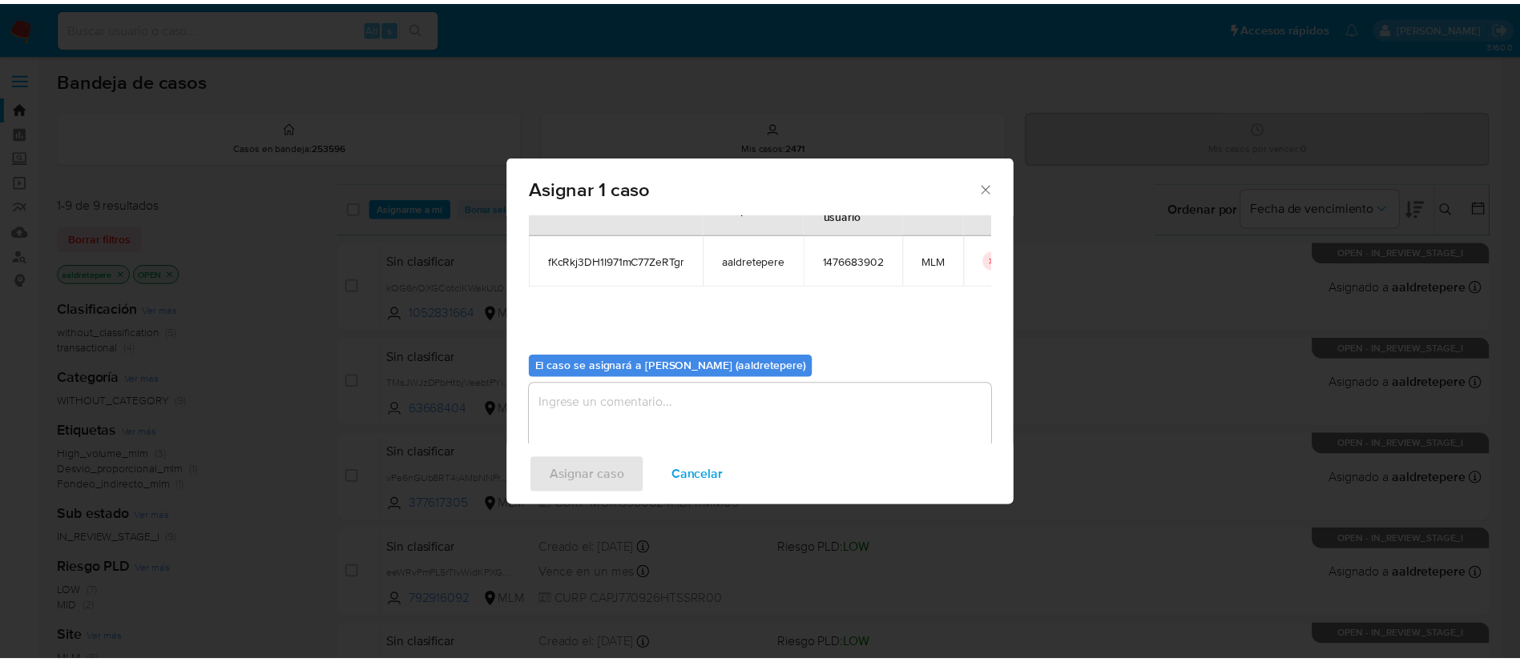
scroll to position [83, 0]
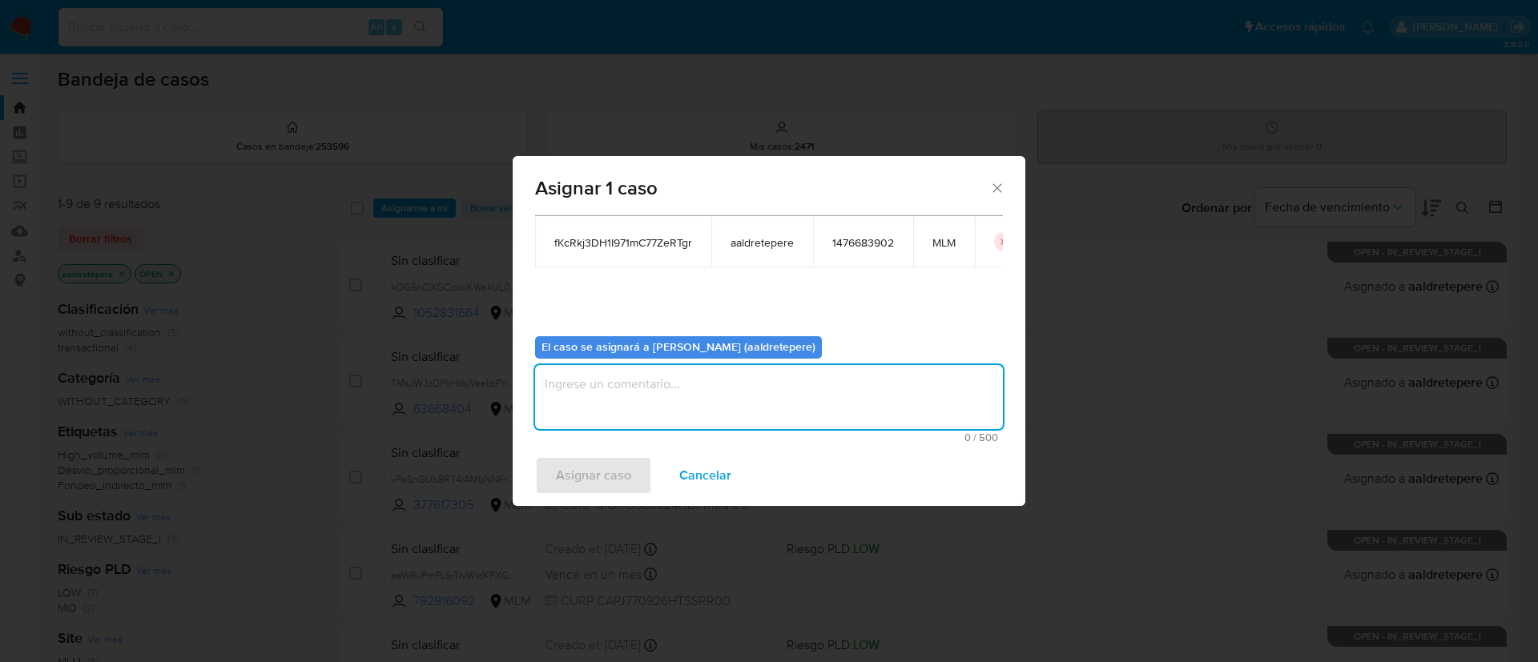
click at [575, 410] on textarea "assign-modal" at bounding box center [769, 397] width 468 height 64
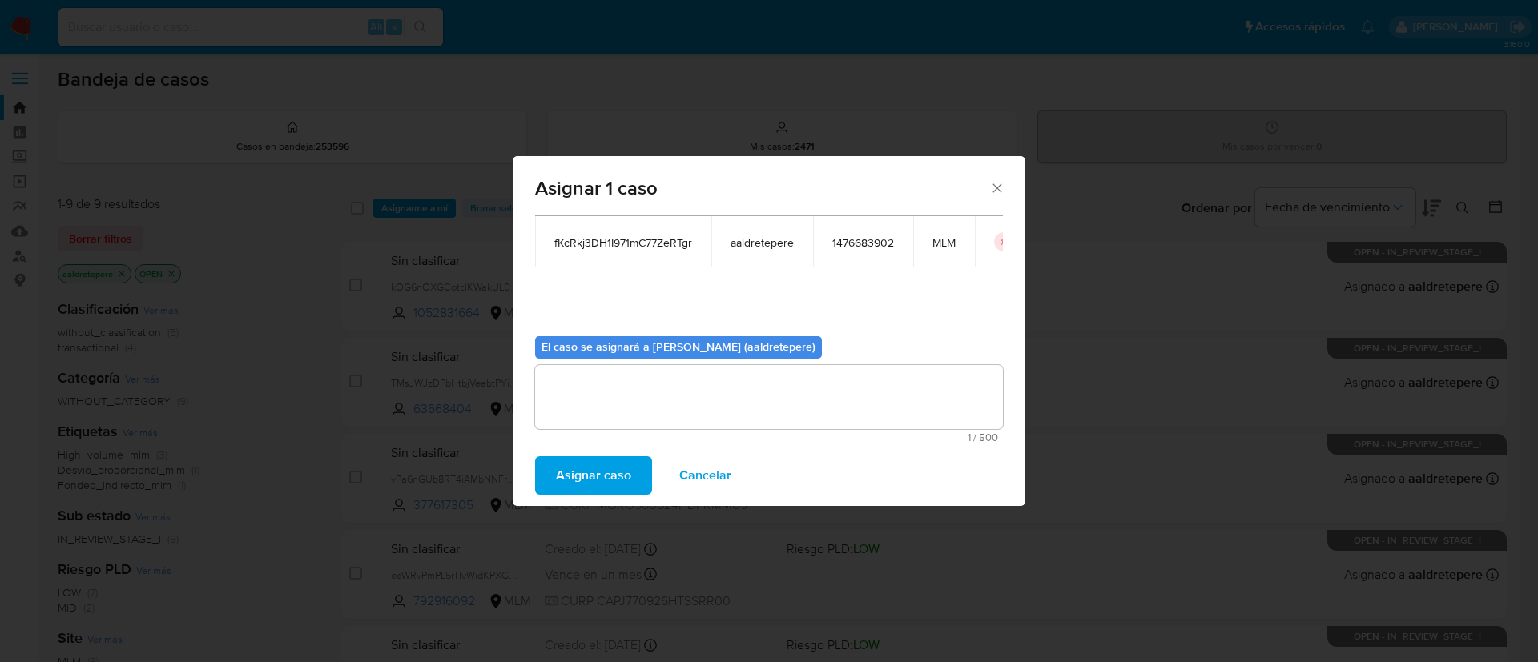
click at [577, 460] on span "Asignar caso" at bounding box center [593, 475] width 75 height 35
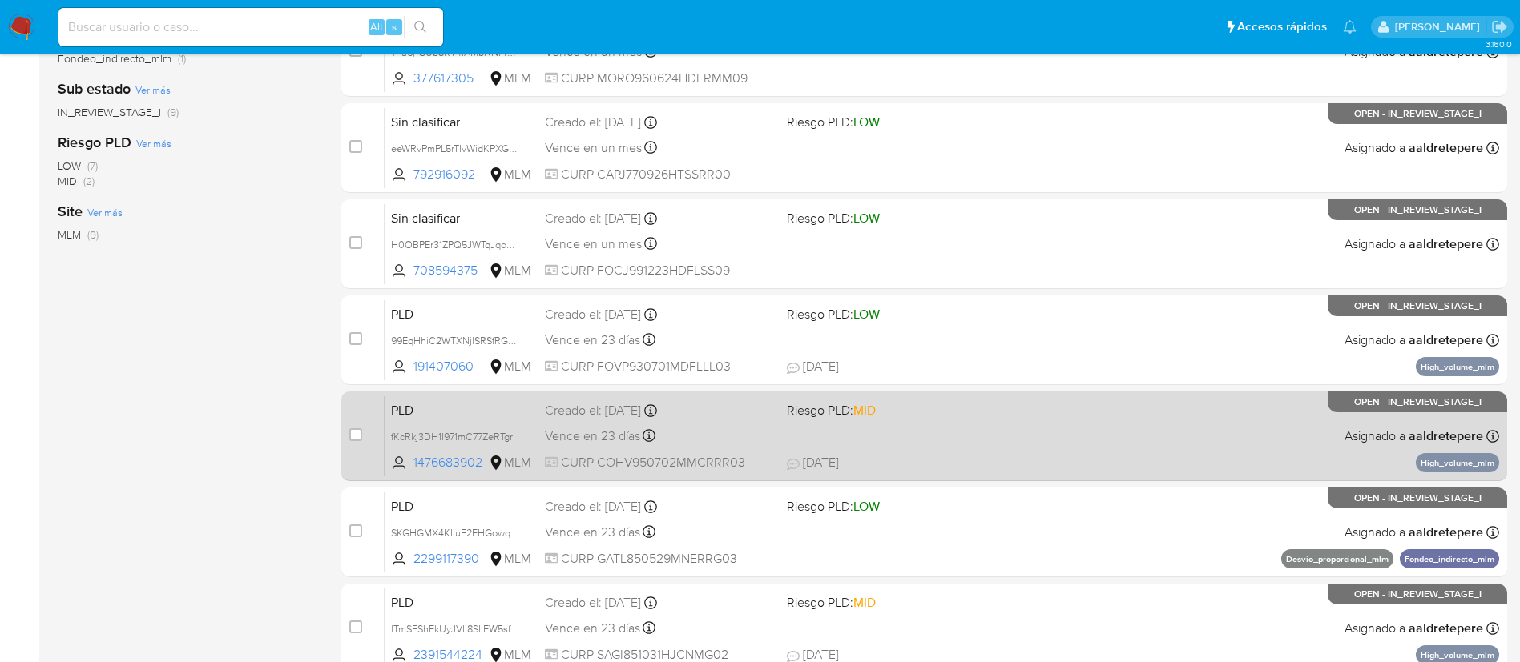
scroll to position [481, 0]
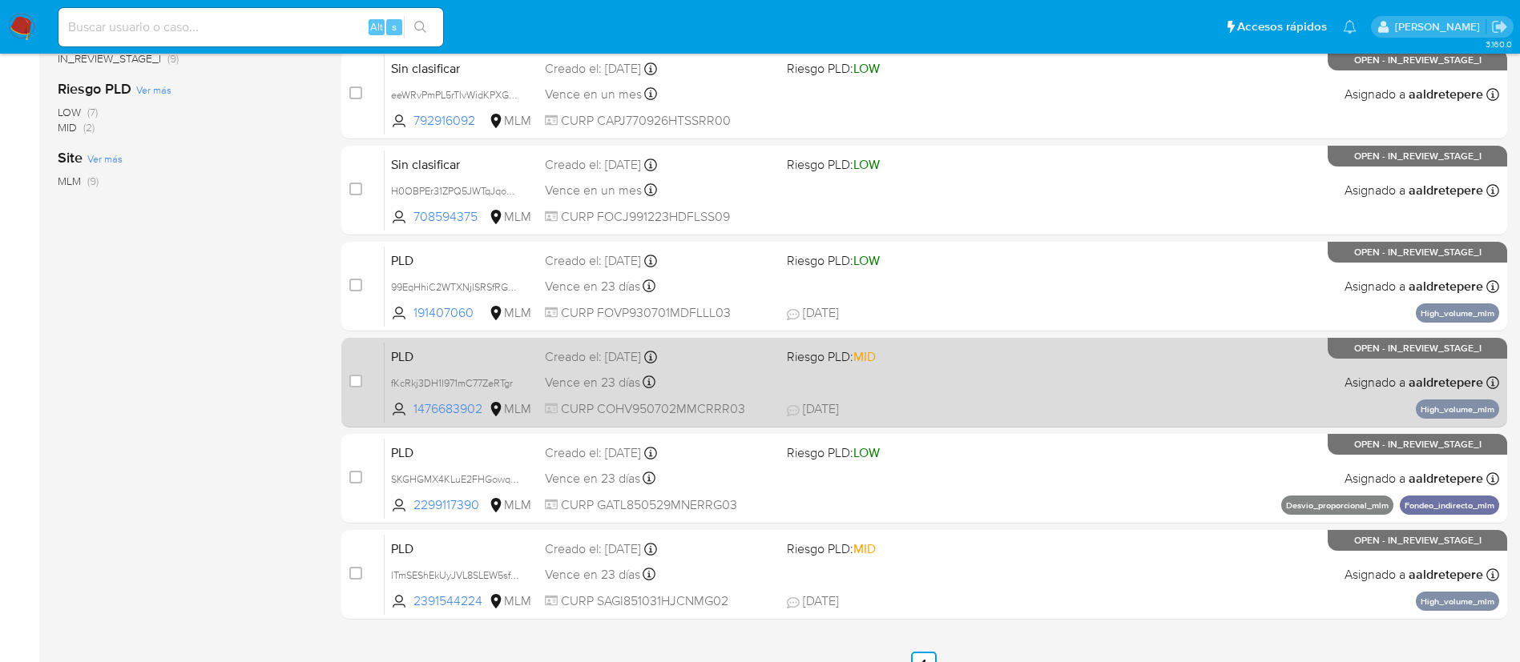
click at [1057, 413] on span "[DATE] [DATE] 16:19" at bounding box center [1022, 410] width 471 height 18
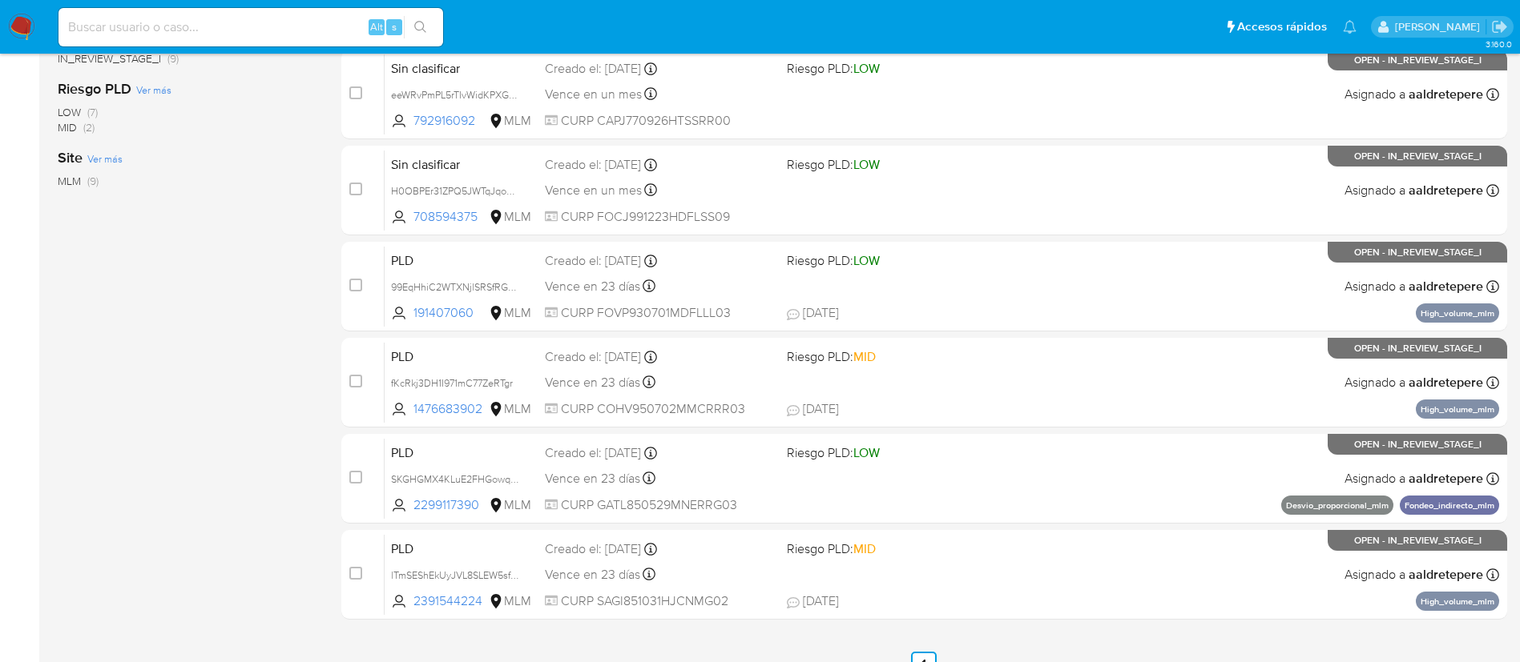
click at [31, 10] on nav "Pausado Ver notificaciones Alt s Accesos rápidos Presiona las siguientes teclas…" at bounding box center [760, 27] width 1520 height 54
click at [21, 19] on img at bounding box center [21, 27] width 27 height 27
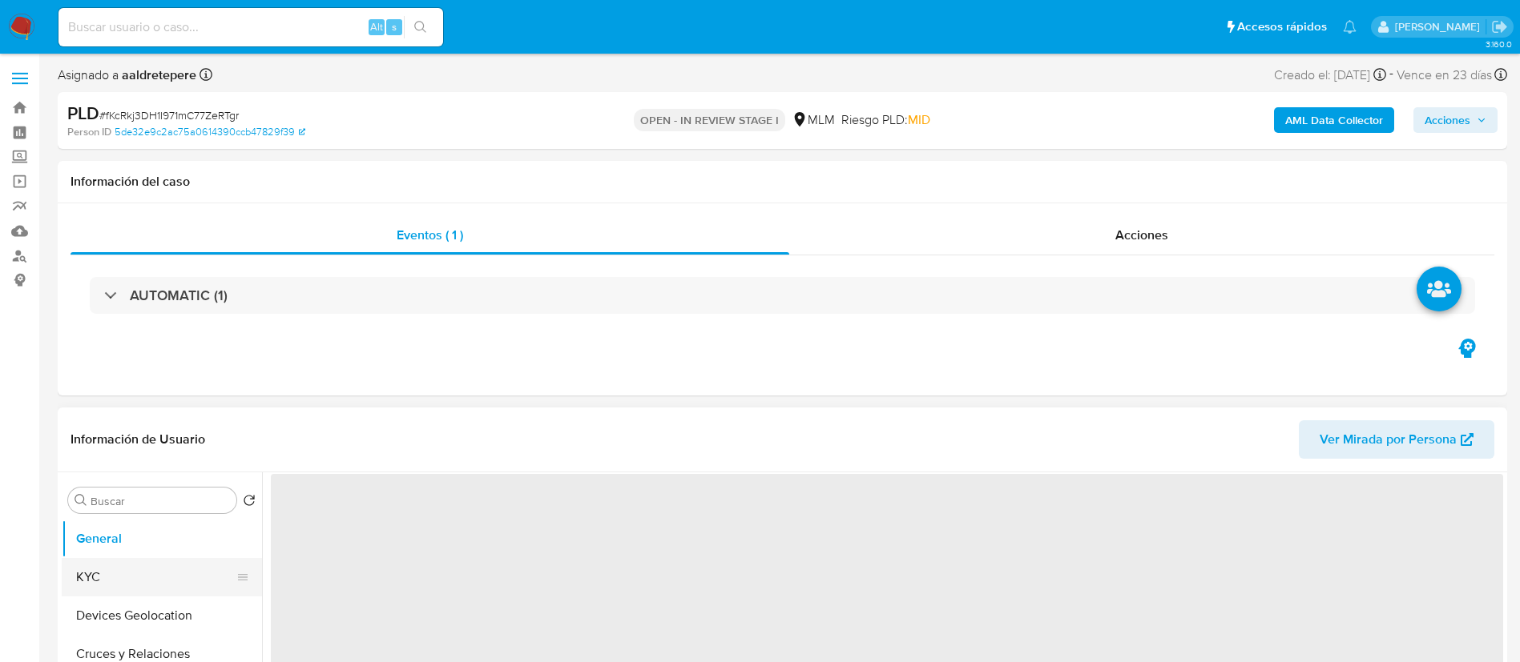
select select "10"
drag, startPoint x: 110, startPoint y: 593, endPoint x: 153, endPoint y: 497, distance: 105.4
click at [108, 591] on button "KYC" at bounding box center [162, 577] width 200 height 38
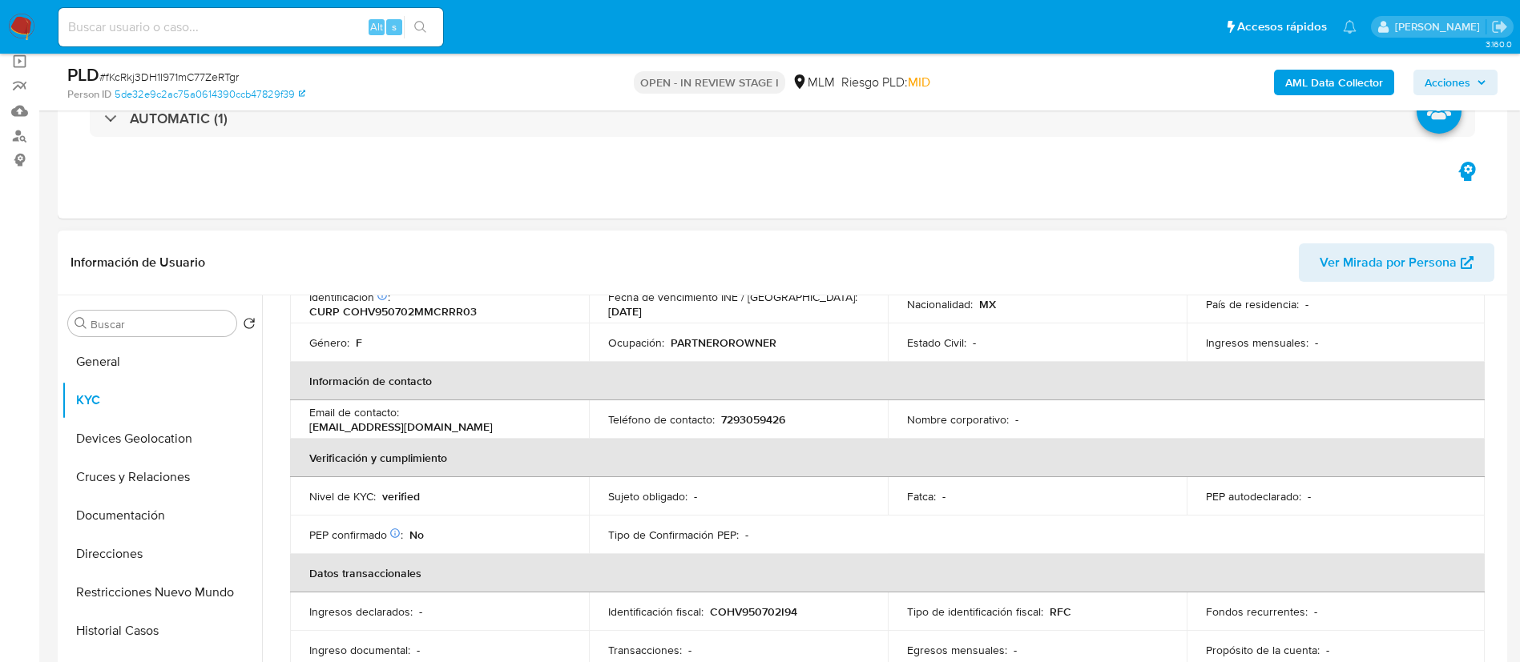
scroll to position [240, 0]
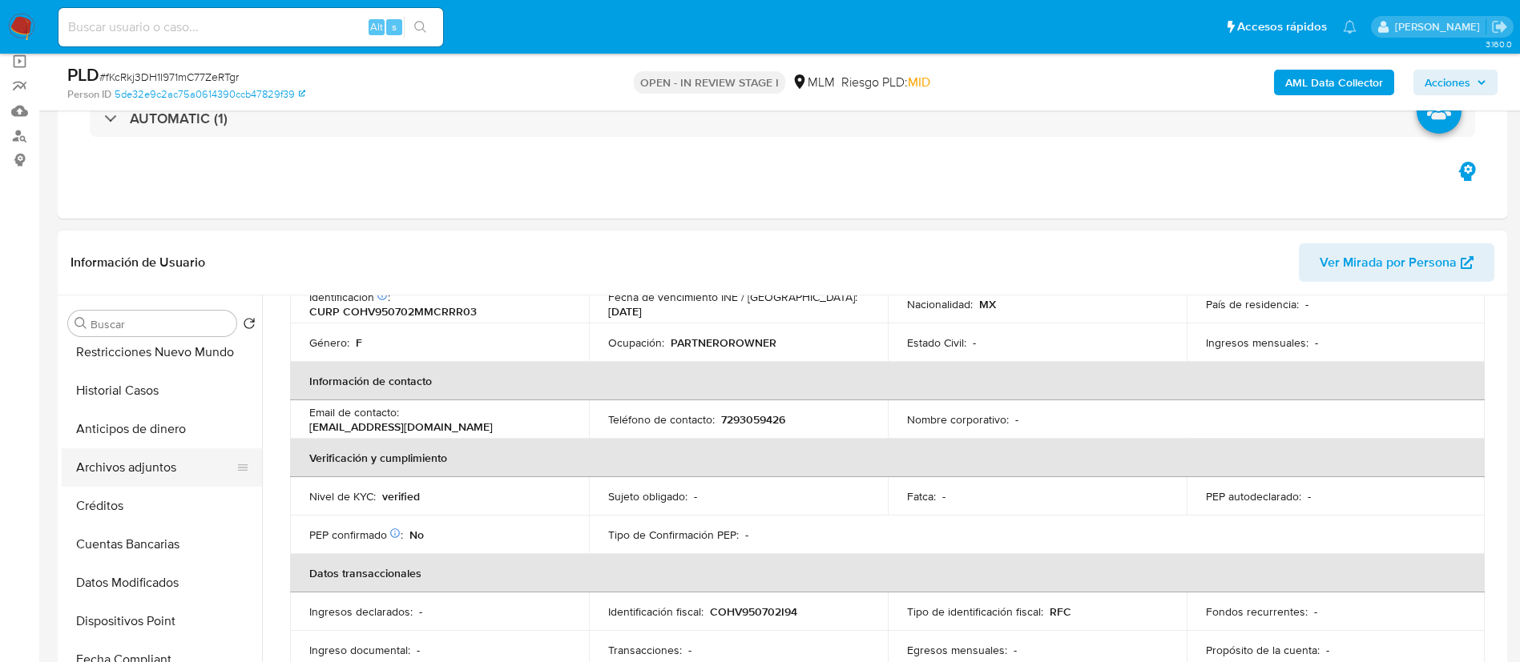
click at [159, 468] on button "Archivos adjuntos" at bounding box center [155, 468] width 187 height 38
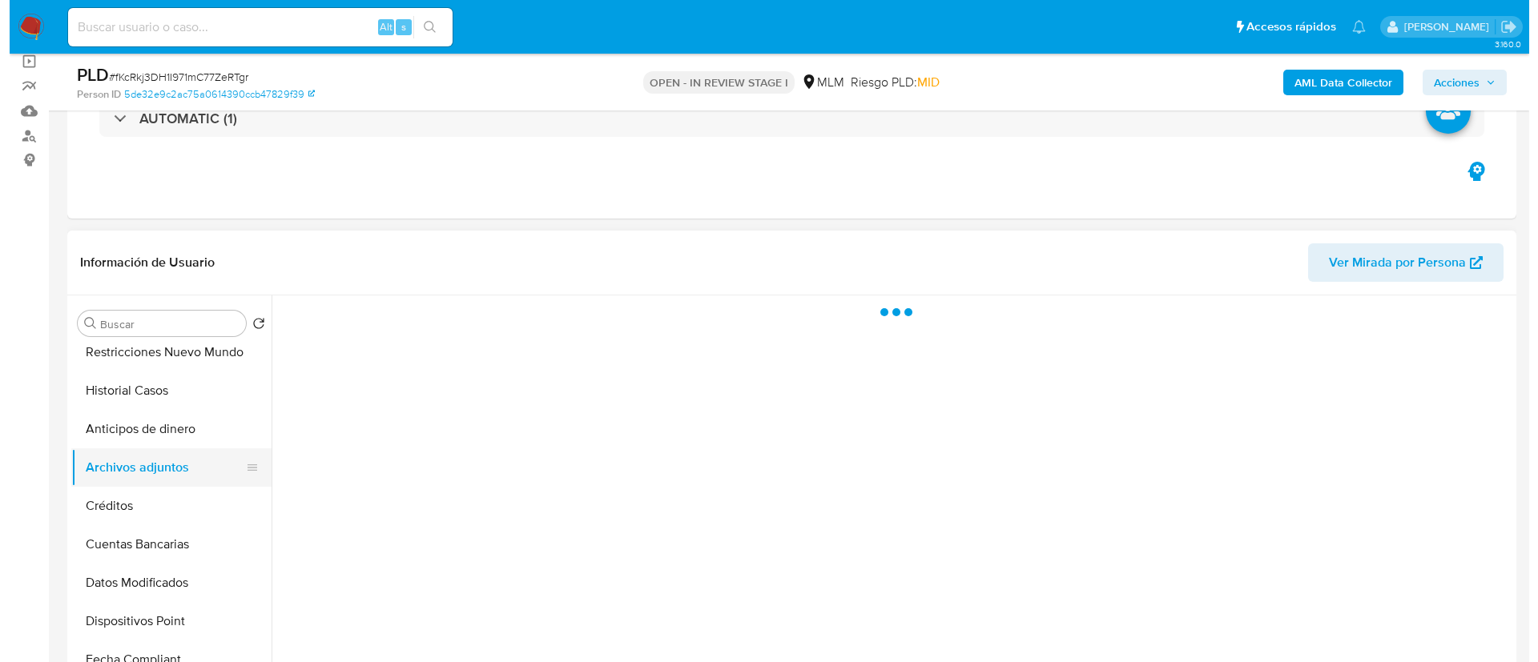
scroll to position [0, 0]
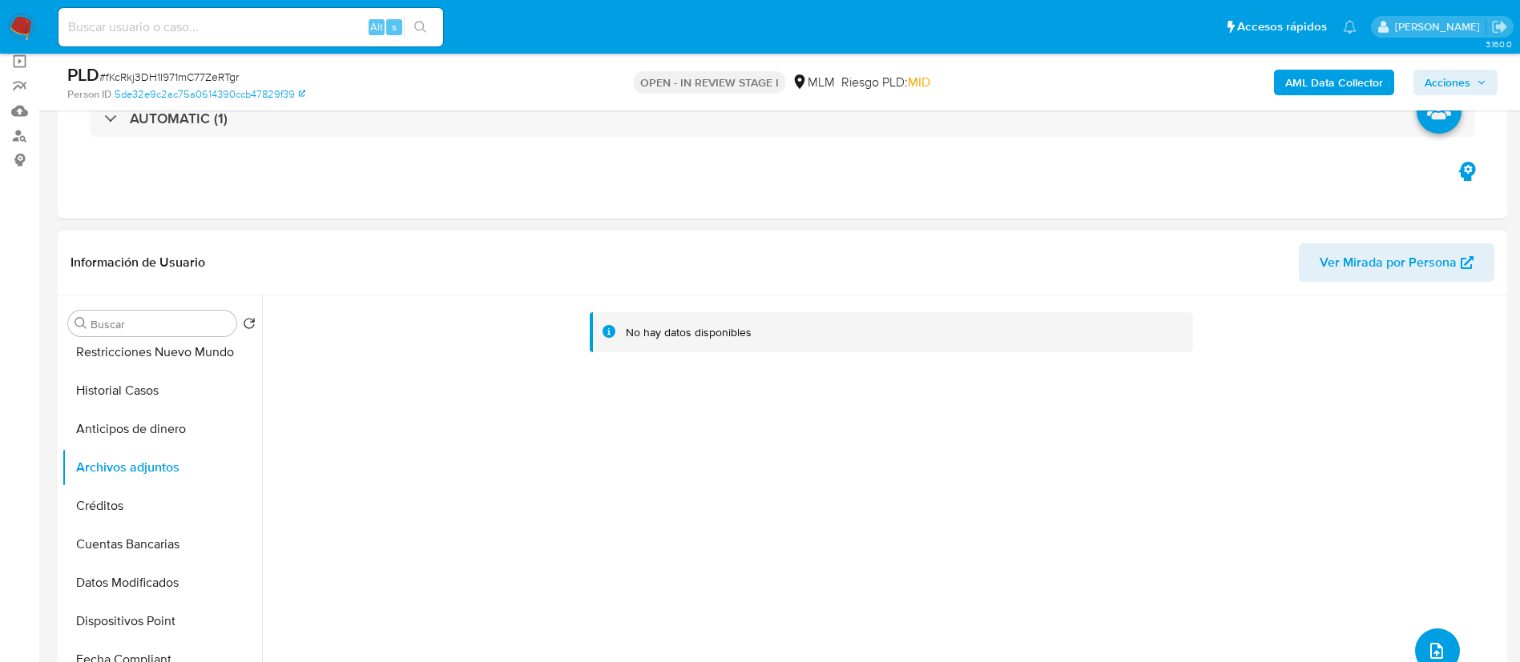
click at [1427, 654] on icon "upload-file" at bounding box center [1436, 651] width 19 height 19
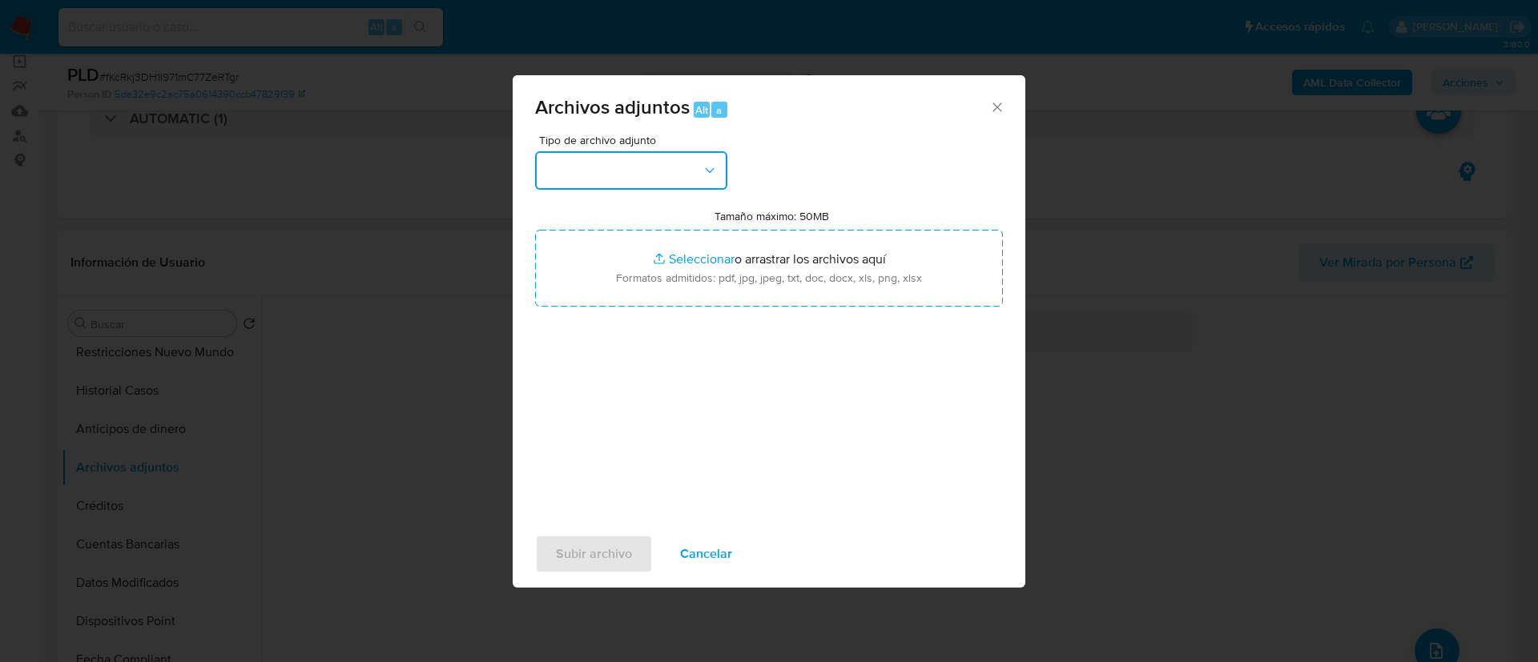
click at [606, 184] on button "button" at bounding box center [631, 170] width 192 height 38
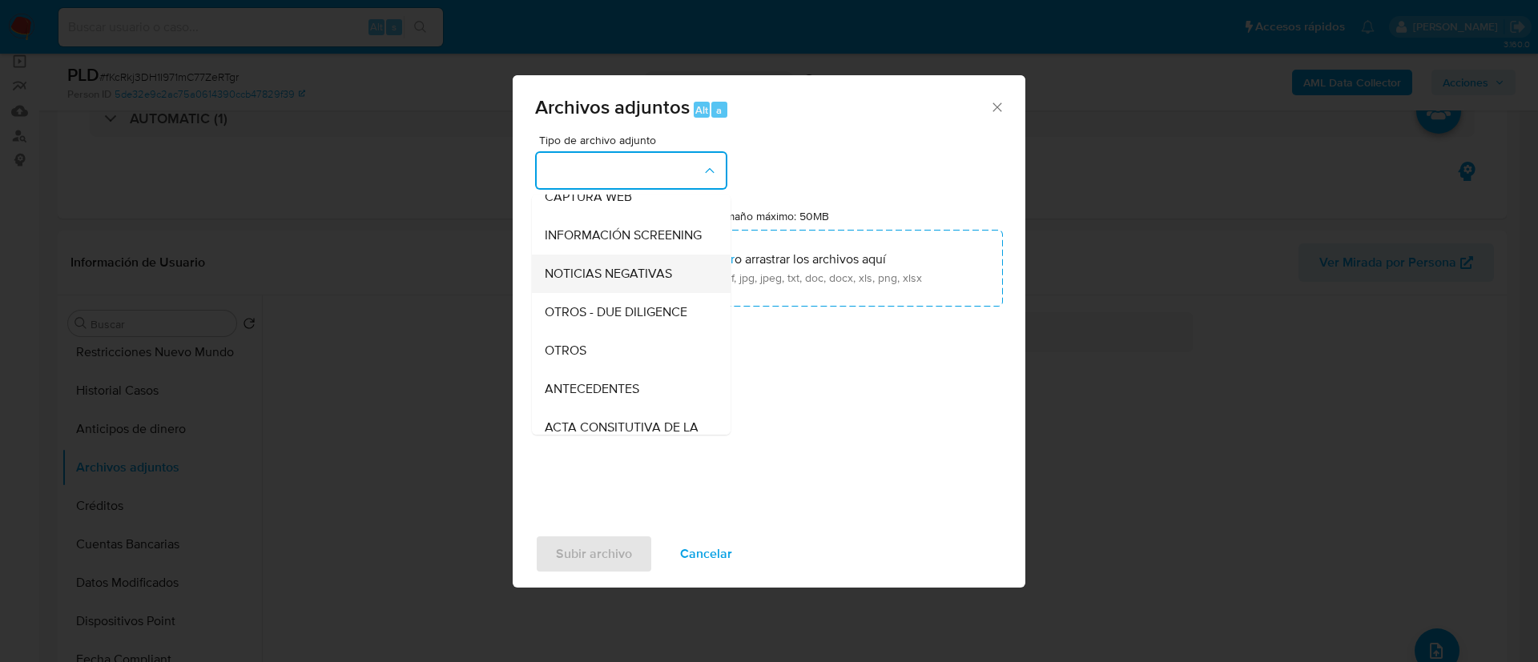
scroll to position [165, 0]
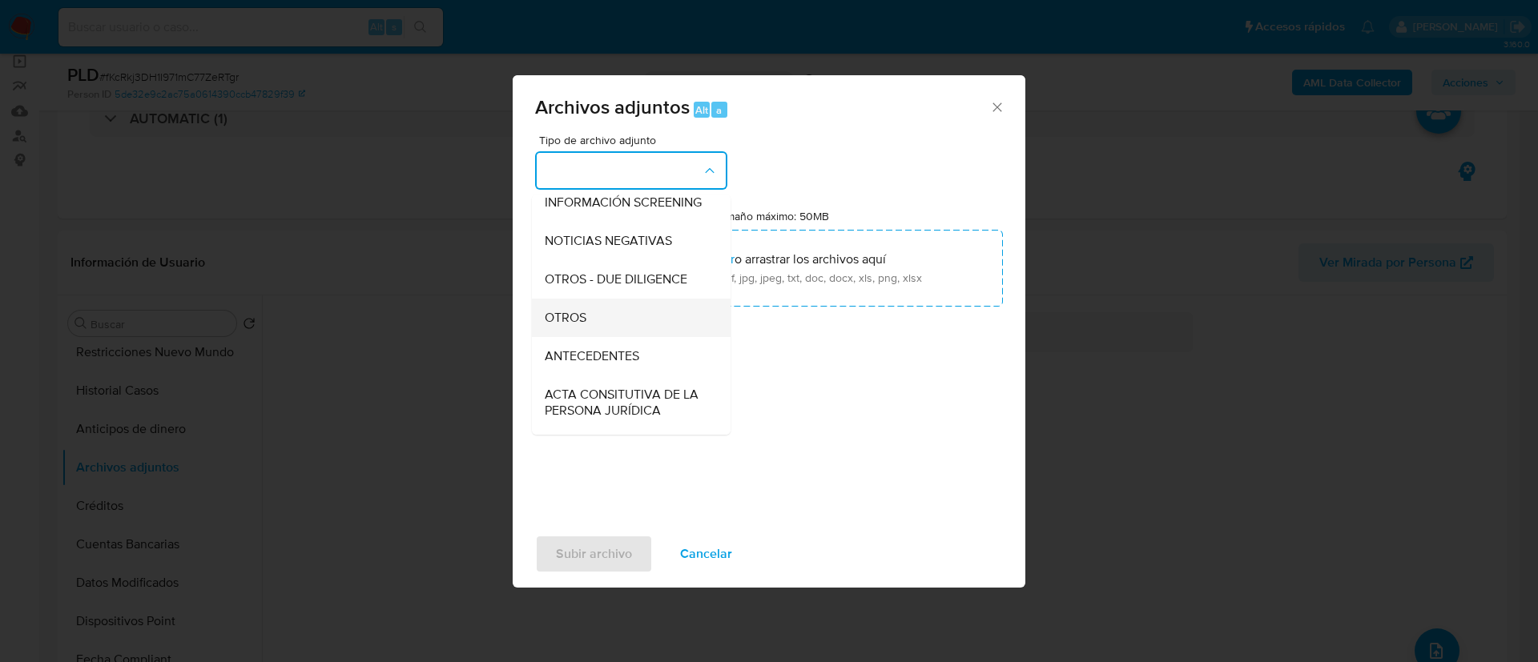
click at [593, 337] on div "OTROS" at bounding box center [626, 318] width 163 height 38
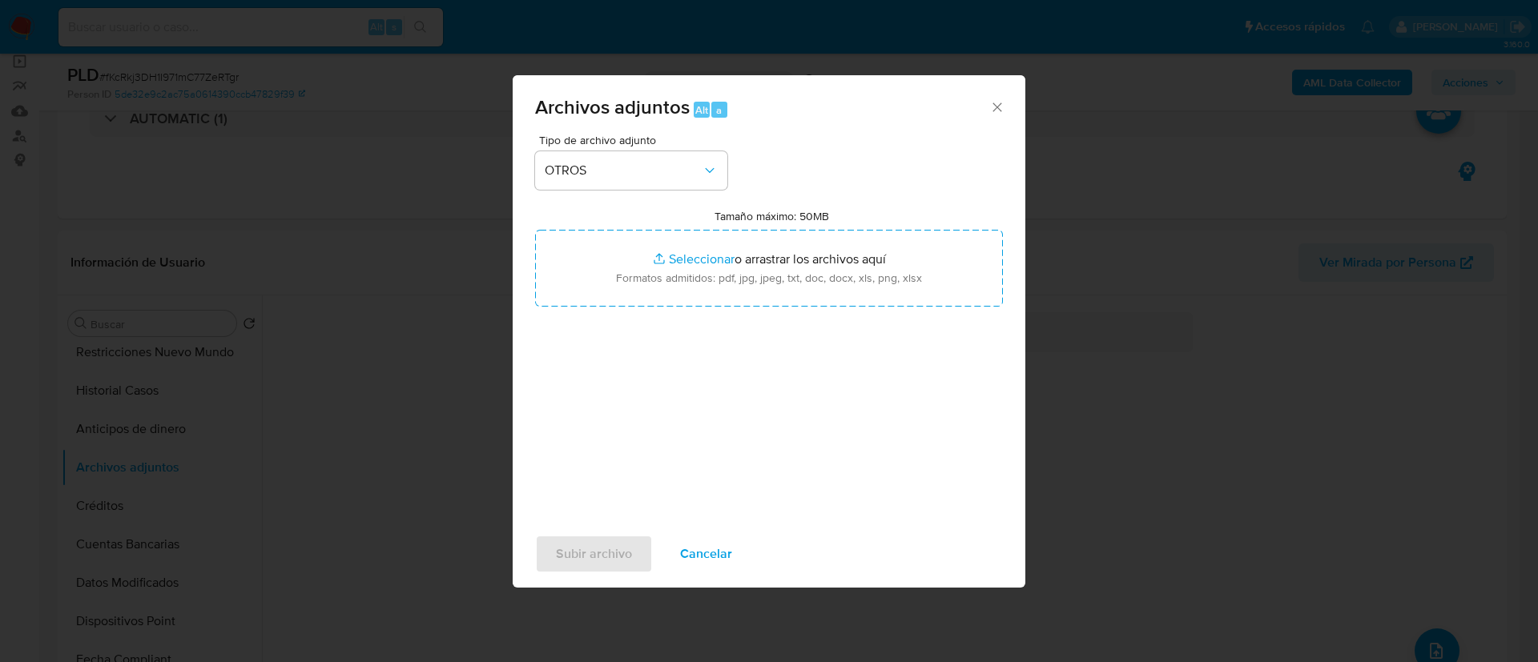
click at [654, 307] on div "Tipo de archivo adjunto OTROS Tamaño máximo: 50MB Seleccionar archivos Seleccio…" at bounding box center [769, 324] width 468 height 378
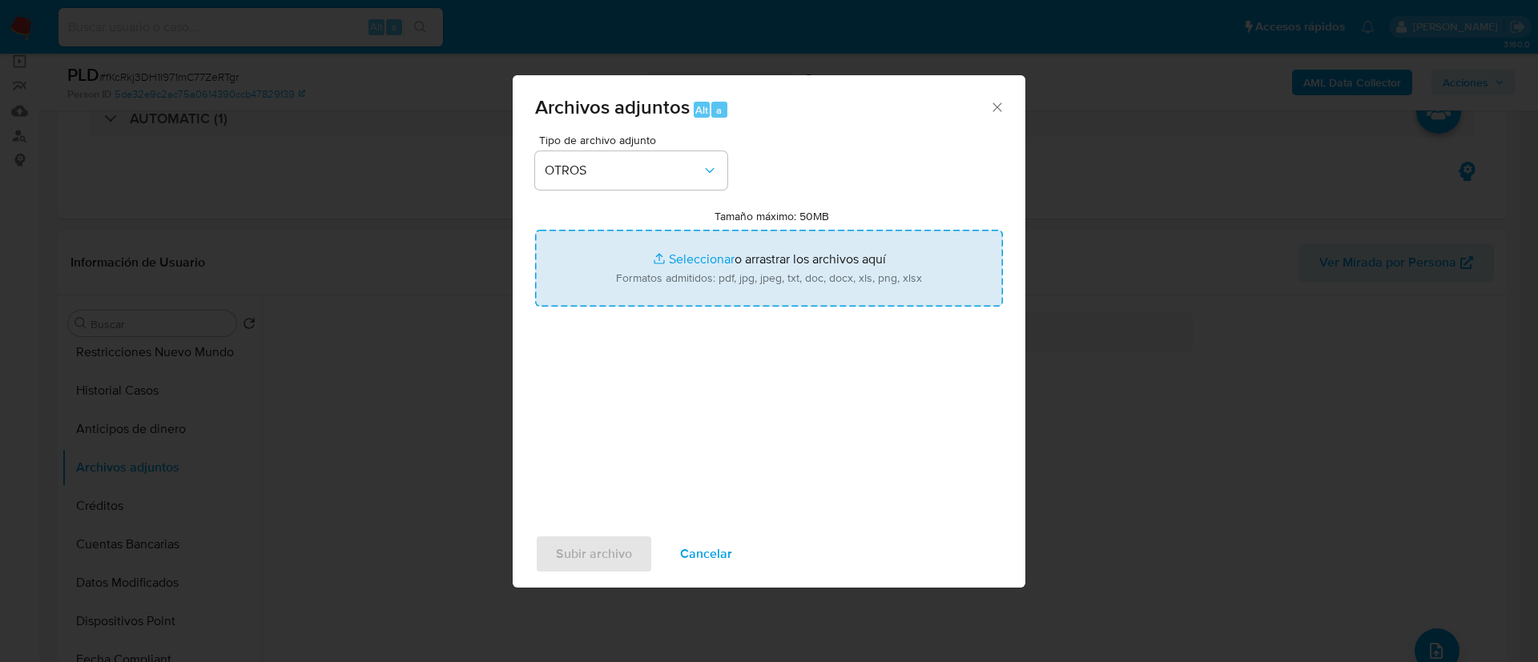
click at [654, 277] on input "Tamaño máximo: 50MB Seleccionar archivos" at bounding box center [769, 268] width 468 height 77
type input "C:\fakepath\1476683902_ [PERSON_NAME] 2025.pdf"
click at [620, 548] on span "Subir archivo" at bounding box center [594, 554] width 76 height 35
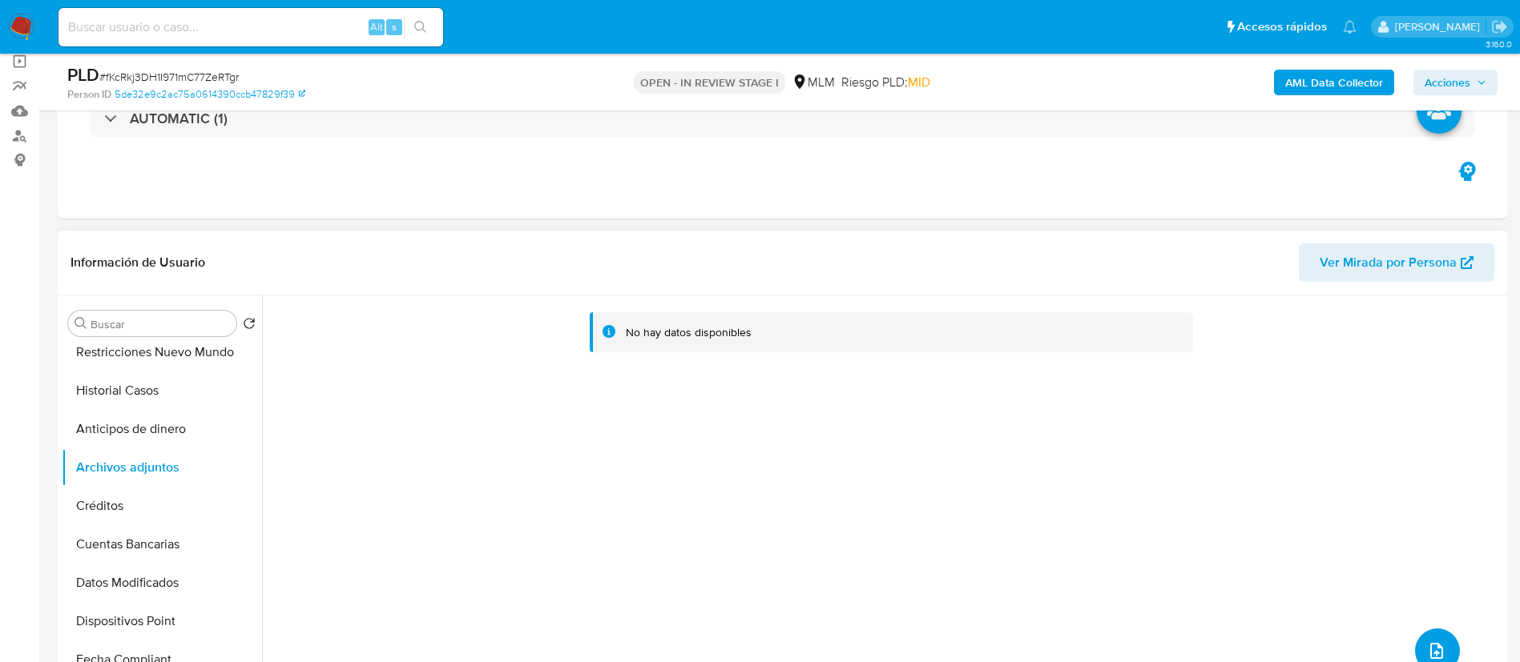
click at [1434, 642] on icon "upload-file" at bounding box center [1436, 651] width 19 height 19
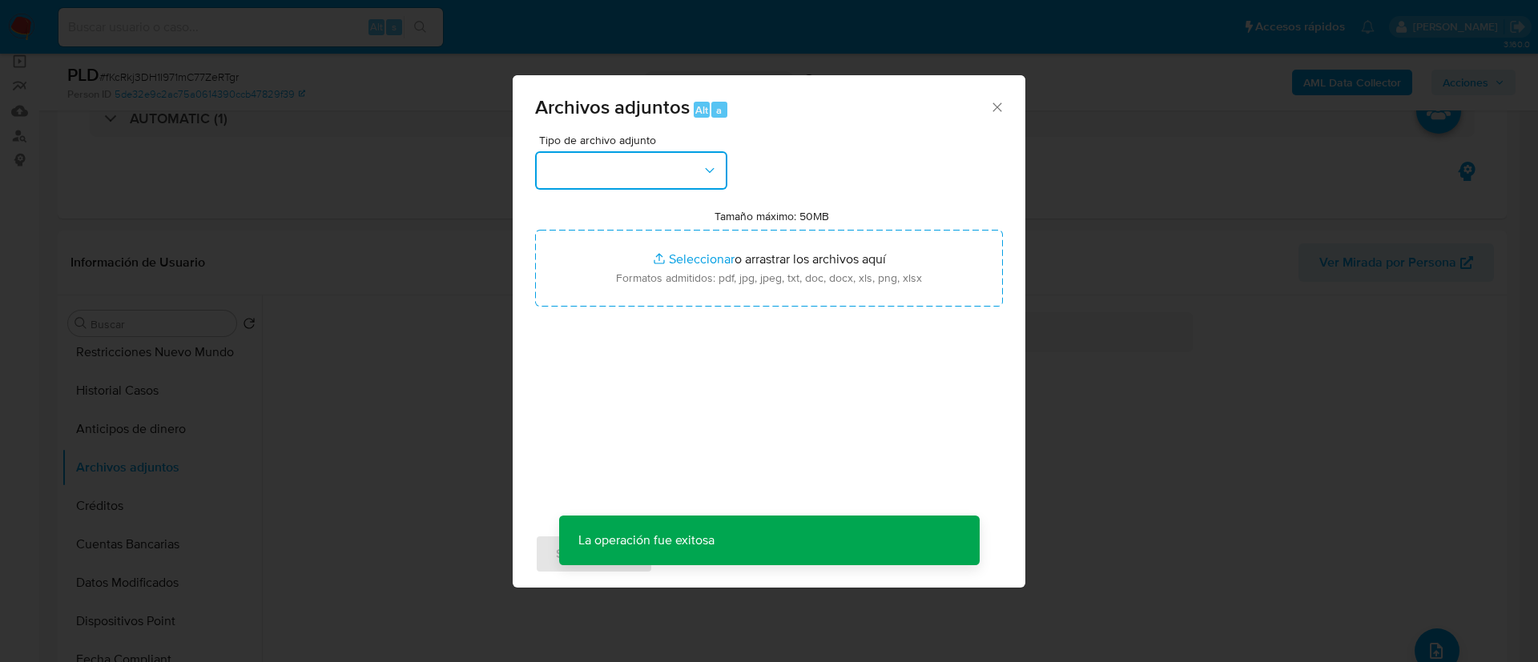
click at [654, 171] on button "button" at bounding box center [631, 170] width 192 height 38
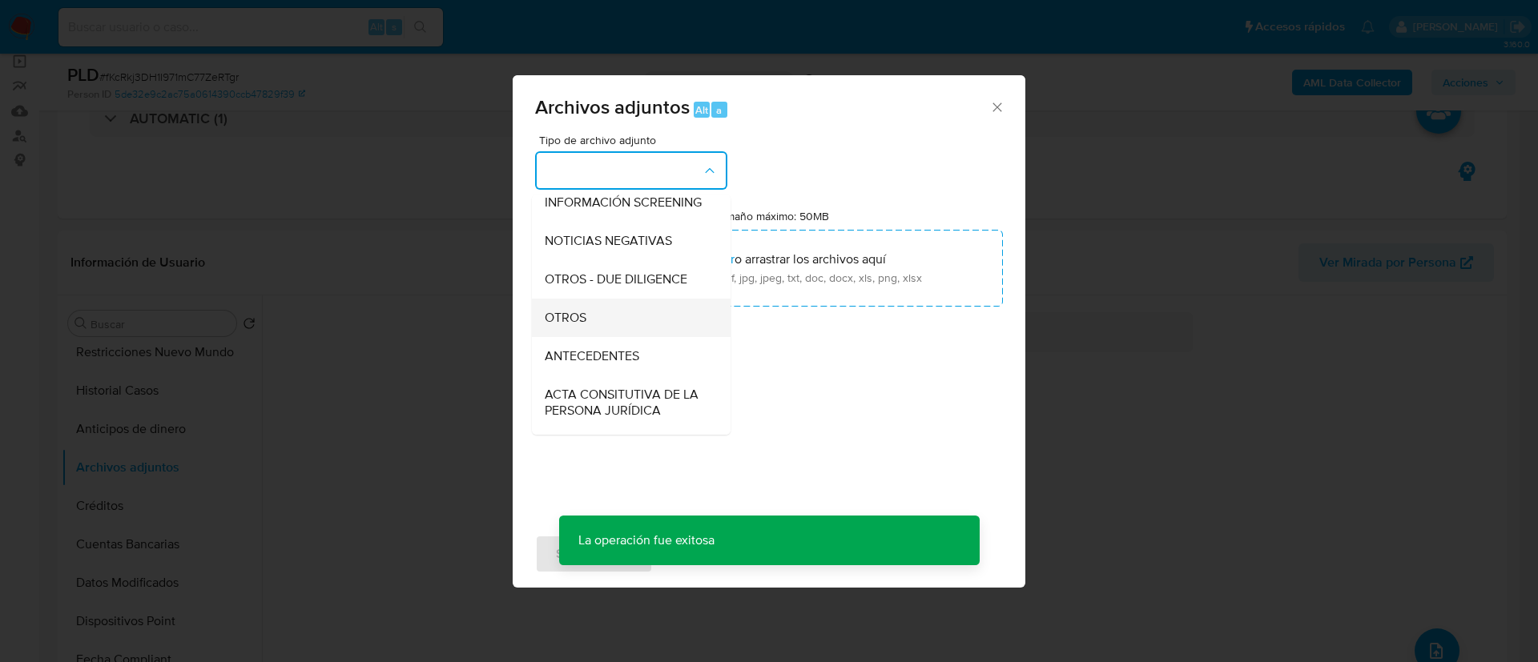
click at [611, 335] on div "OTROS" at bounding box center [626, 318] width 163 height 38
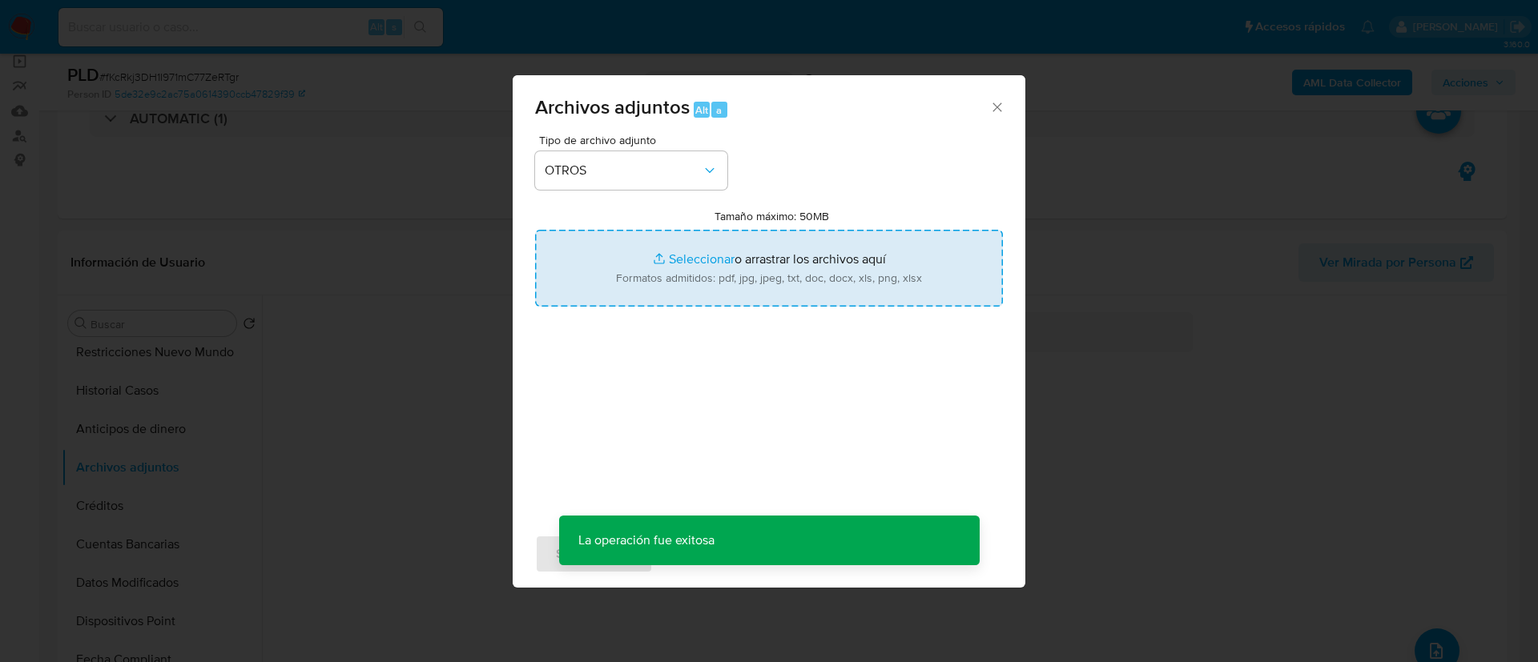
click at [737, 286] on input "Tamaño máximo: 50MB Seleccionar archivos" at bounding box center [769, 268] width 468 height 77
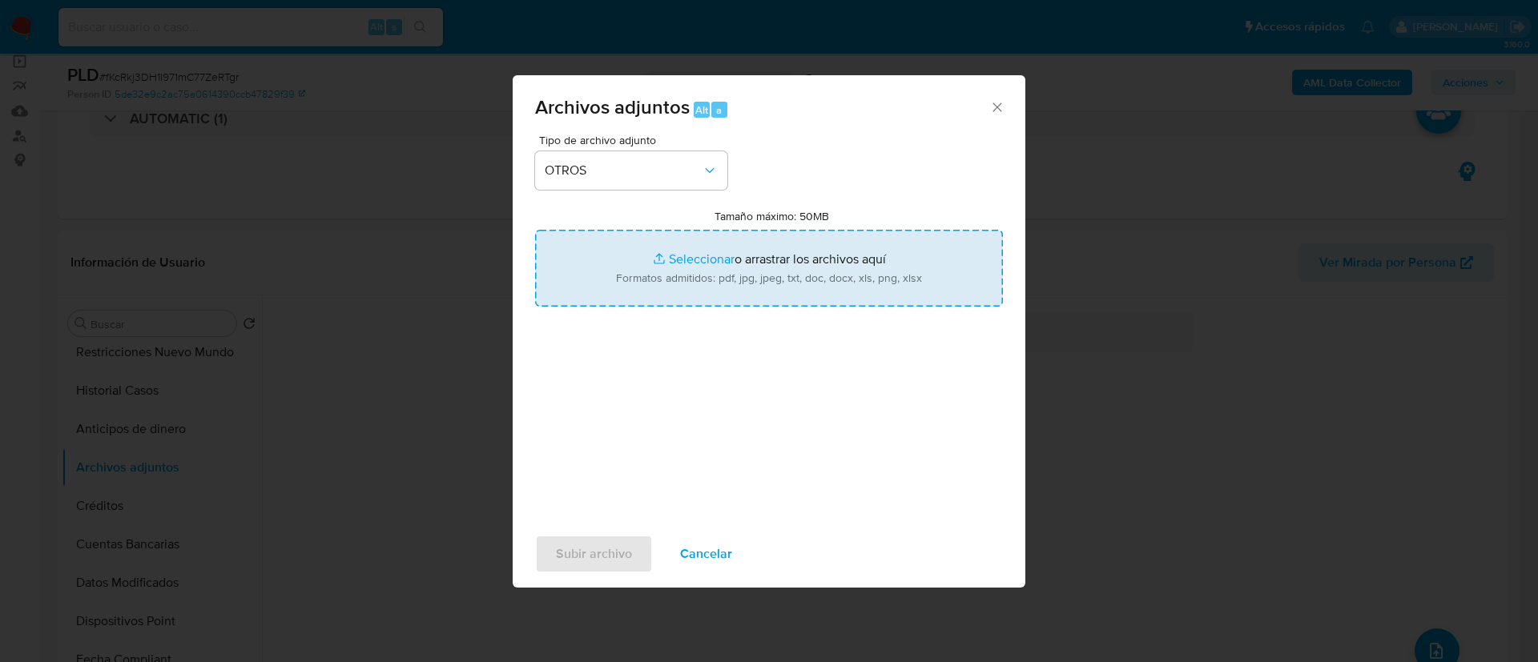
type input "C:\fakepath\1476683902_VERONICA [PERSON_NAME] 2025 (2).xlsx"
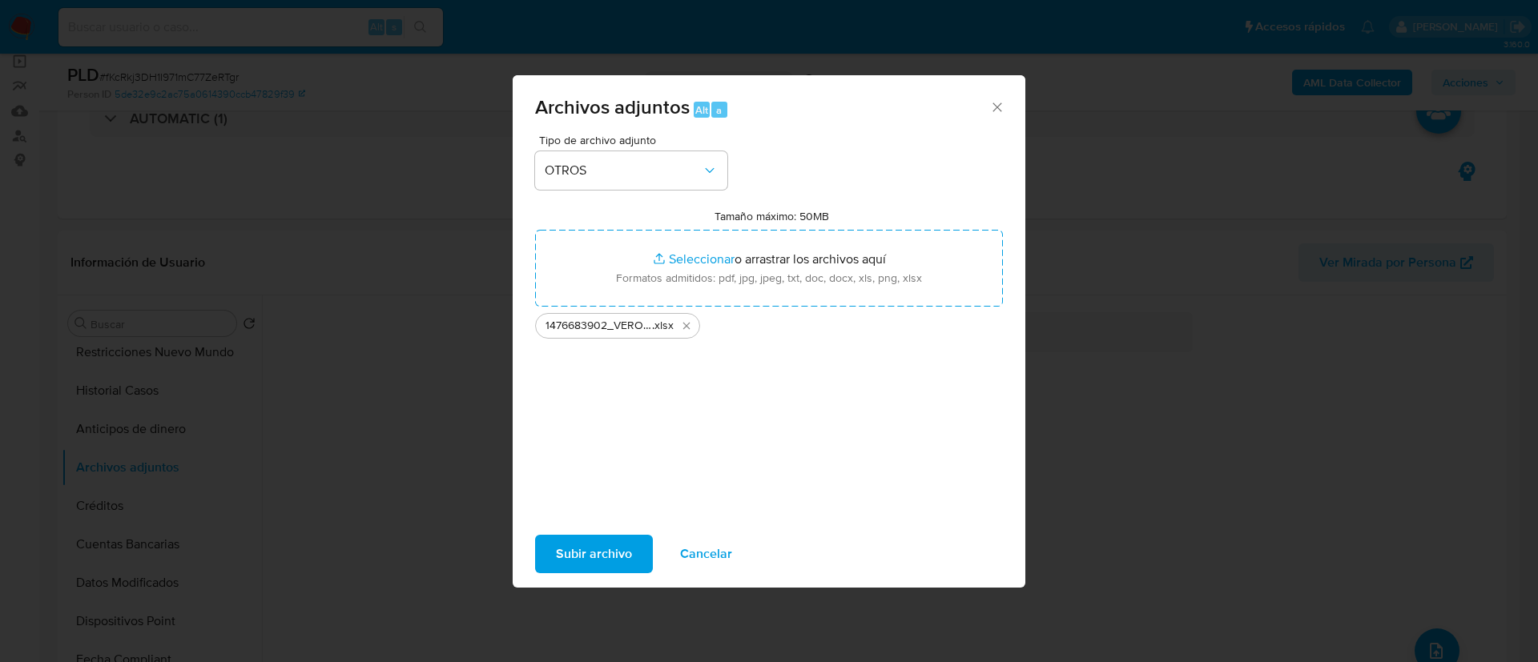
click at [593, 542] on span "Subir archivo" at bounding box center [594, 554] width 76 height 35
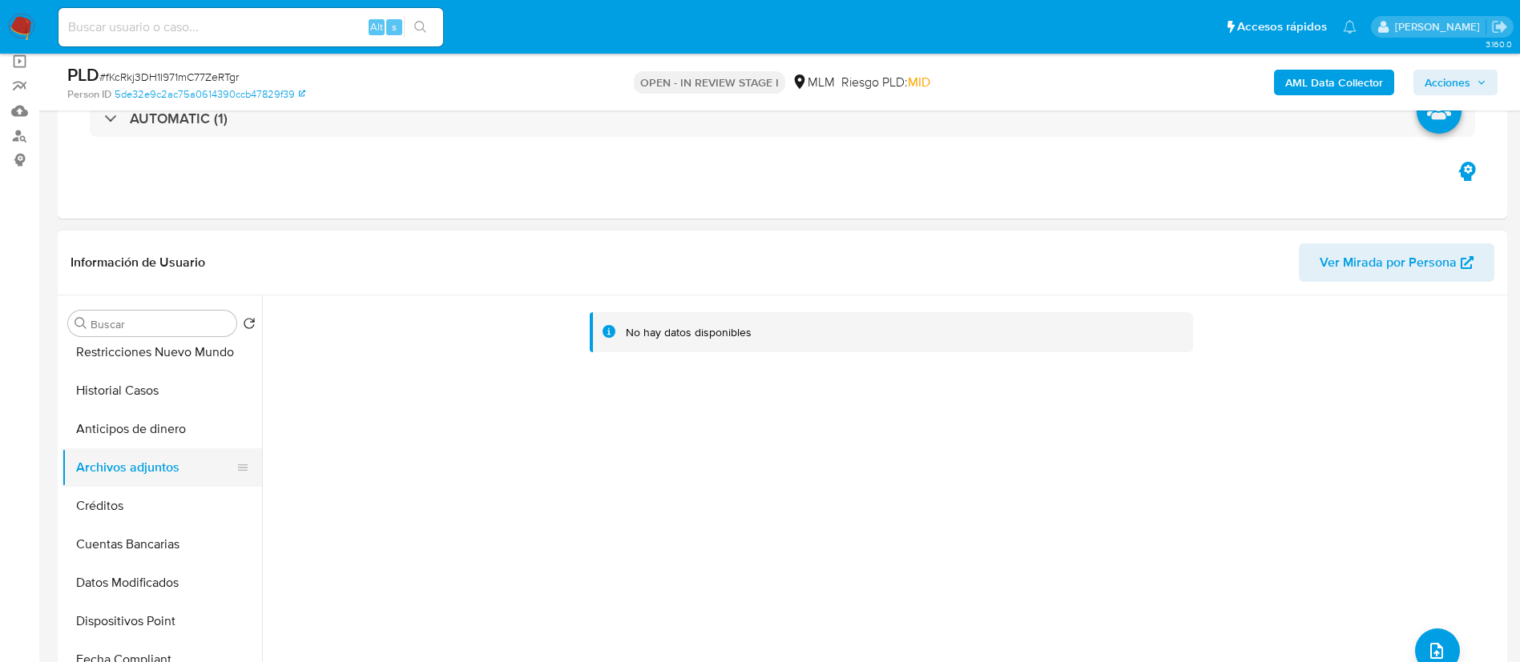
click at [147, 459] on button "Archivos adjuntos" at bounding box center [155, 468] width 187 height 38
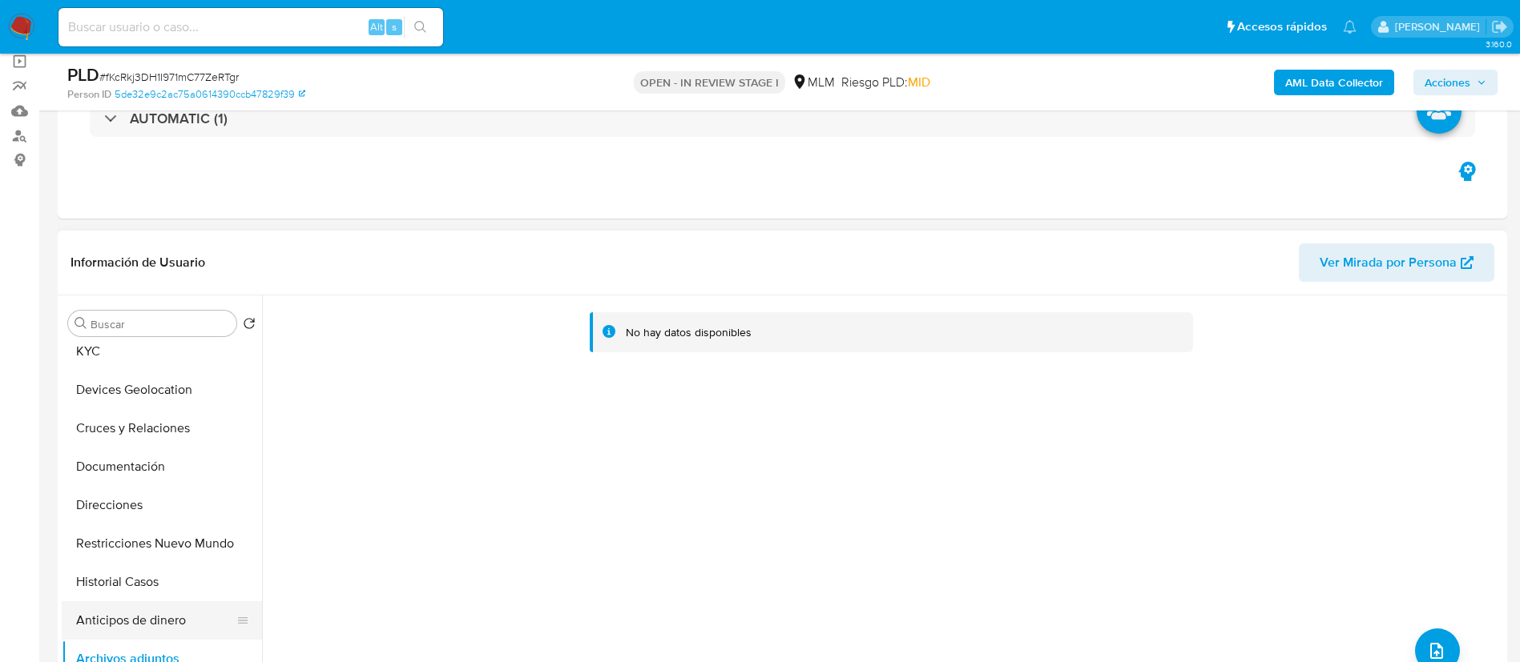
scroll to position [0, 0]
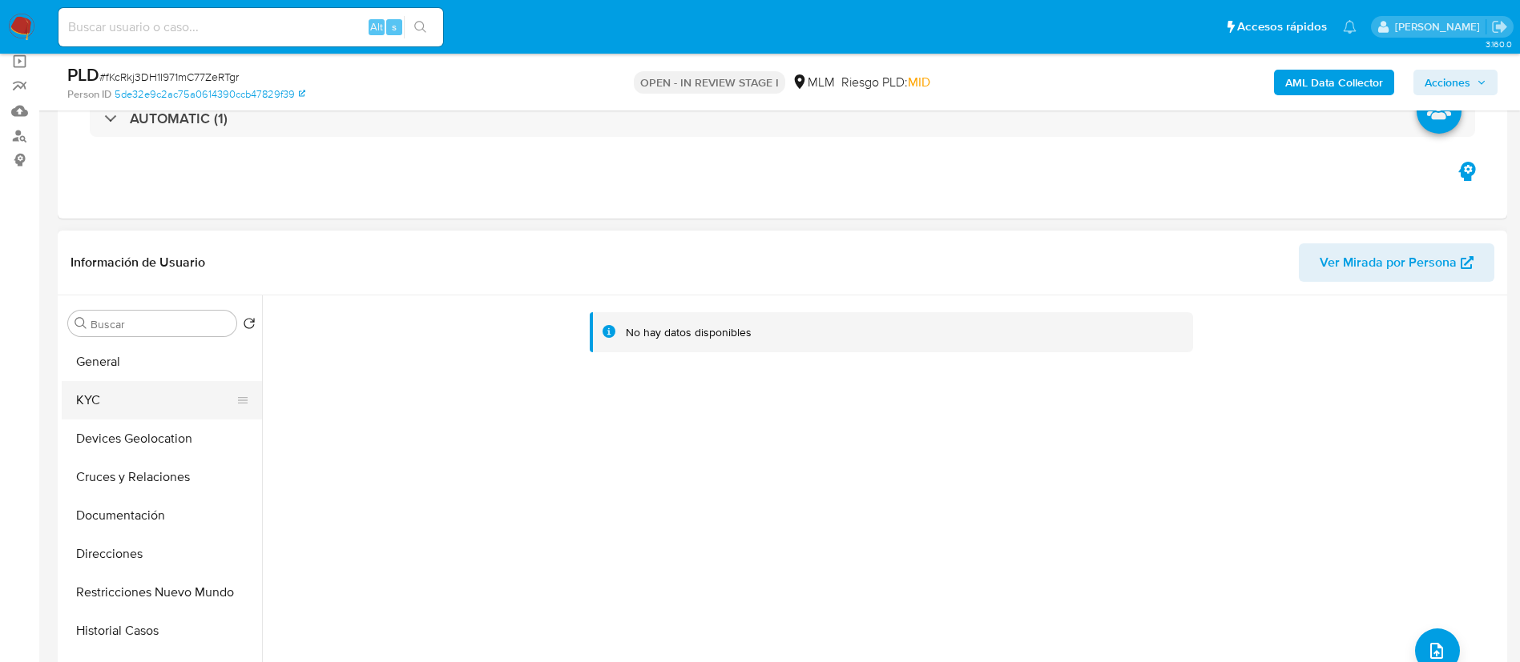
click at [128, 402] on button "KYC" at bounding box center [155, 400] width 187 height 38
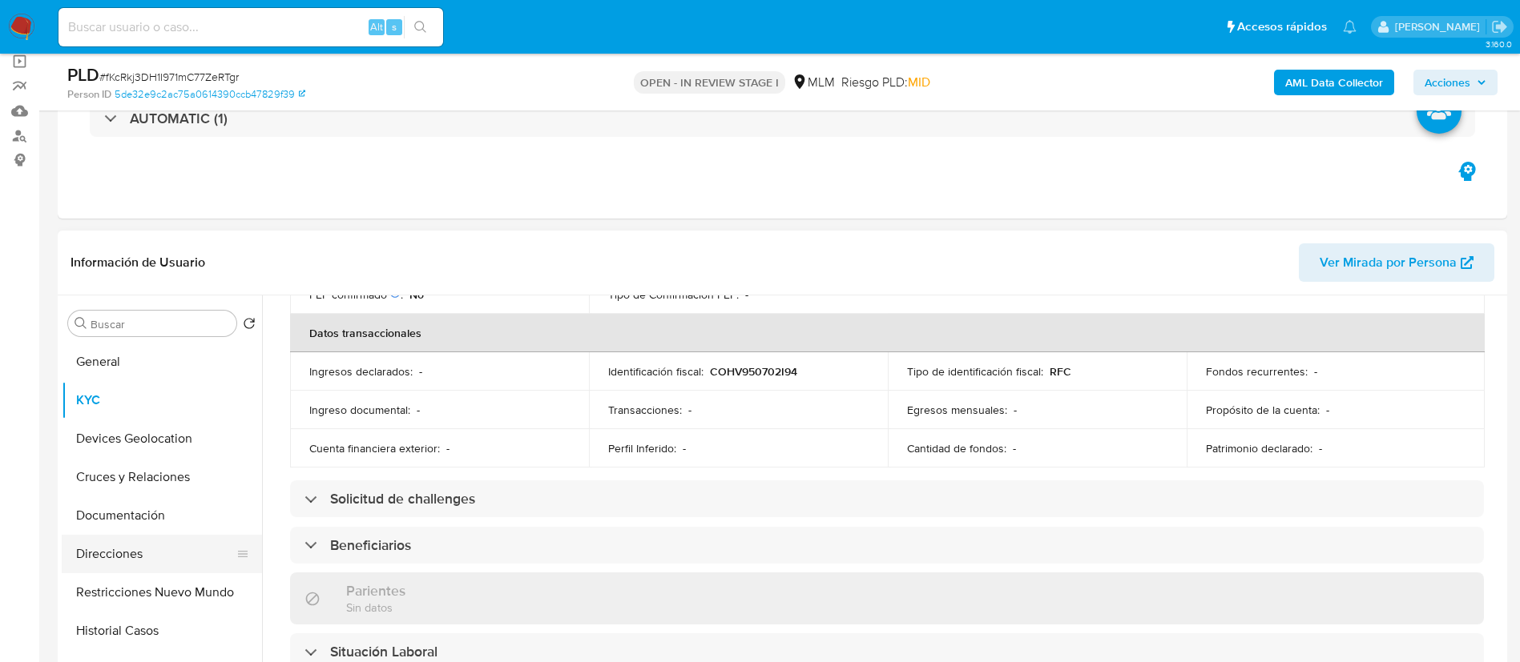
scroll to position [120, 0]
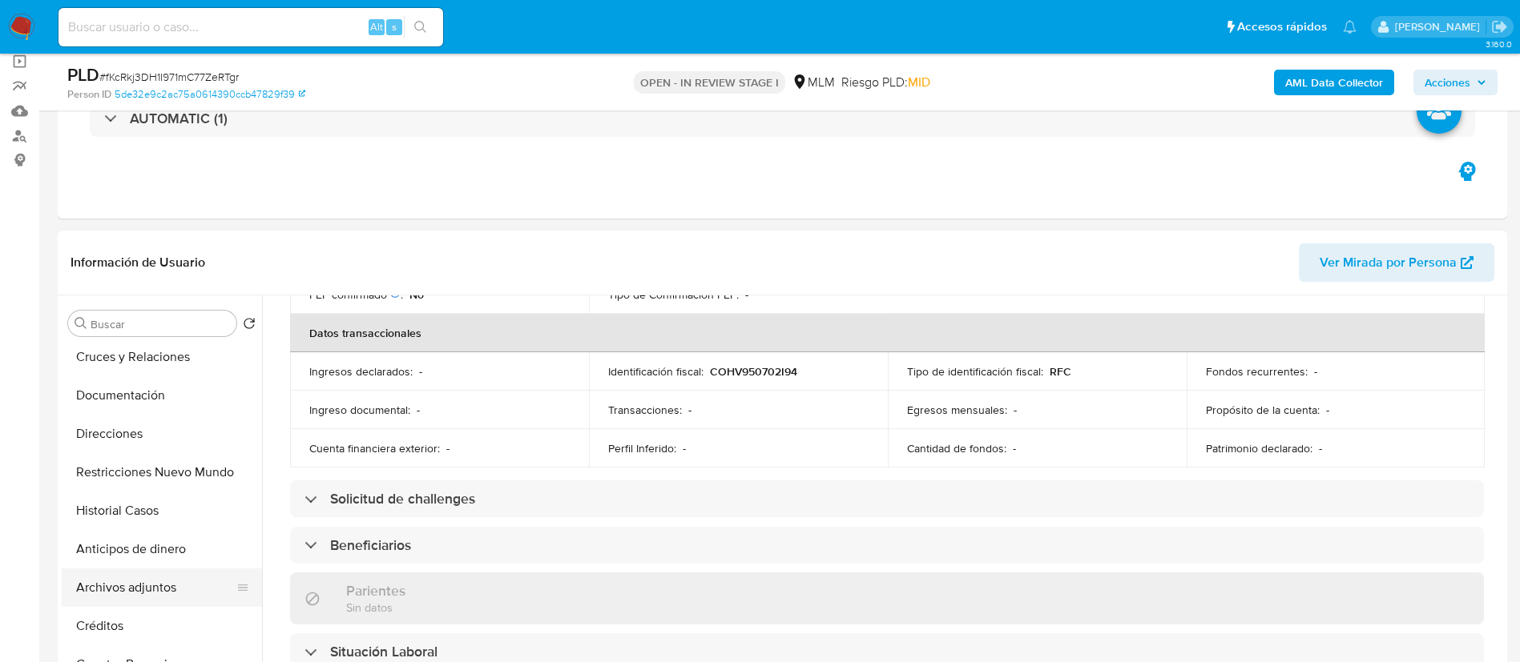
click at [131, 569] on button "Archivos adjuntos" at bounding box center [155, 588] width 187 height 38
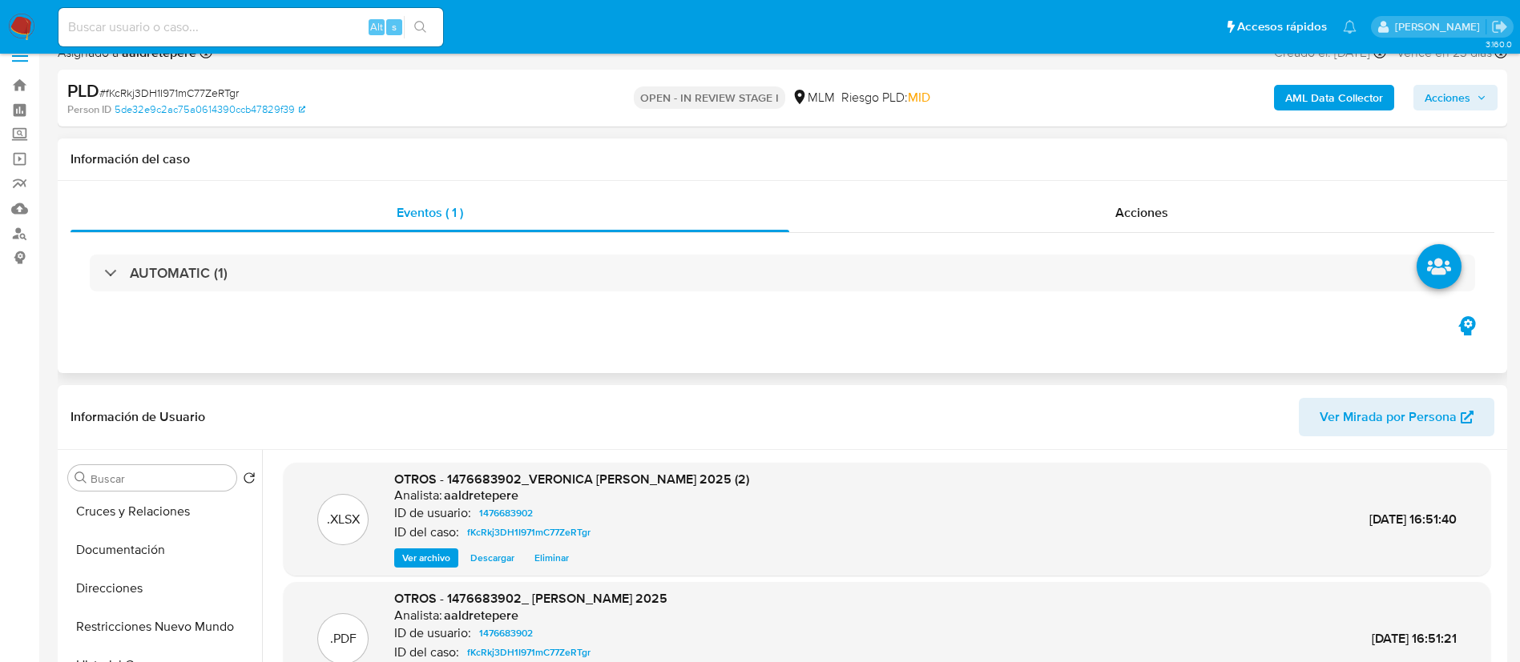
scroll to position [0, 0]
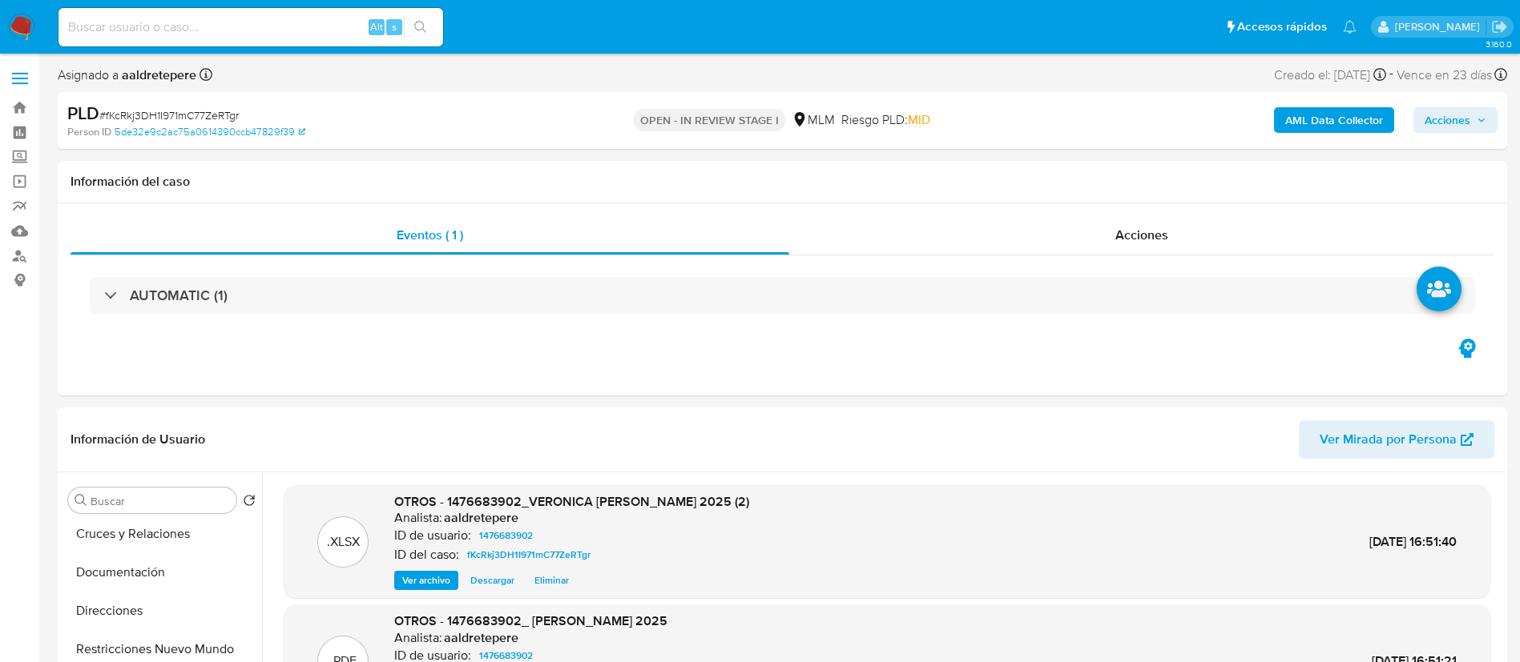
drag, startPoint x: 1437, startPoint y: 118, endPoint x: 1415, endPoint y: 126, distance: 23.1
click at [1437, 119] on span "Acciones" at bounding box center [1447, 120] width 46 height 26
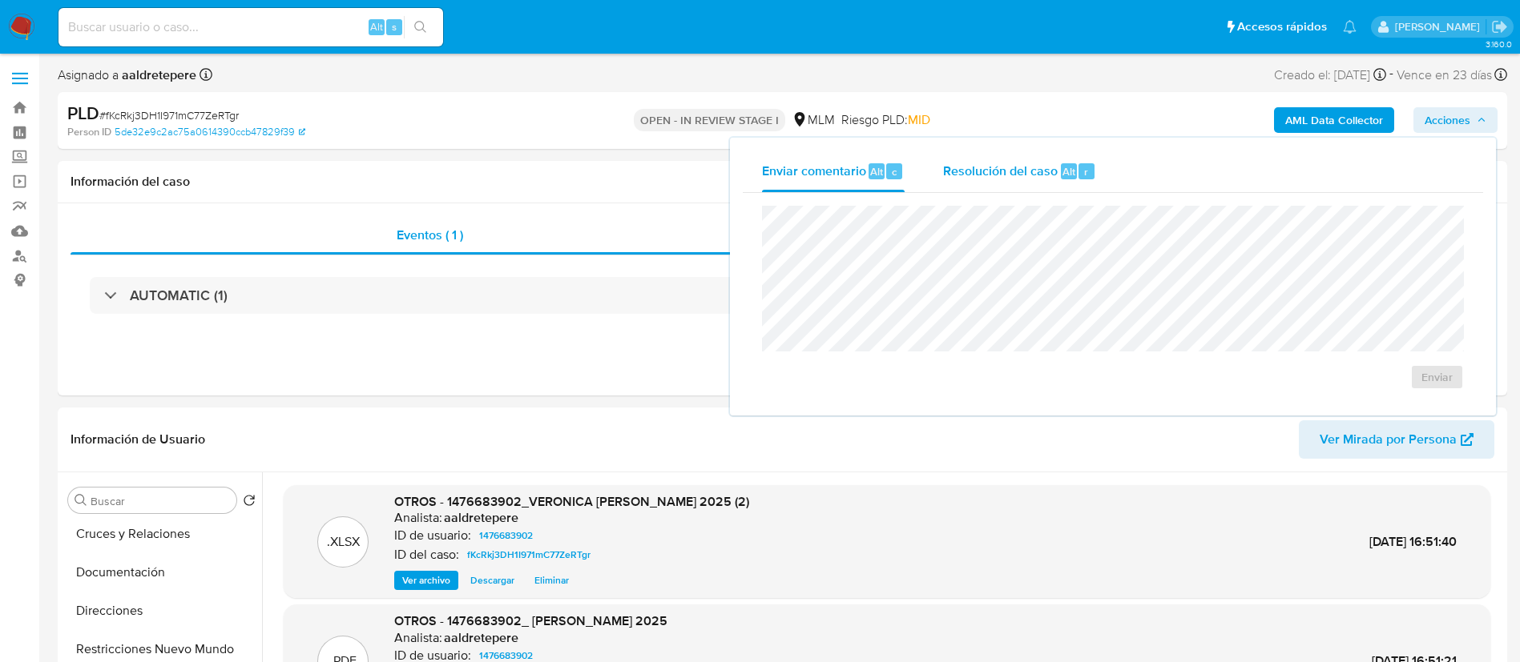
click at [1017, 167] on span "Resolución del caso" at bounding box center [1000, 171] width 115 height 18
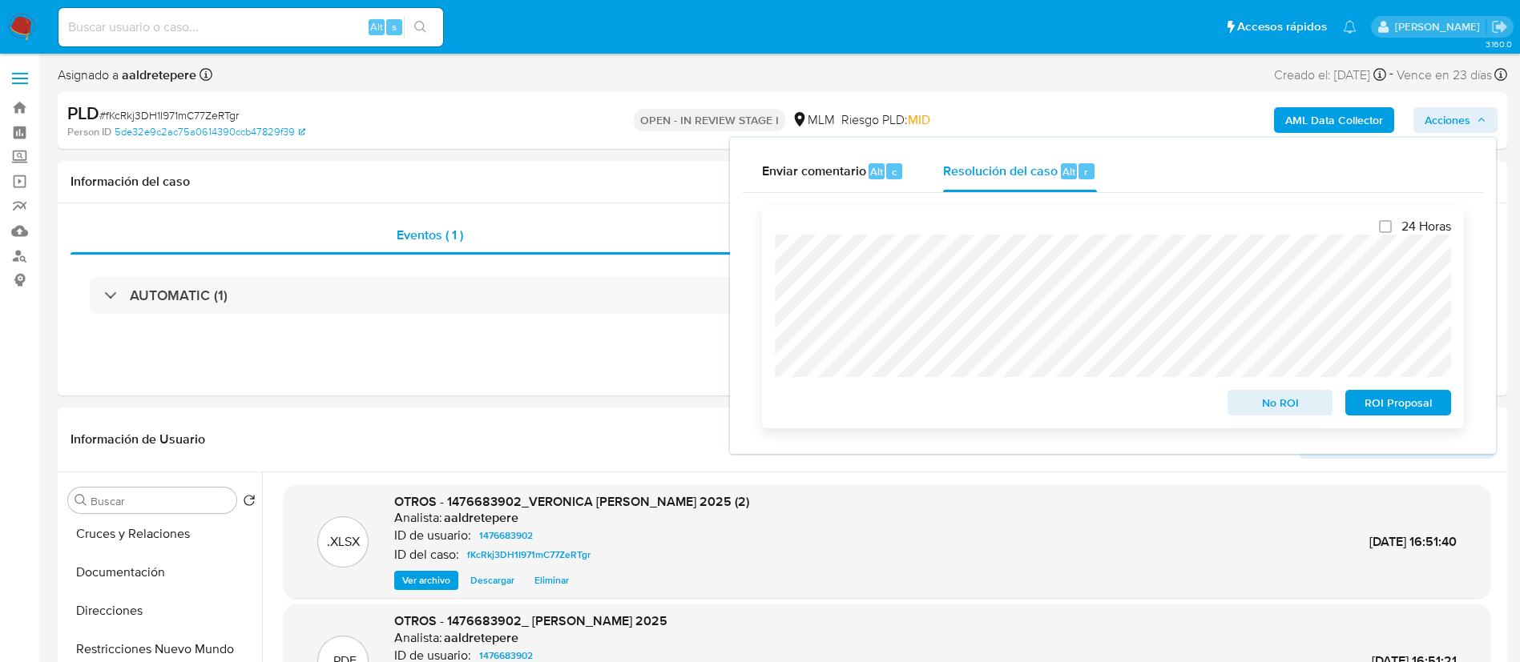
click at [1401, 413] on span "ROI Proposal" at bounding box center [1397, 403] width 83 height 22
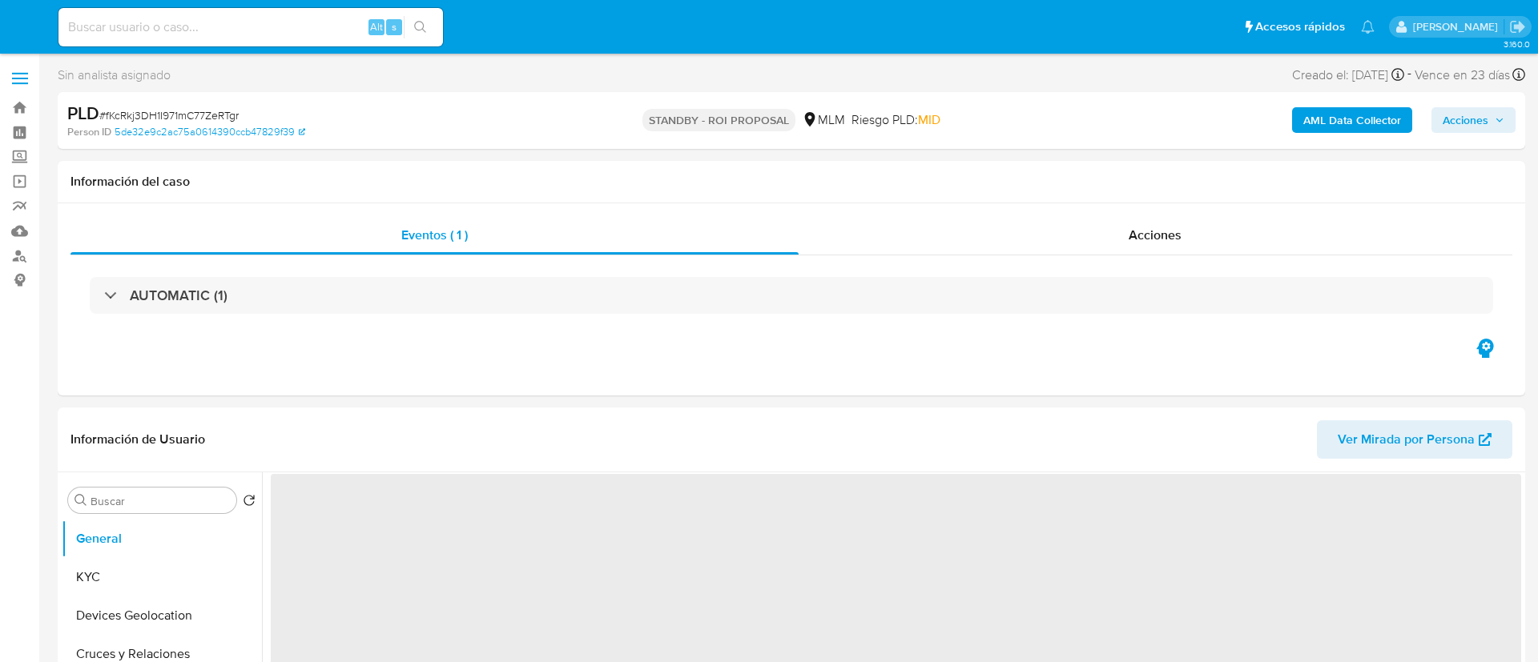
select select "10"
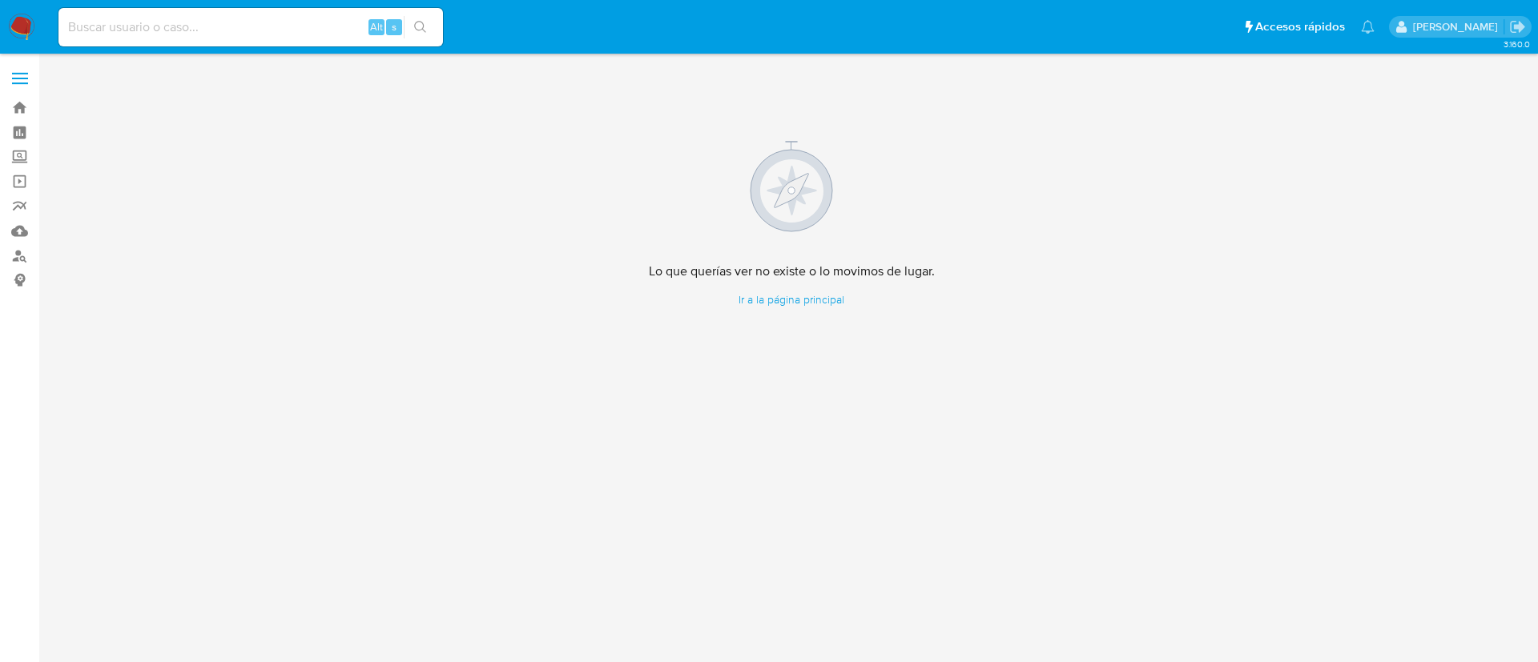
click at [27, 23] on img at bounding box center [21, 27] width 27 height 27
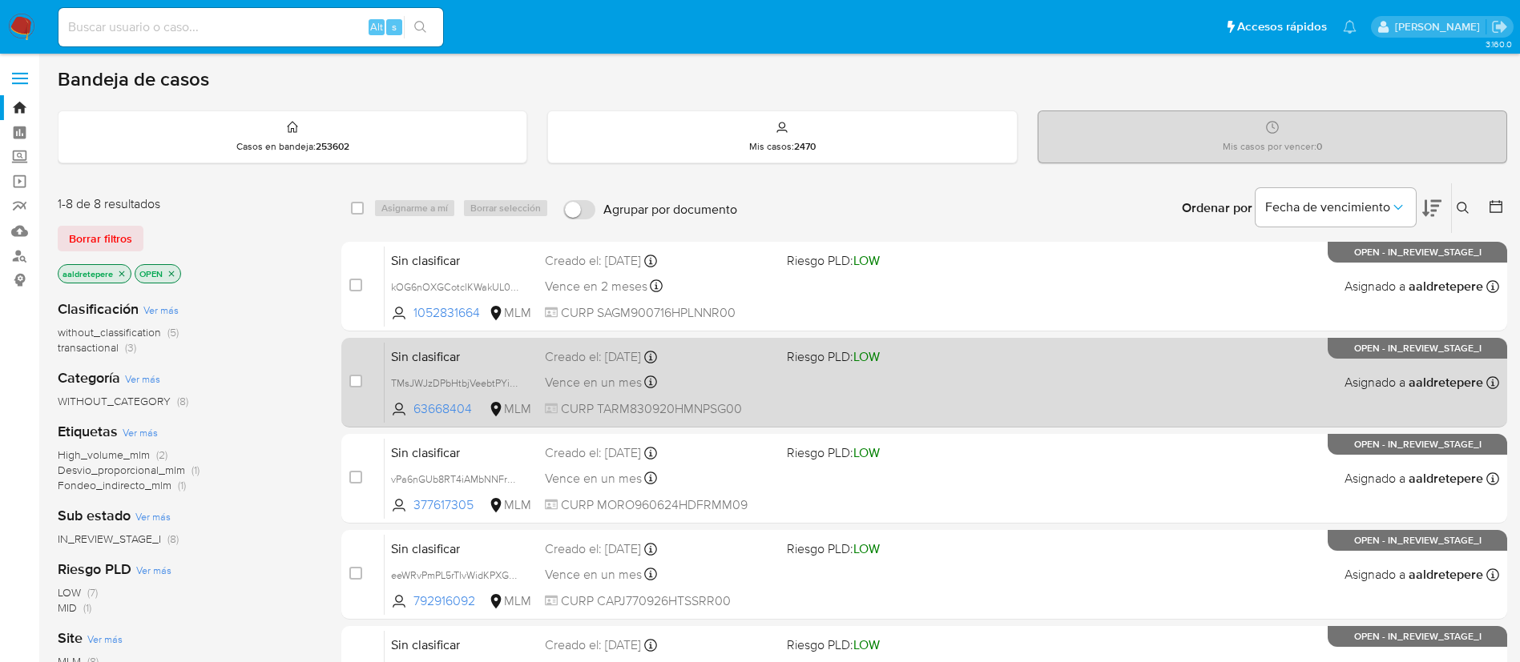
click at [699, 378] on div "Vence en un mes Vence el [DATE] 18:18:37" at bounding box center [659, 383] width 229 height 22
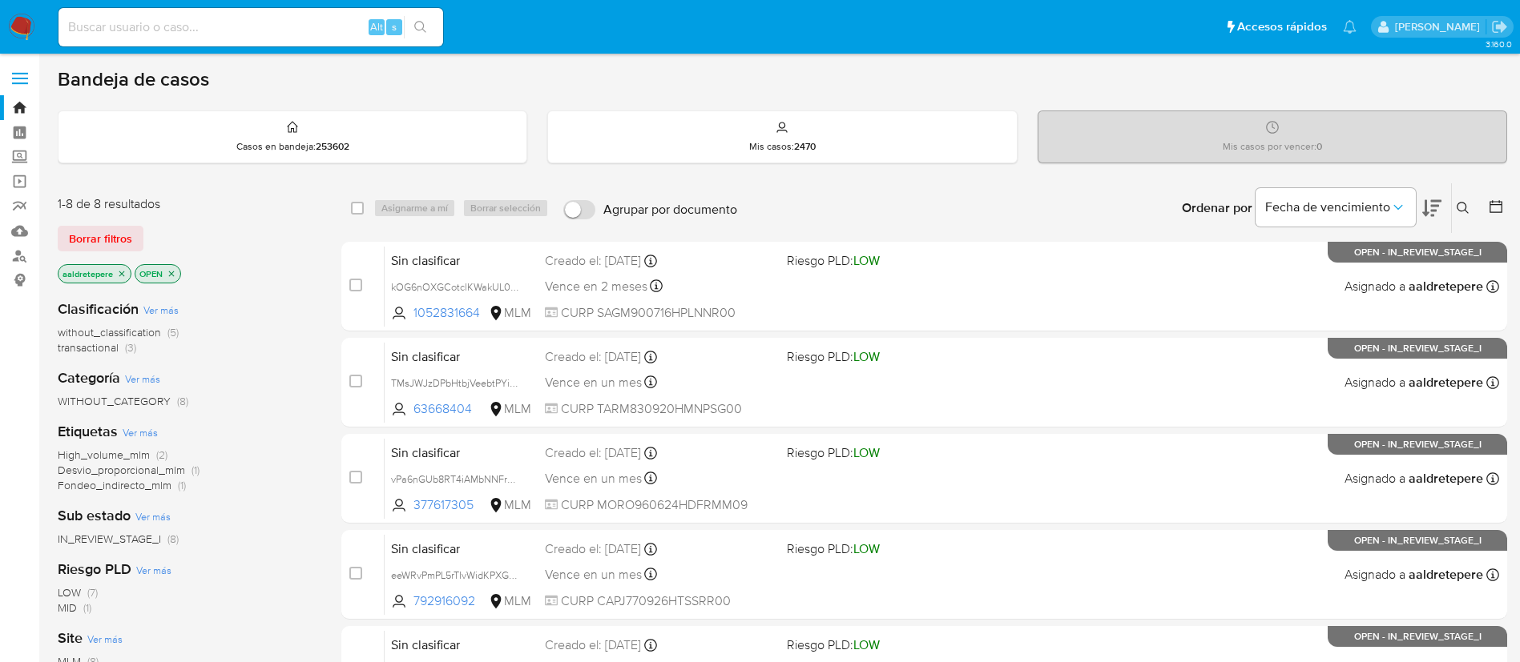
click at [260, 14] on div "Alt s" at bounding box center [250, 27] width 384 height 38
click at [259, 33] on input at bounding box center [250, 27] width 384 height 21
paste input "393507032"
type input "393507032"
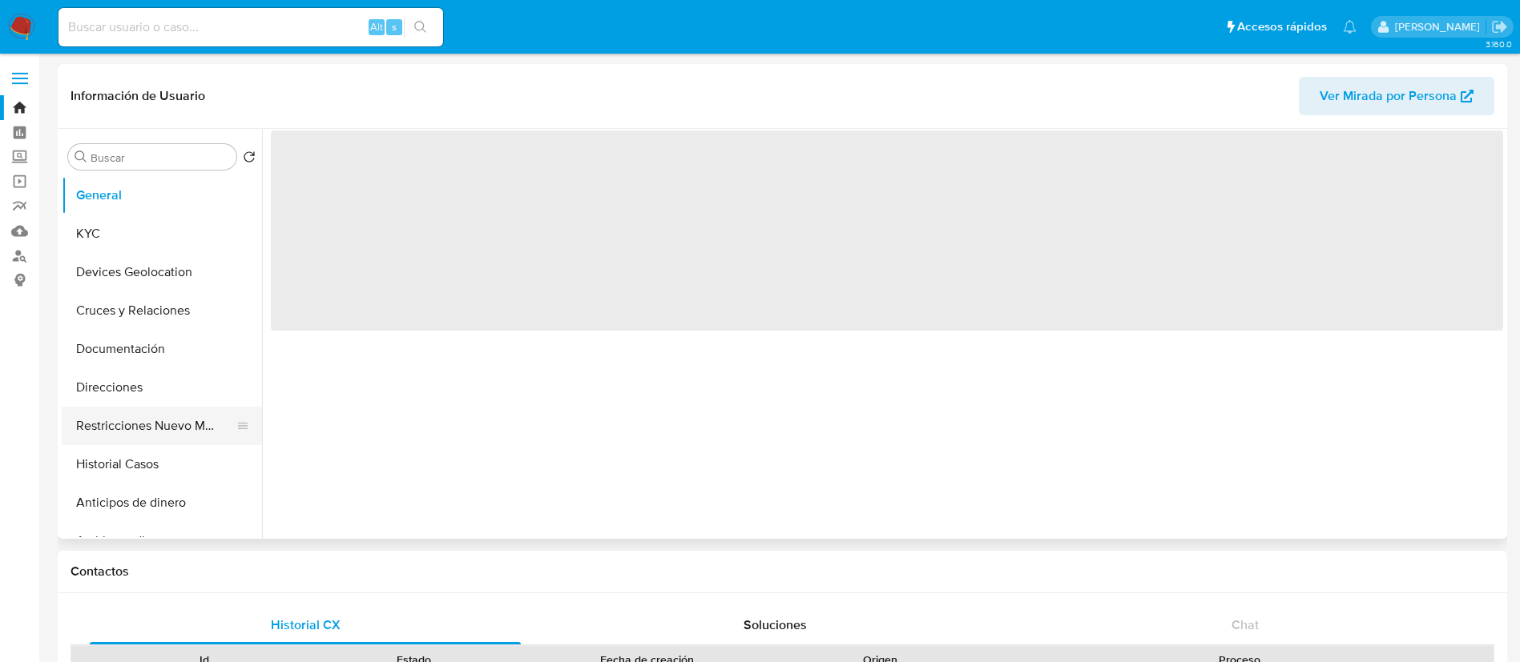
click at [120, 443] on button "Restricciones Nuevo Mundo" at bounding box center [155, 426] width 187 height 38
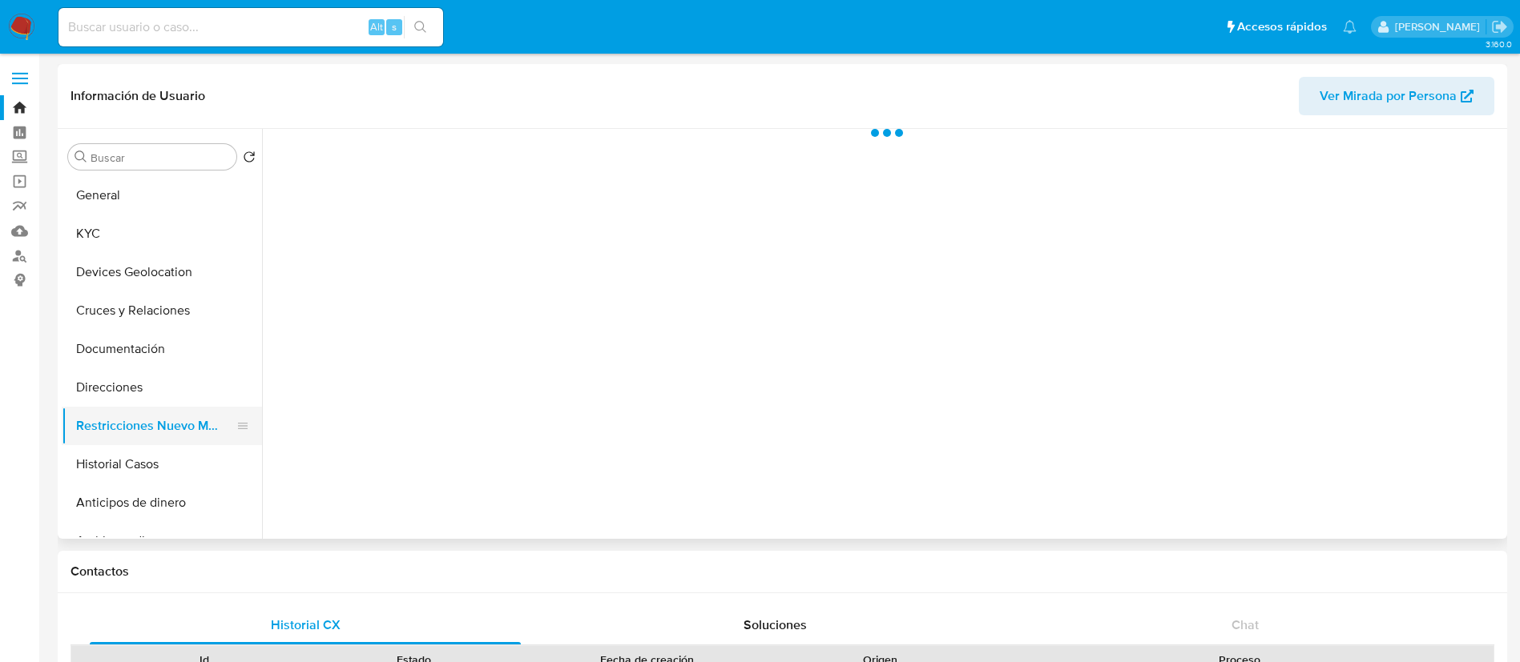
select select "10"
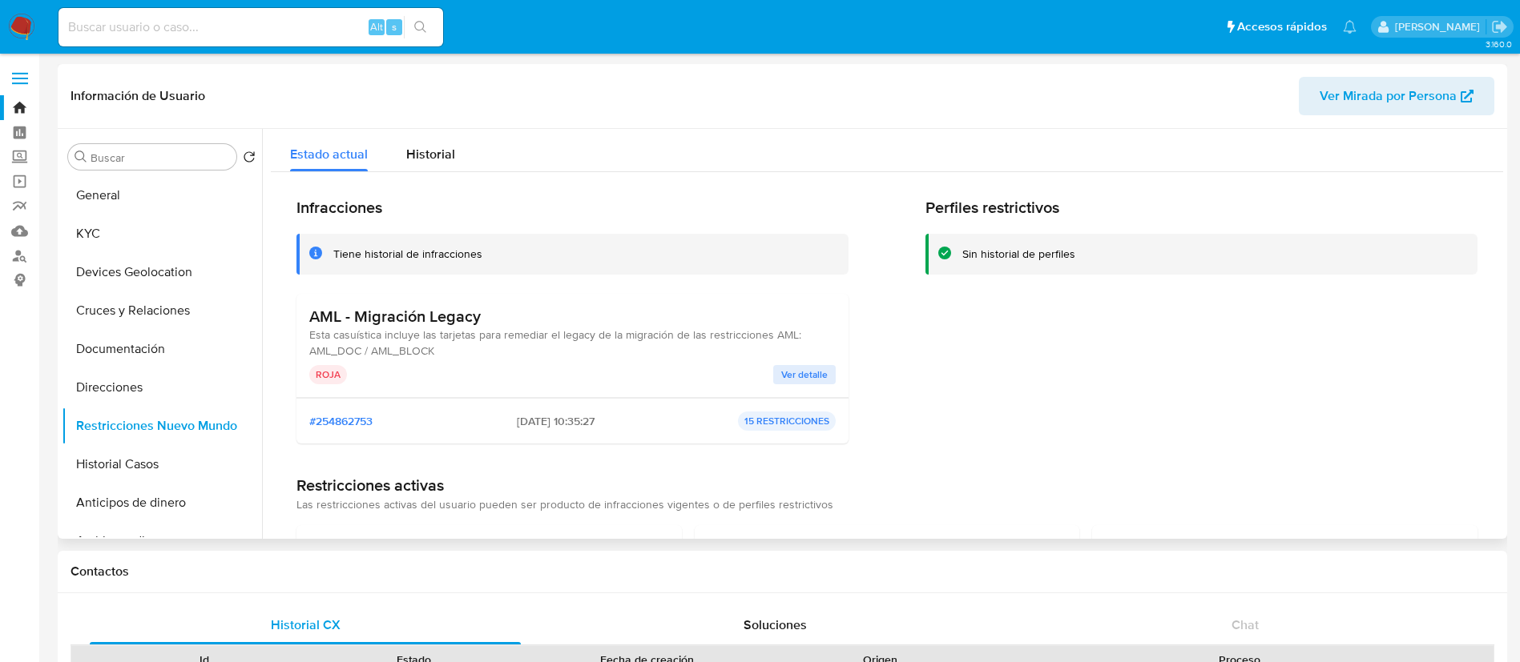
drag, startPoint x: 775, startPoint y: 364, endPoint x: 624, endPoint y: 347, distance: 152.4
click at [648, 347] on div "AML - Migración Legacy Esta casuística incluye las tarjetas para remediar el le…" at bounding box center [572, 346] width 526 height 78
drag, startPoint x: 483, startPoint y: 320, endPoint x: 308, endPoint y: 318, distance: 174.6
click at [308, 318] on div "AML - Migración Legacy Esta casuística incluye las tarjetas para remediar el le…" at bounding box center [572, 346] width 552 height 104
click at [815, 387] on div "AML - Migración Legacy Esta casuística incluye las tarjetas para remediar el le…" at bounding box center [572, 346] width 552 height 104
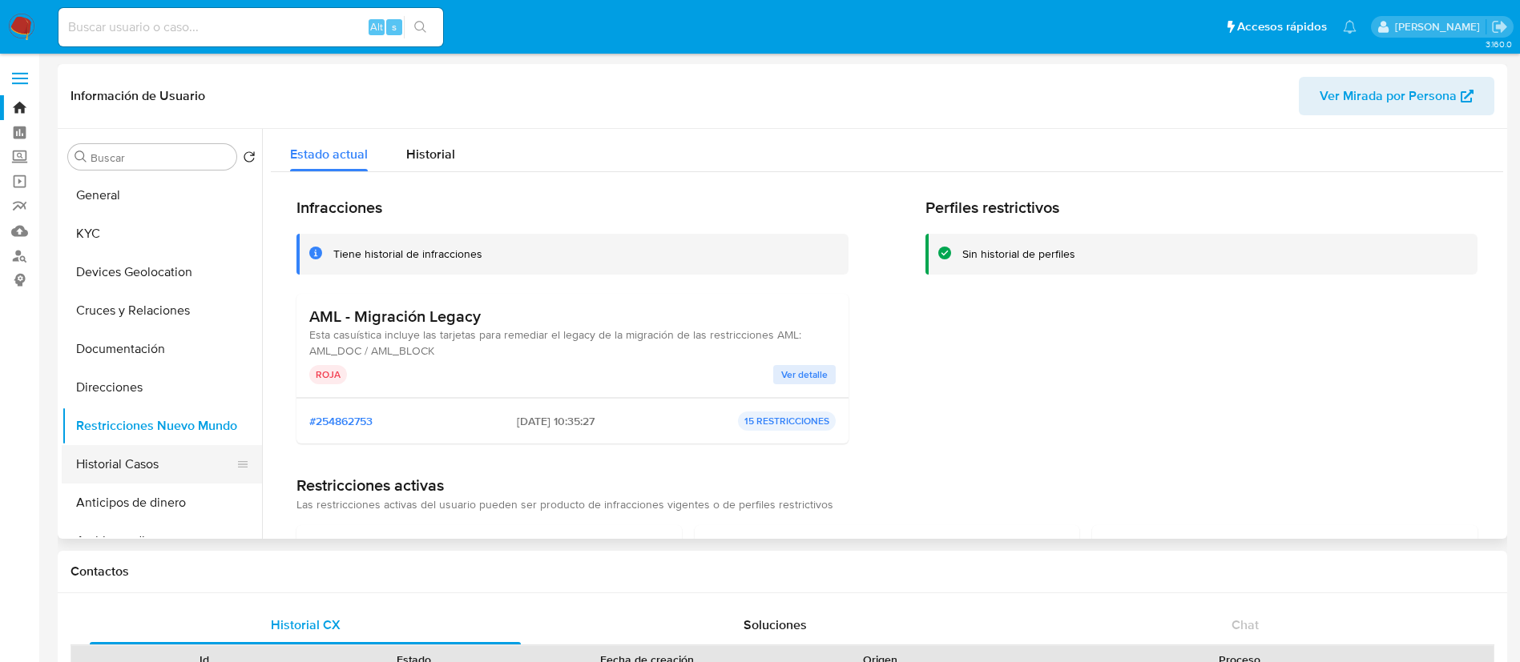
click at [134, 462] on button "Historial Casos" at bounding box center [155, 464] width 187 height 38
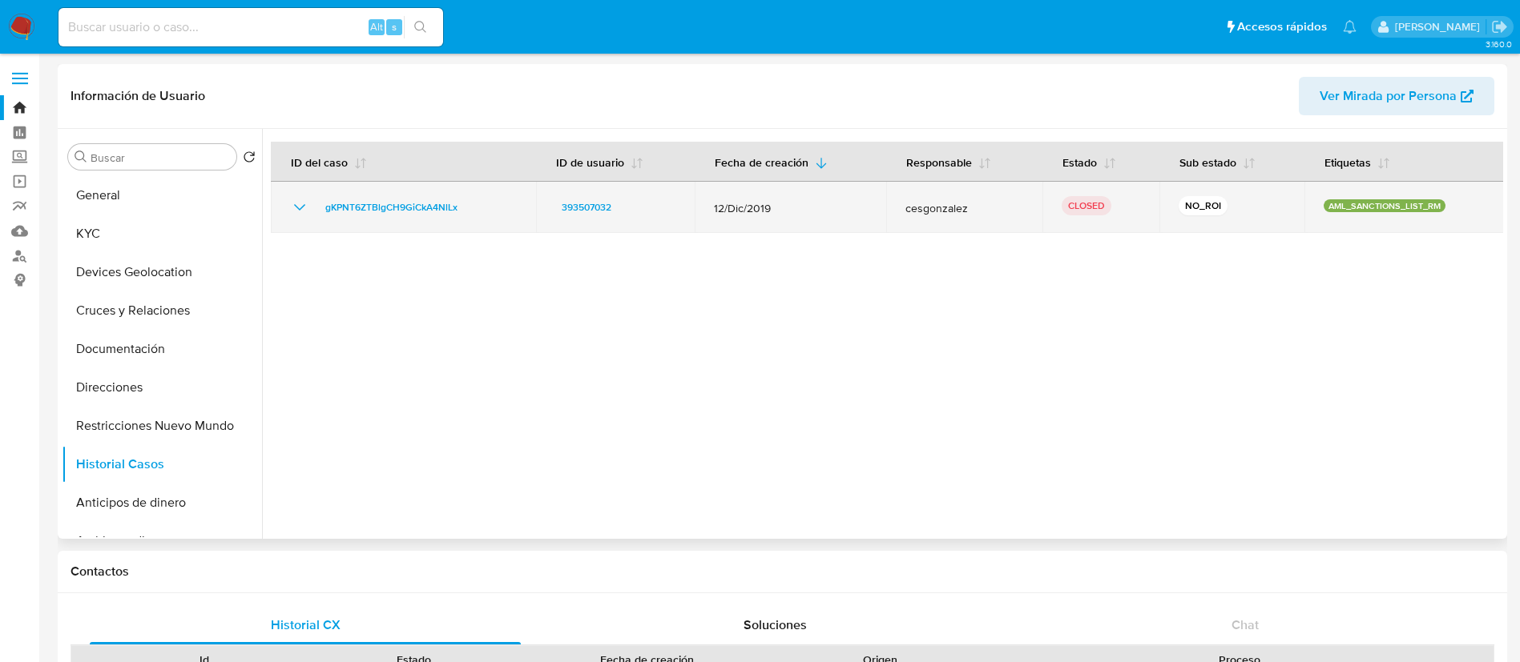
click at [300, 209] on icon "Mostrar/Ocultar" at bounding box center [299, 207] width 11 height 6
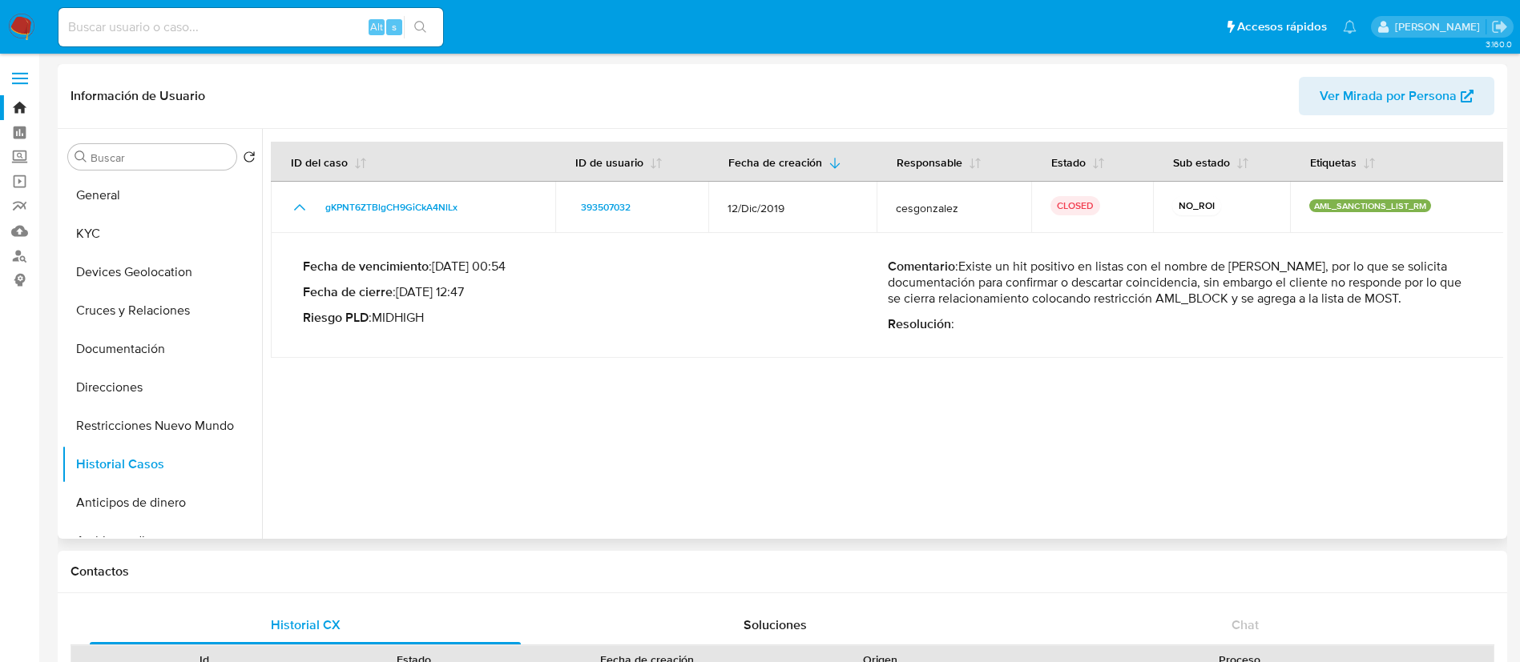
drag, startPoint x: 1085, startPoint y: 272, endPoint x: 1220, endPoint y: 274, distance: 134.6
click at [1220, 274] on p "Comentario : Existe un hit positivo en listas con el nombre de [PERSON_NAME], p…" at bounding box center [1180, 283] width 585 height 48
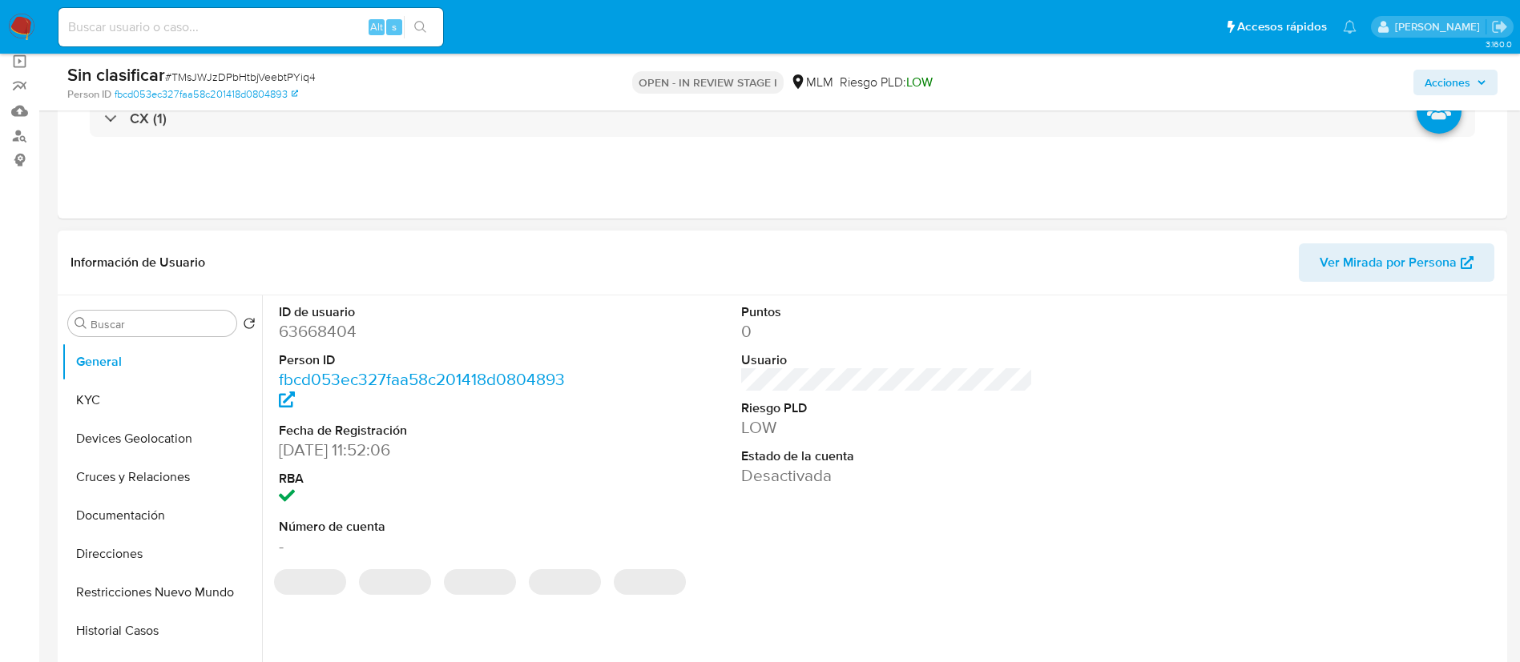
scroll to position [51, 0]
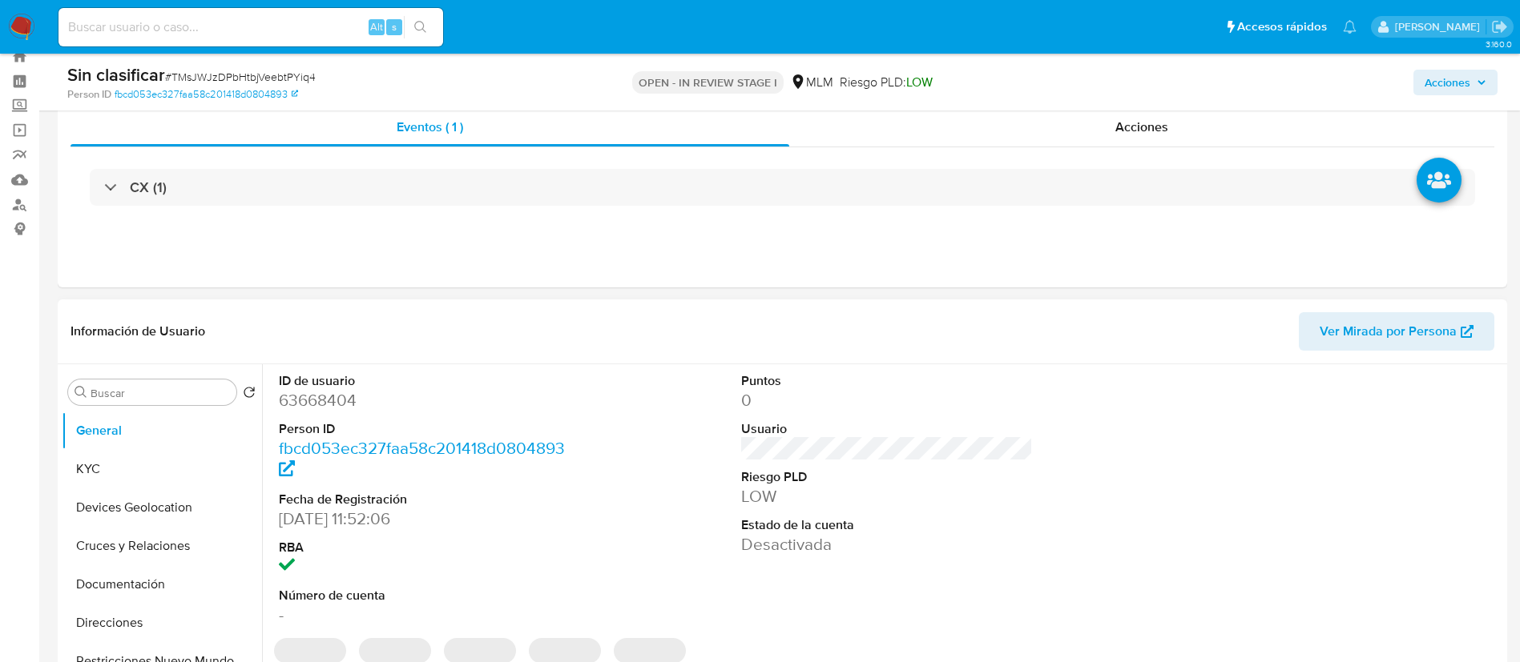
select select "10"
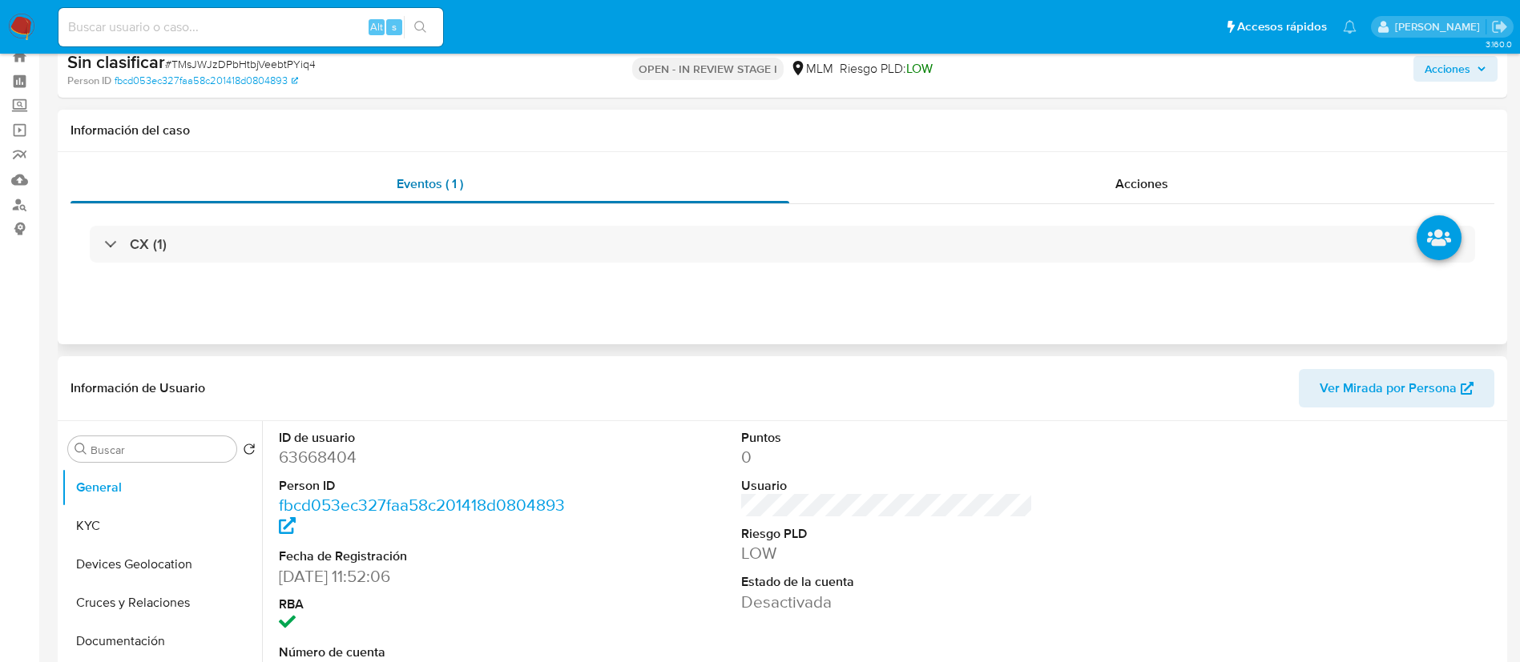
scroll to position [0, 0]
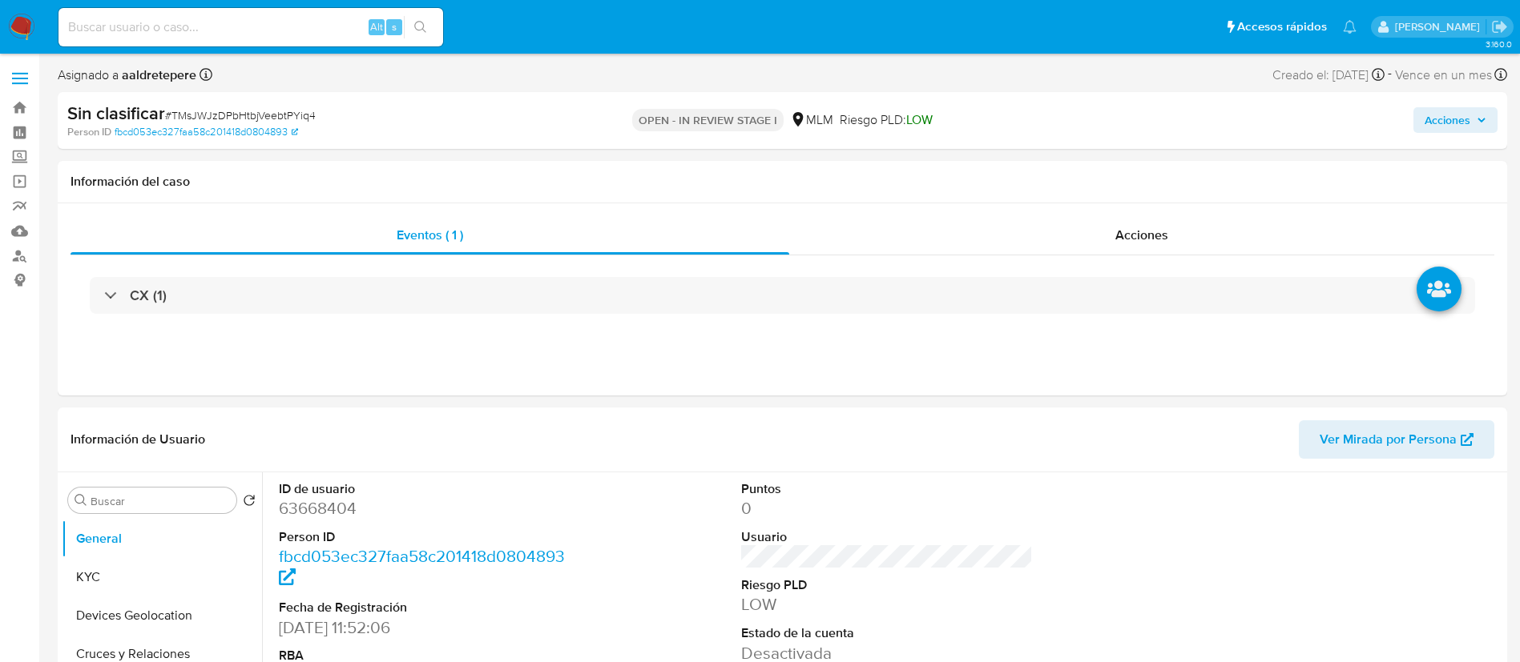
click at [285, 111] on span "# TMsJWJzDPbHtbjVeebtPYiq4" at bounding box center [240, 115] width 151 height 16
copy span "TMsJWJzDPbHtbjVeebtPYiq4"
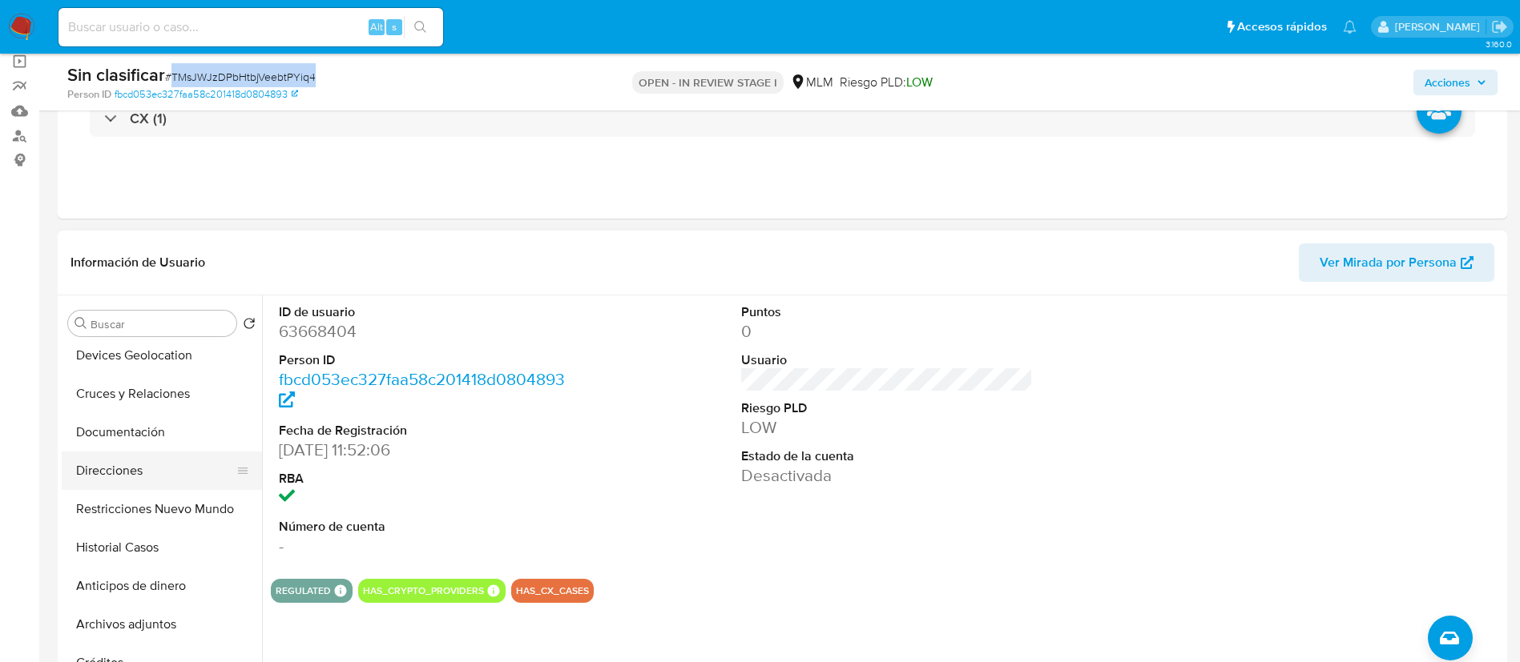
scroll to position [120, 0]
click at [138, 485] on button "Restricciones Nuevo Mundo" at bounding box center [155, 472] width 187 height 38
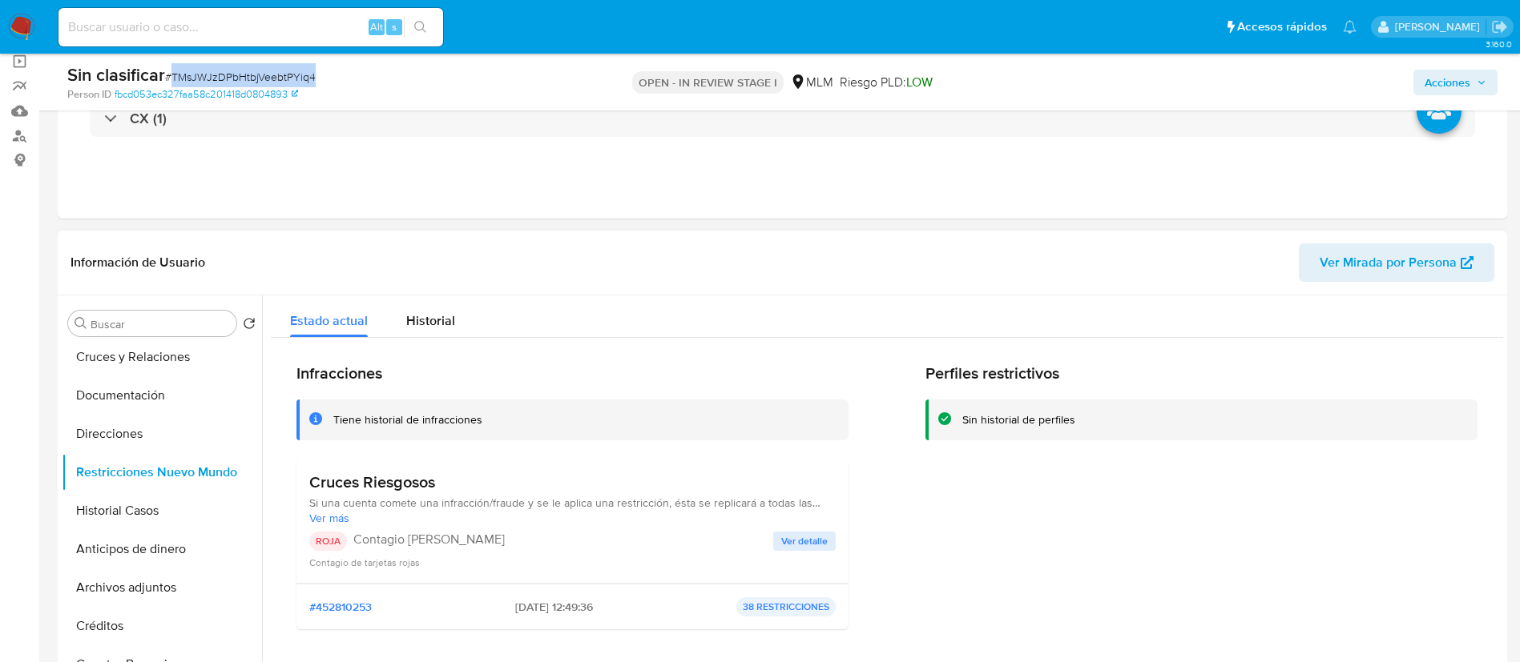
click at [796, 546] on span "Ver detalle" at bounding box center [804, 541] width 46 height 16
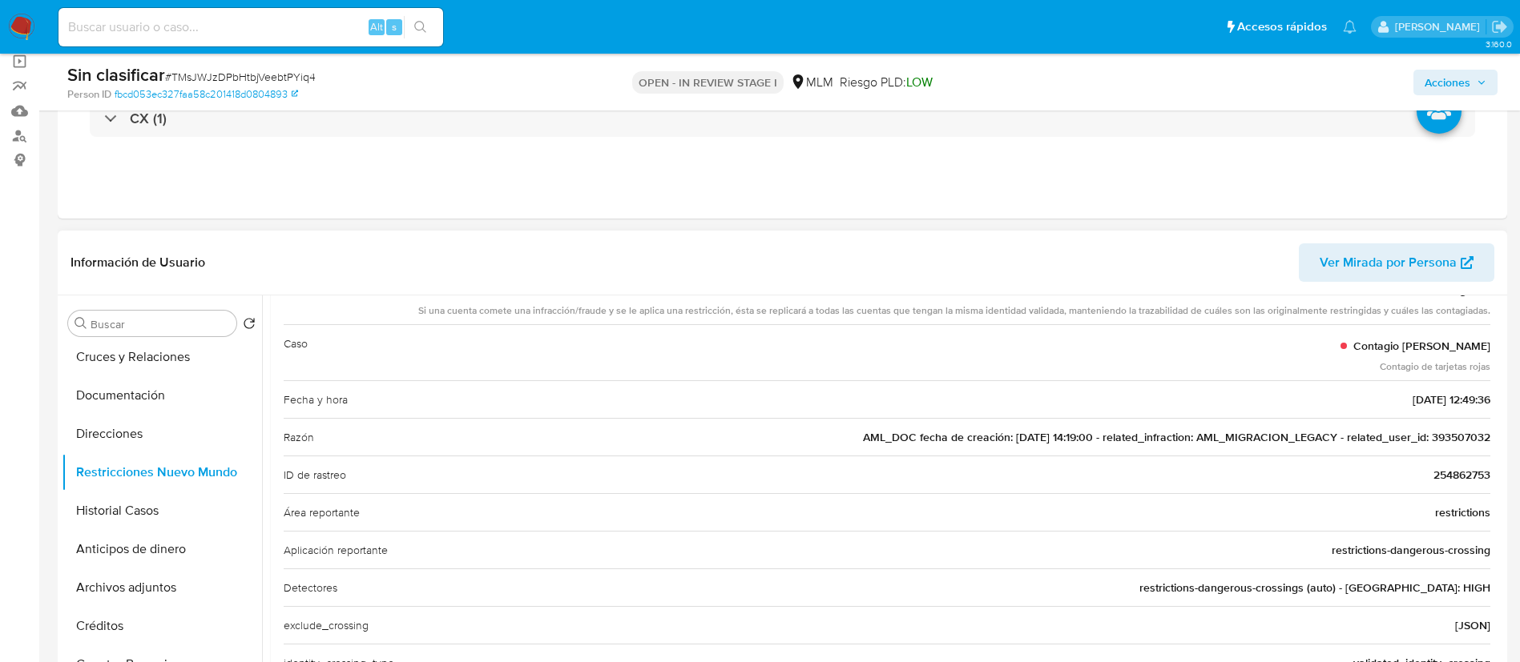
click at [1458, 438] on span "AML_DOC fecha de creación: [DATE] 14:19:00 - related_infraction: AML_MIGRACION_…" at bounding box center [1176, 437] width 627 height 16
click at [257, 79] on span "# TMsJWJzDPbHtbjVeebtPYiq4" at bounding box center [240, 77] width 151 height 16
copy span "TMsJWJzDPbHtbjVeebtPYiq4"
